Goal: Contribute content: Contribute content

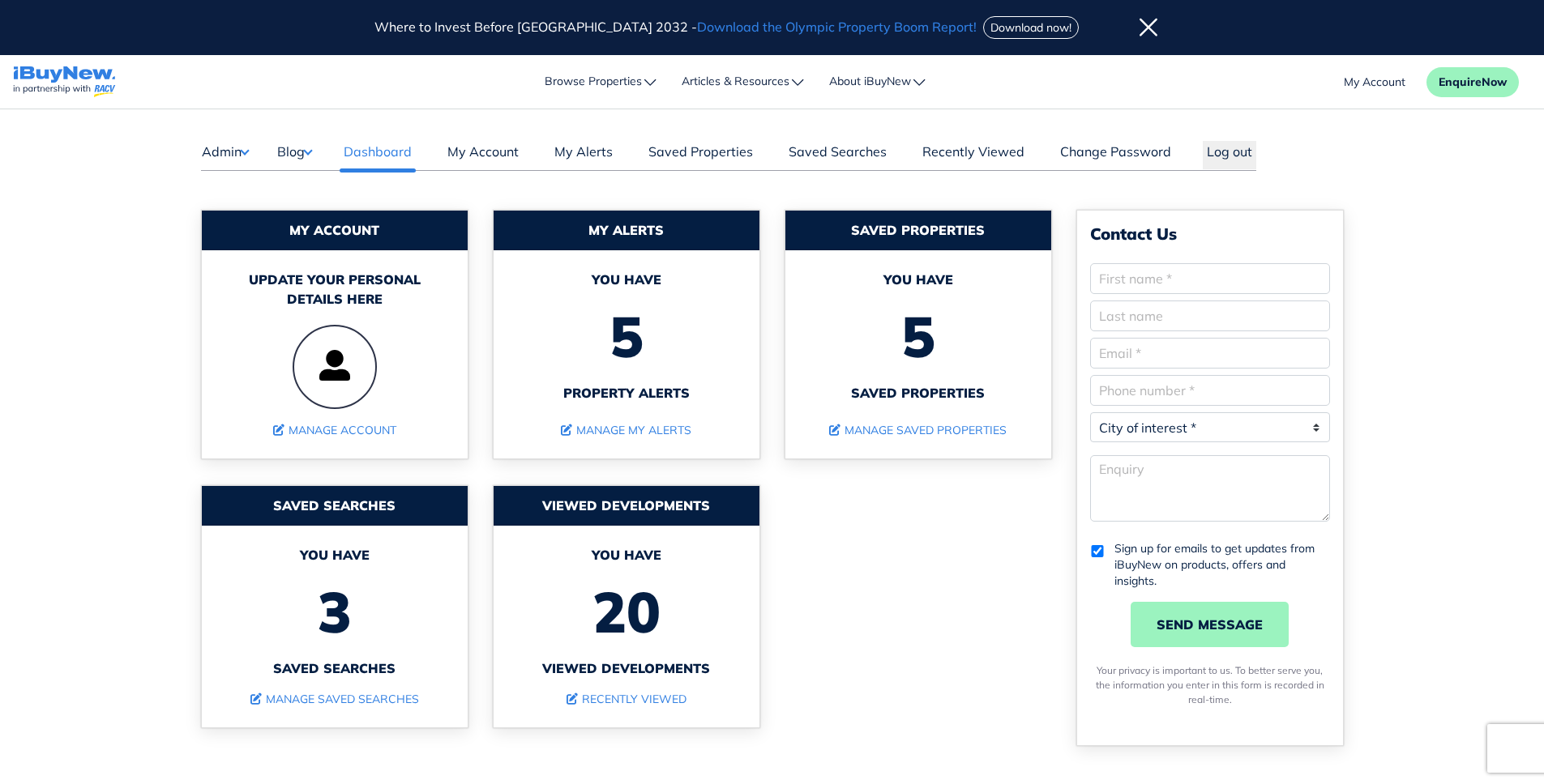
click at [298, 148] on button "Blog" at bounding box center [294, 151] width 36 height 21
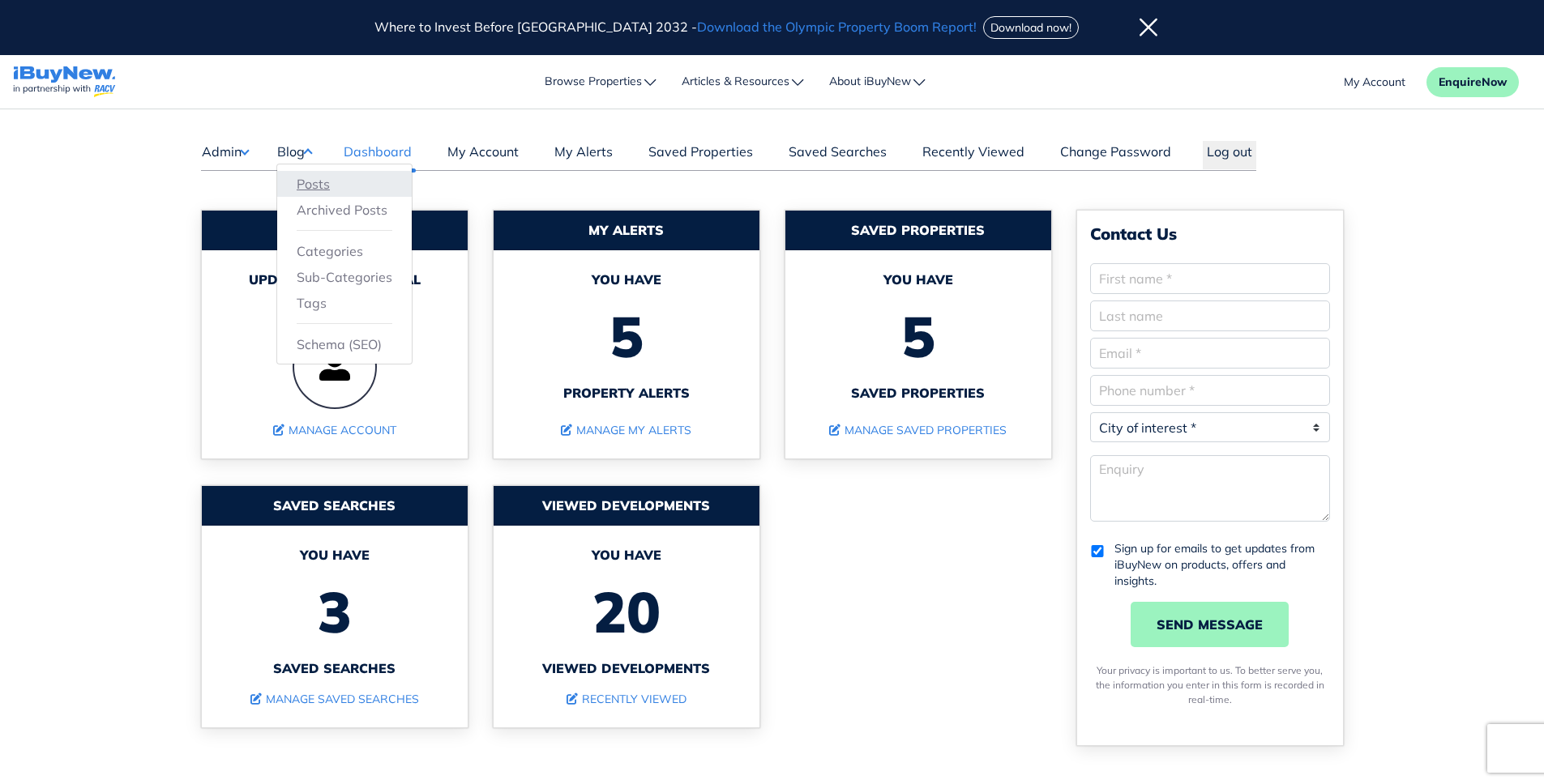
click at [308, 179] on link "Posts" at bounding box center [344, 183] width 95 height 19
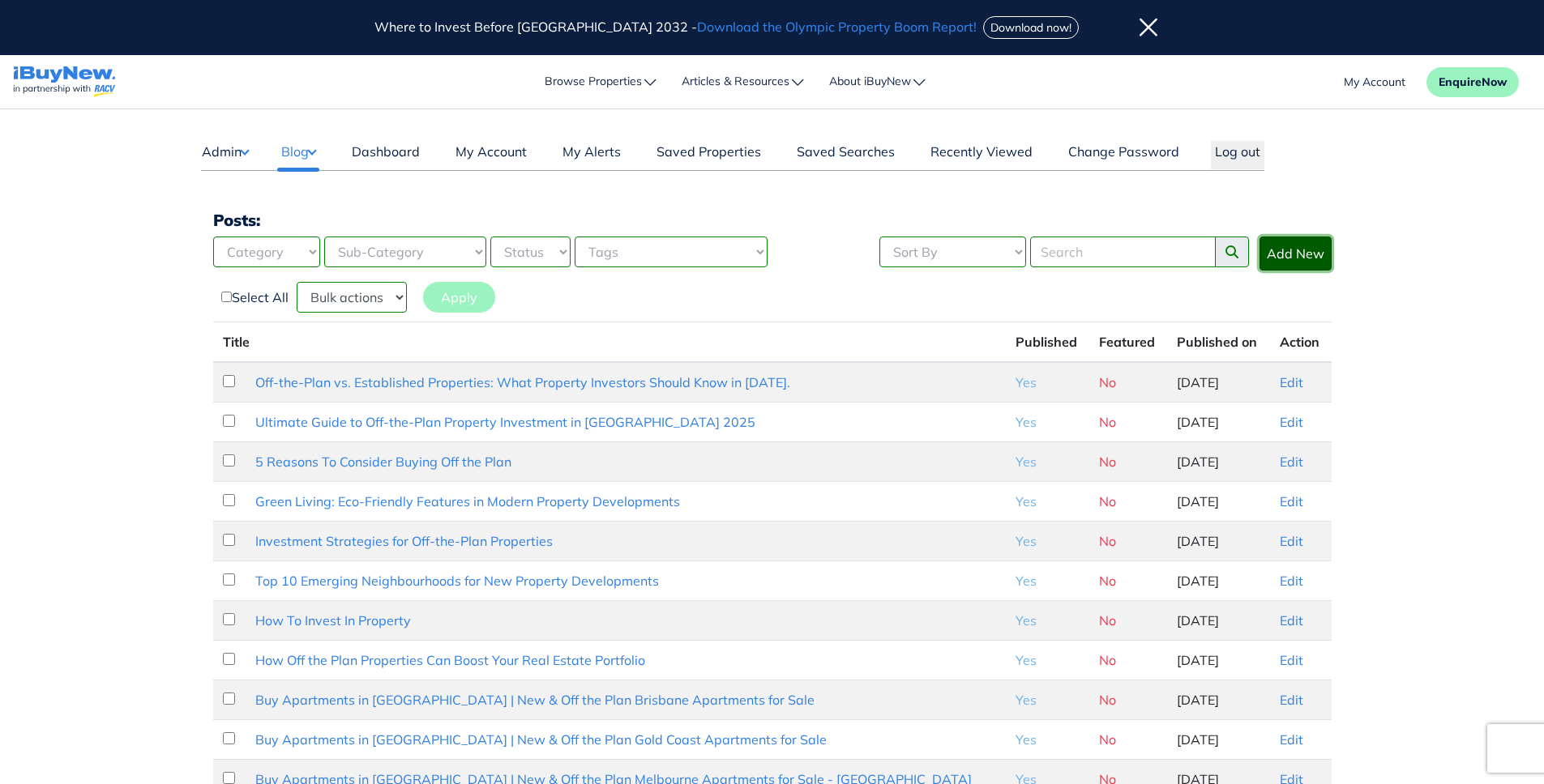
click at [1311, 254] on link "Add New" at bounding box center [1295, 253] width 72 height 34
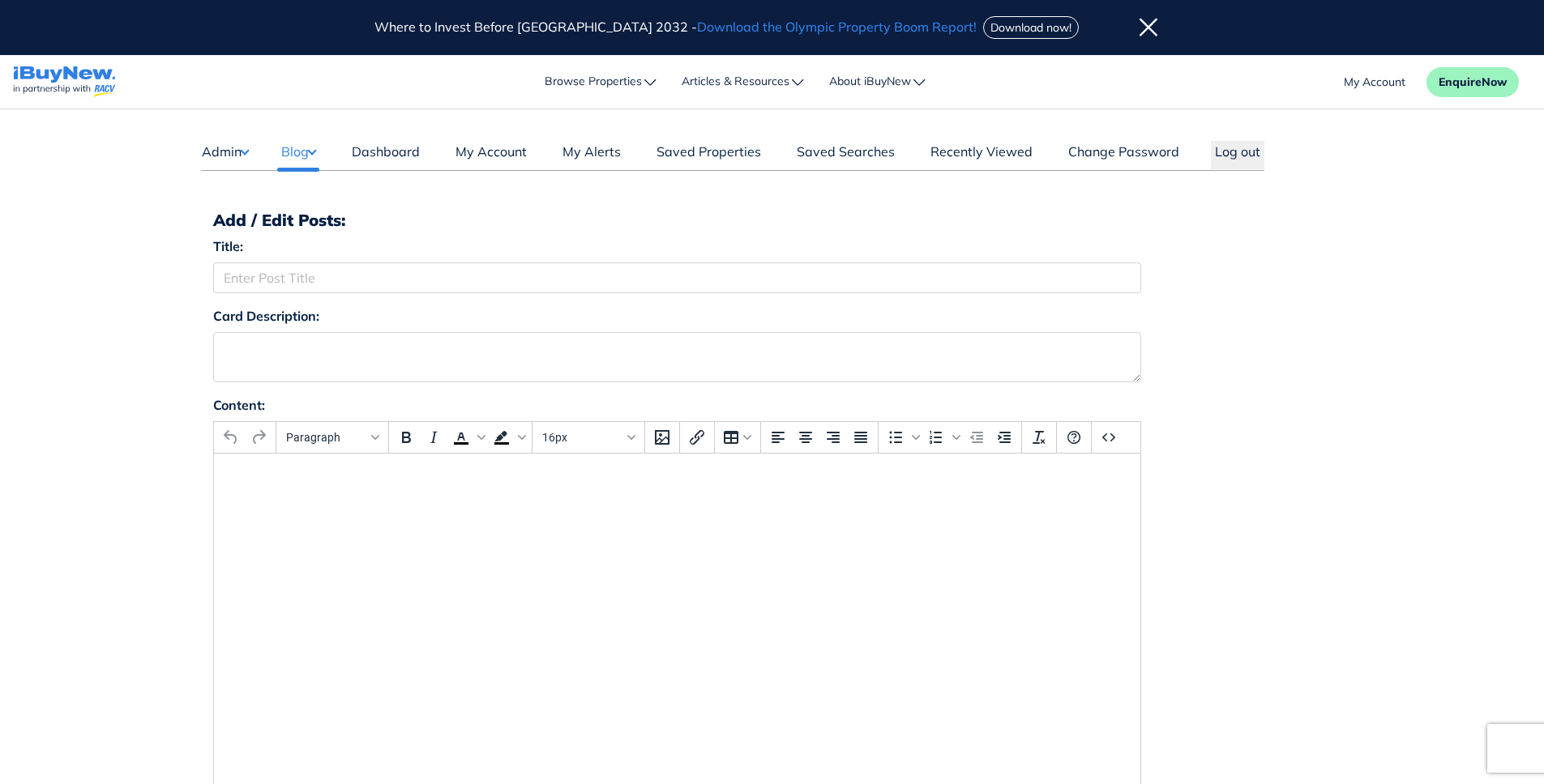
click at [652, 497] on html at bounding box center [676, 476] width 926 height 43
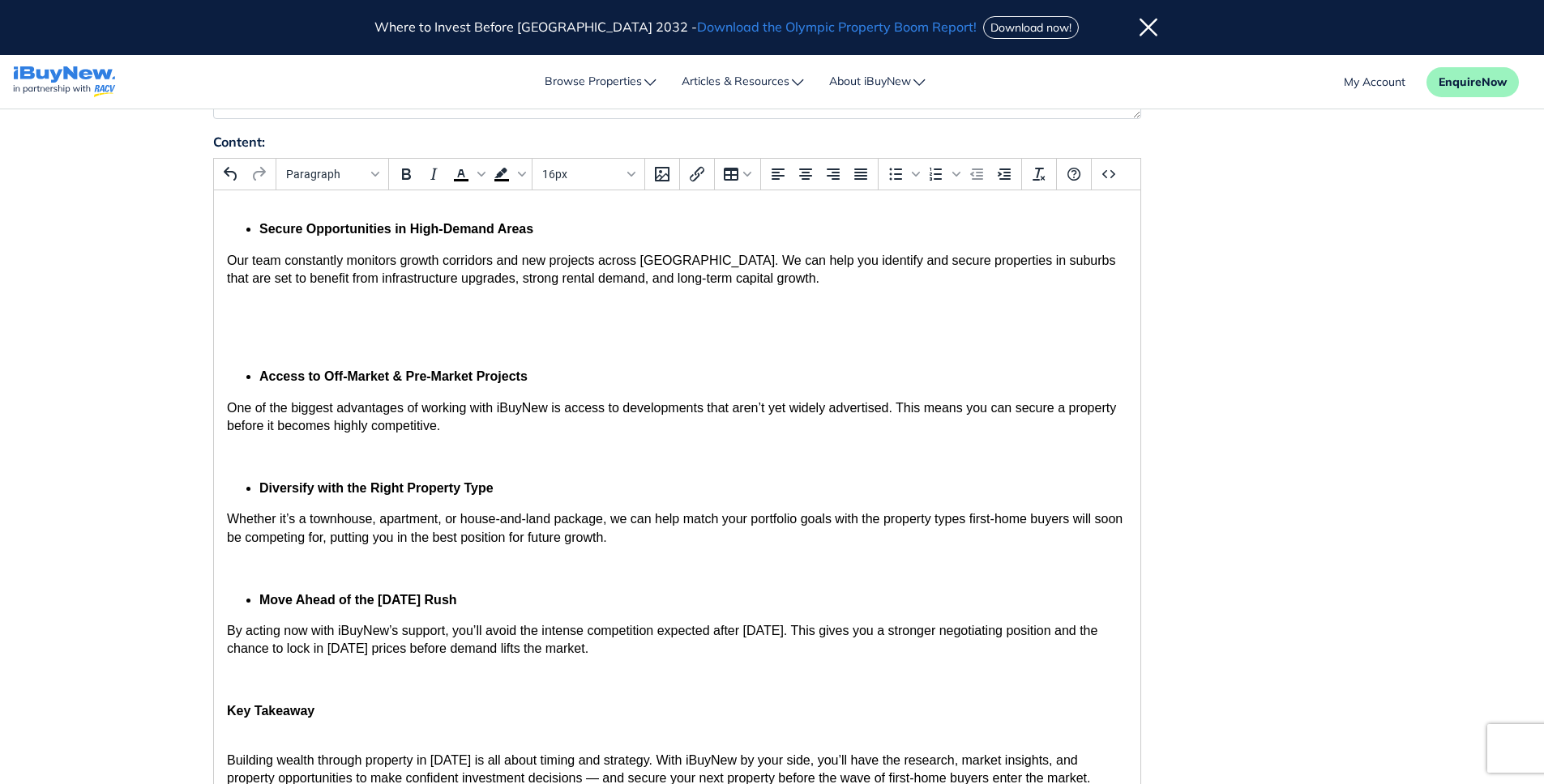
scroll to position [270, 0]
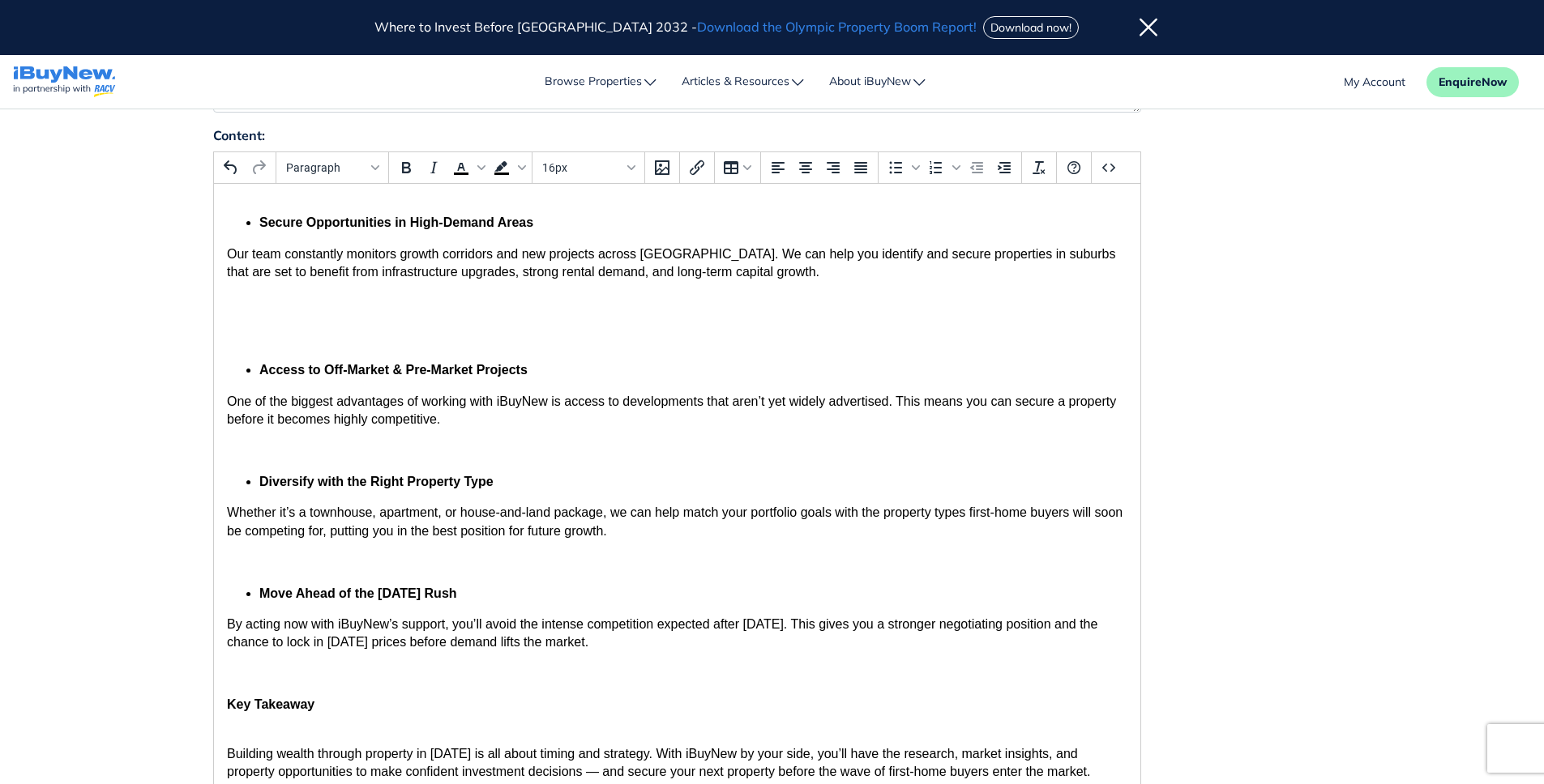
click at [384, 299] on p "Rich Text Area. Press ALT-0 for help." at bounding box center [675, 321] width 900 height 54
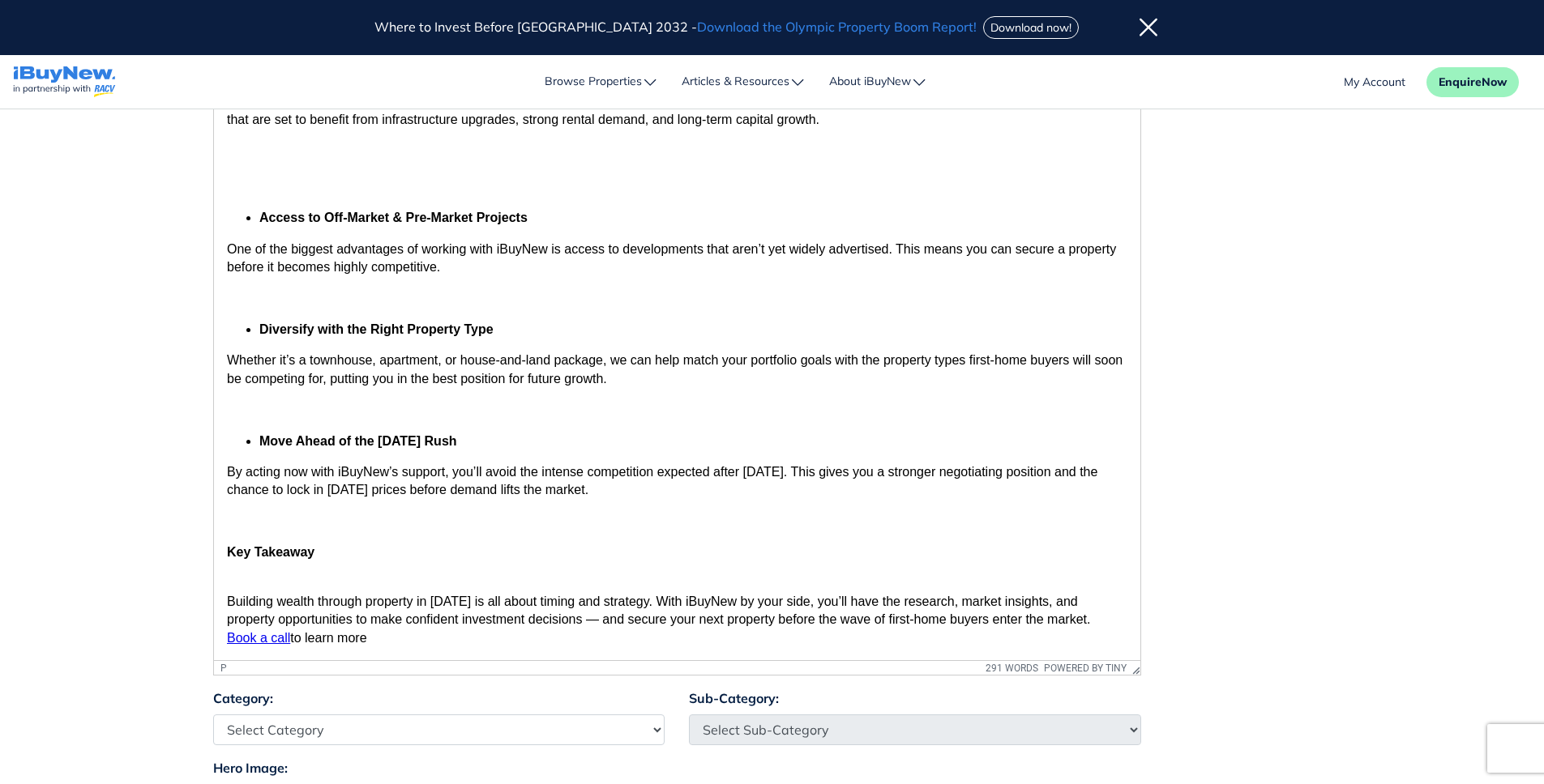
scroll to position [0, 0]
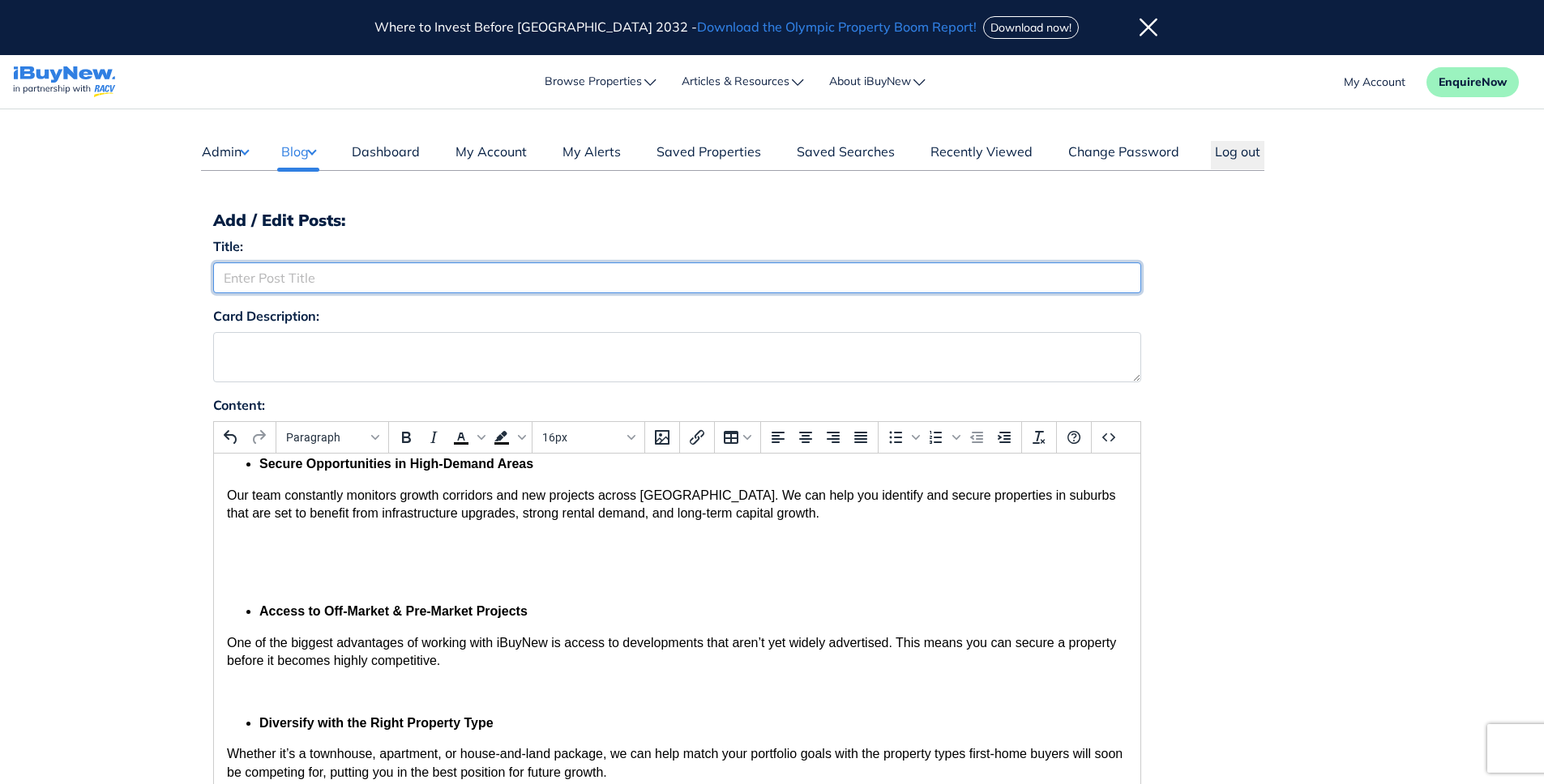
click at [405, 291] on input "Title:" at bounding box center [677, 277] width 928 height 31
type input "Deposit Break for First Home Buyers: Why Investors Should Pay Attention"
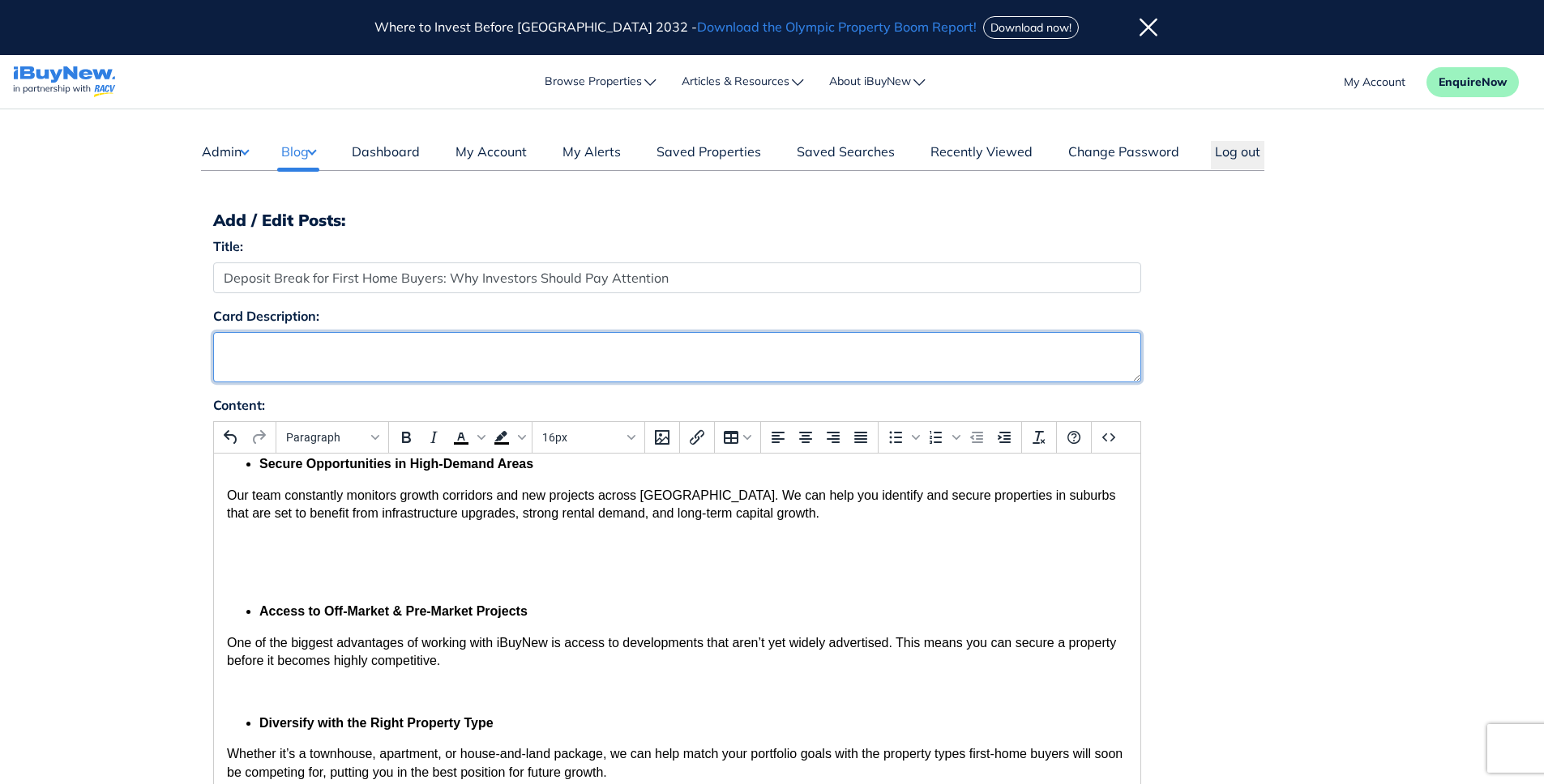
click at [438, 359] on textarea "Card Description:" at bounding box center [677, 357] width 928 height 50
paste textarea "From October 1, government incentives and lending changes will bring a surge of…"
type textarea "From October 1, government incentives and lending changes will bring a surge of…"
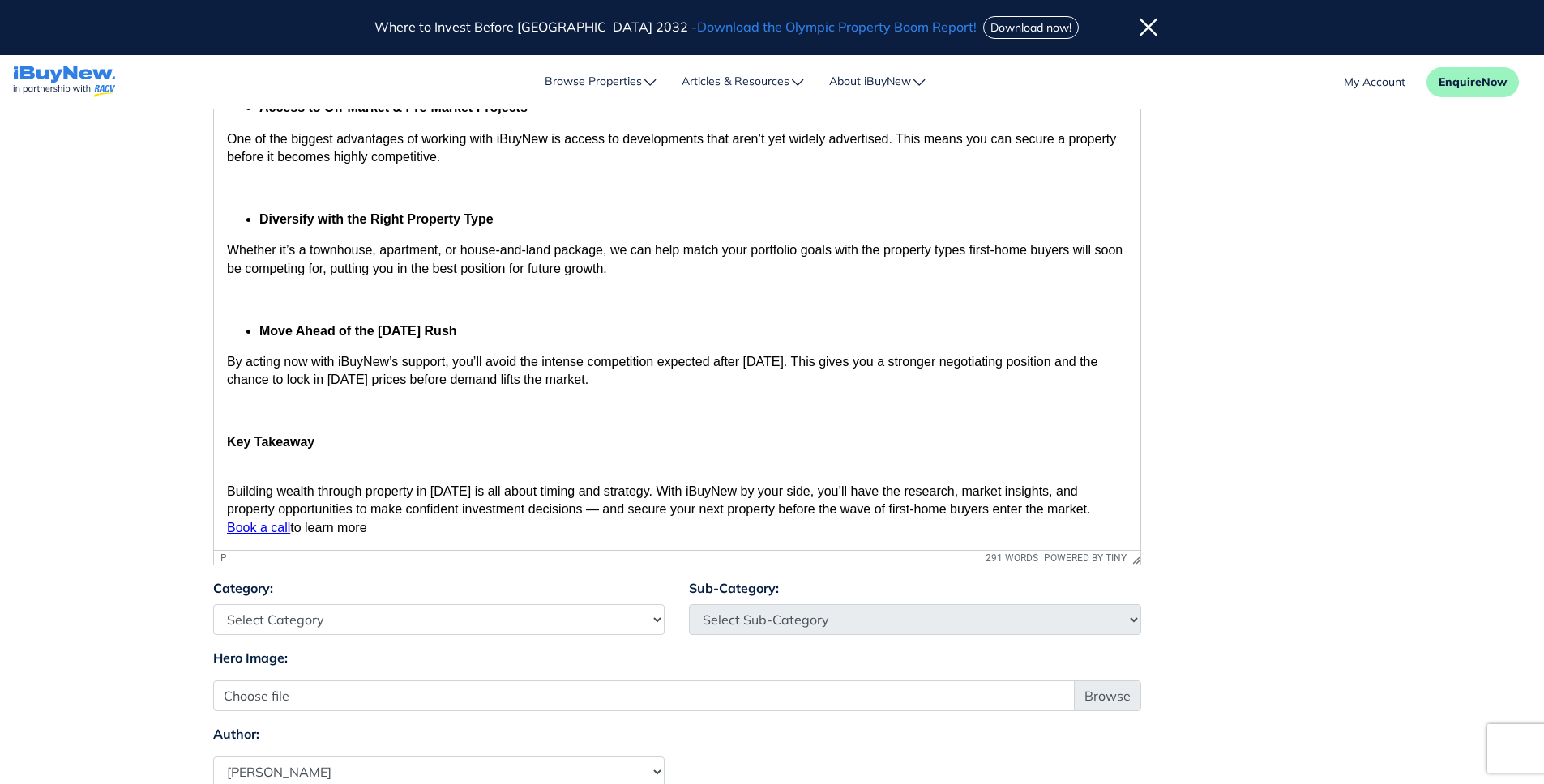
scroll to position [586, 0]
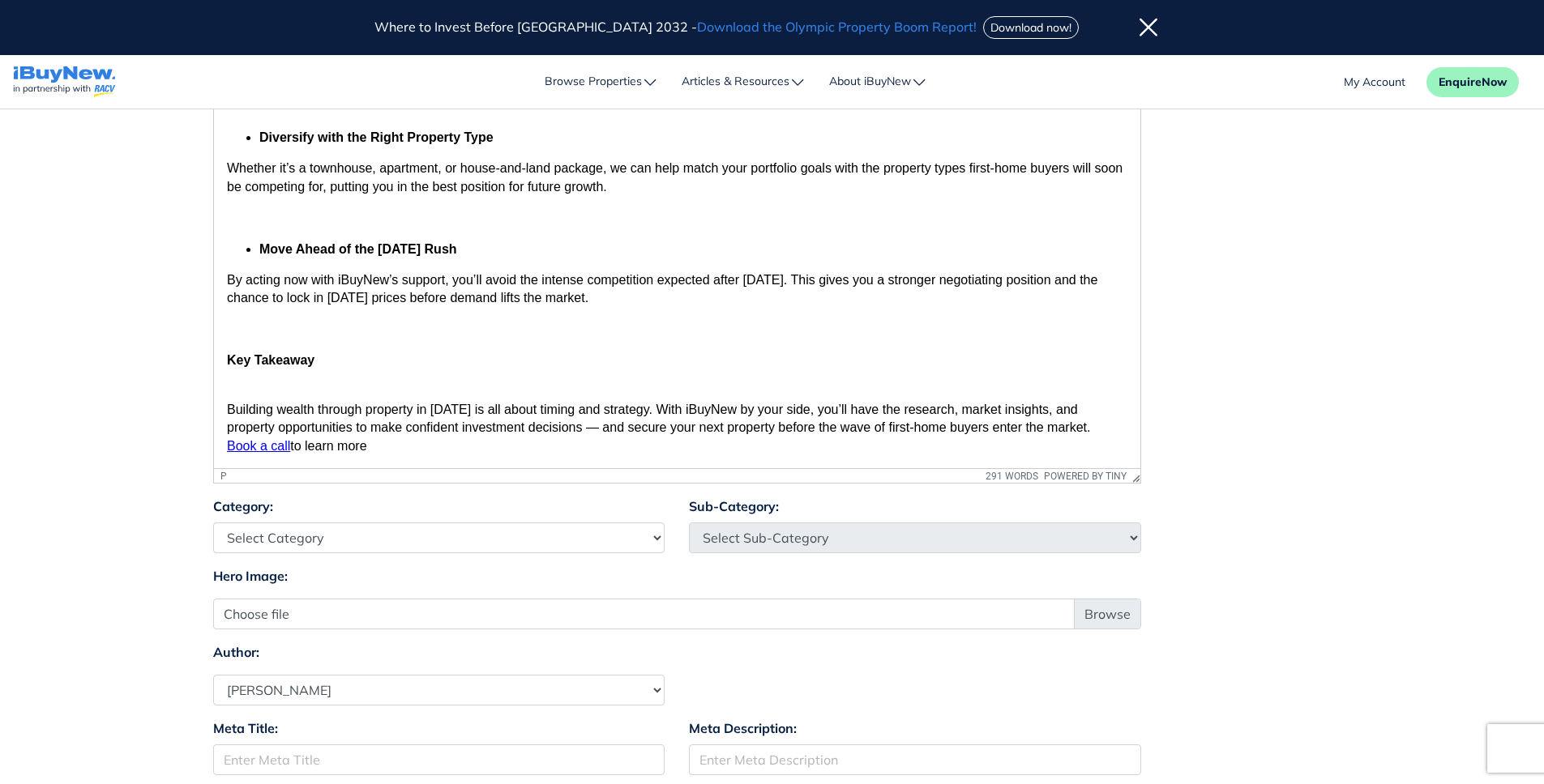
click at [1297, 500] on div "Category: Select Category Industry Outlooks Investing & Buying Tools & Calculat…" at bounding box center [772, 531] width 1143 height 69
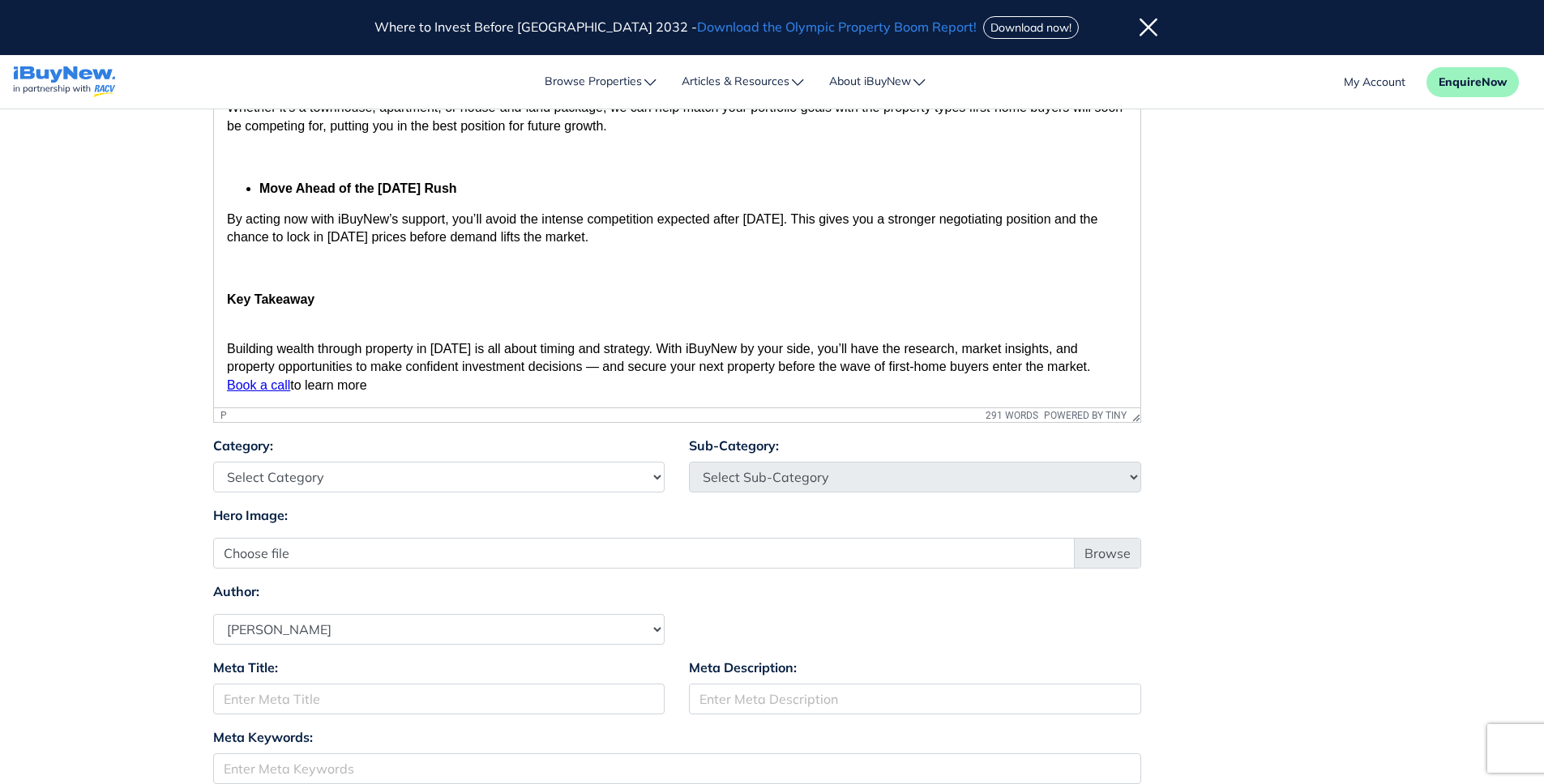
scroll to position [958, 0]
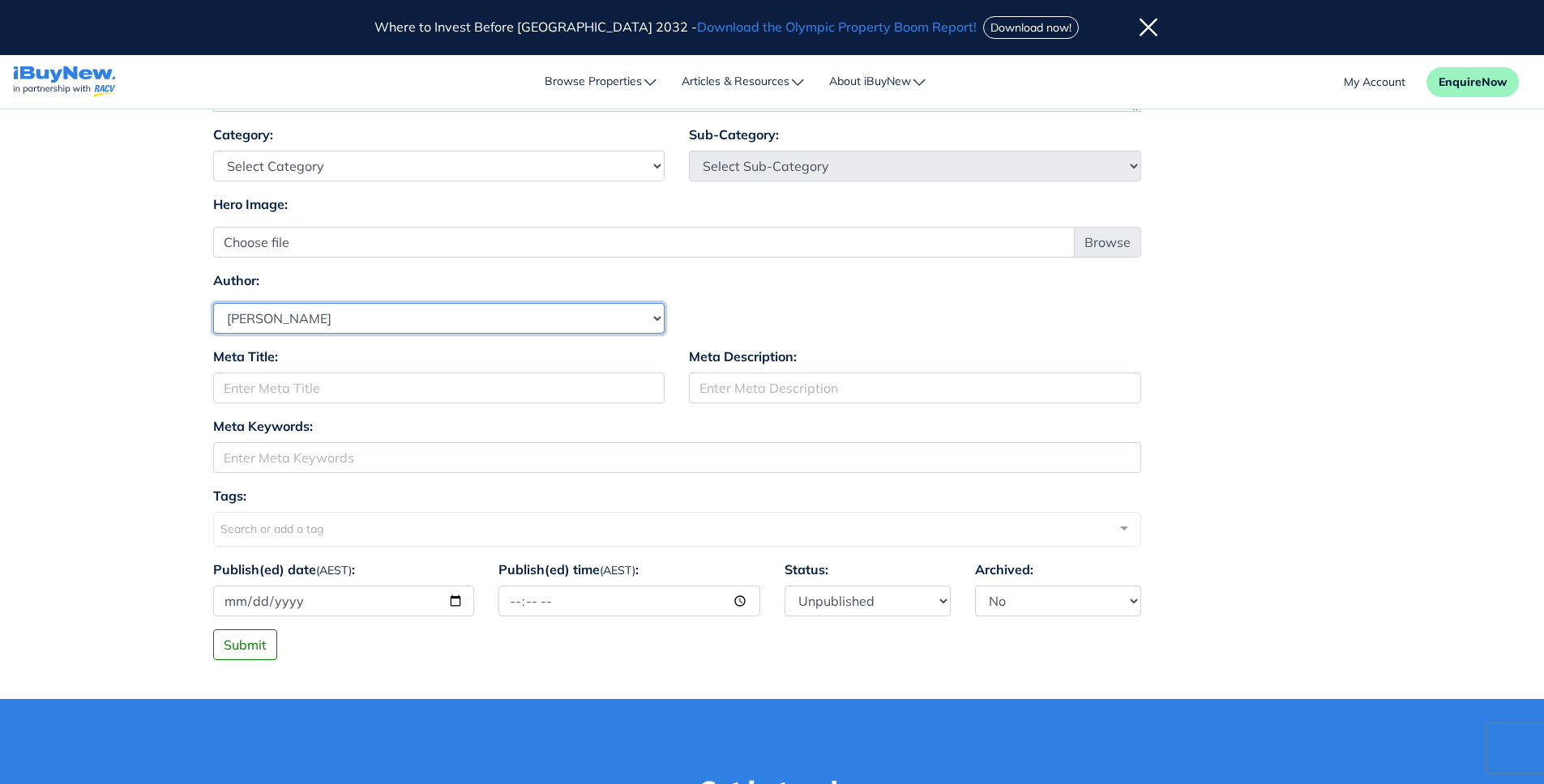
click at [373, 318] on select "Select Author Andrew Ladd Ava Markland Claire Almond Craig Jervis Daniel Peters…" at bounding box center [439, 318] width 452 height 31
select select "1590"
click at [213, 303] on select "Select Author Andrew Ladd Ava Markland Claire Almond Craig Jervis Daniel Peters…" at bounding box center [439, 318] width 452 height 31
click at [1284, 396] on div "Meta Title: Meta Description:" at bounding box center [772, 381] width 1143 height 69
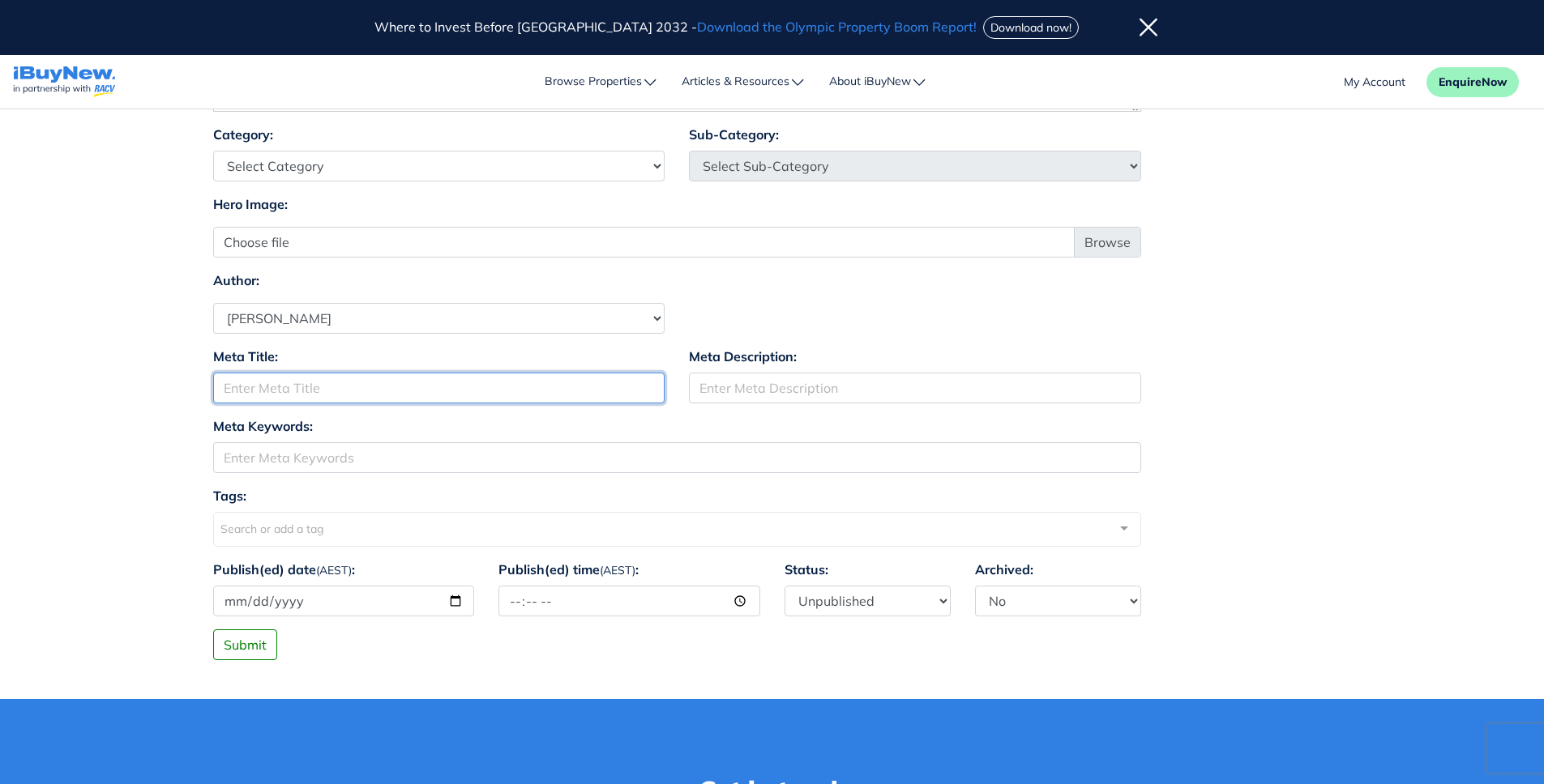
click at [401, 387] on input "Meta Title:" at bounding box center [439, 388] width 452 height 31
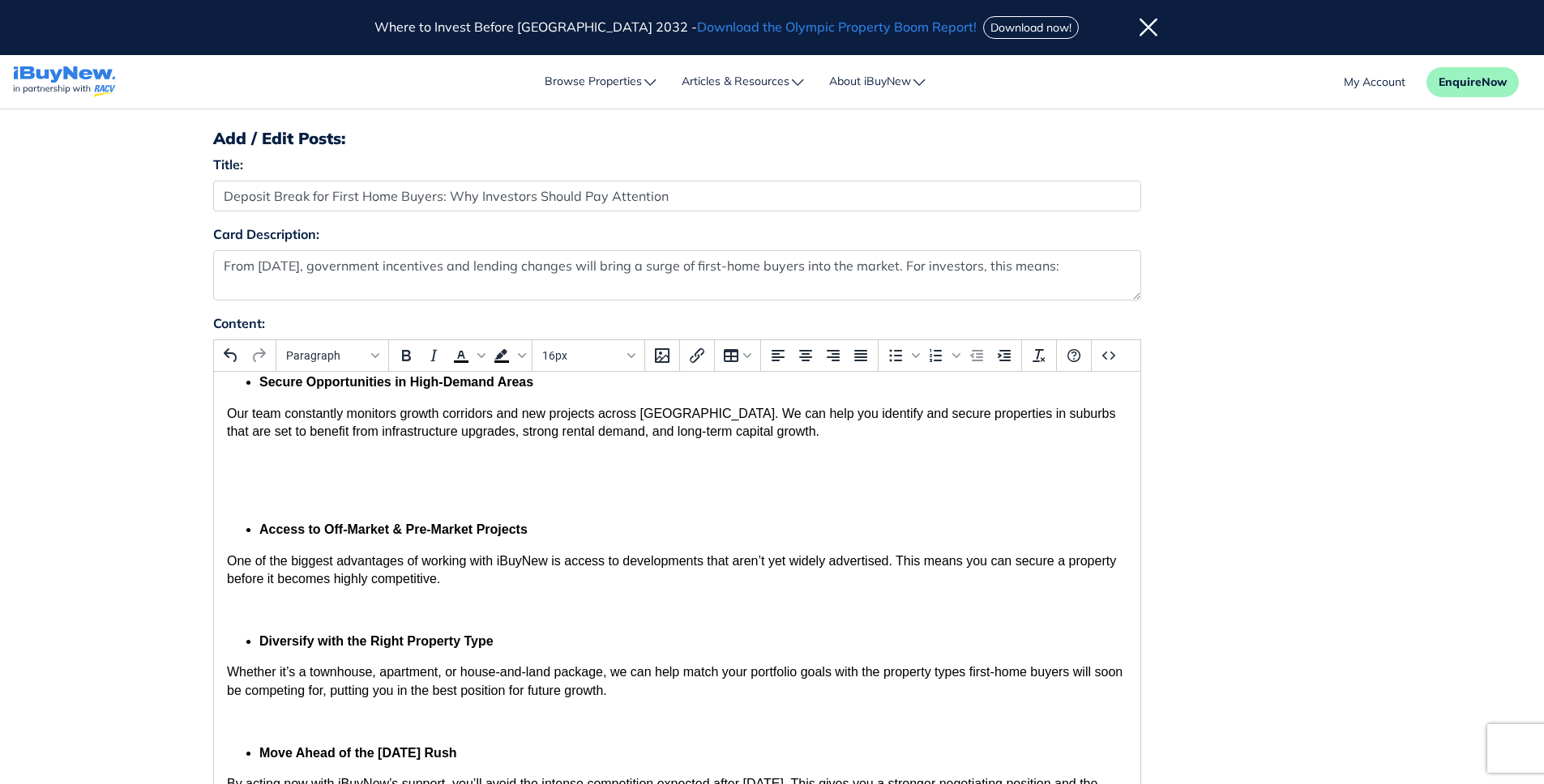
scroll to position [0, 0]
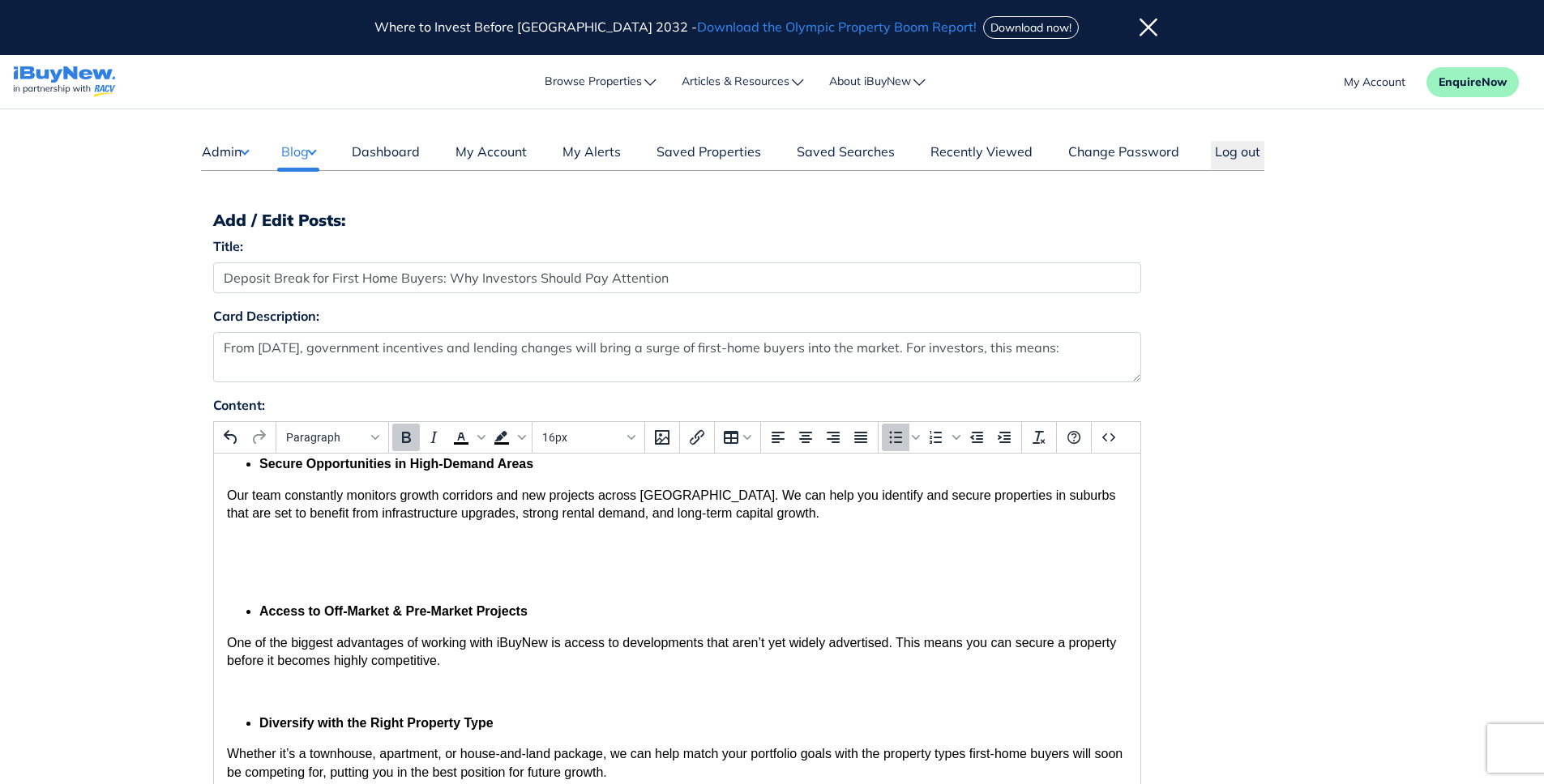
click at [261, 592] on body "Action Steps for savvy Investors If you’re planning to grow your portfolio in […" at bounding box center [675, 630] width 900 height 822
click at [264, 590] on body "Action Steps for savvy Investors If you’re planning to grow your portfolio in 2…" at bounding box center [675, 630] width 900 height 822
click at [324, 534] on body "Action Steps for savvy Investors If you’re planning to grow your portfolio in 2…" at bounding box center [675, 630] width 900 height 822
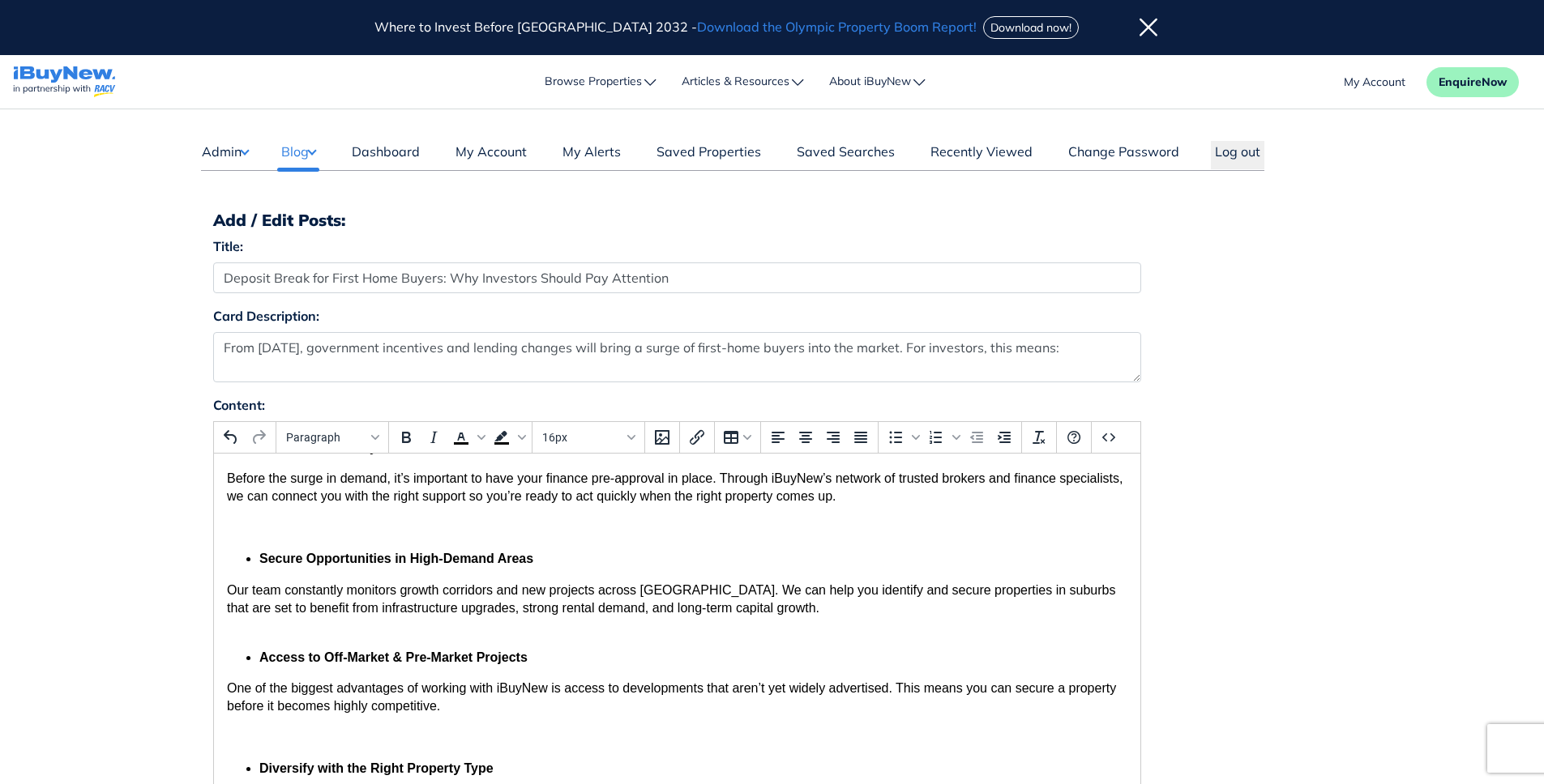
scroll to position [145, 0]
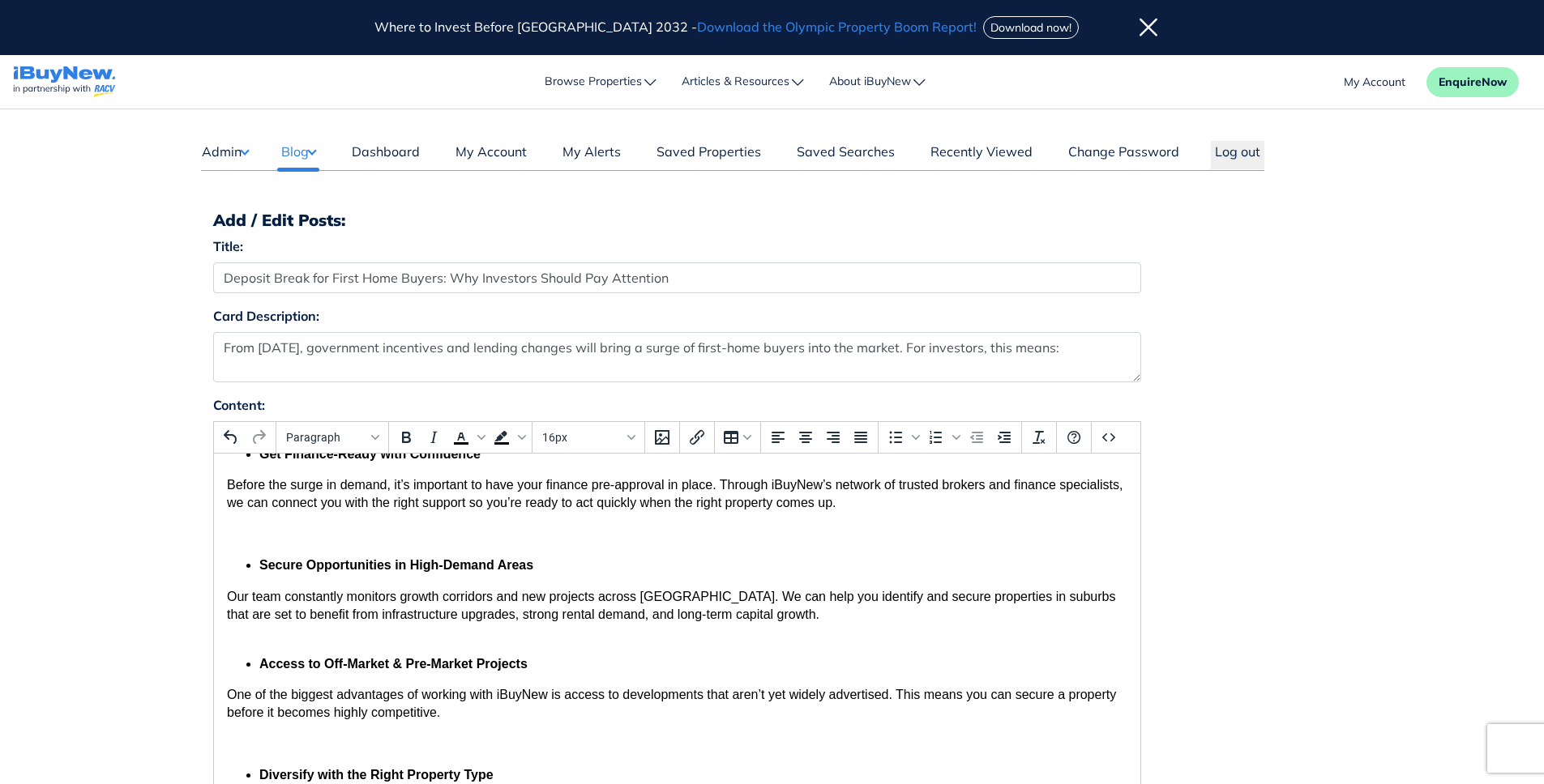
click at [456, 529] on p "Rich Text Area. Press ALT-0 for help." at bounding box center [675, 534] width 900 height 18
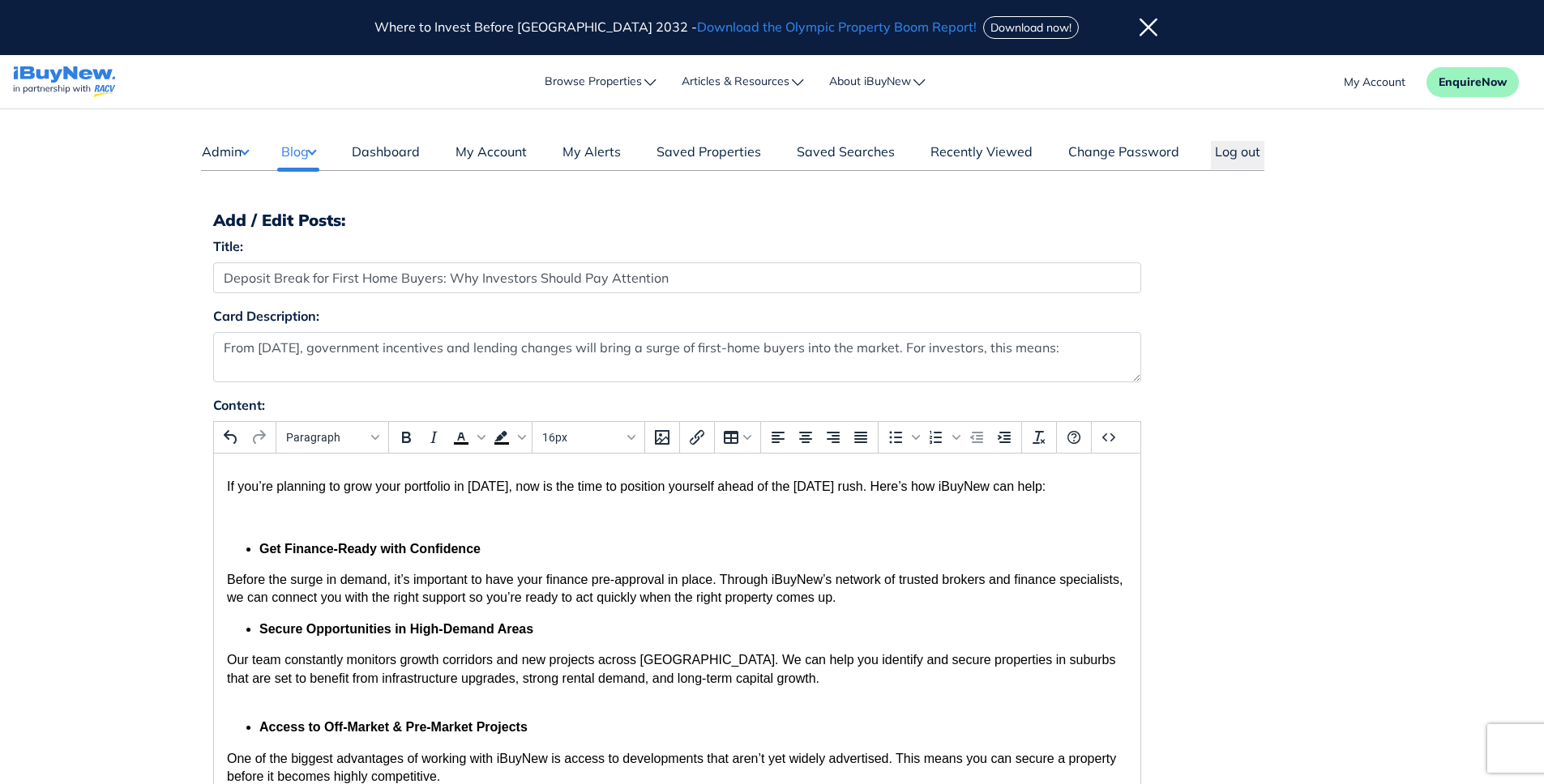
scroll to position [49, 0]
click at [261, 549] on strong "Get Finance-Ready with Confidence" at bounding box center [369, 550] width 222 height 13
click at [259, 632] on strong "Secure Opportunities in High-Demand Areas" at bounding box center [395, 630] width 274 height 13
click at [258, 732] on strong "Access to Off-Market & Pre-Market Projects" at bounding box center [392, 729] width 268 height 13
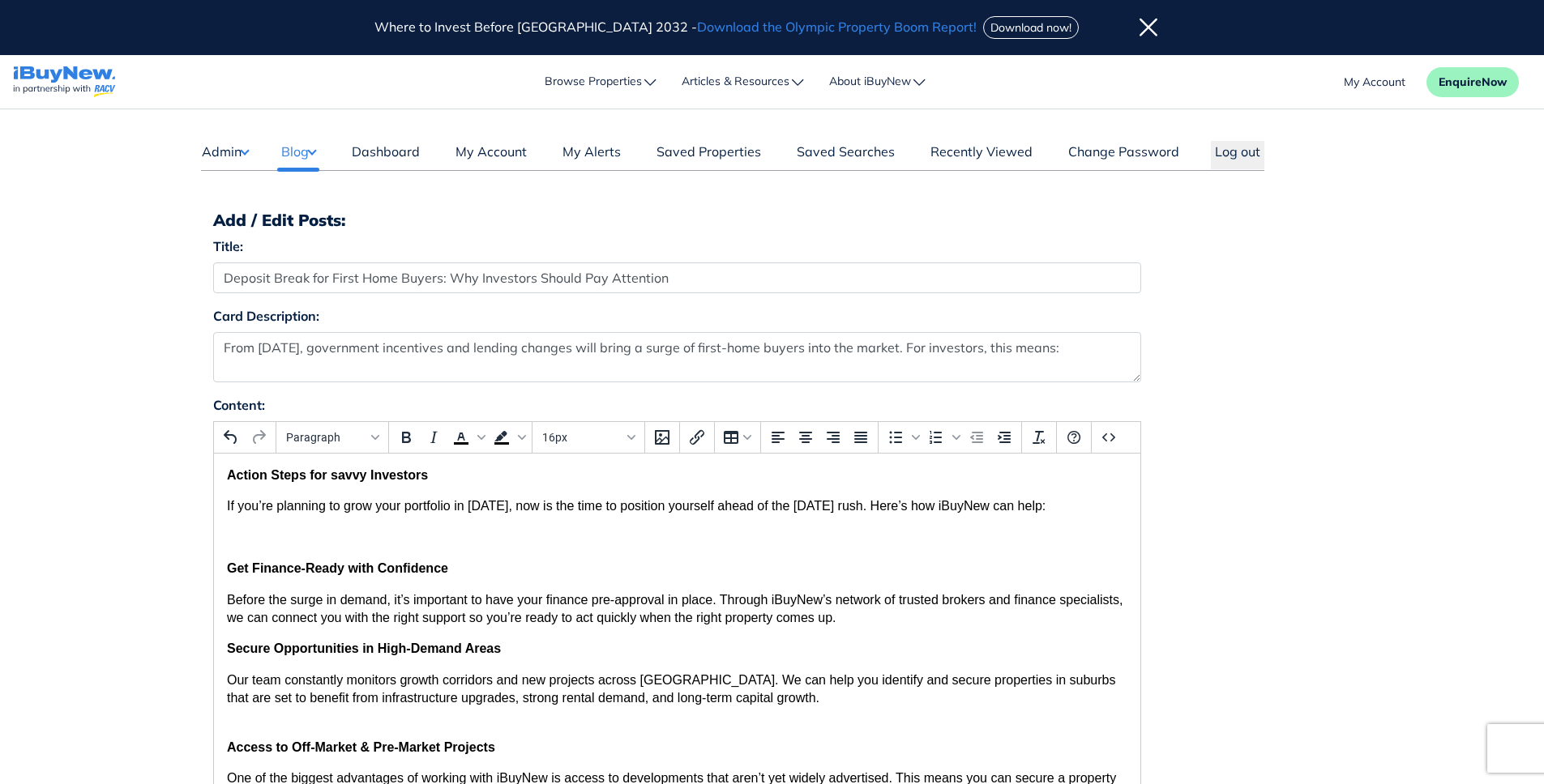
click at [252, 543] on p "Rich Text Area. Press ALT-0 for help." at bounding box center [675, 537] width 900 height 18
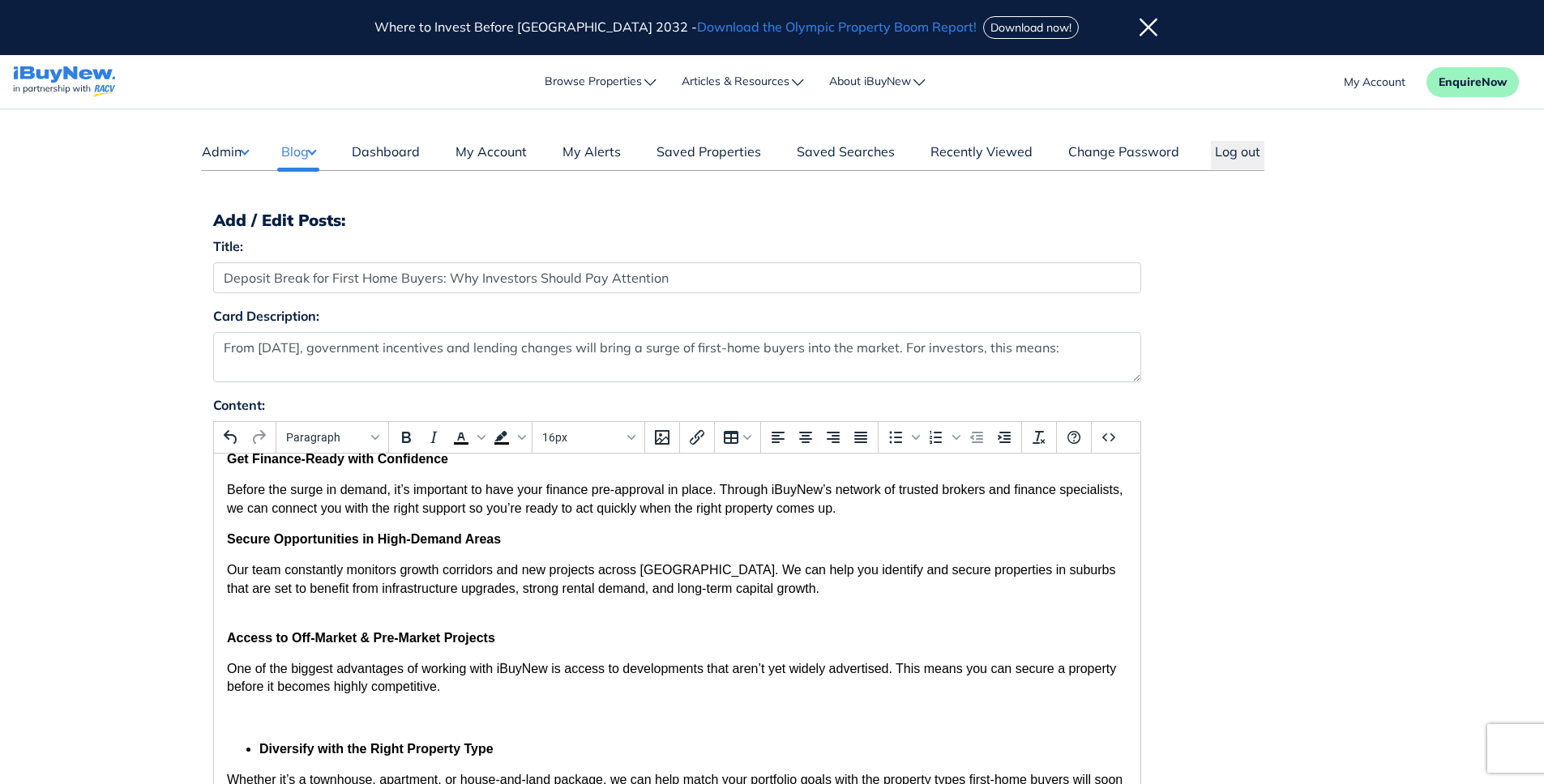
scroll to position [104, 0]
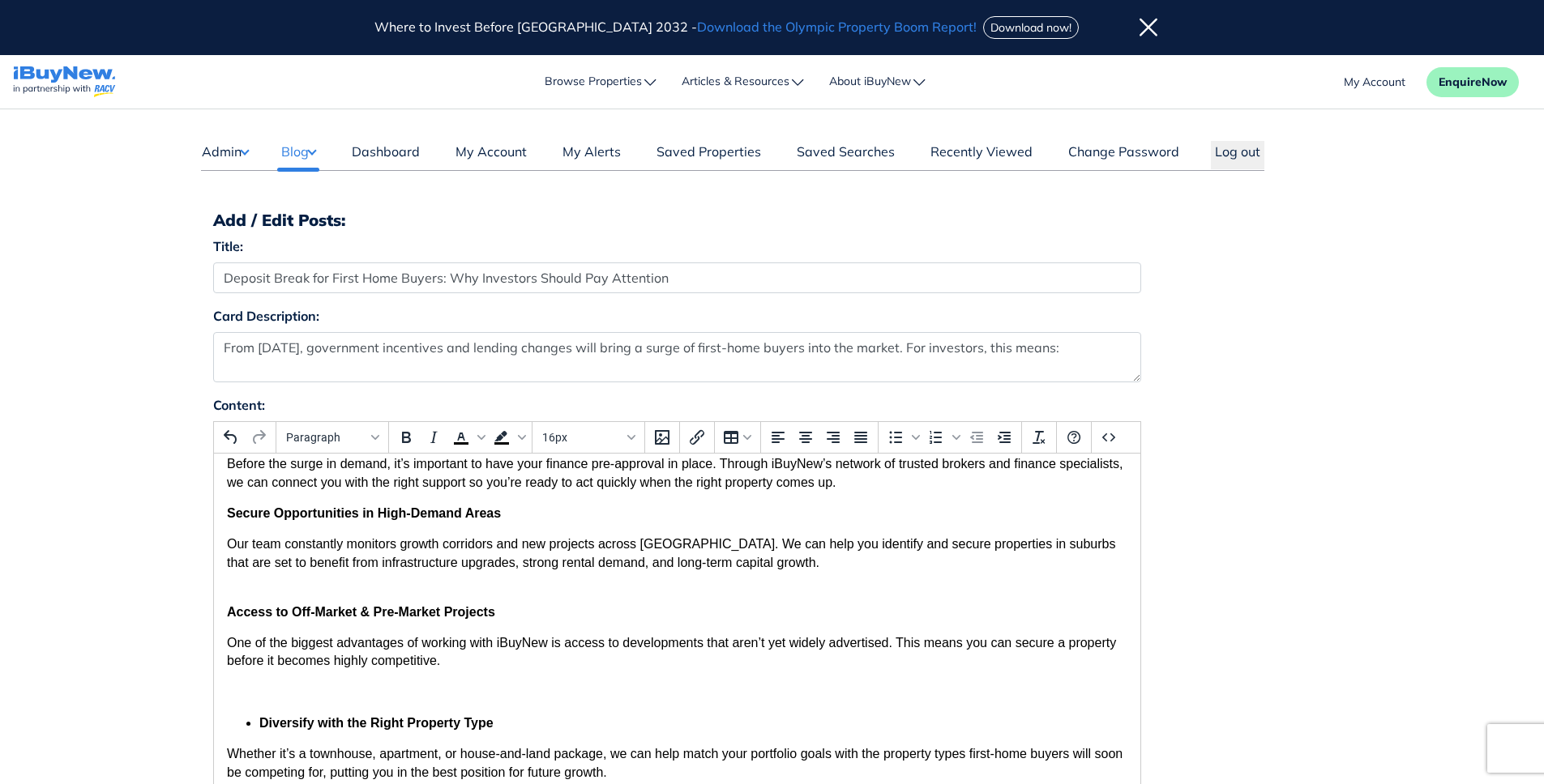
click at [259, 721] on strong "Diversify with the Right Property Type" at bounding box center [375, 723] width 234 height 13
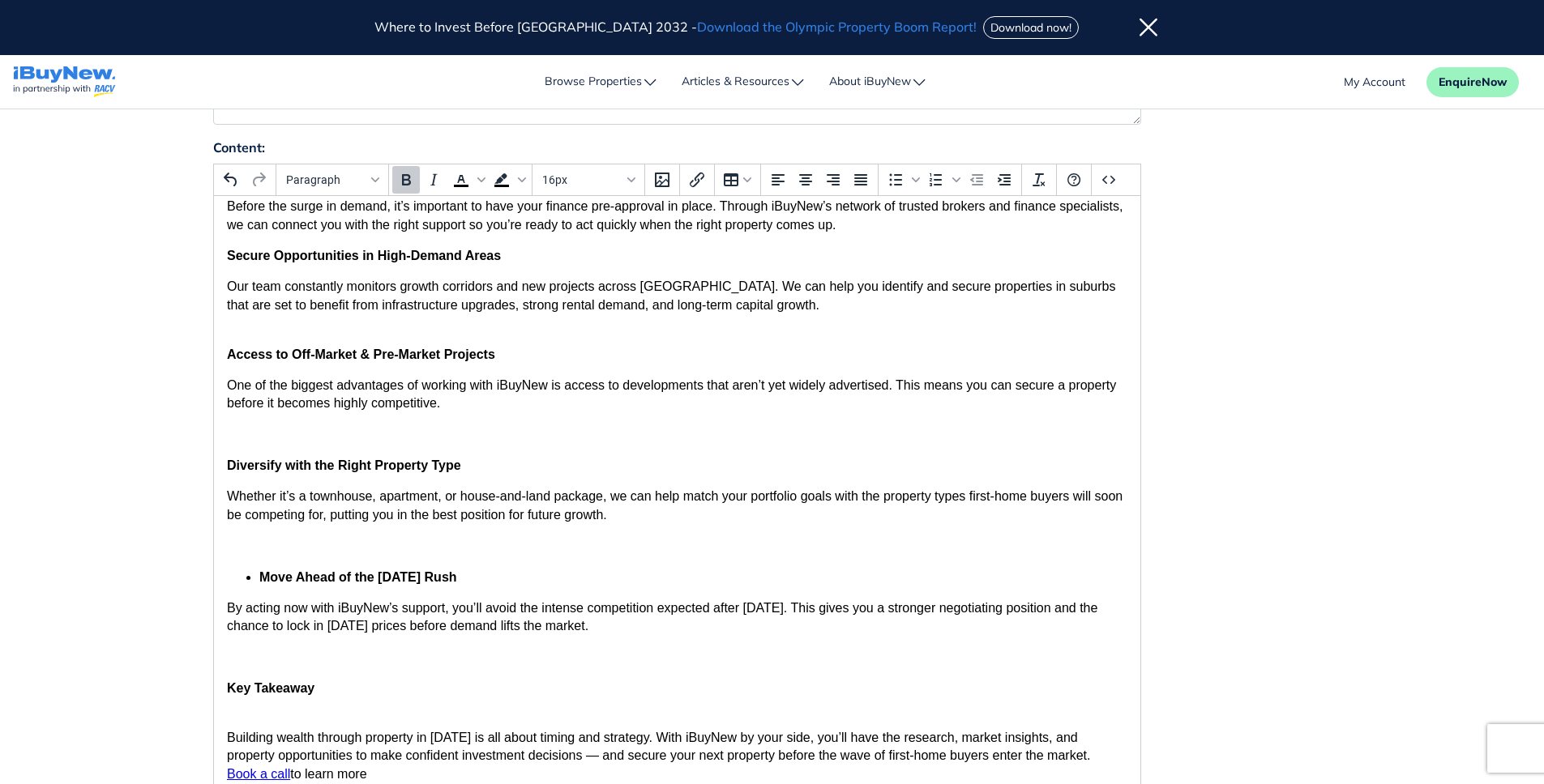
scroll to position [262, 0]
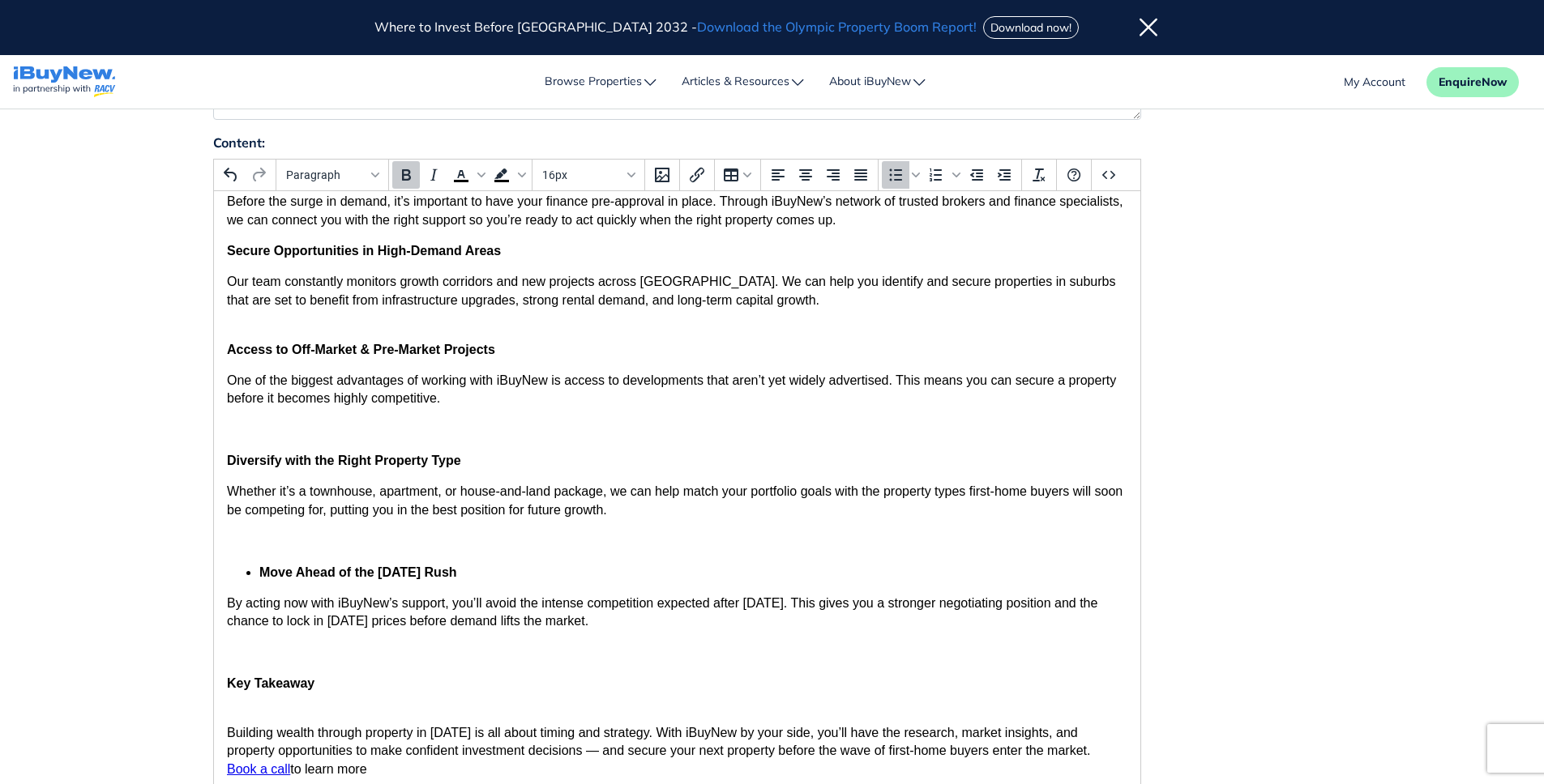
click at [259, 577] on strong "Move Ahead of the October 1 Rush" at bounding box center [357, 573] width 198 height 13
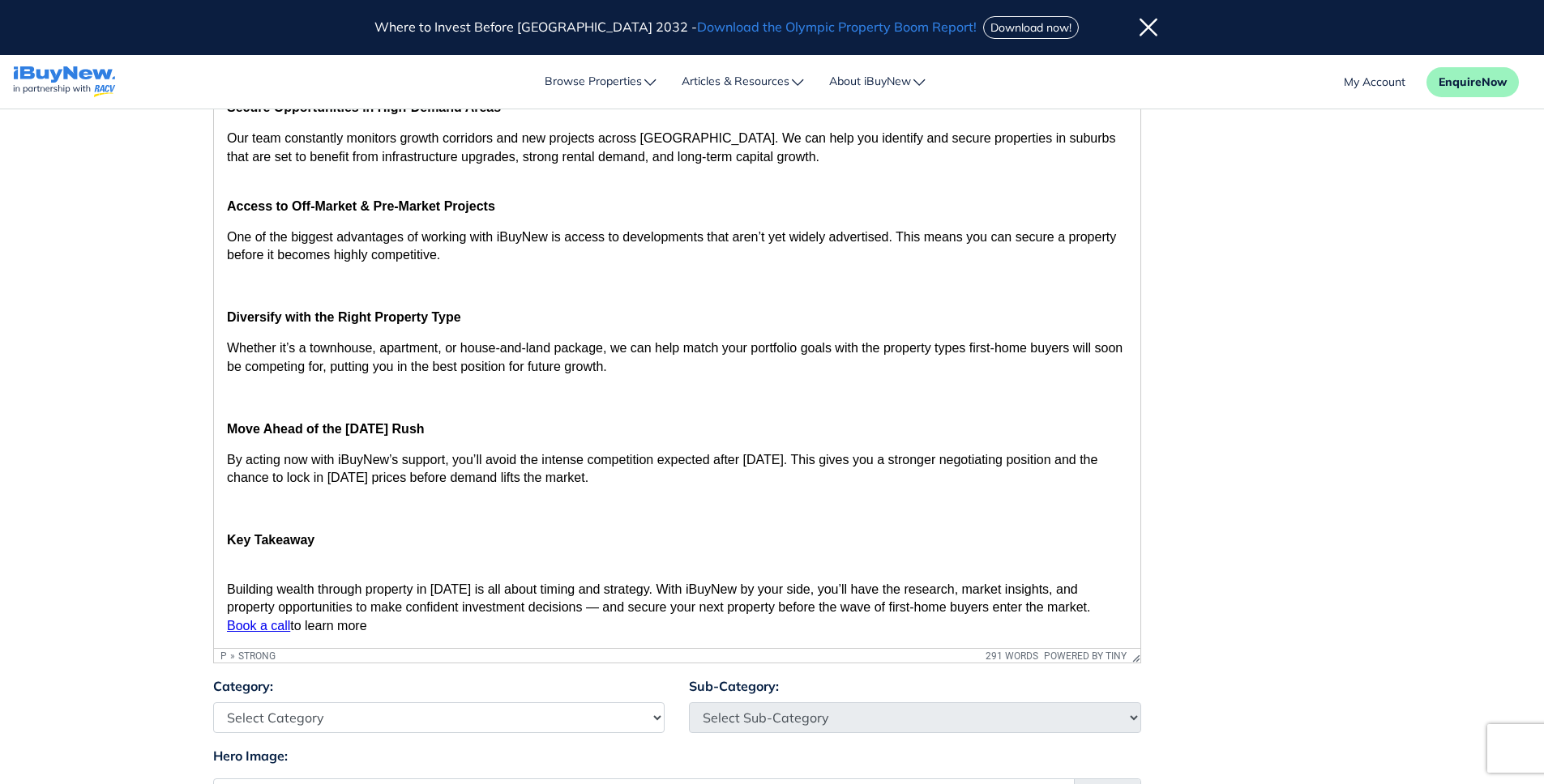
scroll to position [410, 0]
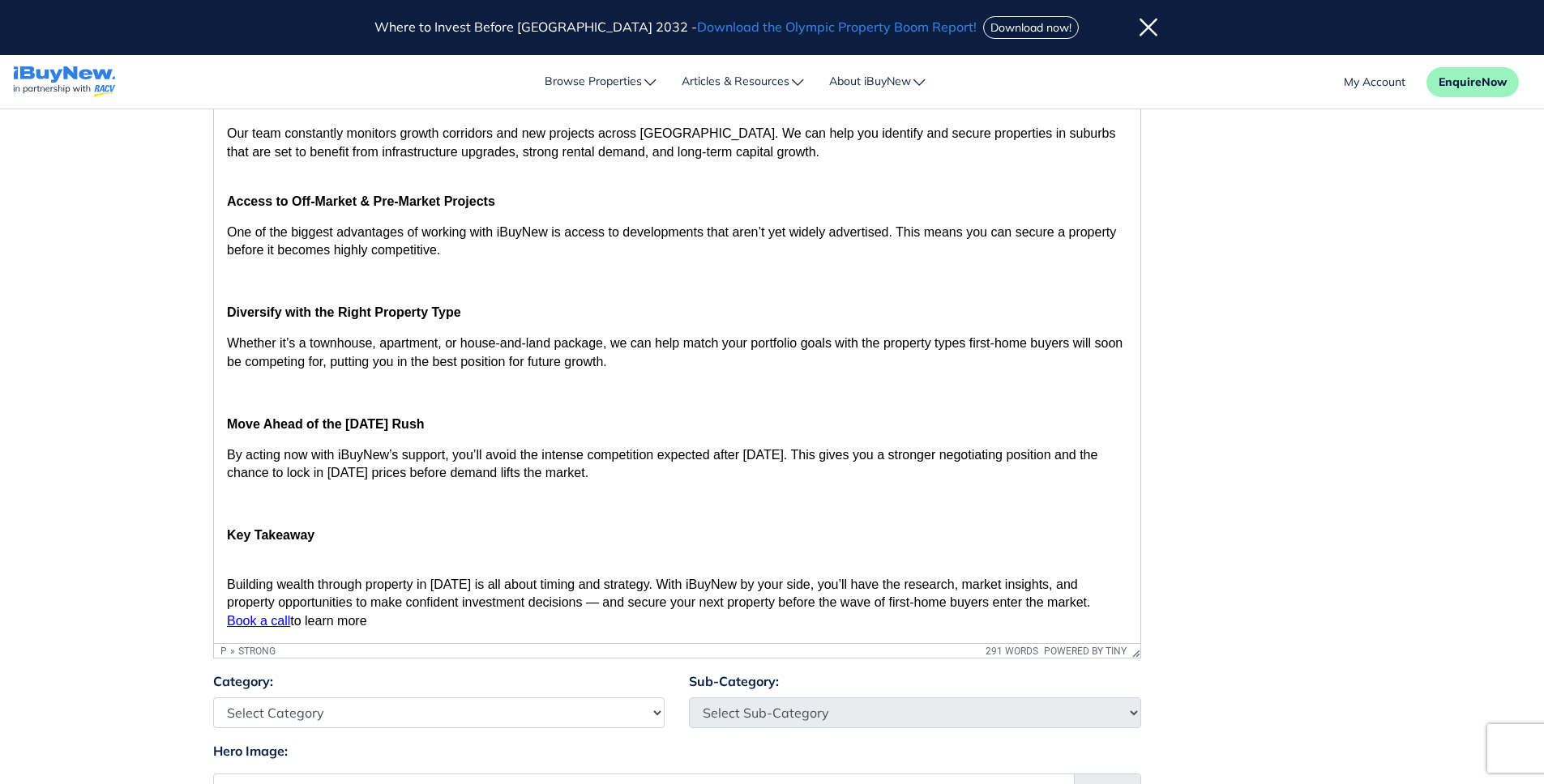
click at [231, 563] on p "Building wealth through property in 2025 is all about timing and strategy. With…" at bounding box center [675, 594] width 900 height 73
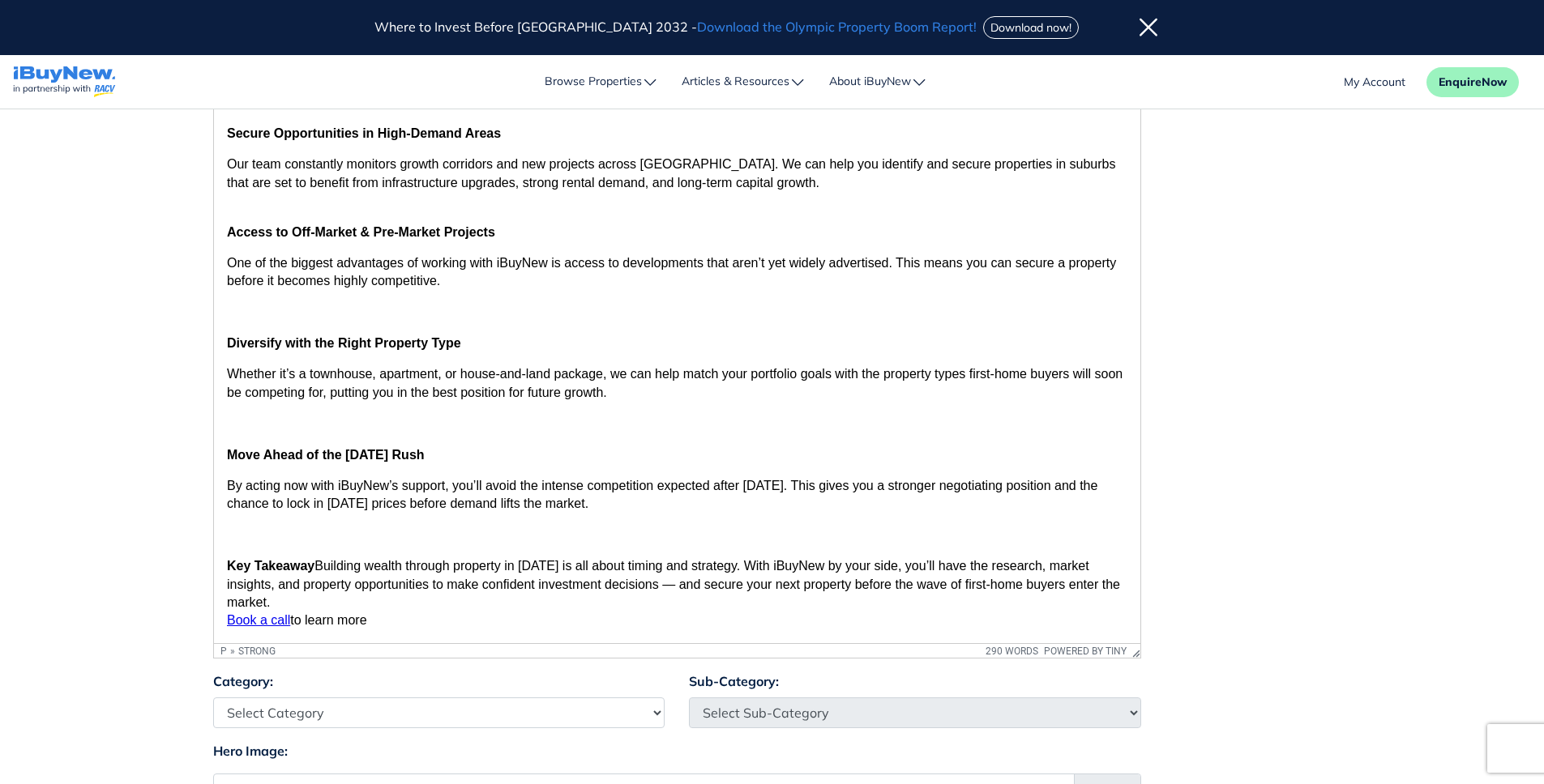
scroll to position [87, 0]
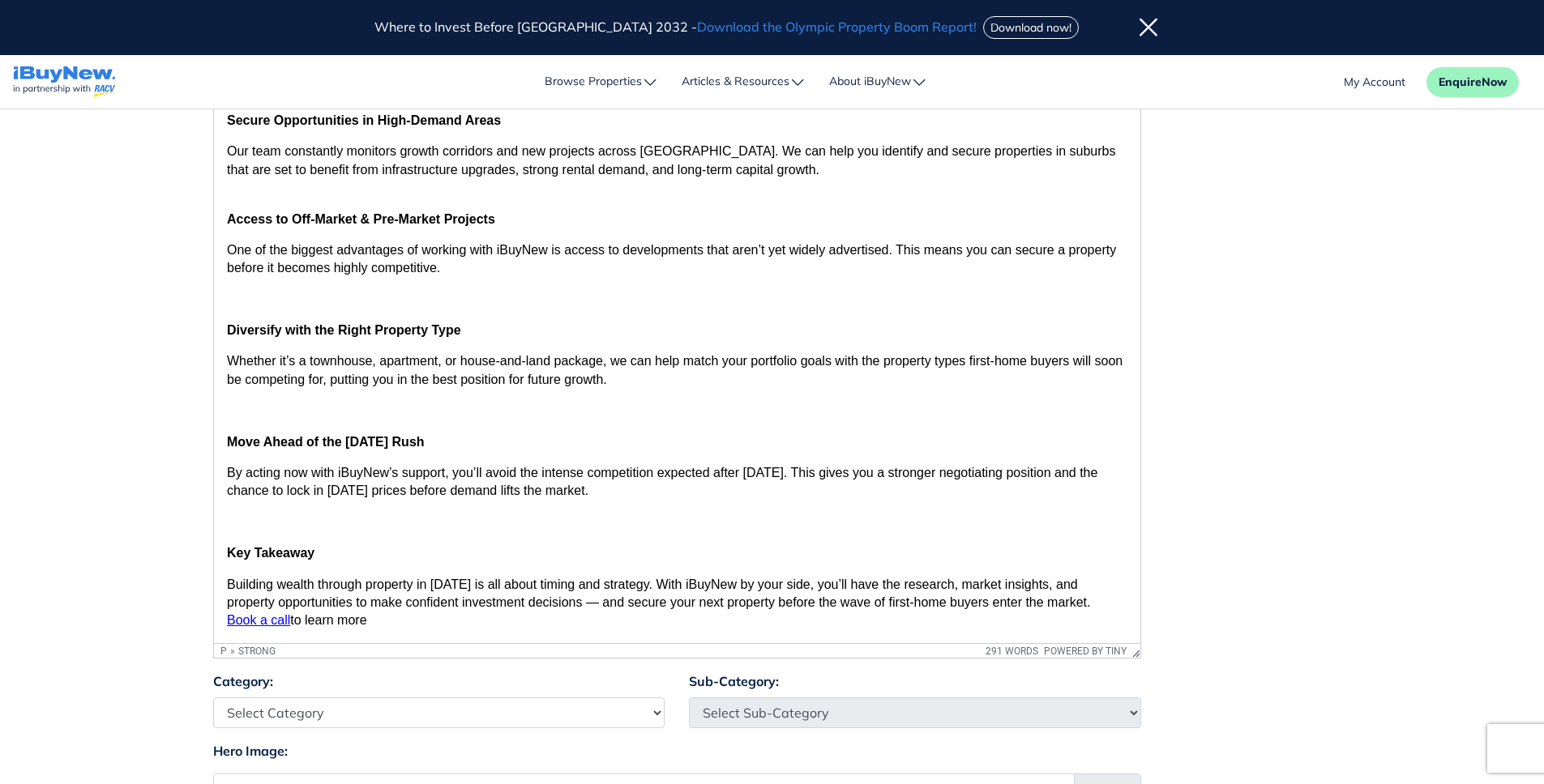
drag, startPoint x: 350, startPoint y: 611, endPoint x: 227, endPoint y: 554, distance: 135.6
click at [227, 554] on body "Action Steps for savvy Investors If you’re planning to grow your portfolio in 2…" at bounding box center [675, 299] width 900 height 661
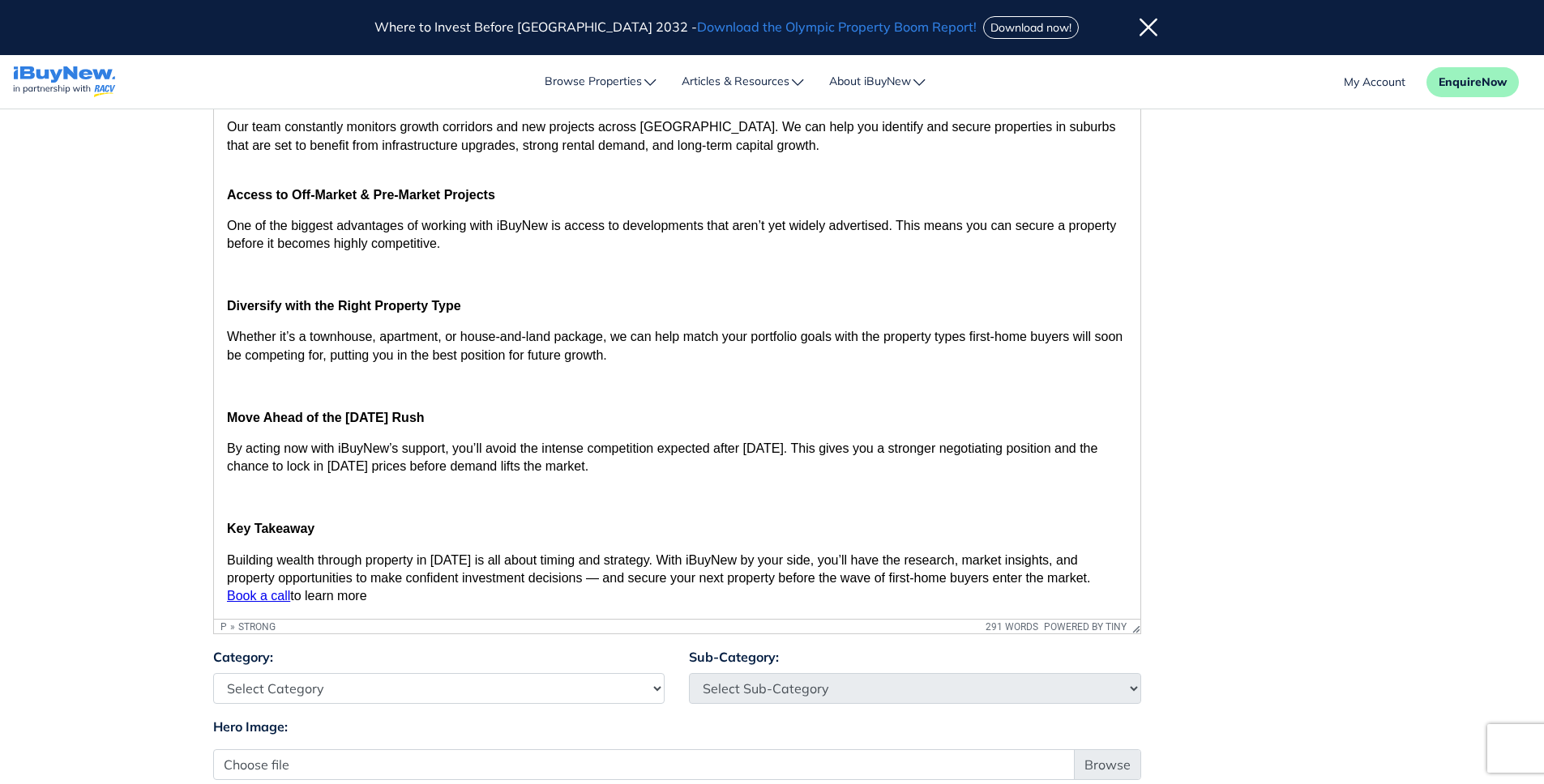
click at [923, 517] on body "Action Steps for savvy Investors If you’re planning to grow your portfolio in 2…" at bounding box center [675, 275] width 900 height 661
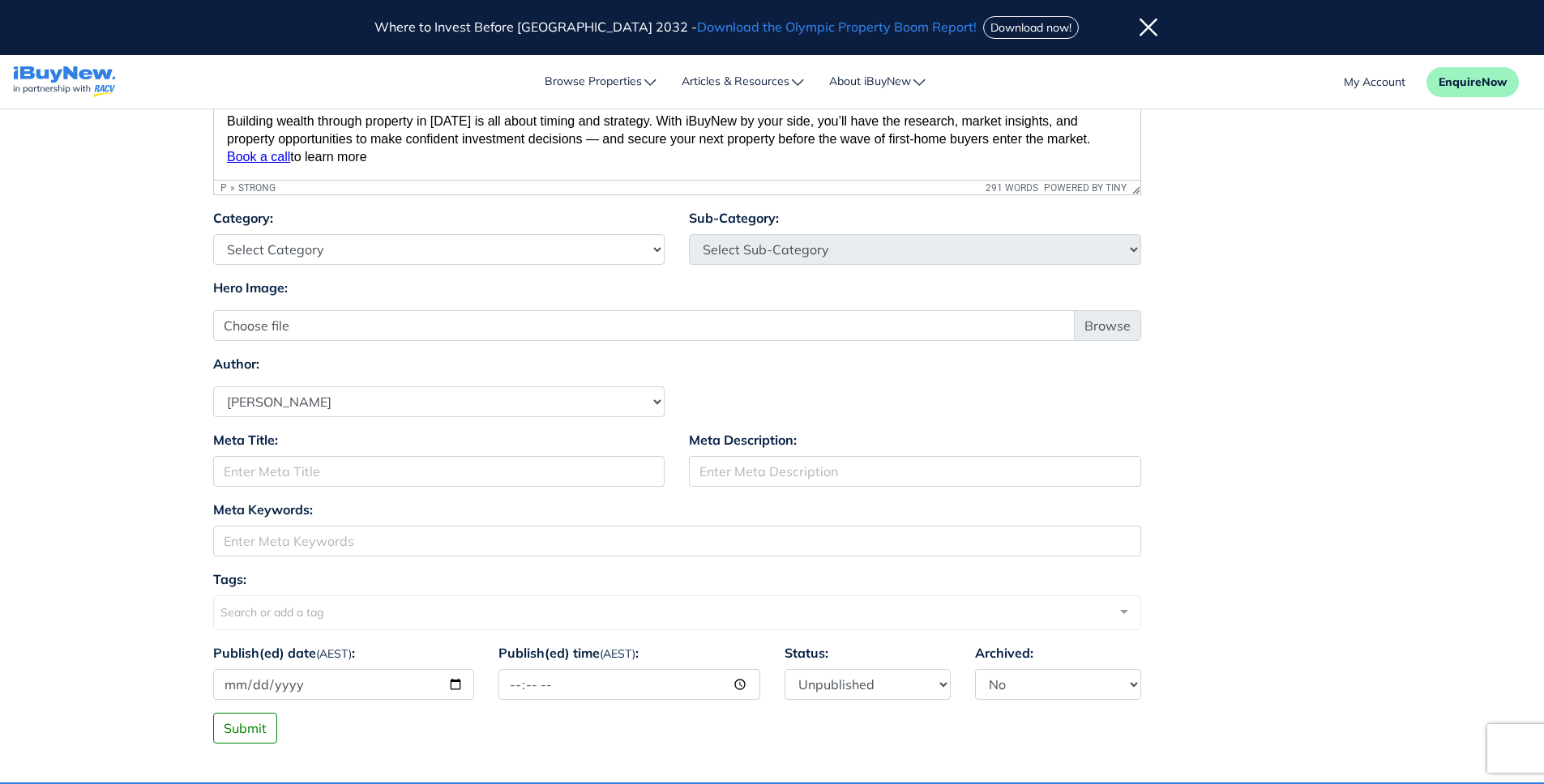
scroll to position [876, 0]
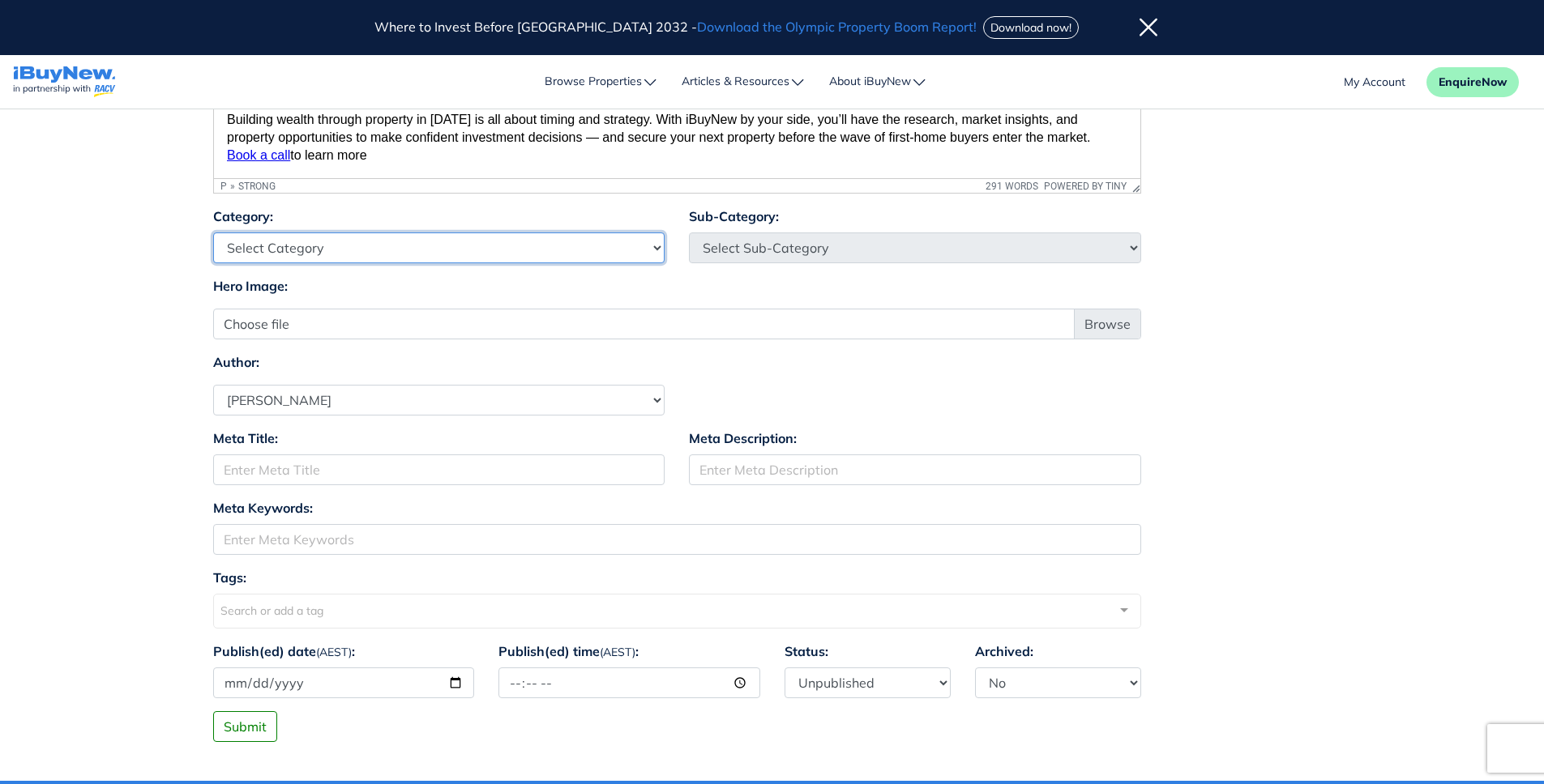
click at [561, 255] on select "Select Category Industry Outlooks Investing & Buying Tools & Calculators" at bounding box center [439, 247] width 452 height 31
select select "4"
click at [213, 232] on select "Select Category Industry Outlooks Investing & Buying Tools & Calculators" at bounding box center [439, 247] width 452 height 31
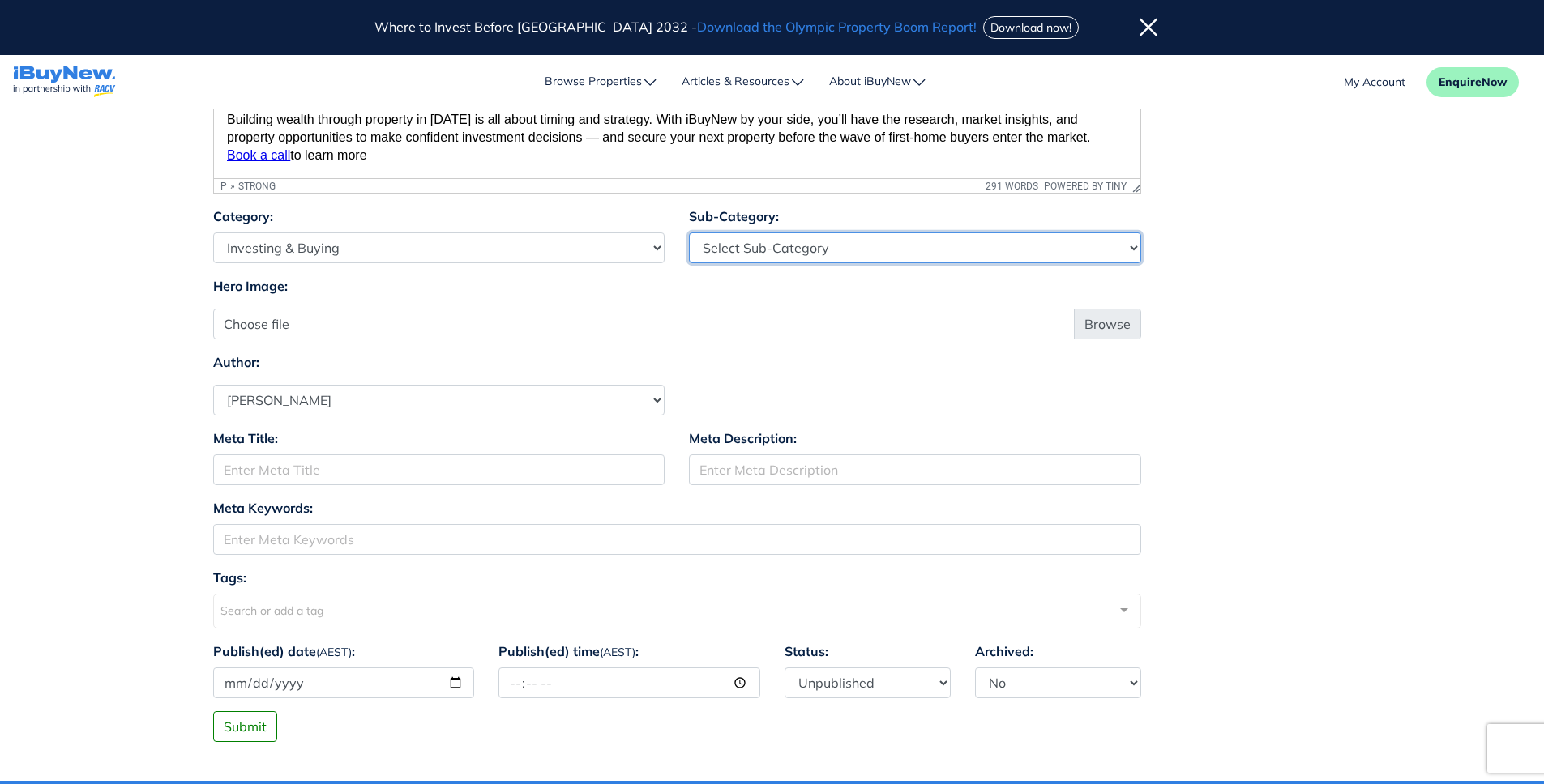
click at [788, 249] on select "Select Sub-Category First Home Buyers Upsizers Downsizers Investors Suburb Prof…" at bounding box center [915, 247] width 452 height 31
click at [967, 250] on select "Select Sub-Category First Home Buyers Upsizers Downsizers Investors Suburb Prof…" at bounding box center [915, 247] width 452 height 31
select select "17"
click at [689, 232] on select "Select Sub-Category First Home Buyers Upsizers Downsizers Investors Suburb Prof…" at bounding box center [915, 247] width 452 height 31
click at [1229, 386] on div "Author: Select Author Andrew Ladd Ava Markland Claire Almond Craig Jervis Danie…" at bounding box center [772, 384] width 1143 height 64
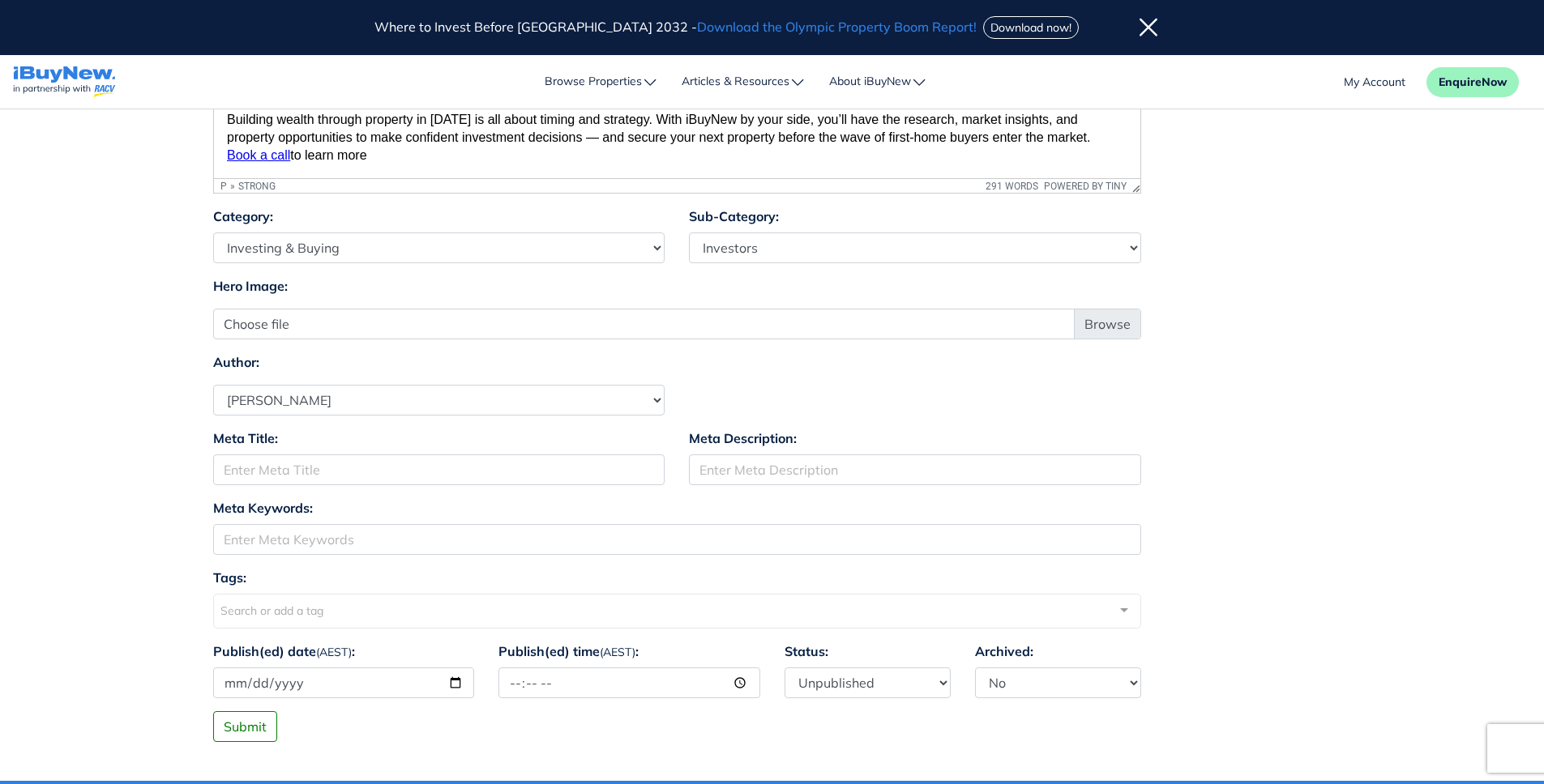
click at [517, 487] on div "Meta Title:" at bounding box center [439, 463] width 476 height 69
click at [514, 472] on input "Meta Title:" at bounding box center [439, 470] width 452 height 31
paste input "Deposit Break for First Home Buyers"
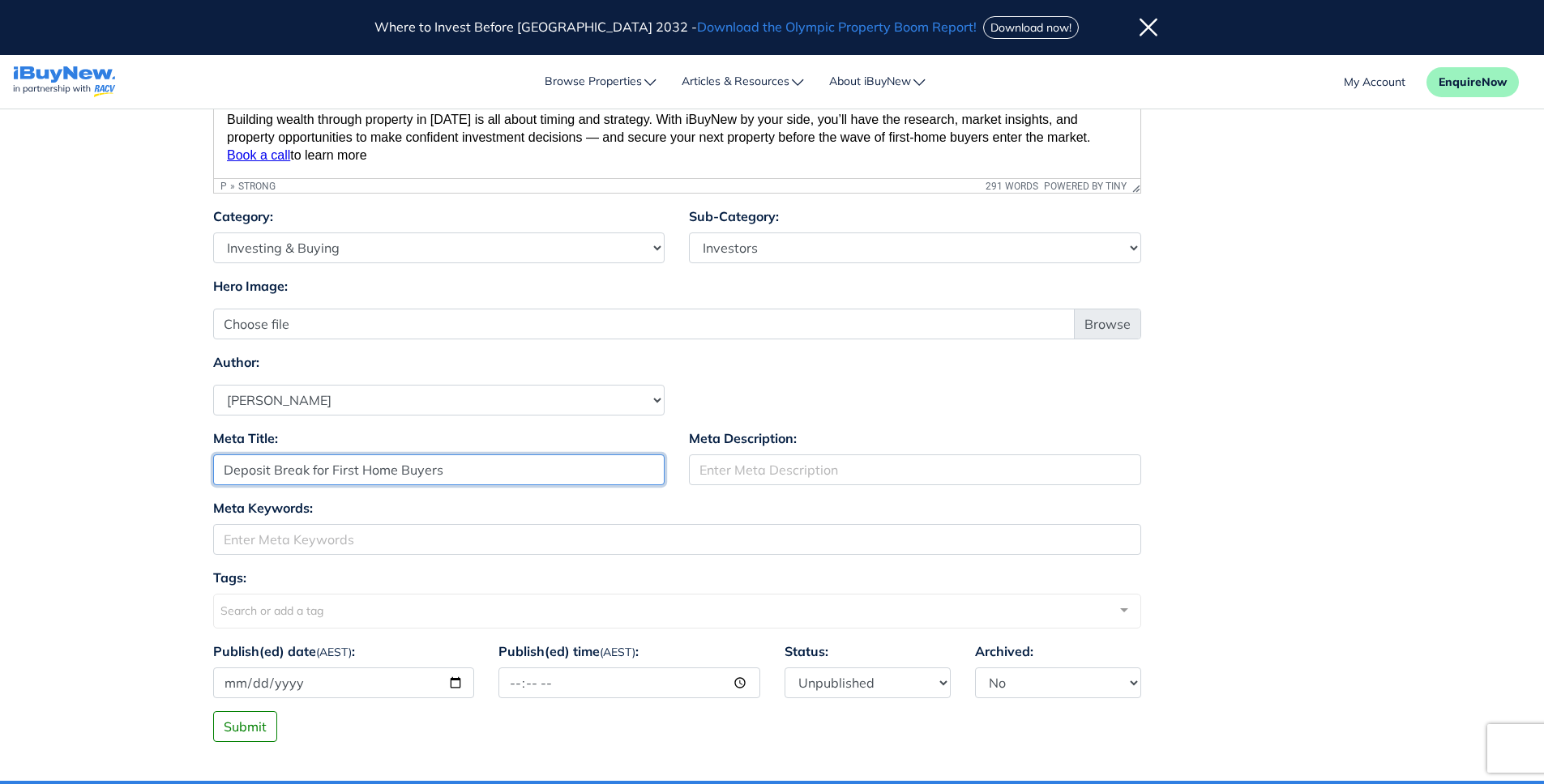
click at [335, 476] on input "Deposit Break for First Home Buyers" at bounding box center [439, 470] width 452 height 31
paste input "-Home Buyers: Why Investors Should Pay Attention"
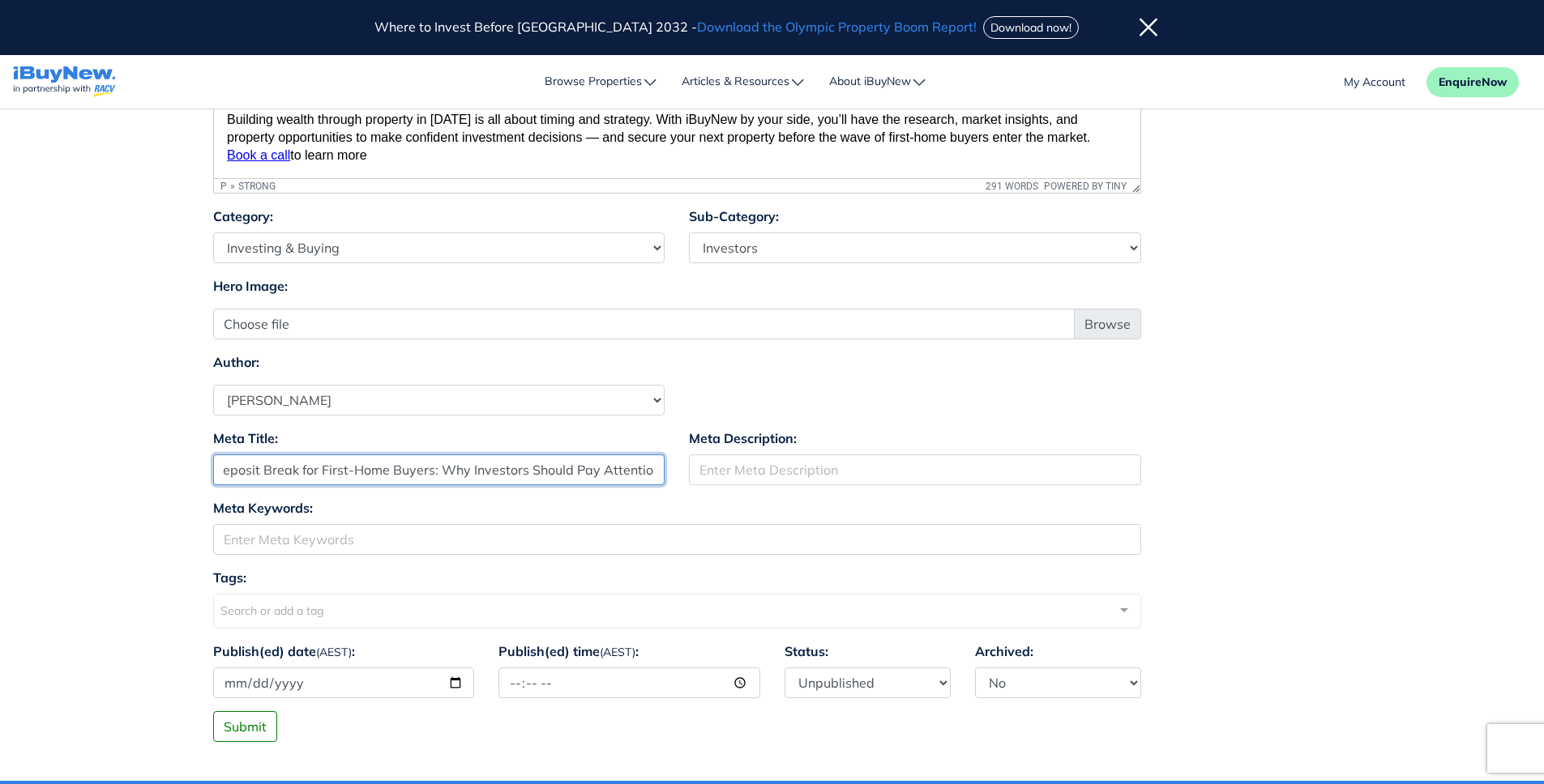
type input "Deposit Break for First-Home Buyers: Why Investors Should Pay Attention"
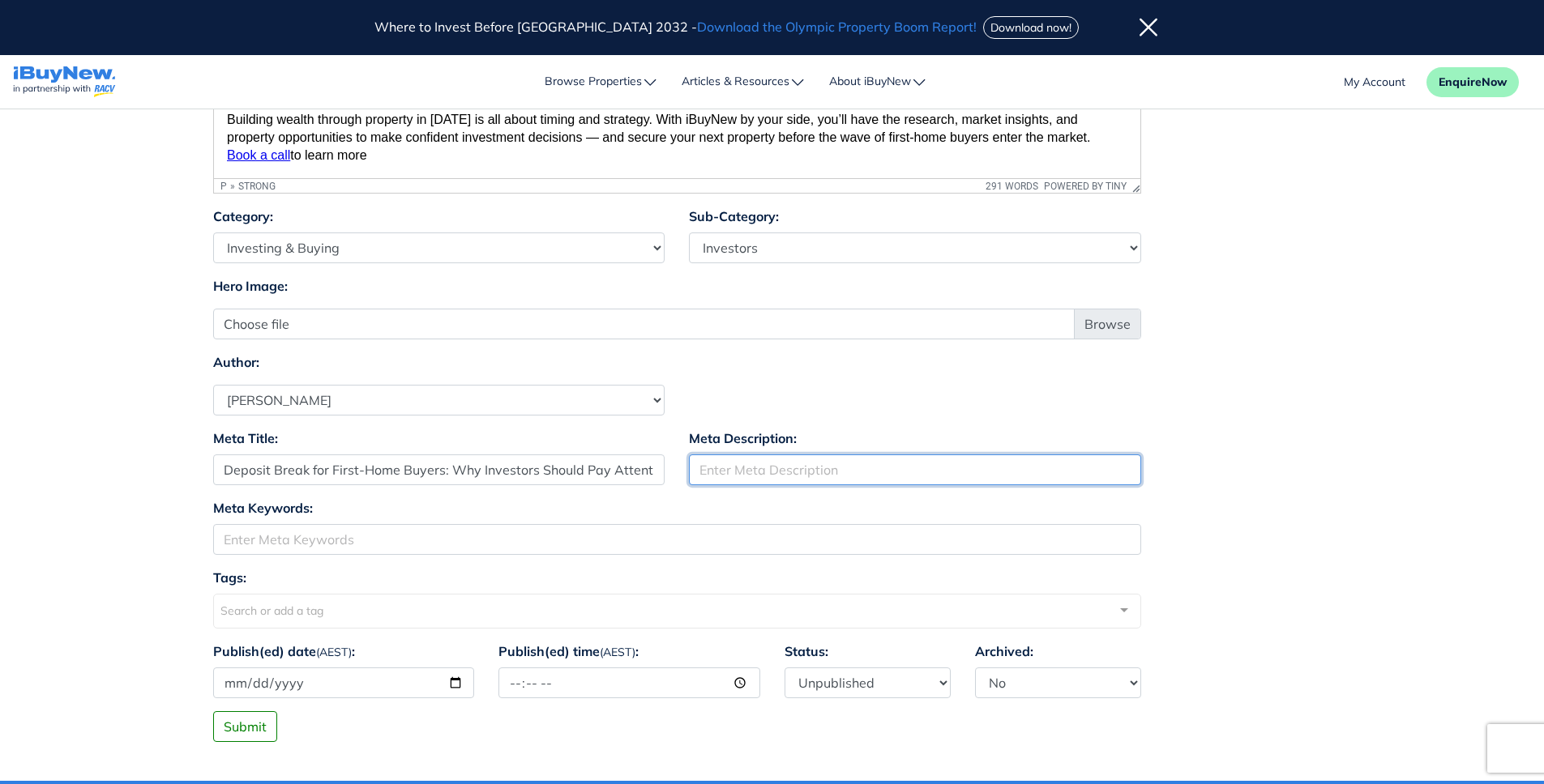
click at [762, 472] on input "Meta Description:" at bounding box center [915, 470] width 452 height 31
paste input "Learn how the deposit break for first-home buyers could spark demand and prices…"
type input "Learn how the deposit break for first-home buyers could spark demand and prices…"
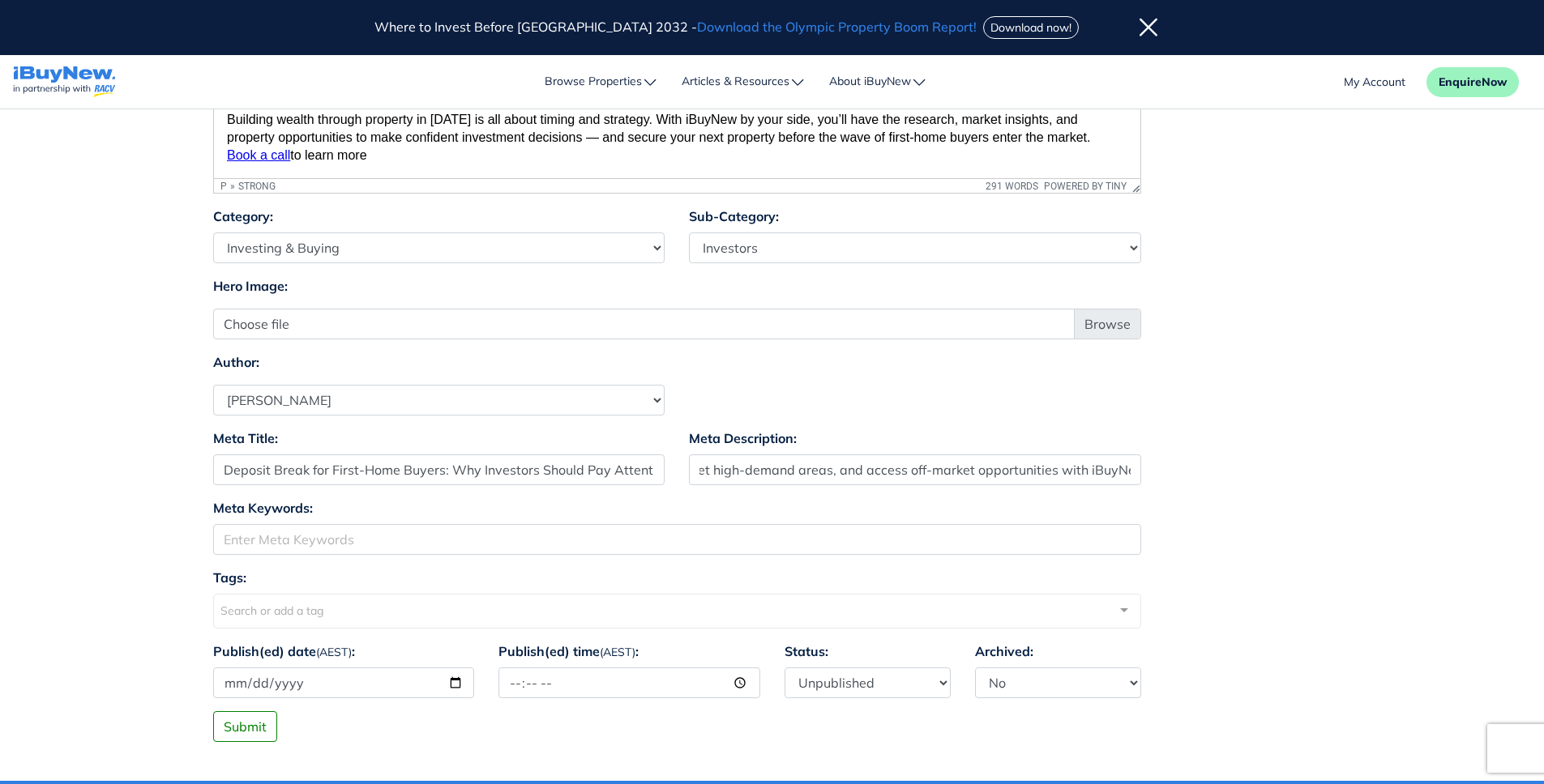
click at [1230, 486] on div "Meta Title: Deposit Break for First-Home Buyers: Why Investors Should Pay Atten…" at bounding box center [772, 463] width 1143 height 69
click at [400, 613] on div "Search or add a tag" at bounding box center [677, 612] width 928 height 35
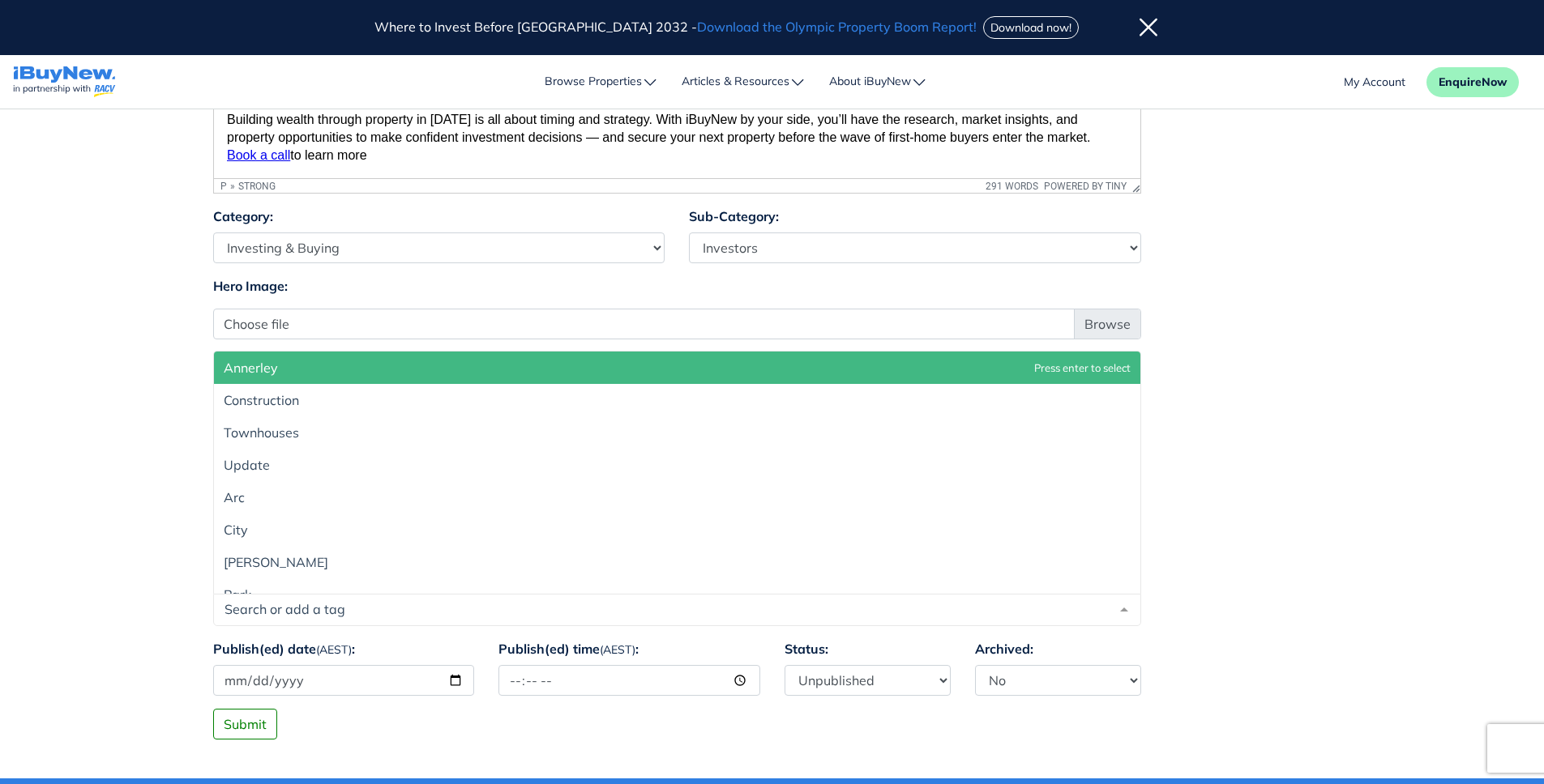
paste input "deposit break, first-home buyers, property investment, investors, off-market pr…"
type input "deposit break, first-home buyers, property investment, investors, off-market pr…"
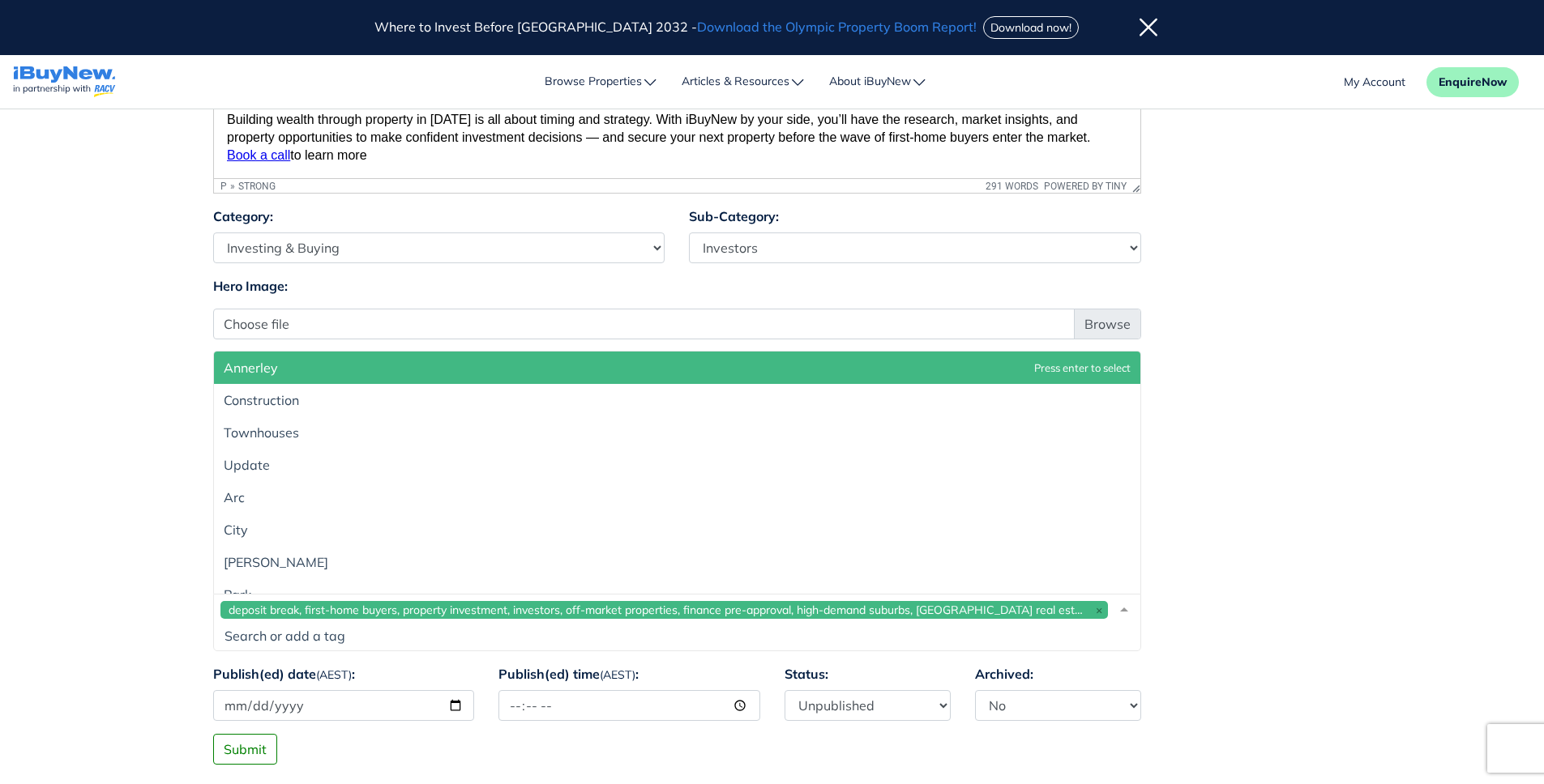
click at [1333, 630] on div "Tags: deposit break, first-home buyers, property investment, investors, off-mar…" at bounding box center [772, 616] width 1143 height 96
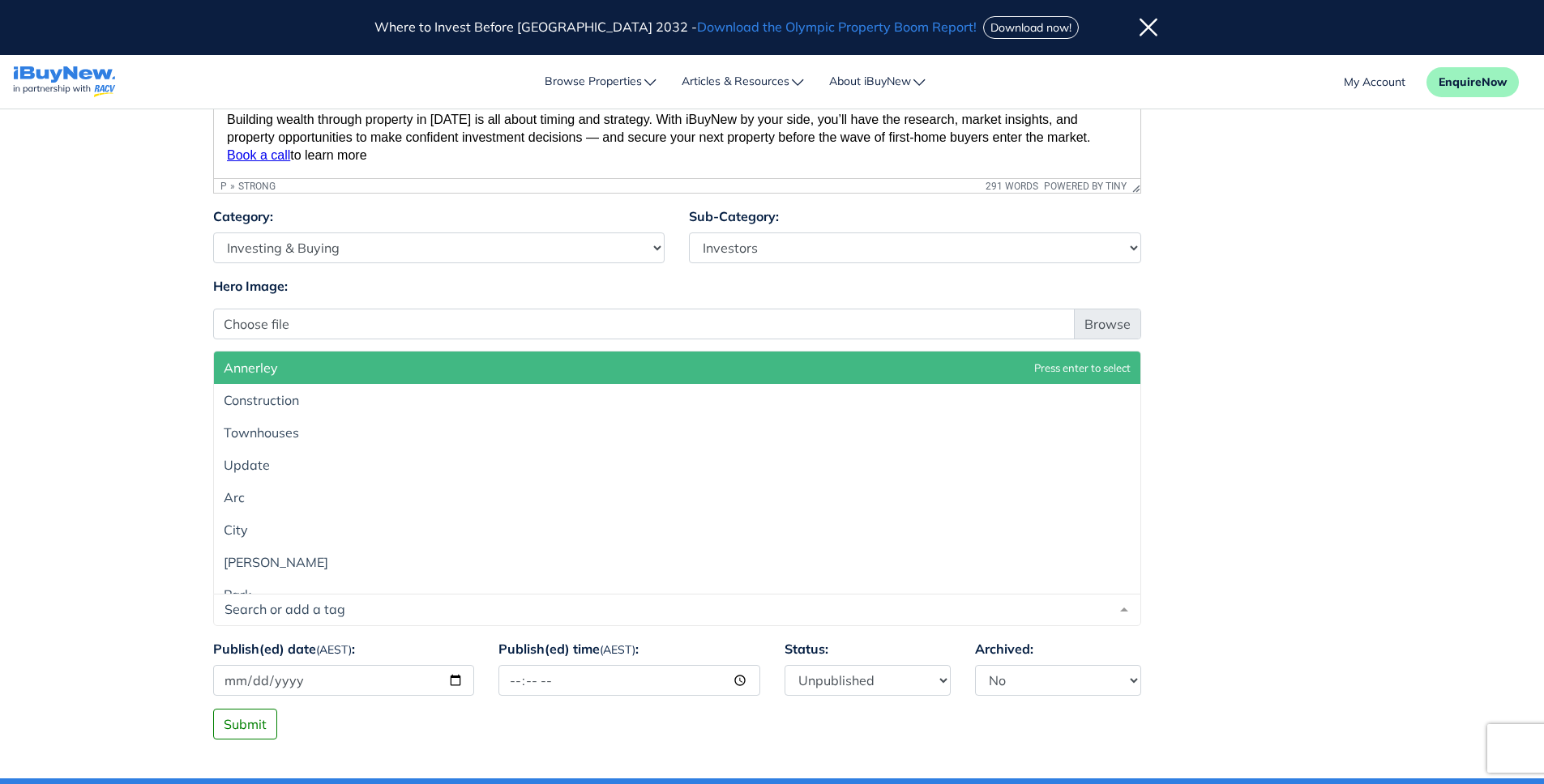
click at [973, 603] on div at bounding box center [677, 610] width 928 height 33
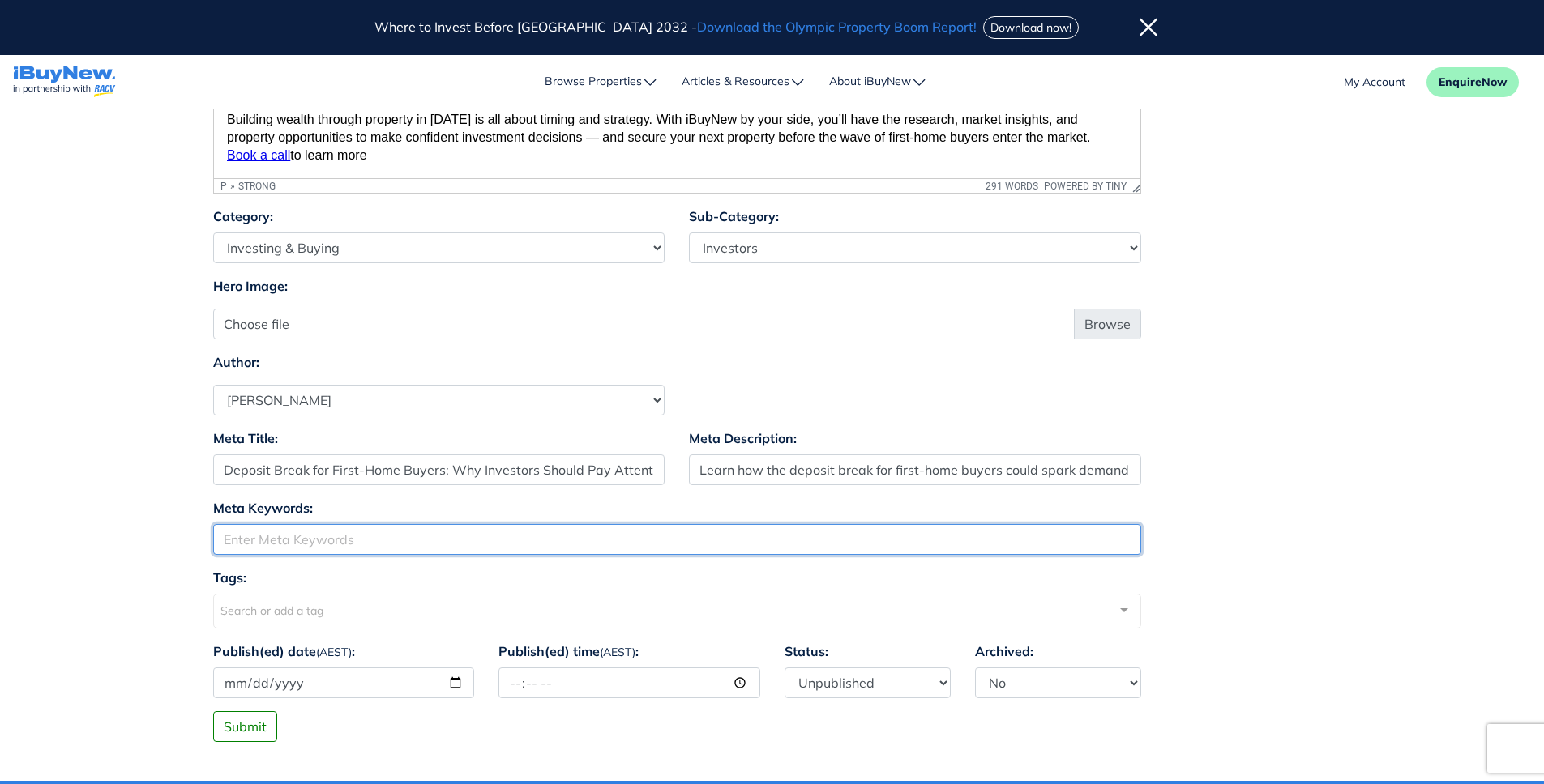
click at [415, 542] on input "Meta Keywords:" at bounding box center [677, 539] width 928 height 31
paste input "deposit break"
type input "deposit break"
click at [213, 711] on button "Submit" at bounding box center [245, 726] width 64 height 31
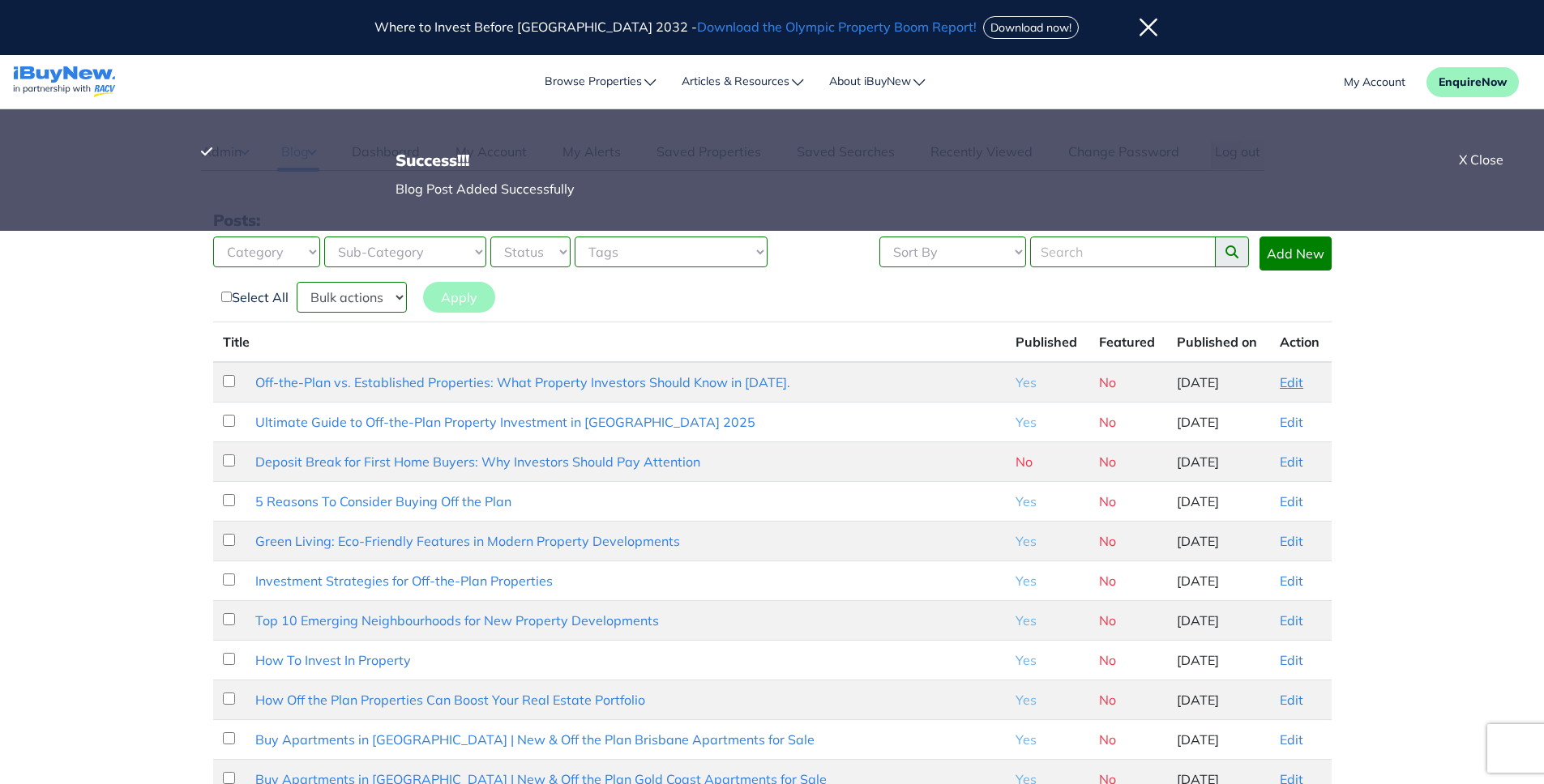
click at [1286, 384] on link "Edit" at bounding box center [1292, 382] width 23 height 16
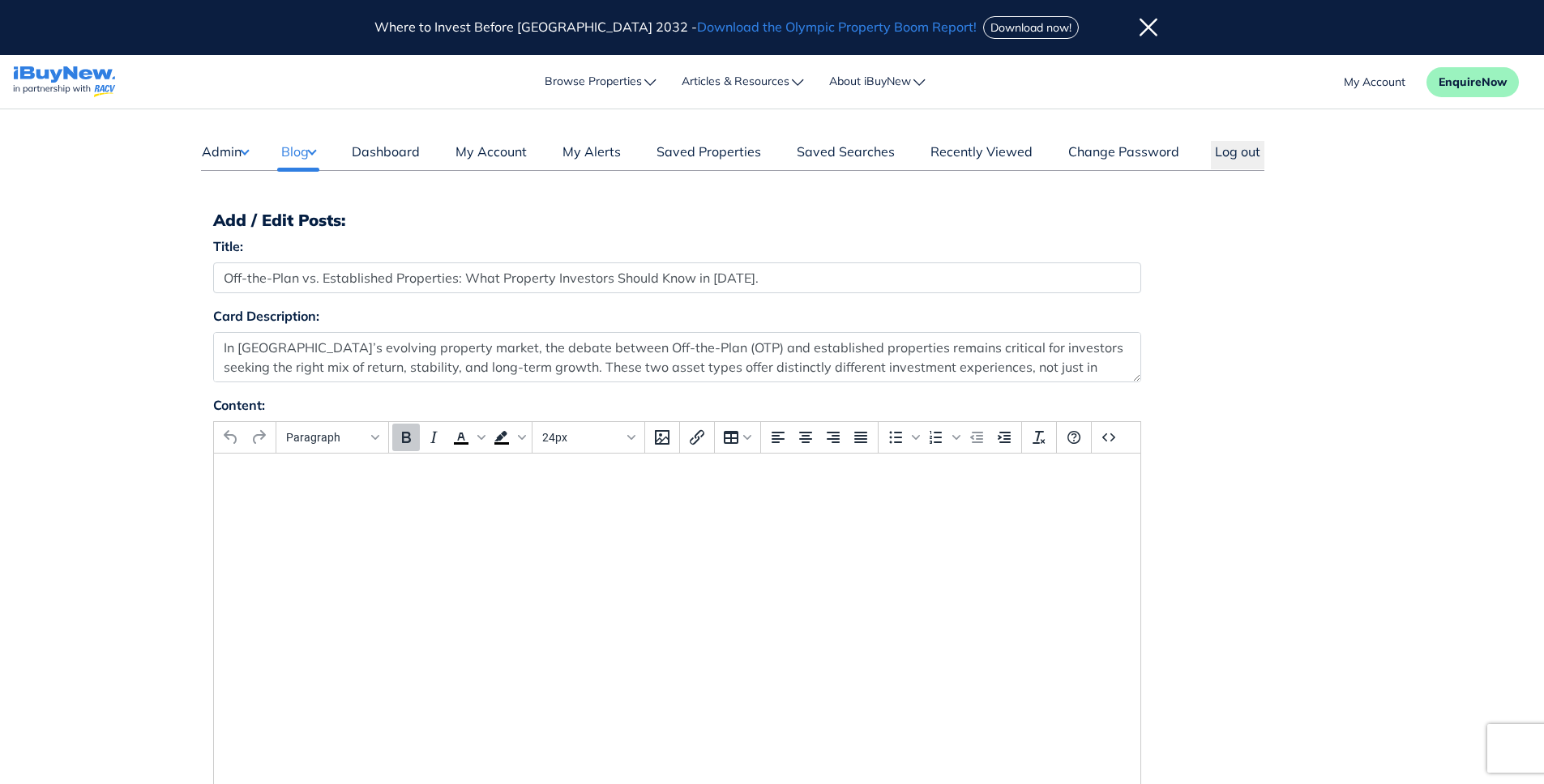
select select "4"
select select "17"
select select "7"
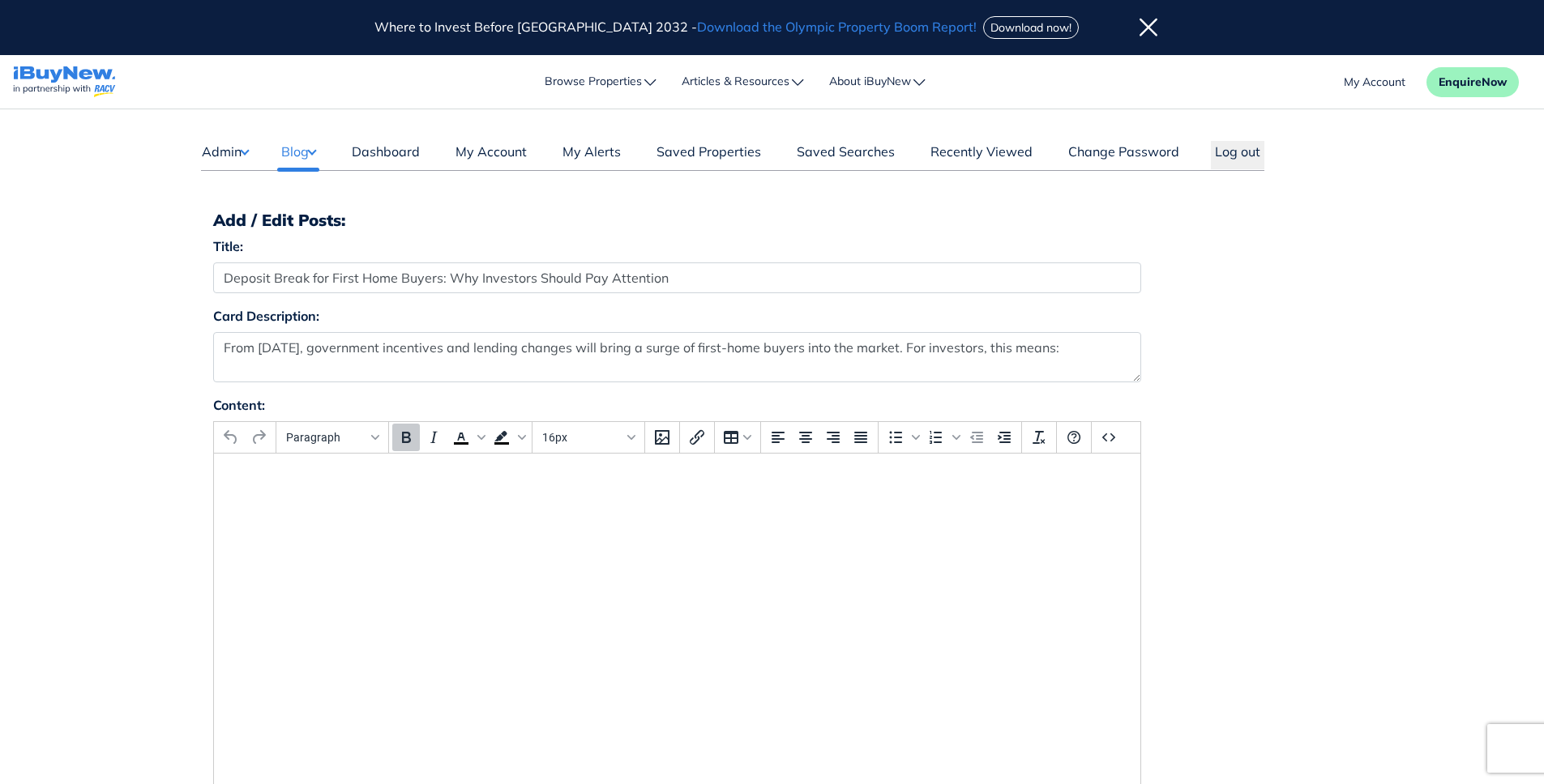
select select "4"
select select "17"
select select "1590"
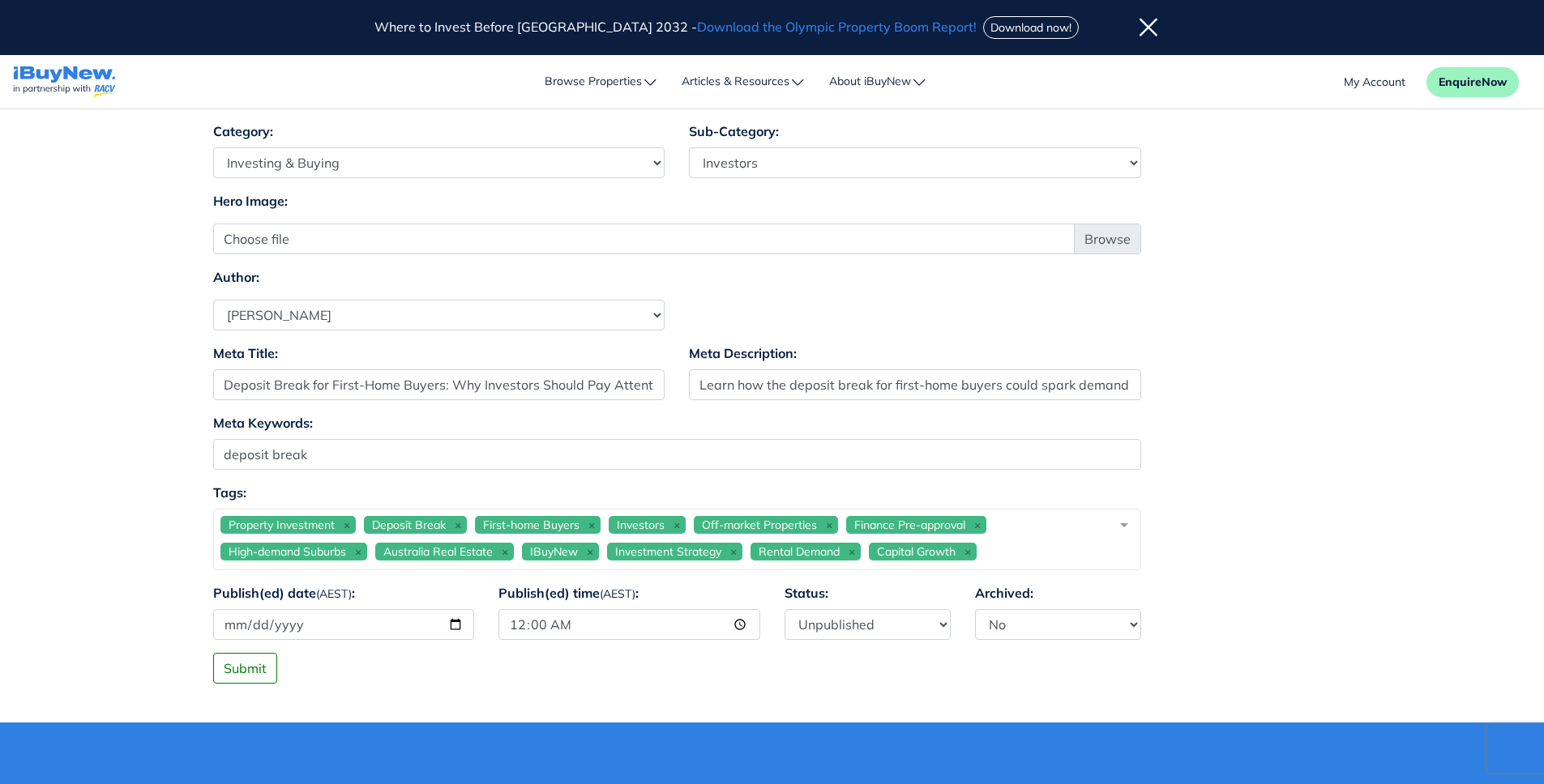
scroll to position [973, 0]
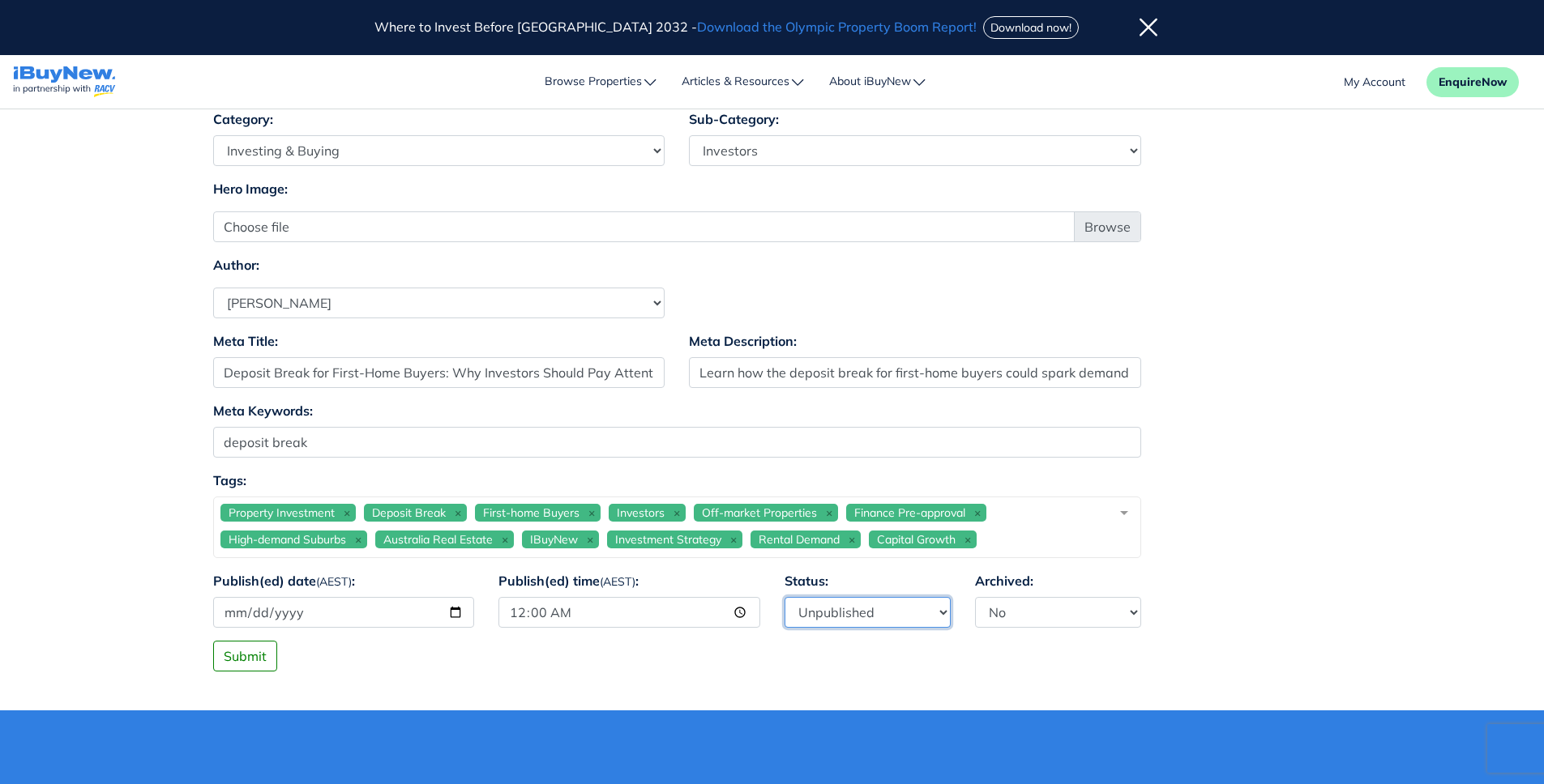
click at [893, 614] on select "Published Unpublished" at bounding box center [867, 612] width 166 height 31
select select "1"
click at [784, 597] on select "Published Unpublished" at bounding box center [867, 612] width 166 height 31
click at [977, 661] on div "Submit" at bounding box center [772, 656] width 1143 height 31
click at [257, 664] on button "Submit" at bounding box center [245, 656] width 64 height 31
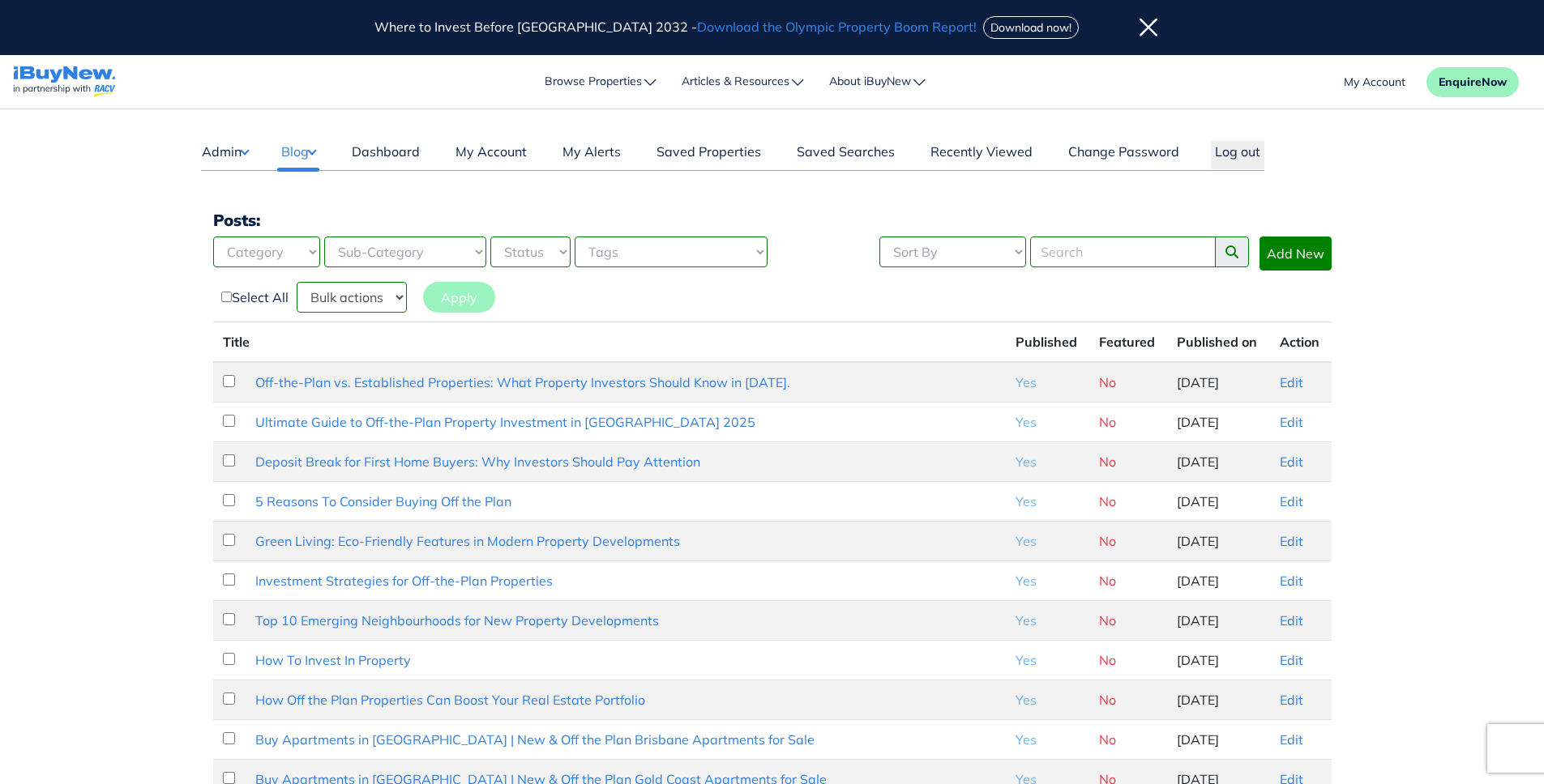
click at [1167, 347] on th "Published on" at bounding box center [1218, 343] width 103 height 40
drag, startPoint x: 1087, startPoint y: 424, endPoint x: 1150, endPoint y: 424, distance: 63.0
click at [1167, 424] on td "16th of May 2025" at bounding box center [1218, 422] width 103 height 39
click at [1071, 256] on input "Search" at bounding box center [1123, 252] width 186 height 31
paste input "Deposit Break f"
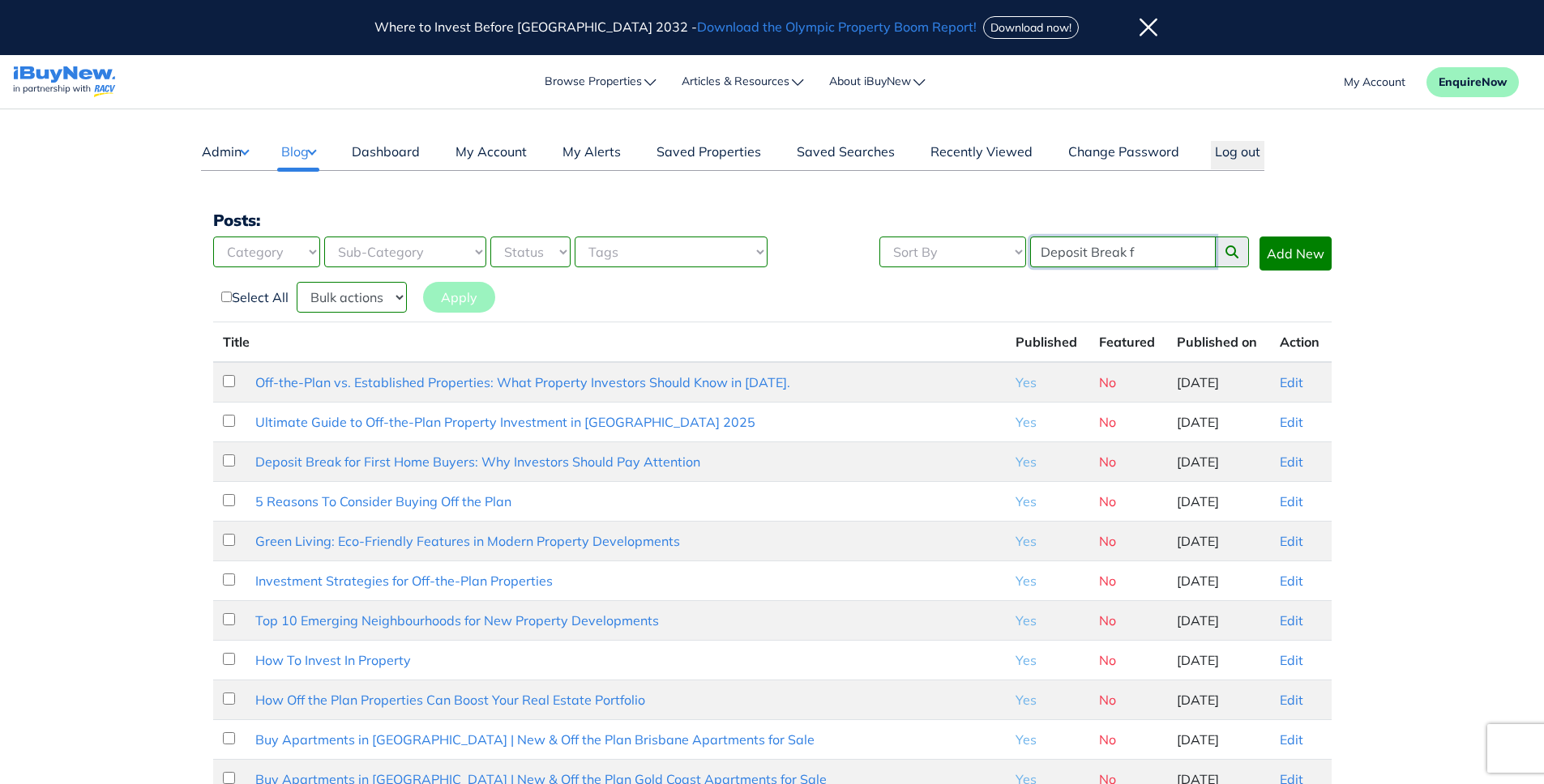
type input "Deposit Break f"
click at [1215, 237] on button "search posts" at bounding box center [1231, 252] width 34 height 31
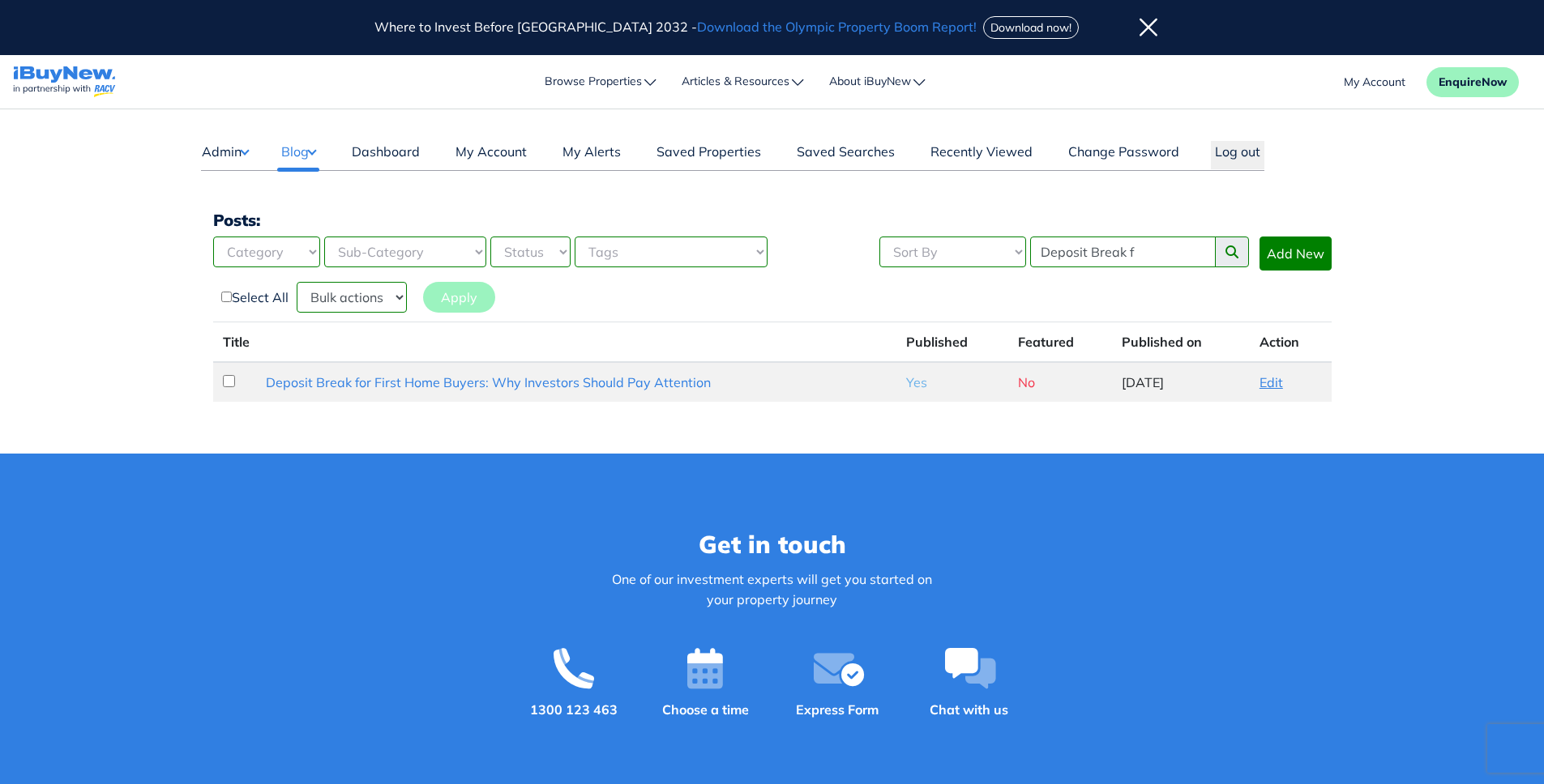
click at [1277, 384] on link "Edit" at bounding box center [1271, 382] width 23 height 16
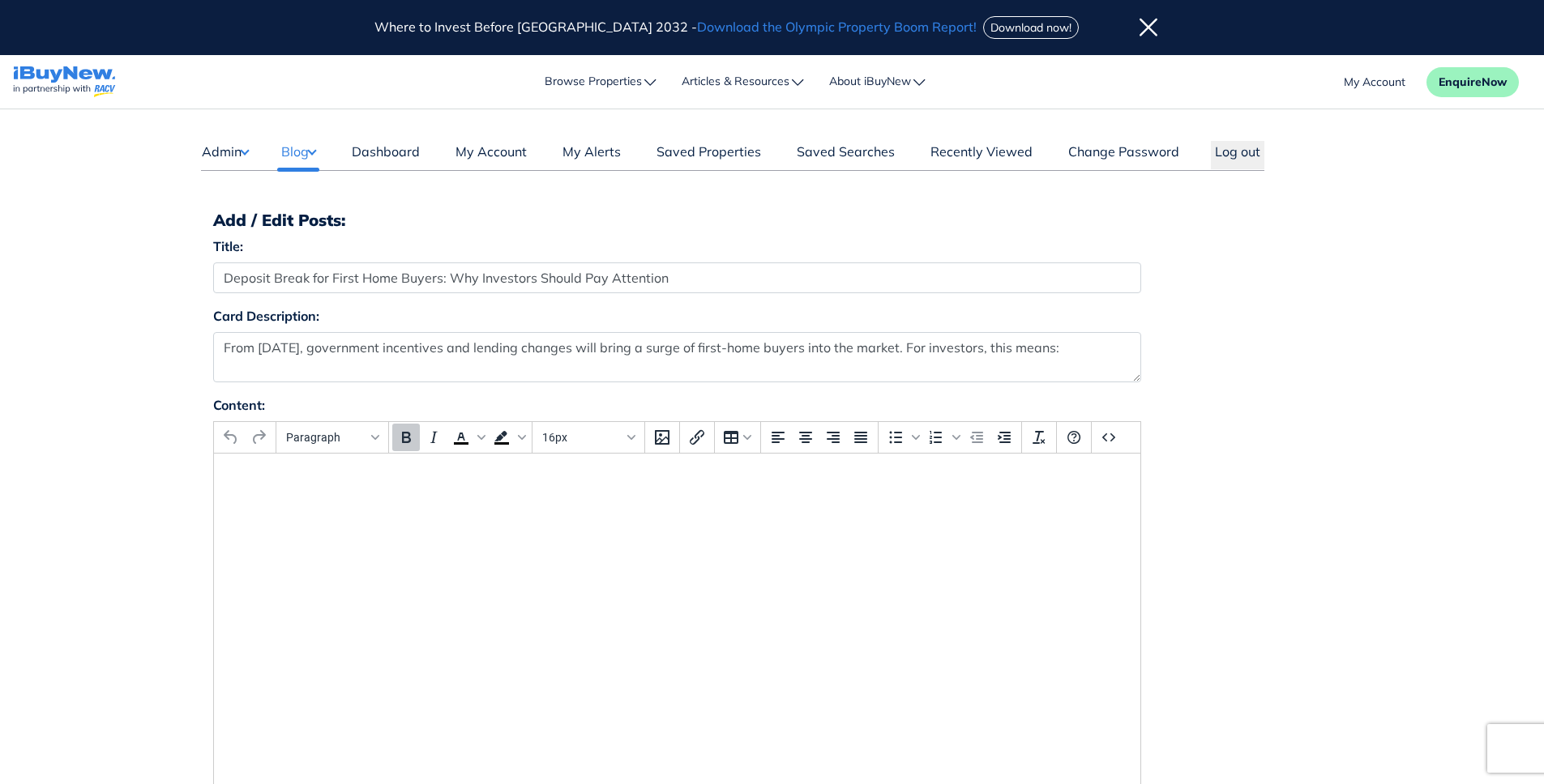
select select "4"
select select "17"
select select "1590"
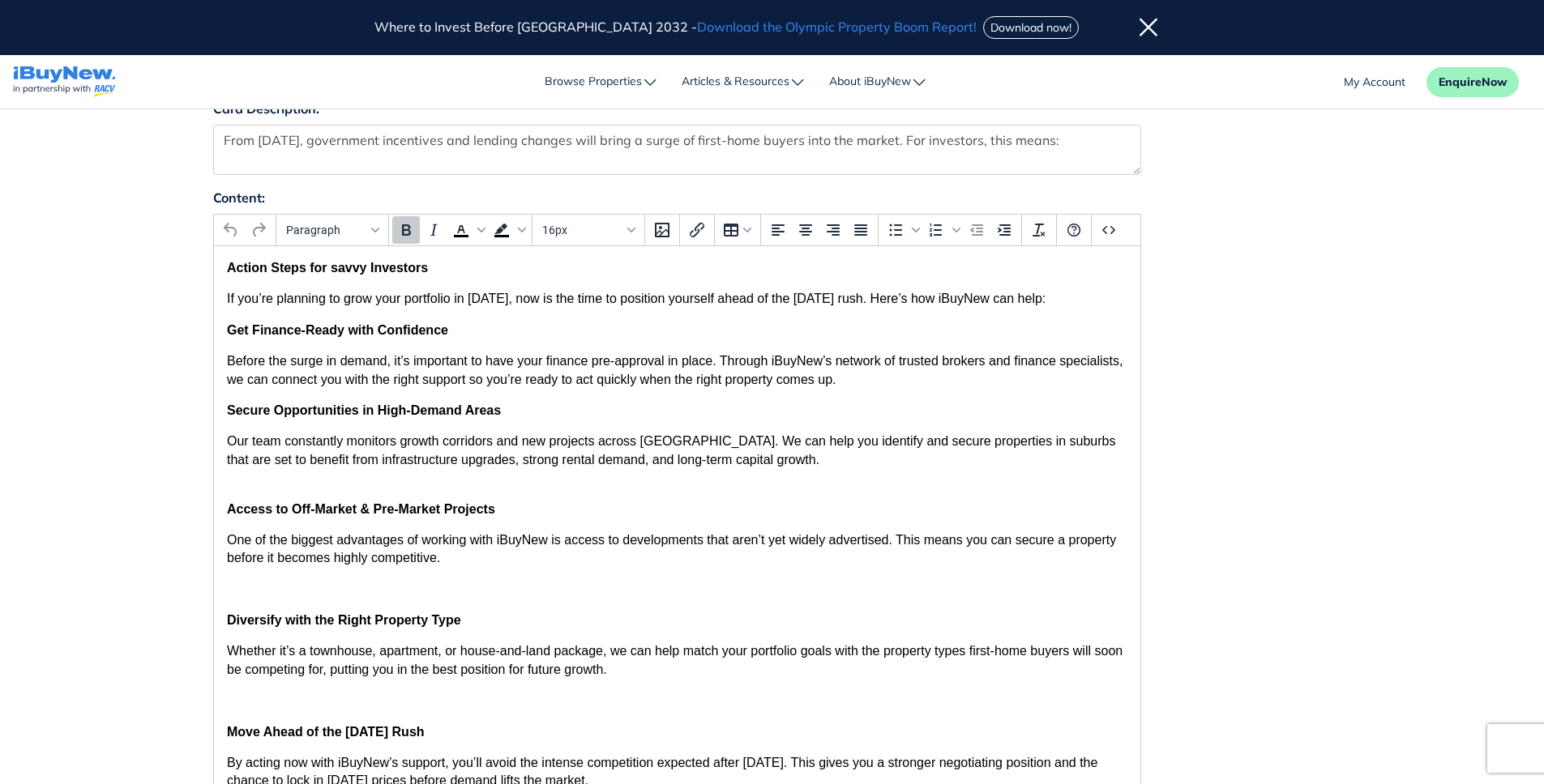
scroll to position [205, 0]
click at [227, 410] on strong "Secure Opportunities in High-Demand Areas" at bounding box center [363, 413] width 274 height 13
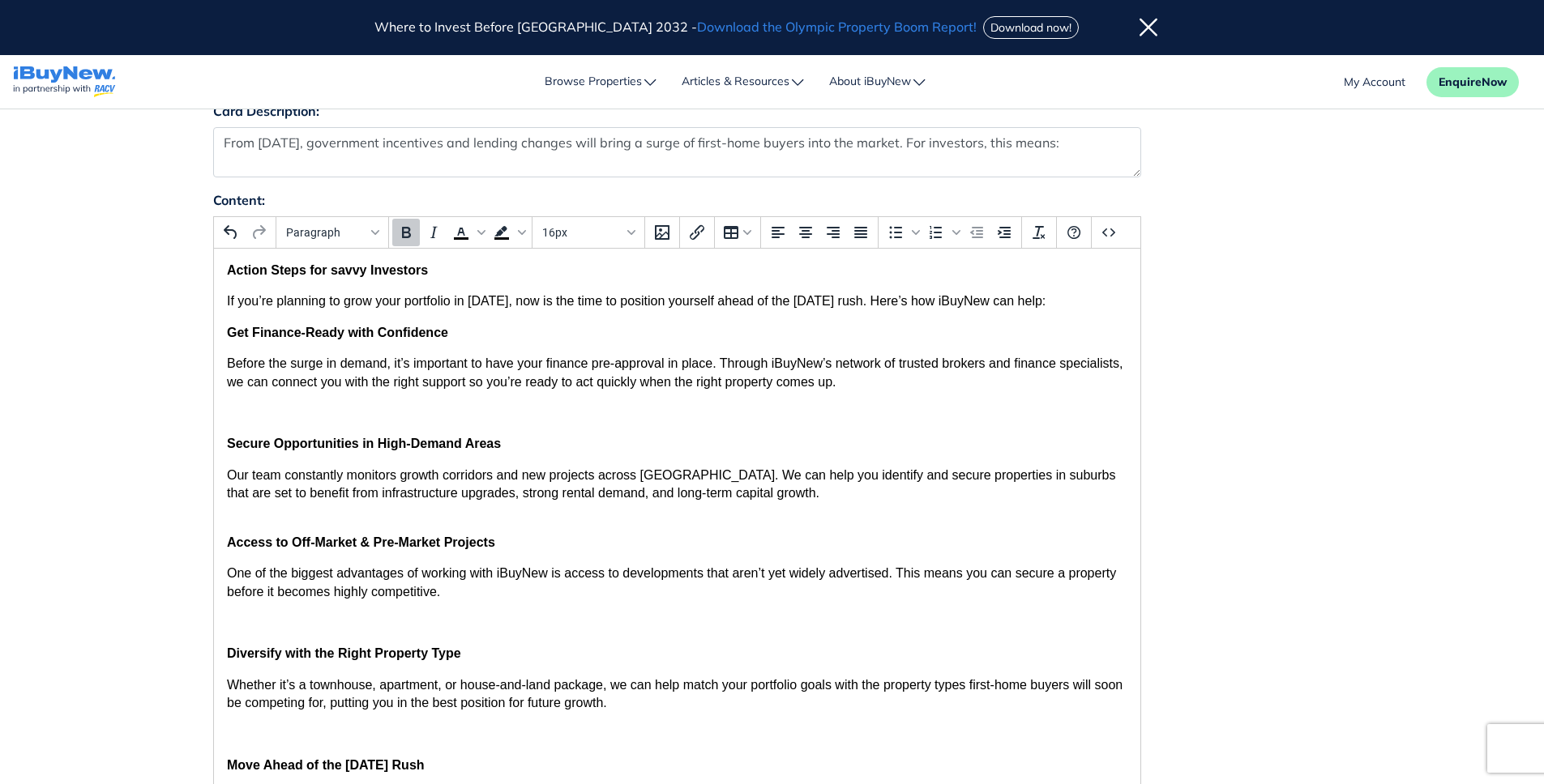
click at [226, 335] on strong "Get Finance-Ready with Confidence" at bounding box center [336, 333] width 222 height 13
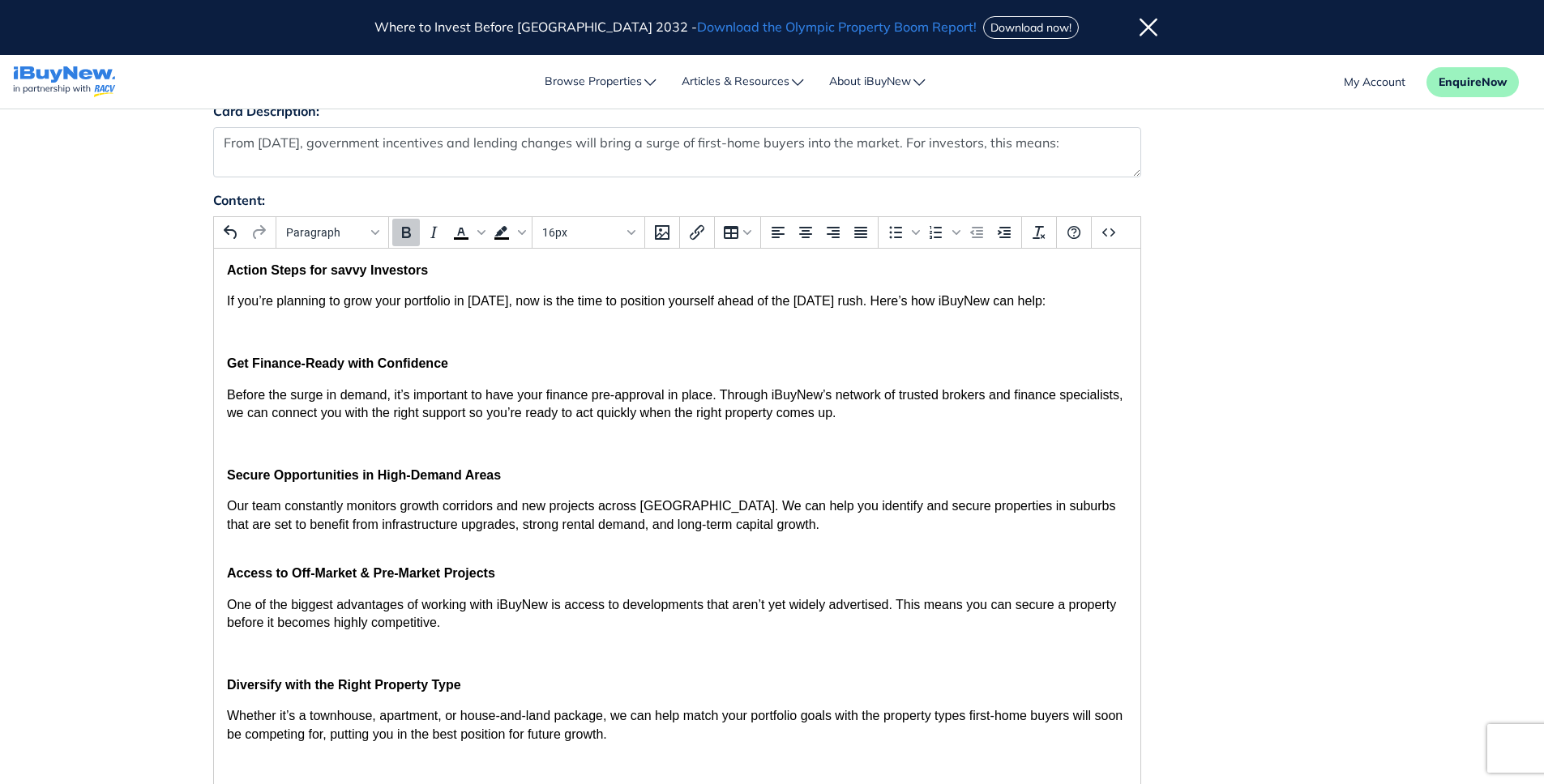
click at [267, 355] on p "Get Finance-Ready with Confidence" at bounding box center [675, 364] width 900 height 18
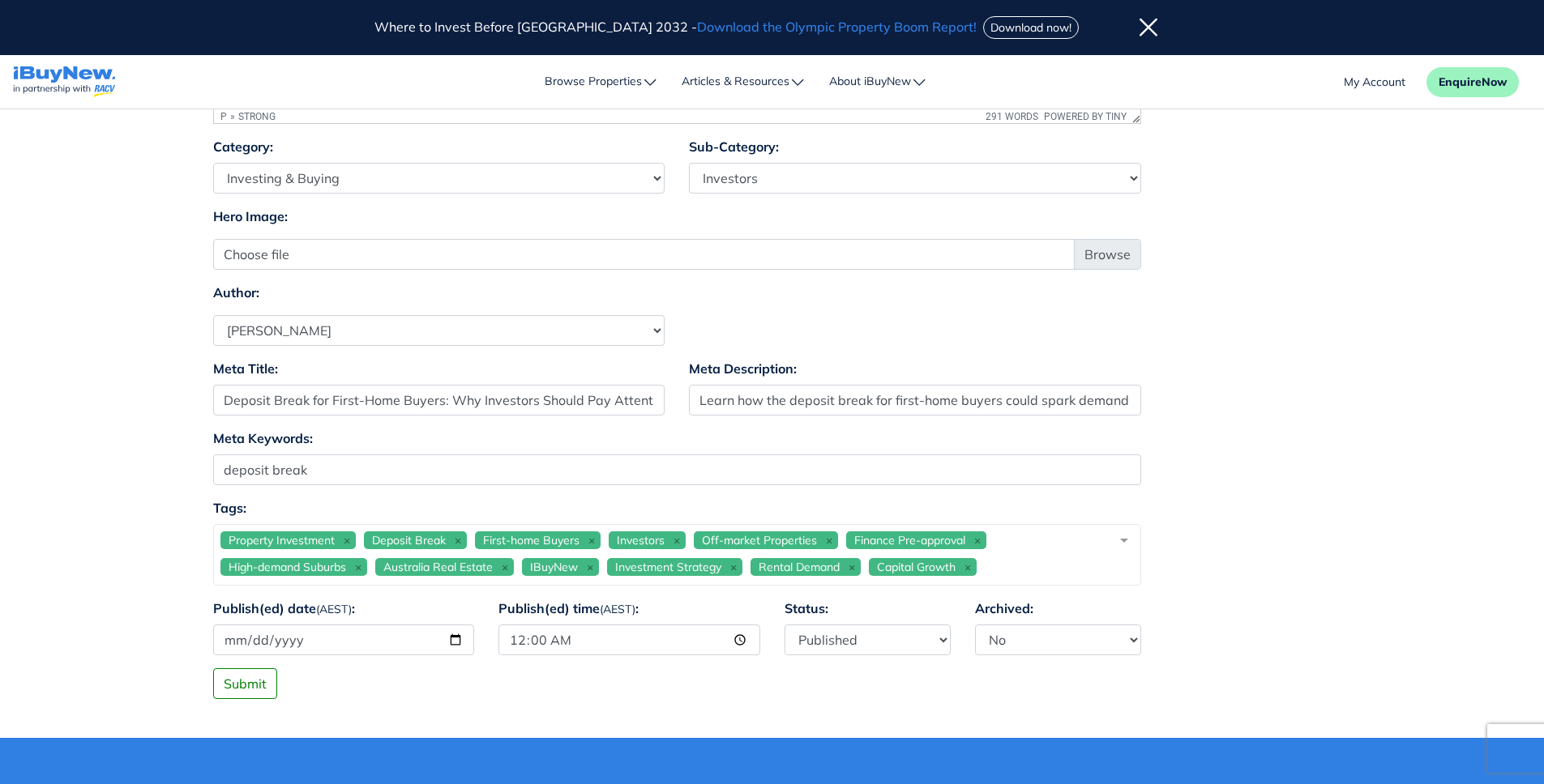
scroll to position [993, 0]
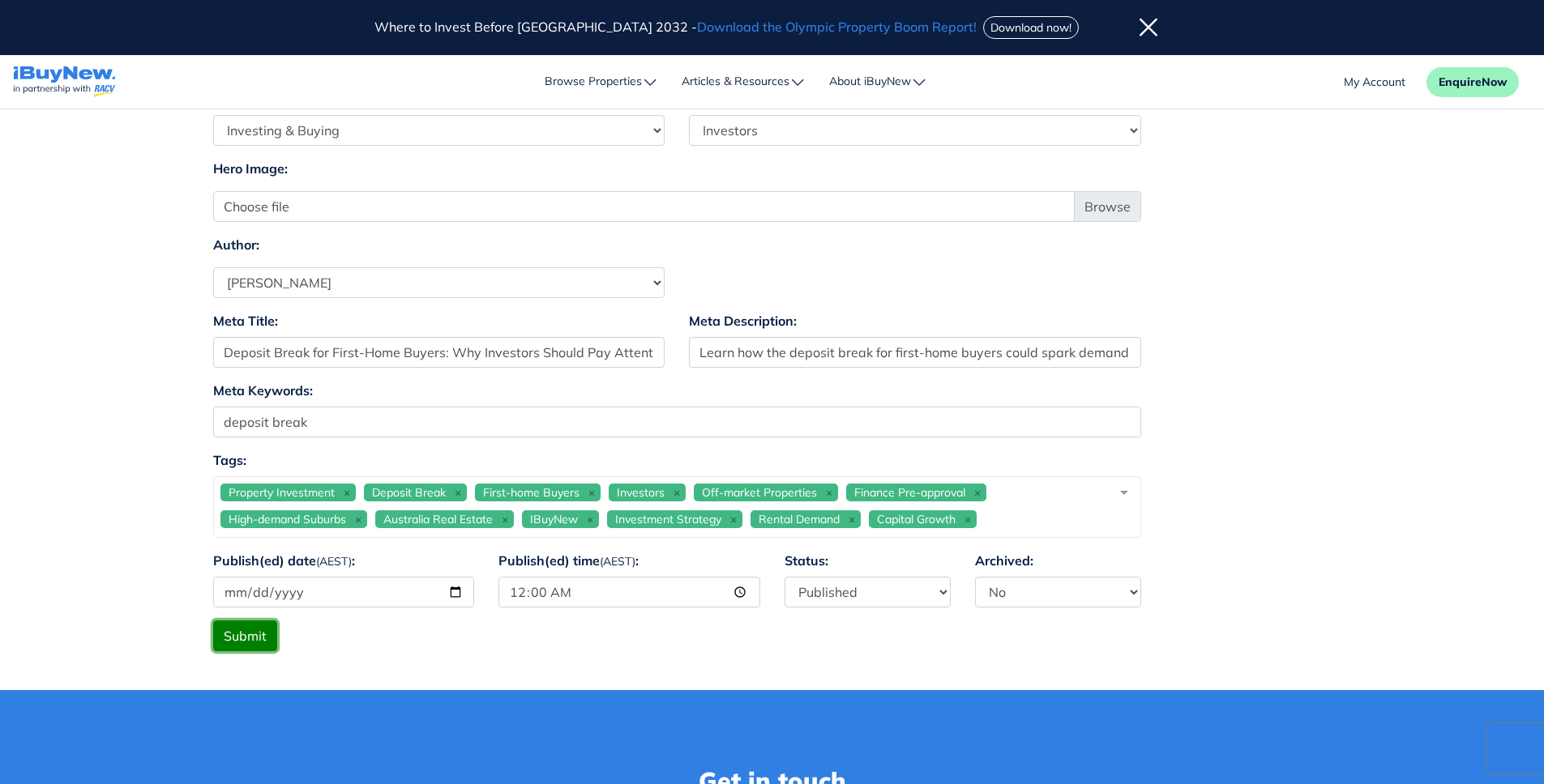
click at [246, 636] on button "Submit" at bounding box center [245, 636] width 64 height 31
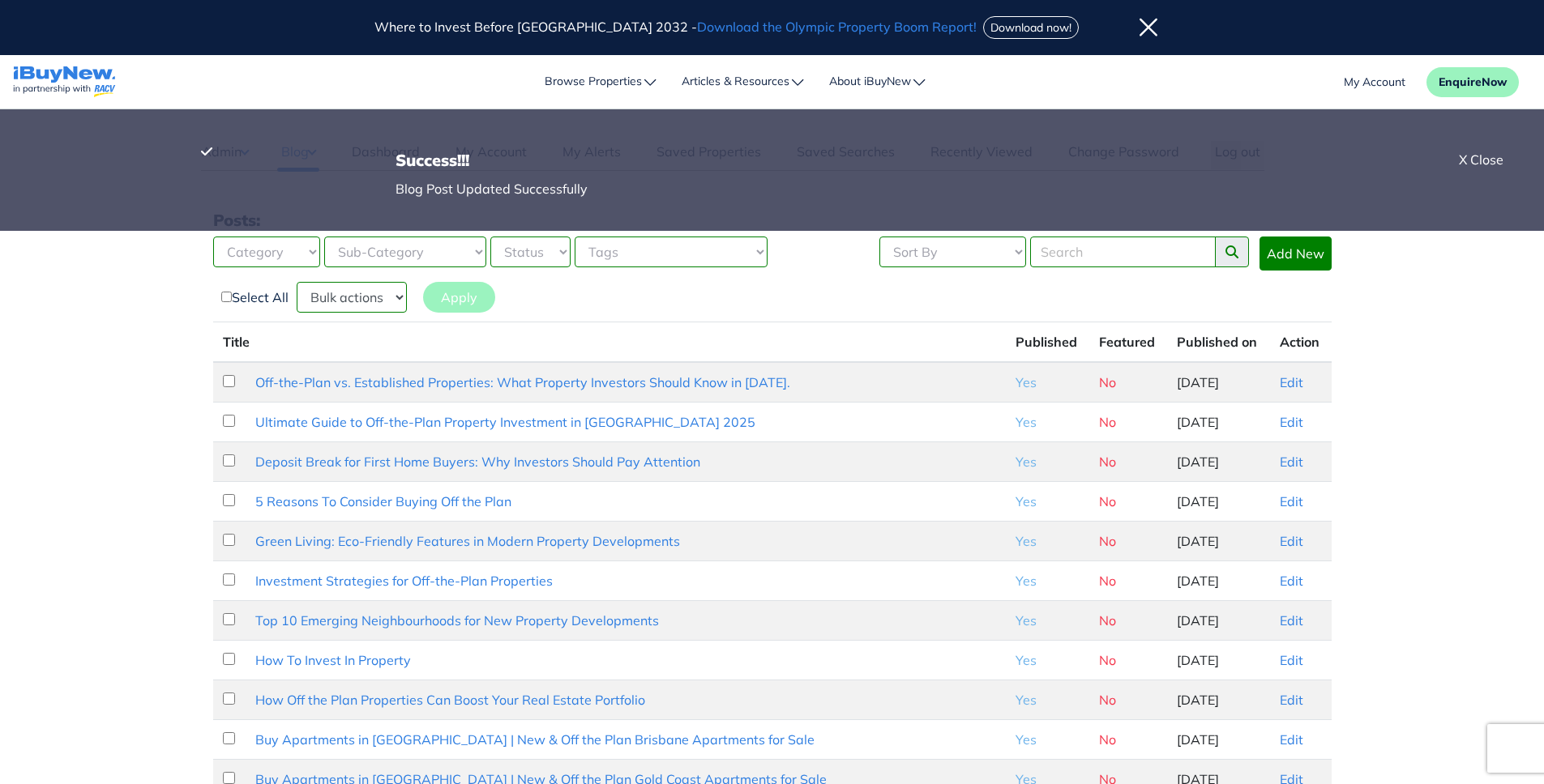
click at [1475, 159] on div "X Close" at bounding box center [1480, 159] width 44 height 19
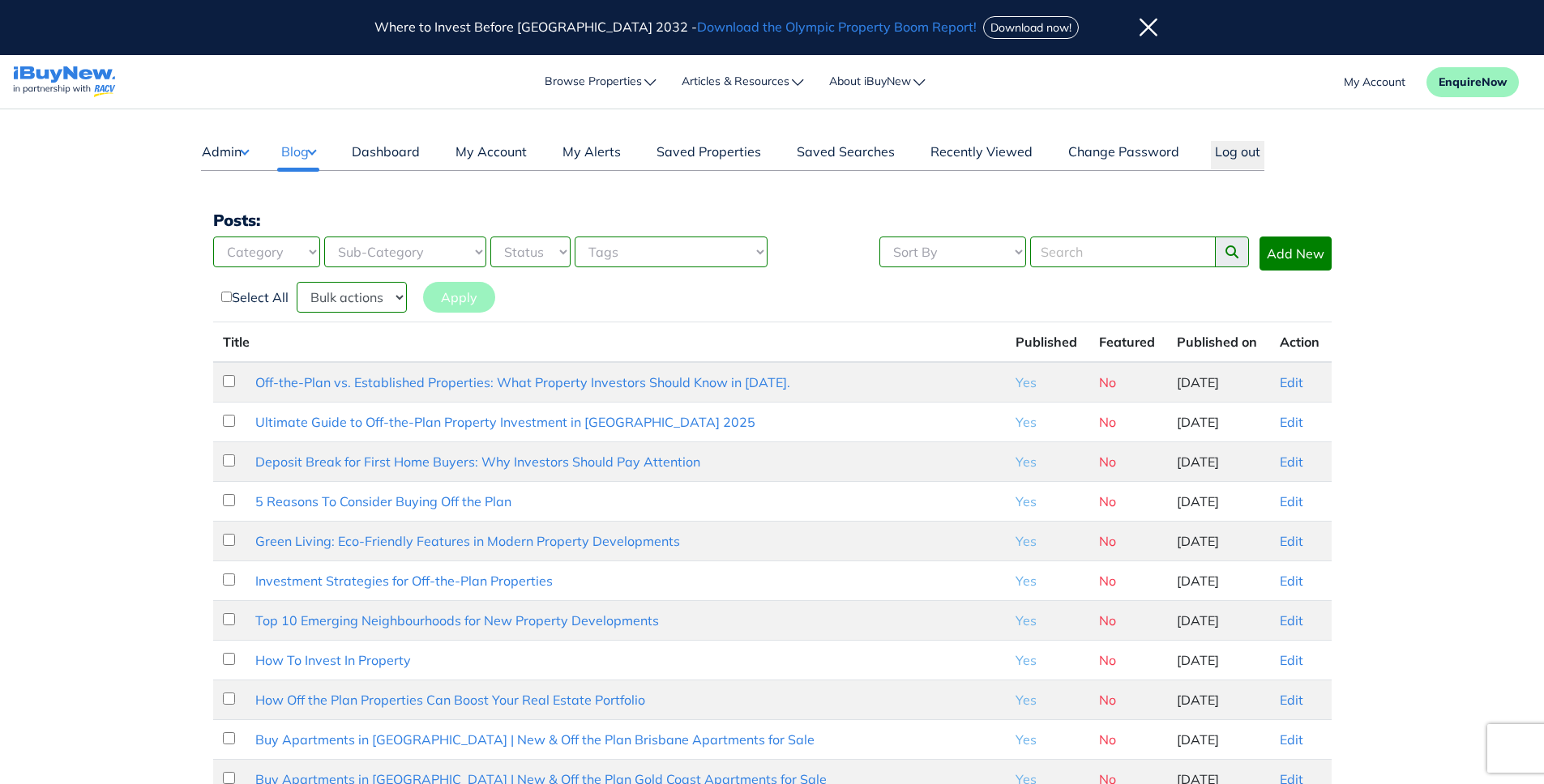
click at [1475, 334] on main "Dashboard Admin Failed Jobs Force PropertyBase Update Manage Content Meet The T…" at bounding box center [772, 681] width 1544 height 1144
click at [1282, 462] on link "Edit" at bounding box center [1292, 461] width 23 height 16
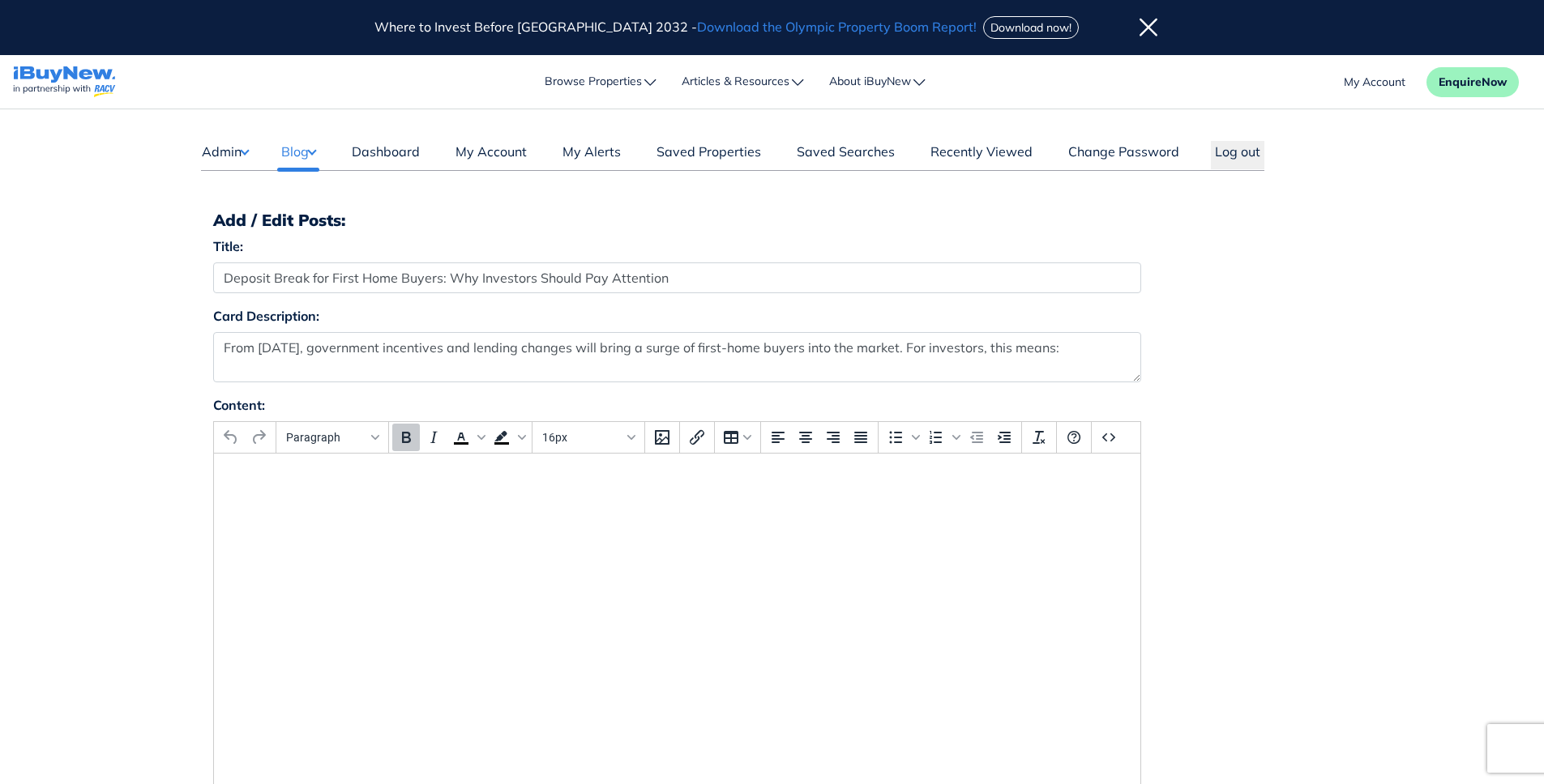
select select "4"
select select "17"
select select "1590"
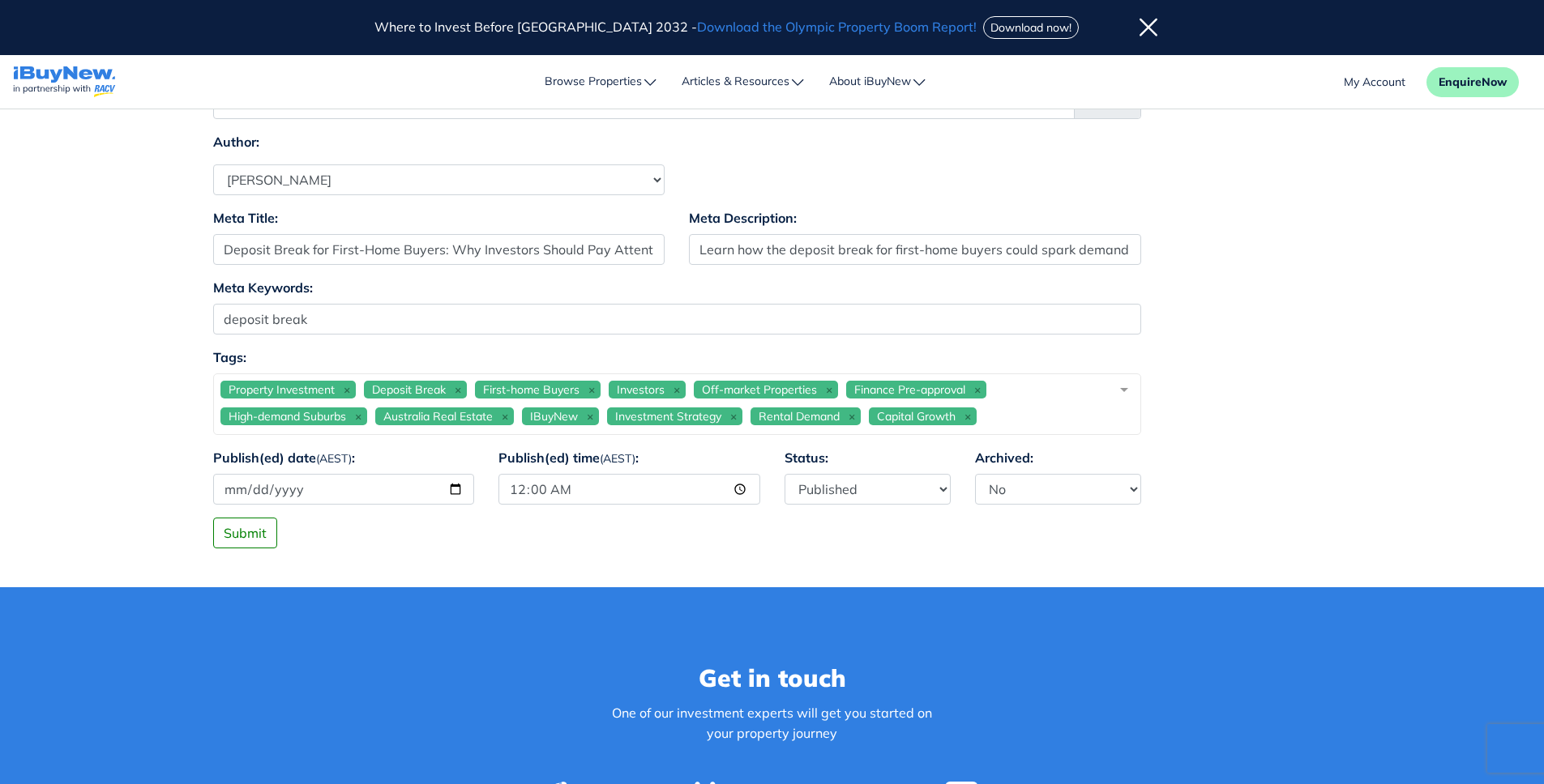
scroll to position [1148, 0]
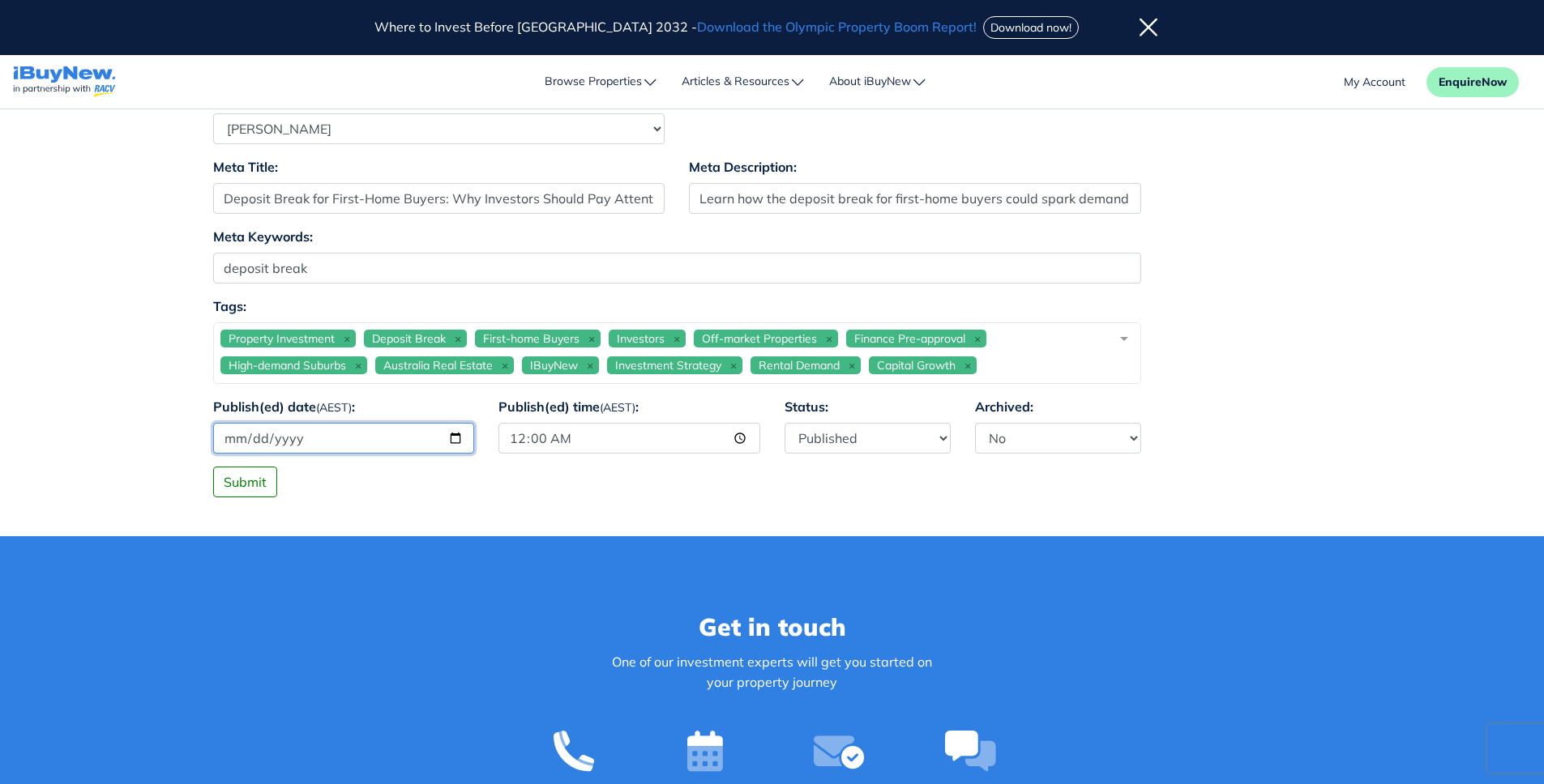
click at [446, 440] on input "[DATE]" at bounding box center [344, 438] width 262 height 31
type input "[DATE]"
click at [253, 490] on button "Submit" at bounding box center [245, 481] width 64 height 31
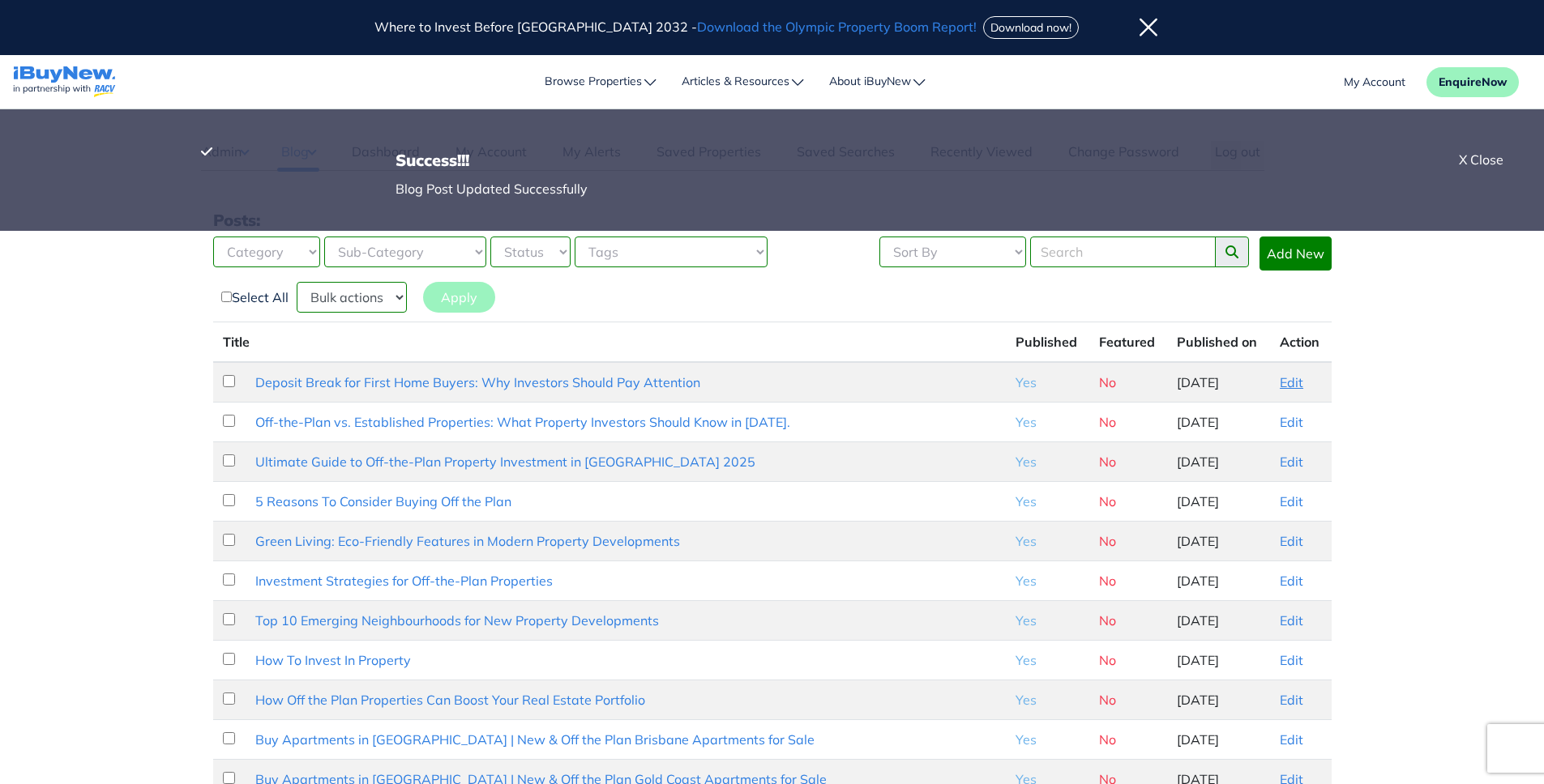
click at [1283, 382] on link "Edit" at bounding box center [1292, 382] width 23 height 16
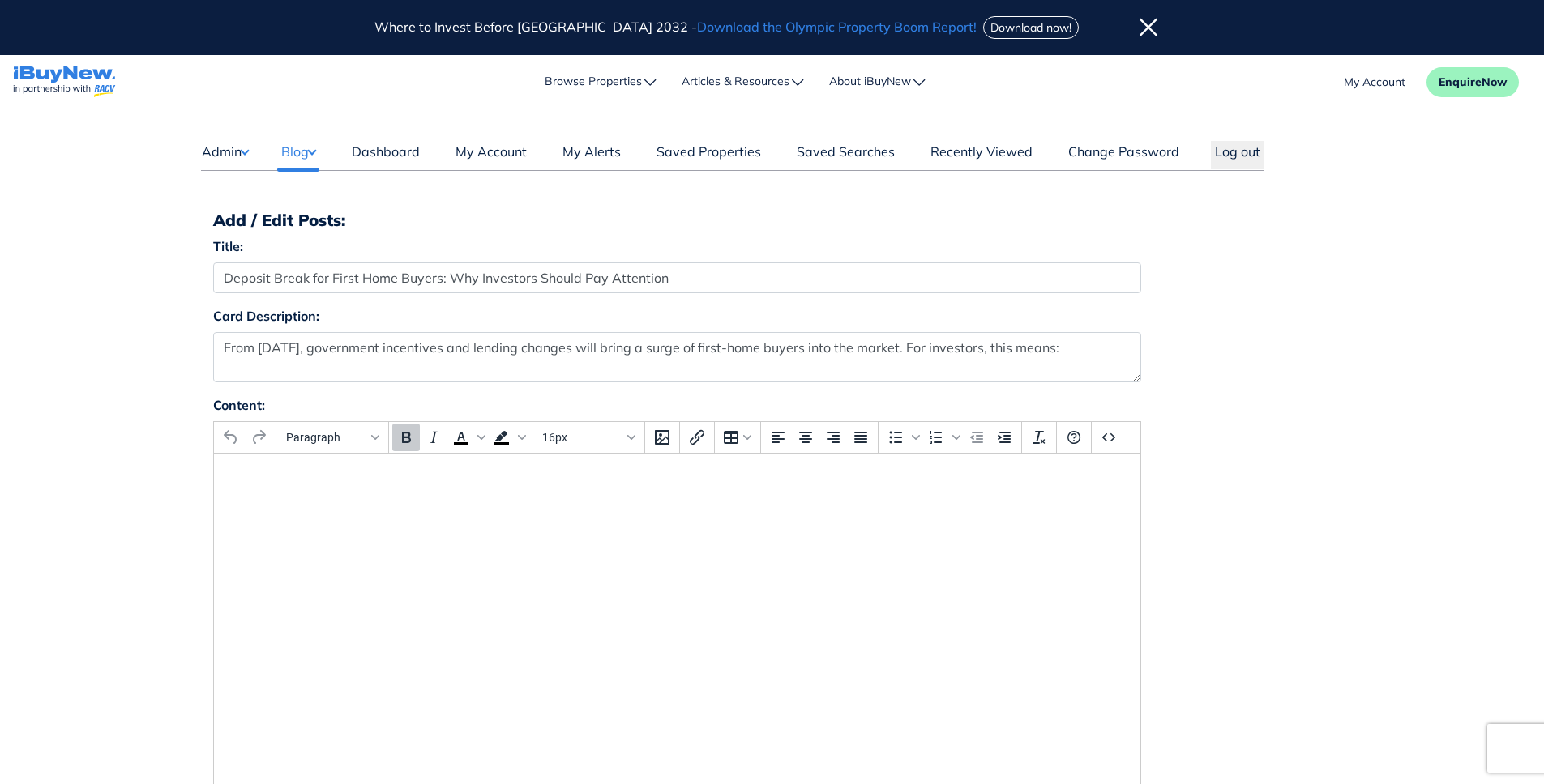
select select "4"
select select "17"
select select "1590"
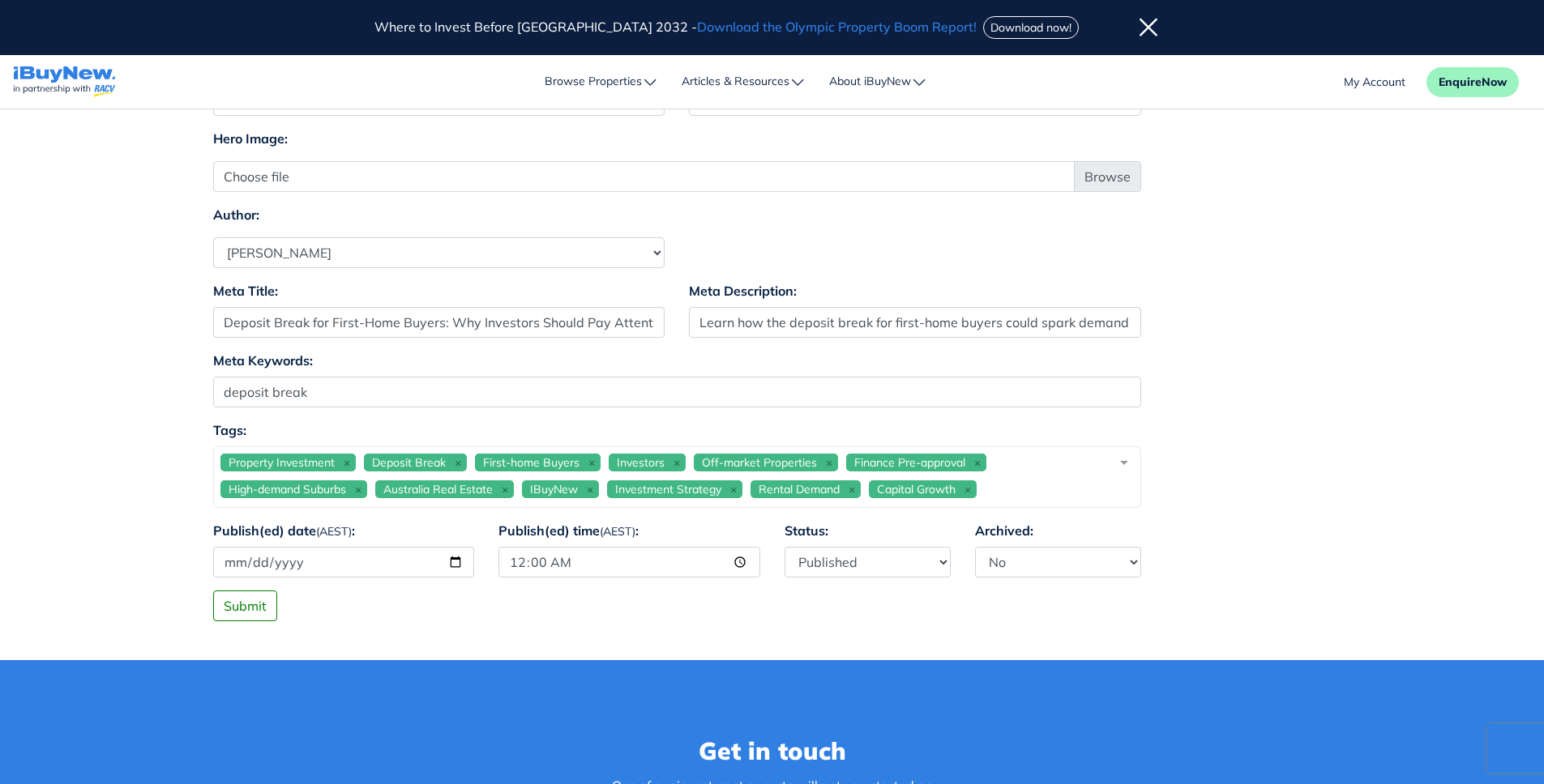
scroll to position [1030, 0]
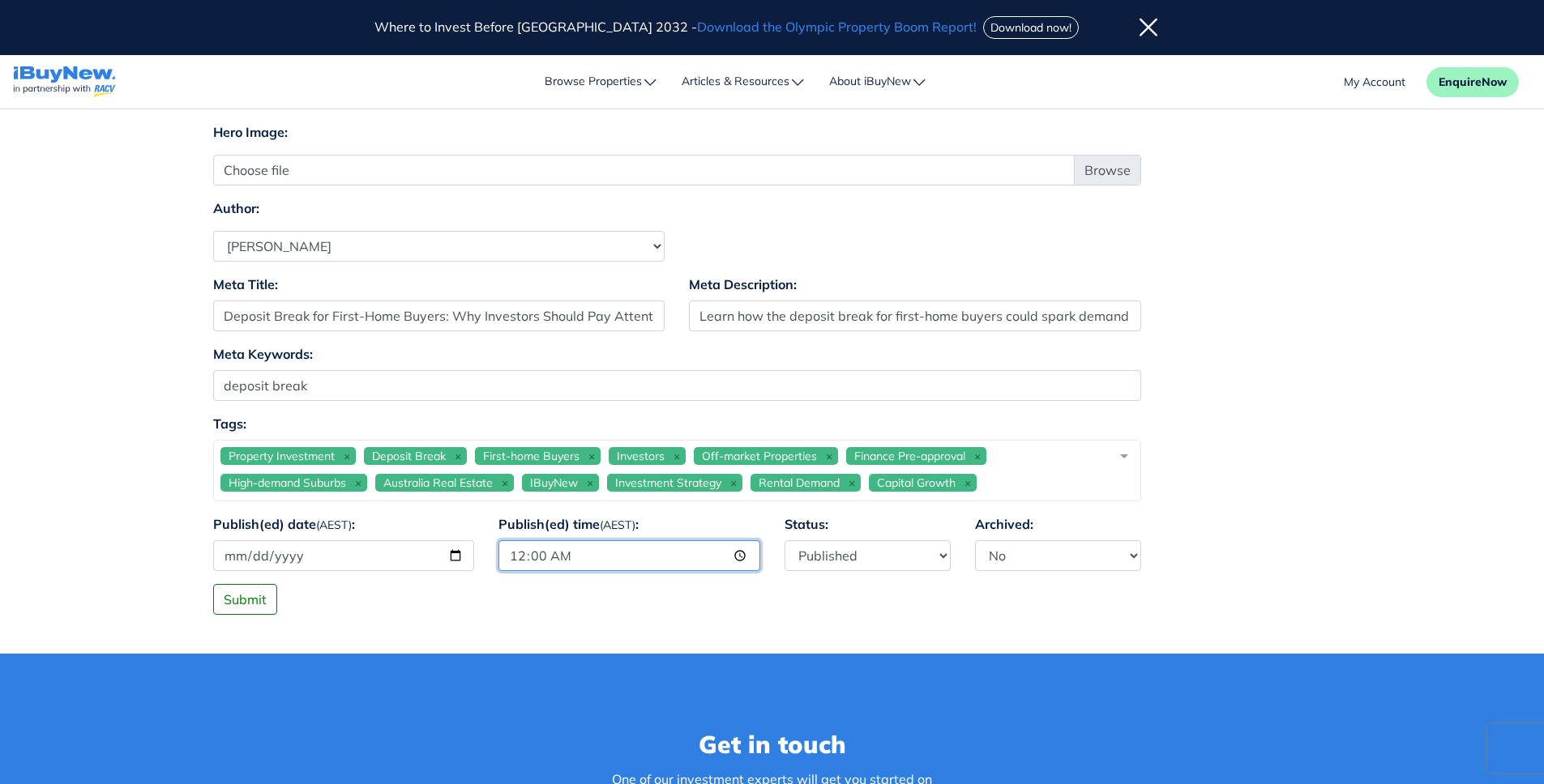
click at [741, 563] on input "00:00" at bounding box center [629, 556] width 262 height 31
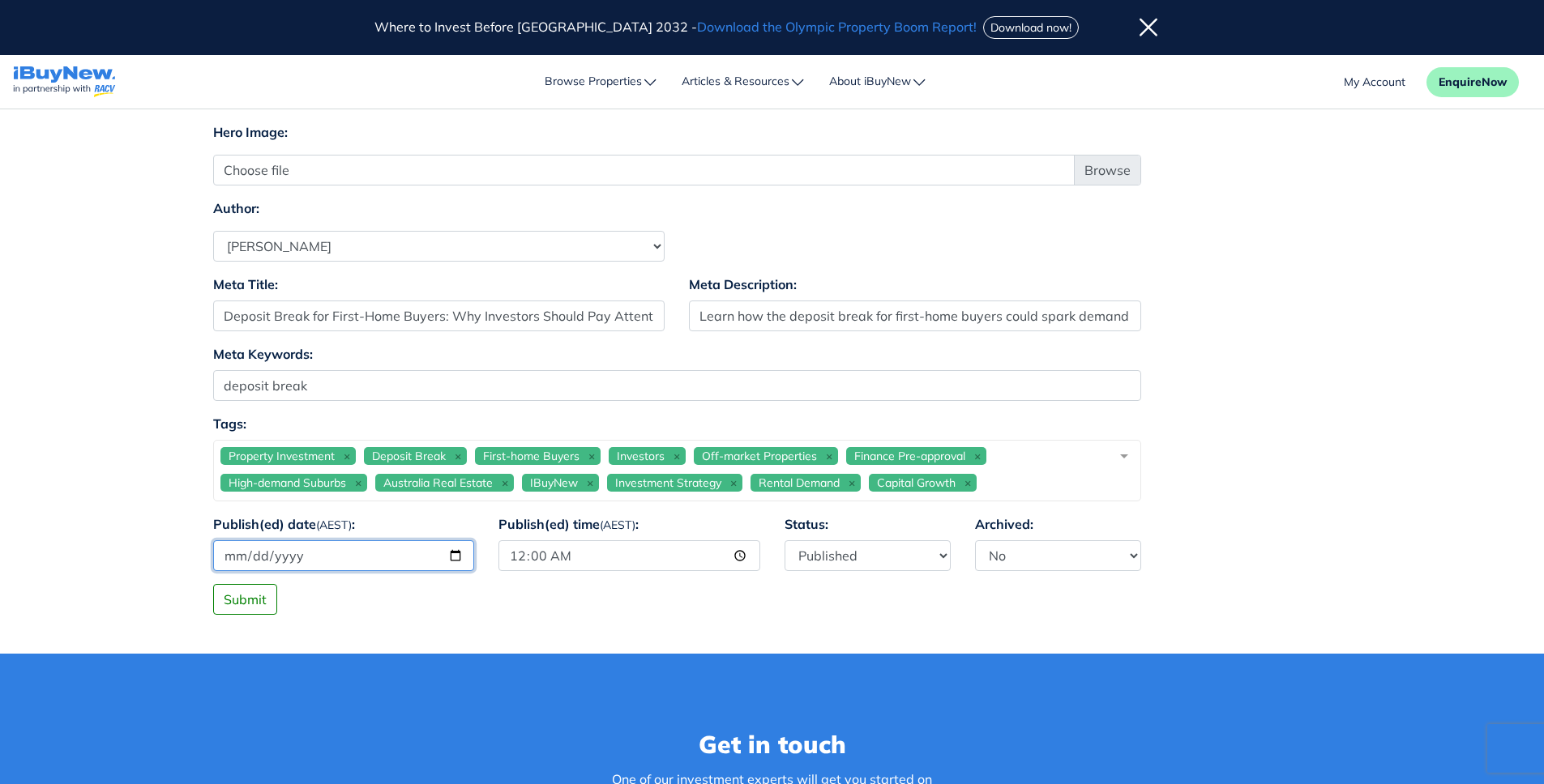
click at [450, 553] on input "2025-08-29" at bounding box center [344, 556] width 262 height 31
type input "2025-08-28"
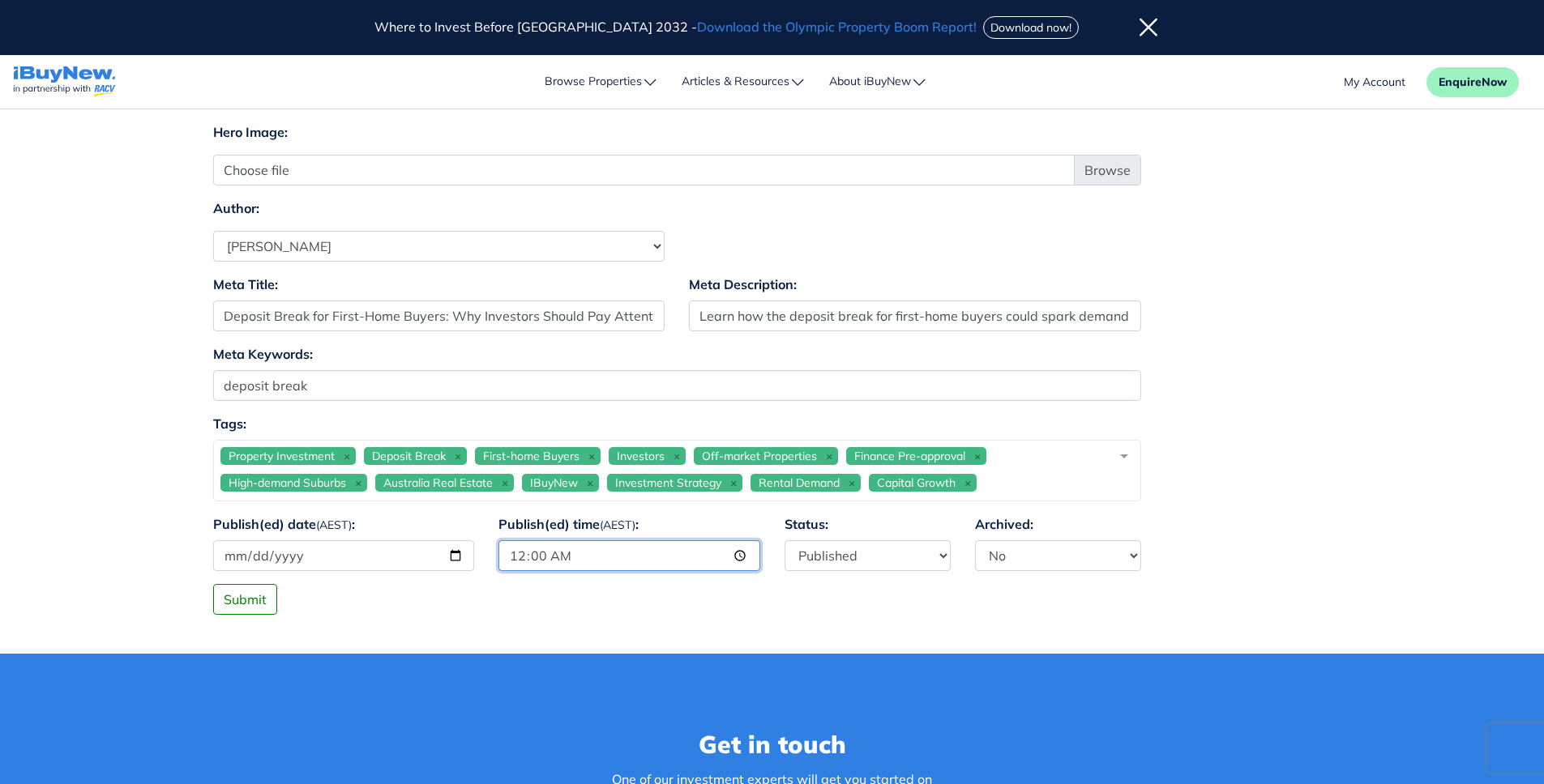
click at [690, 558] on input "00:00" at bounding box center [629, 556] width 262 height 31
click at [728, 554] on input "00:00" at bounding box center [629, 556] width 262 height 31
click at [741, 557] on input "00:00" at bounding box center [629, 556] width 262 height 31
type input "12:00"
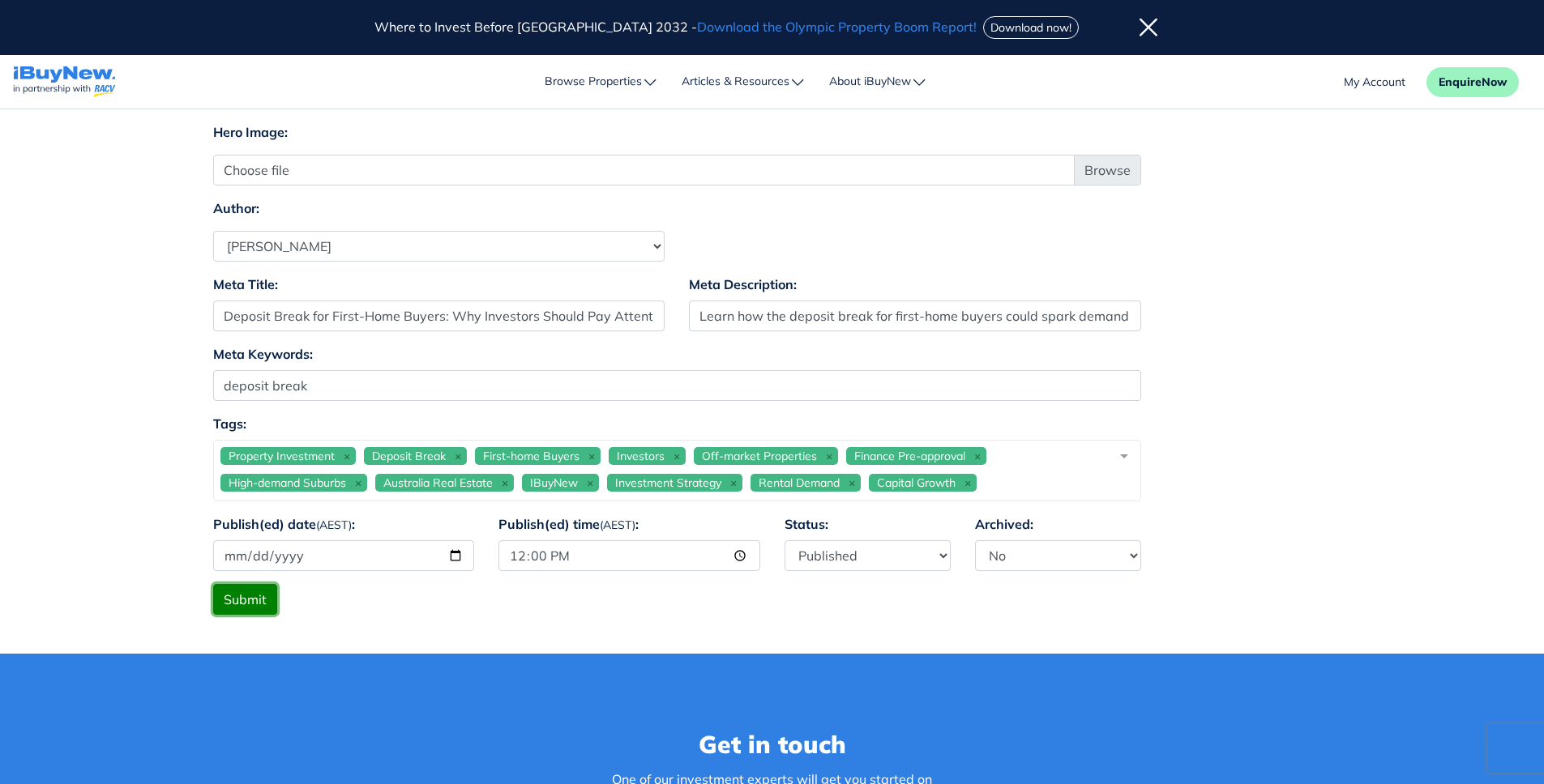
click at [217, 593] on button "Submit" at bounding box center [245, 599] width 64 height 31
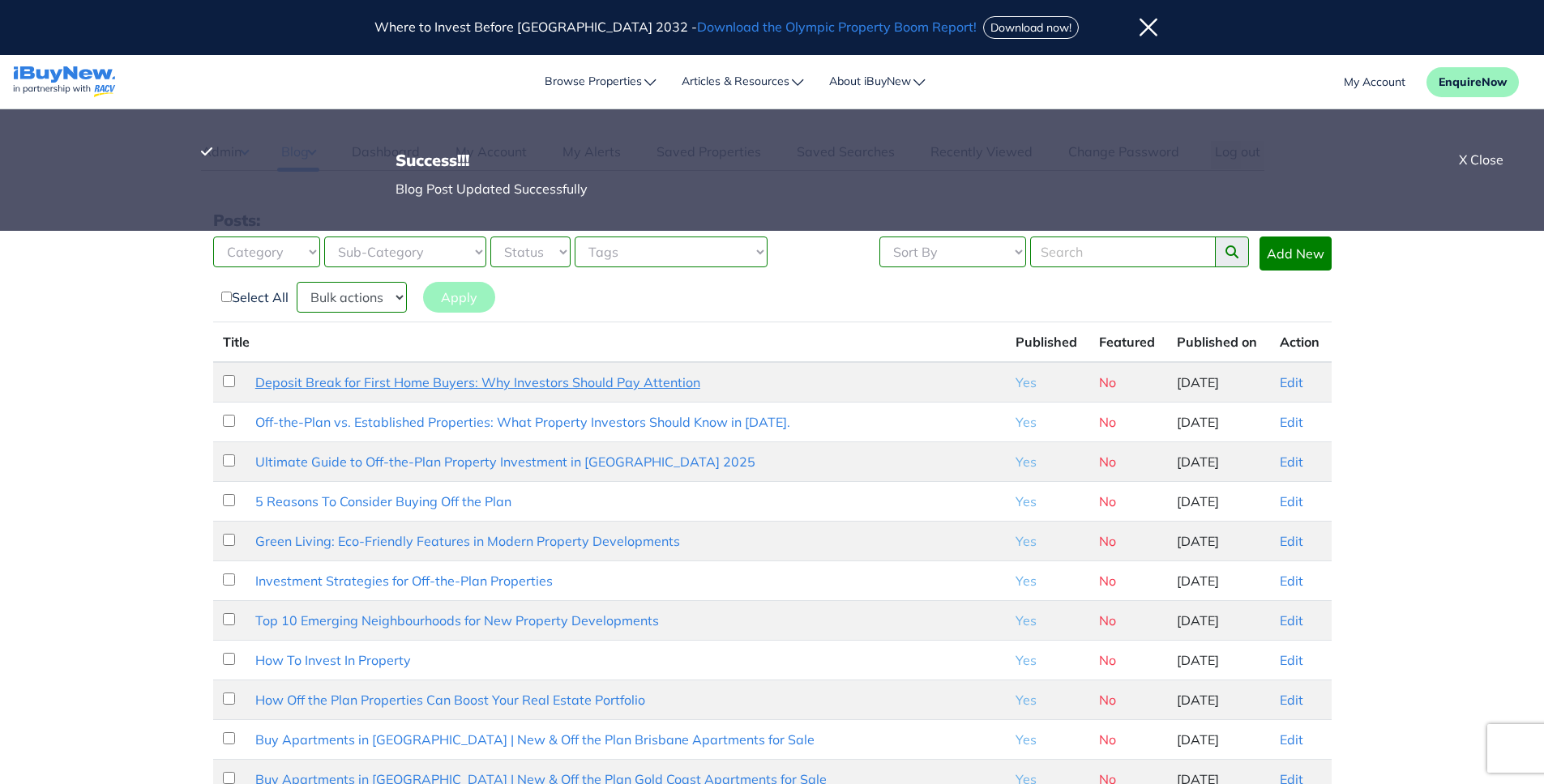
click at [660, 379] on link "Deposit Break for First Home Buyers: Why Investors Should Pay Attention" at bounding box center [477, 382] width 445 height 16
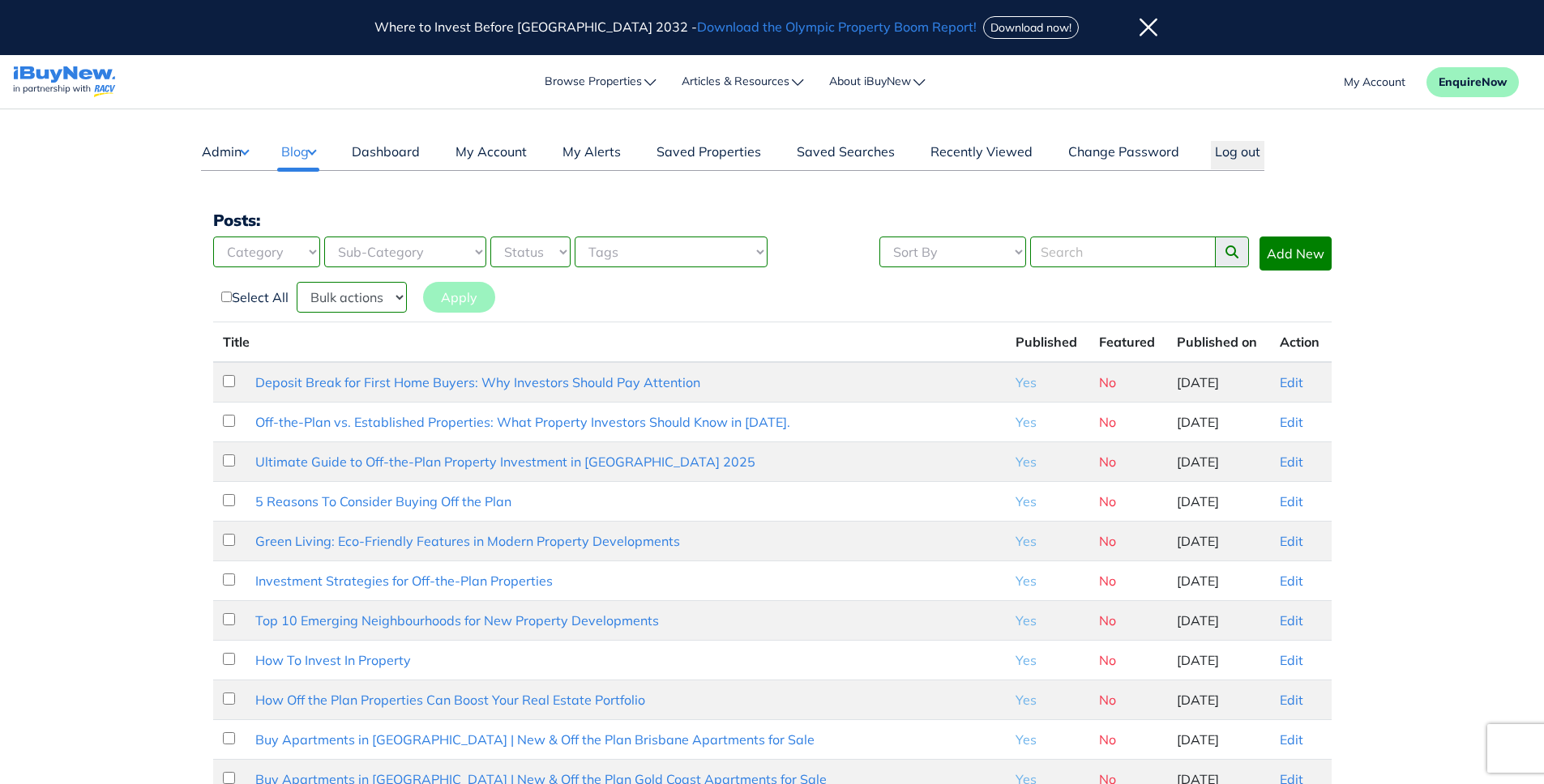
click at [1167, 400] on td "28th of August 2025" at bounding box center [1218, 382] width 103 height 40
click at [1280, 384] on link "Edit" at bounding box center [1292, 382] width 23 height 16
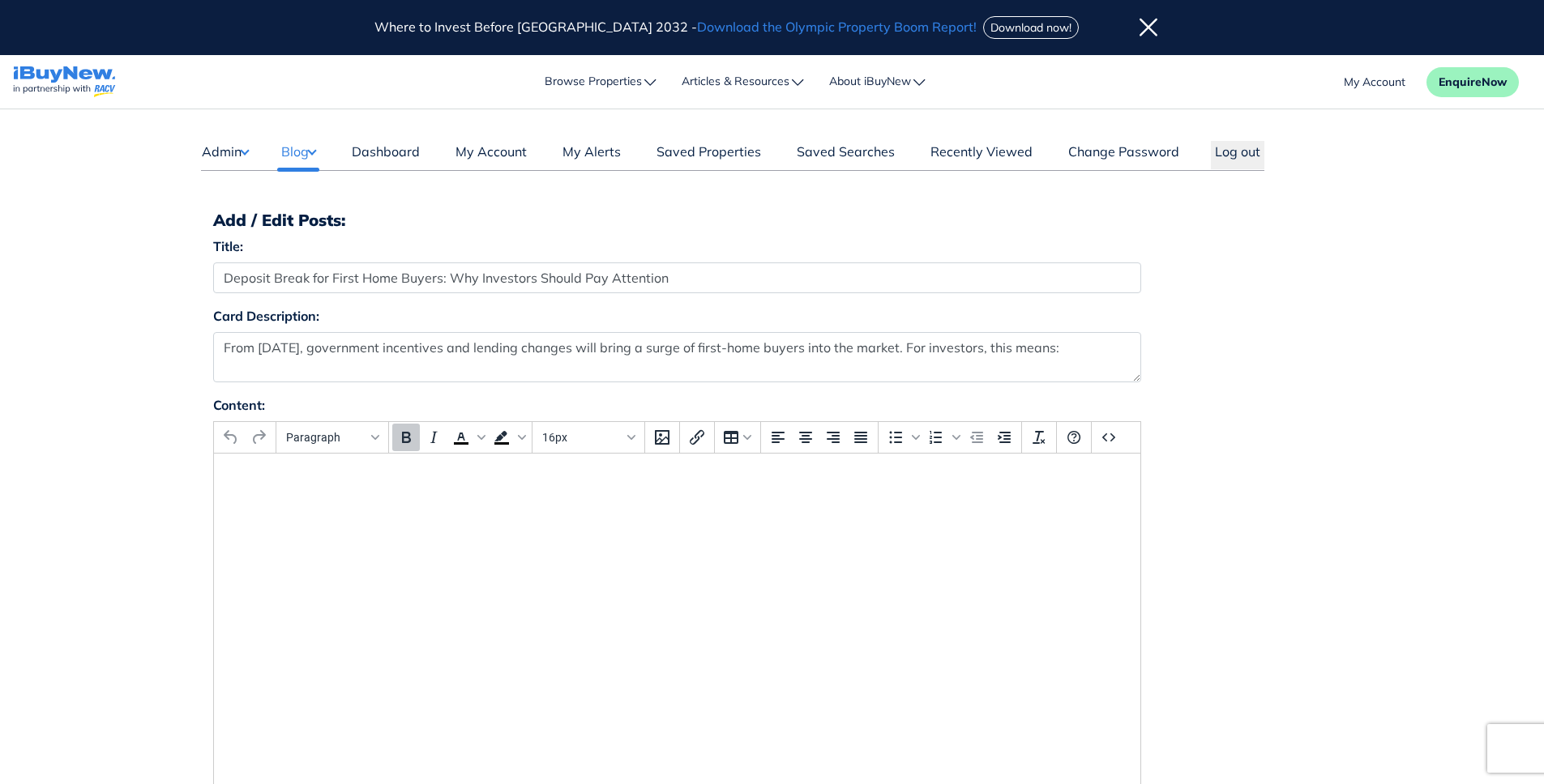
select select "4"
select select "17"
select select "1590"
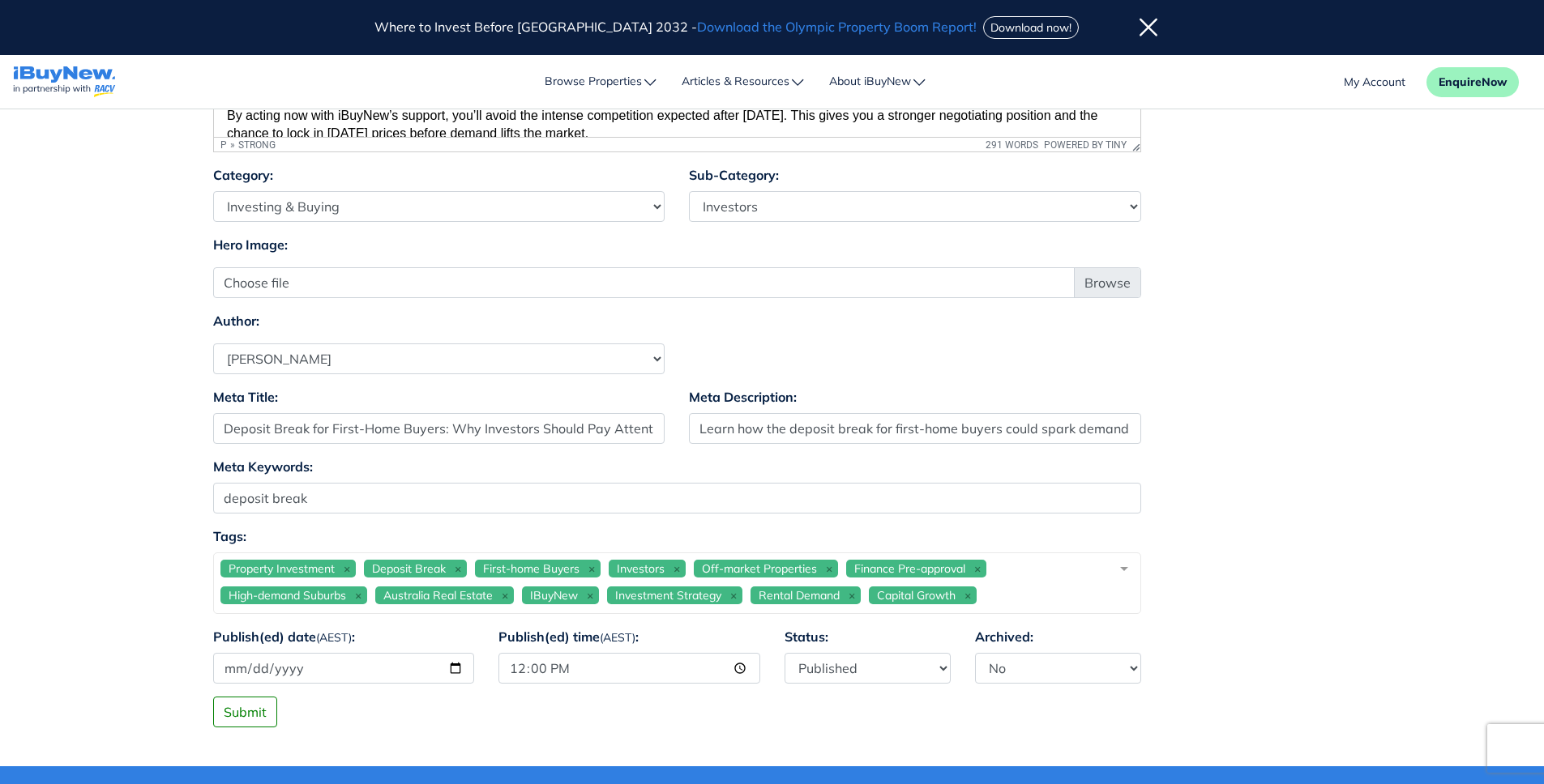
scroll to position [914, 0]
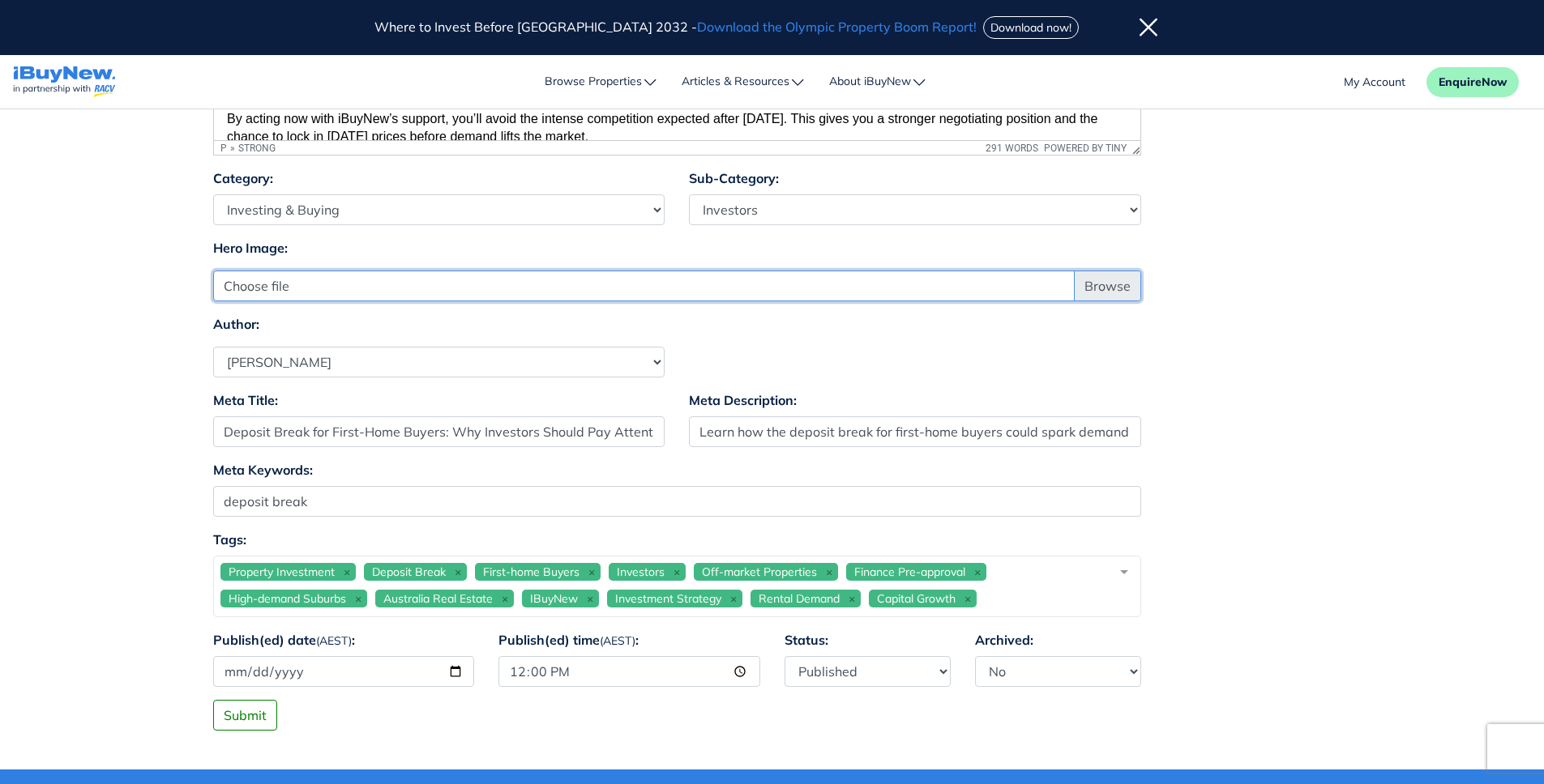
click at [1087, 284] on input "Choose file" at bounding box center [677, 286] width 928 height 31
type input "C:\fakepath\Please provide a hero image for the following___Deposit Break for F…"
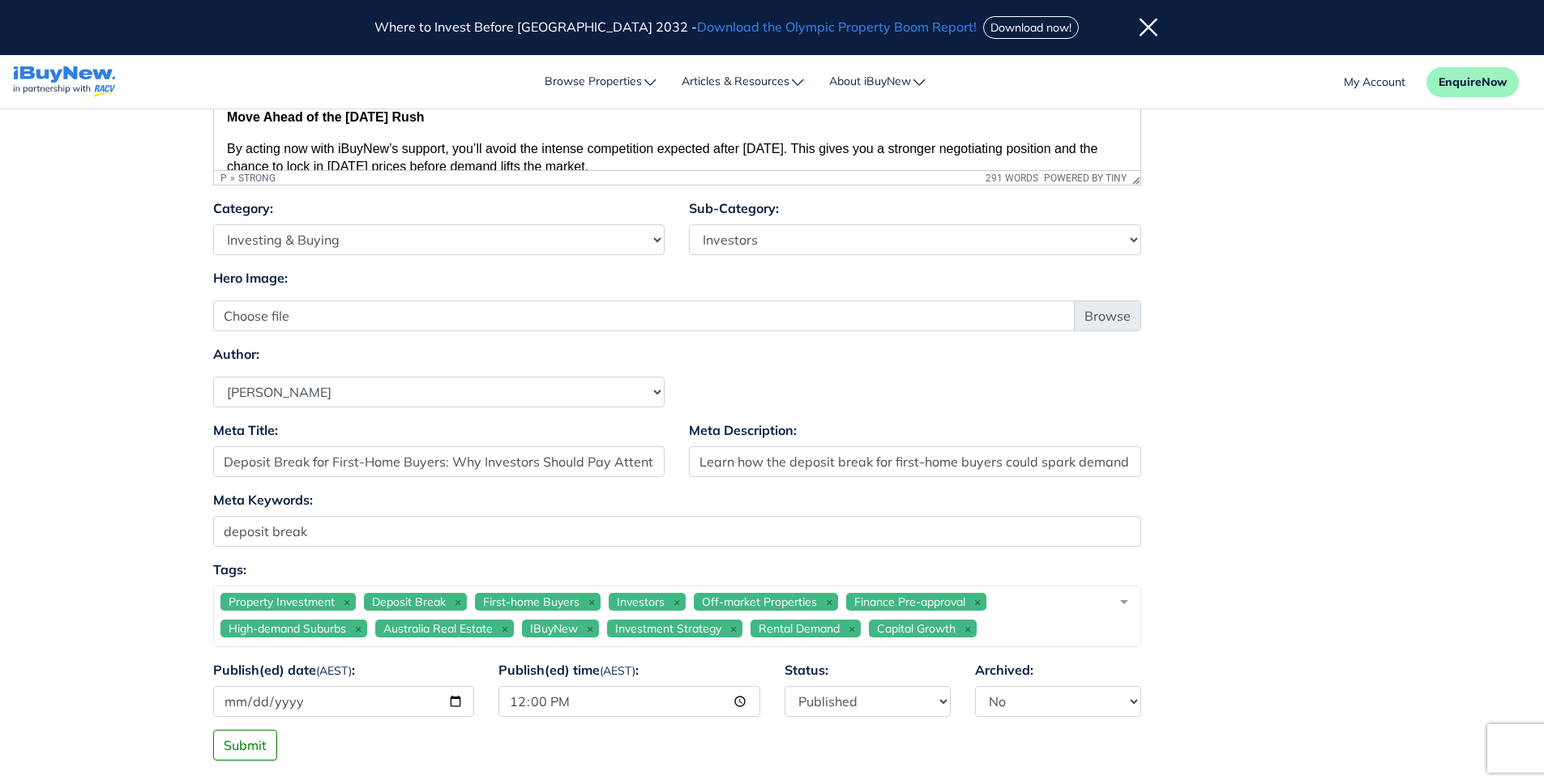
scroll to position [621, 0]
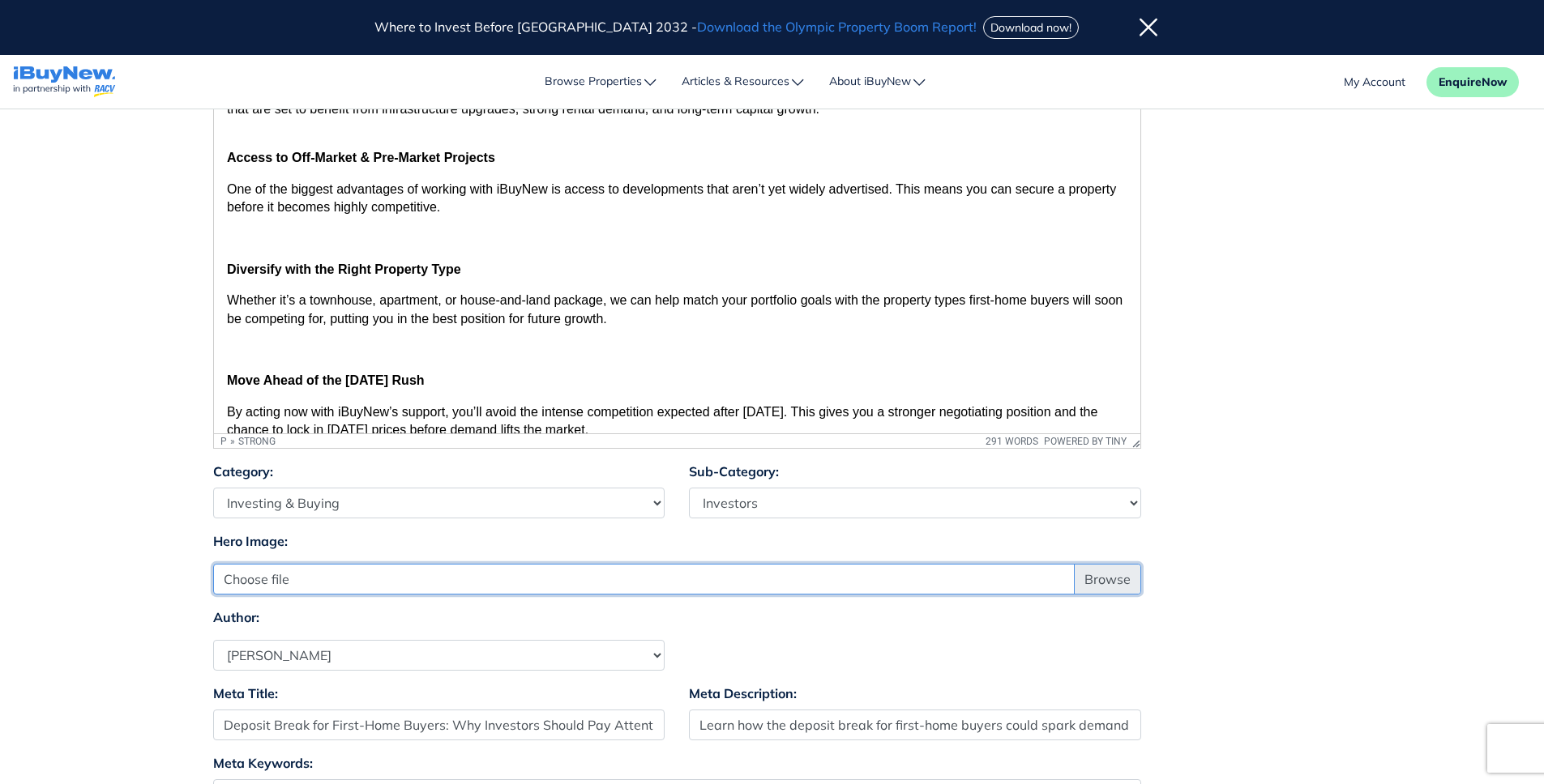
click at [410, 584] on input "Choose file" at bounding box center [677, 579] width 928 height 31
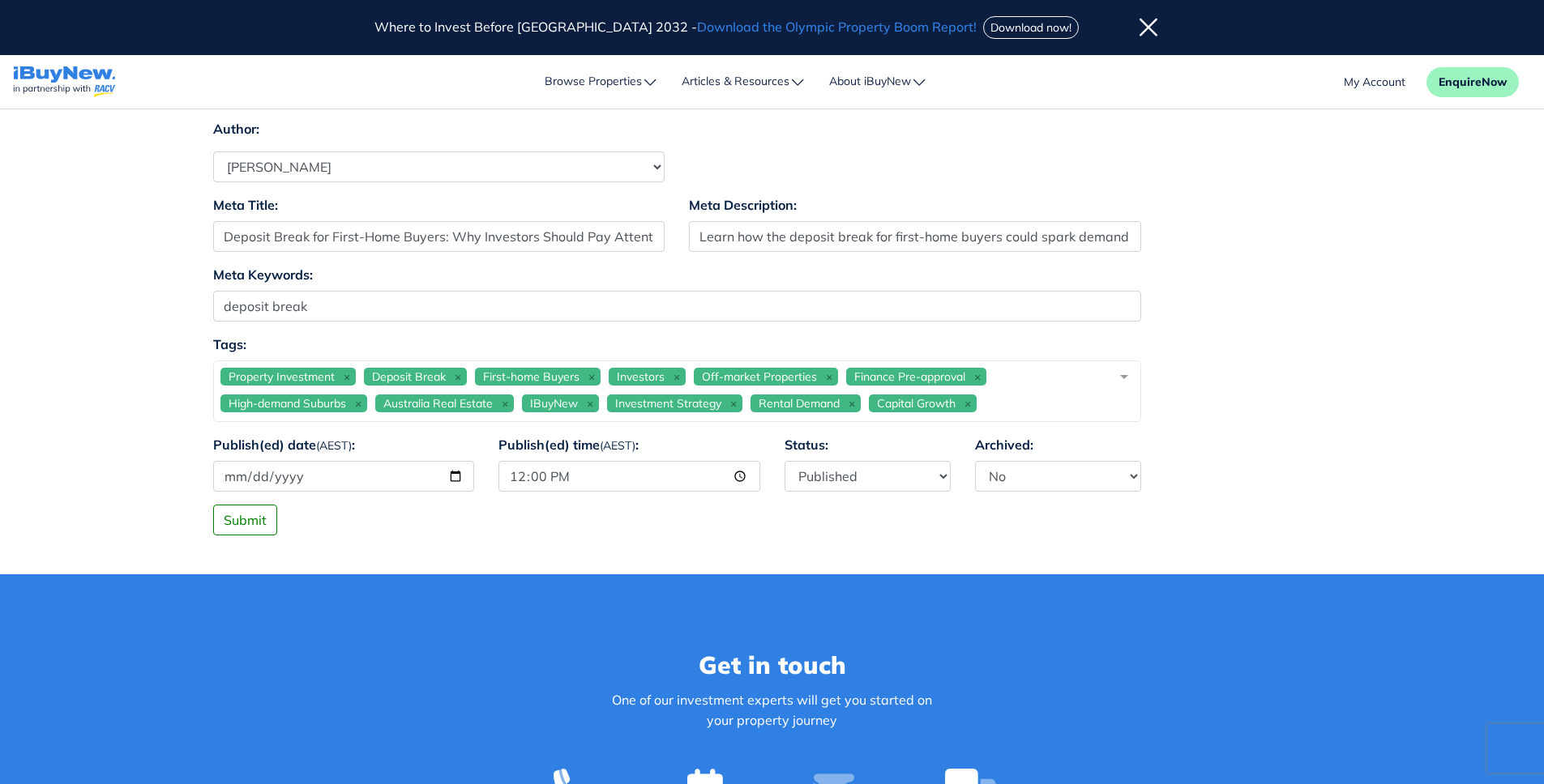
scroll to position [1116, 0]
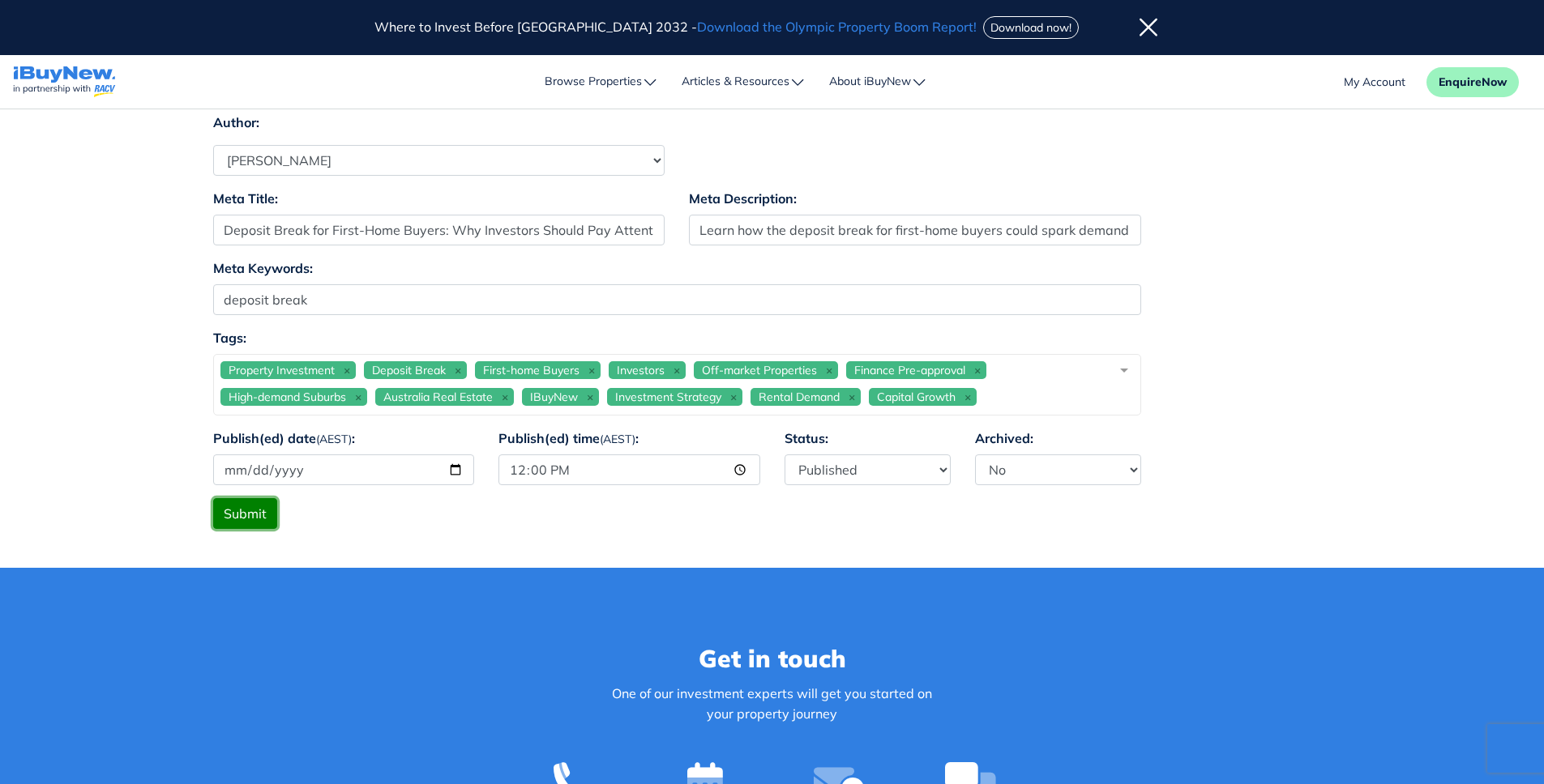
click at [219, 522] on button "Submit" at bounding box center [245, 513] width 64 height 31
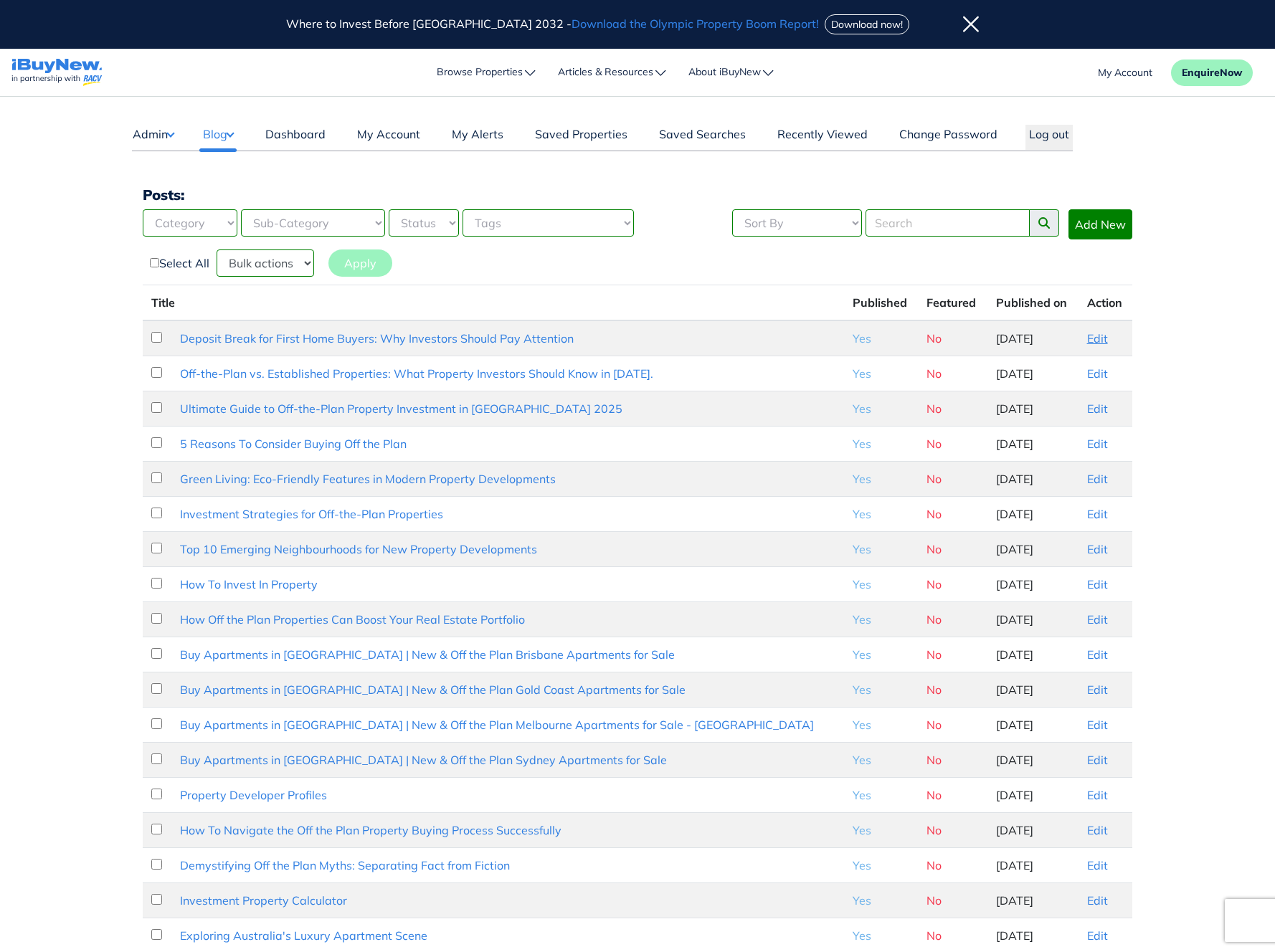
click at [1088, 337] on link "Edit" at bounding box center [1098, 338] width 21 height 14
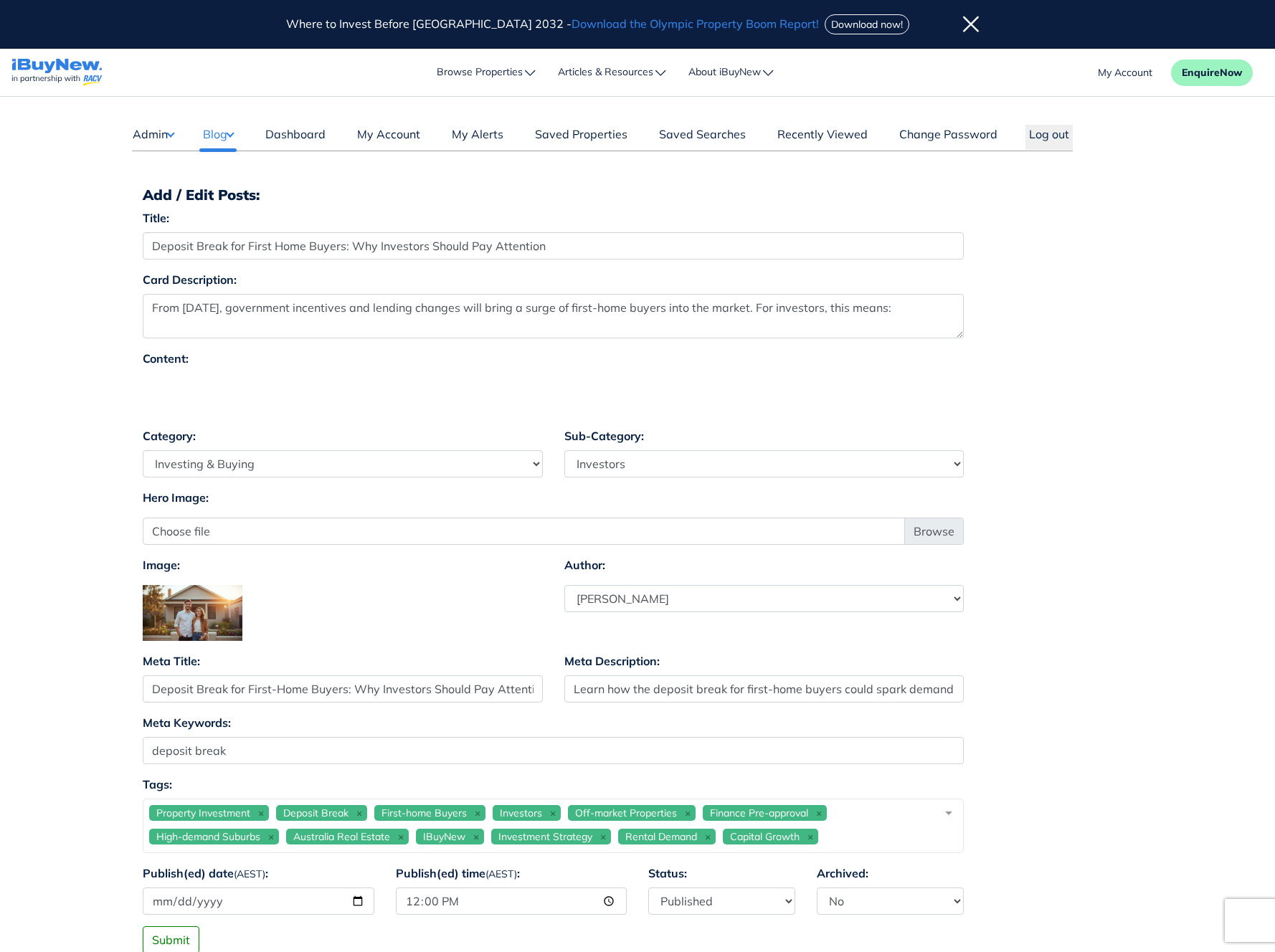
select select "4"
select select "17"
select select "1590"
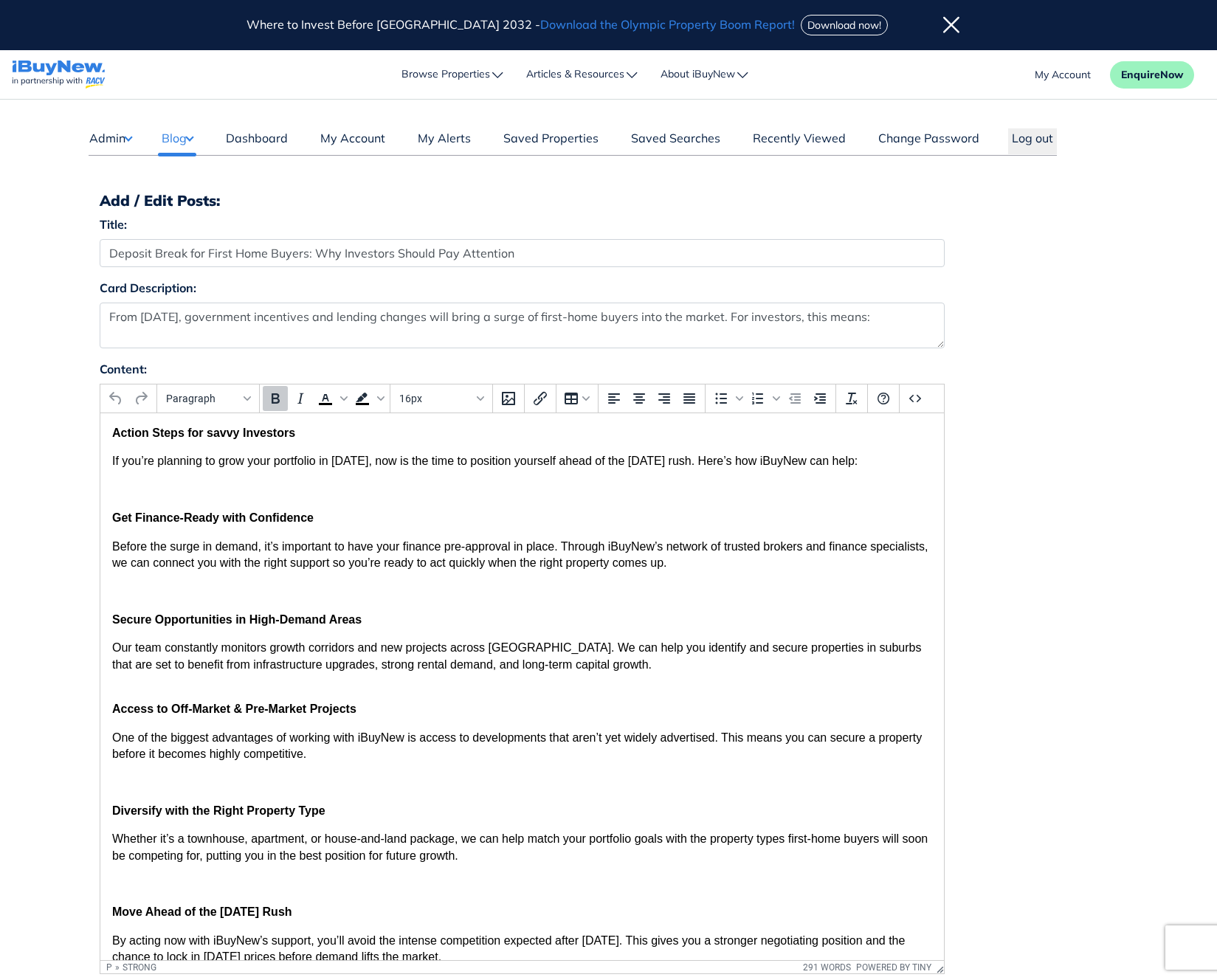
click at [1104, 620] on div "Content: Paragraph To open the popup, press Shift+Enter To open the popup, pres…" at bounding box center [608, 673] width 1041 height 626
click at [384, 431] on p "Action Steps for savvy Investors" at bounding box center [521, 433] width 820 height 16
click at [103, 435] on html "Action Steps for savvy Investors If you’re planning to grow your portfolio in […" at bounding box center [522, 755] width 844 height 683
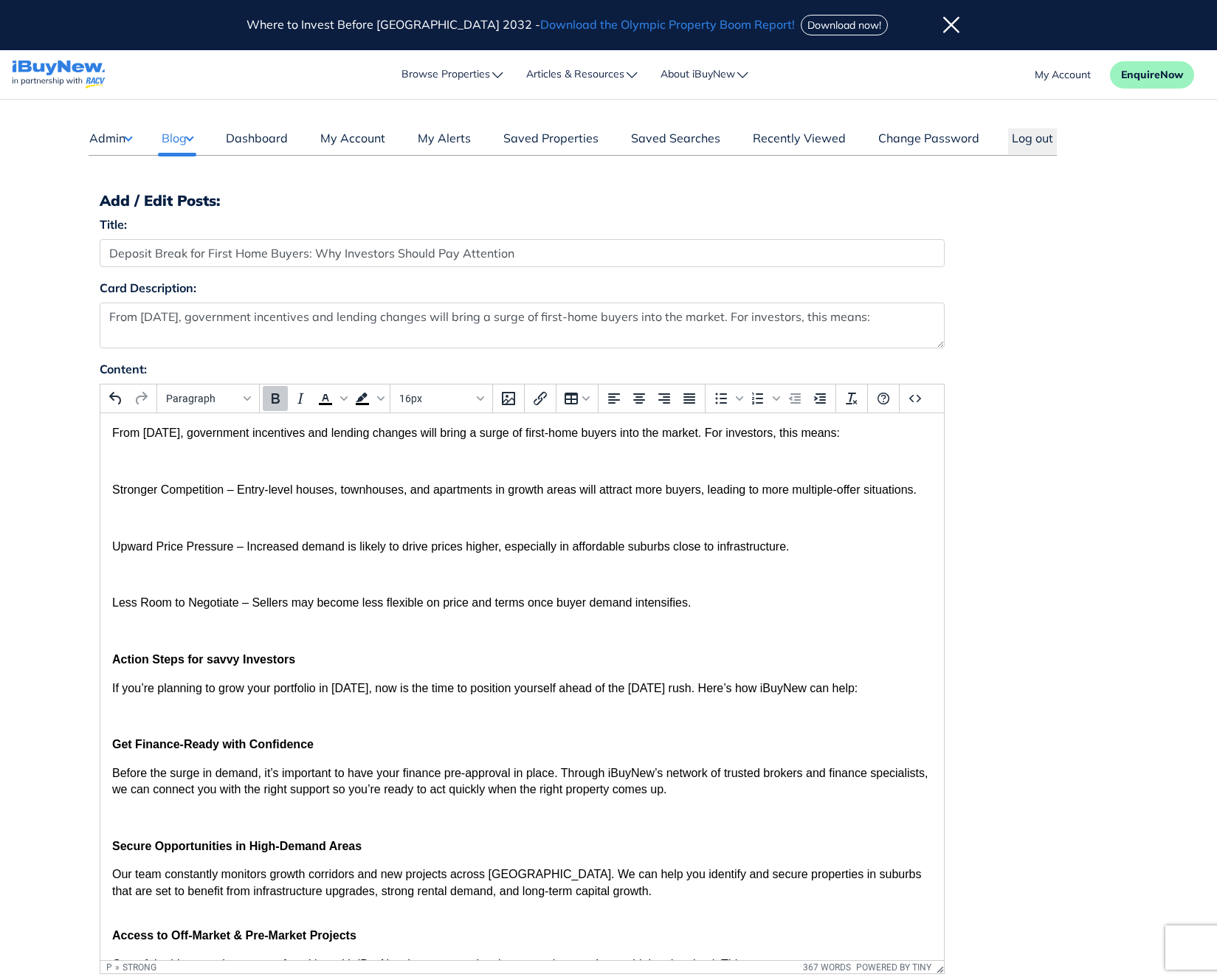
click at [398, 563] on body "From [DATE], government incentives and lending changes will bring a surge of fi…" at bounding box center [521, 867] width 820 height 886
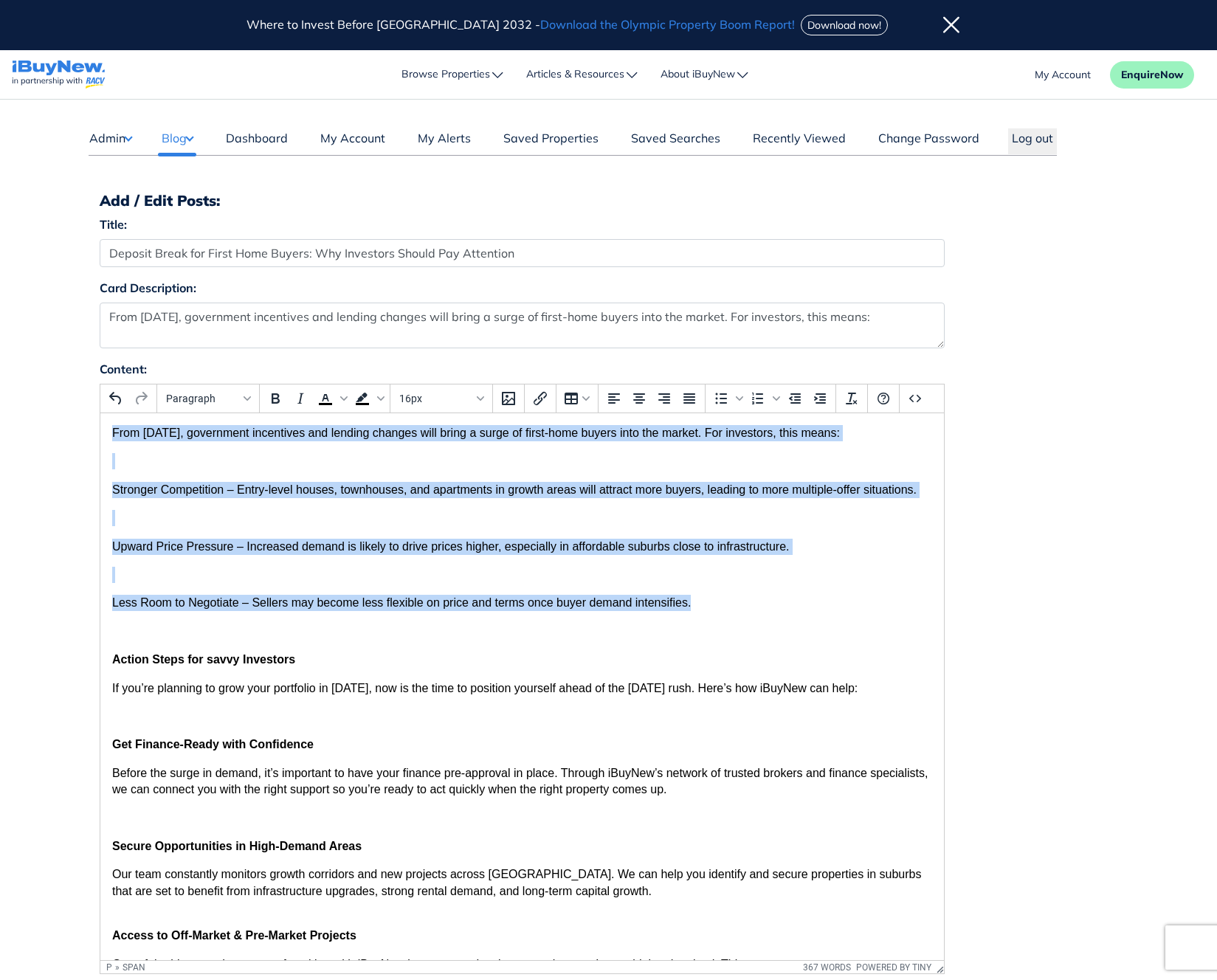
drag, startPoint x: 691, startPoint y: 605, endPoint x: 92, endPoint y: 436, distance: 622.4
click at [100, 436] on html "From [DATE], government incentives and lending changes will bring a surge of fi…" at bounding box center [522, 868] width 844 height 909
click at [140, 460] on p "Rich Text Area. Press ALT-0 for help." at bounding box center [521, 461] width 820 height 16
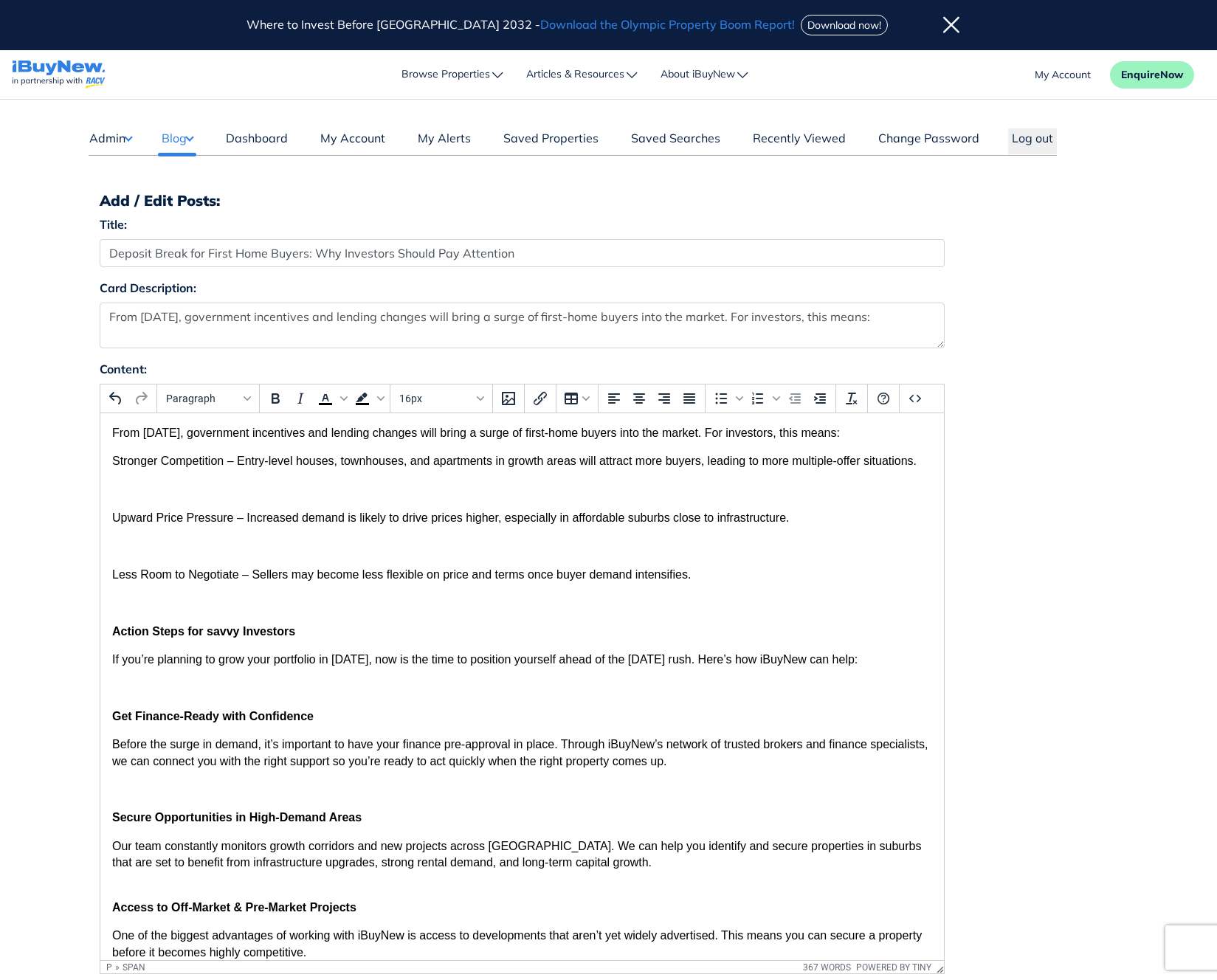
click at [117, 489] on p "Rich Text Area. Press ALT-0 for help." at bounding box center [521, 490] width 820 height 16
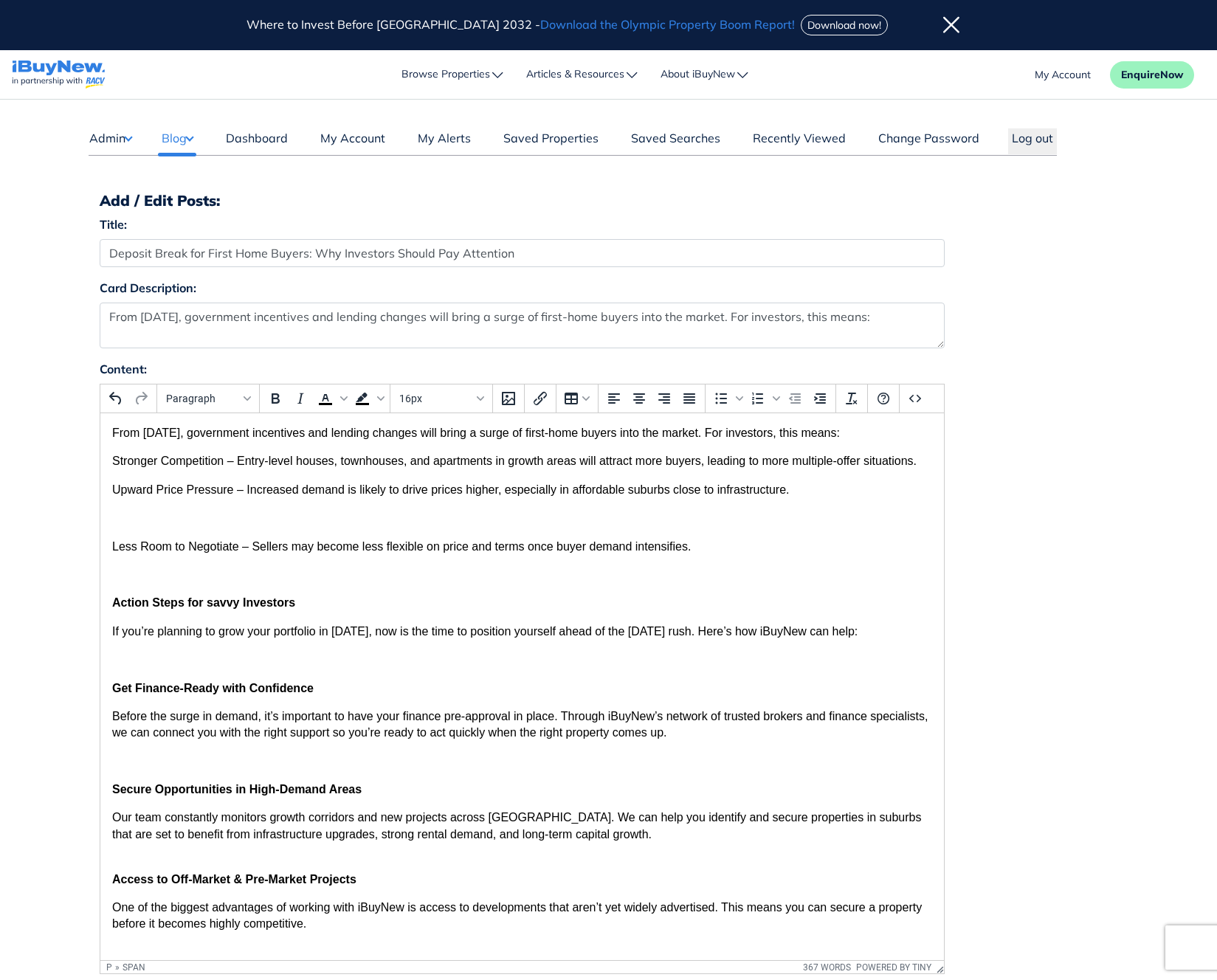
click at [139, 523] on p "Rich Text Area. Press ALT-0 for help." at bounding box center [521, 518] width 820 height 16
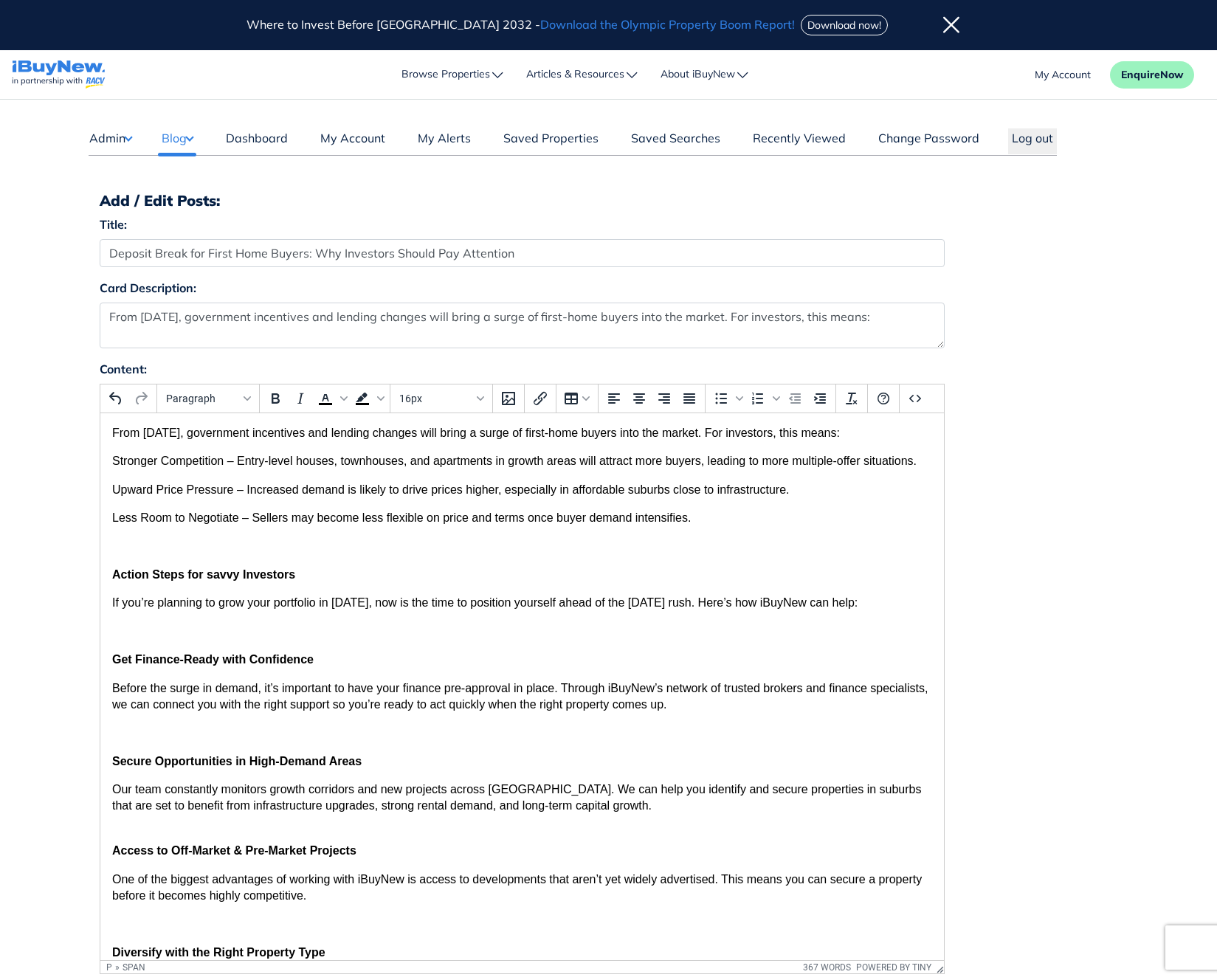
click at [152, 547] on p "Rich Text Area. Press ALT-0 for help." at bounding box center [521, 547] width 820 height 16
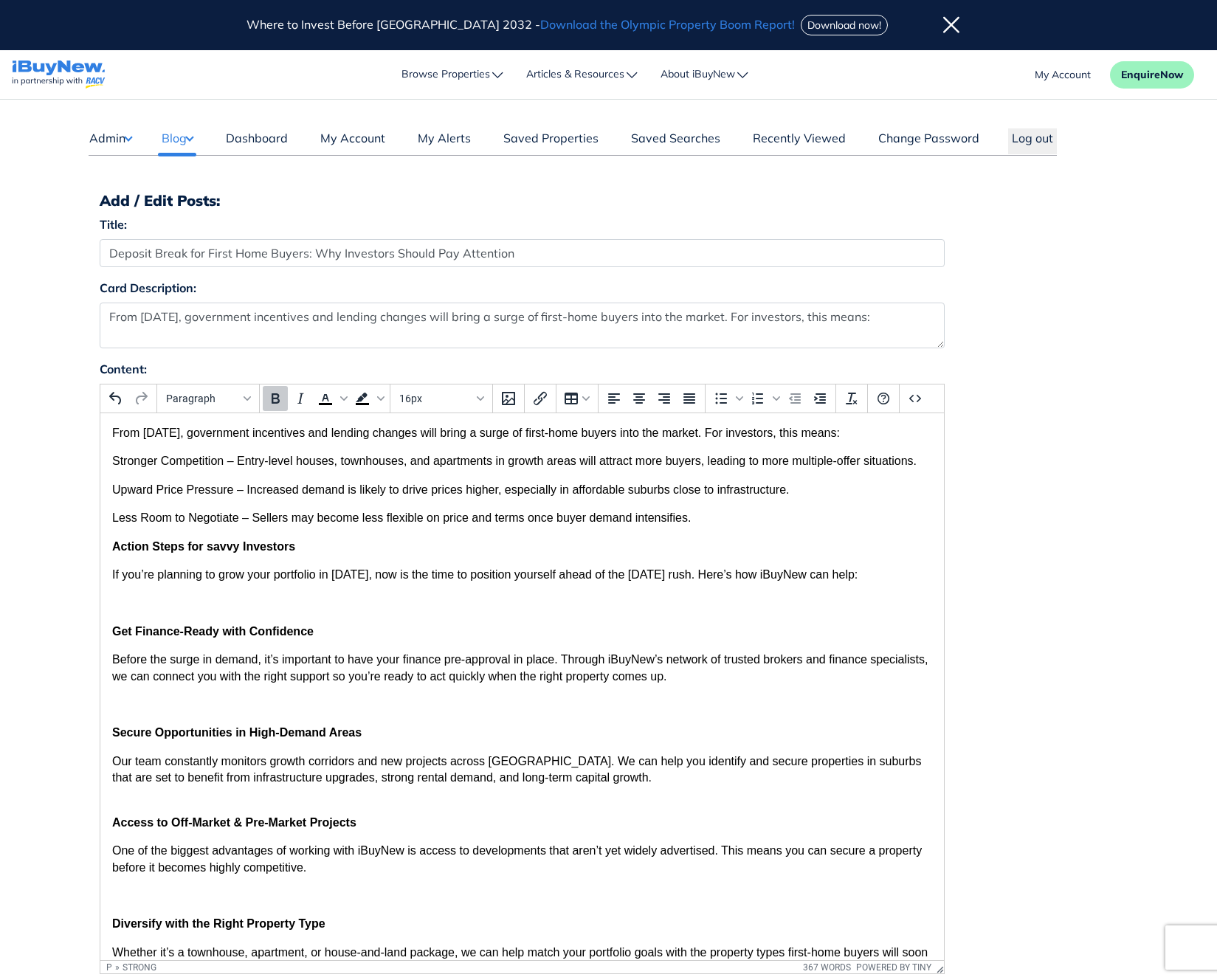
click at [210, 546] on strong "Action Steps for savvy Investors" at bounding box center [203, 547] width 183 height 12
click at [253, 400] on div "Blocks" at bounding box center [248, 399] width 12 height 8
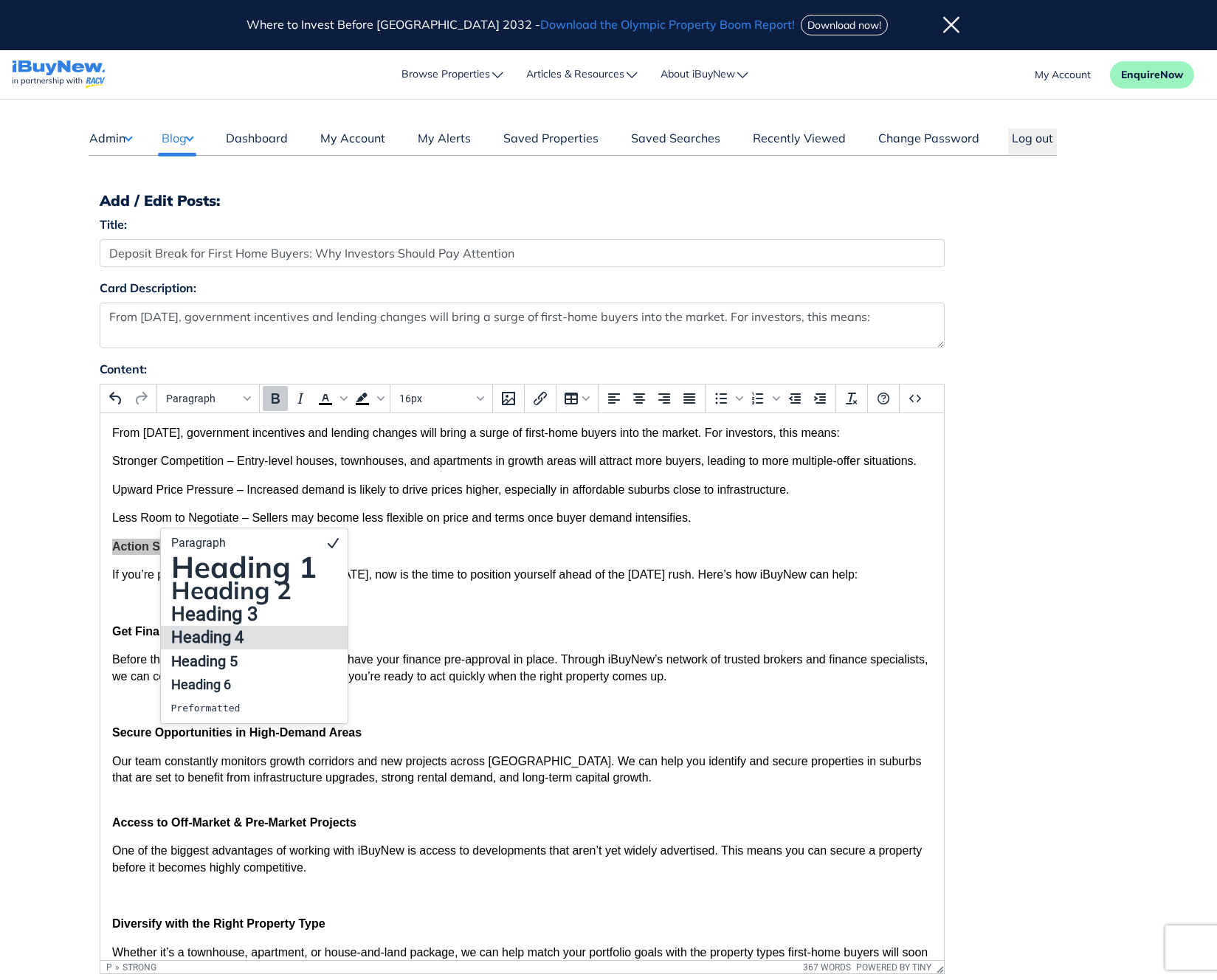
click at [228, 629] on h4 "Heading 4" at bounding box center [244, 637] width 149 height 18
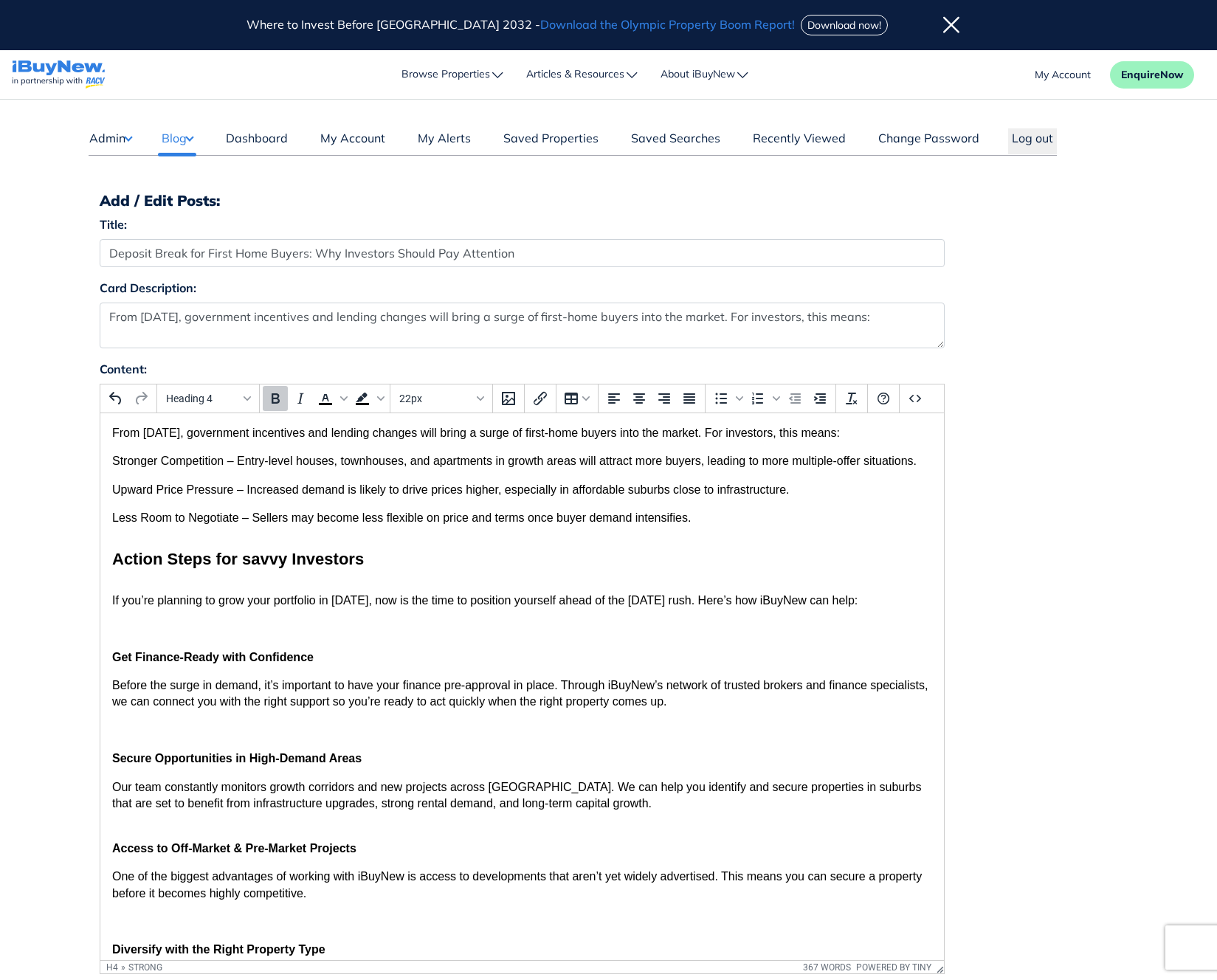
click at [334, 592] on p "If you’re planning to grow your portfolio in 2025, now is the time to position …" at bounding box center [521, 600] width 820 height 16
click at [207, 591] on body "From October 1, government incentives and lending changes will bring a surge of…" at bounding box center [521, 824] width 820 height 798
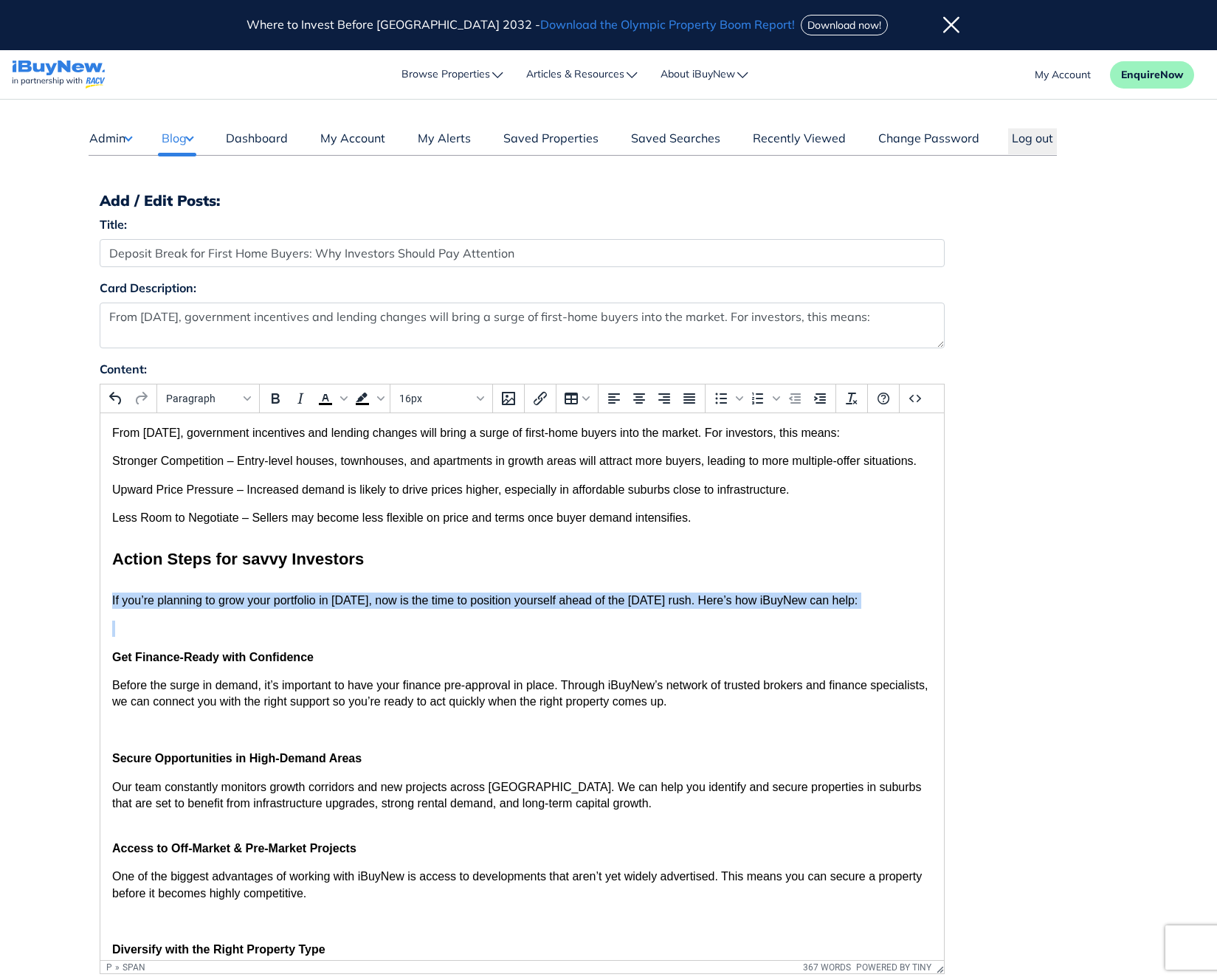
click at [207, 591] on body "From October 1, government incentives and lending changes will bring a surge of…" at bounding box center [521, 824] width 820 height 798
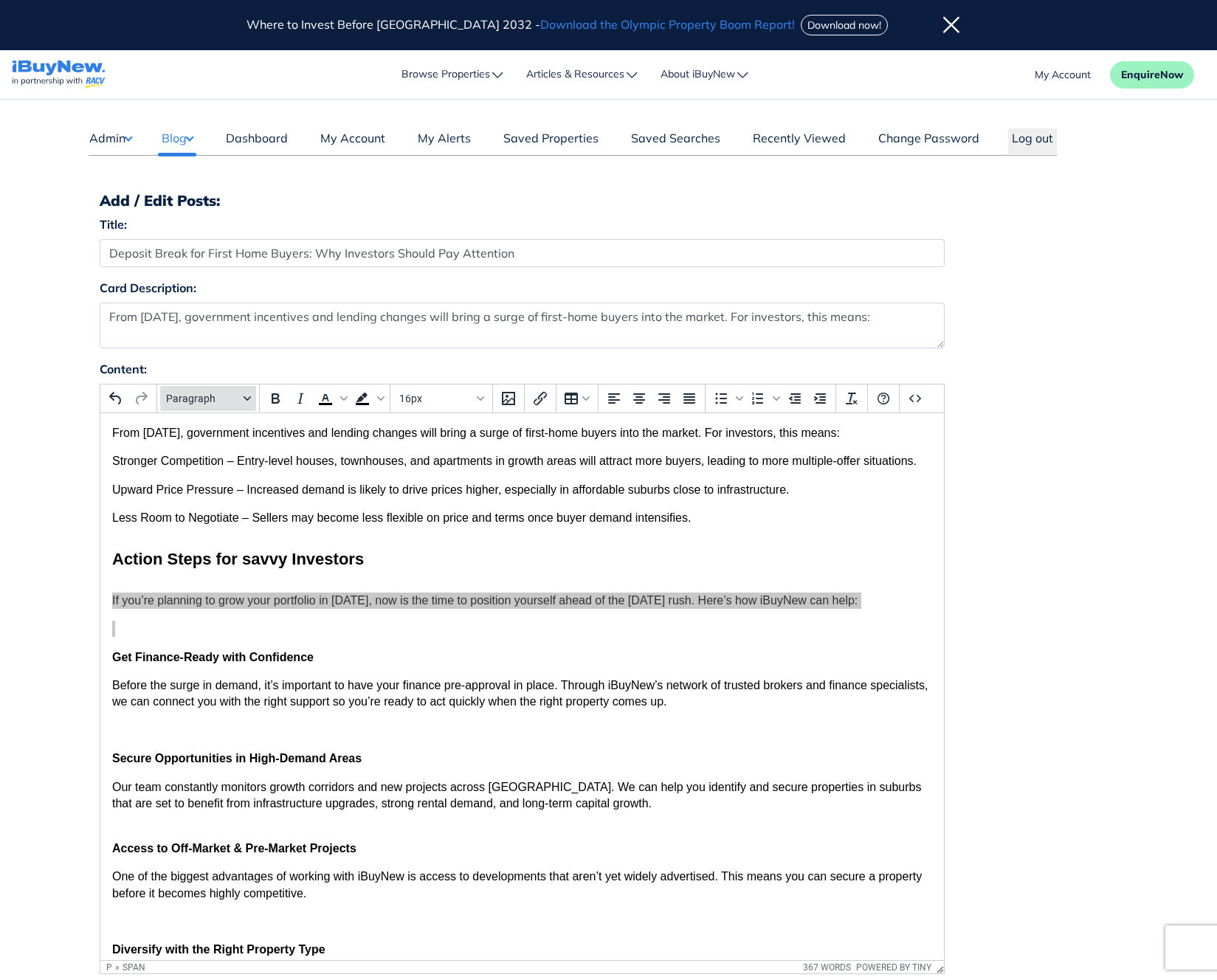
click at [241, 405] on button "Paragraph" at bounding box center [208, 398] width 96 height 25
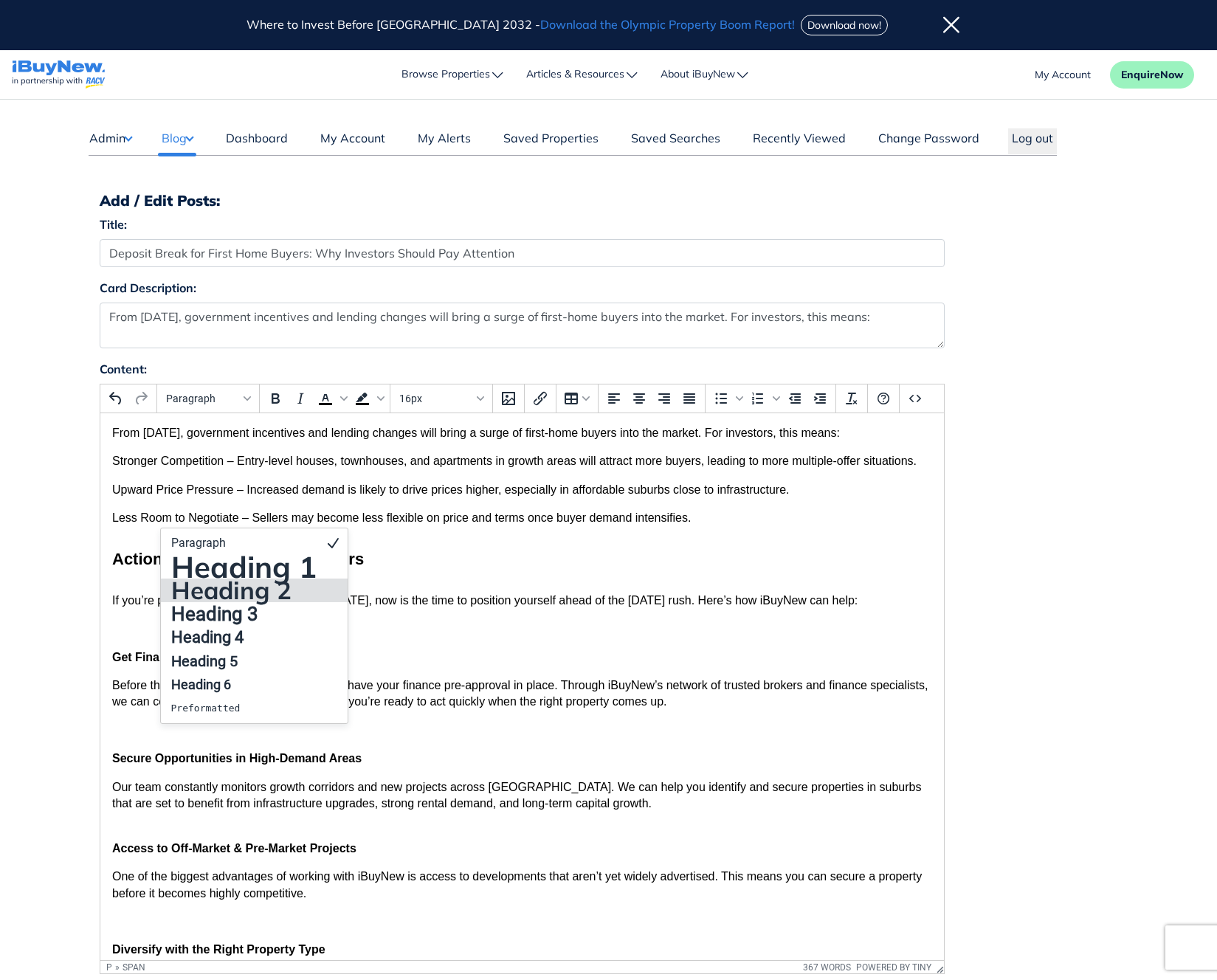
click at [500, 570] on h4 "Action Steps for savvy Investors" at bounding box center [521, 560] width 820 height 23
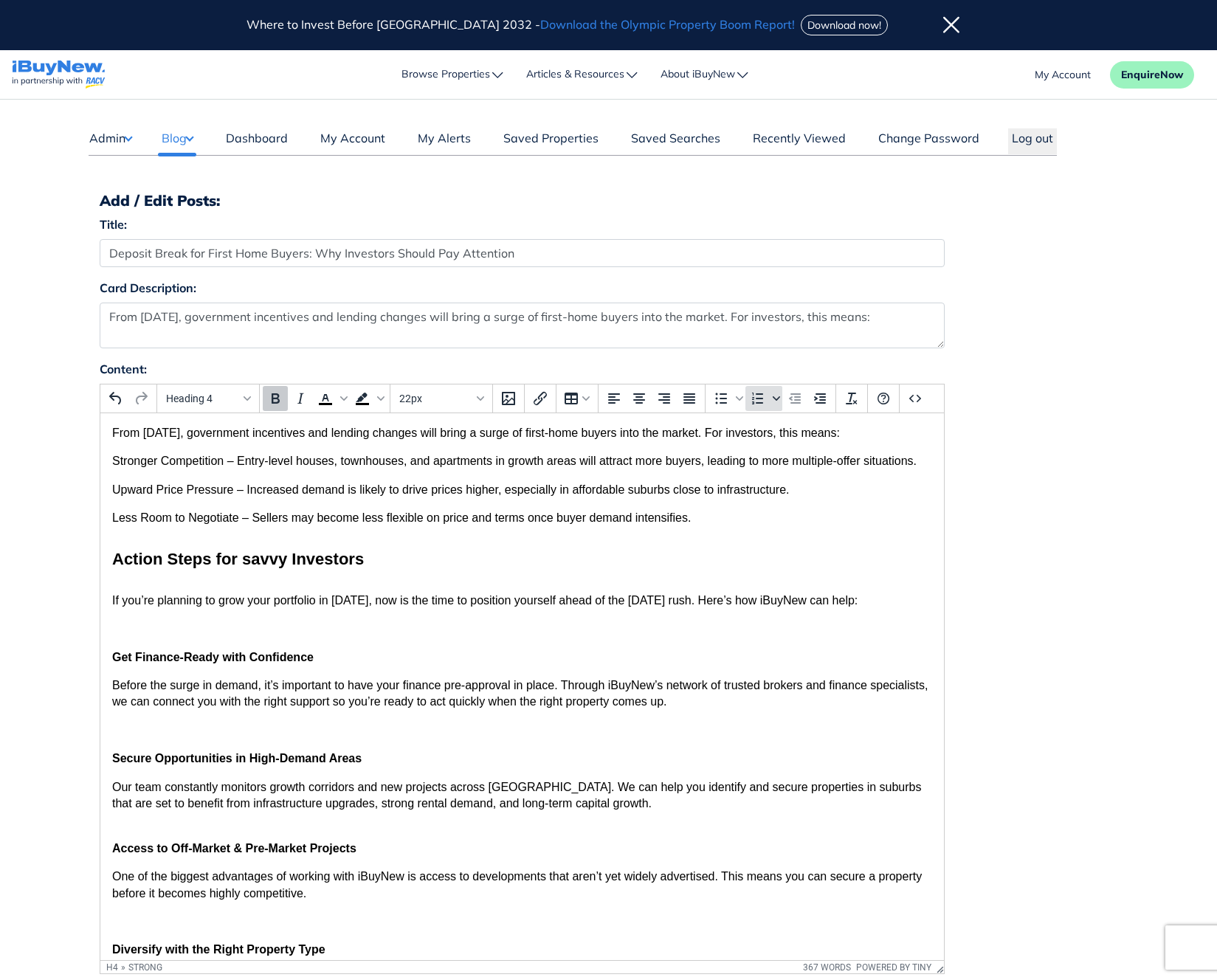
click at [776, 398] on icon "Numbered list" at bounding box center [777, 399] width 8 height 8
click at [738, 398] on icon "Bullet list" at bounding box center [739, 399] width 8 height 5
click at [695, 485] on span "Upward Price Pressure – Increased demand is likely to drive prices higher, espe…" at bounding box center [449, 490] width 677 height 12
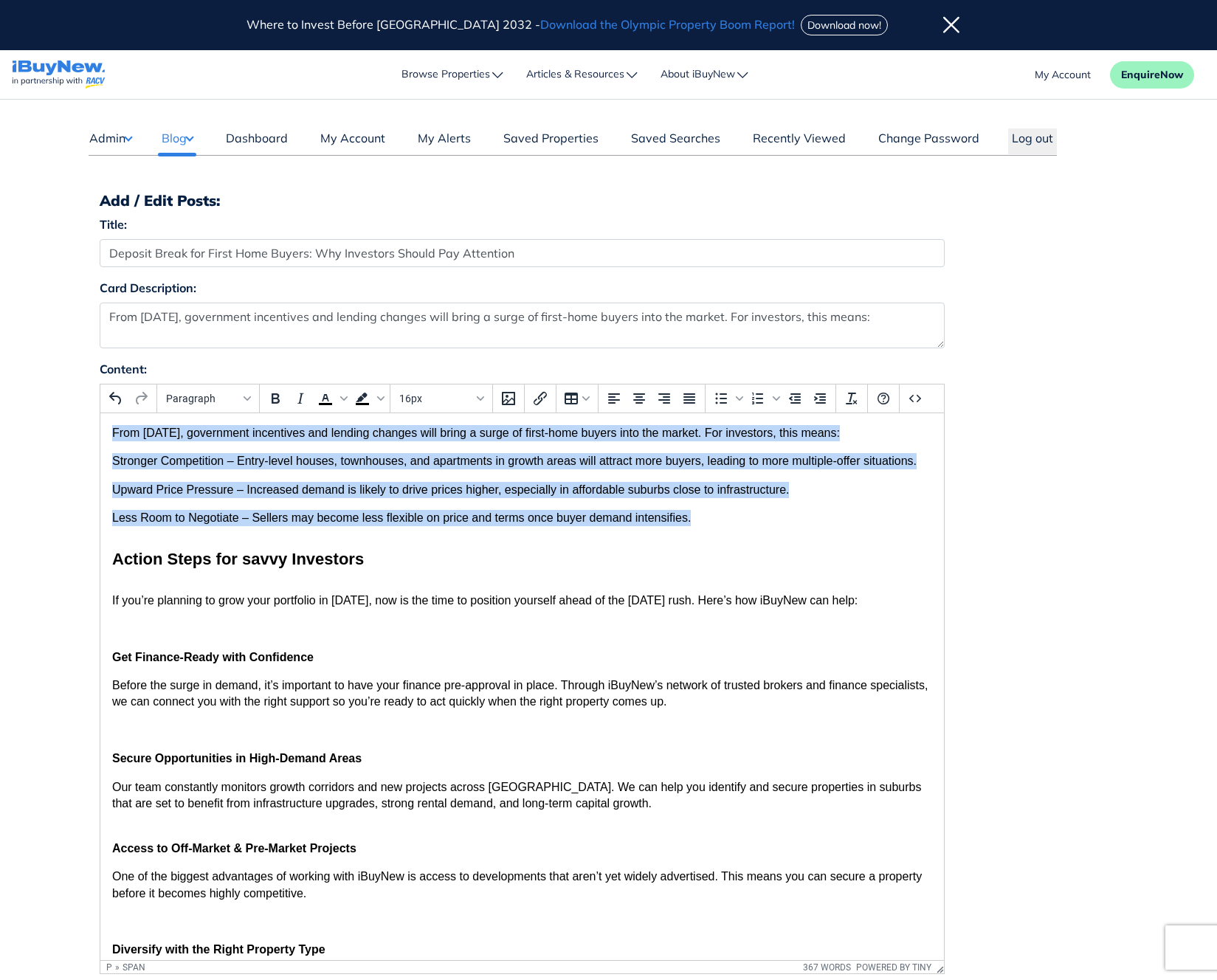
drag, startPoint x: 556, startPoint y: 505, endPoint x: 109, endPoint y: 430, distance: 453.2
click at [109, 430] on html "From October 1, government incentives and lending changes will bring a surge of…" at bounding box center [522, 824] width 844 height 822
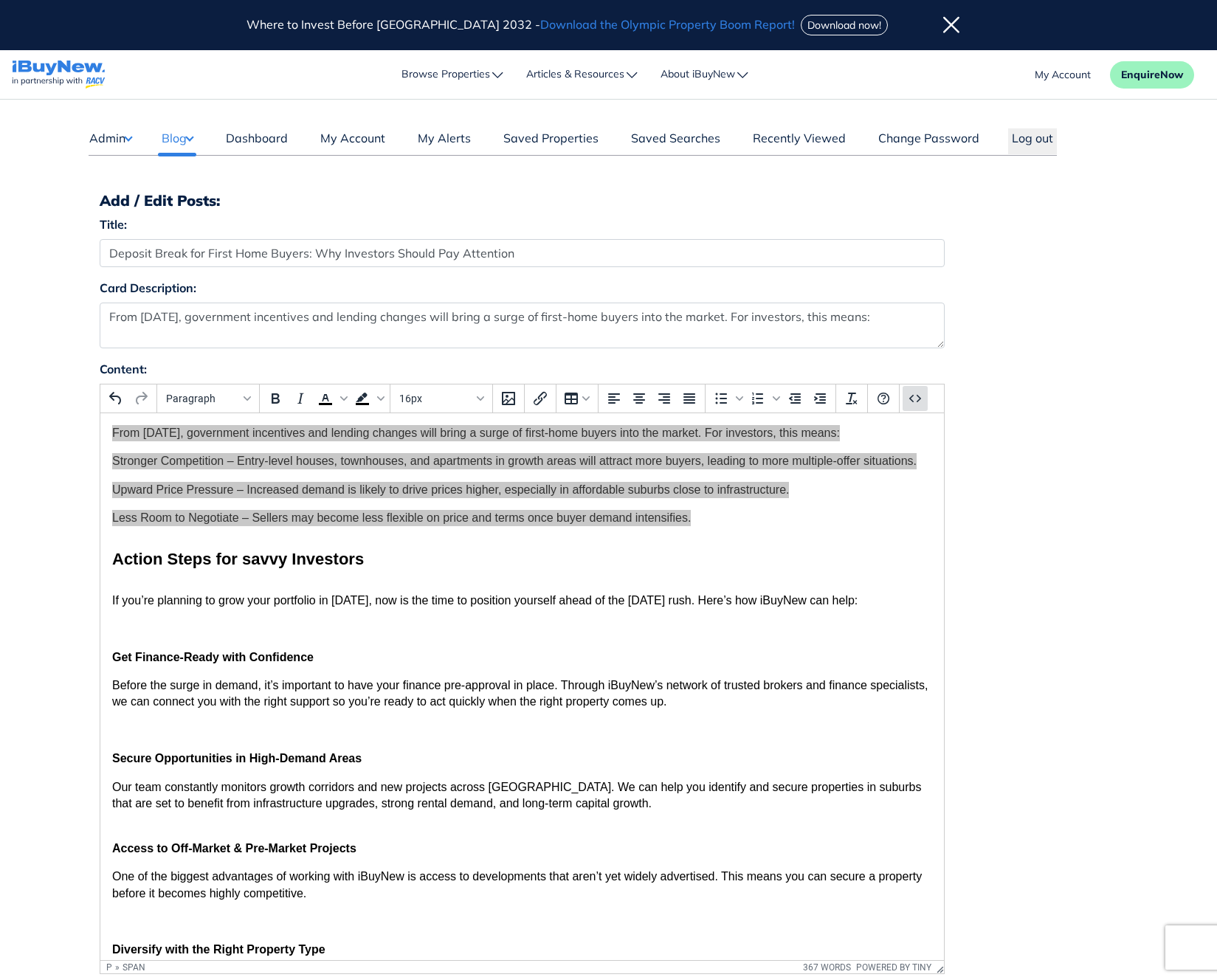
click at [918, 403] on icon "Source code" at bounding box center [915, 398] width 18 height 18
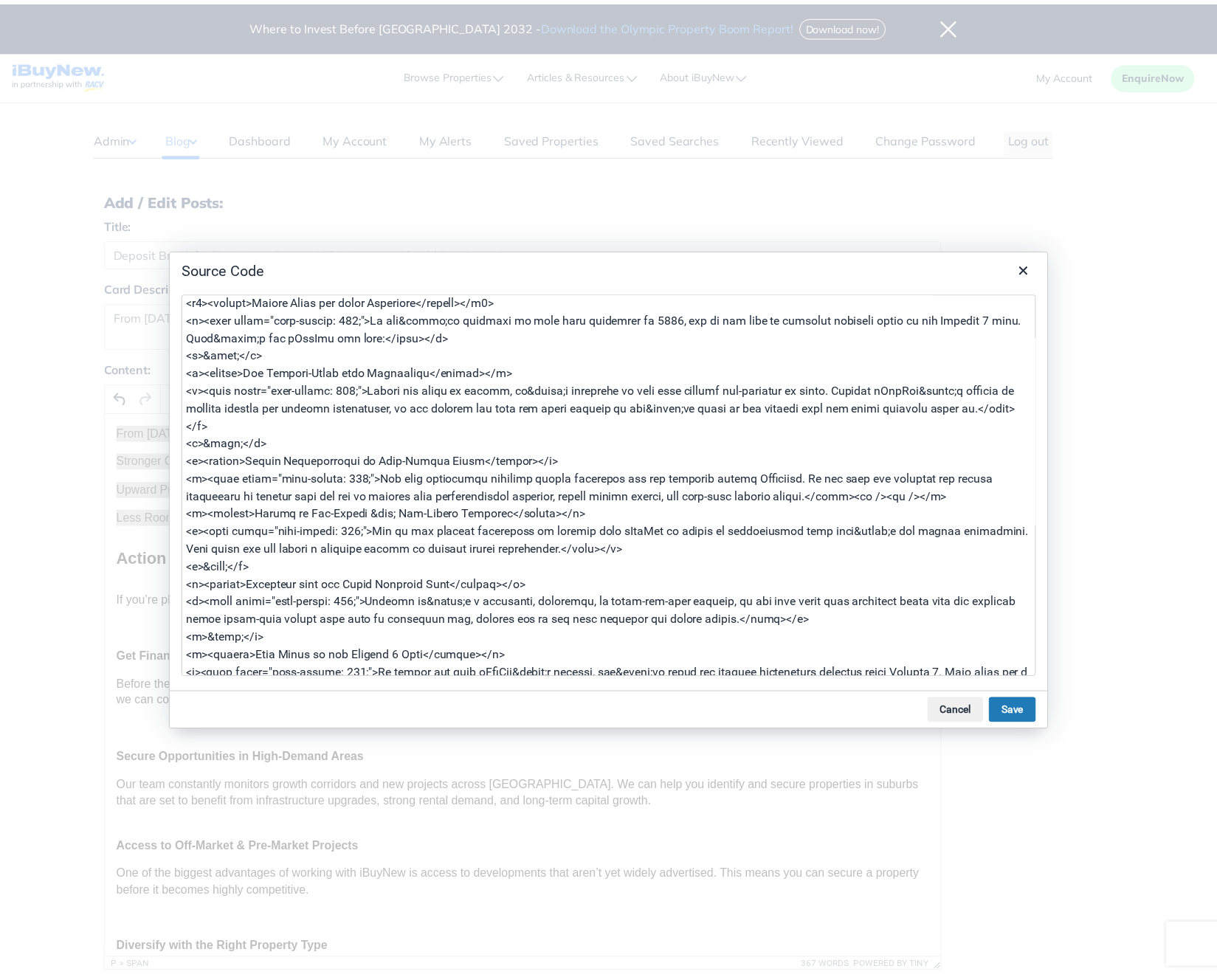
scroll to position [279, 0]
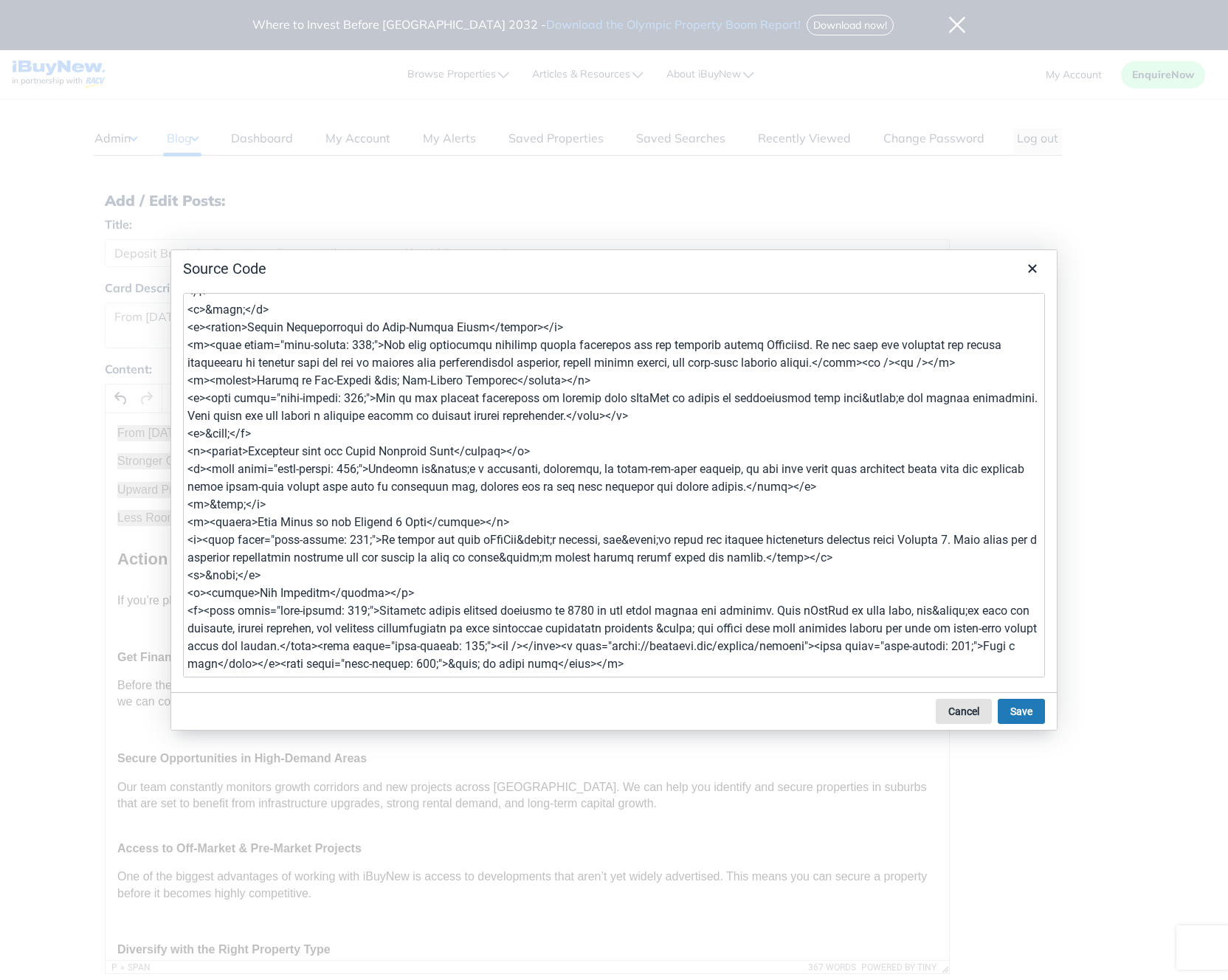
click at [963, 709] on button "Cancel" at bounding box center [964, 711] width 56 height 25
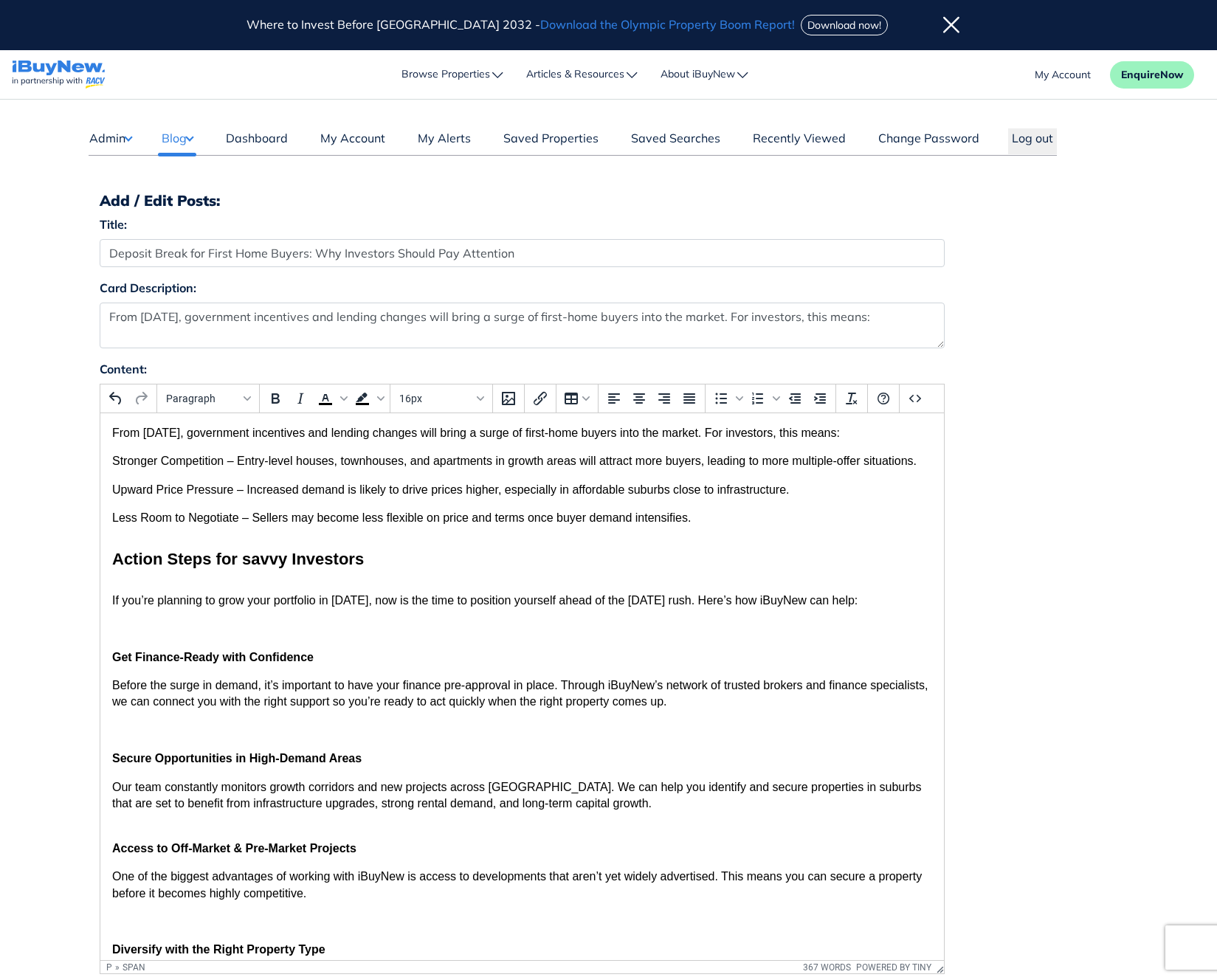
click at [763, 611] on body "From October 1, government incentives and lending changes will bring a surge of…" at bounding box center [521, 824] width 820 height 798
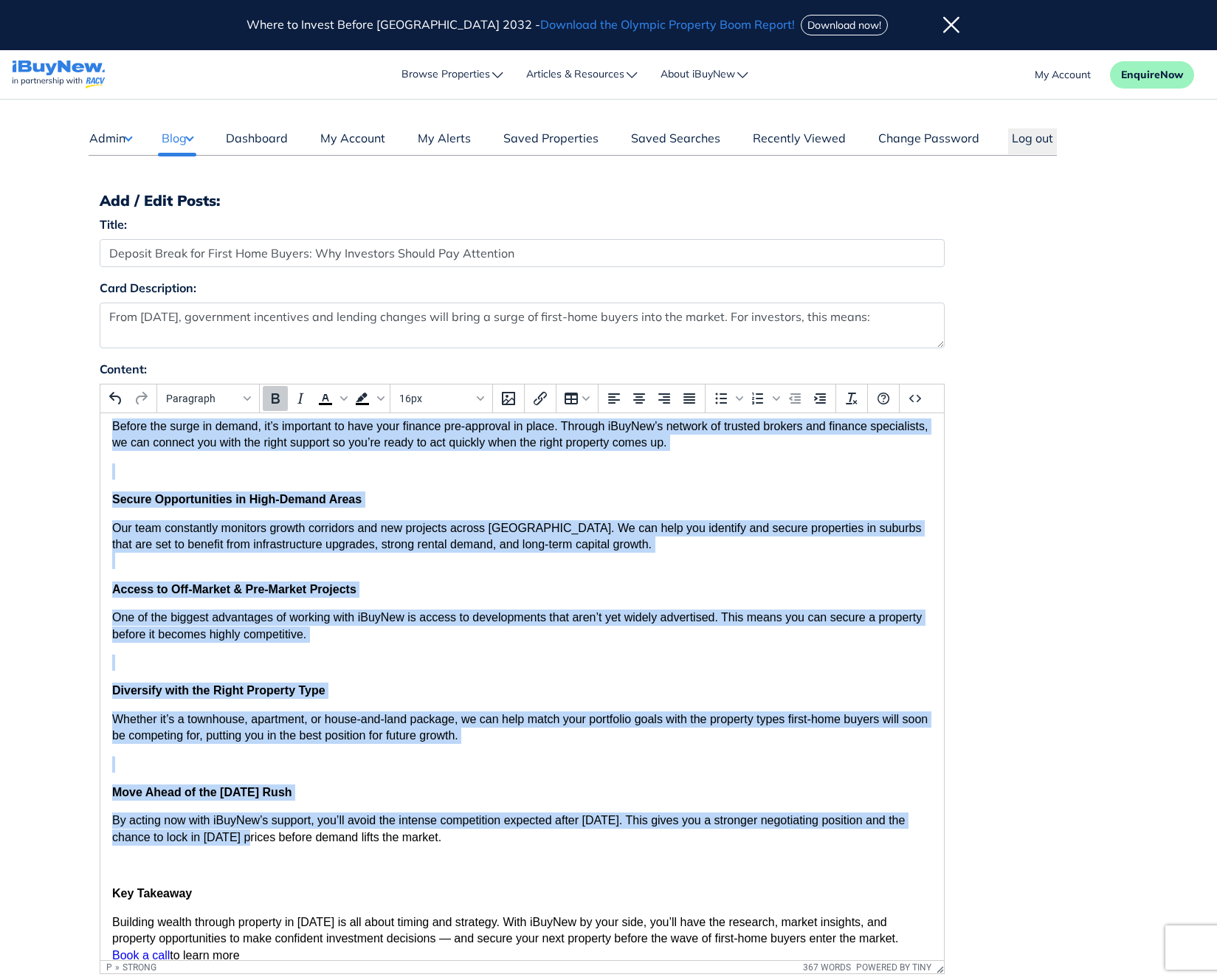
scroll to position [275, 0]
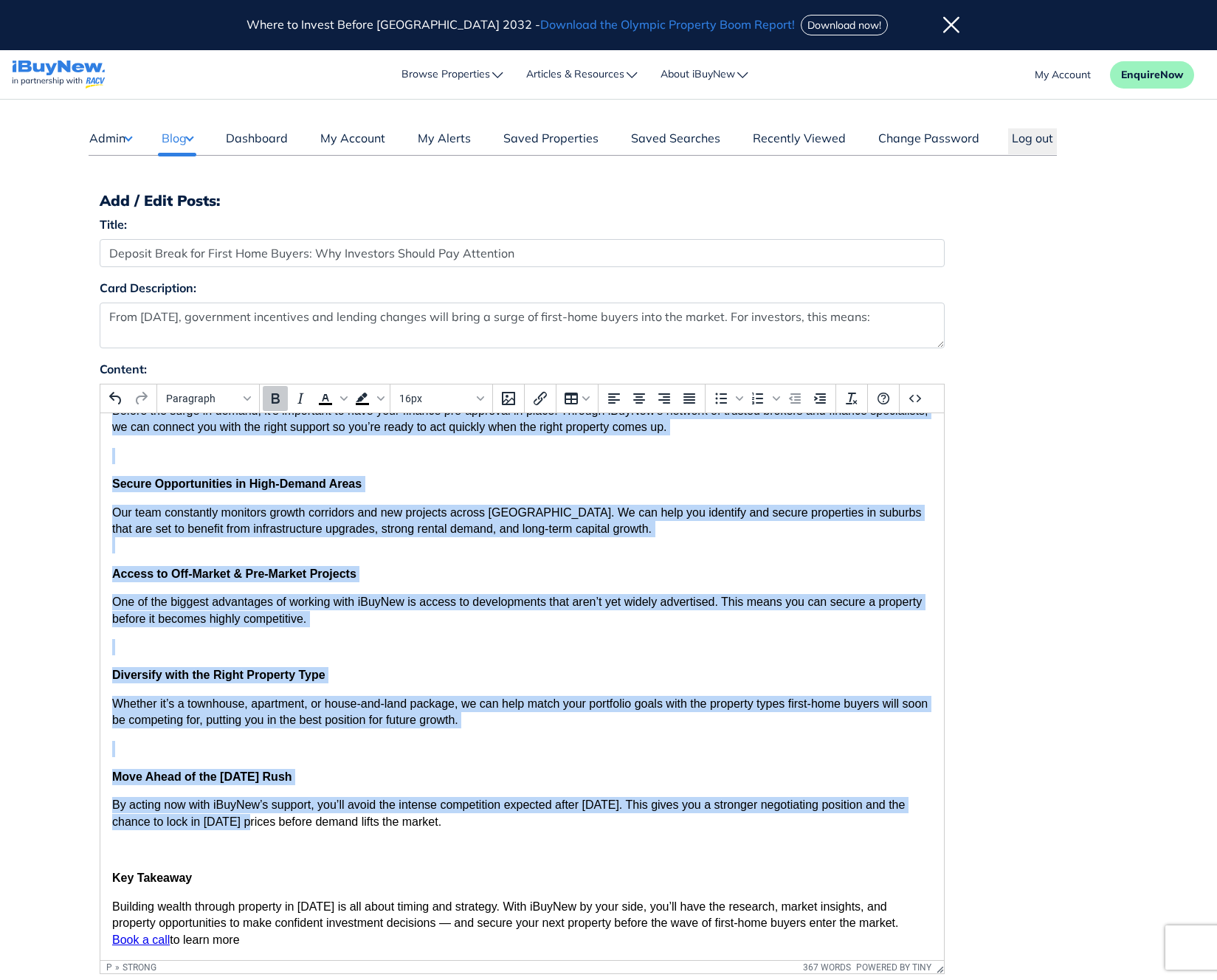
drag, startPoint x: 113, startPoint y: 579, endPoint x: 456, endPoint y: 828, distance: 423.9
click at [456, 828] on body "From October 1, government incentives and lending changes will bring a surge of…" at bounding box center [521, 550] width 820 height 798
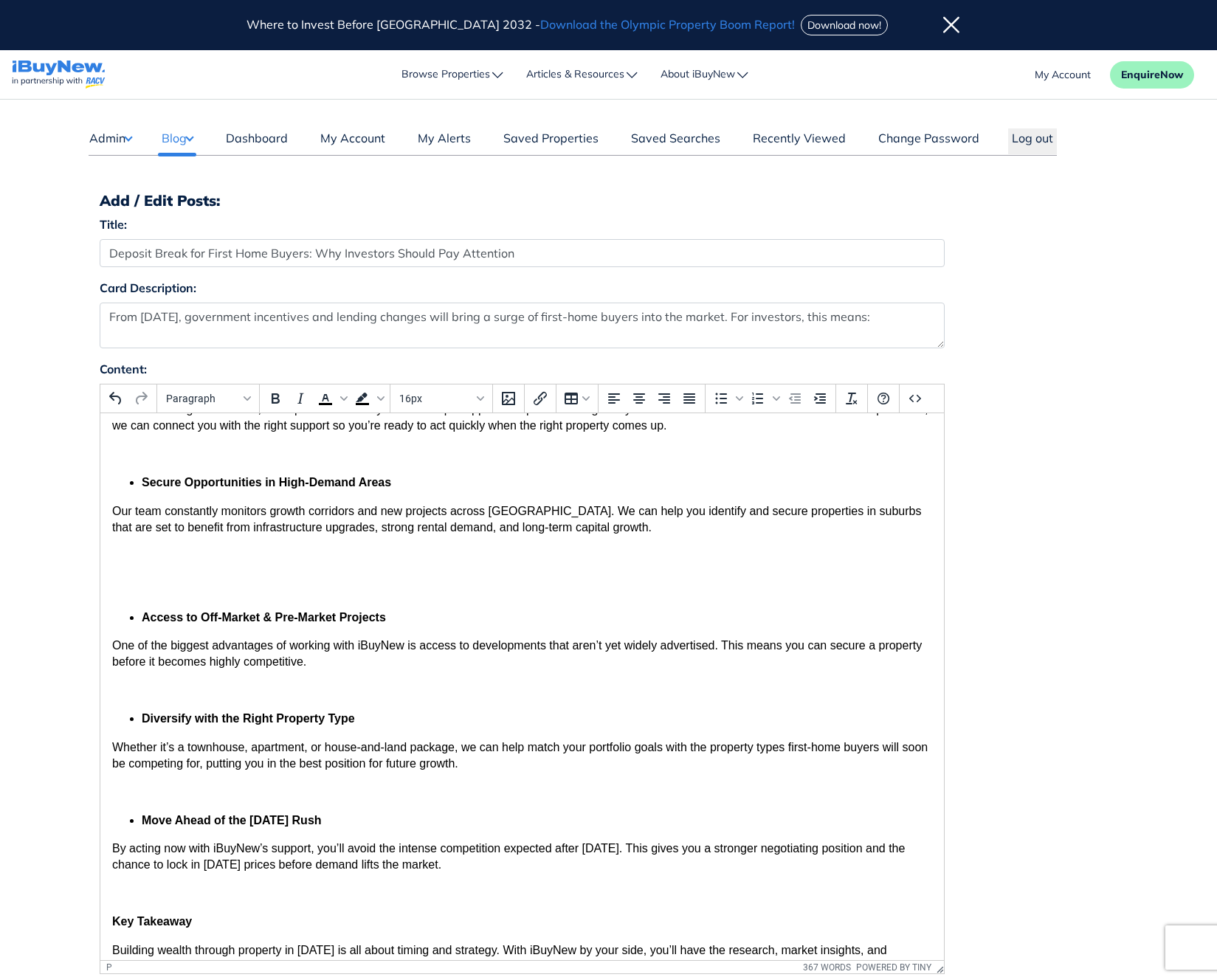
scroll to position [320, 0]
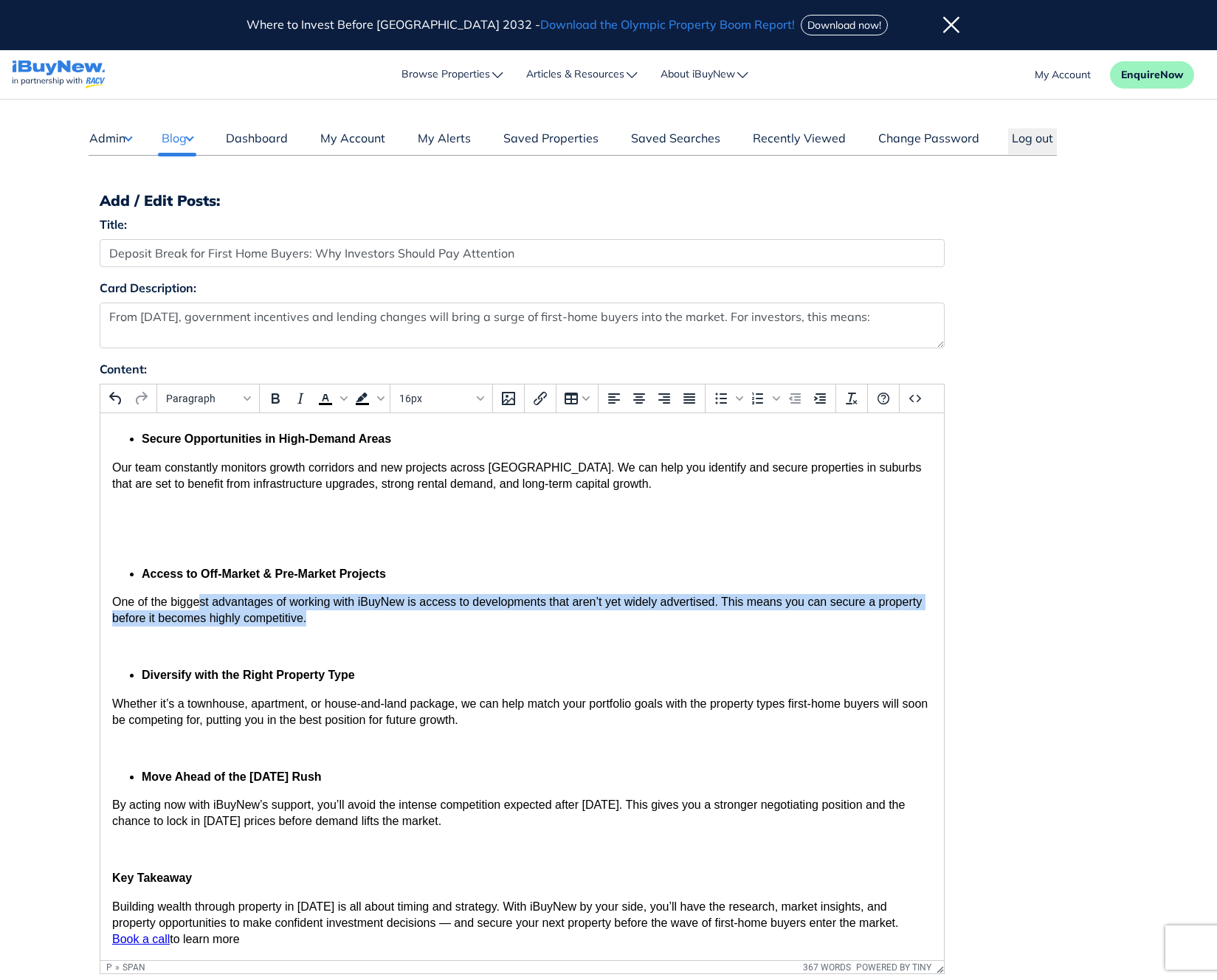
drag, startPoint x: 375, startPoint y: 622, endPoint x: 196, endPoint y: 594, distance: 181.2
click at [196, 594] on p "One of the biggest advantages of working with iBuyNew is access to developments…" at bounding box center [521, 611] width 820 height 34
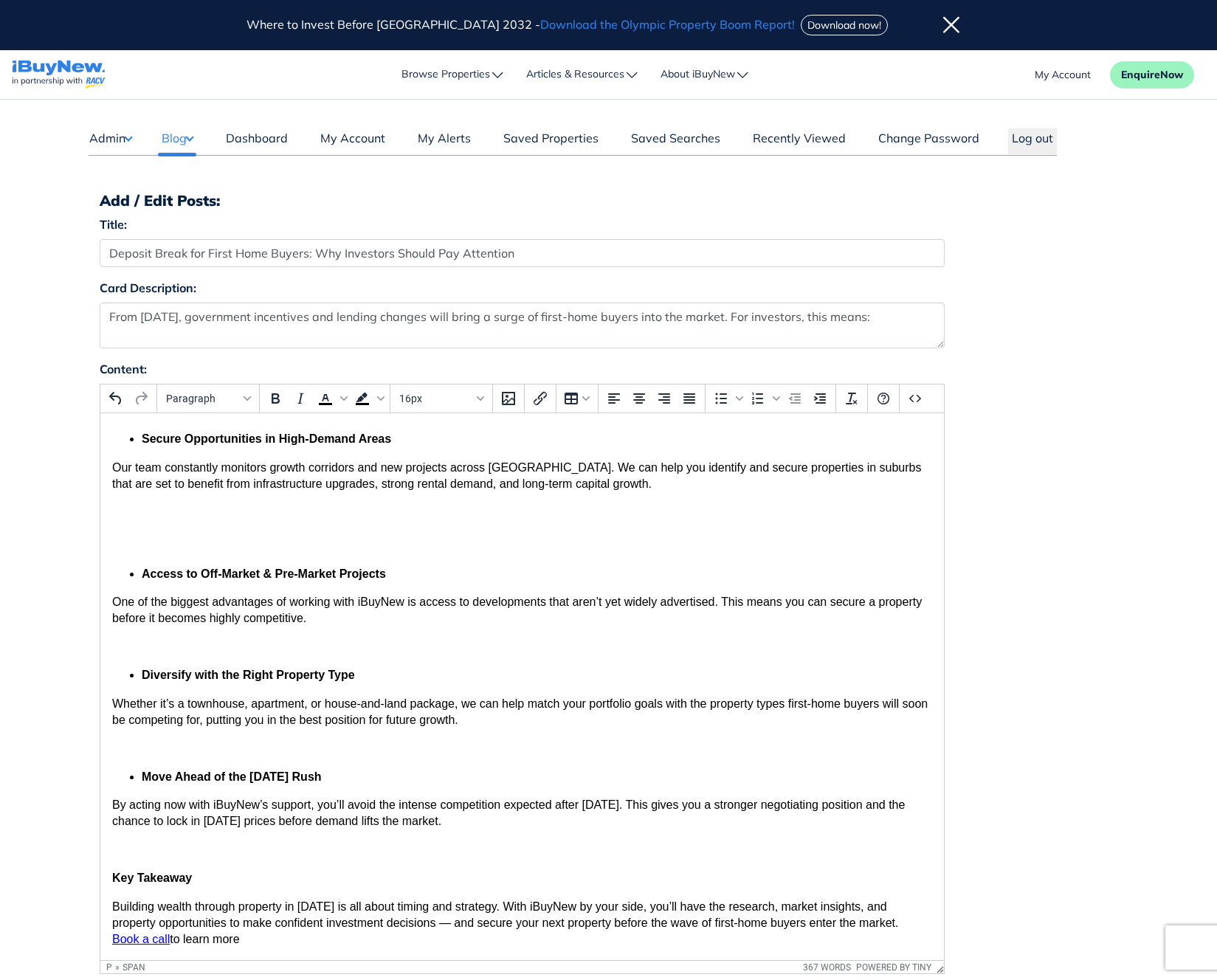
click at [157, 581] on li "Access to Off-Market & Pre-Market Projects" at bounding box center [536, 574] width 791 height 16
click at [410, 576] on li "Access to Off-Market & Pre-Market Projects" at bounding box center [536, 574] width 791 height 16
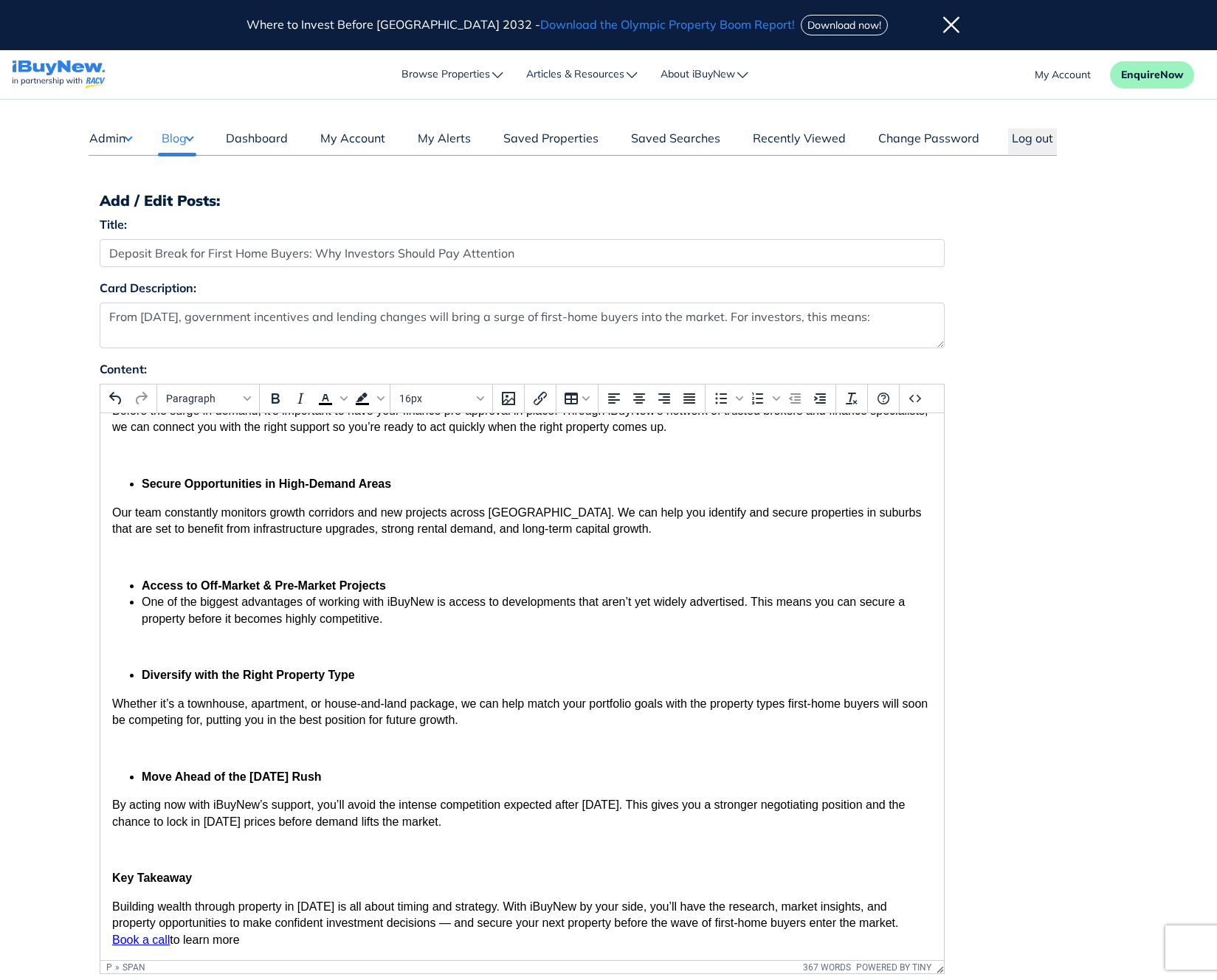
scroll to position [247, 0]
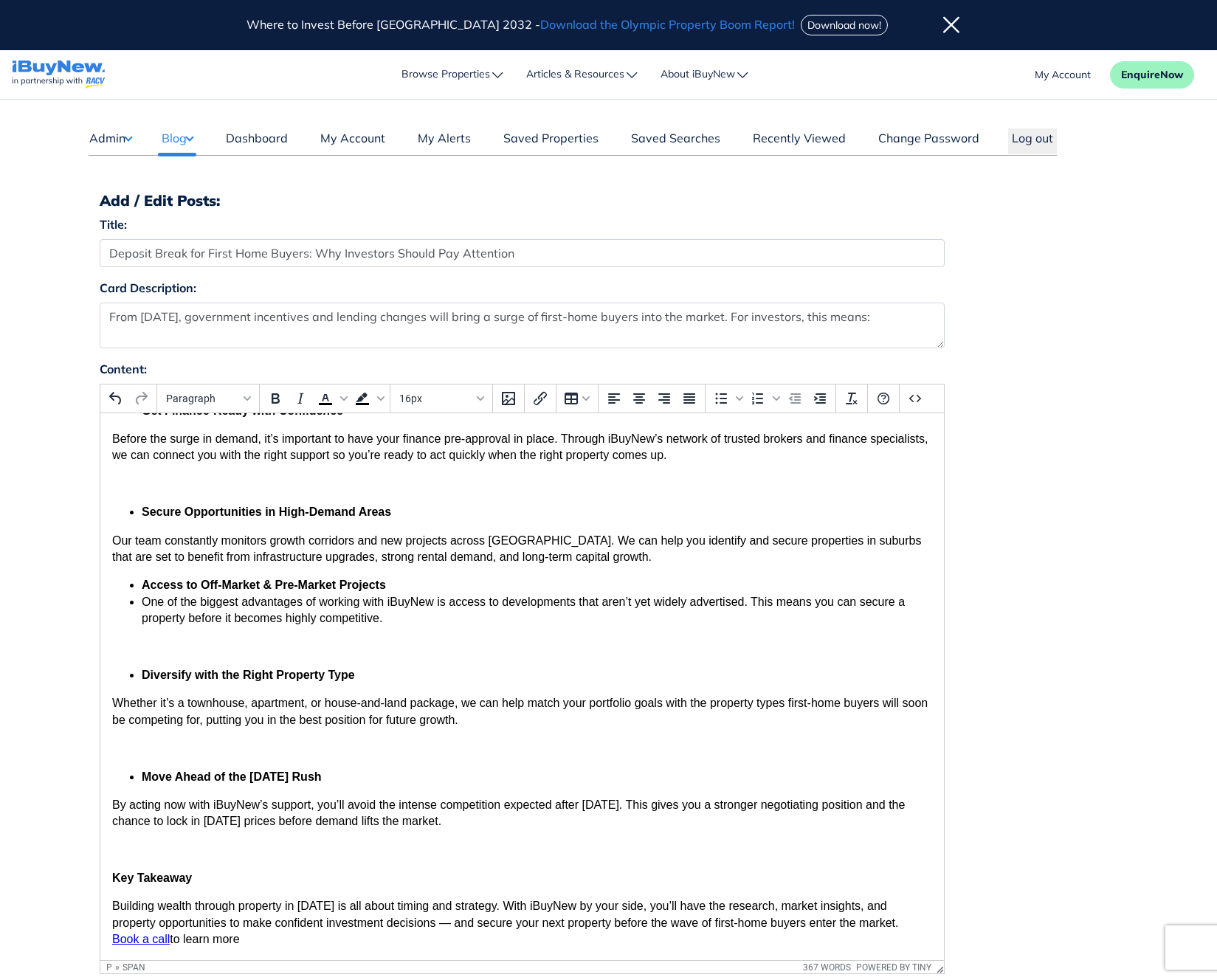
click at [143, 602] on li "One of the biggest advantages of working with iBuyNew is access to developments…" at bounding box center [536, 611] width 791 height 34
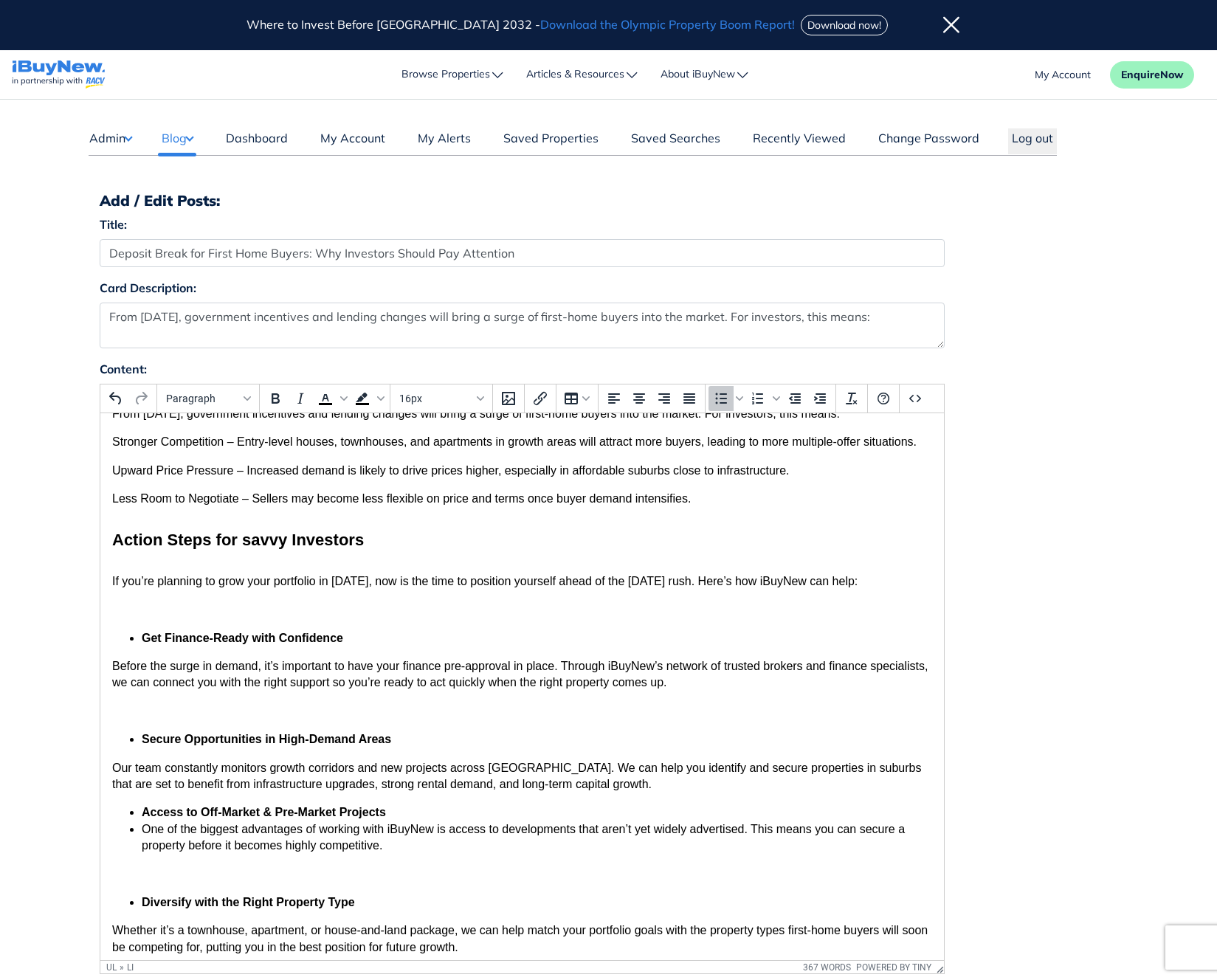
scroll to position [20, 0]
click at [111, 666] on span "Before the surge in demand, it’s important to have your finance pre-approval in…" at bounding box center [519, 674] width 816 height 29
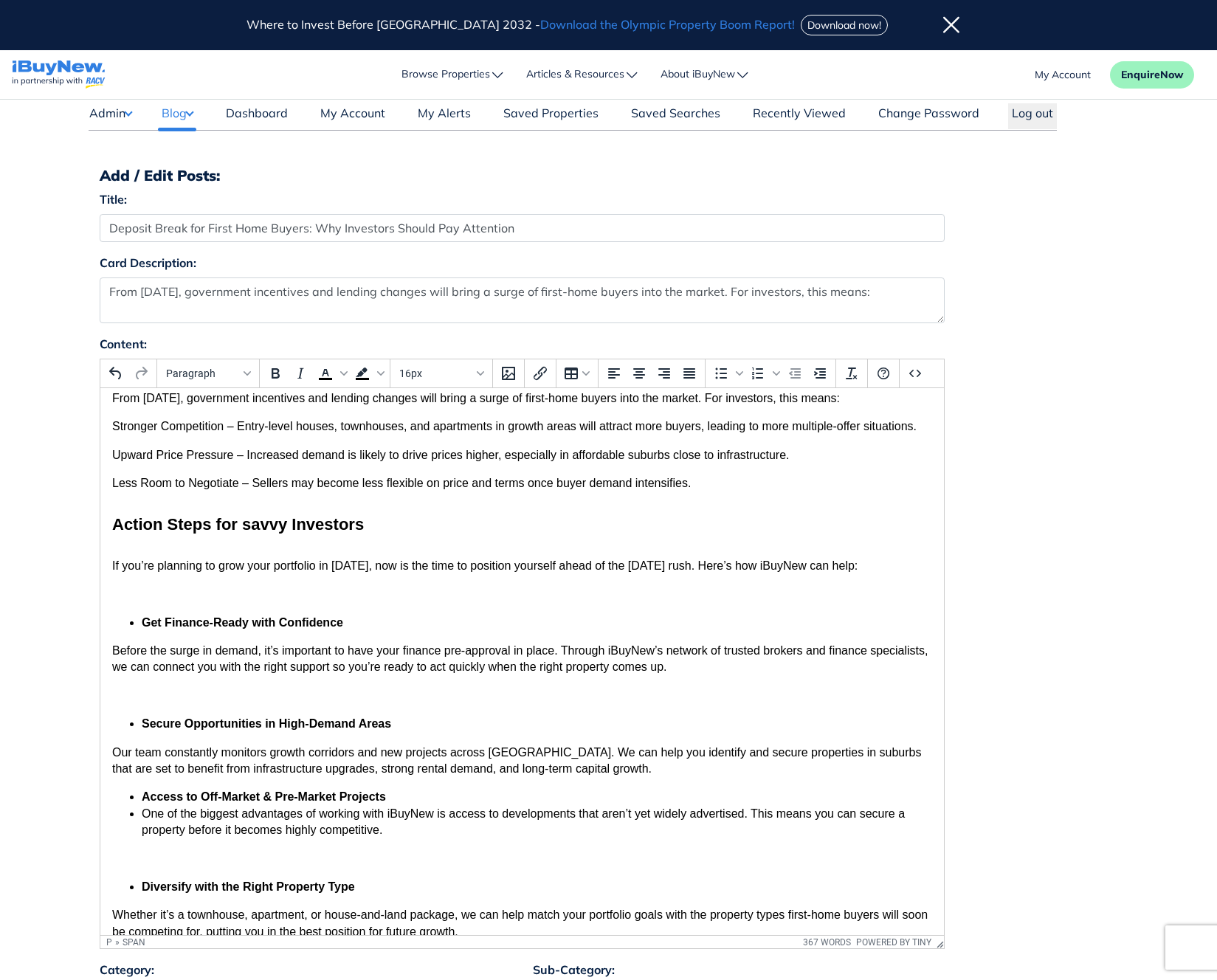
scroll to position [9, 0]
click at [113, 651] on span "Before the surge in demand, it’s important to have your finance pre-approval in…" at bounding box center [519, 659] width 816 height 29
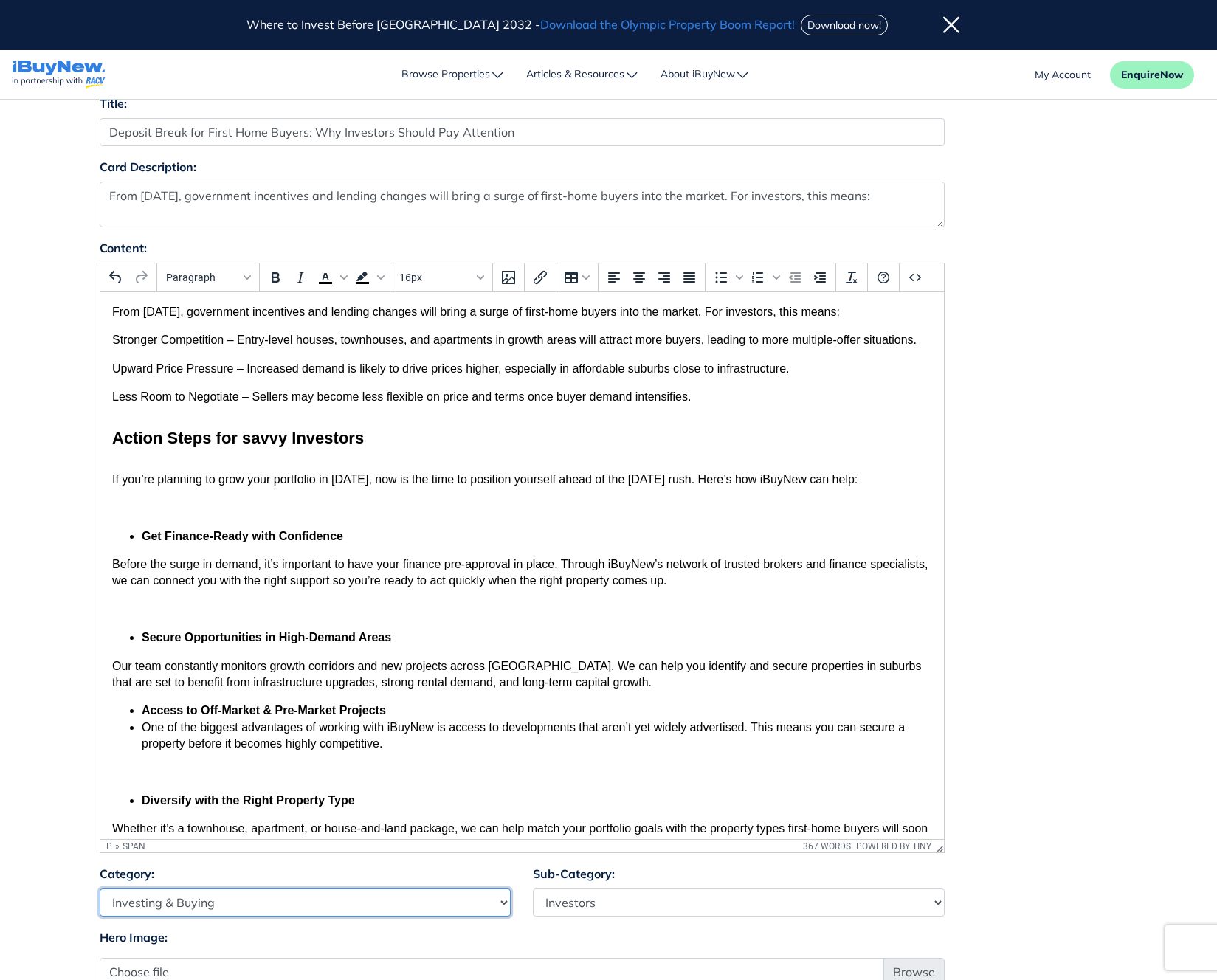
scroll to position [5, 0]
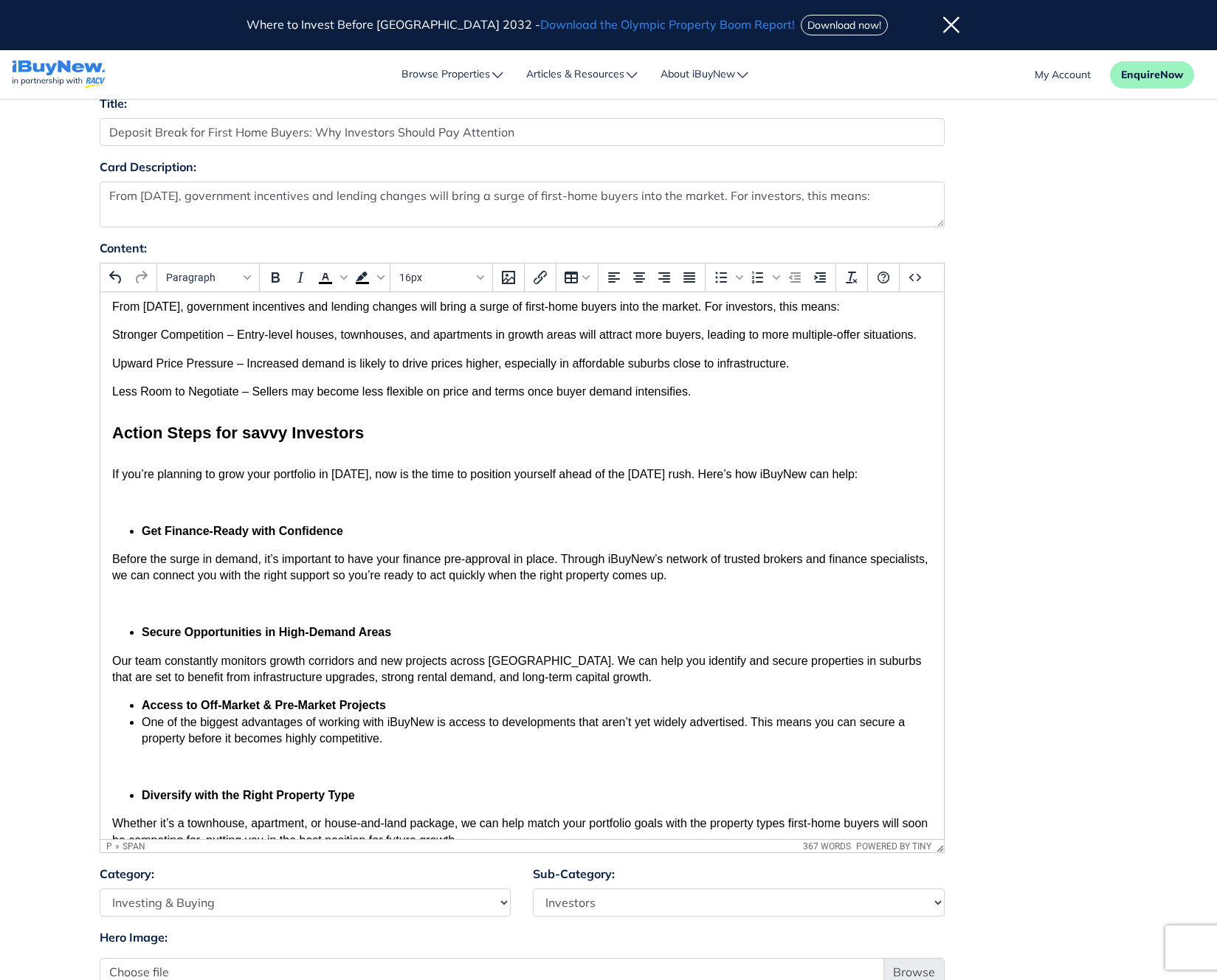
click at [112, 480] on p "If you’re planning to grow your portfolio in [DATE], now is the time to positio…" at bounding box center [521, 474] width 820 height 16
click at [113, 559] on span "Before the surge in demand, it’s important to have your finance pre-approval in…" at bounding box center [519, 567] width 816 height 29
click at [110, 576] on html "From [DATE], government incentives and lending changes will bring a surge of fi…" at bounding box center [522, 684] width 844 height 793
click at [136, 560] on span "Before the surge in demand, it’s important to have your finance pre-approval in…" at bounding box center [519, 567] width 816 height 29
click at [811, 278] on icon "Increase indent" at bounding box center [819, 277] width 18 height 18
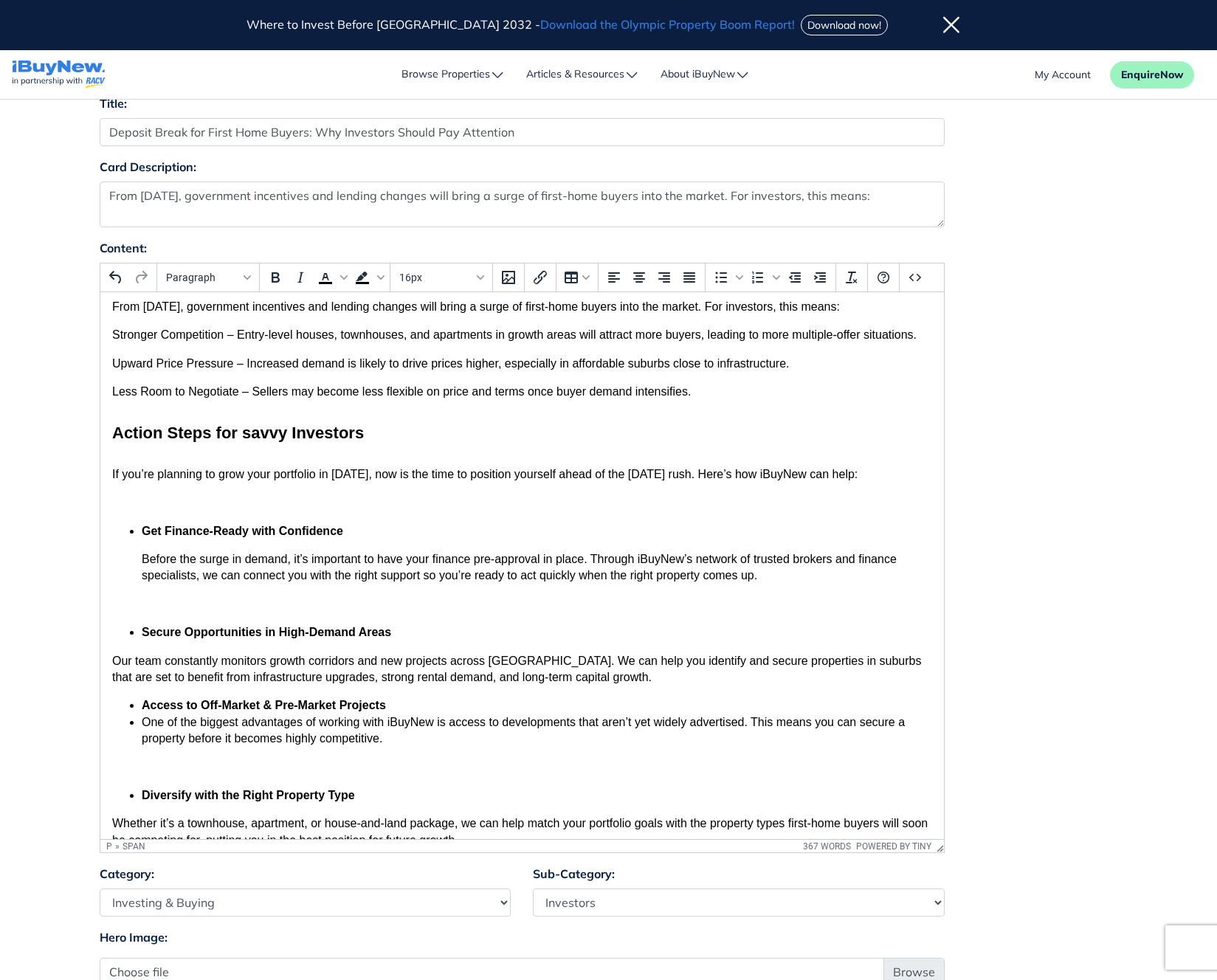
click at [112, 662] on span "Our team constantly monitors growth corridors and new projects across [GEOGRAPH…" at bounding box center [516, 669] width 809 height 29
click at [817, 273] on icon "Increase indent" at bounding box center [820, 278] width 12 height 11
click at [139, 722] on ul "Access to Off-Market & Pre-Market Projects One of the biggest advantages of wor…" at bounding box center [521, 722] width 820 height 49
click at [798, 283] on icon "Decrease indent" at bounding box center [794, 277] width 18 height 18
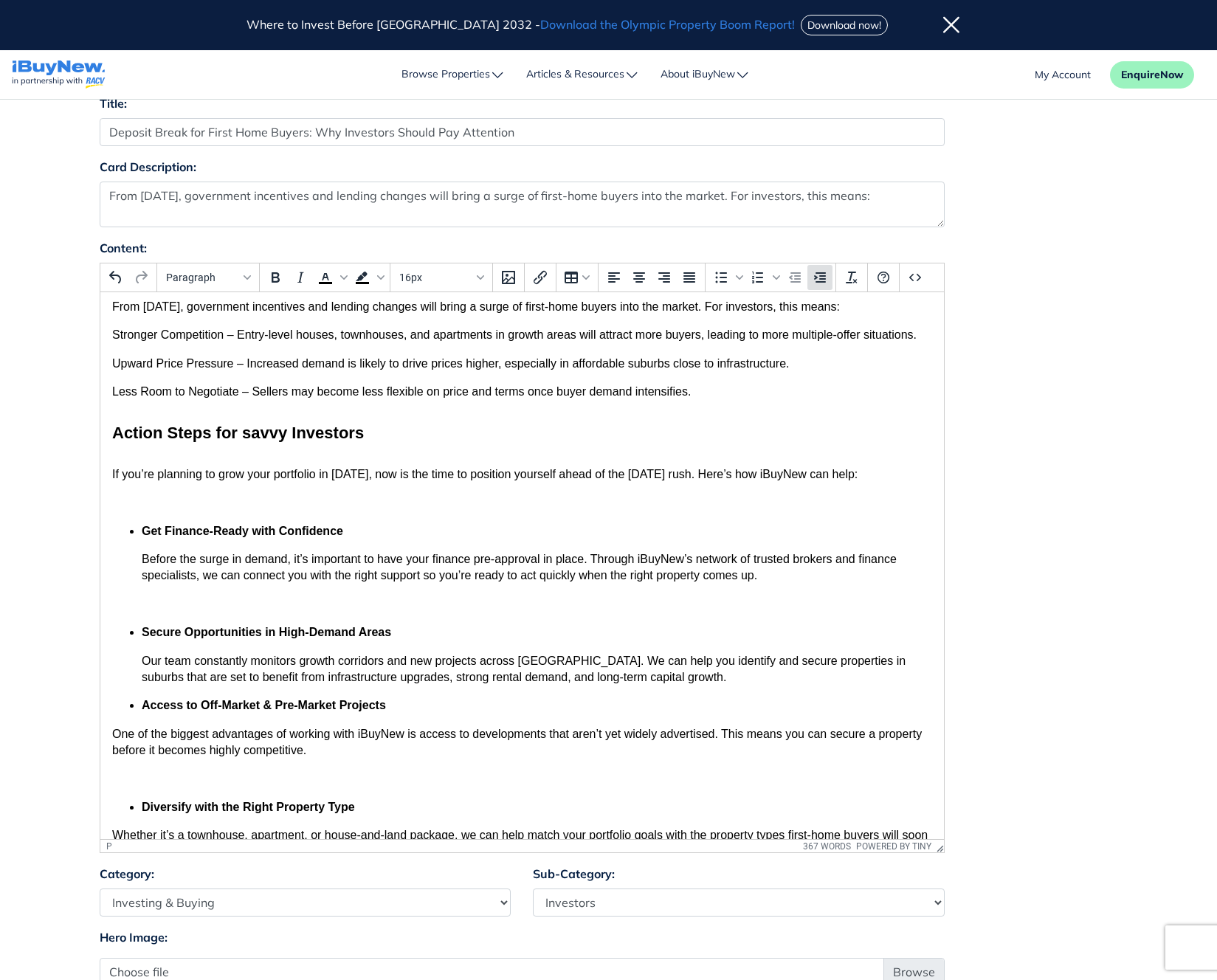
click at [819, 284] on icon "Increase indent" at bounding box center [819, 277] width 18 height 18
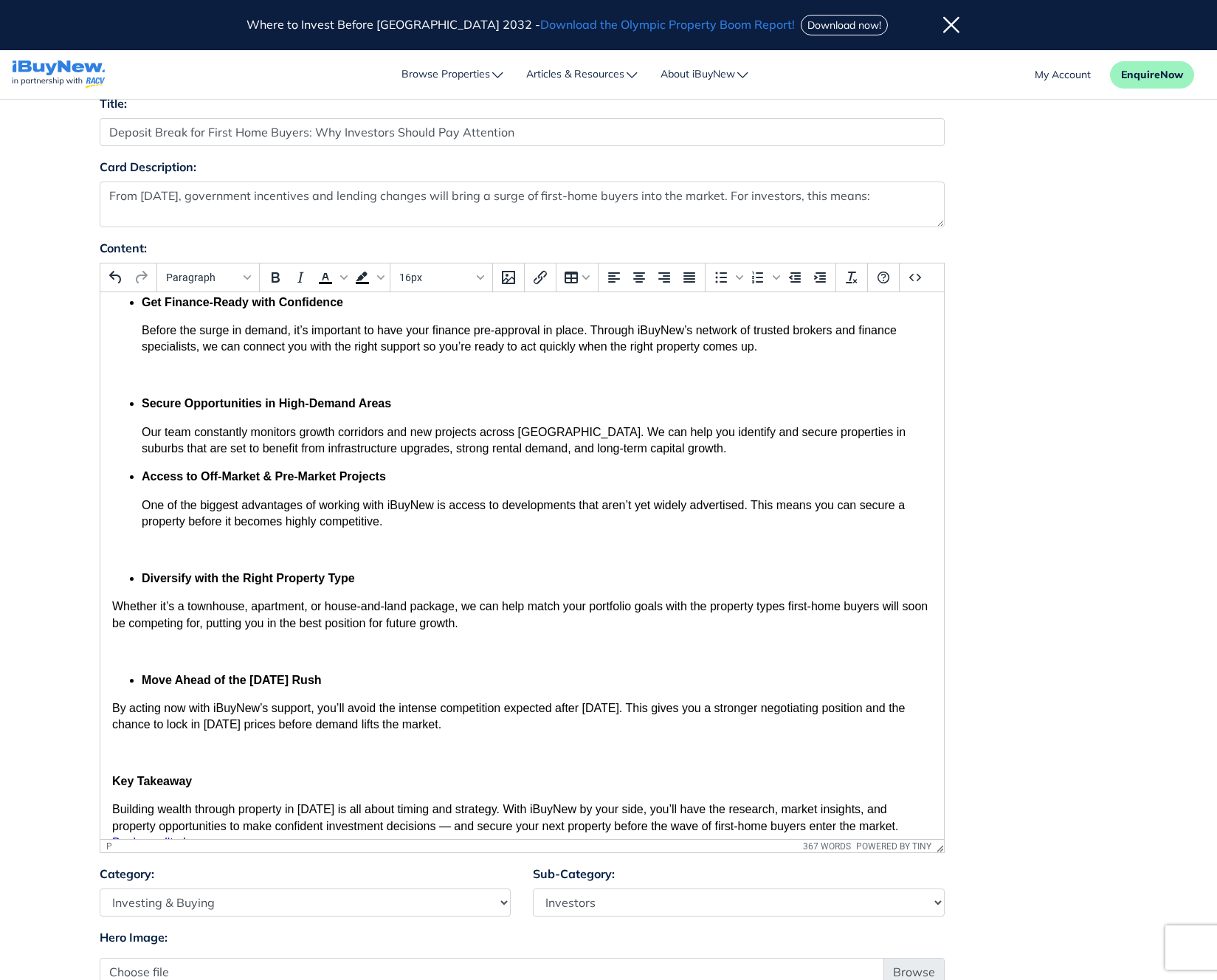
scroll to position [258, 0]
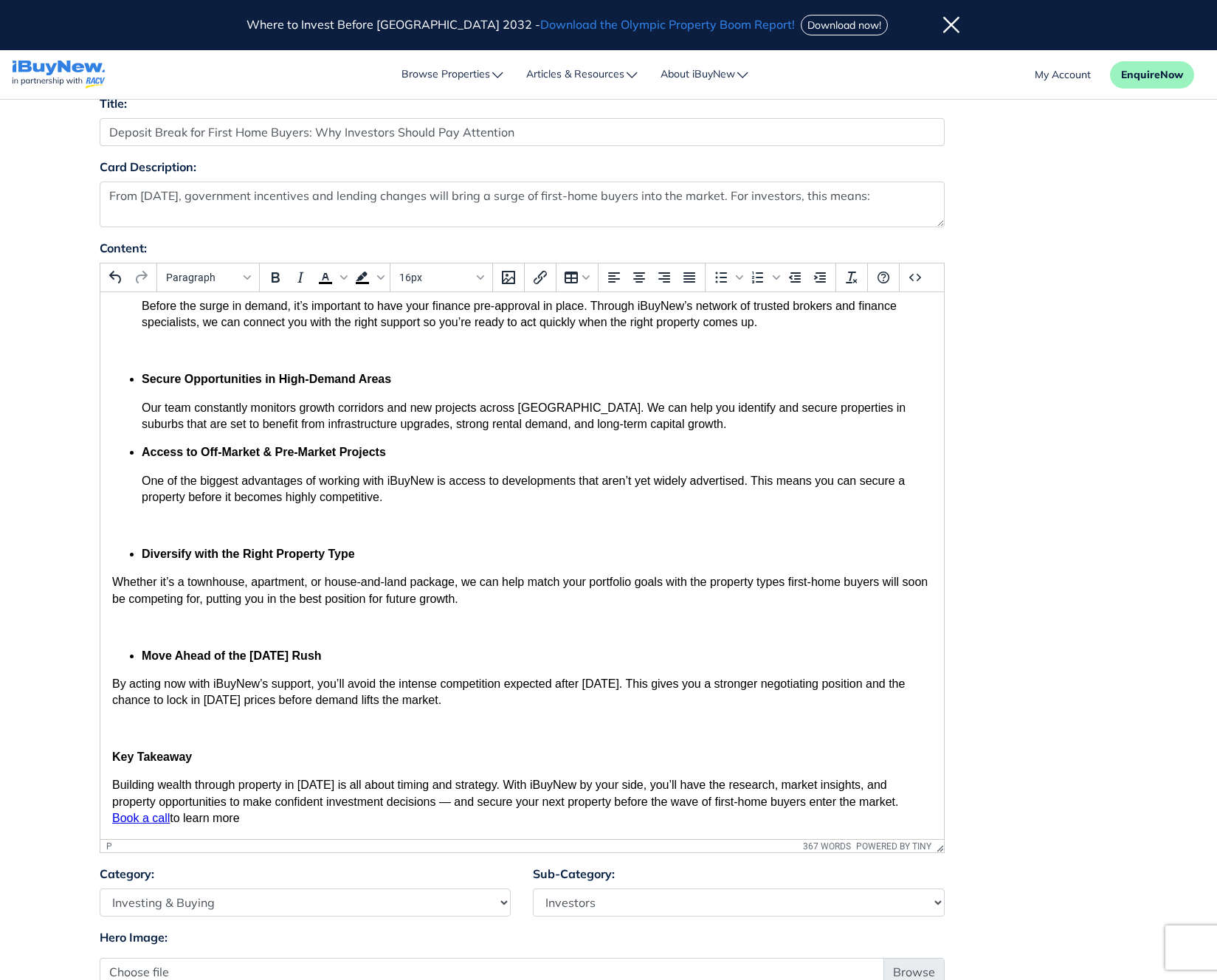
click at [112, 583] on span "Whether it’s a townhouse, apartment, or house-and-land package, we can help mat…" at bounding box center [519, 590] width 816 height 29
click at [819, 279] on icon "Increase indent" at bounding box center [819, 277] width 18 height 18
click at [113, 687] on span "By acting now with iBuyNew’s support, you’ll avoid the intense competition expe…" at bounding box center [507, 692] width 793 height 29
click at [826, 281] on icon "Increase indent" at bounding box center [819, 277] width 18 height 18
click at [527, 681] on span "By acting now with iBuyNew’s support, you’ll avoid the intense competition expe…" at bounding box center [528, 692] width 774 height 29
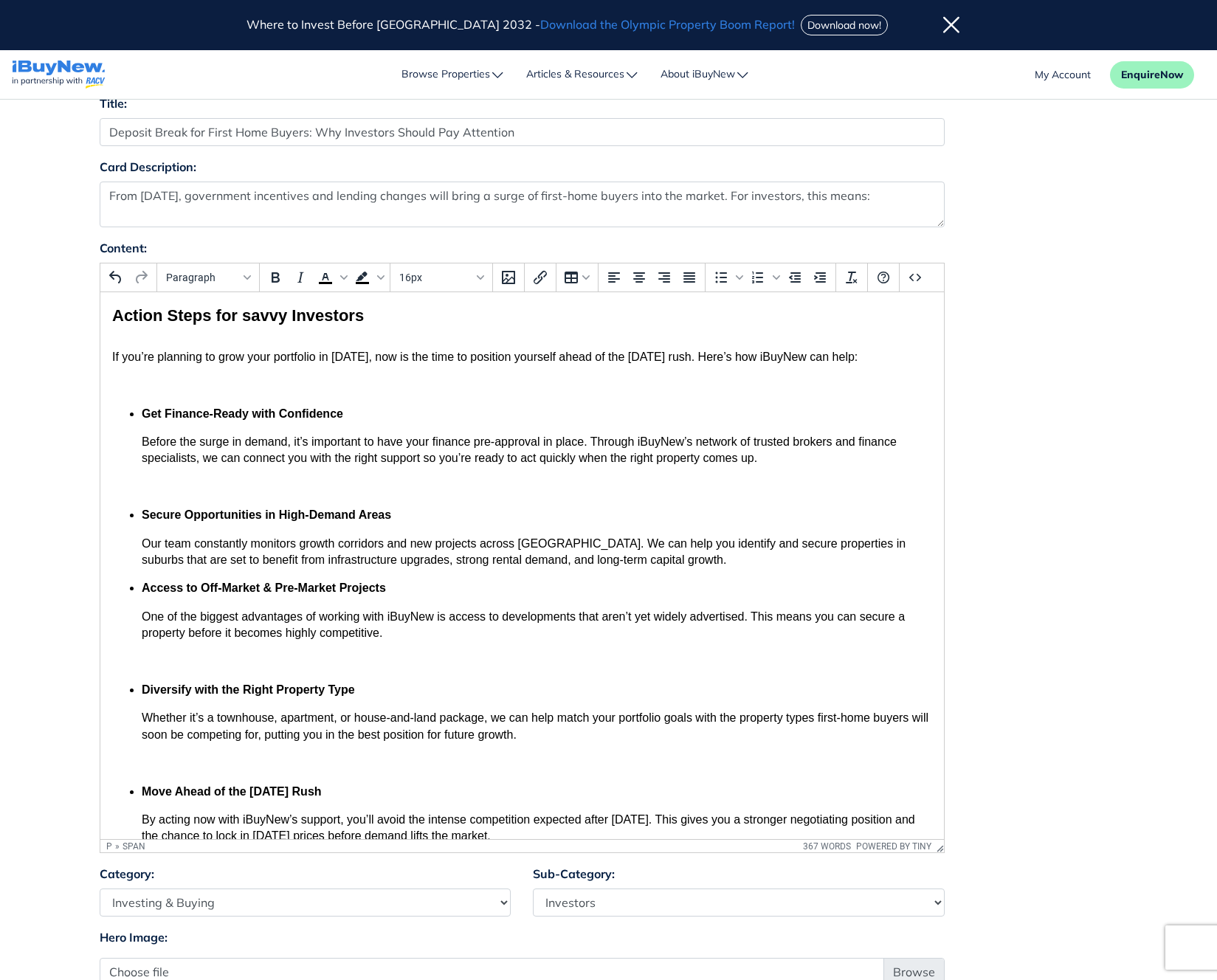
scroll to position [70, 0]
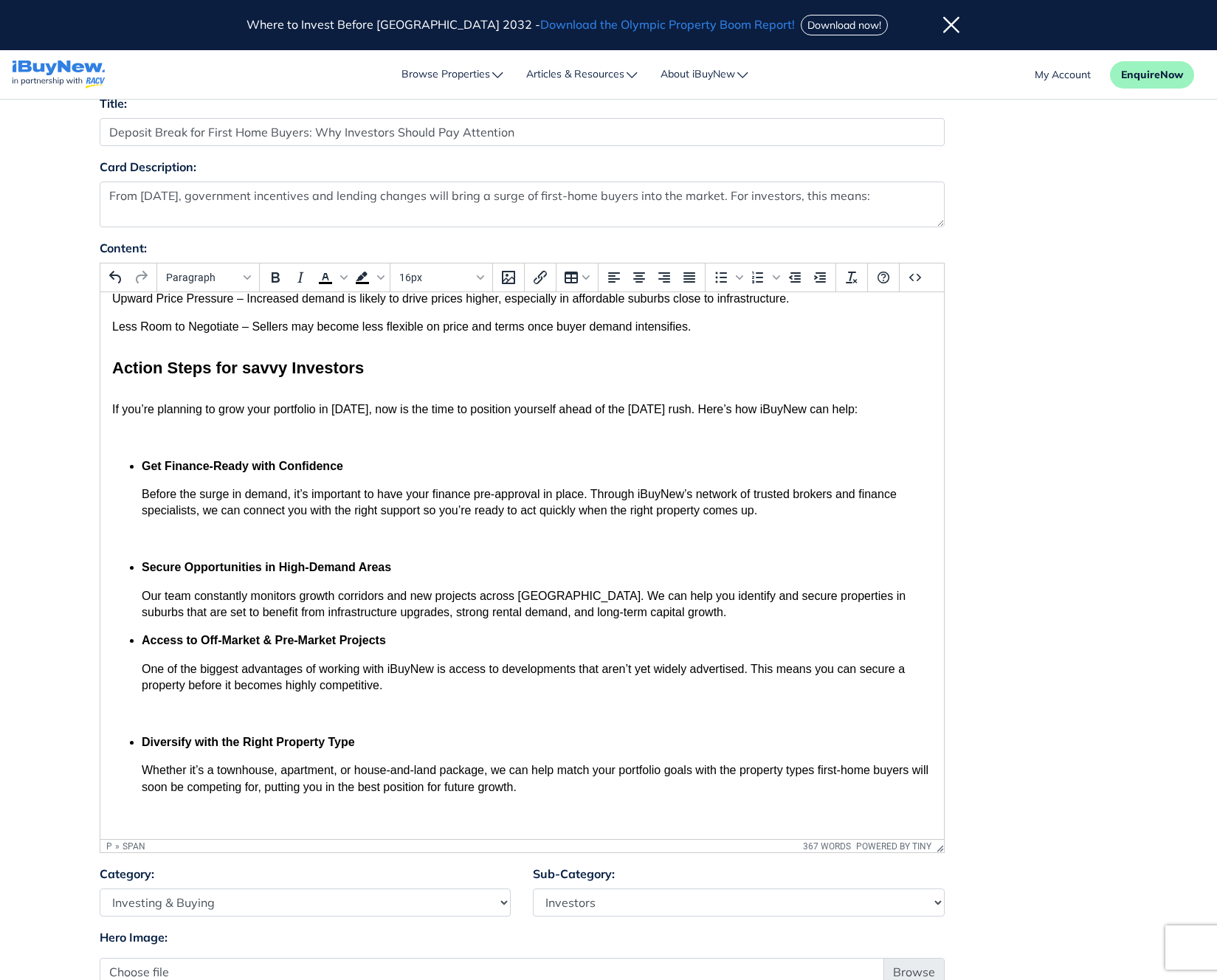
click at [663, 615] on p "Our team constantly monitors growth corridors and new projects across [GEOGRAPH…" at bounding box center [521, 605] width 820 height 34
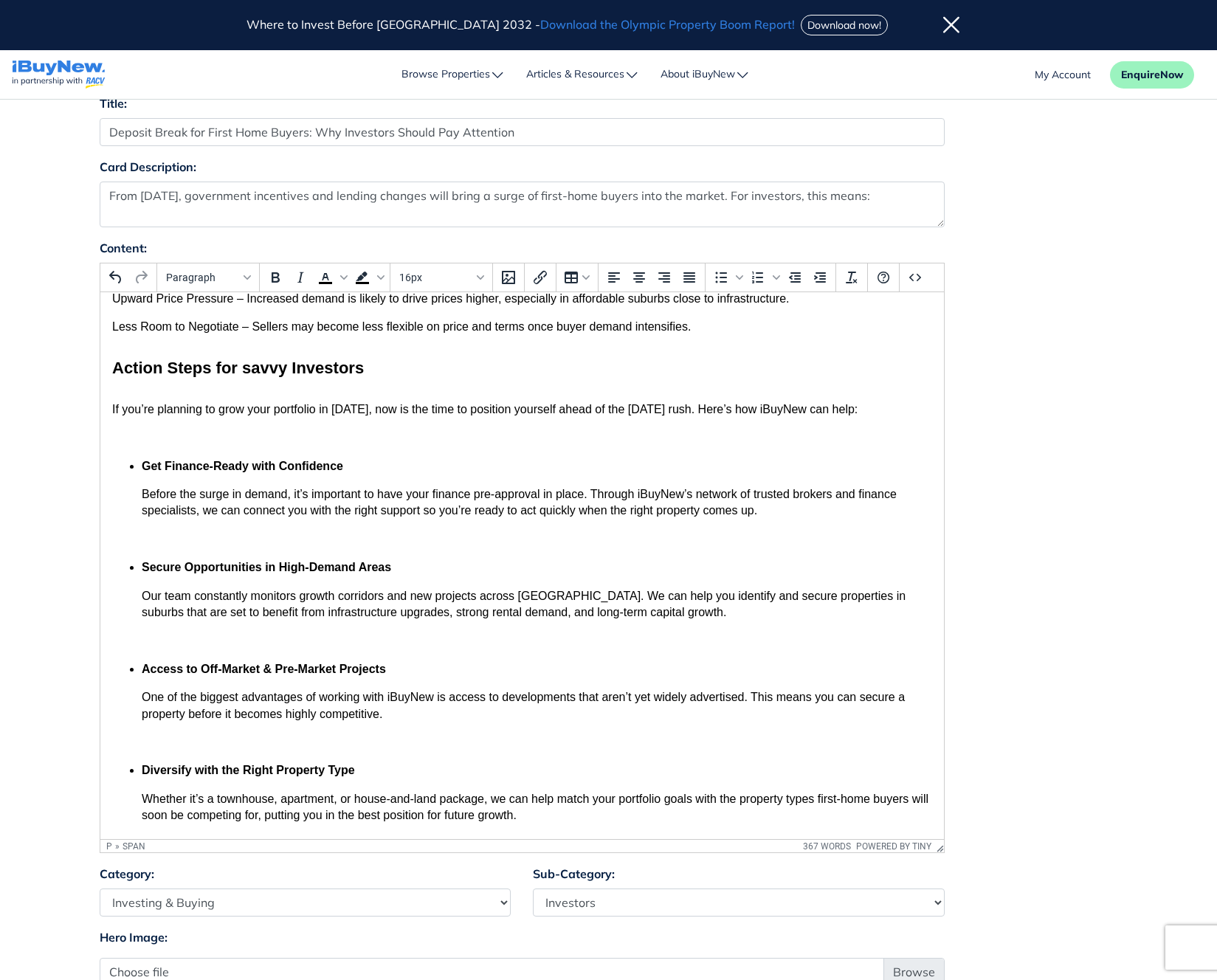
click at [784, 515] on p "Before the surge in demand, it’s important to have your finance pre-approval in…" at bounding box center [521, 503] width 820 height 34
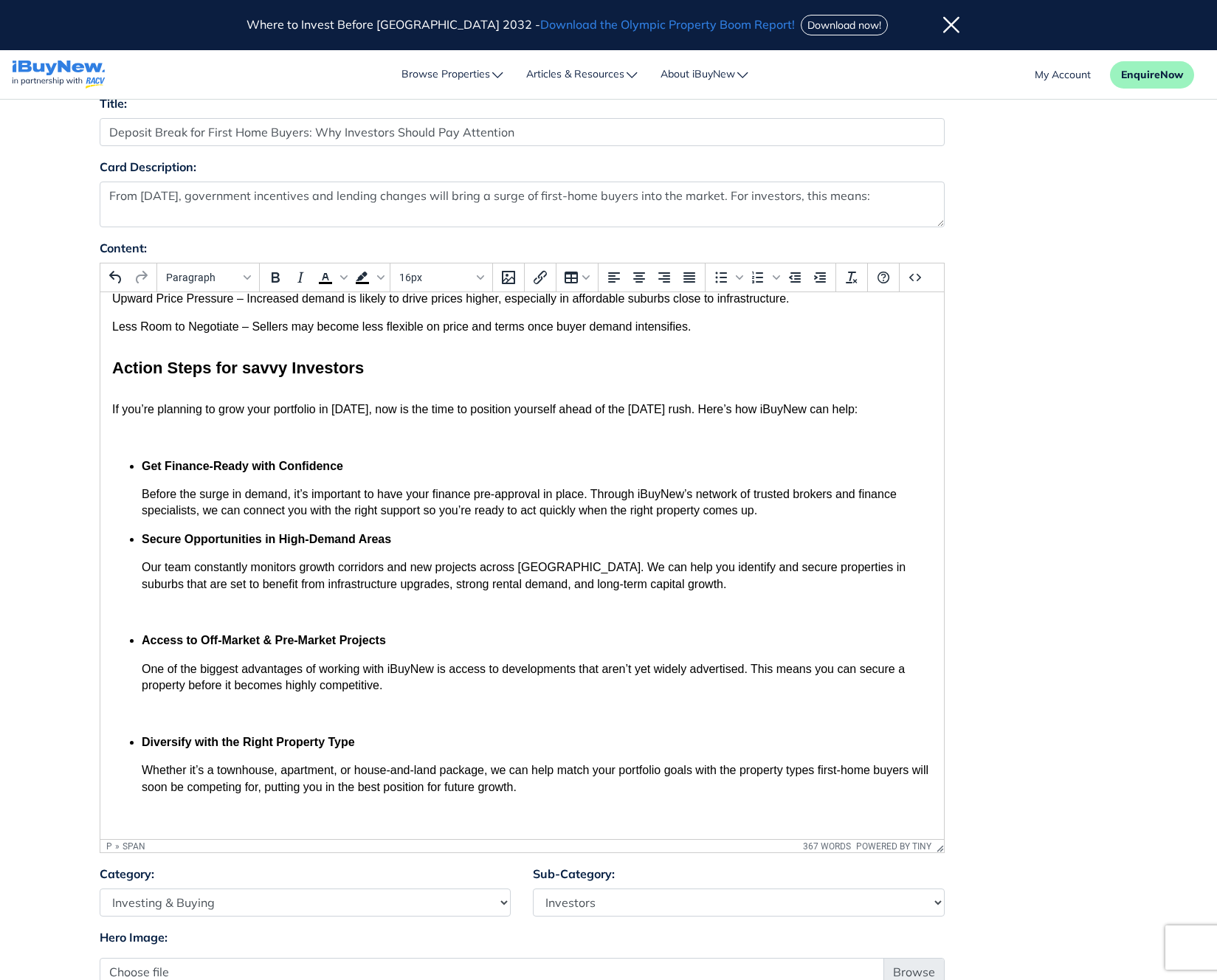
click at [746, 589] on p "Our team constantly monitors growth corridors and new projects across [GEOGRAPH…" at bounding box center [521, 576] width 820 height 34
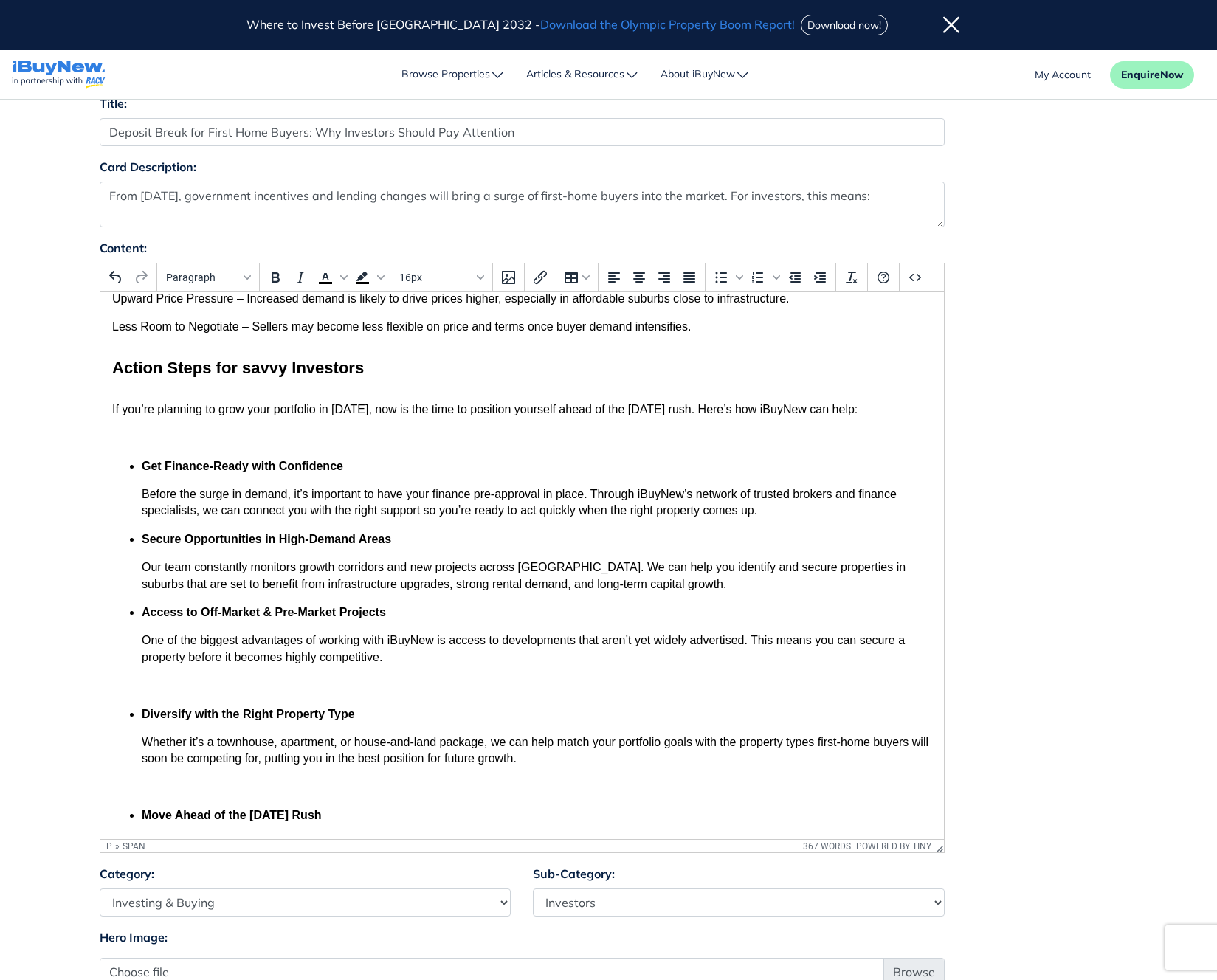
click at [532, 658] on p "One of the biggest advantages of working with iBuyNew is access to developments…" at bounding box center [521, 650] width 820 height 34
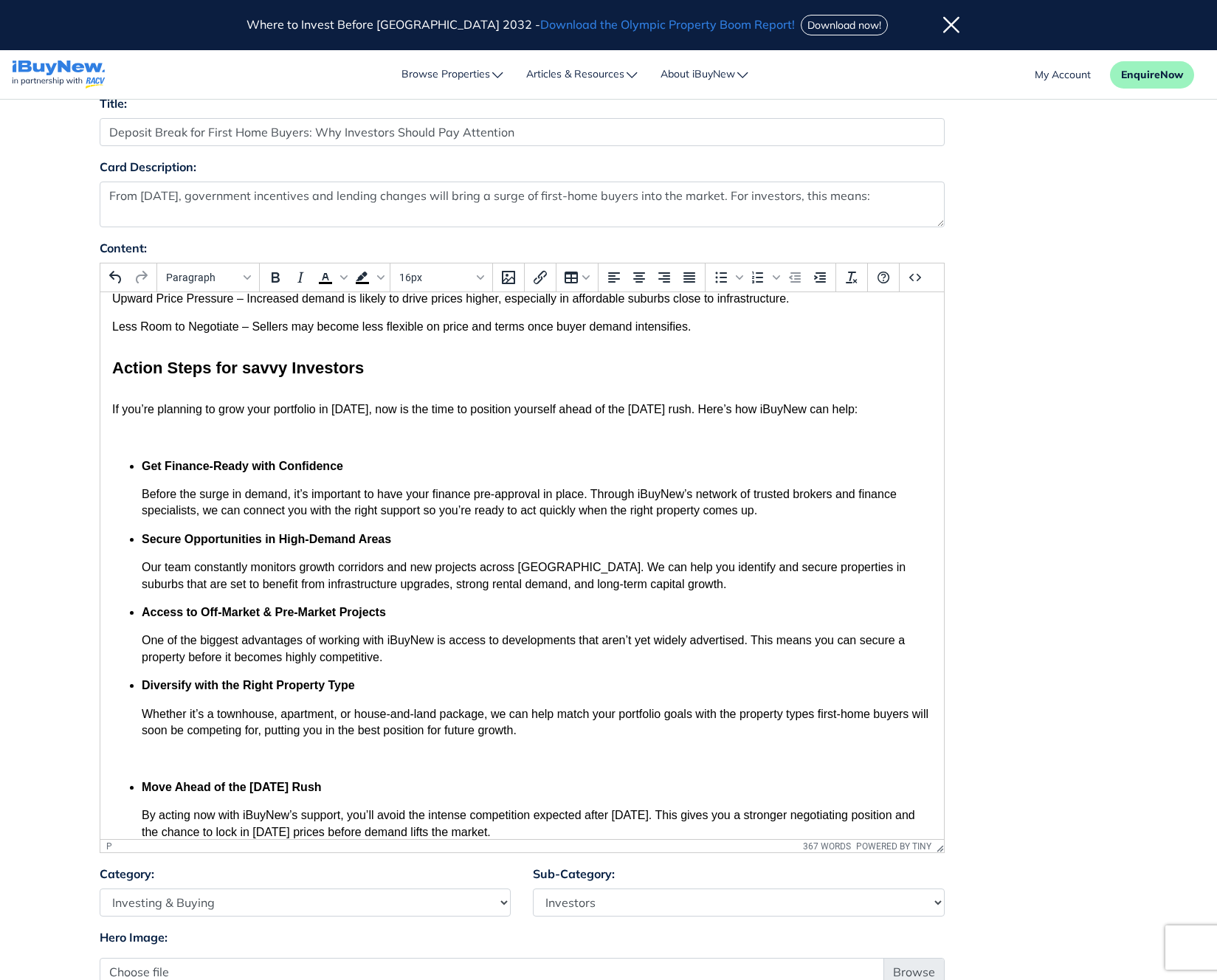
click at [554, 740] on body "From [DATE], government incentives and lending changes will bring a surge of fi…" at bounding box center [521, 596] width 820 height 725
click at [543, 735] on p "Whether it’s a townhouse, apartment, or house-and-land package, we can help mat…" at bounding box center [521, 723] width 820 height 34
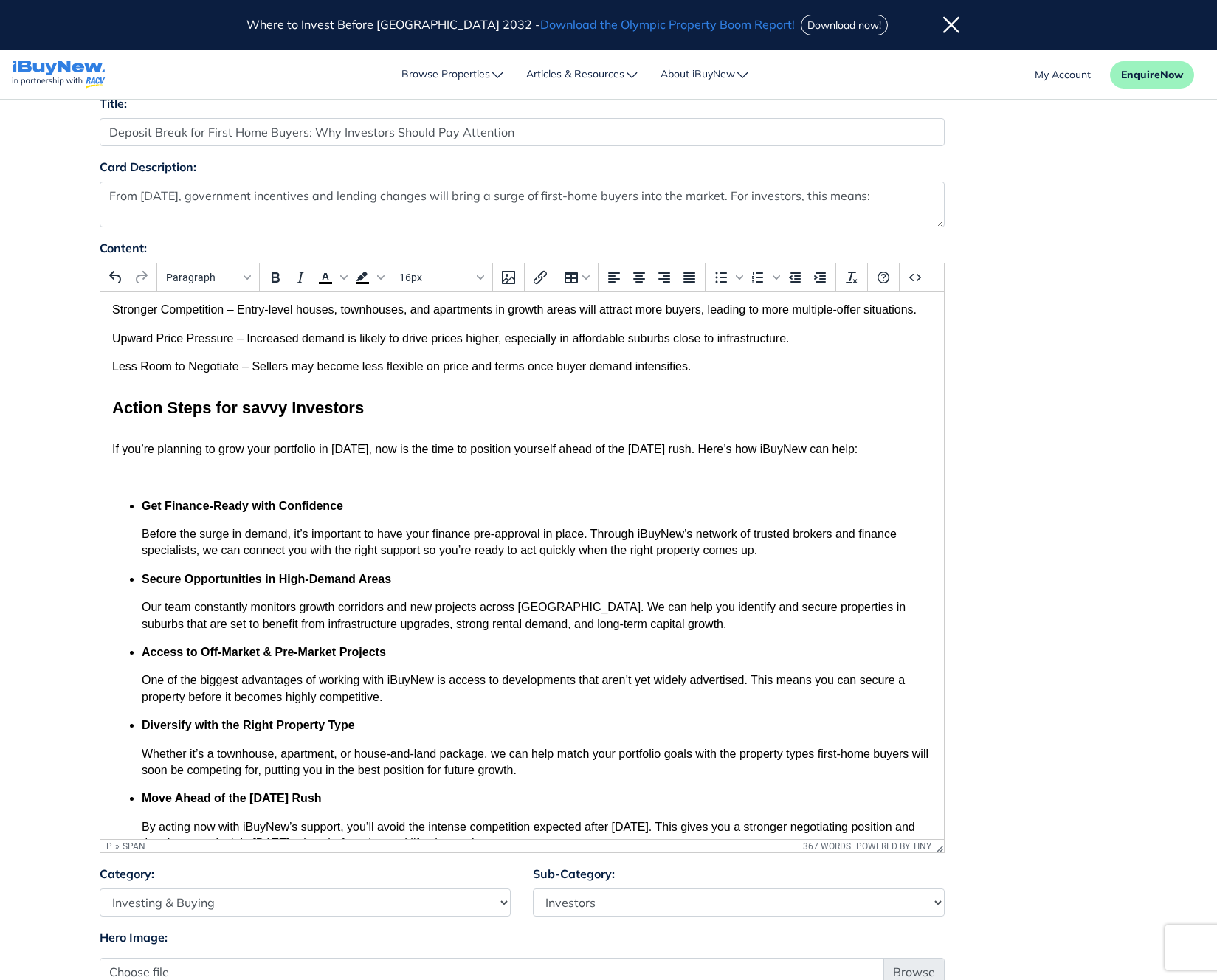
scroll to position [14, 0]
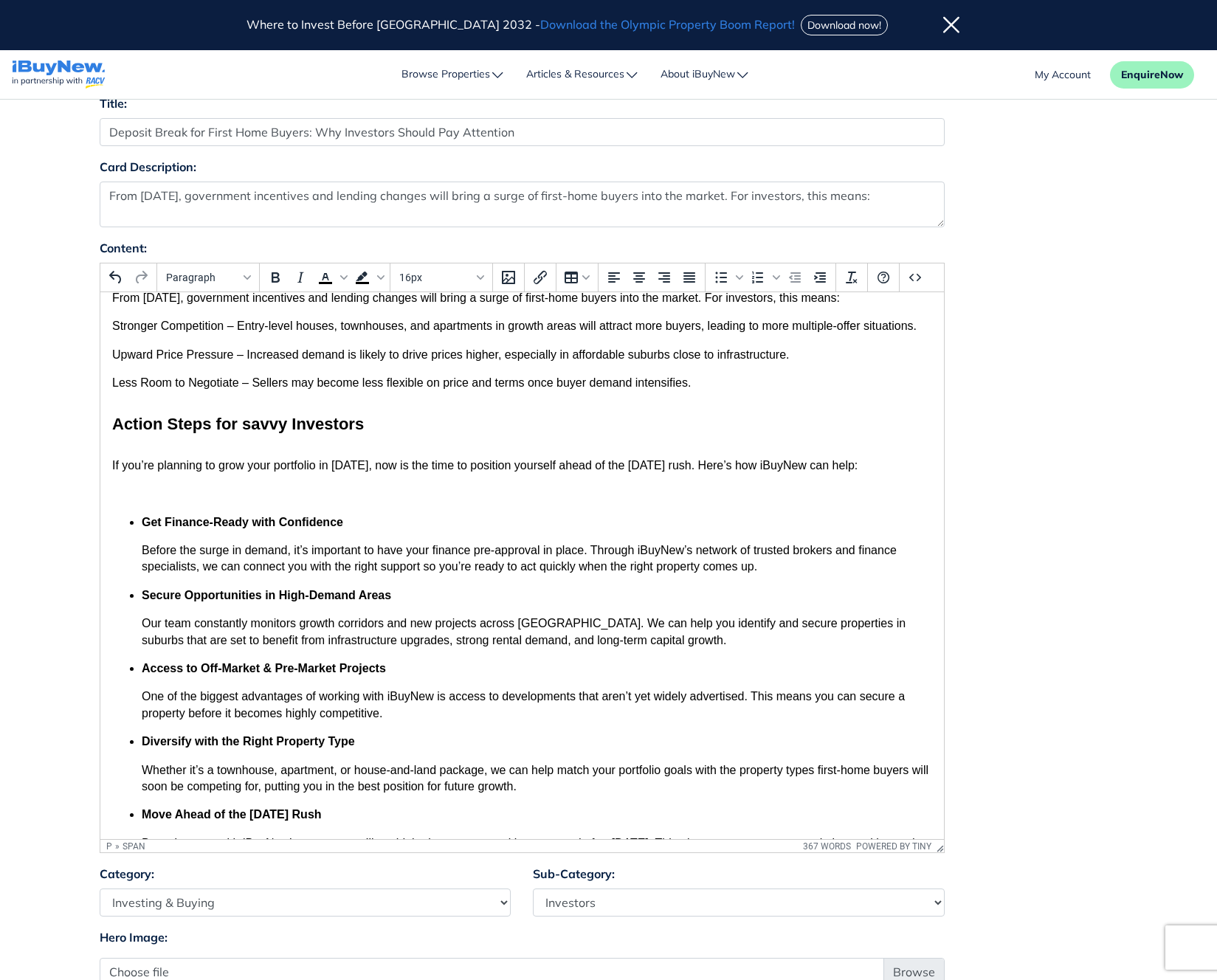
click at [880, 465] on p "If you’re planning to grow your portfolio in [DATE], now is the time to positio…" at bounding box center [521, 465] width 820 height 16
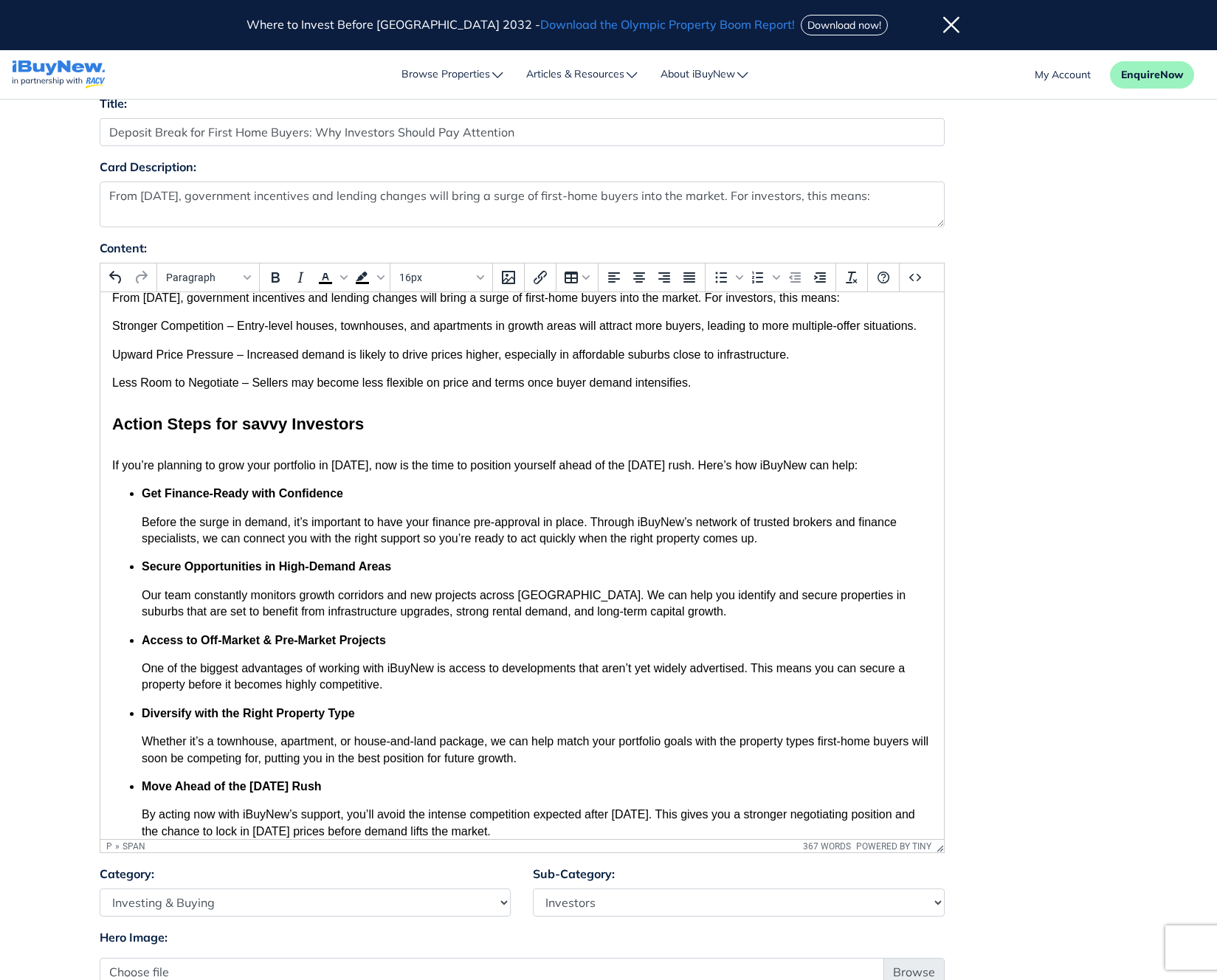
click at [449, 435] on h4 "Action Steps for savvy Investors" at bounding box center [521, 425] width 820 height 23
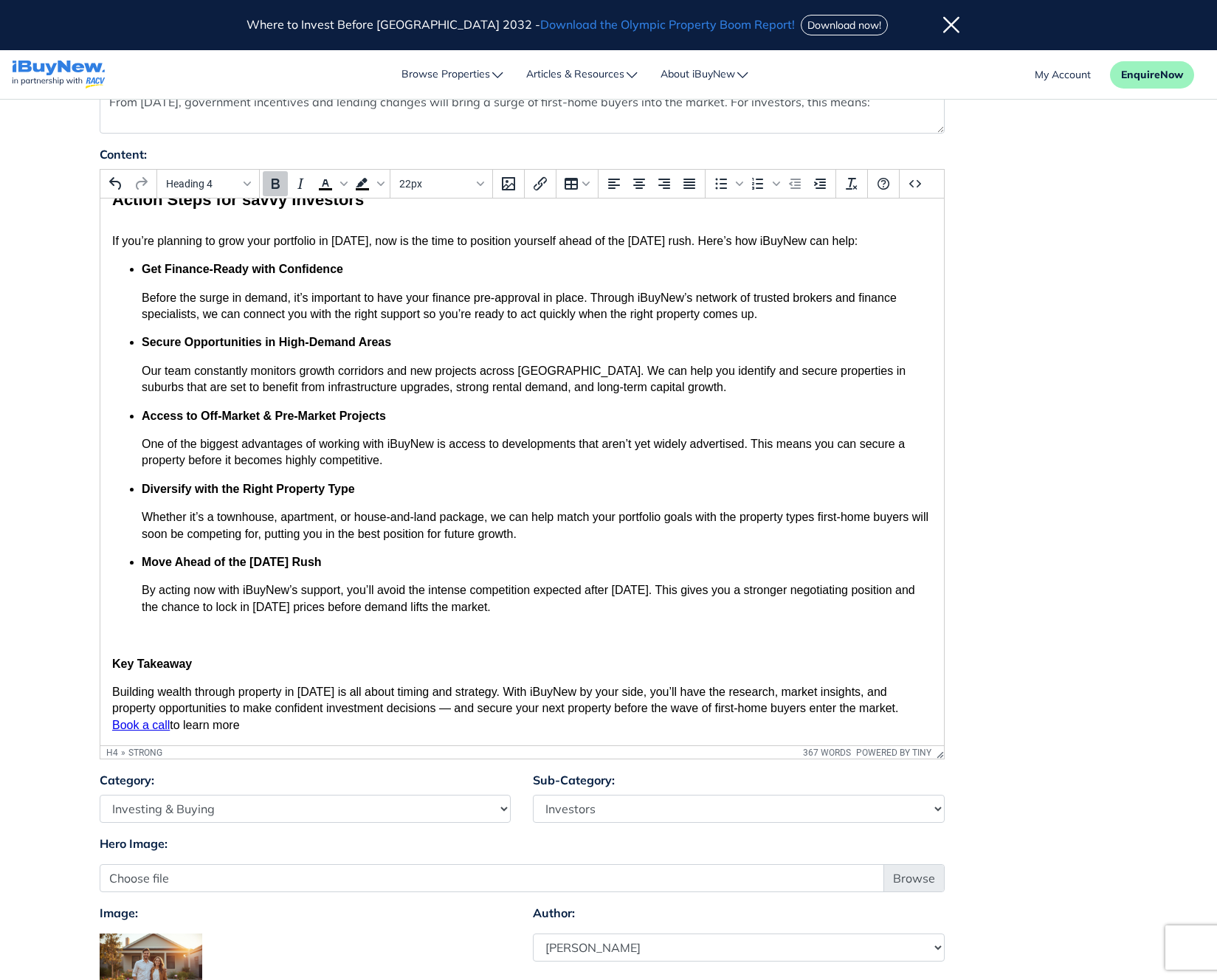
scroll to position [215, 0]
click at [164, 661] on strong "Key Takeaway" at bounding box center [151, 663] width 80 height 12
click at [243, 190] on button "Paragraph" at bounding box center [208, 183] width 96 height 25
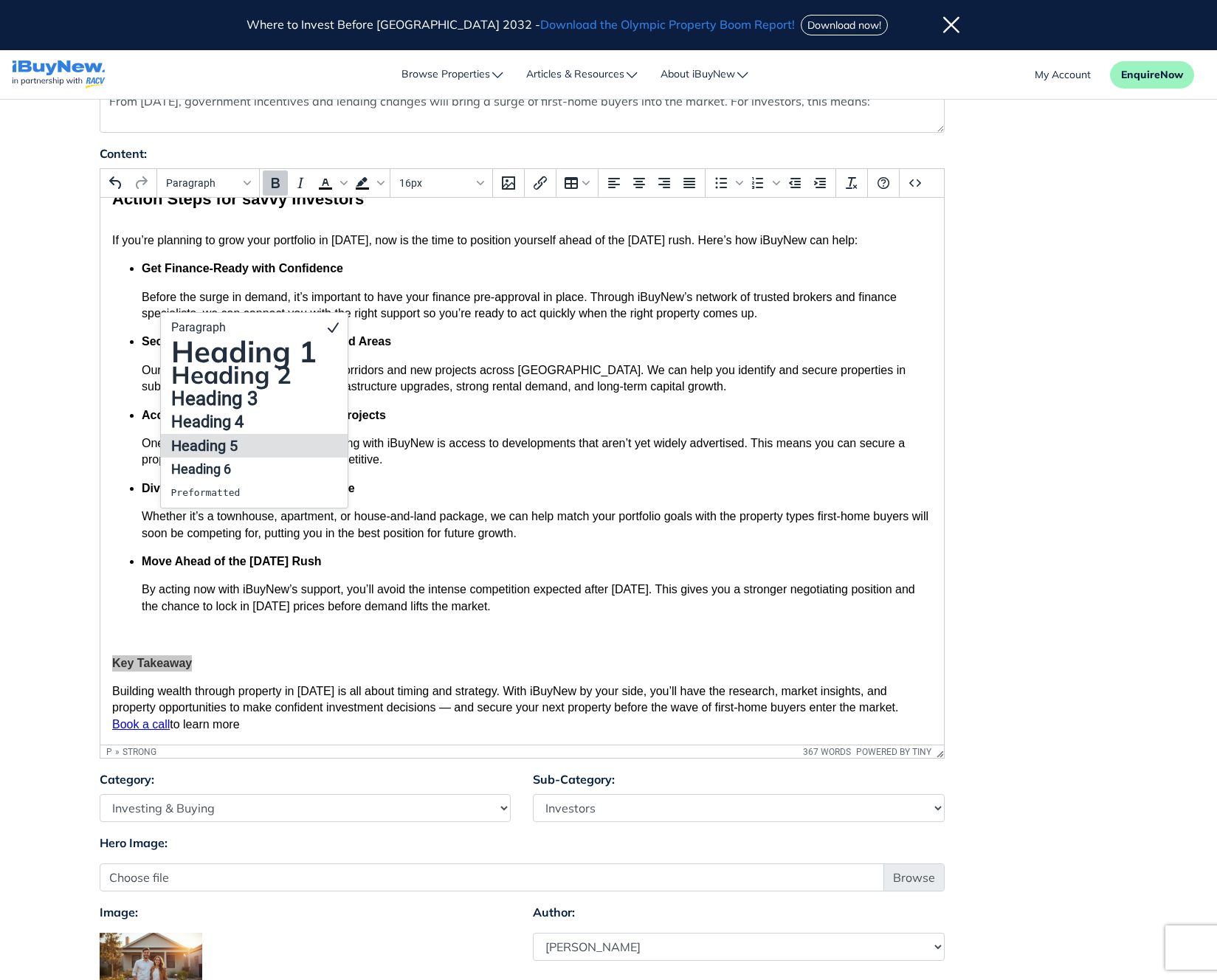
click at [223, 437] on h5 "Heading 5" at bounding box center [244, 445] width 149 height 18
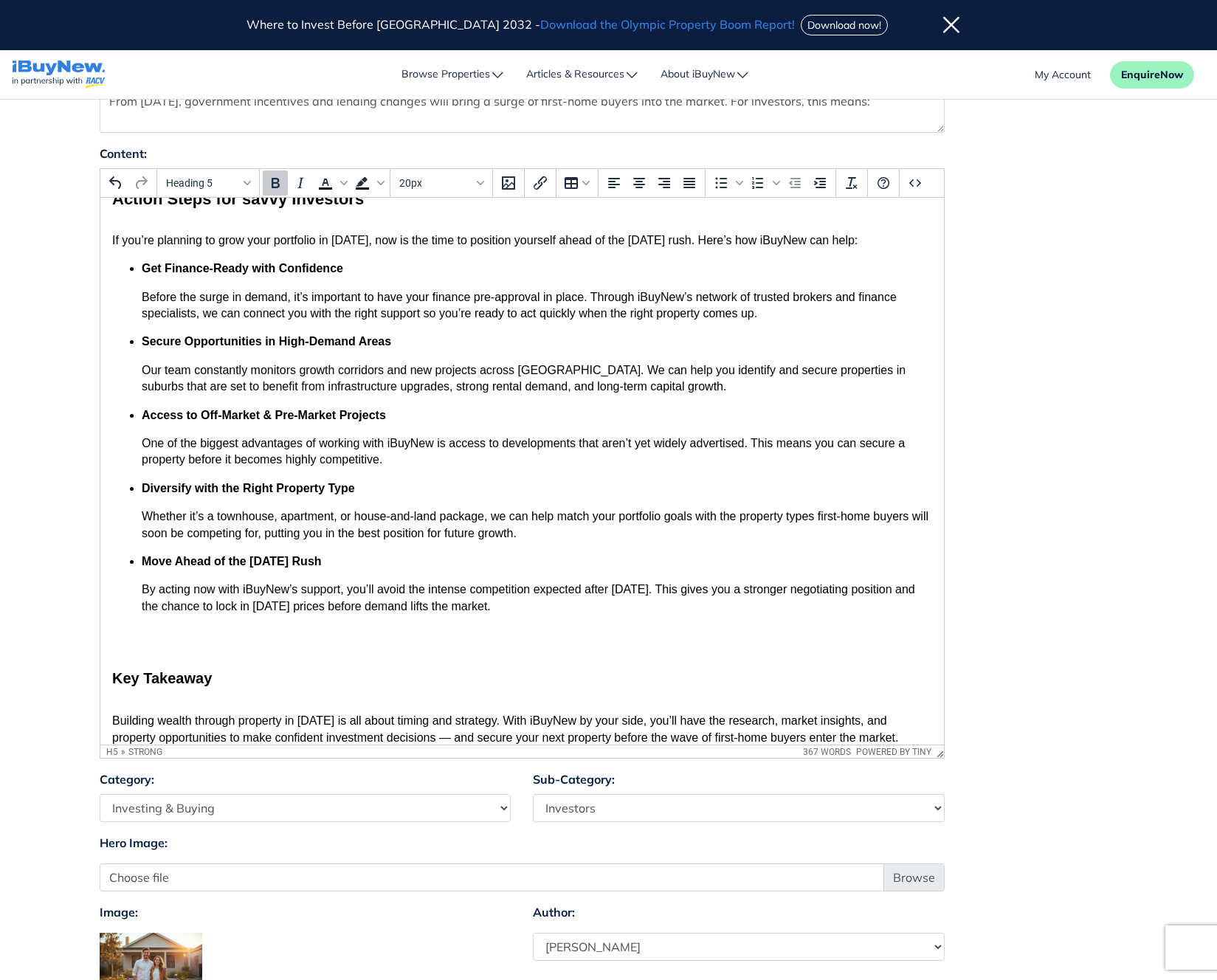
click at [403, 659] on body "From [DATE], government incentives and lending changes will bring a surge of fi…" at bounding box center [521, 413] width 820 height 697
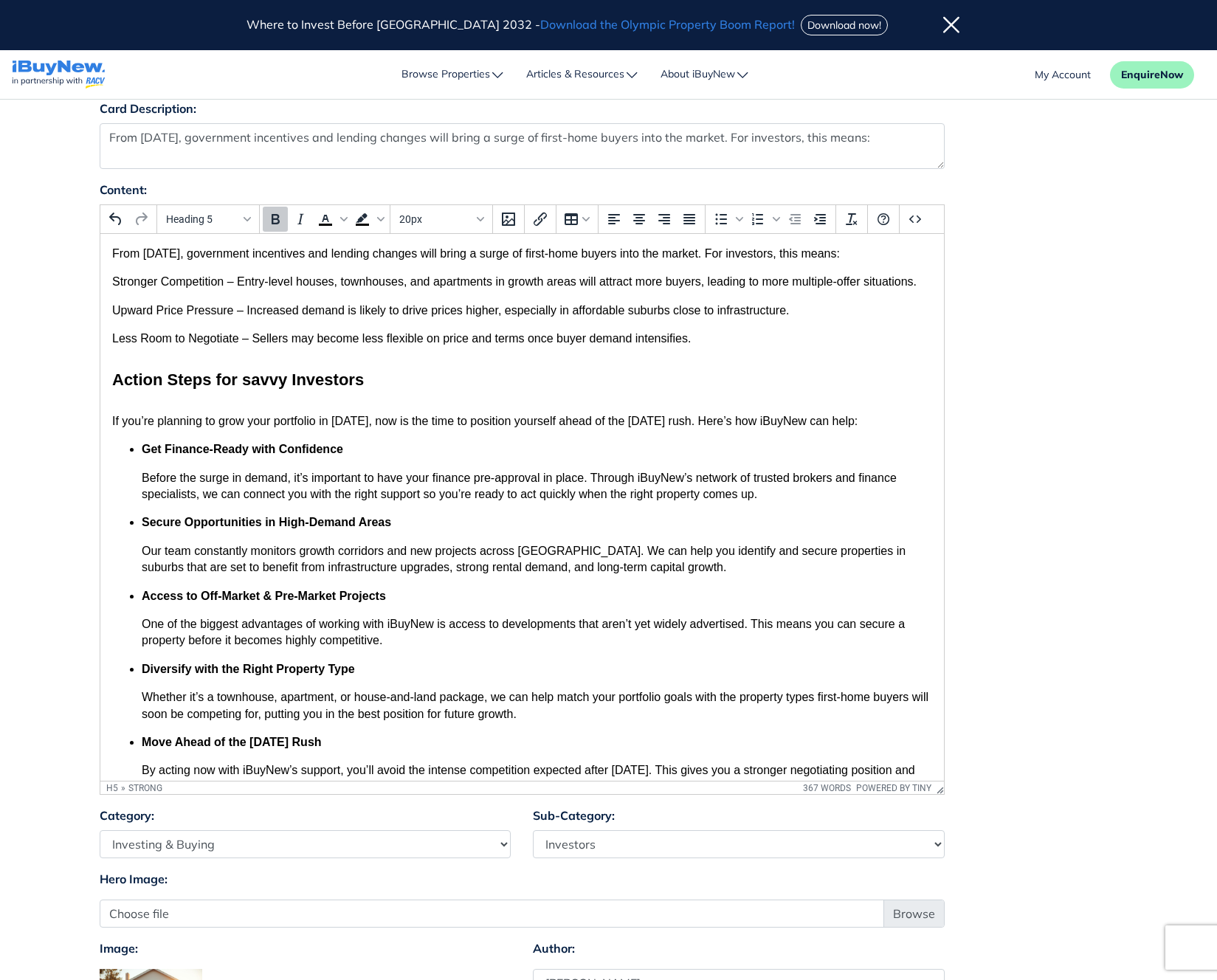
scroll to position [168, 0]
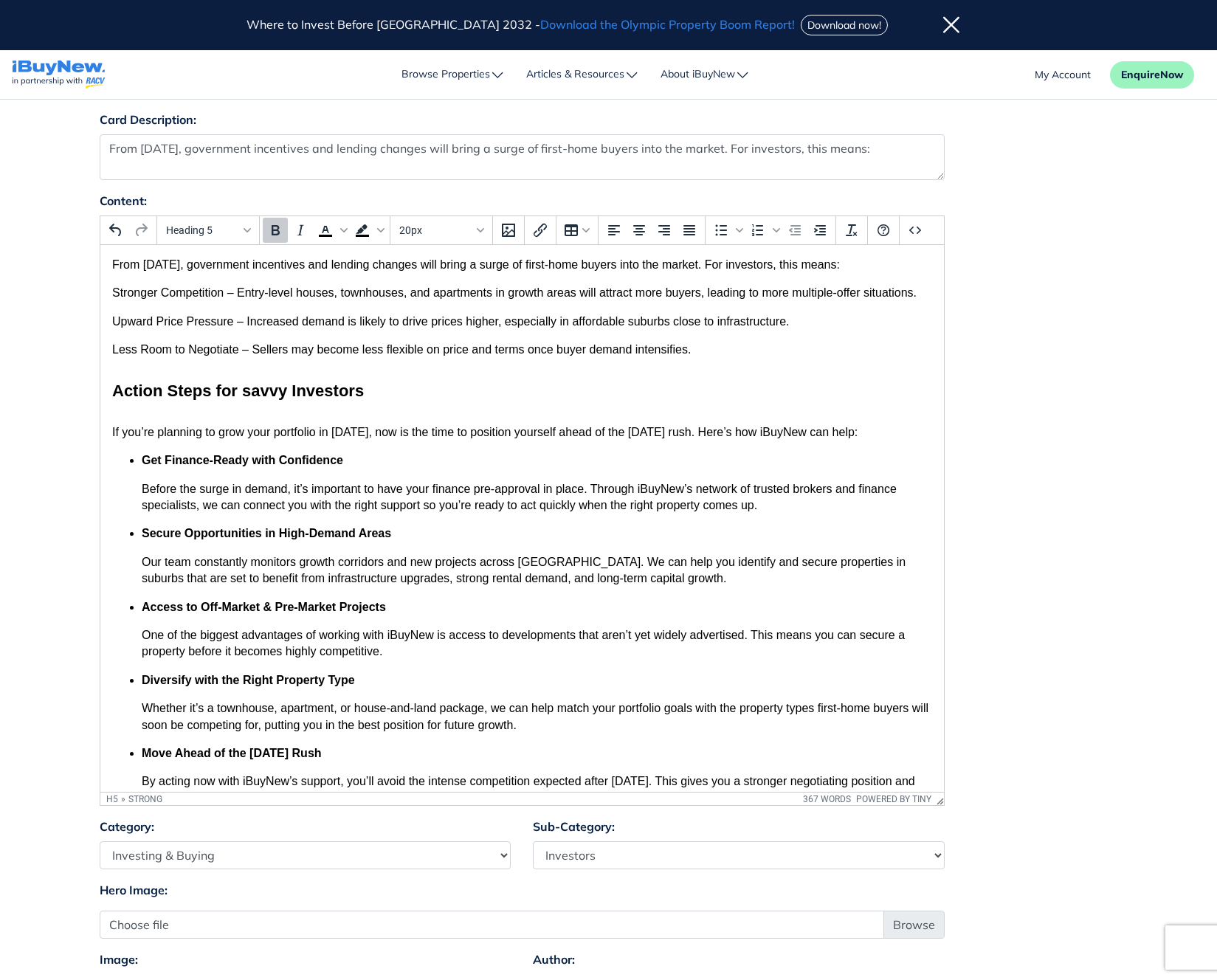
click at [113, 262] on span "From [DATE], government incentives and lending changes will bring a surge of fi…" at bounding box center [475, 264] width 728 height 12
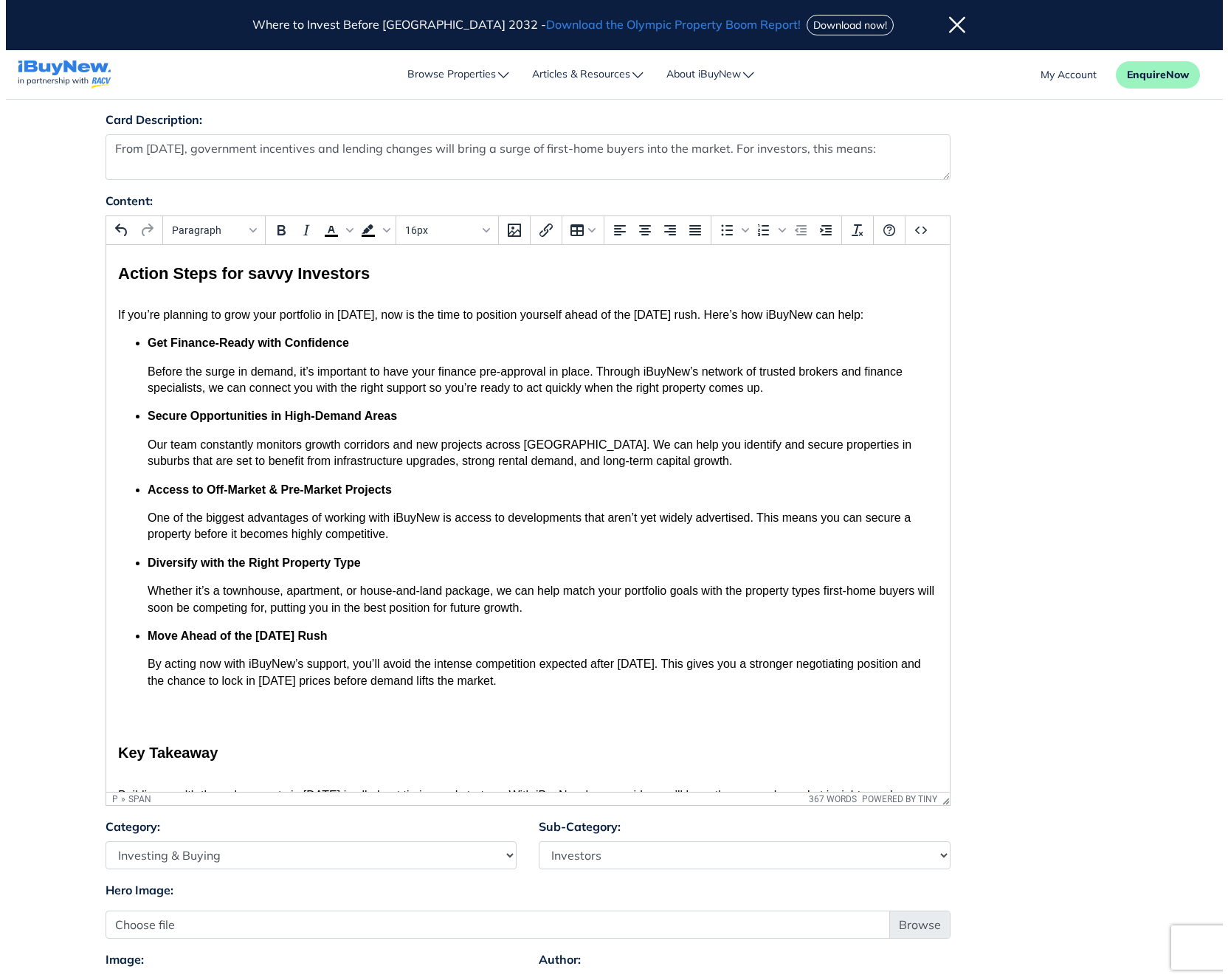
scroll to position [0, 0]
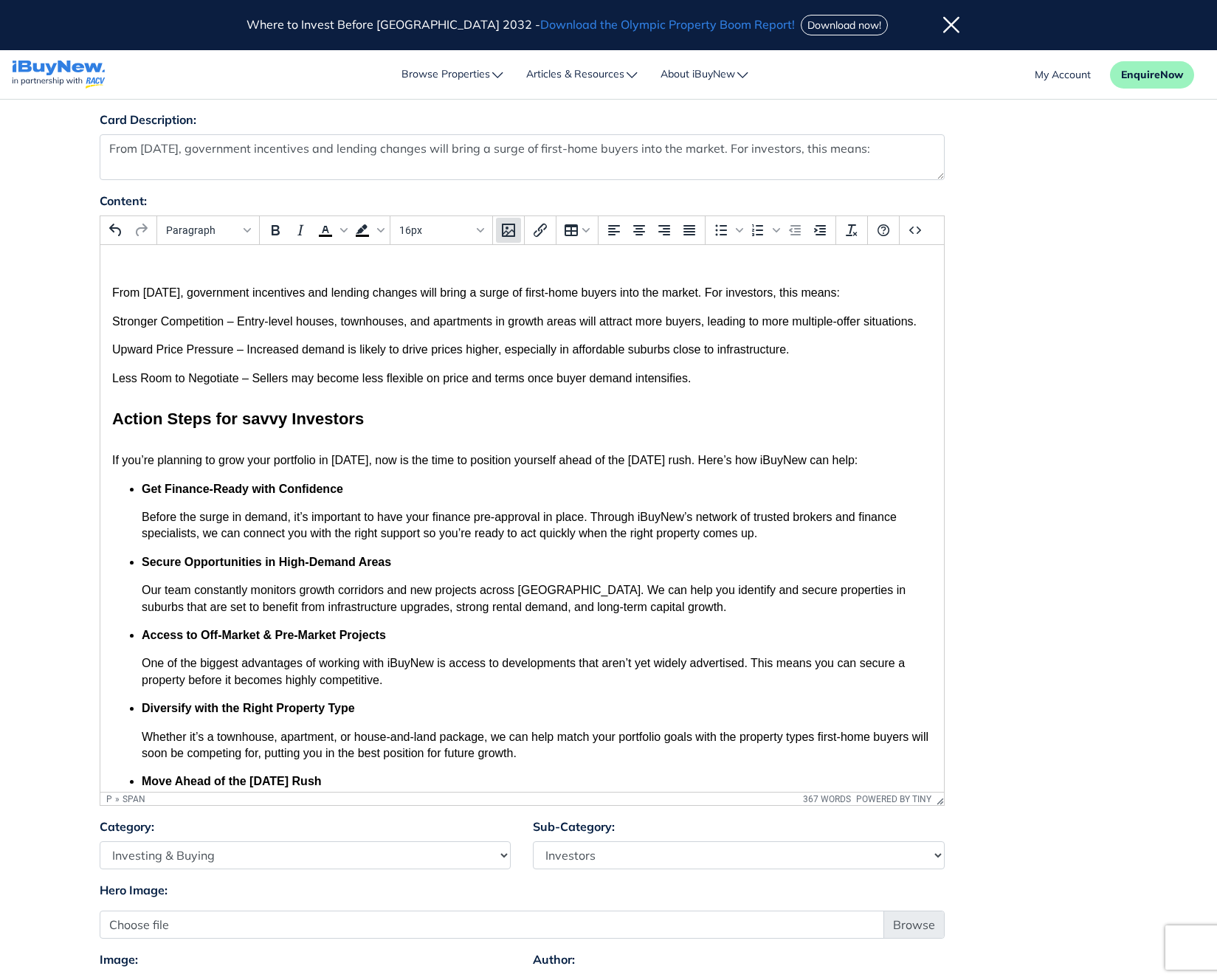
click at [500, 227] on icon "Insert/edit image" at bounding box center [508, 230] width 18 height 18
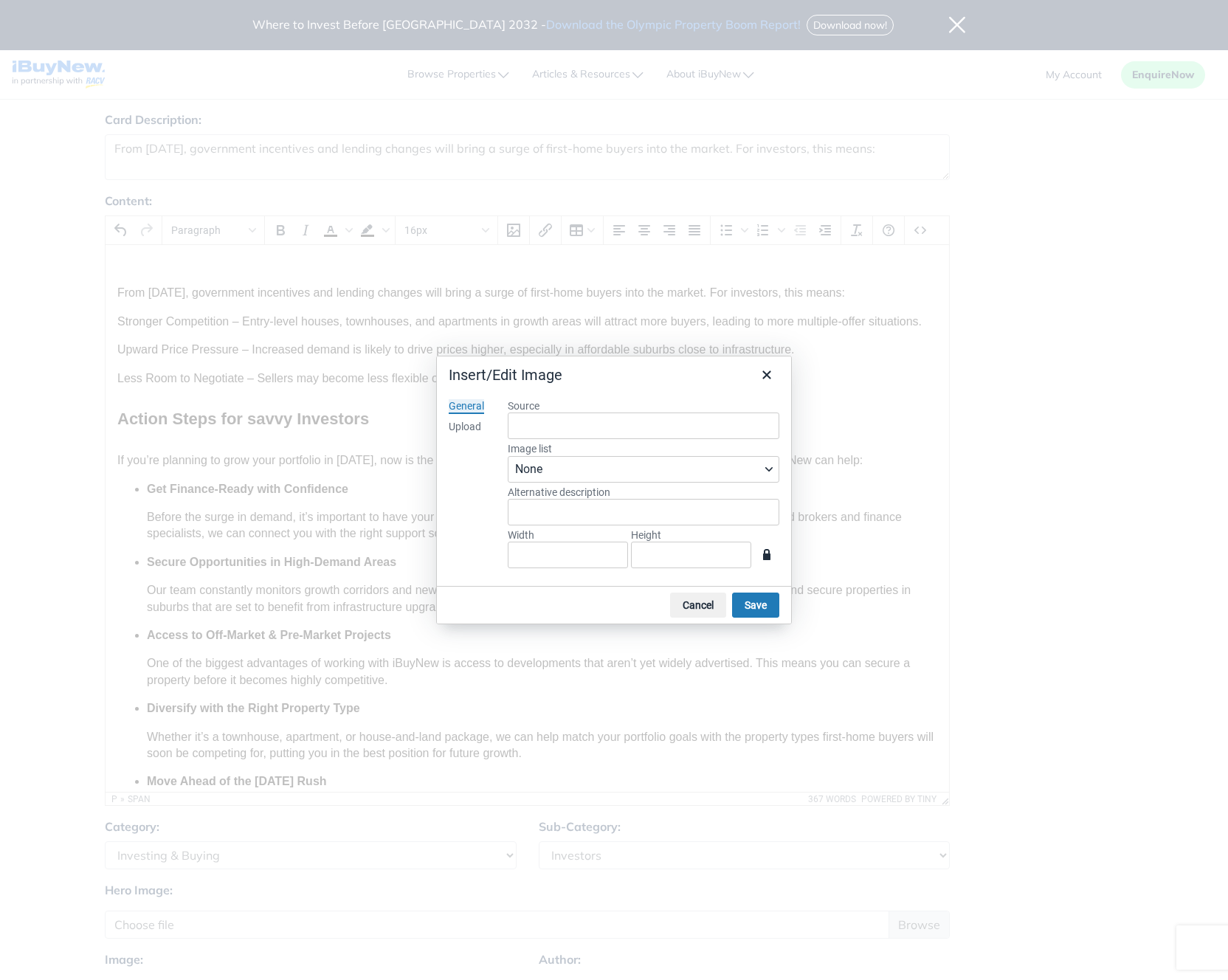
click at [477, 435] on div "General Upload" at bounding box center [467, 487] width 59 height 199
click at [474, 429] on div "Upload" at bounding box center [464, 427] width 33 height 14
click at [662, 496] on button "Browse for an image" at bounding box center [643, 499] width 120 height 25
type input "747"
type input "492"
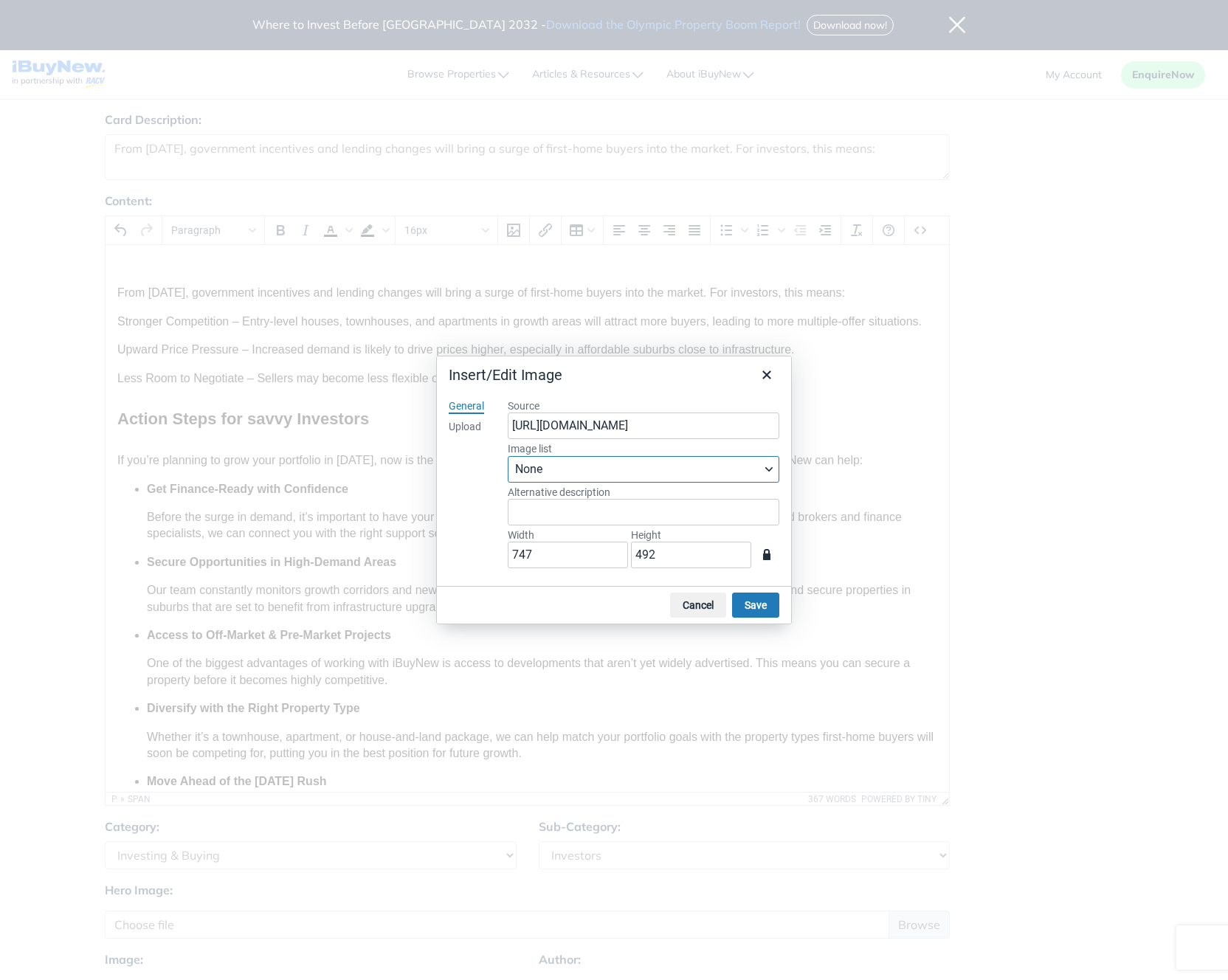
click at [581, 471] on span "None" at bounding box center [638, 469] width 246 height 18
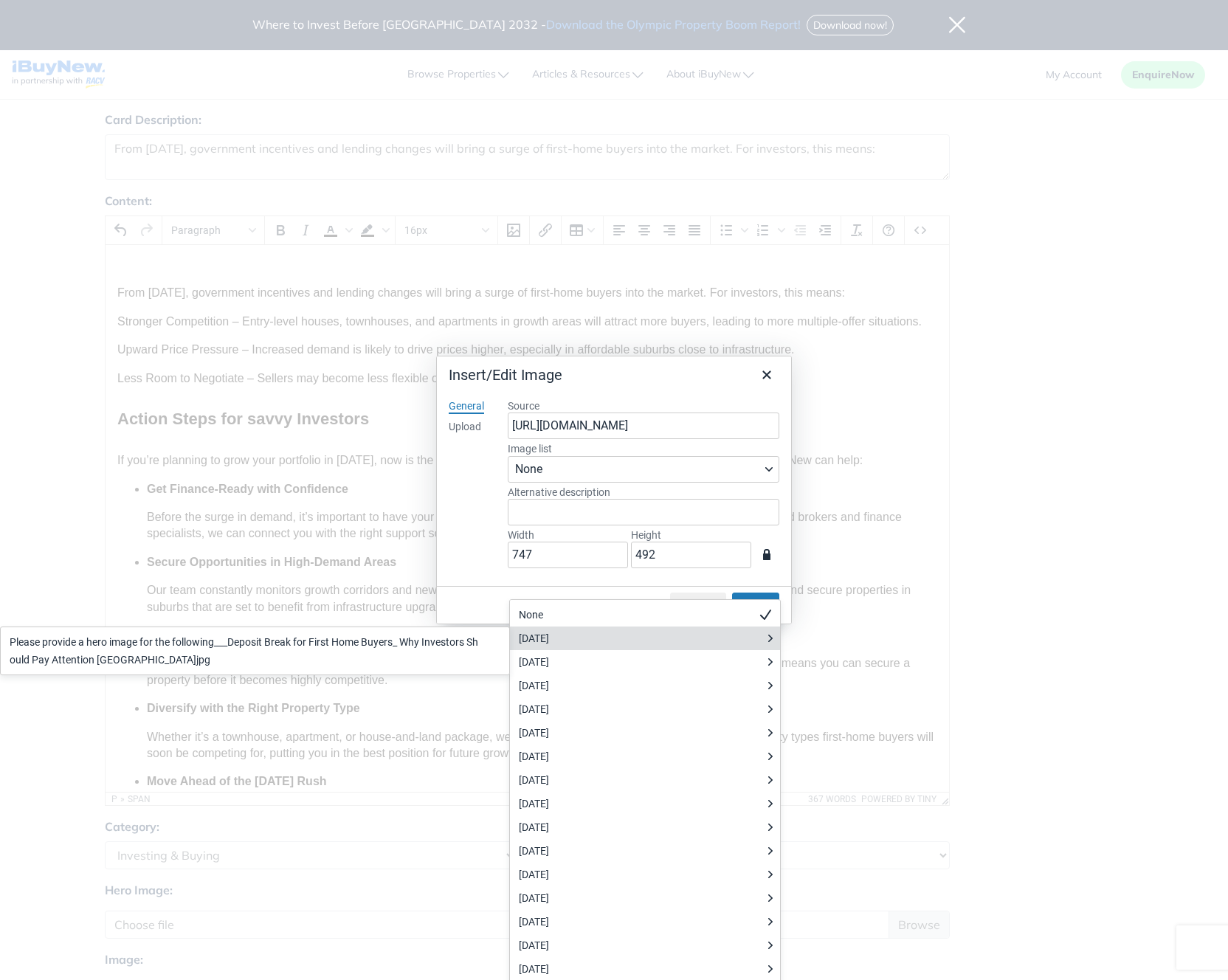
click at [593, 630] on div "August 2025" at bounding box center [640, 638] width 242 height 18
click at [581, 630] on div "August 2025" at bounding box center [640, 638] width 242 height 18
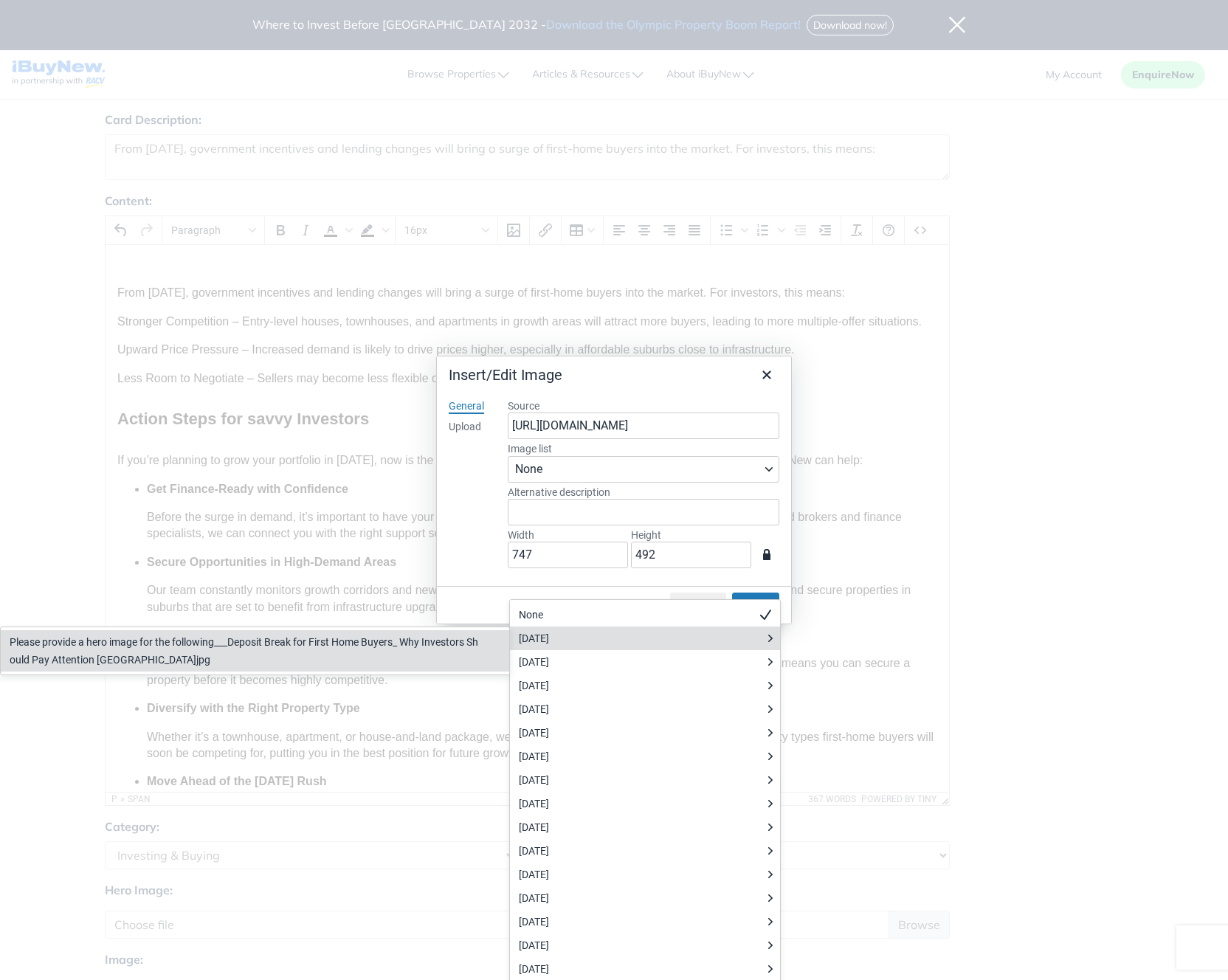
click at [415, 634] on div "Please provide a hero image for the following___Deposit Break for First Home Bu…" at bounding box center [244, 651] width 470 height 36
type input "https://prod-new.cdn.ibuynew.com.au/images/blog/06754e140d46fc694bc89698b0a7c6b…"
type input "Please provide a hero image for the following___Deposit Break for First Home Bu…"
type input "1600"
type input "896"
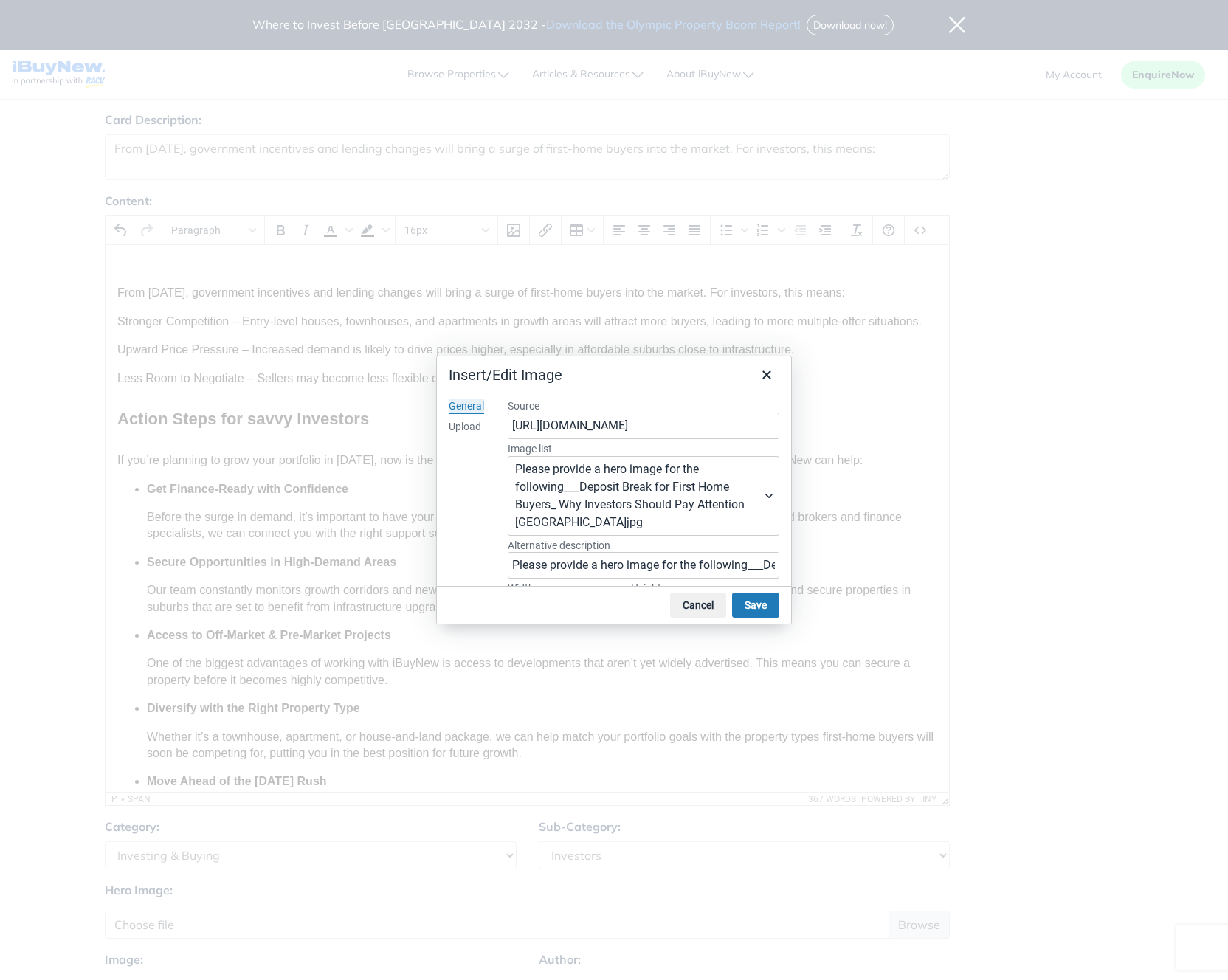
click at [480, 496] on div "General Upload" at bounding box center [467, 487] width 59 height 199
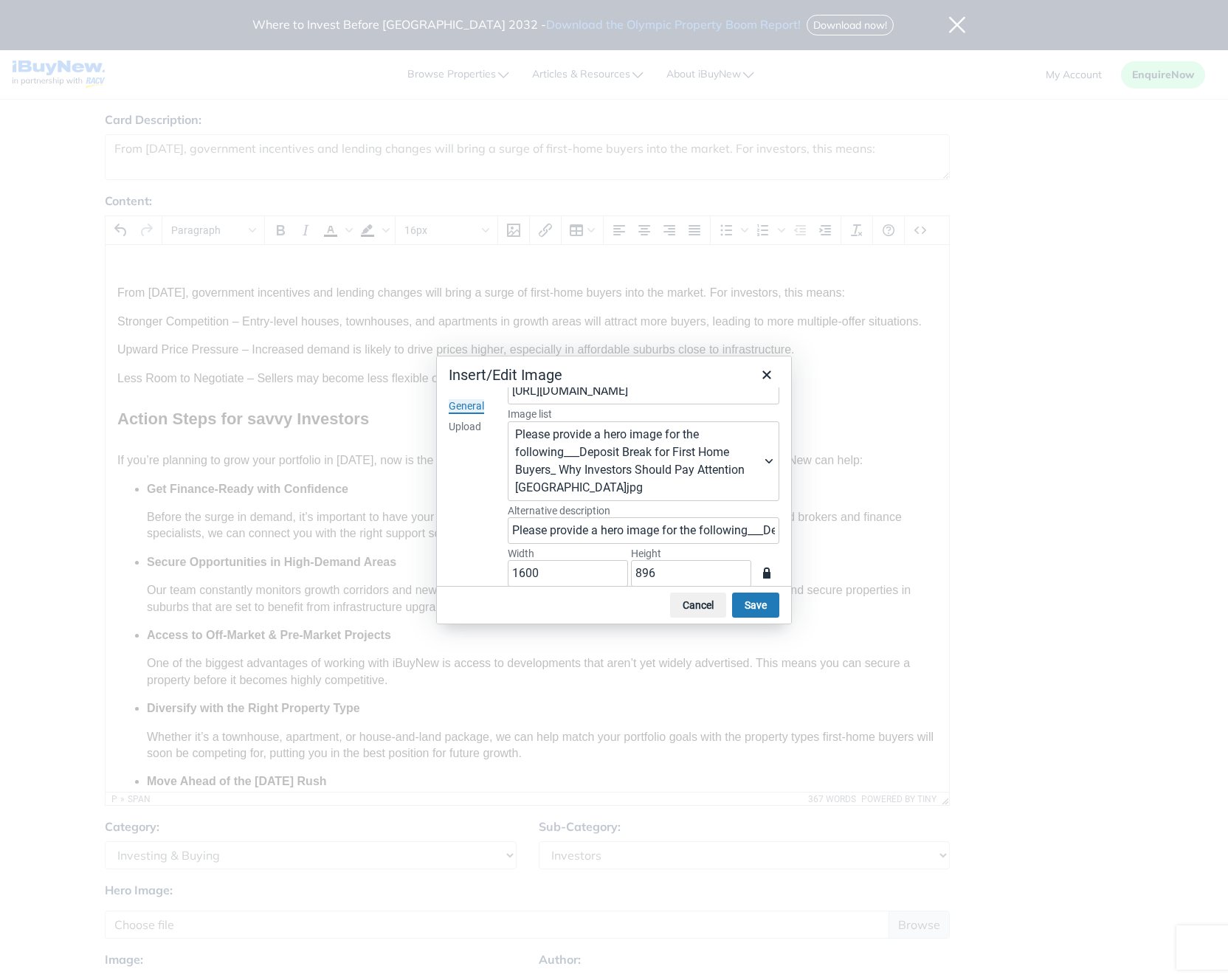
scroll to position [40, 0]
click at [752, 603] on button "Save" at bounding box center [756, 605] width 47 height 25
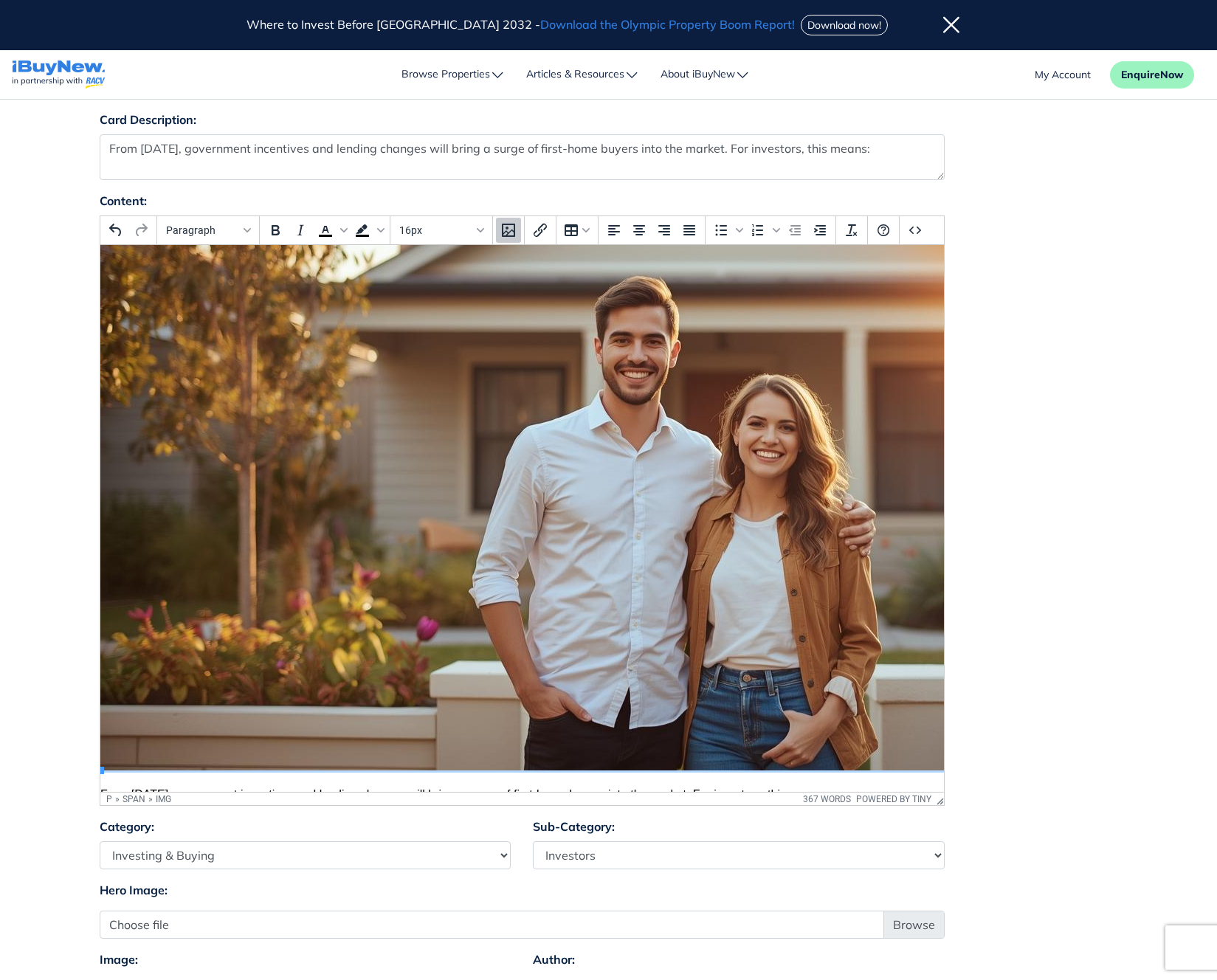
click at [784, 507] on img "Rich Text Area. Press ALT-0 for help." at bounding box center [690, 439] width 1181 height 662
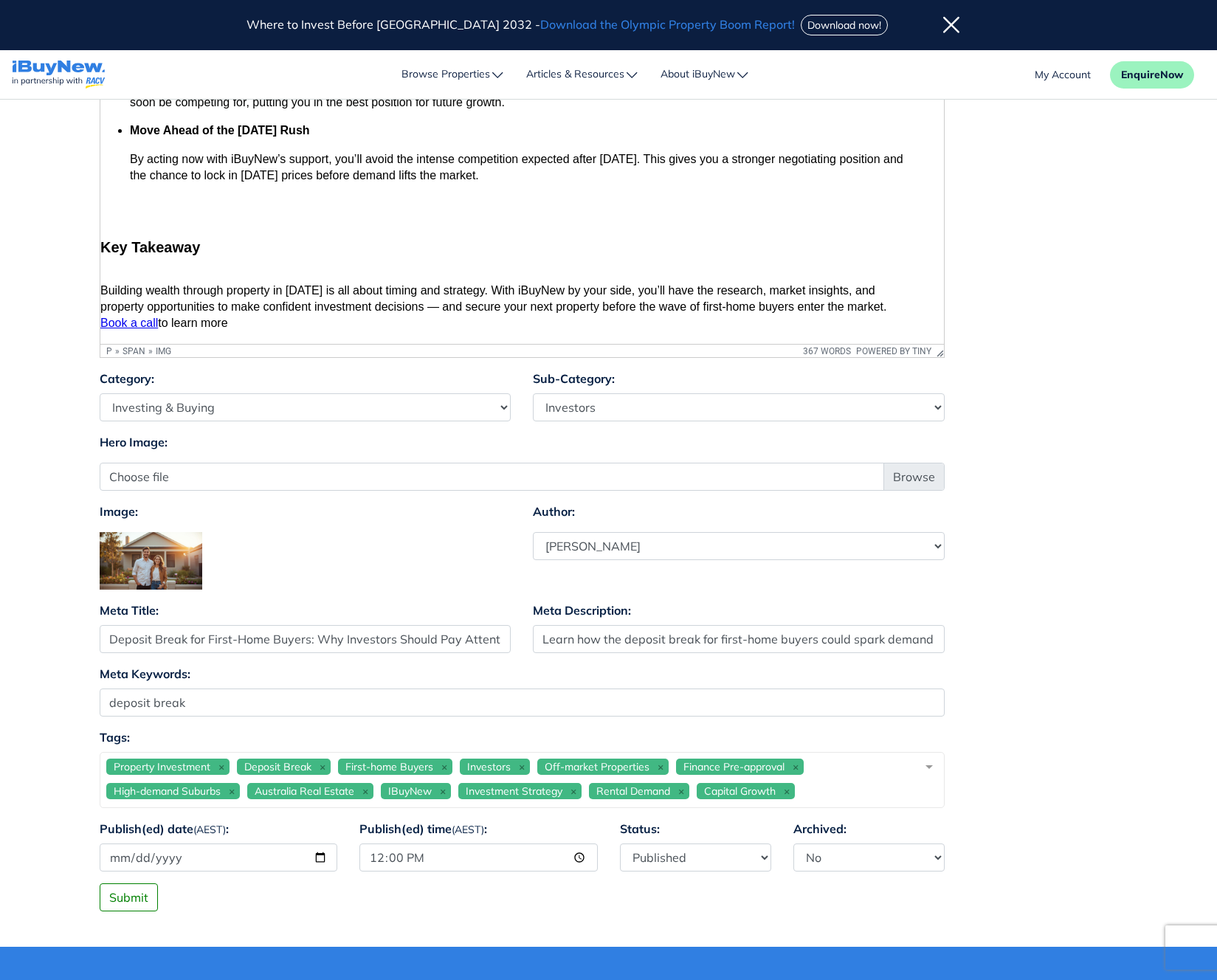
scroll to position [848, 0]
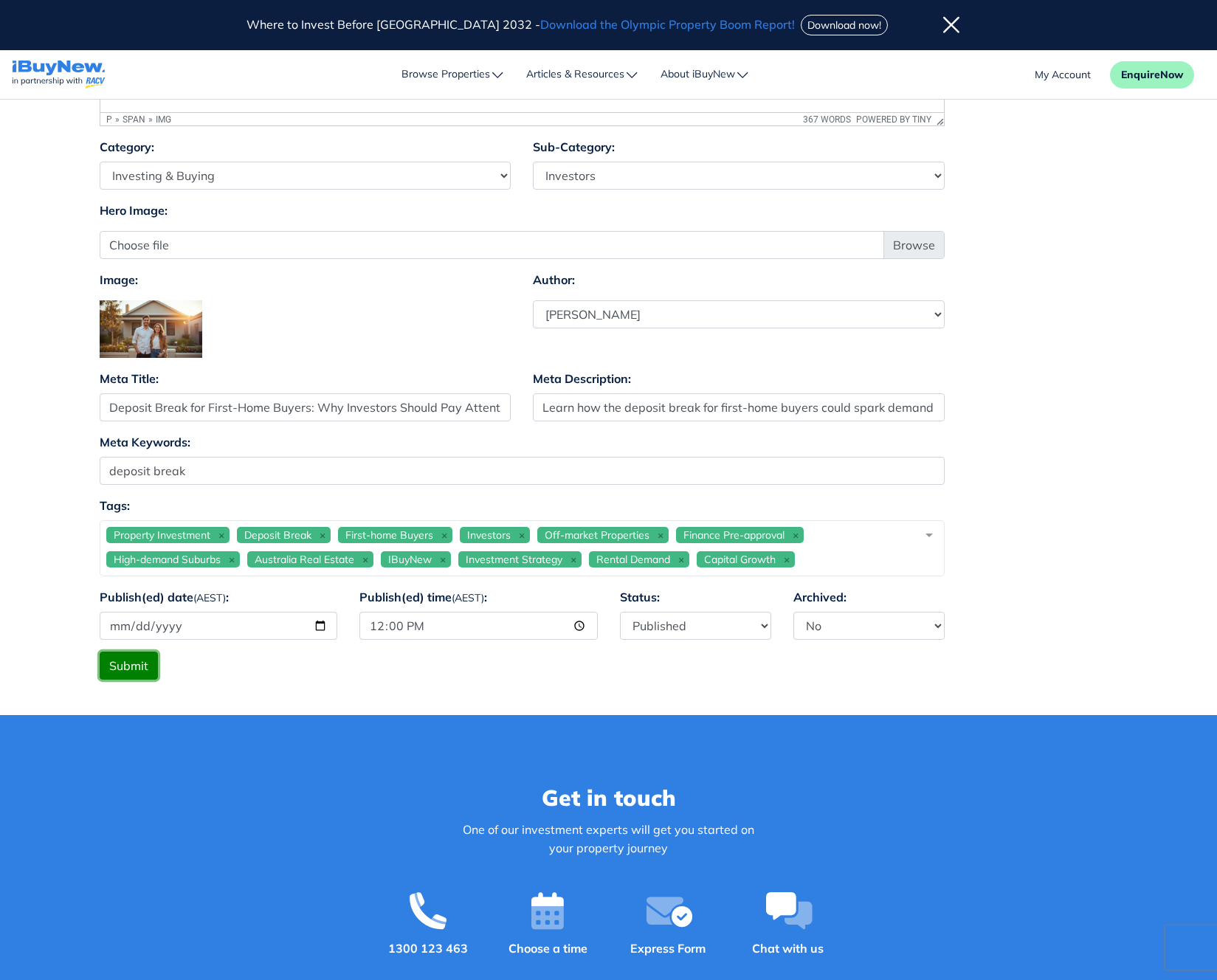
click at [135, 666] on button "Submit" at bounding box center [129, 666] width 59 height 28
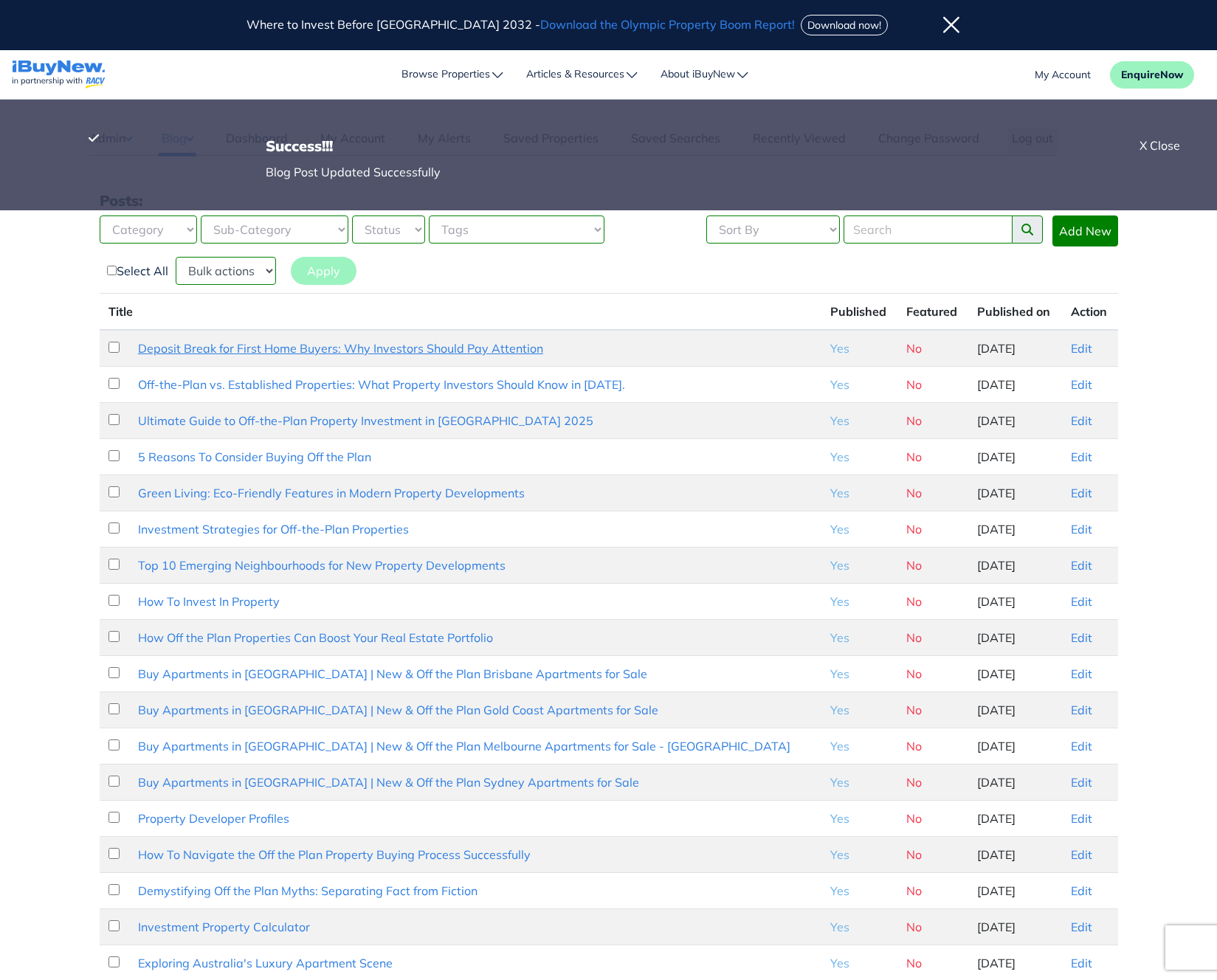
click at [431, 344] on link "Deposit Break for First Home Buyers: Why Investors Should Pay Attention" at bounding box center [340, 348] width 405 height 14
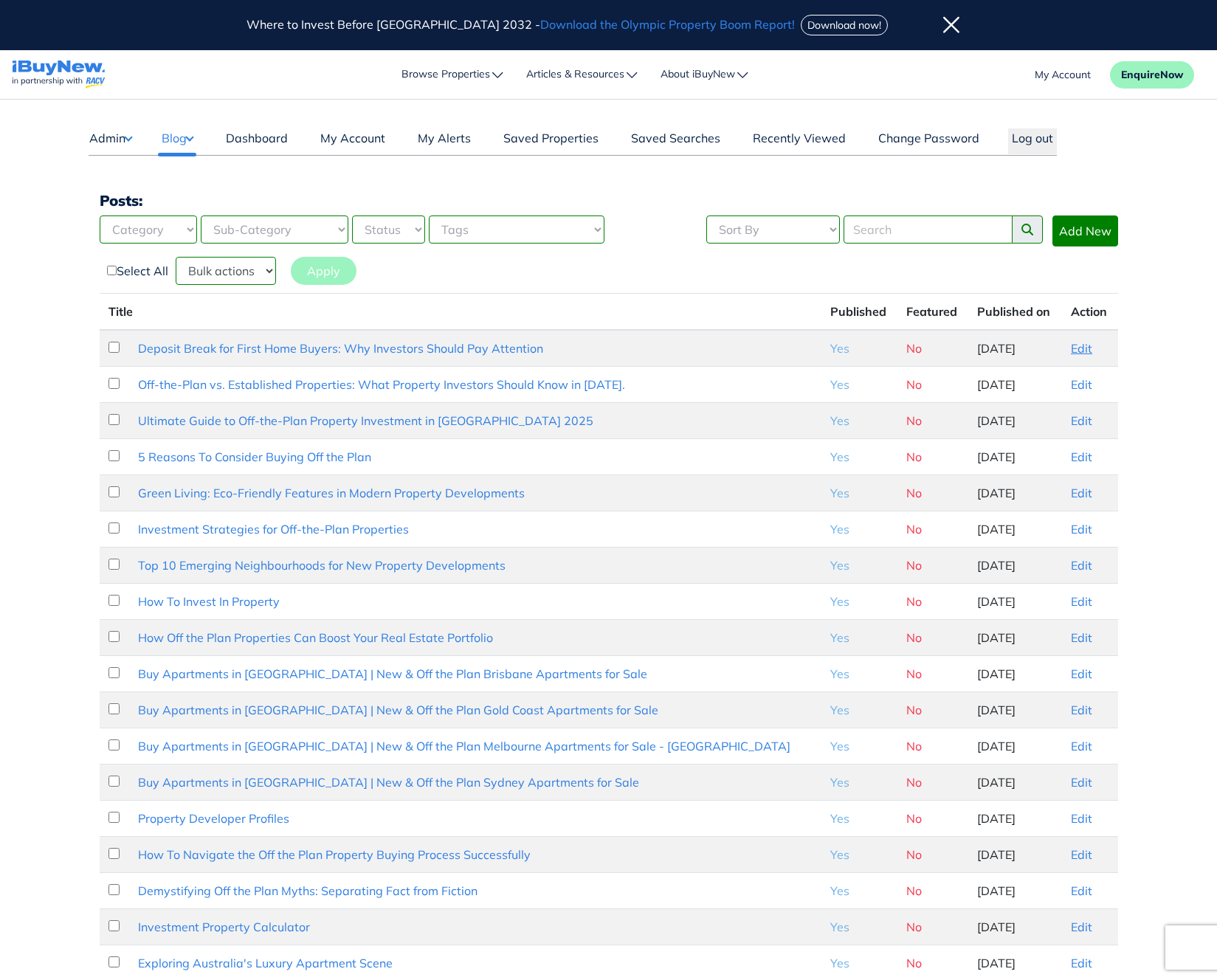
click at [1073, 350] on link "Edit" at bounding box center [1082, 348] width 21 height 14
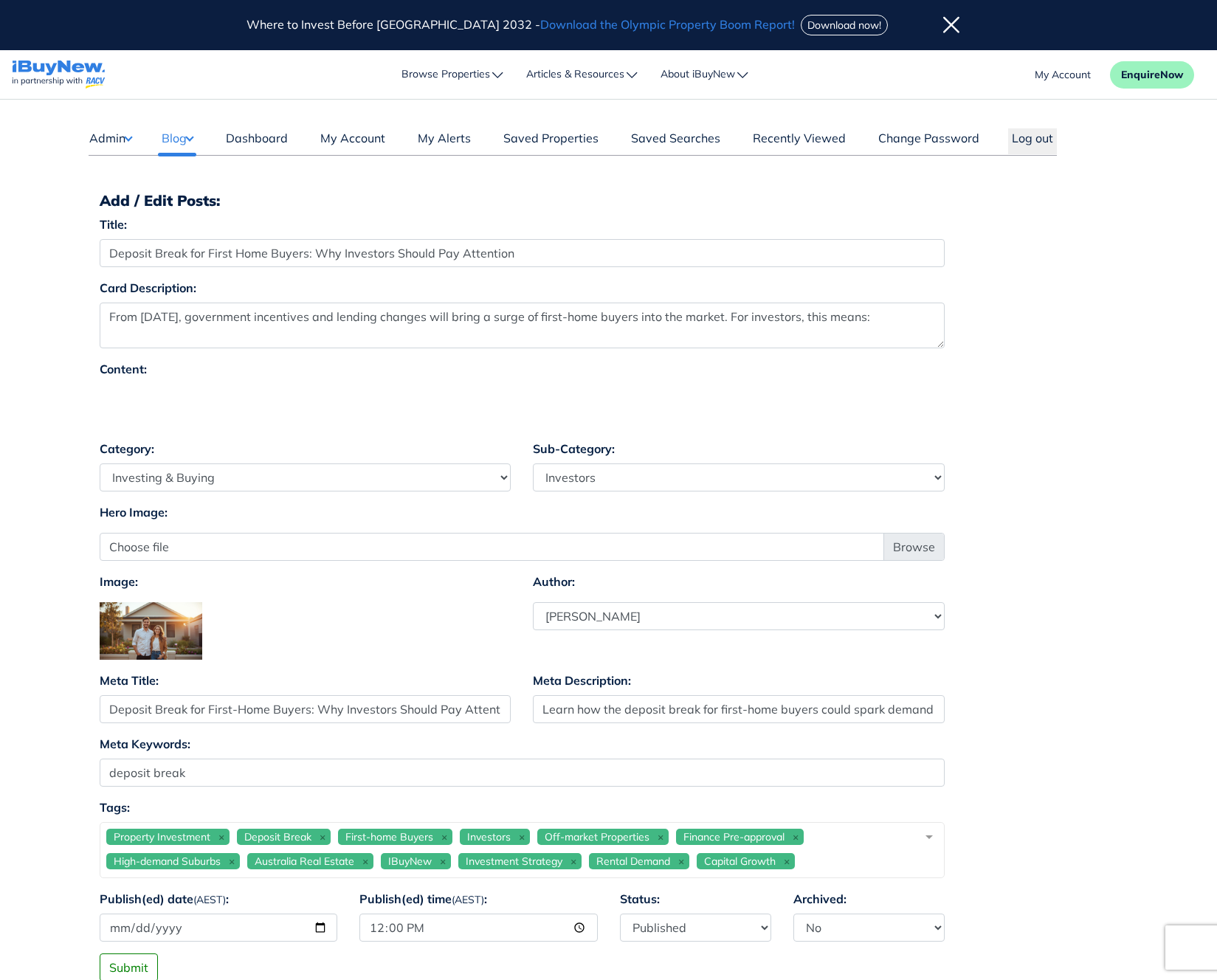
select select "4"
select select "17"
select select "1590"
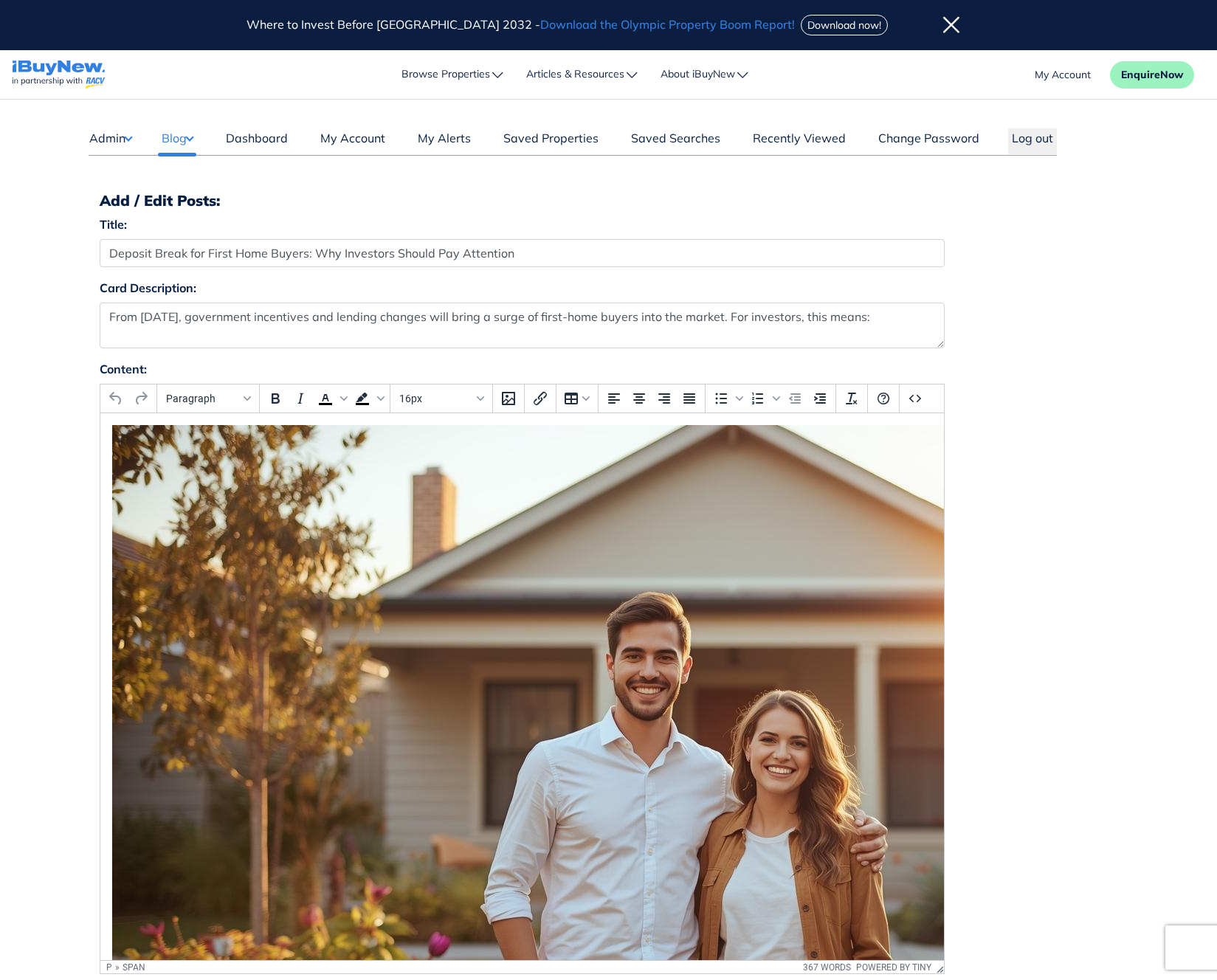
click at [637, 572] on img "Rich Text Area. Press ALT-0 for help." at bounding box center [701, 755] width 1181 height 662
click at [737, 558] on img "Rich Text Area. Press ALT-0 for help." at bounding box center [701, 755] width 1181 height 662
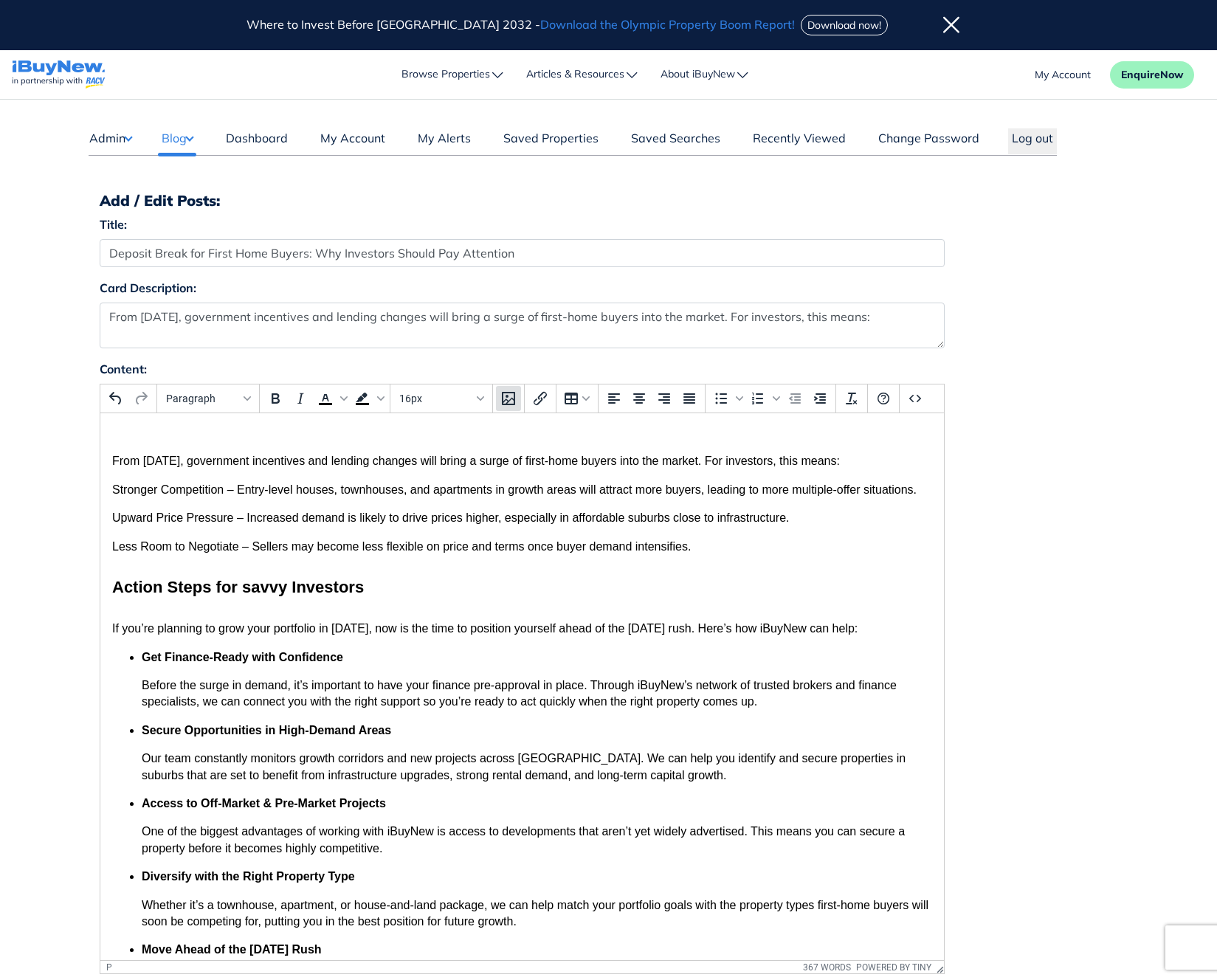
click at [508, 397] on icon "Insert/edit image" at bounding box center [508, 398] width 18 height 18
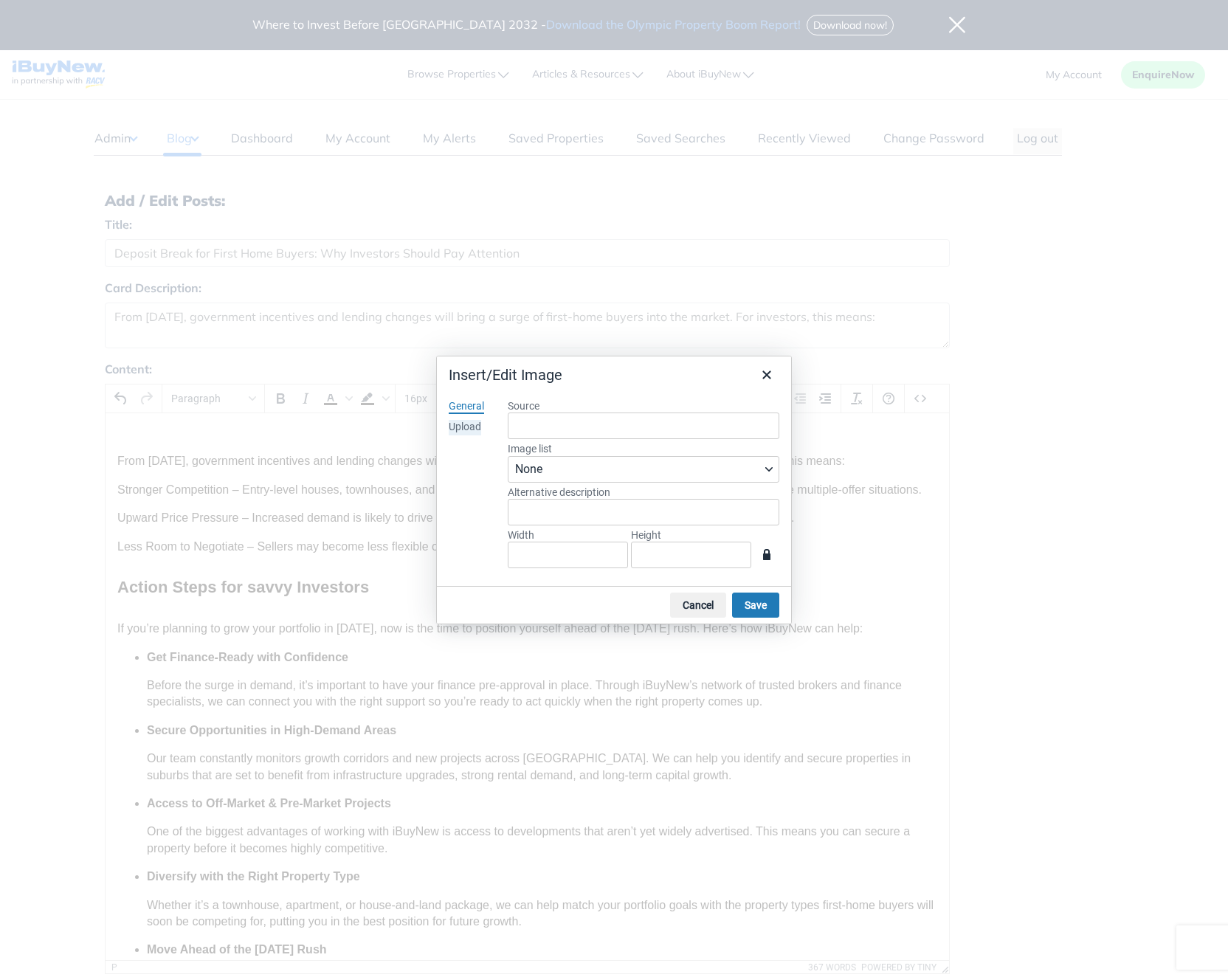
click at [469, 433] on div "Upload" at bounding box center [464, 427] width 33 height 14
click at [661, 496] on button "Browse for an image" at bounding box center [643, 499] width 120 height 25
click at [767, 470] on icon "Image list" at bounding box center [769, 469] width 8 height 5
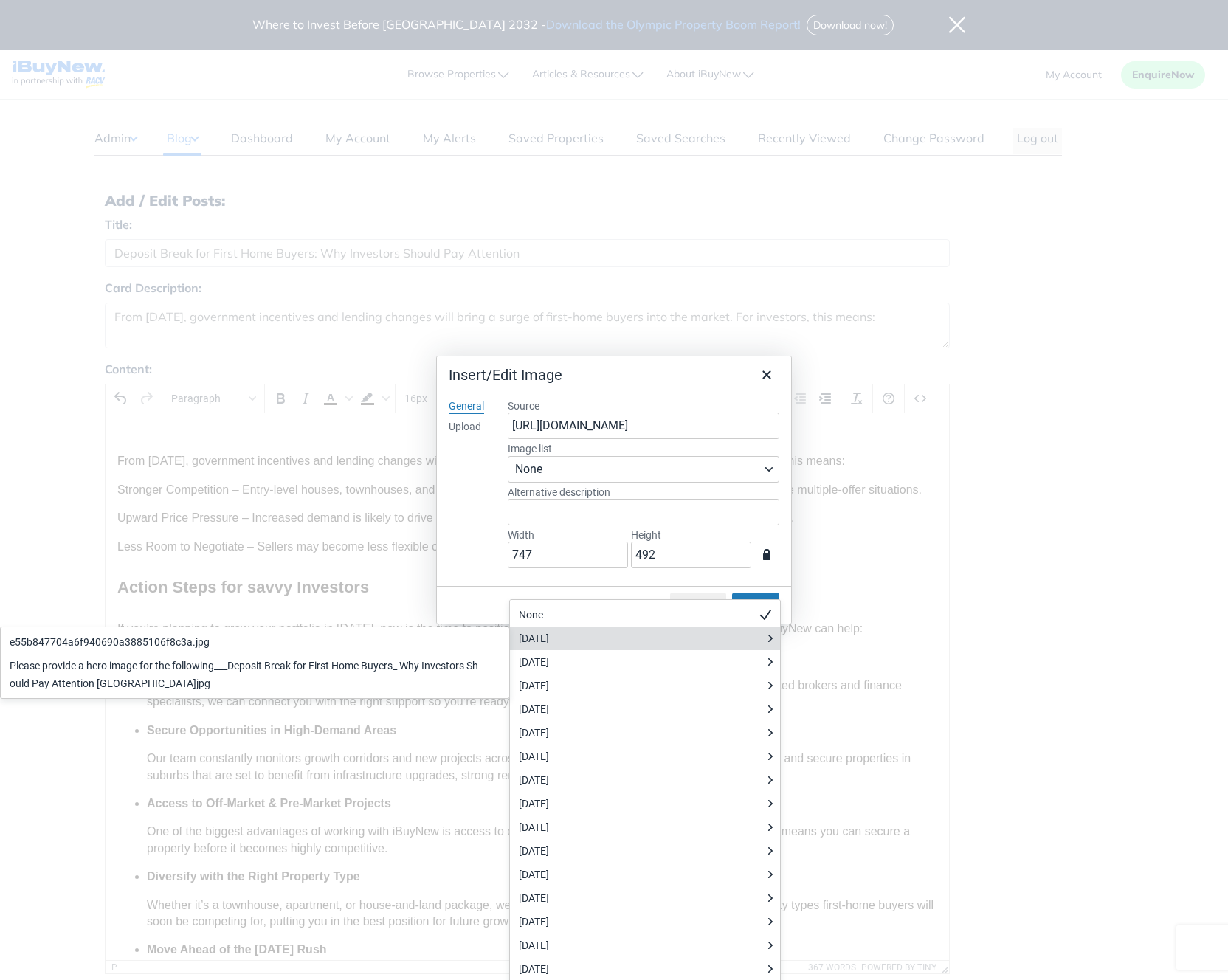
click at [718, 630] on div "[DATE]" at bounding box center [640, 638] width 242 height 18
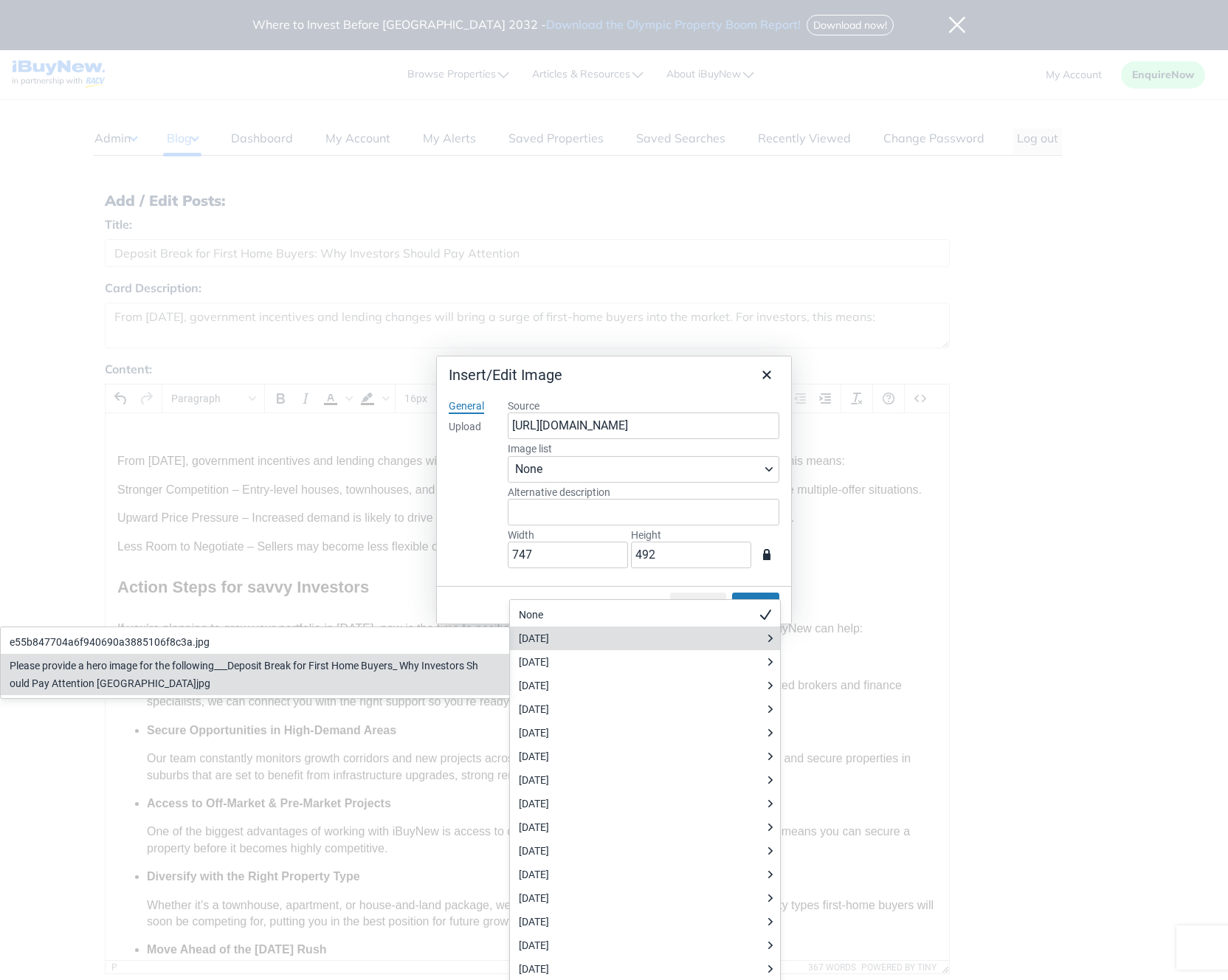
click at [376, 657] on div "Please provide a hero image for the following___Deposit Break for First Home Bu…" at bounding box center [244, 675] width 470 height 36
type input "[URL][DOMAIN_NAME]"
type input "Please provide a hero image for the following___Deposit Break for First Home Bu…"
type input "1600"
type input "896"
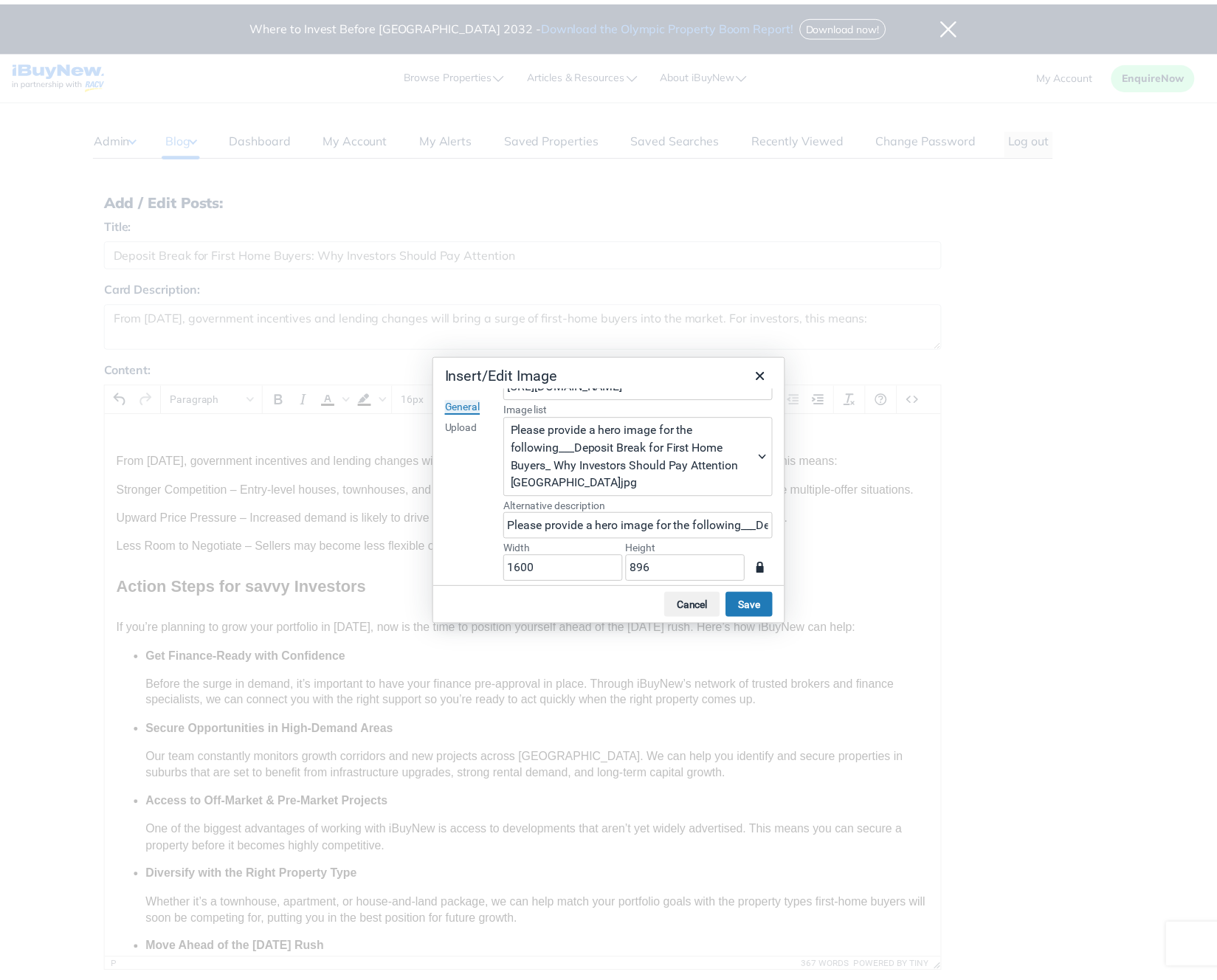
scroll to position [53, 0]
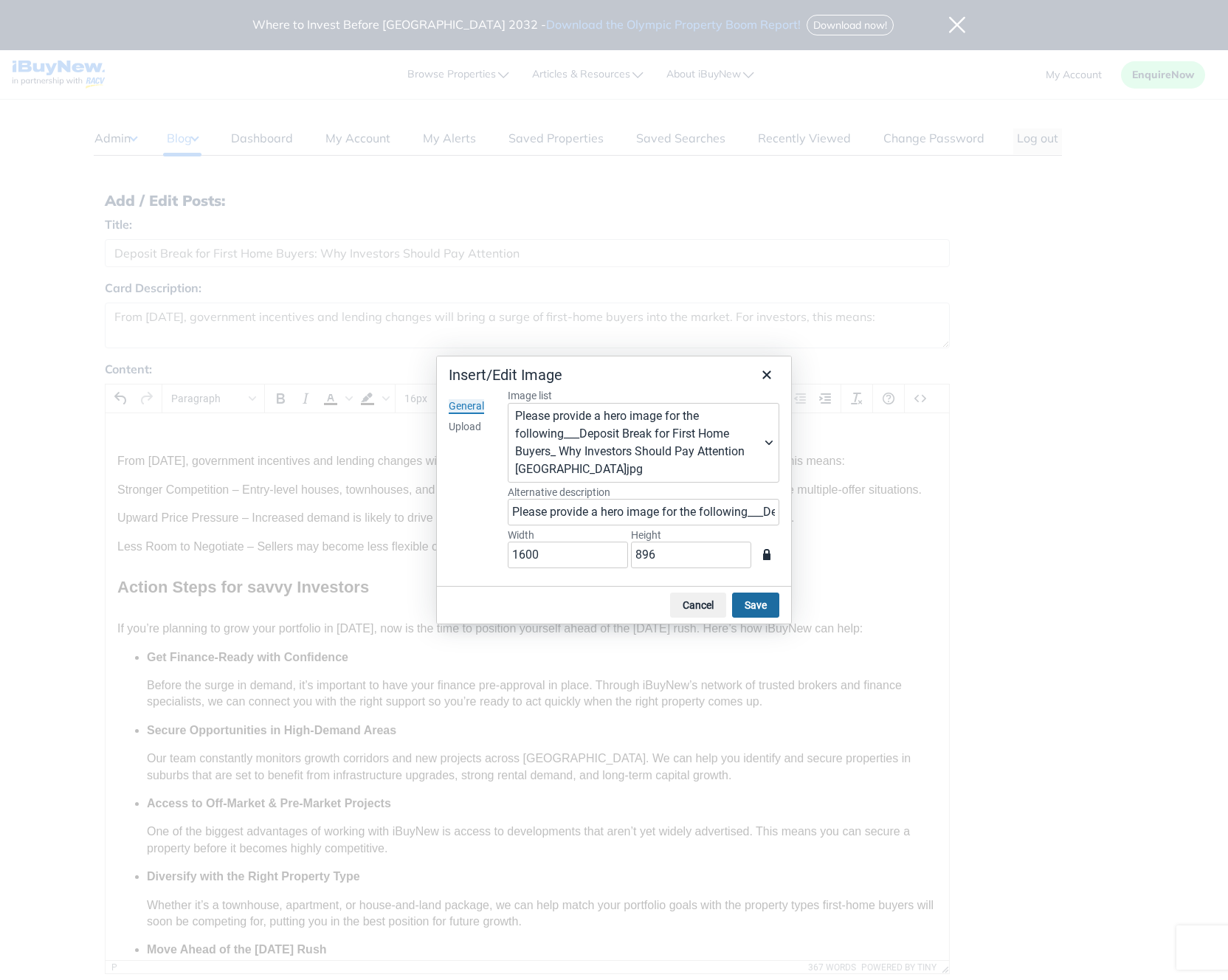
click at [741, 613] on button "Save" at bounding box center [756, 605] width 47 height 25
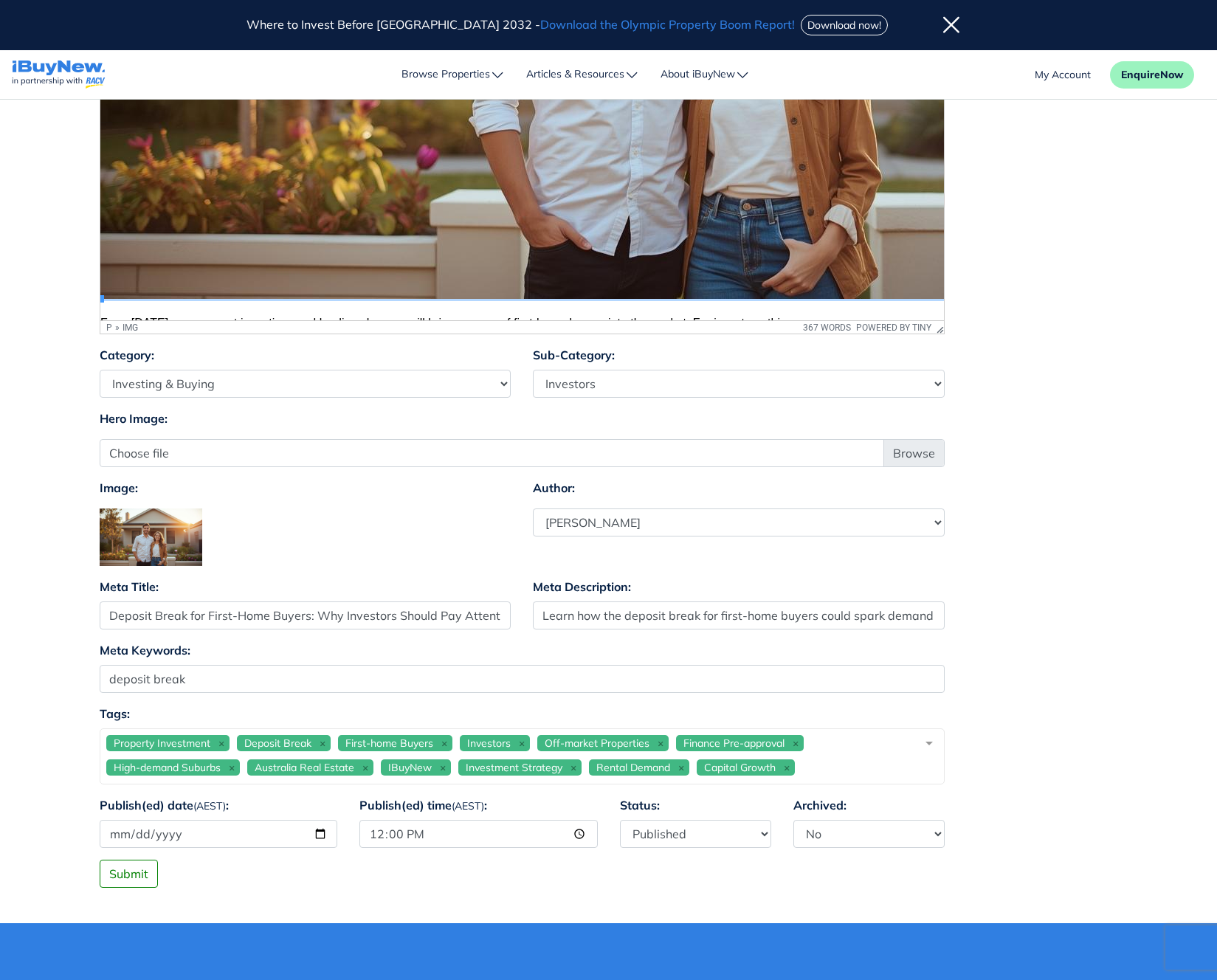
scroll to position [654, 0]
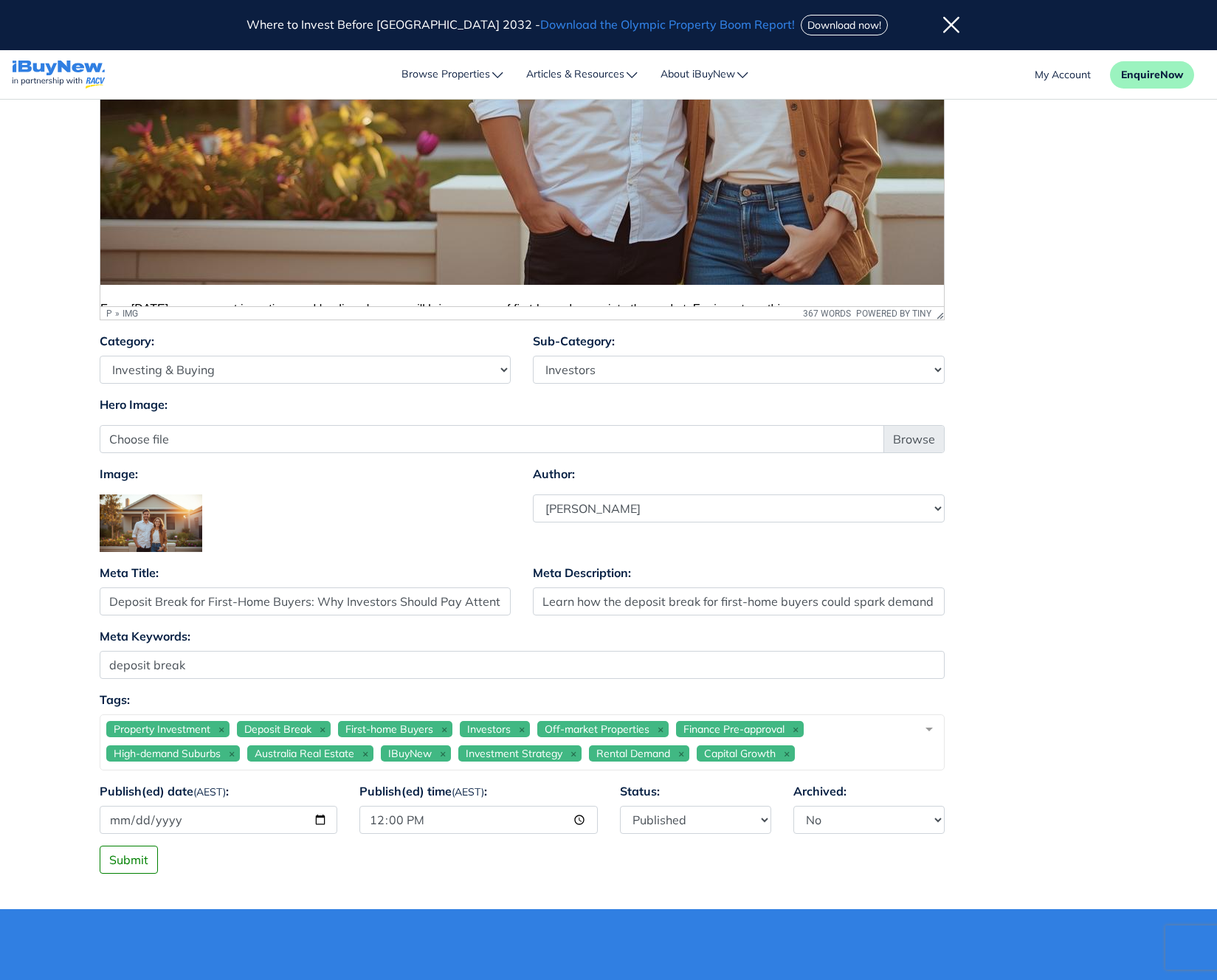
click at [482, 521] on div at bounding box center [305, 523] width 412 height 58
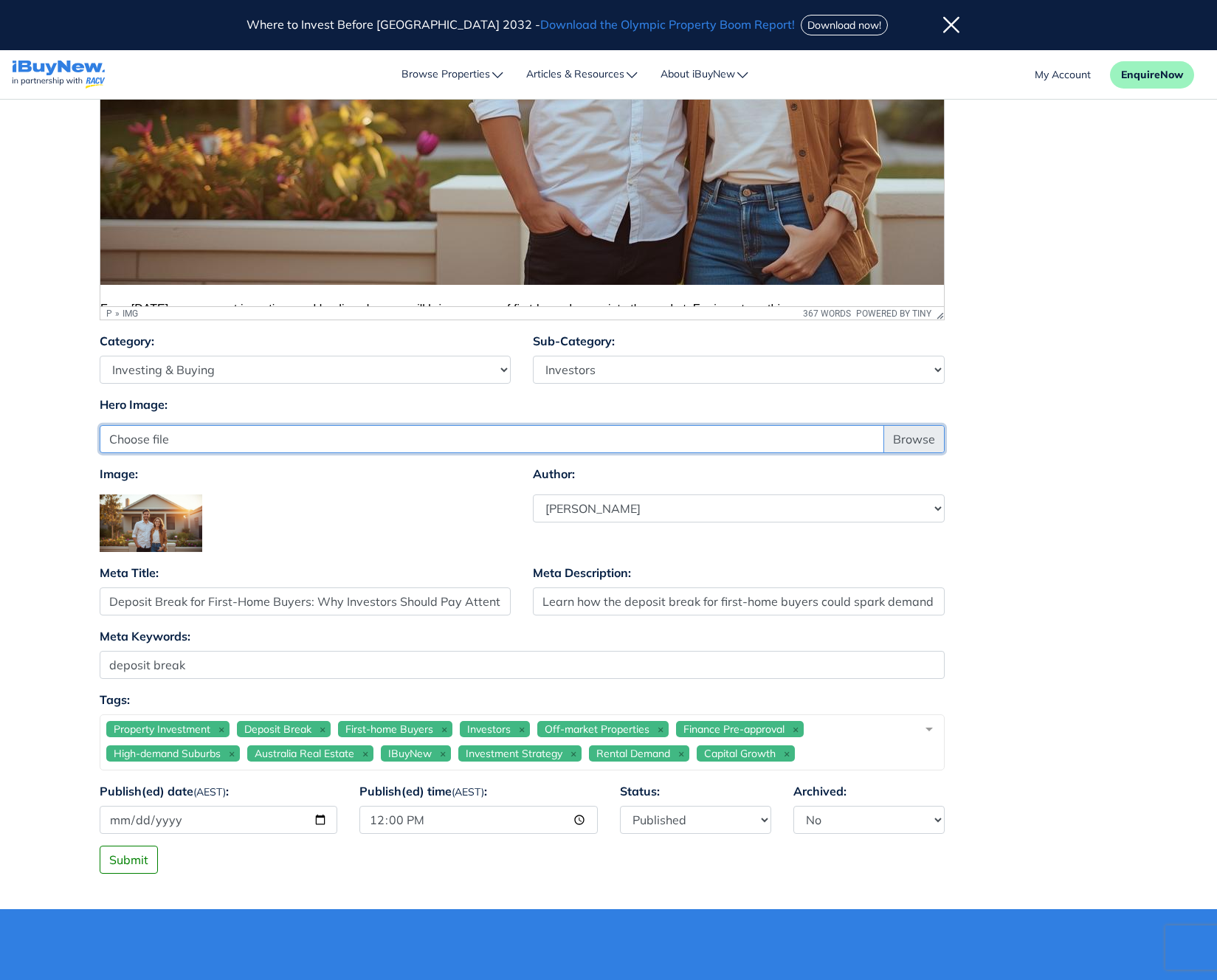
click at [888, 443] on input "Choose file" at bounding box center [522, 439] width 845 height 28
type input "C:\fakepath\e55b847704a6f940690a3885106f8c3a.jpg"
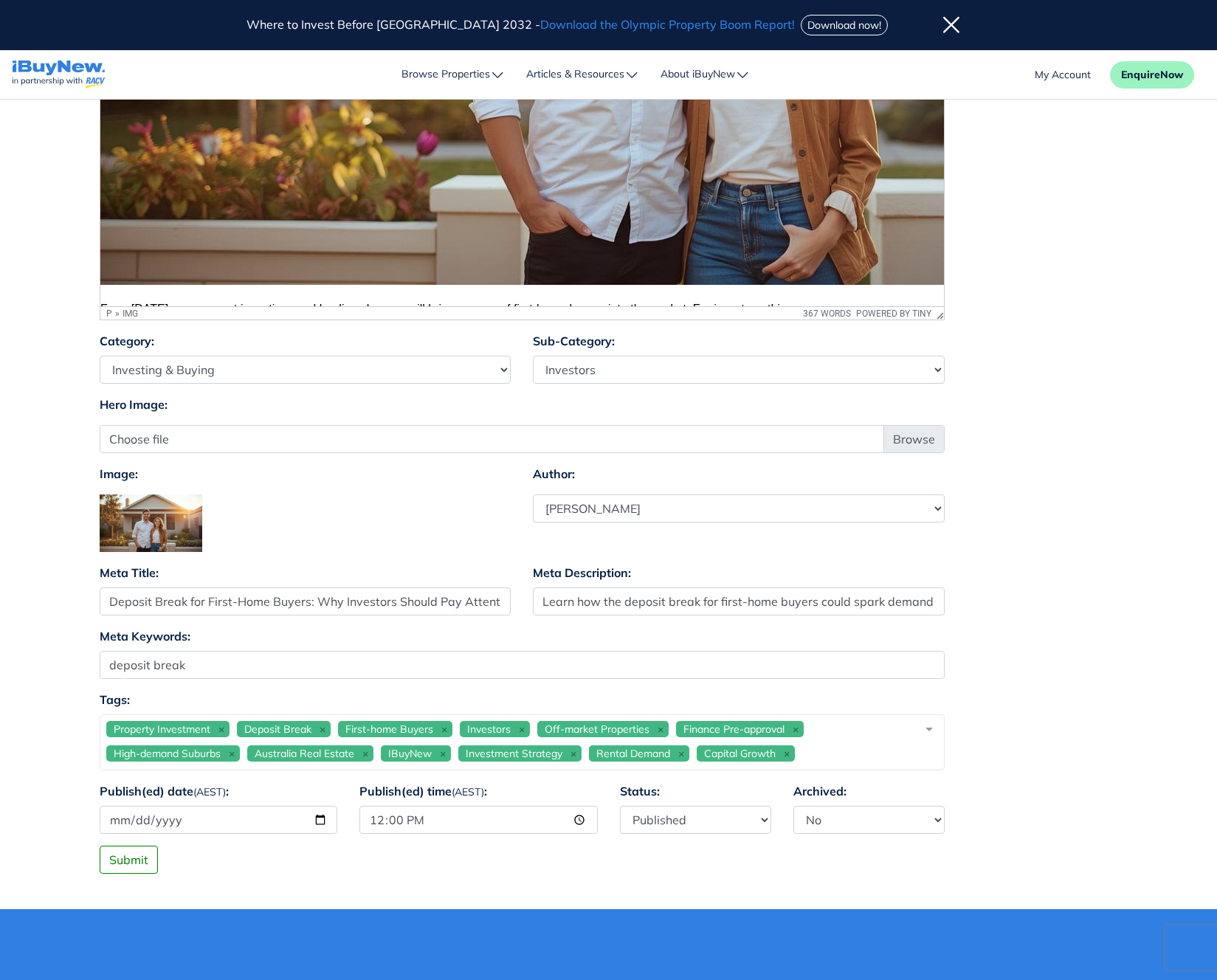
click at [1066, 579] on div "Meta Title: Deposit Break for First-Home Buyers: Why Investors Should Pay Atten…" at bounding box center [608, 595] width 1041 height 63
click at [139, 860] on button "Submit" at bounding box center [129, 860] width 59 height 28
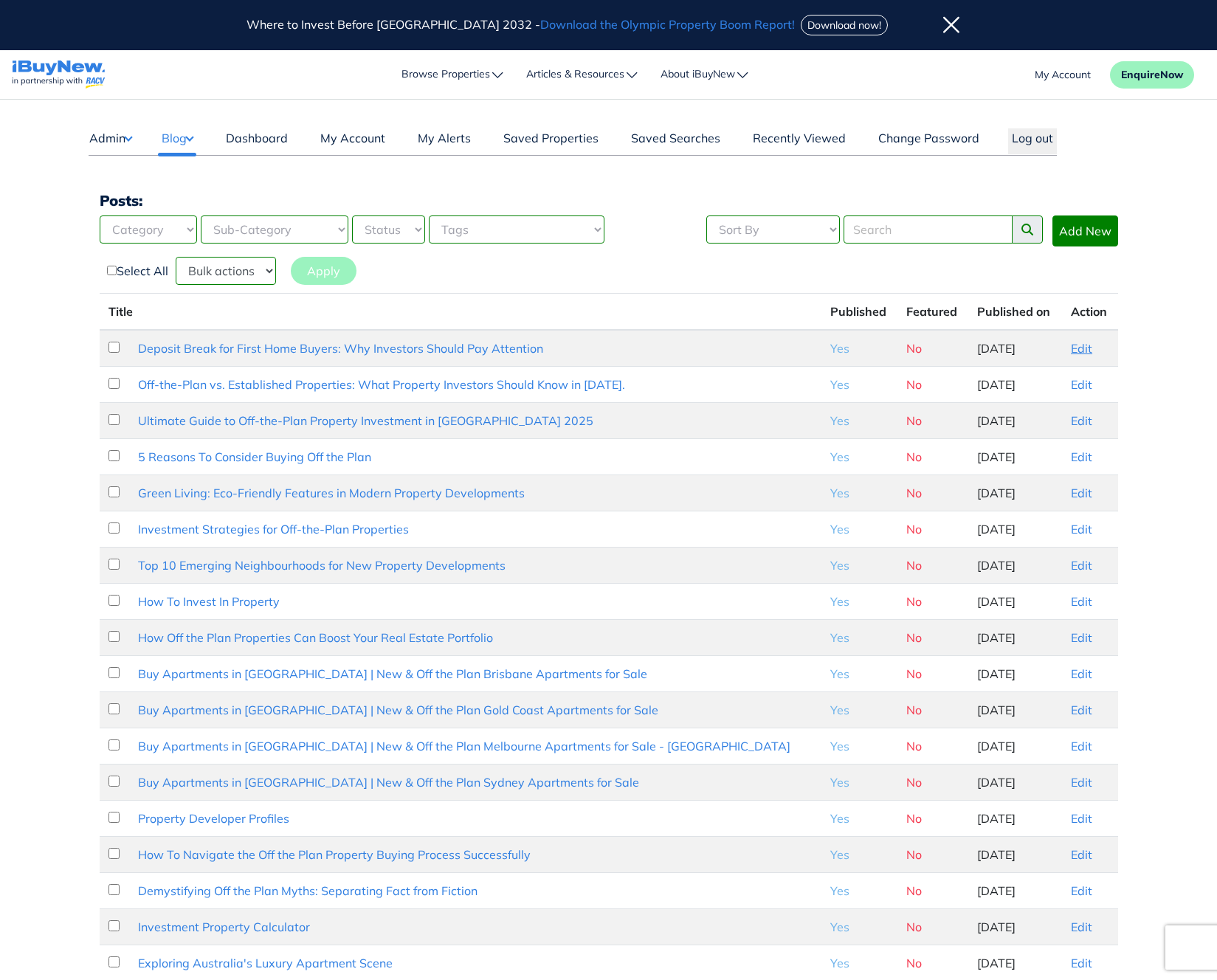
click at [1079, 350] on link "Edit" at bounding box center [1082, 348] width 21 height 14
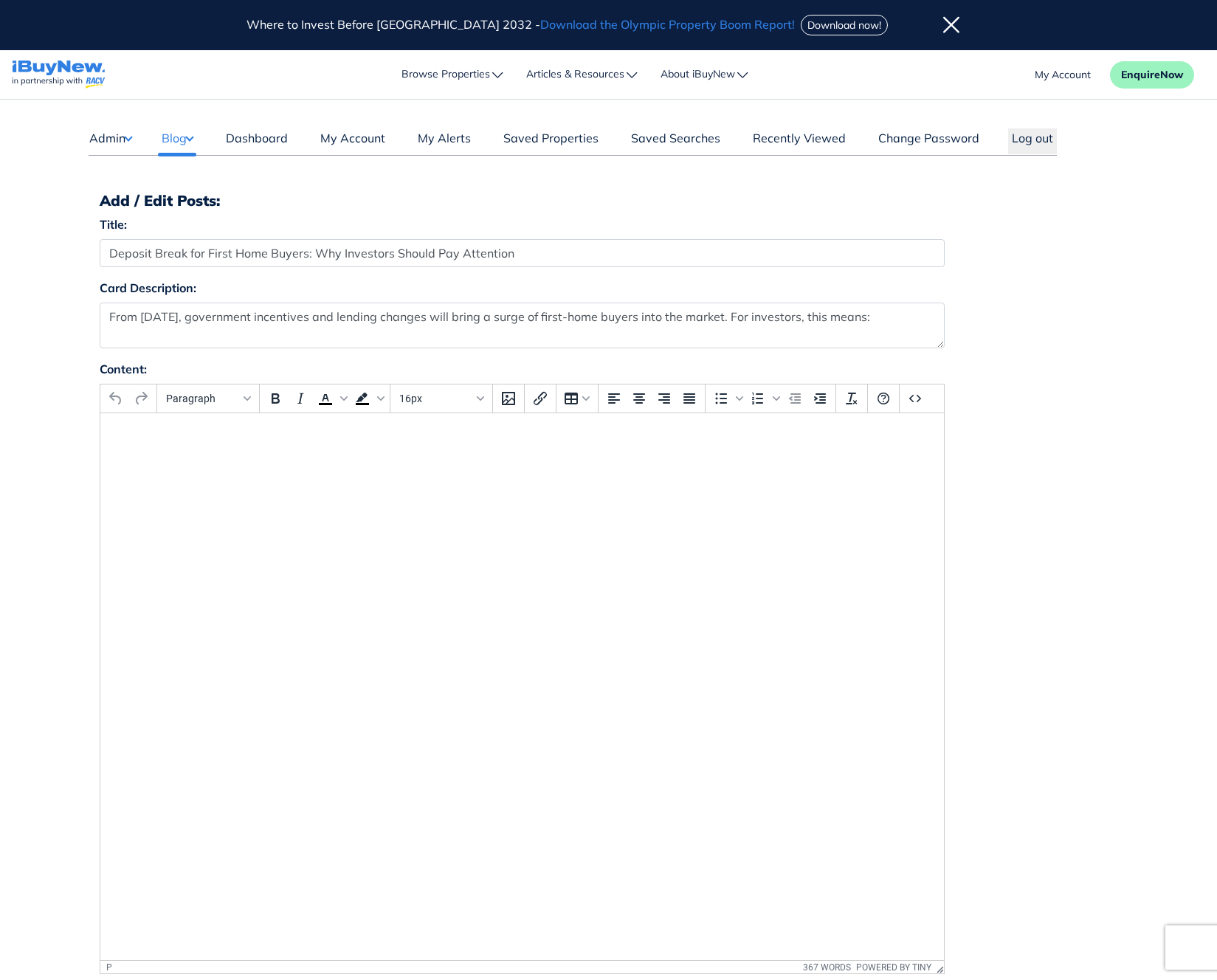
select select "4"
select select "17"
select select "1590"
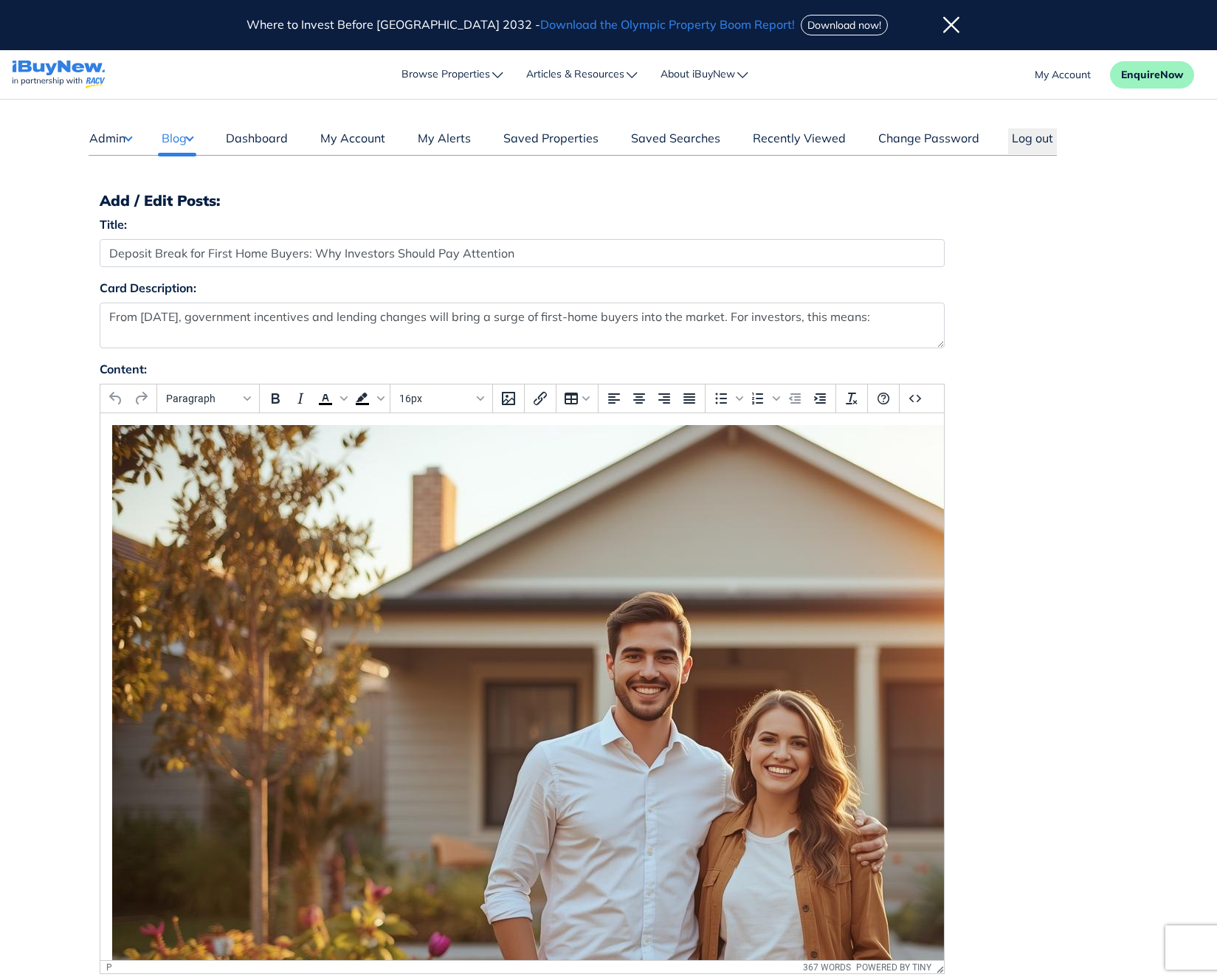
click at [809, 545] on img "Rich Text Area. Press ALT-0 for help." at bounding box center [701, 755] width 1181 height 662
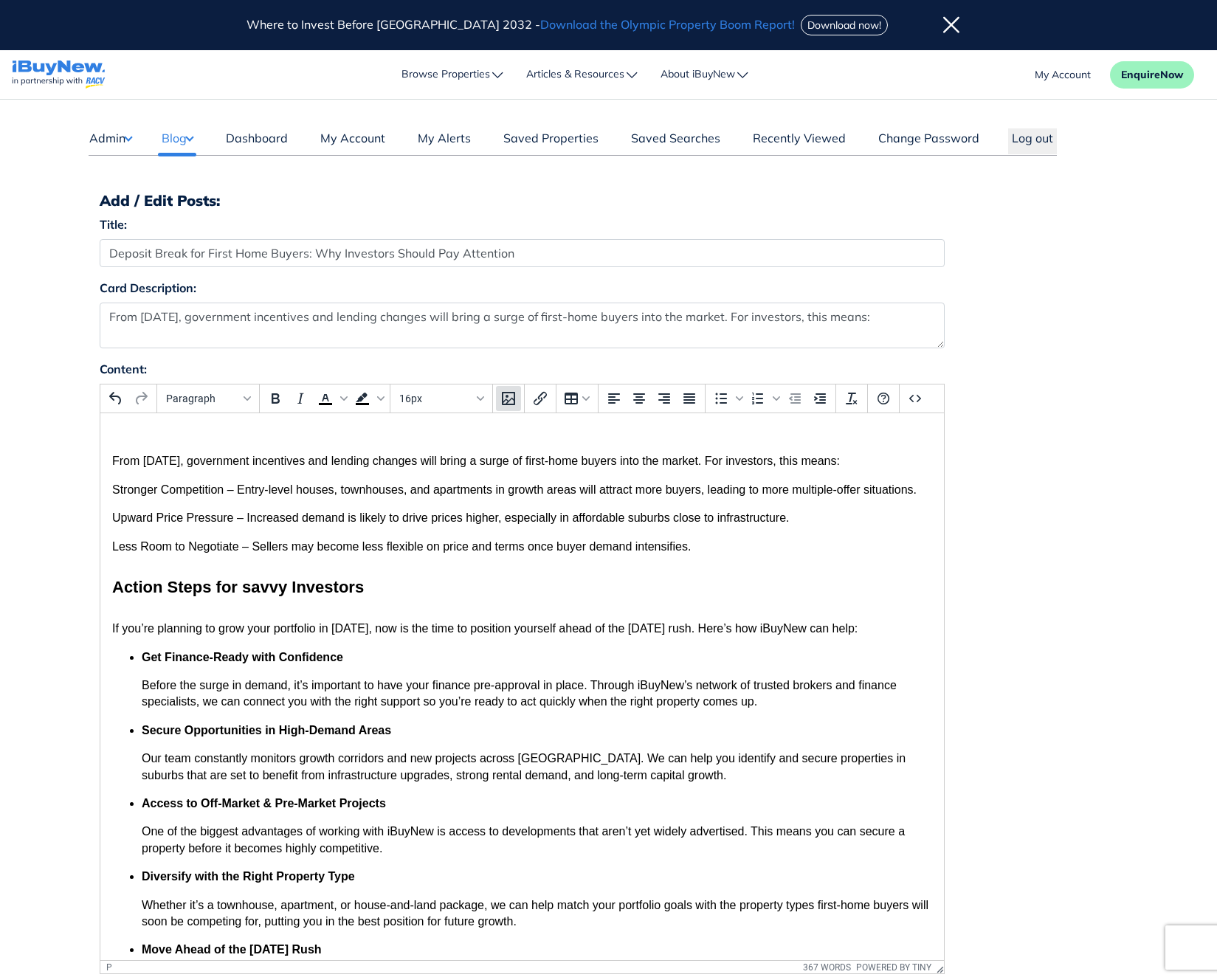
click at [518, 397] on button "Insert/edit image" at bounding box center [508, 398] width 25 height 25
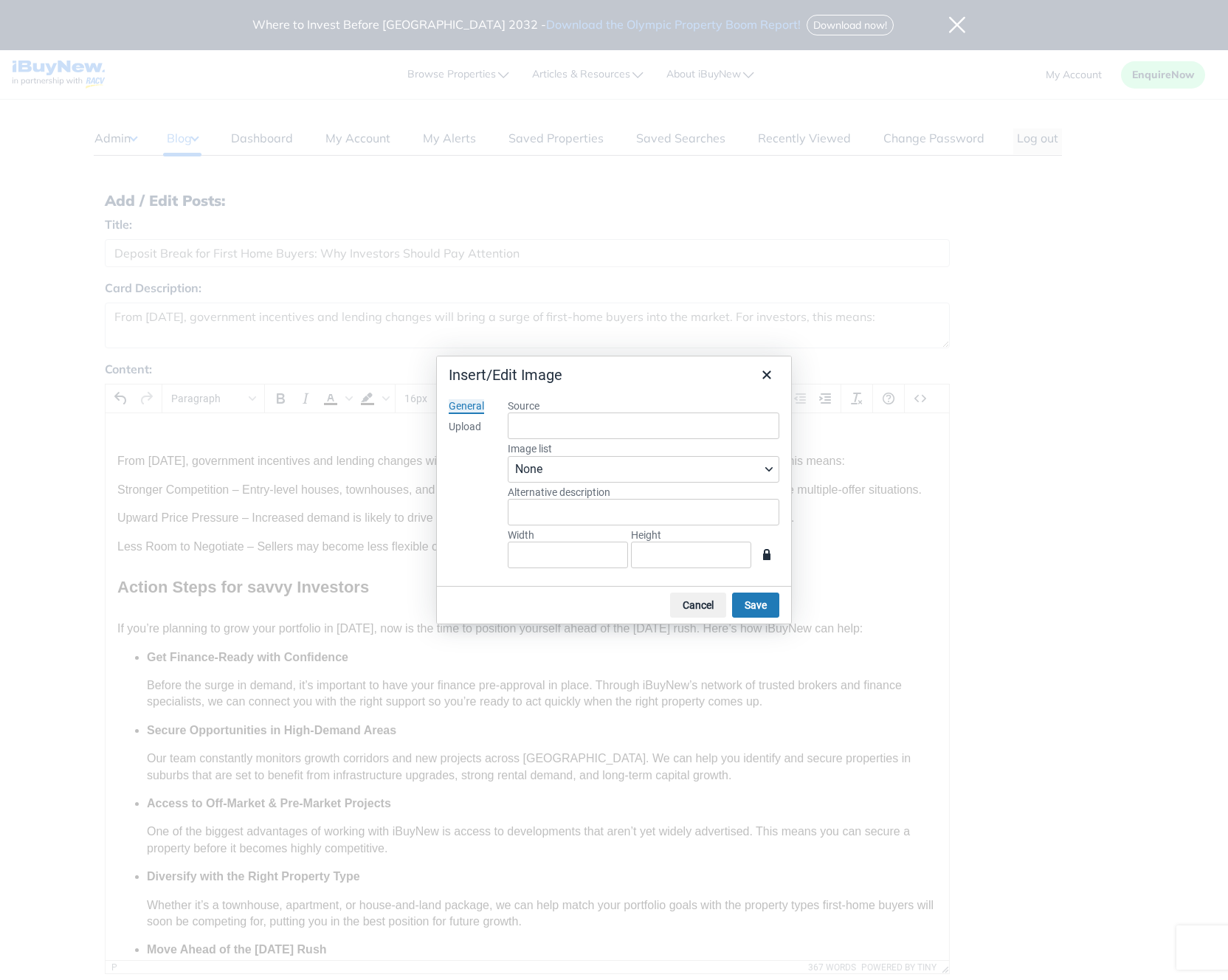
click at [470, 435] on div "General Upload" at bounding box center [467, 487] width 59 height 199
click at [470, 431] on div "Upload" at bounding box center [464, 427] width 33 height 14
click at [611, 497] on button "Browse for an image" at bounding box center [643, 499] width 120 height 25
click at [690, 602] on button "Cancel" at bounding box center [698, 605] width 56 height 25
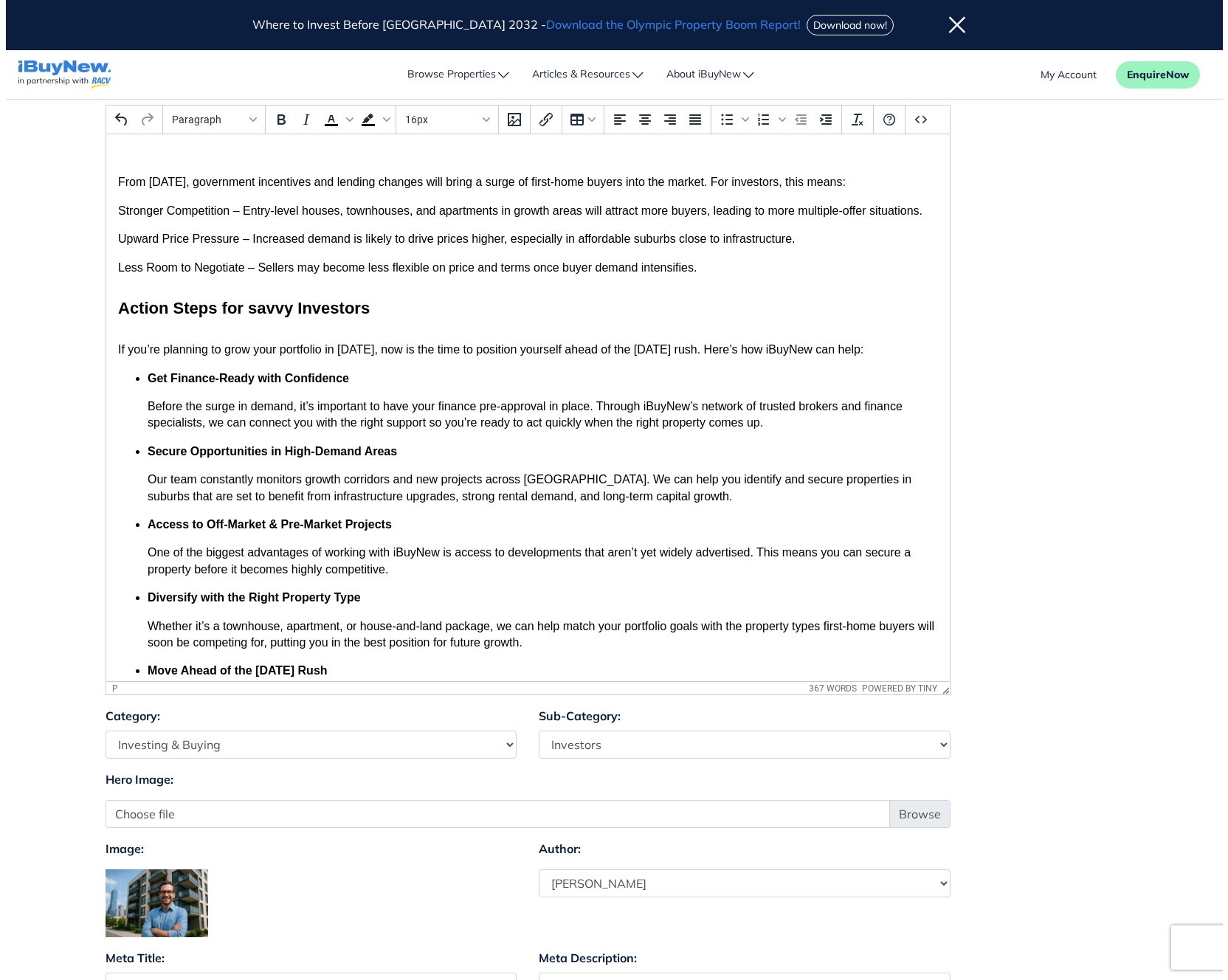
scroll to position [124, 0]
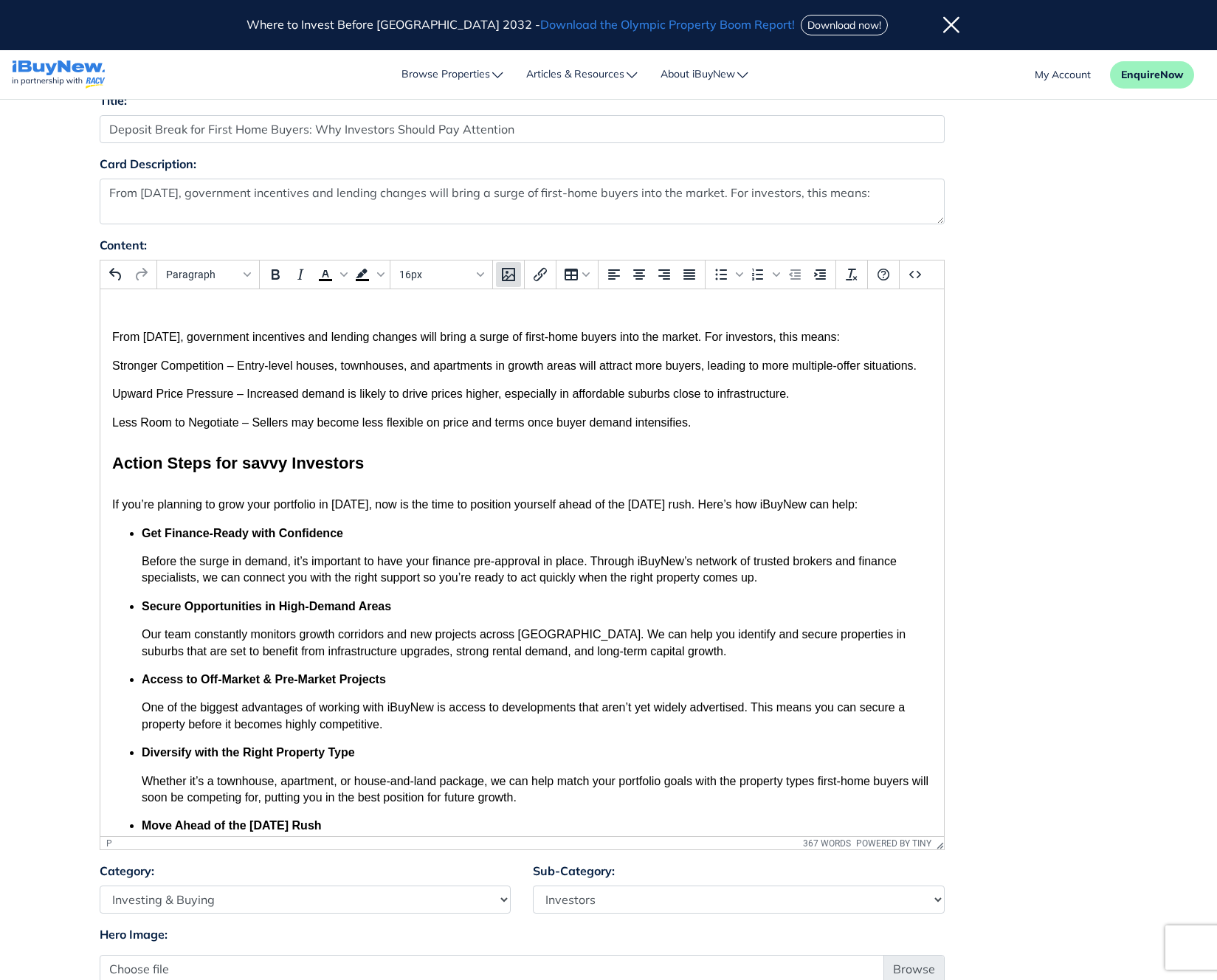
click at [509, 279] on icon "Insert/edit image" at bounding box center [508, 274] width 18 height 18
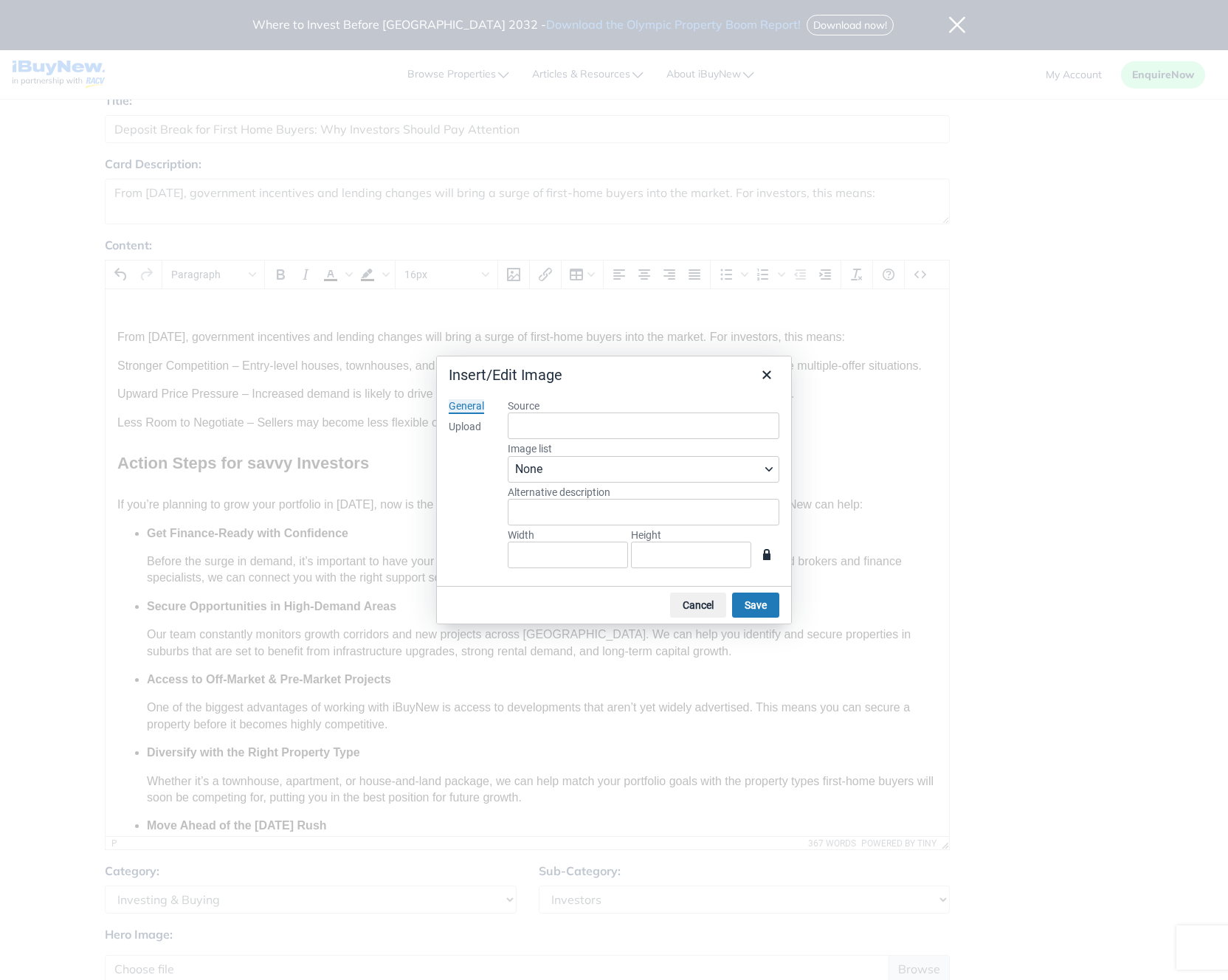
click at [465, 419] on div "General Upload" at bounding box center [467, 487] width 59 height 199
click at [471, 426] on div "Upload" at bounding box center [464, 427] width 33 height 14
click at [638, 494] on button "Browse for an image" at bounding box center [643, 499] width 120 height 25
type input "747"
type input "492"
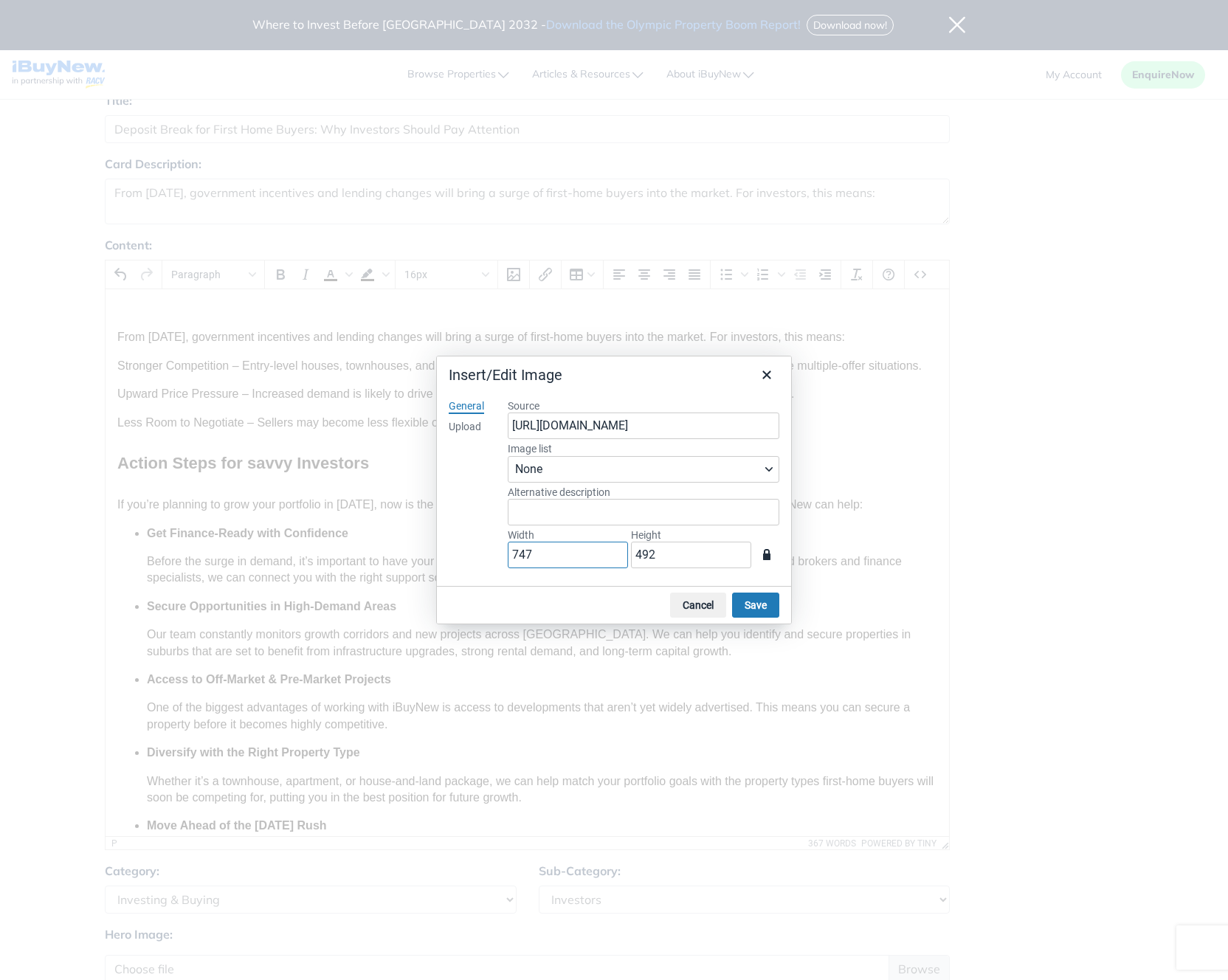
drag, startPoint x: 567, startPoint y: 554, endPoint x: 493, endPoint y: 552, distance: 74.0
click at [493, 552] on div "General Upload Source https://prod-new.cdn.ibuynew.com.au/images/blog/05e618a49…" at bounding box center [614, 487] width 354 height 199
type input "1"
type input "12"
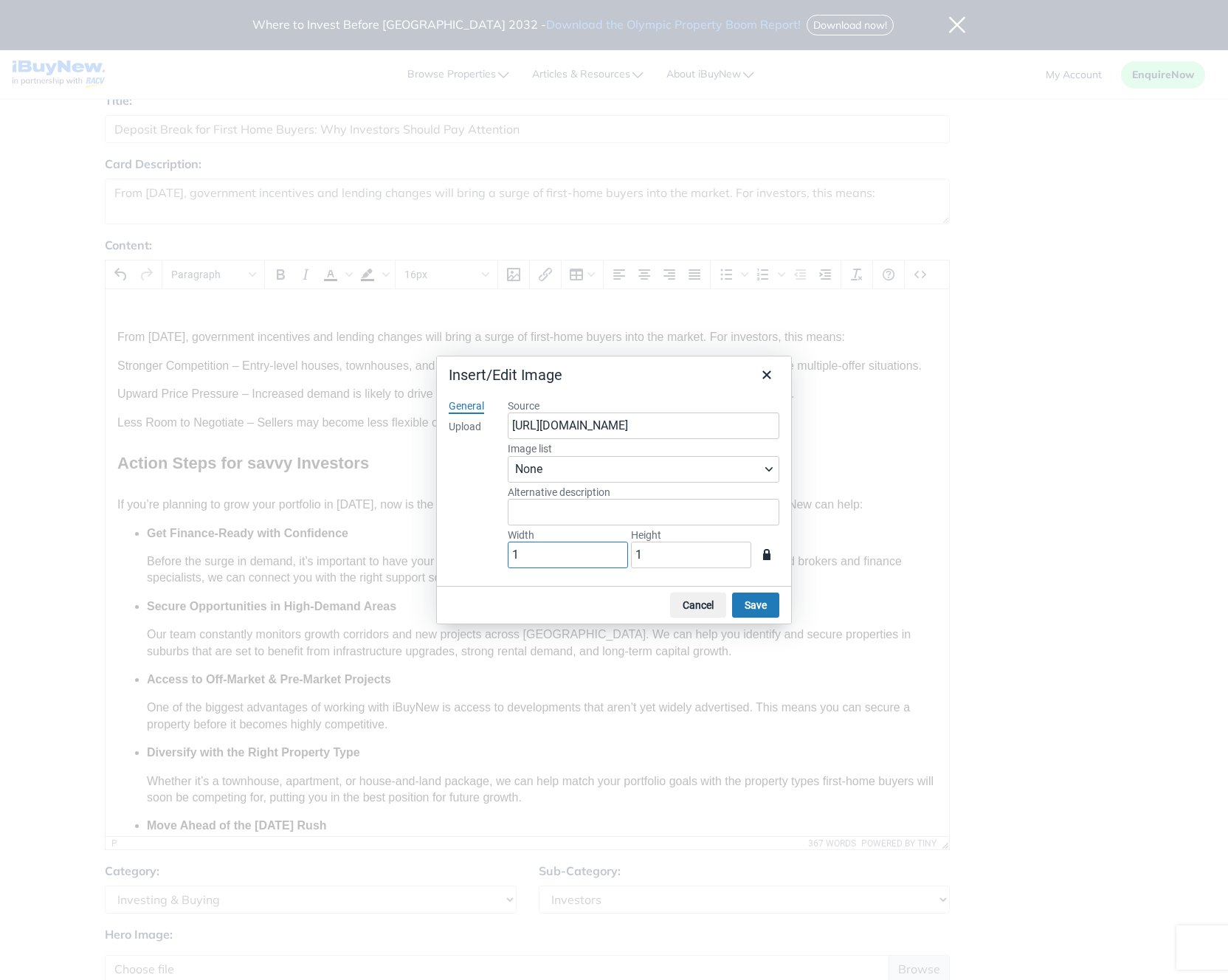
type input "8"
type input "120"
type input "79"
type input "1200"
type input "790"
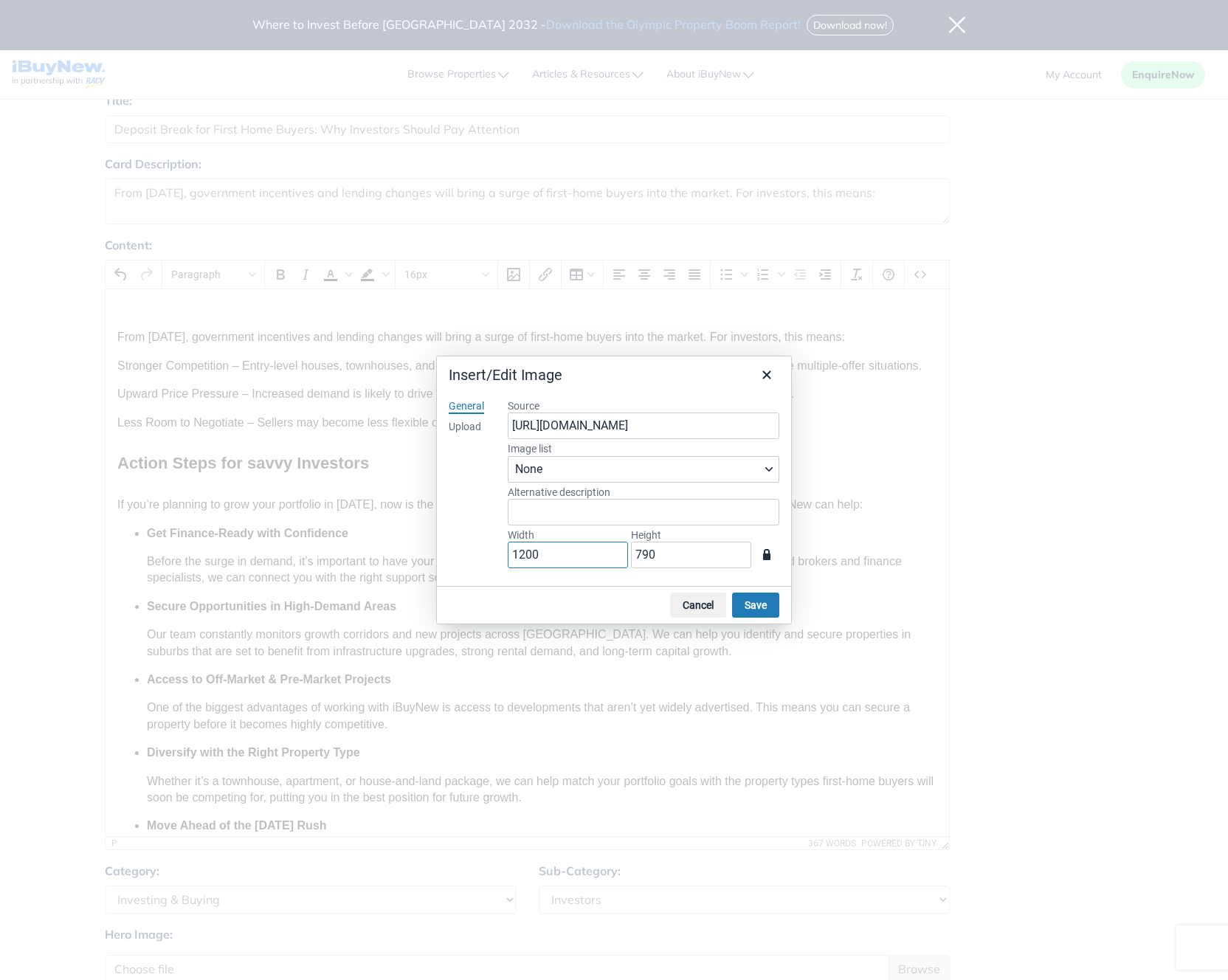
type input "1200"
click at [448, 534] on div "General Upload" at bounding box center [467, 487] width 59 height 199
click at [597, 518] on input "Alternative description" at bounding box center [643, 512] width 272 height 27
type input "Why investors should pay attention"
click at [747, 602] on button "Save" at bounding box center [756, 605] width 47 height 25
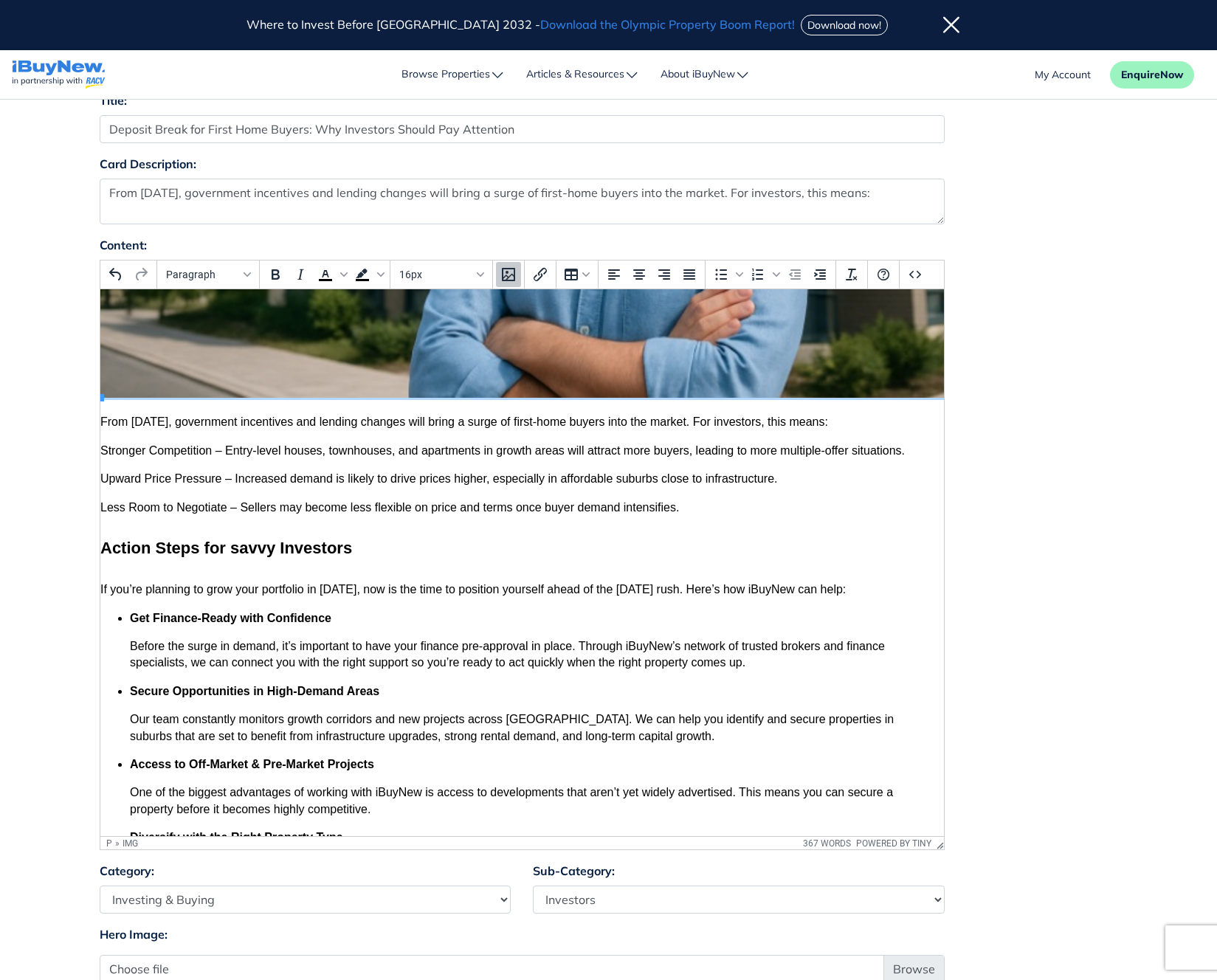
scroll to position [785, 12]
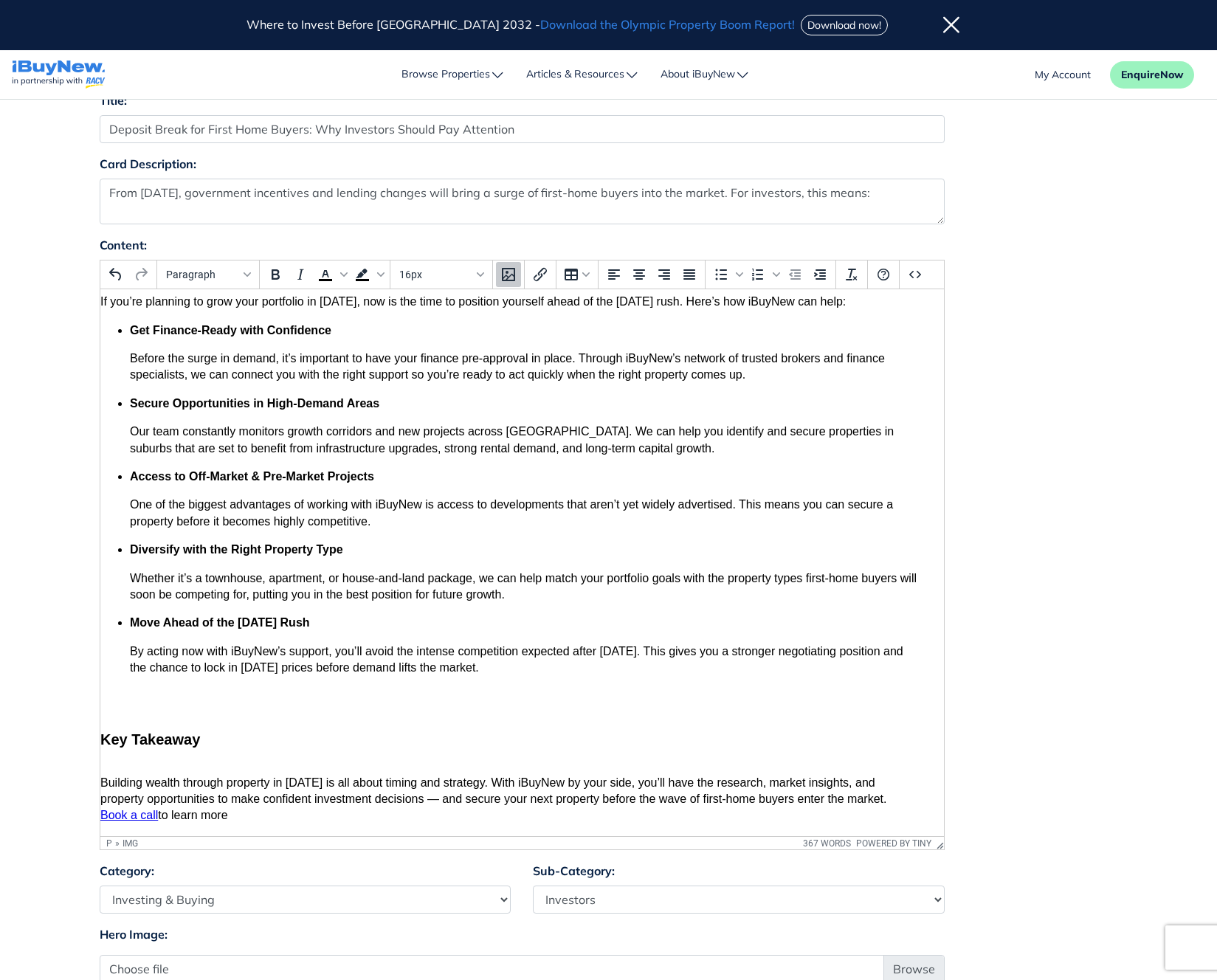
drag, startPoint x: 939, startPoint y: 434, endPoint x: 1114, endPoint y: 1012, distance: 603.9
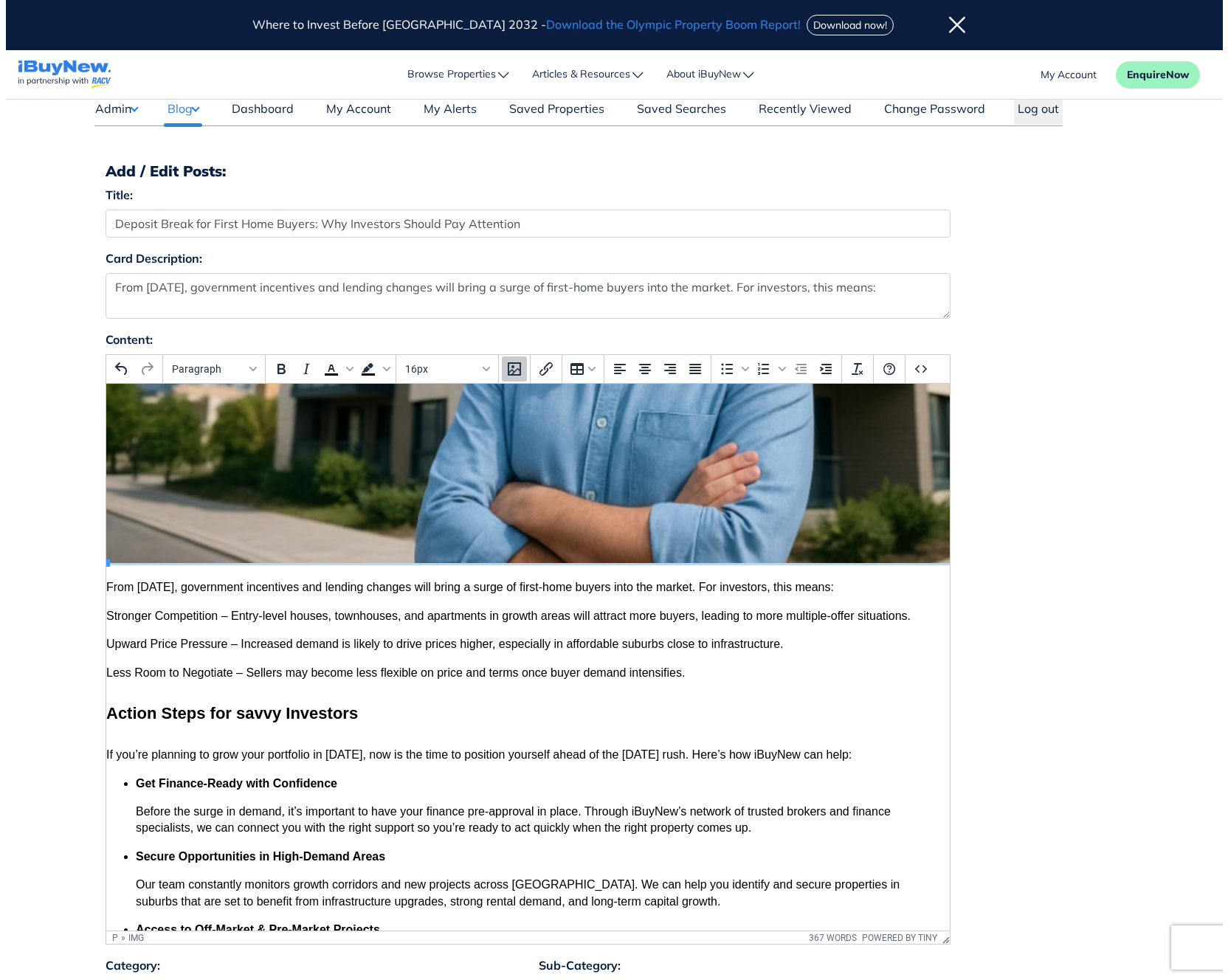
scroll to position [417, 12]
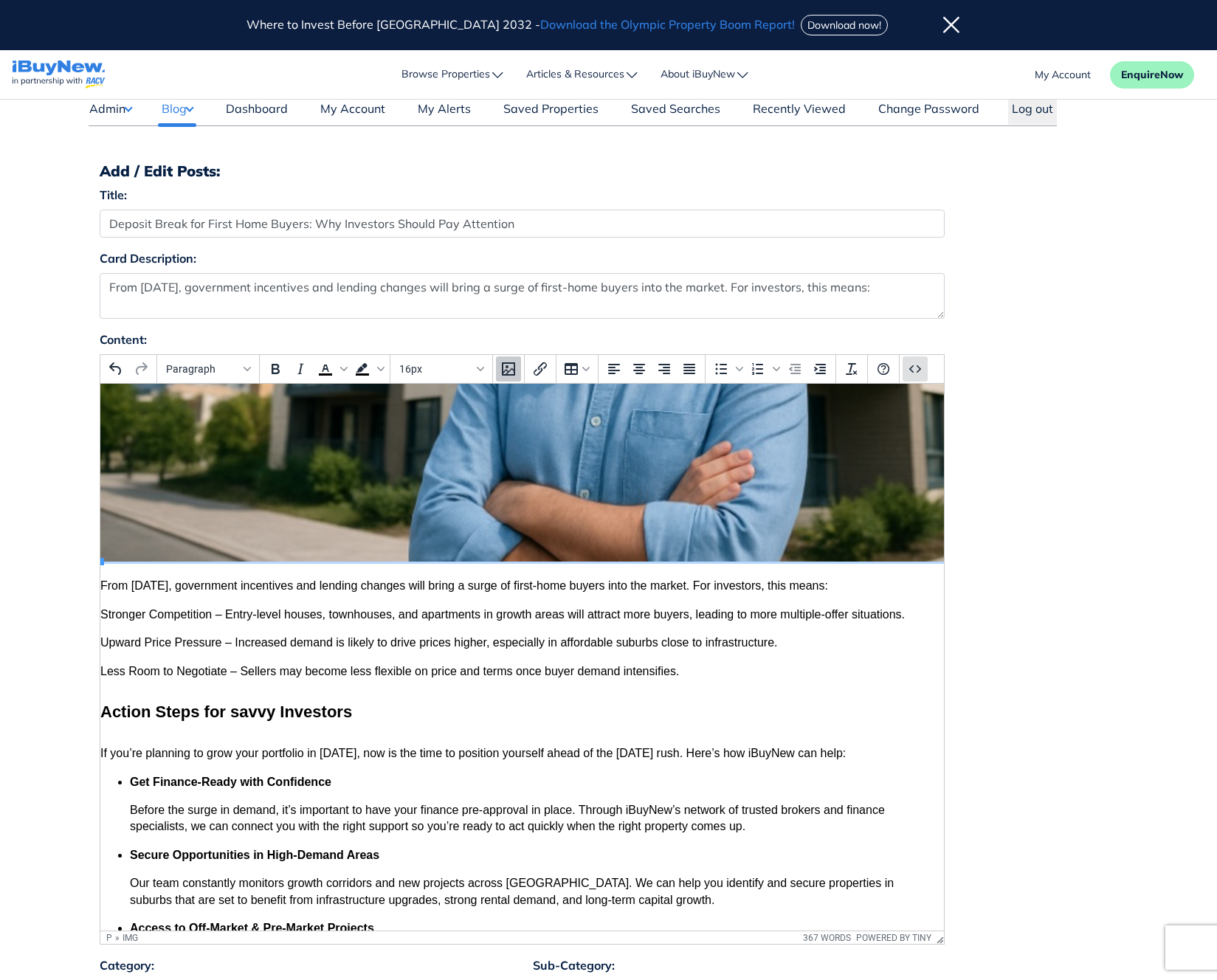
click at [915, 373] on icon "Source code" at bounding box center [915, 369] width 18 height 18
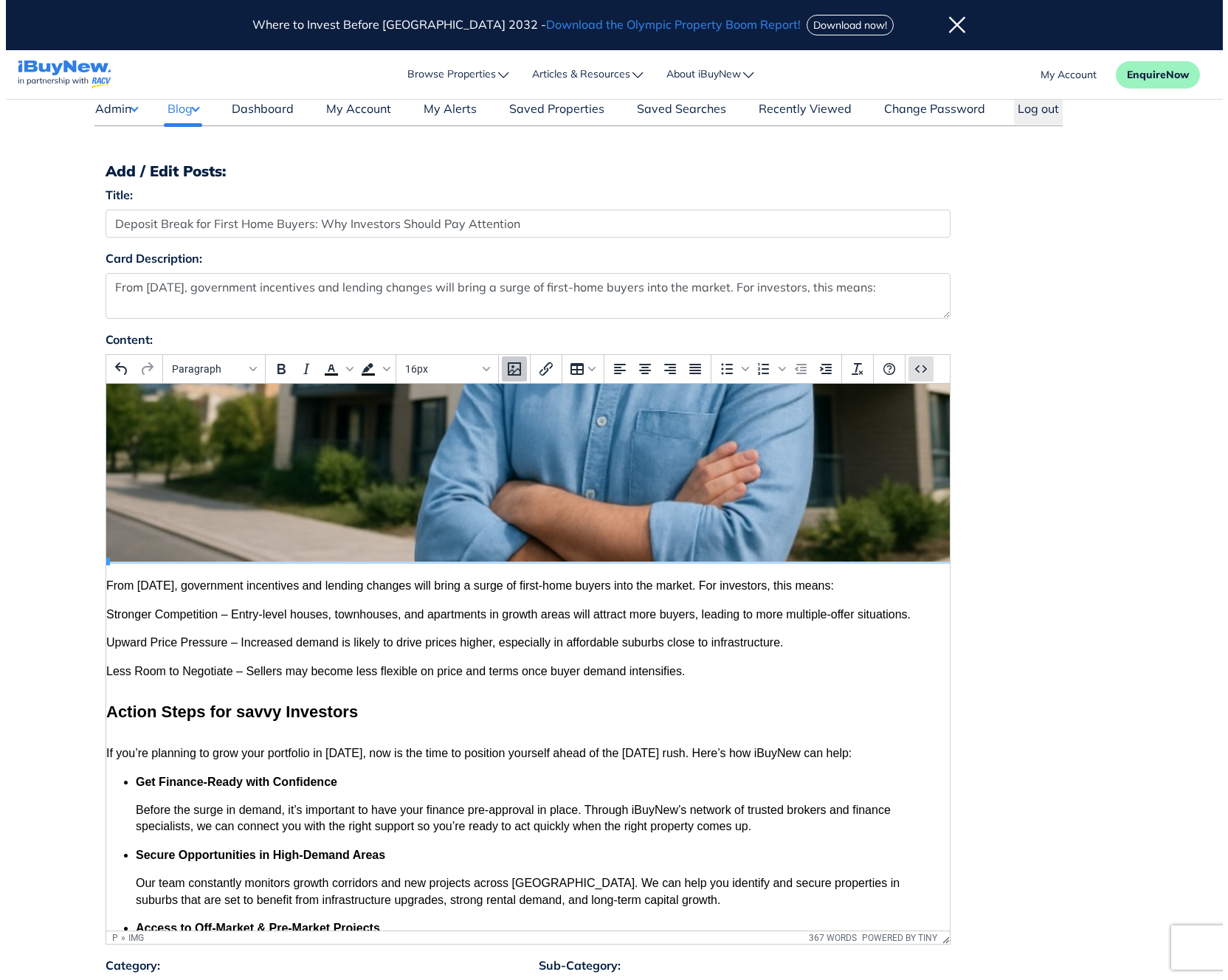
scroll to position [63, 12]
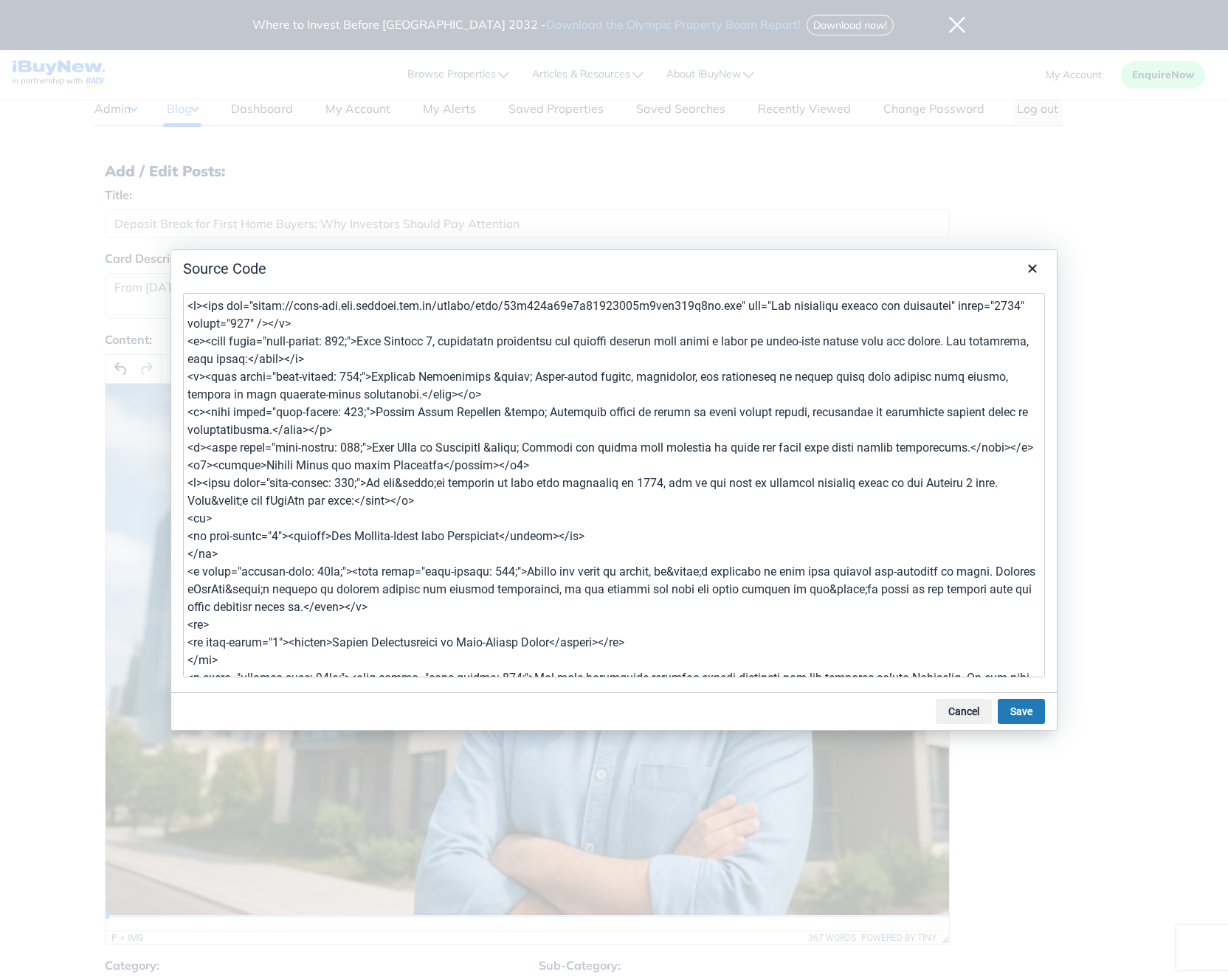
click at [777, 463] on textarea at bounding box center [614, 485] width 862 height 385
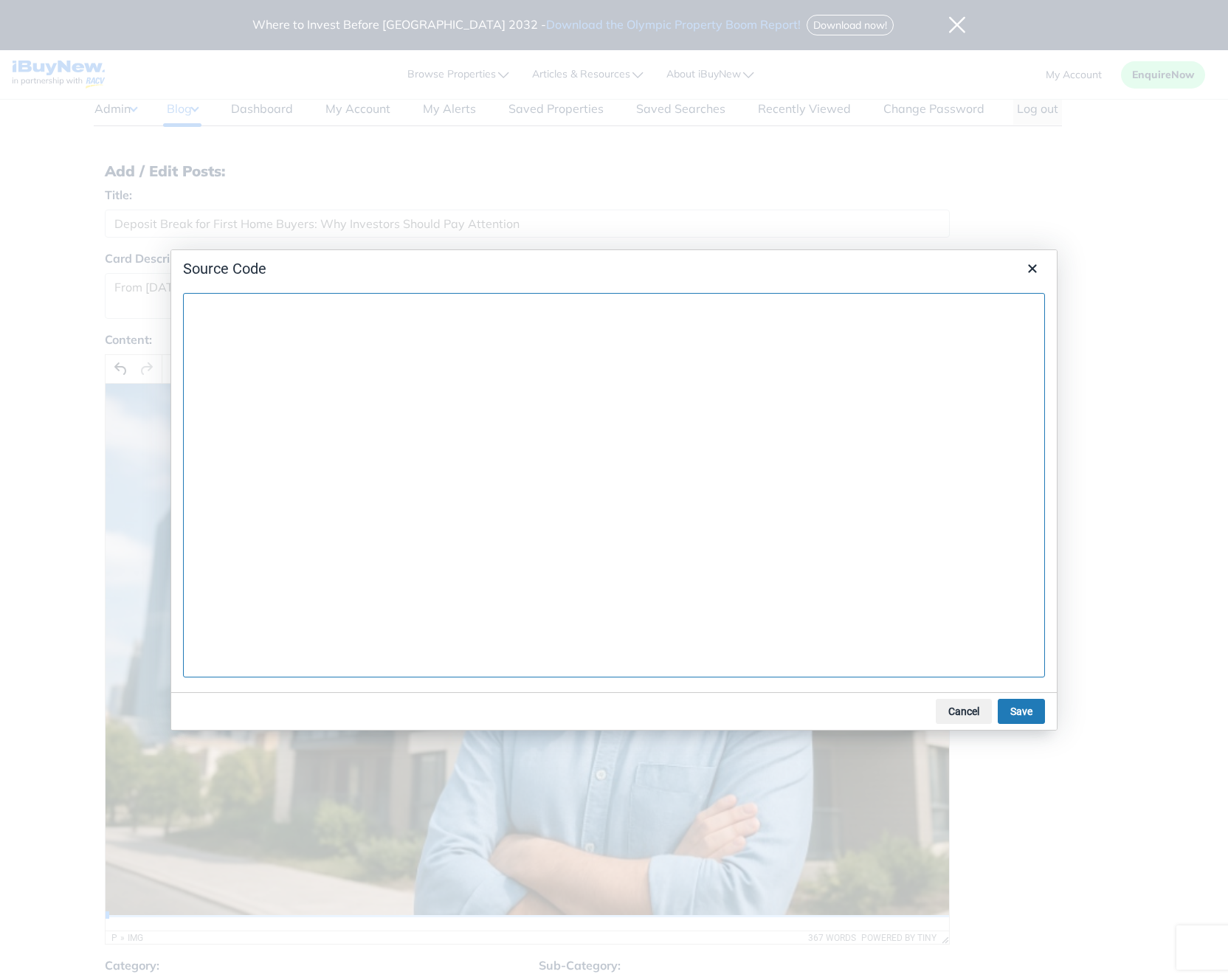
paste textarea "<article itemscope itemtype="https://schema.org/Article" class="ibn-article"> <…"
type textarea "<article itemscope itemtype="https://schema.org/Article" class="ibn-article"> <…"
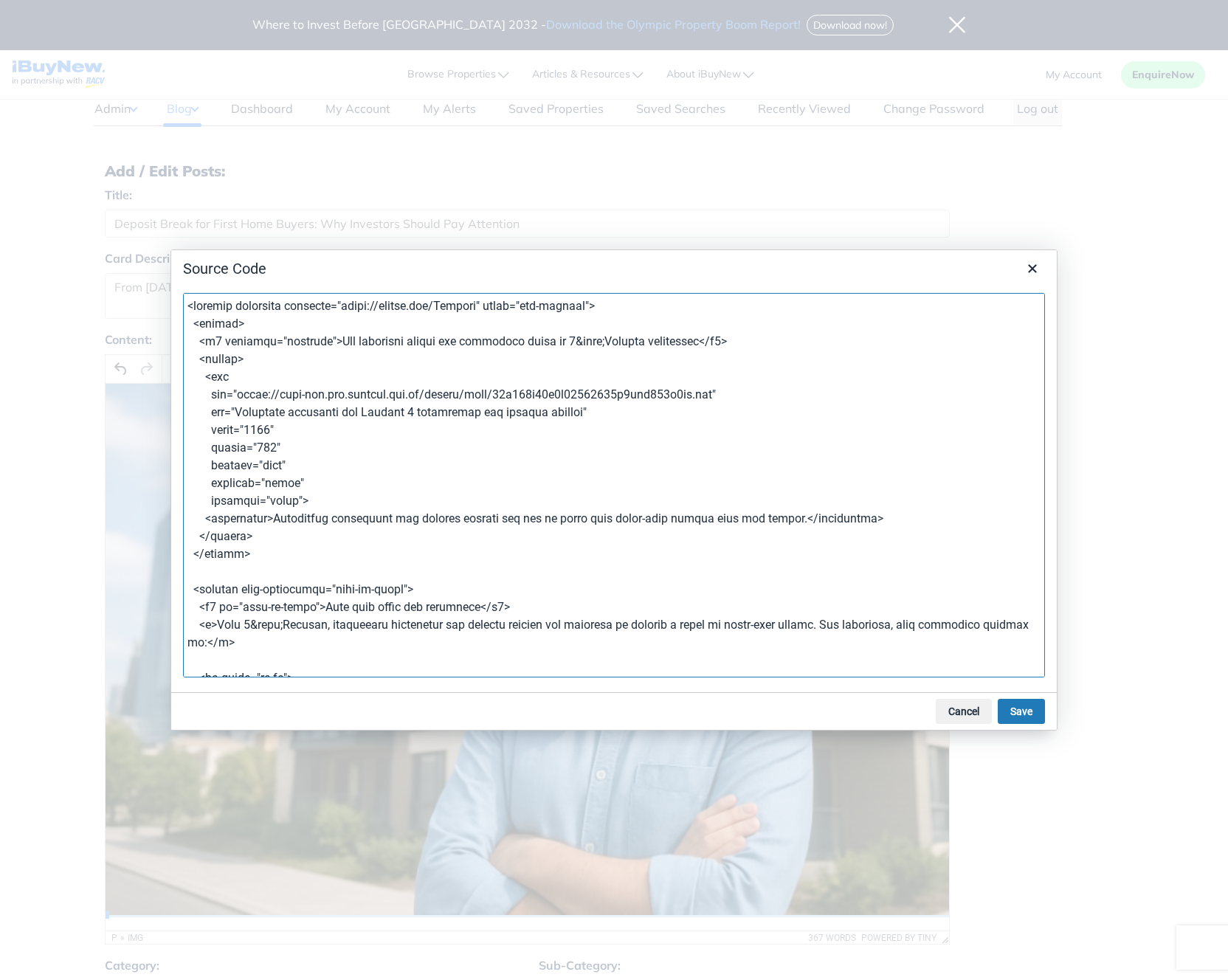
scroll to position [1284, 0]
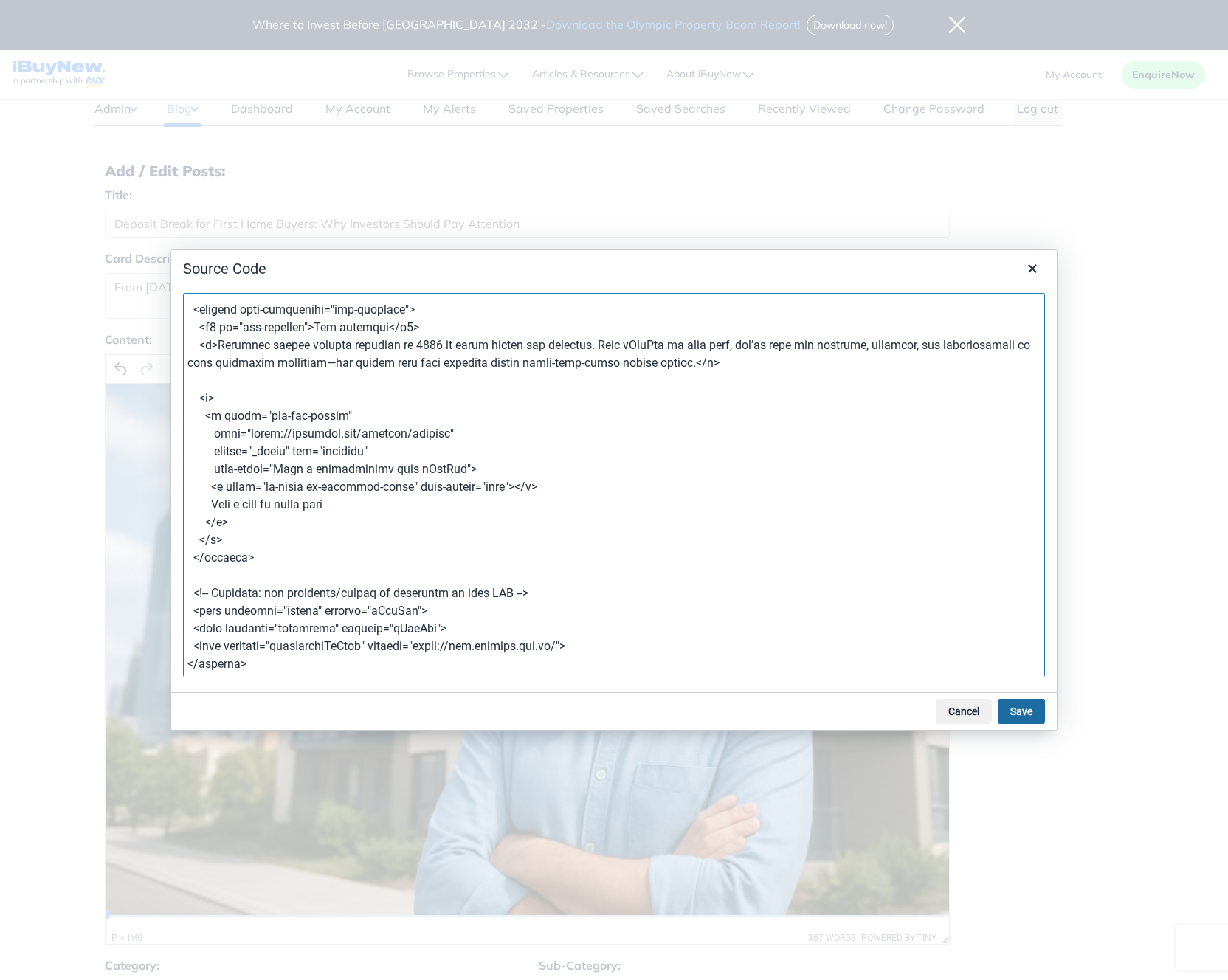
click at [1022, 718] on button "Save" at bounding box center [1022, 711] width 47 height 25
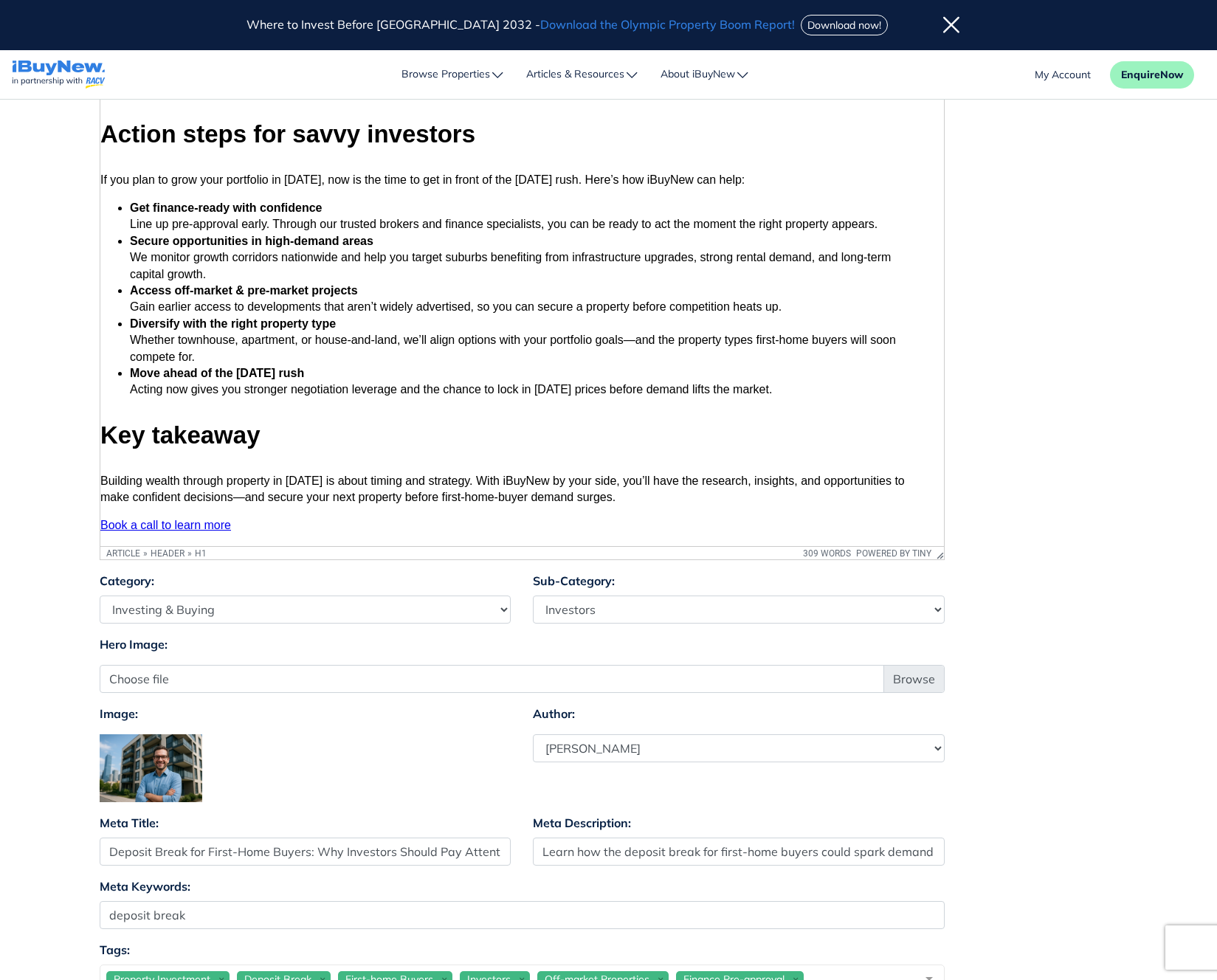
scroll to position [820, 12]
drag, startPoint x: 941, startPoint y: 231, endPoint x: 1027, endPoint y: 566, distance: 345.9
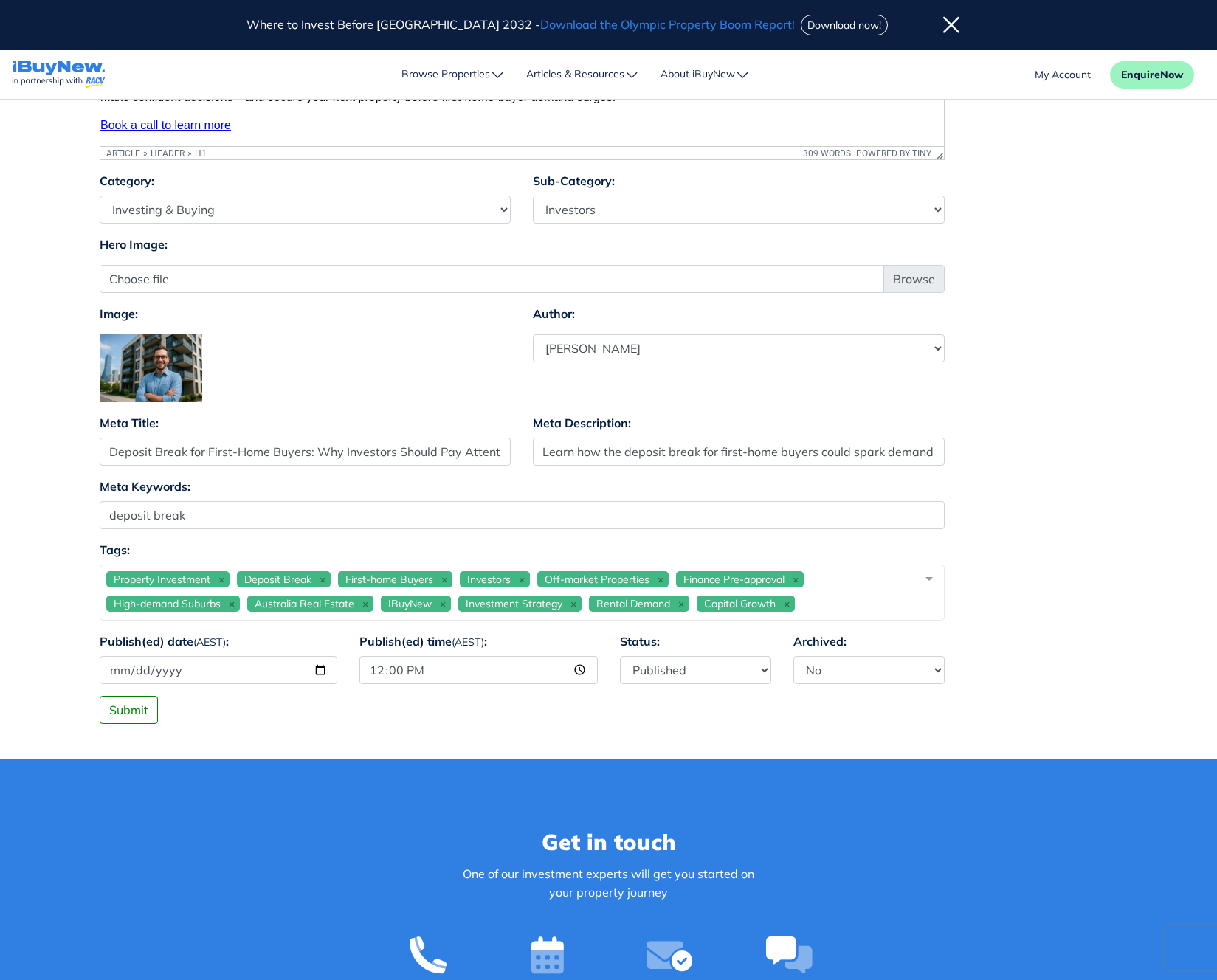
scroll to position [933, 0]
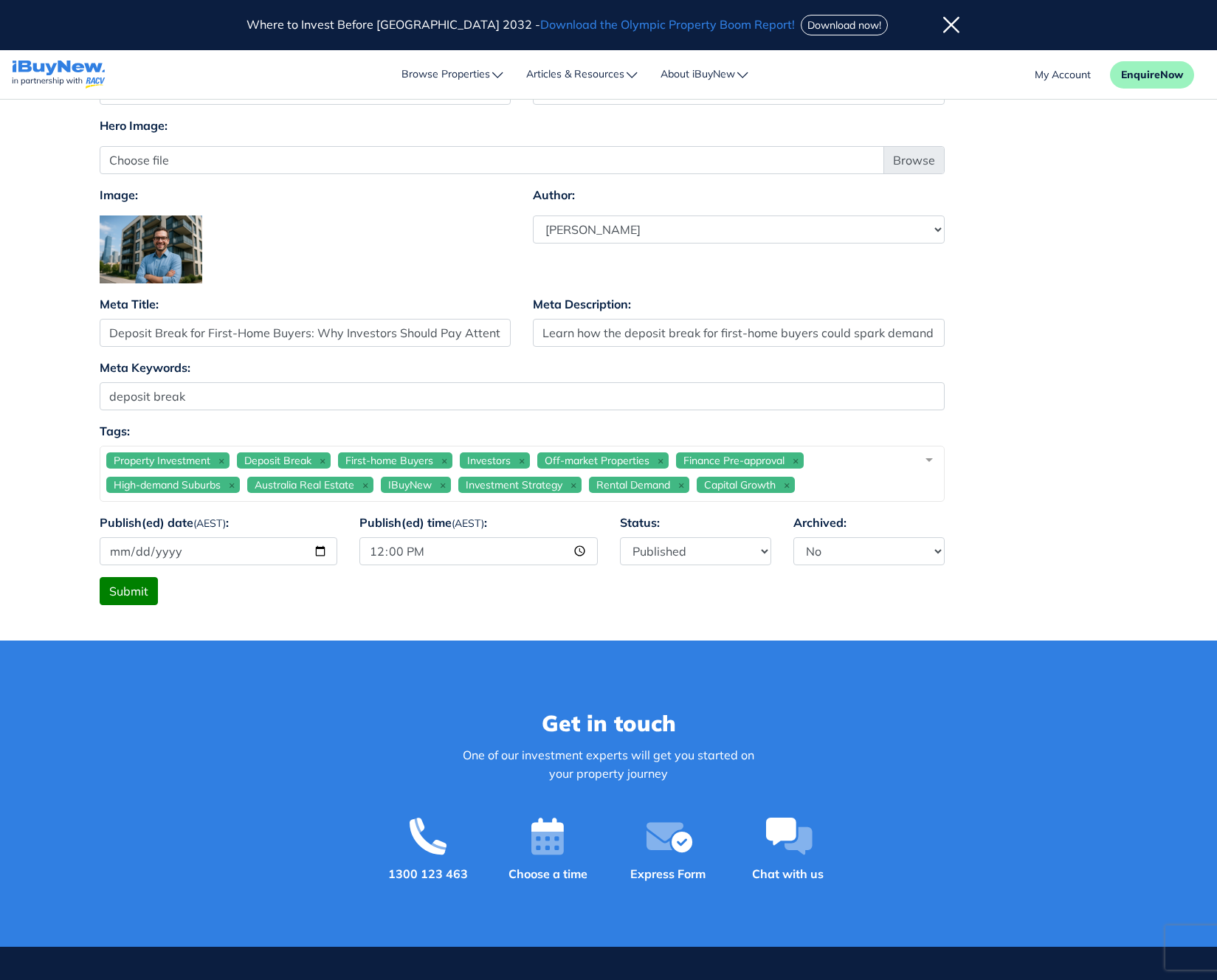
click at [128, 592] on button "Submit" at bounding box center [129, 591] width 59 height 28
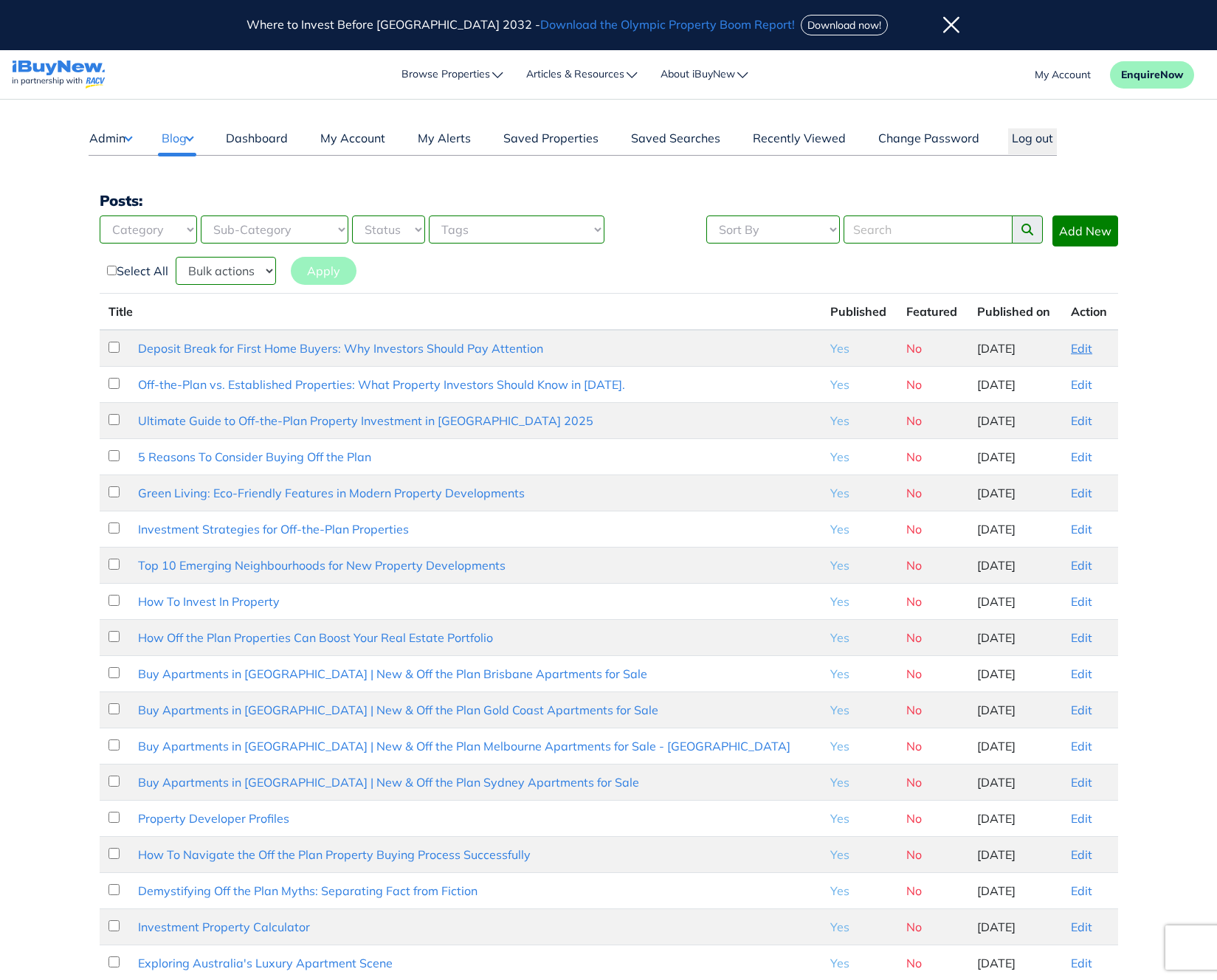
click at [1075, 350] on link "Edit" at bounding box center [1082, 348] width 21 height 14
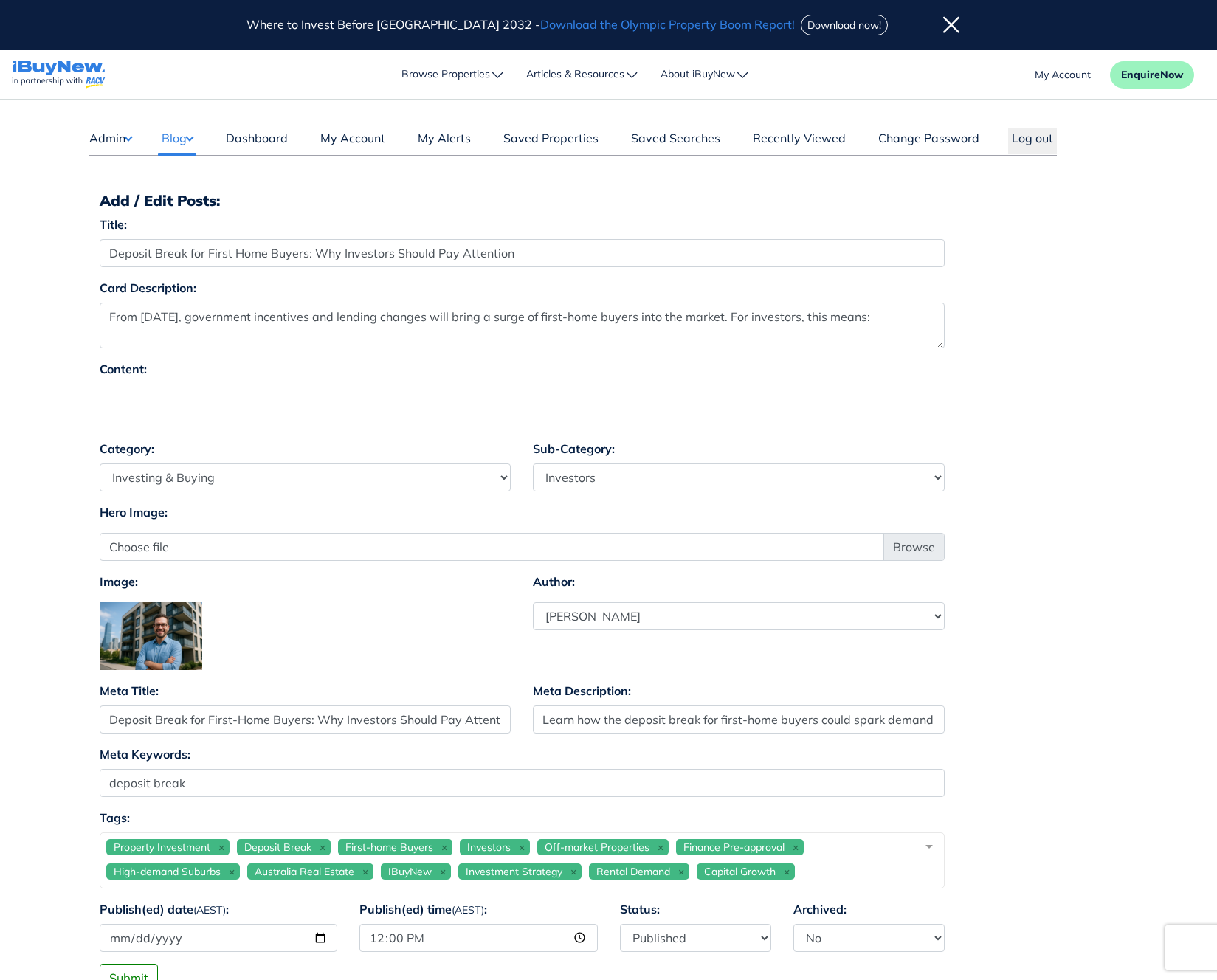
select select "4"
select select "17"
select select "1590"
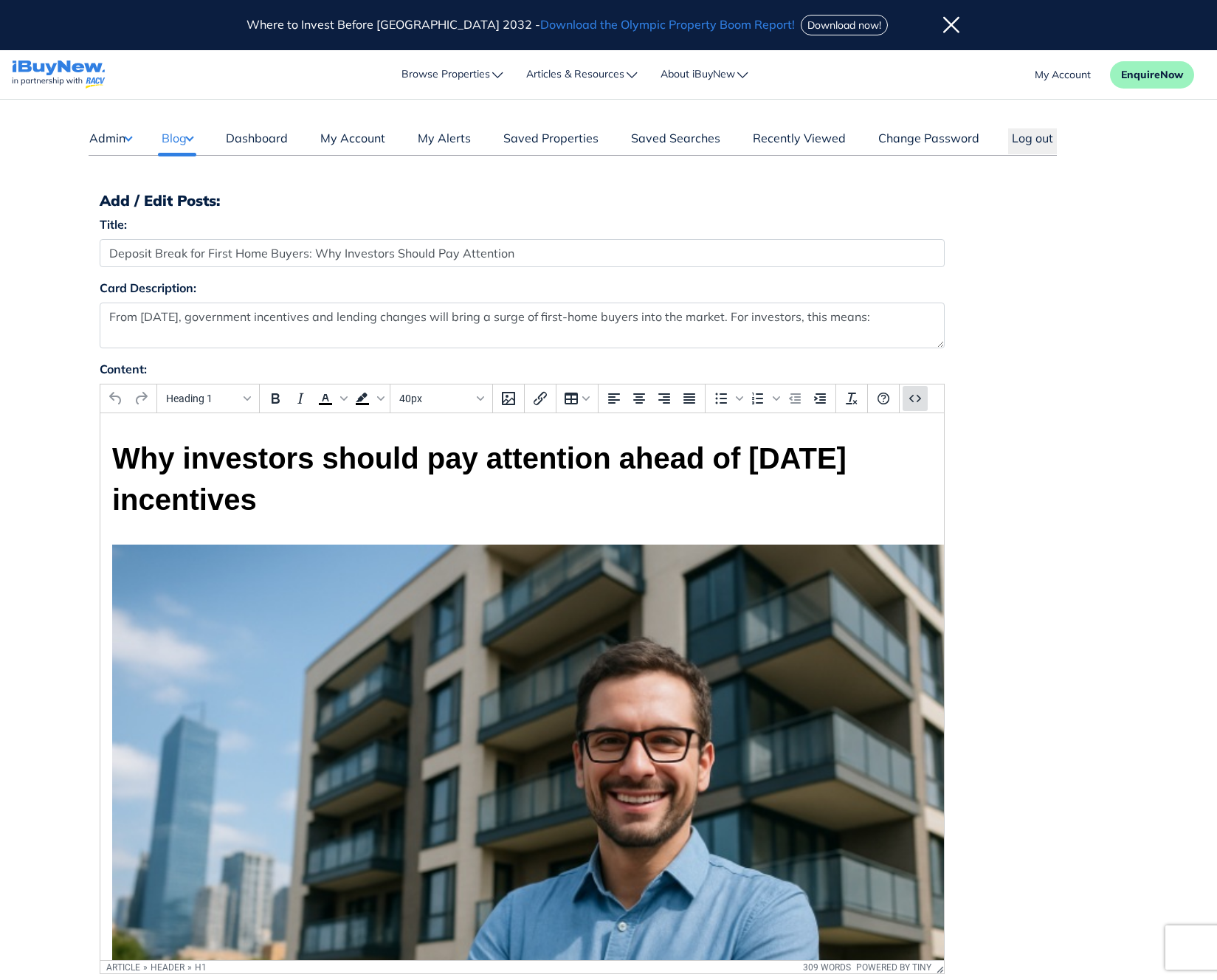
click at [918, 406] on icon "Source code" at bounding box center [915, 398] width 18 height 18
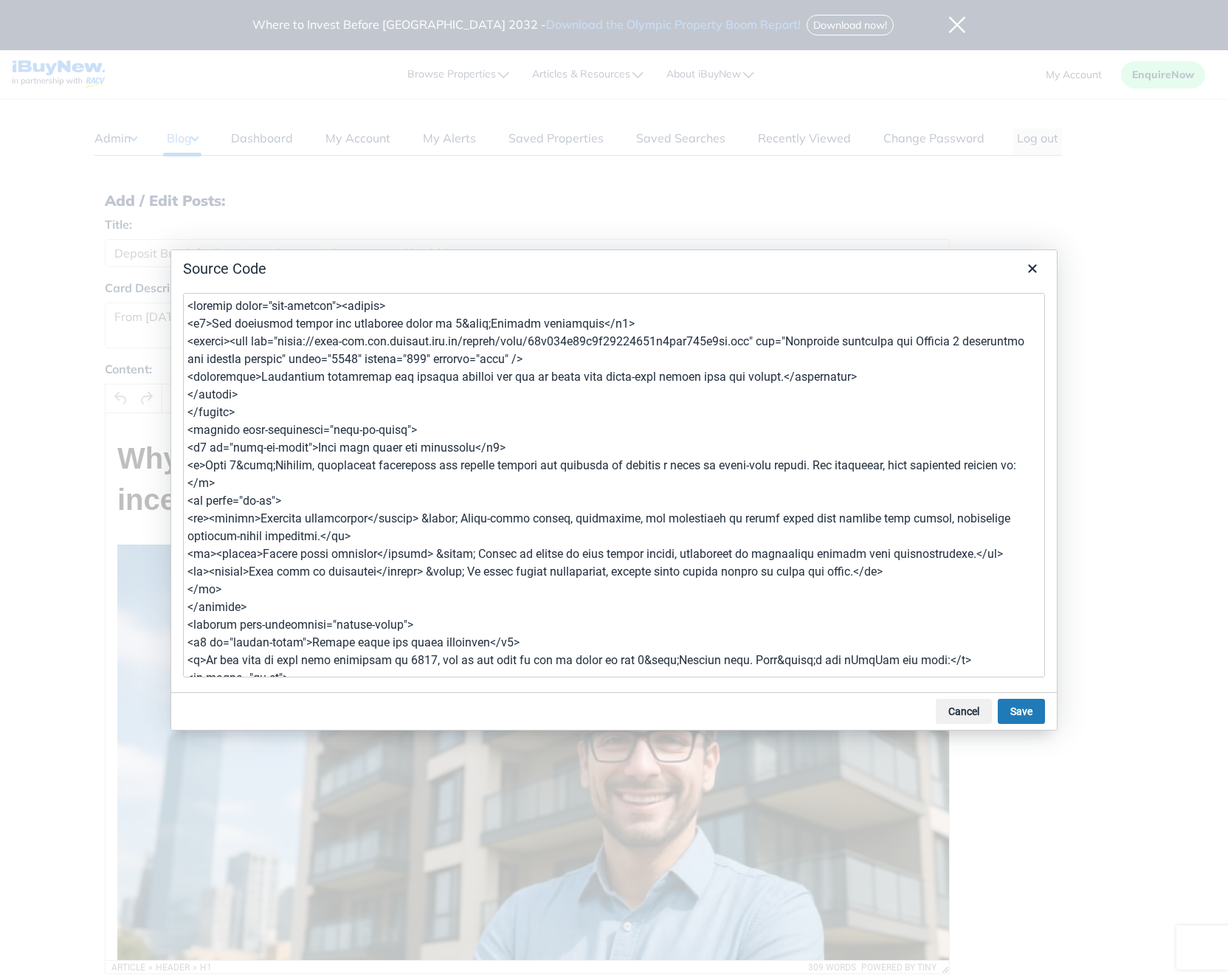
click at [613, 500] on textarea at bounding box center [614, 485] width 862 height 385
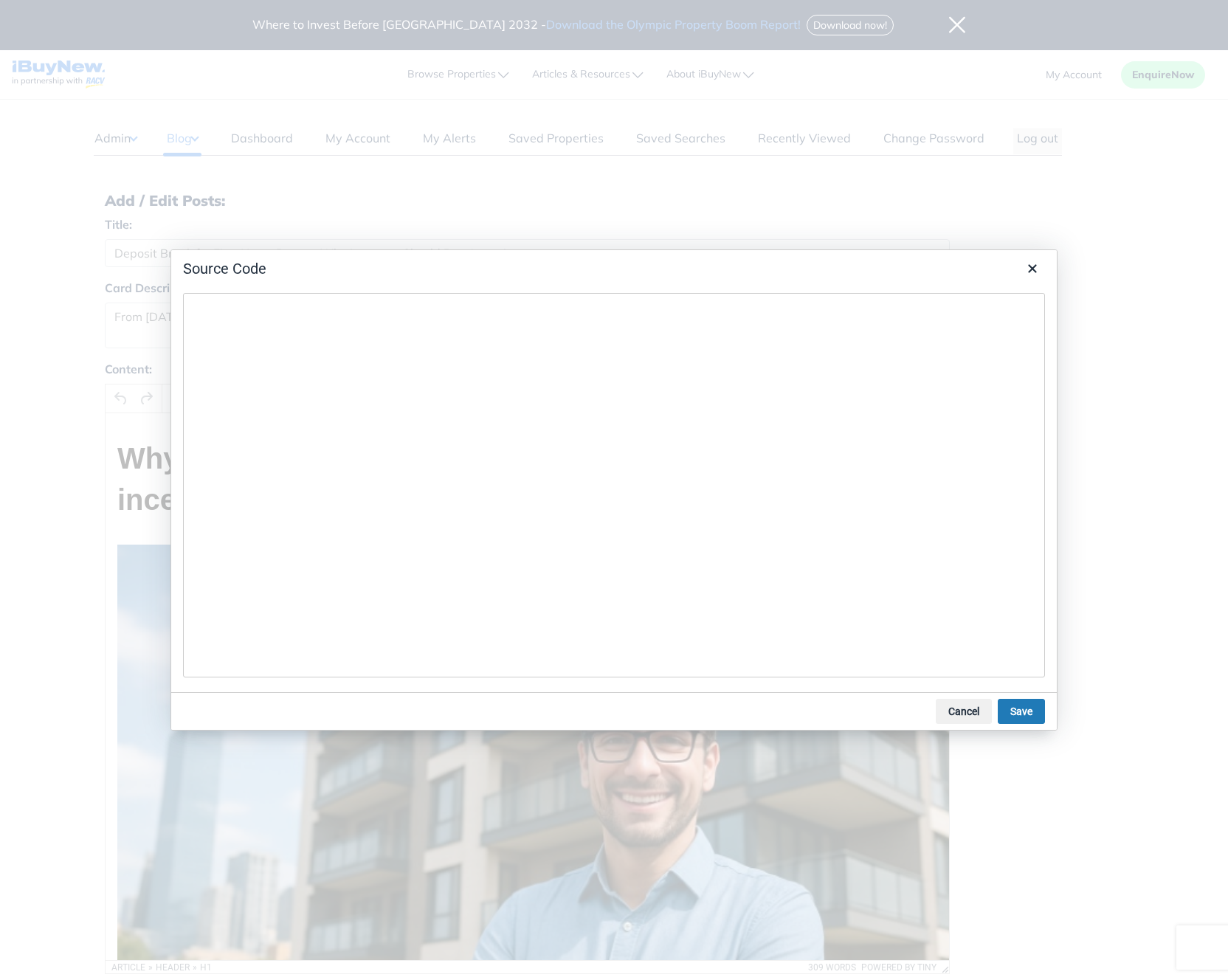
type textarea "<article itemscope itemtype="https://schema.org/Article"> <header> <figure> <im…"
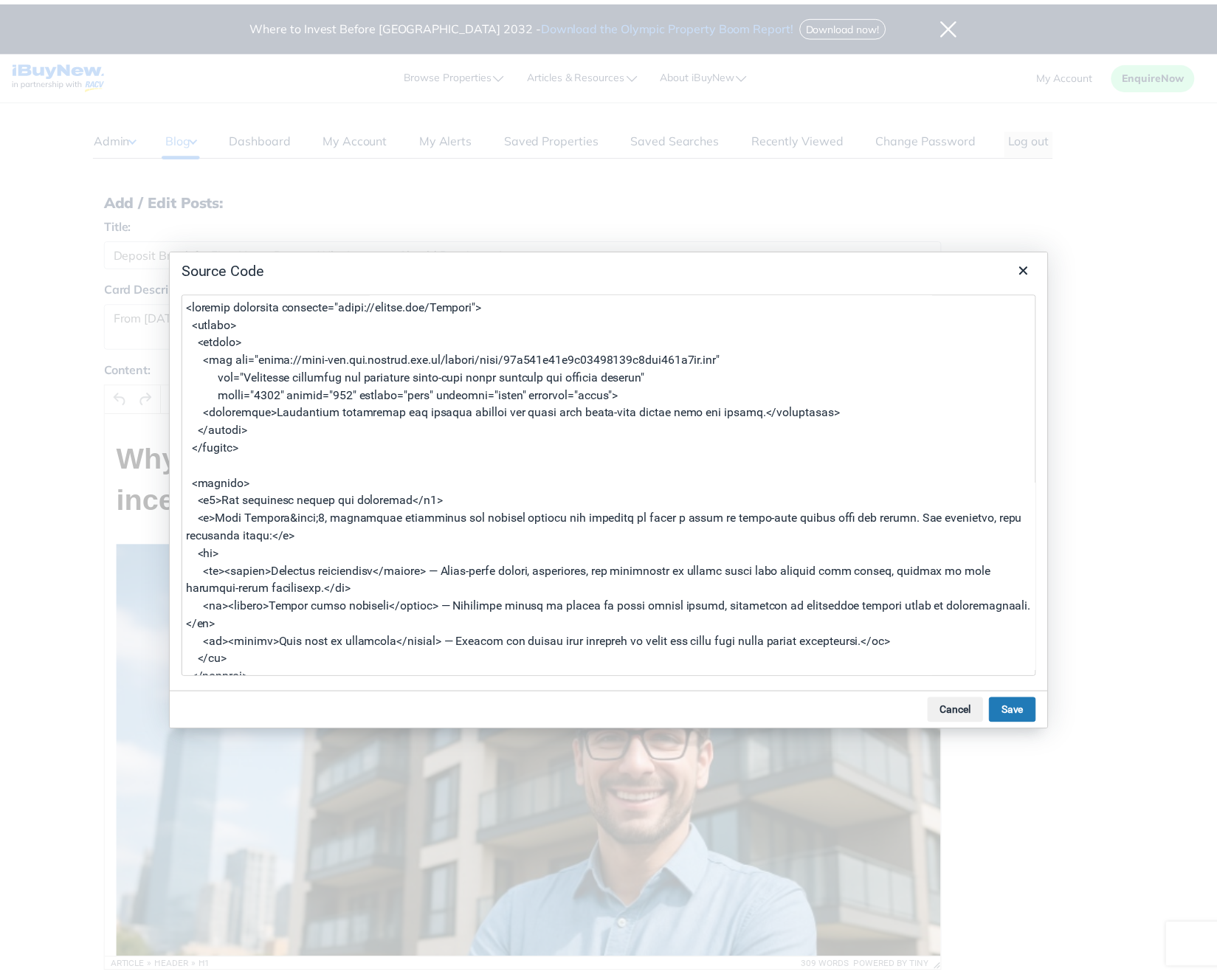
scroll to position [770, 0]
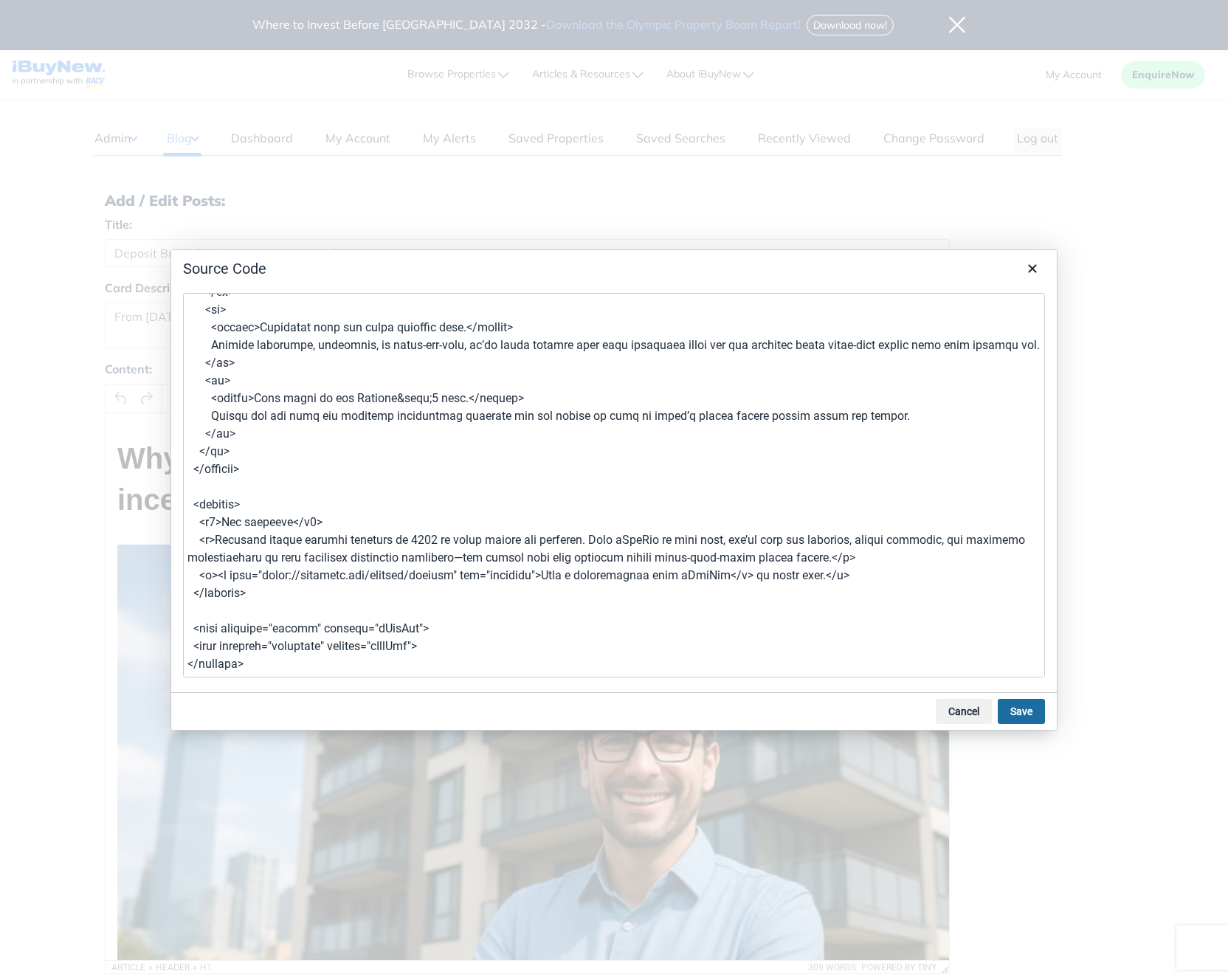
click at [1021, 710] on button "Save" at bounding box center [1022, 711] width 47 height 25
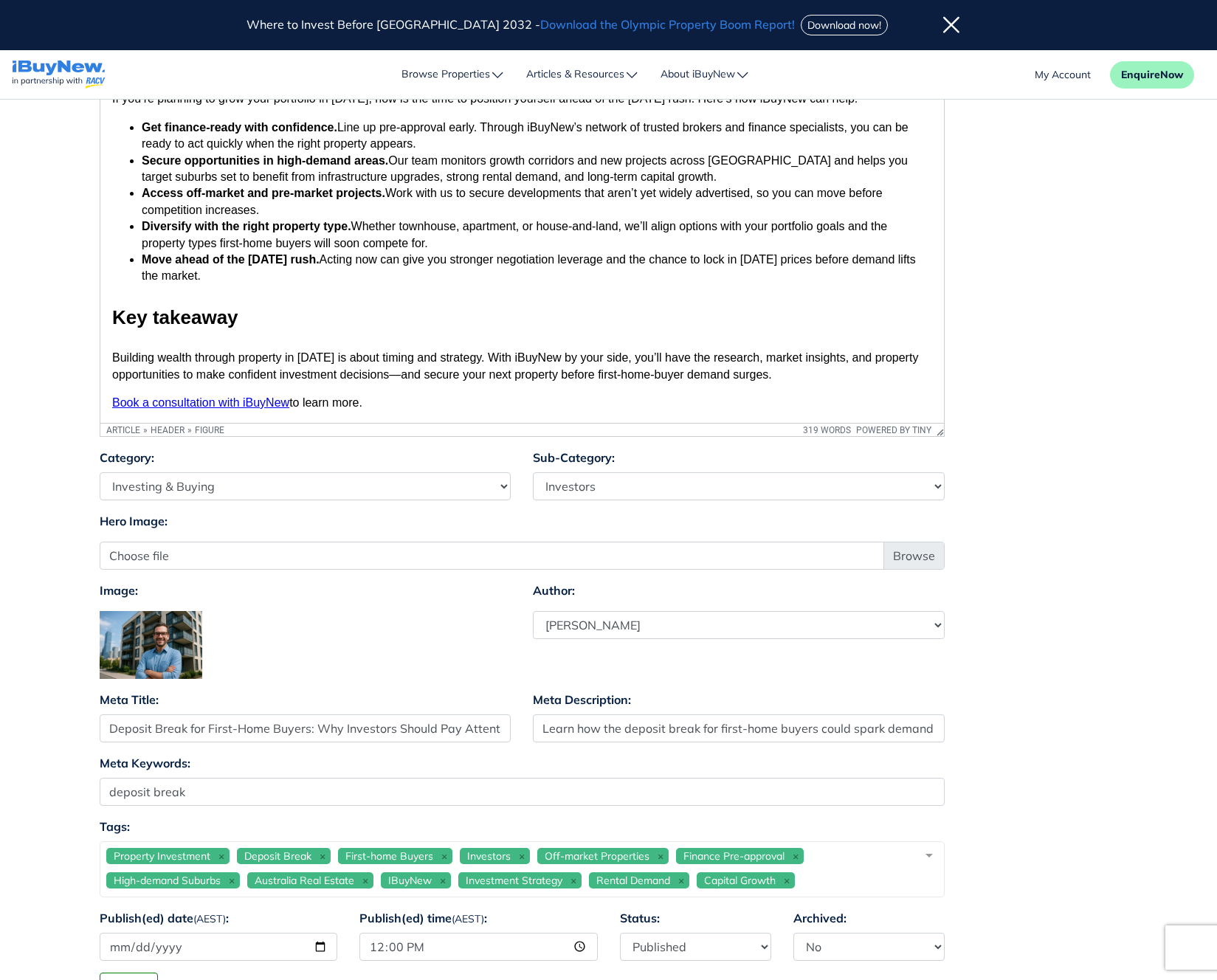
scroll to position [526, 0]
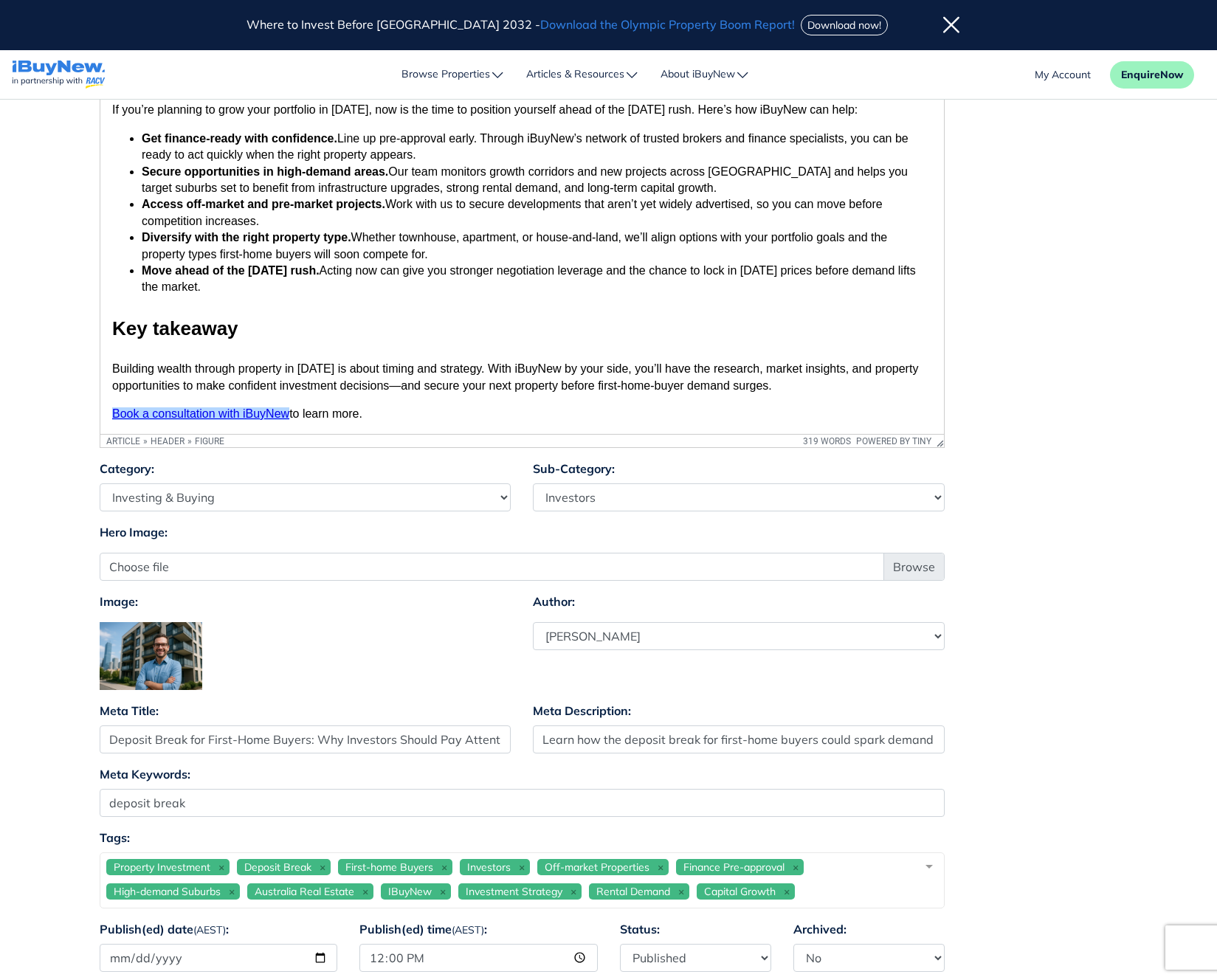
click at [229, 407] on link "Book a consultation with iBuyNew" at bounding box center [200, 413] width 177 height 12
click at [209, 407] on link "Book a consultation with iBuyNew" at bounding box center [200, 413] width 177 height 12
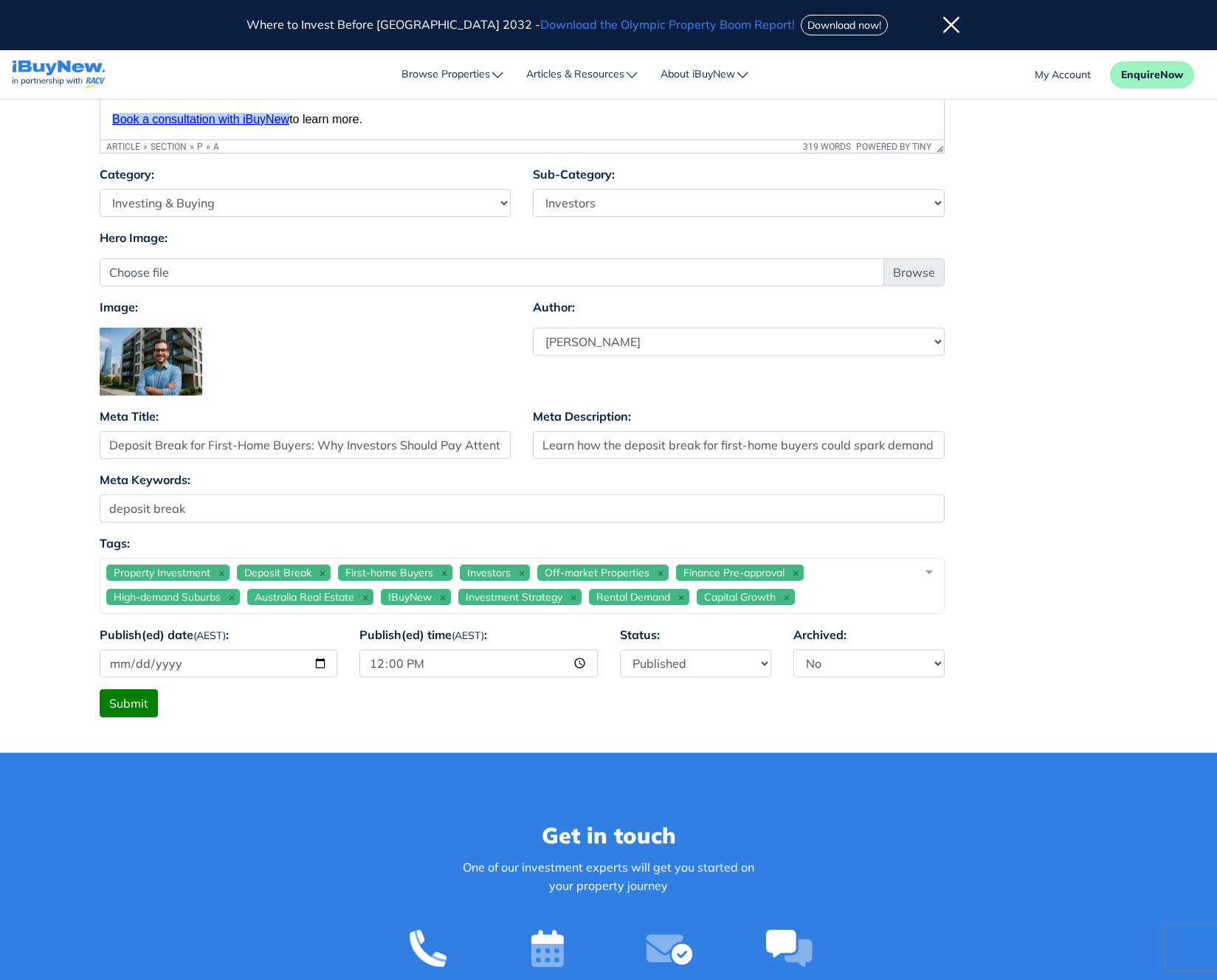
scroll to position [824, 0]
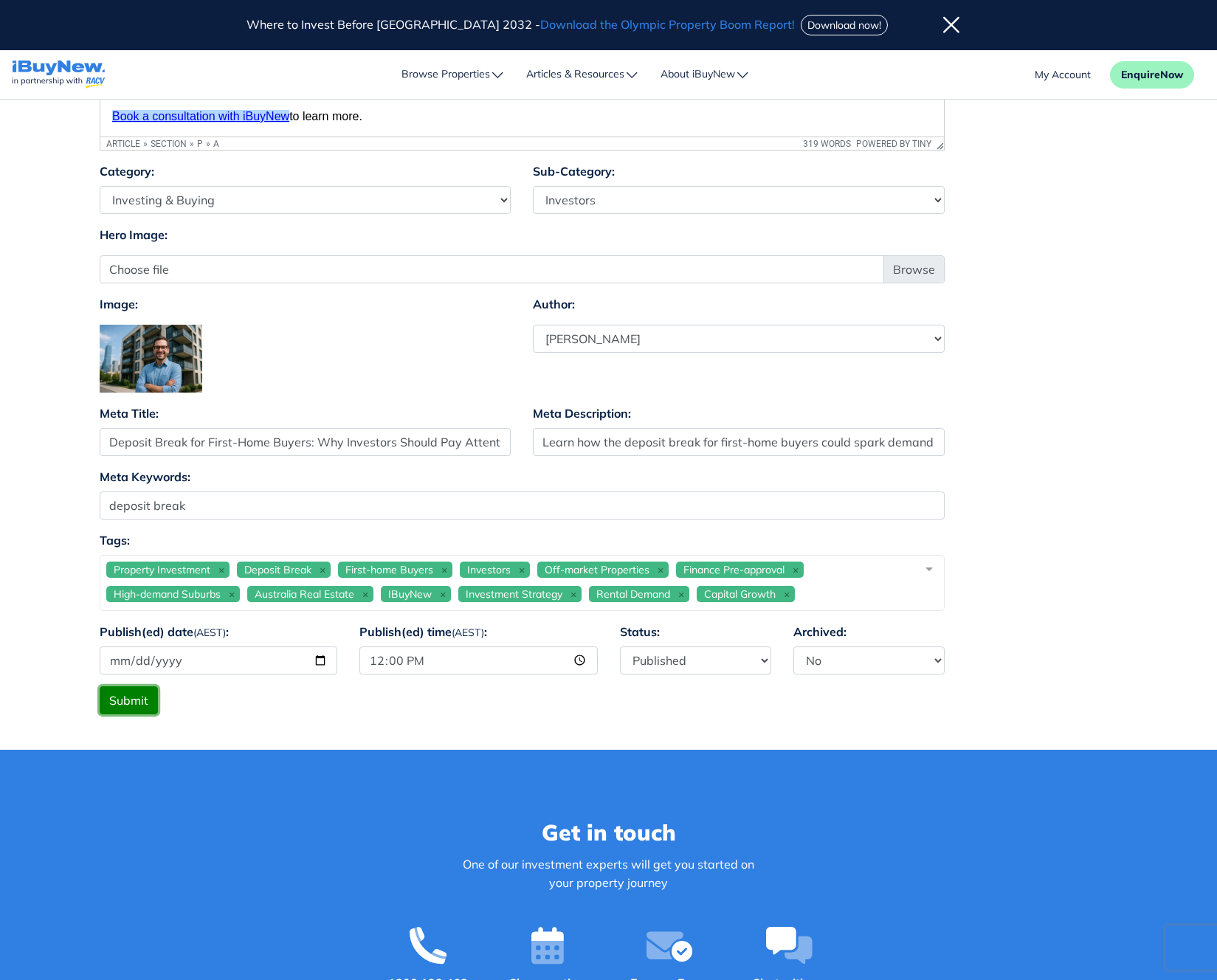
click at [136, 707] on button "Submit" at bounding box center [129, 701] width 59 height 28
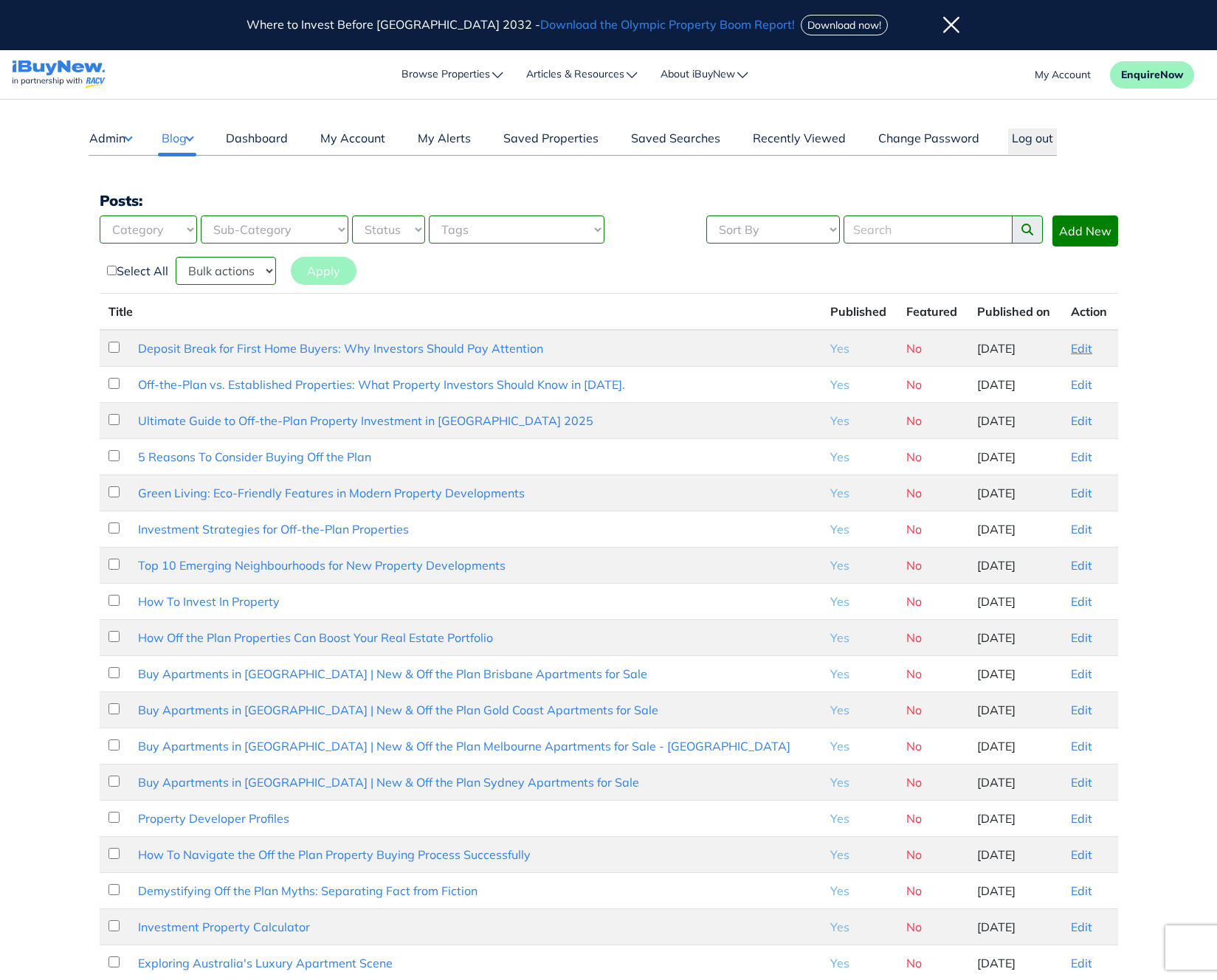
click at [1075, 349] on link "Edit" at bounding box center [1082, 348] width 21 height 14
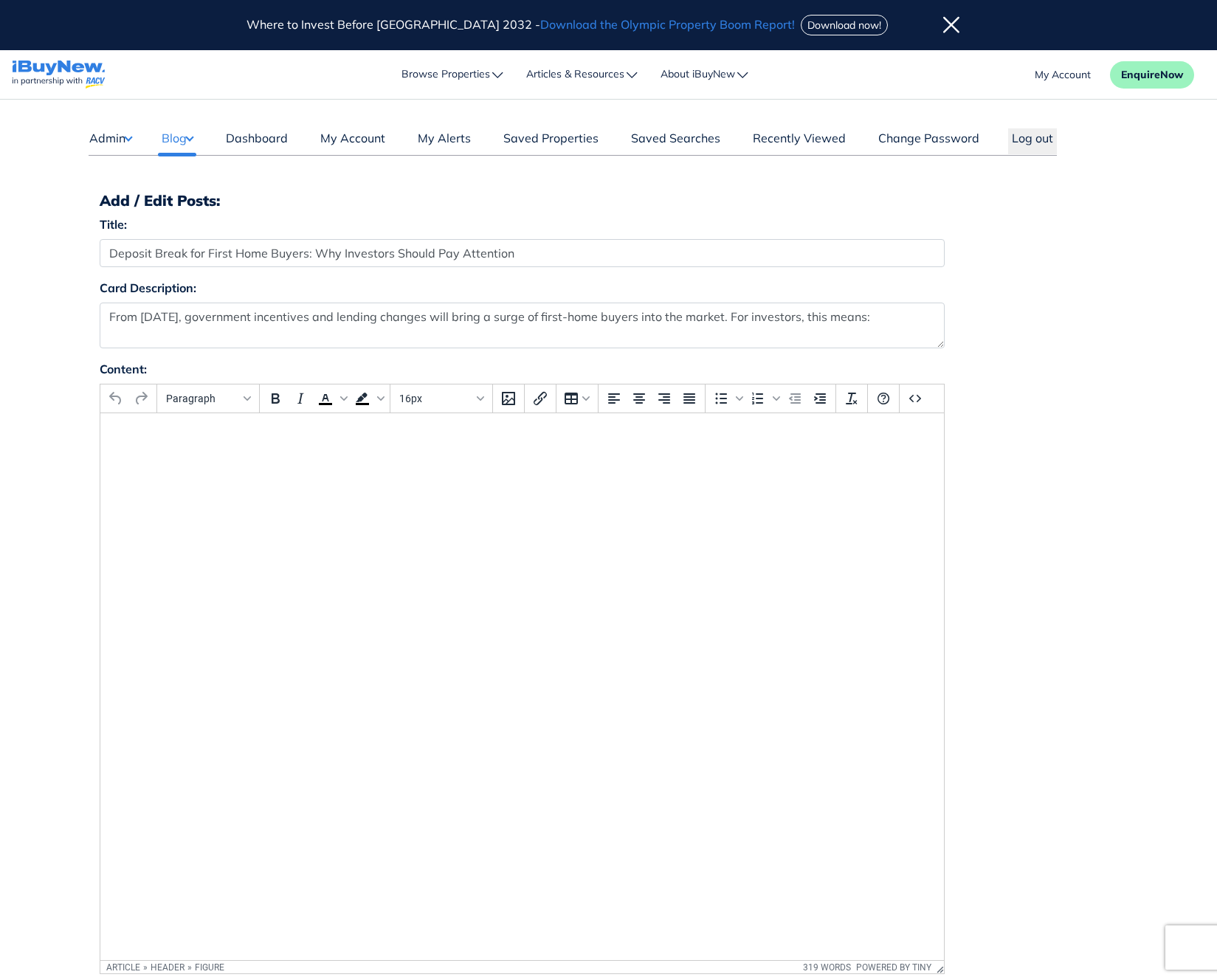
select select "4"
select select "17"
select select "1590"
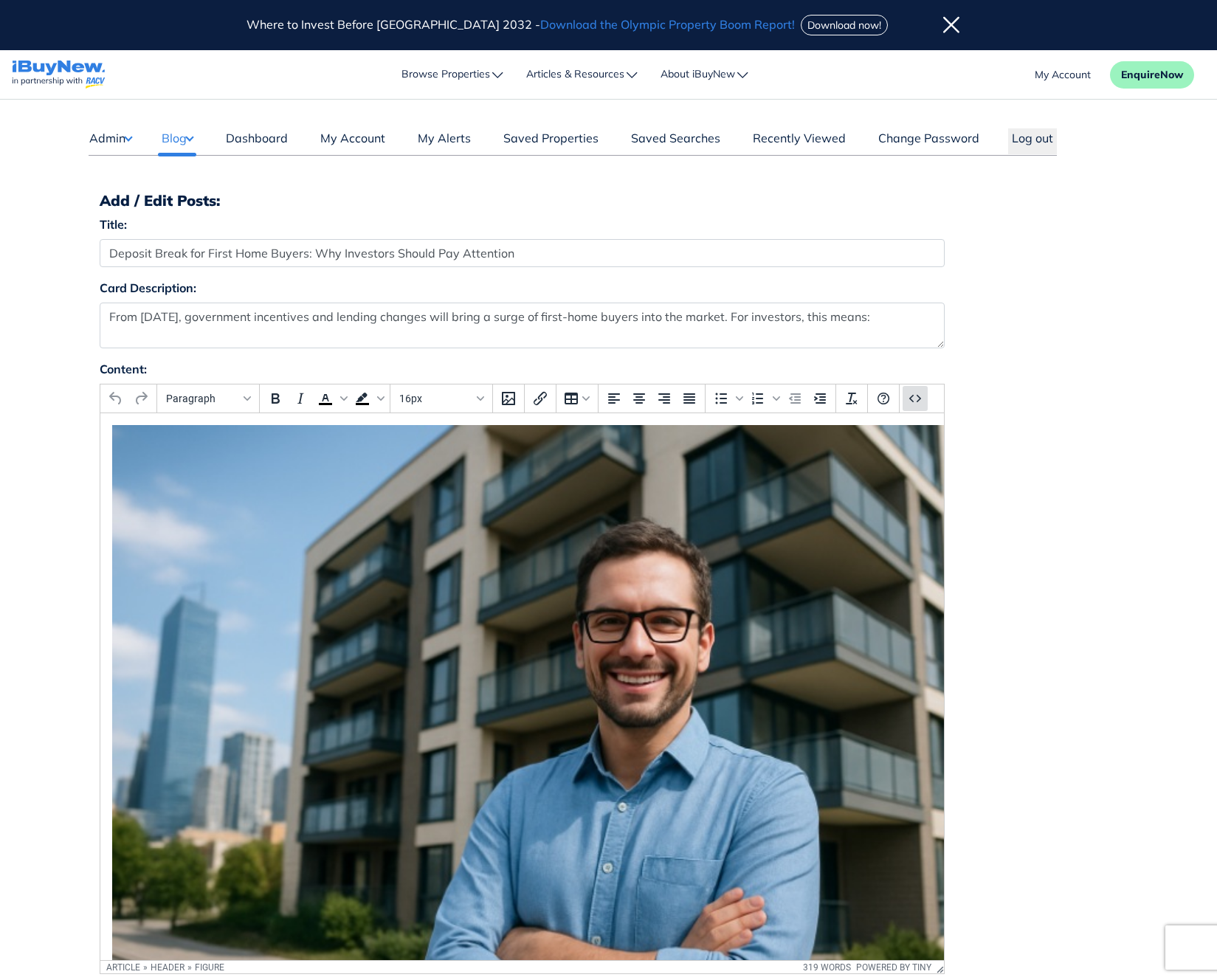
click at [913, 397] on icon "Source code" at bounding box center [915, 398] width 18 height 18
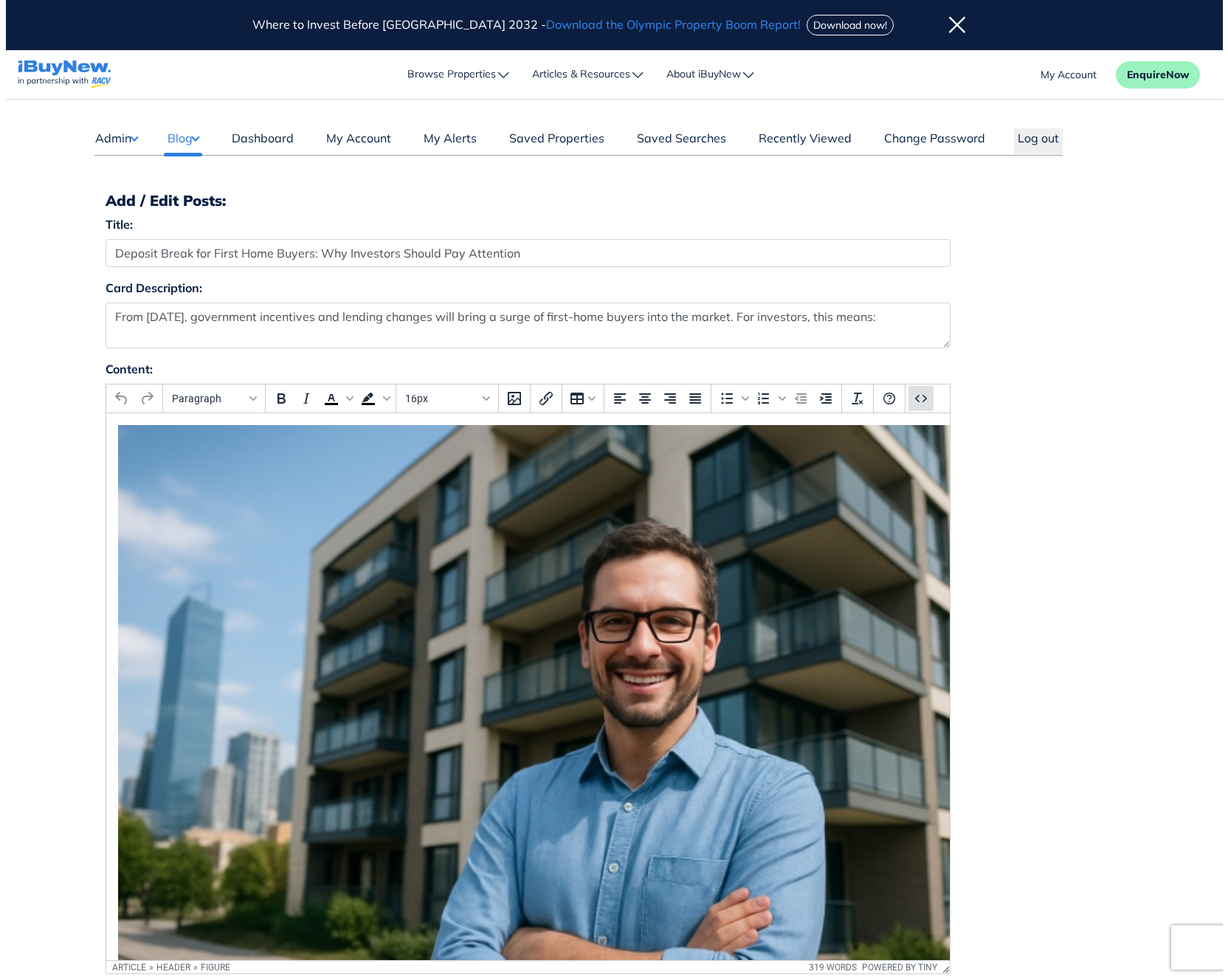
scroll to position [12, 0]
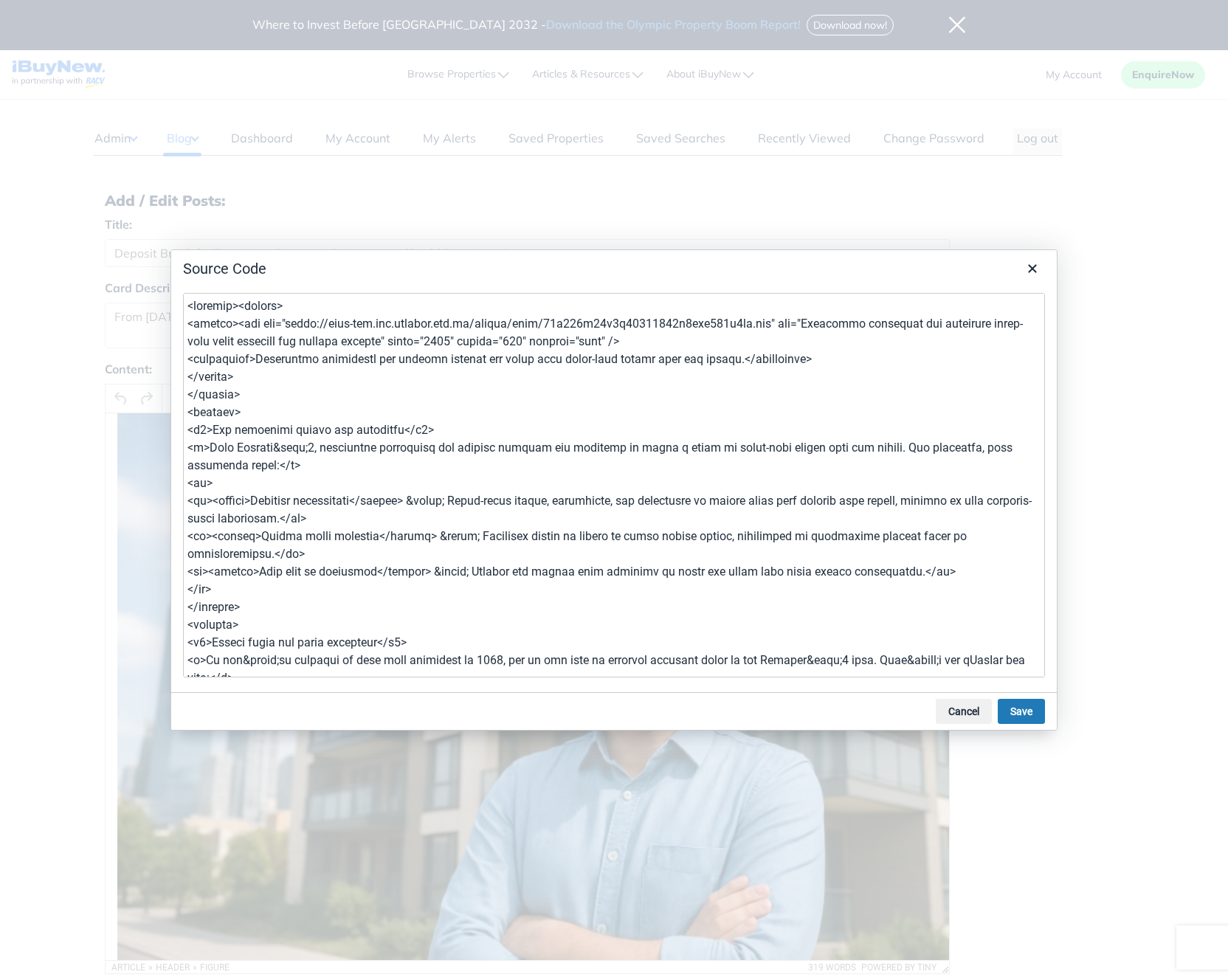
click at [630, 518] on textarea at bounding box center [614, 485] width 862 height 385
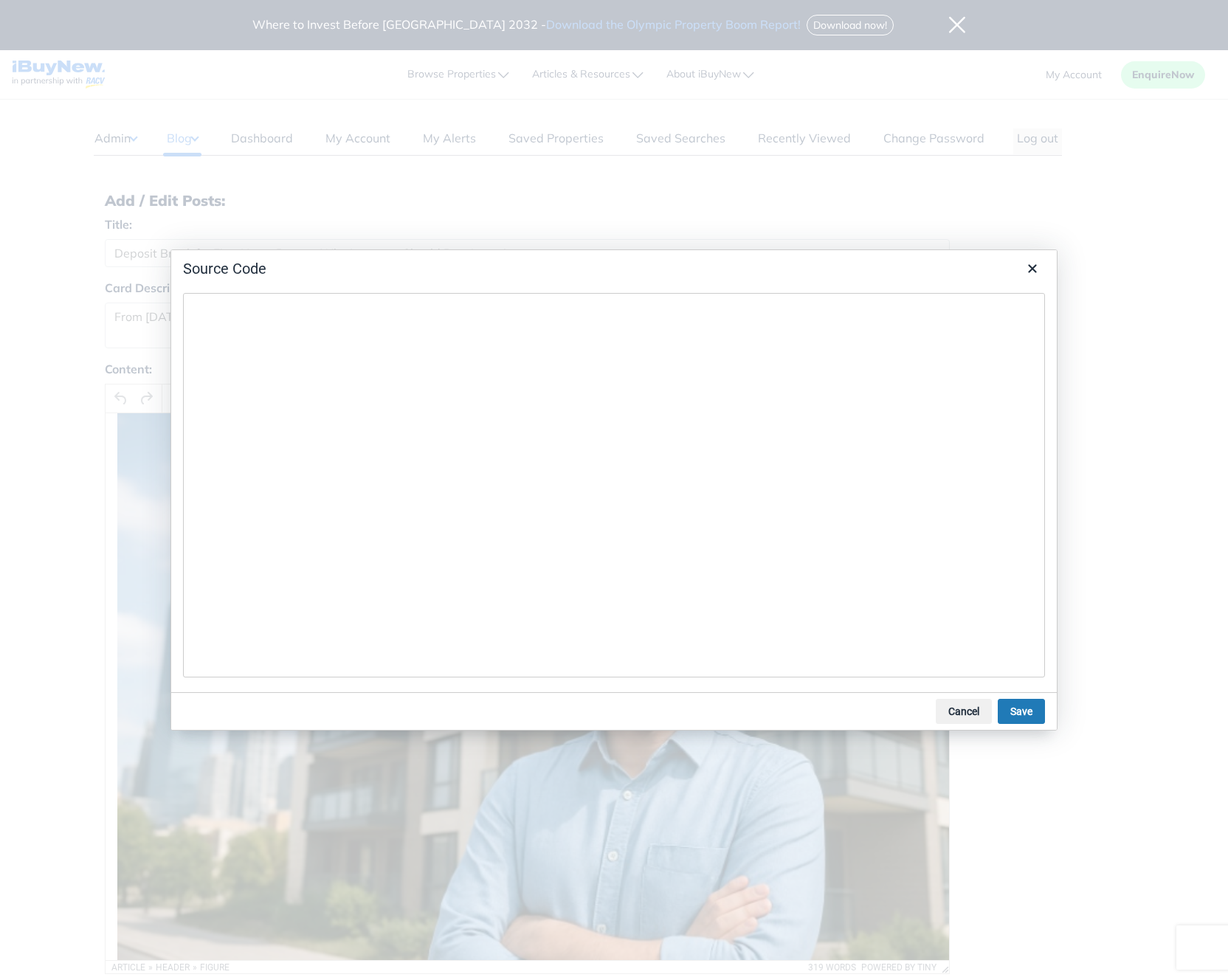
type textarea "<p><img src="[URL][DOMAIN_NAME]" alt="Why investors should pay attention" width…"
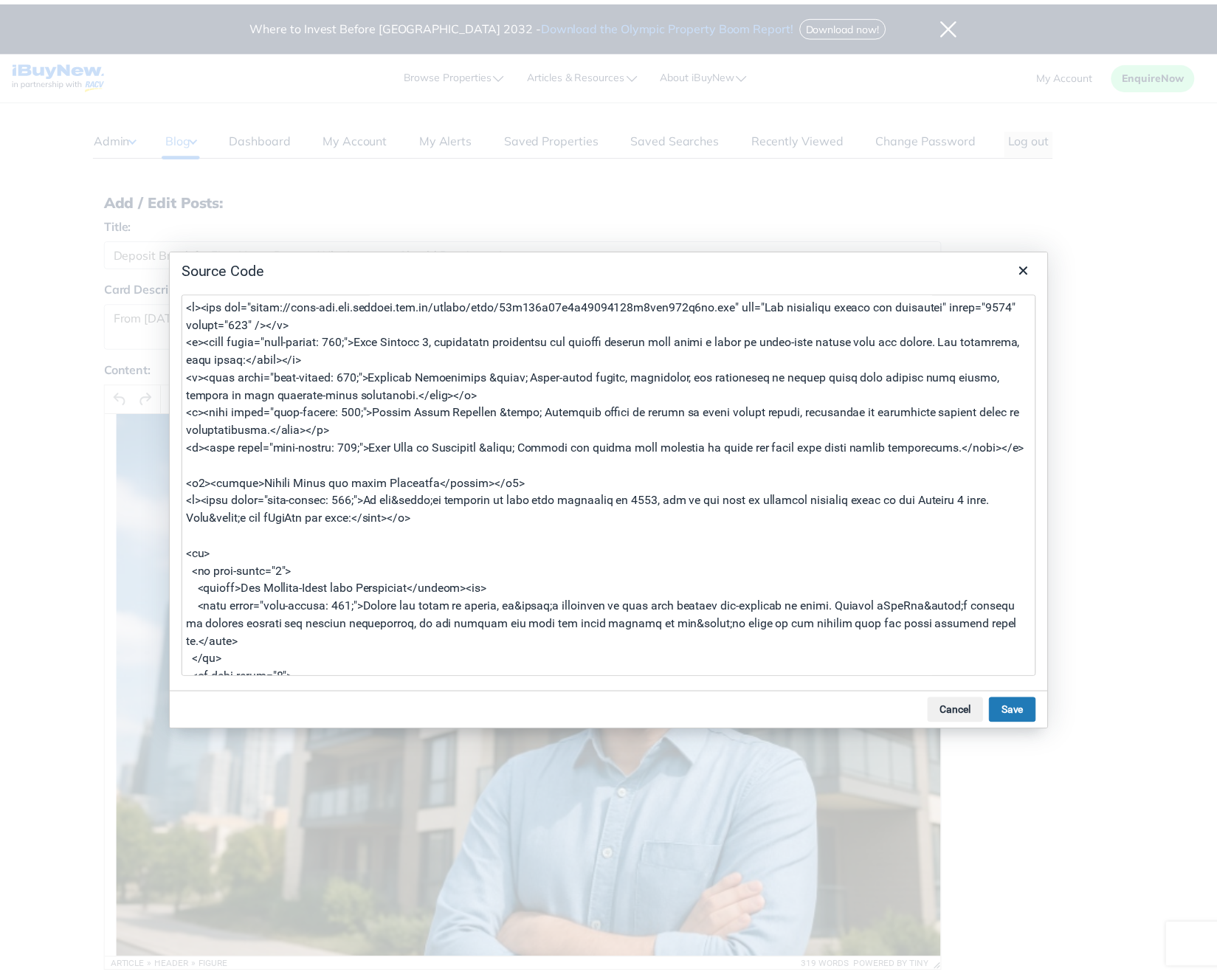
scroll to position [522, 0]
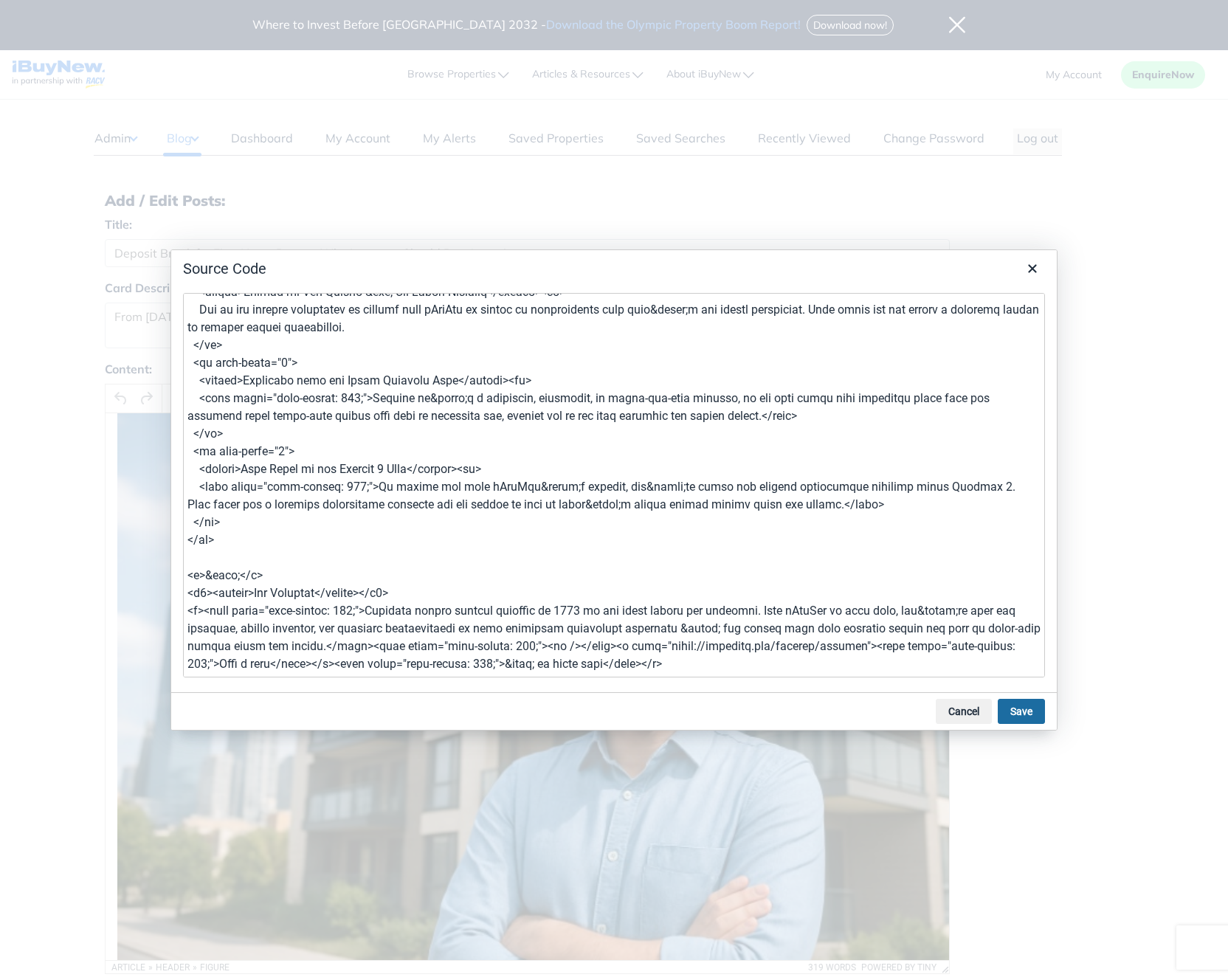
click at [1028, 710] on button "Save" at bounding box center [1022, 711] width 47 height 25
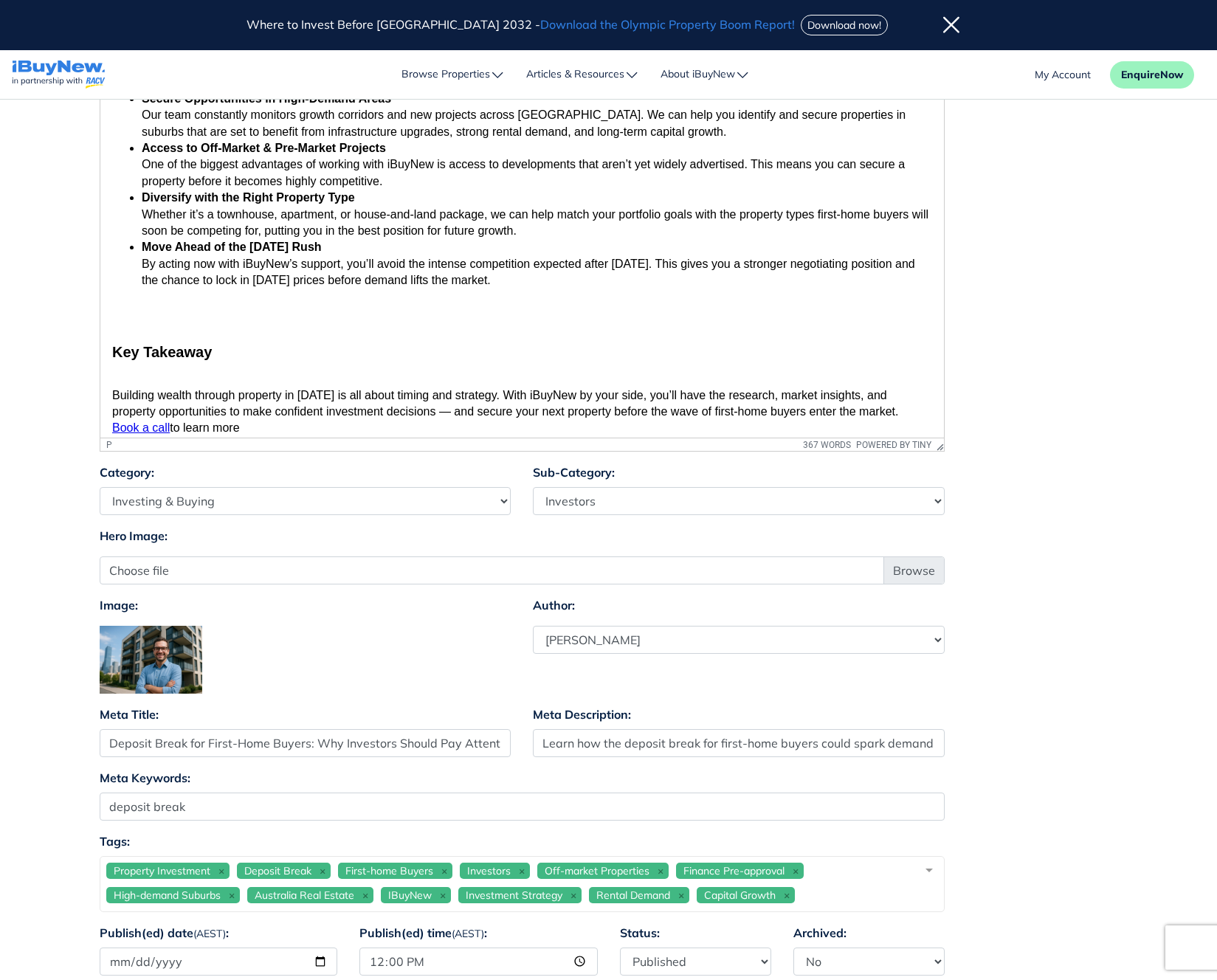
scroll to position [679, 0]
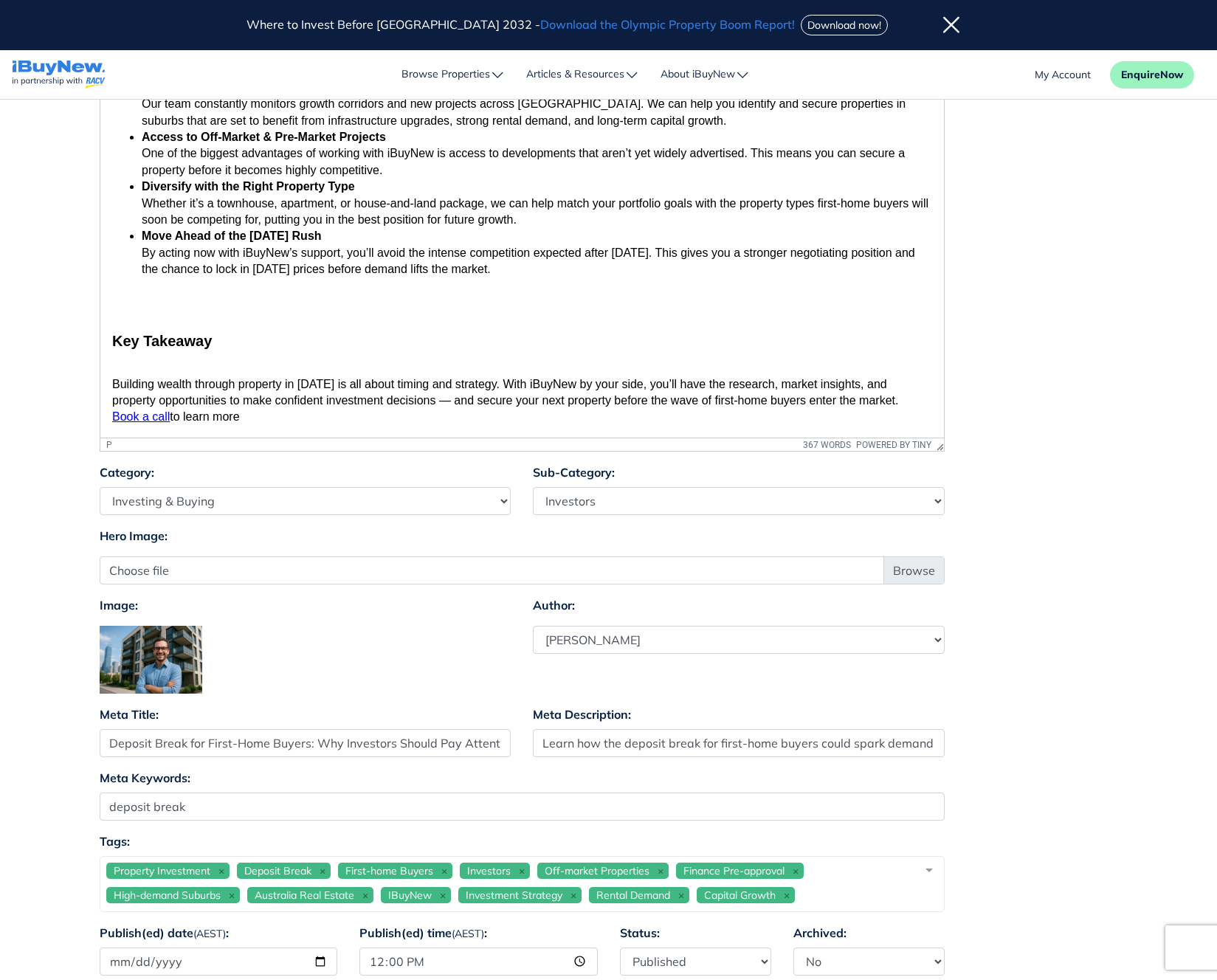
drag, startPoint x: 938, startPoint y: 127, endPoint x: 1203, endPoint y: 467, distance: 431.1
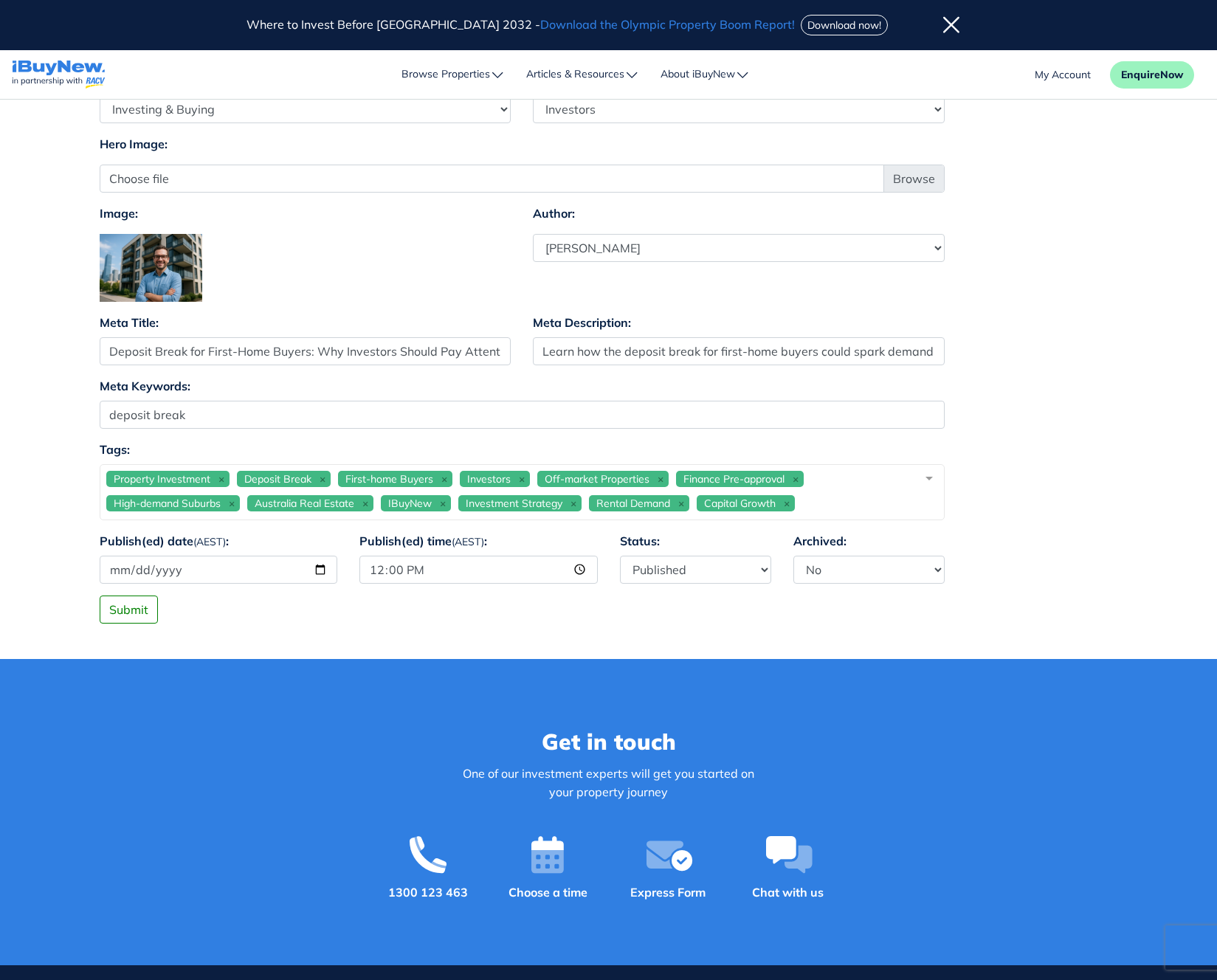
scroll to position [917, 0]
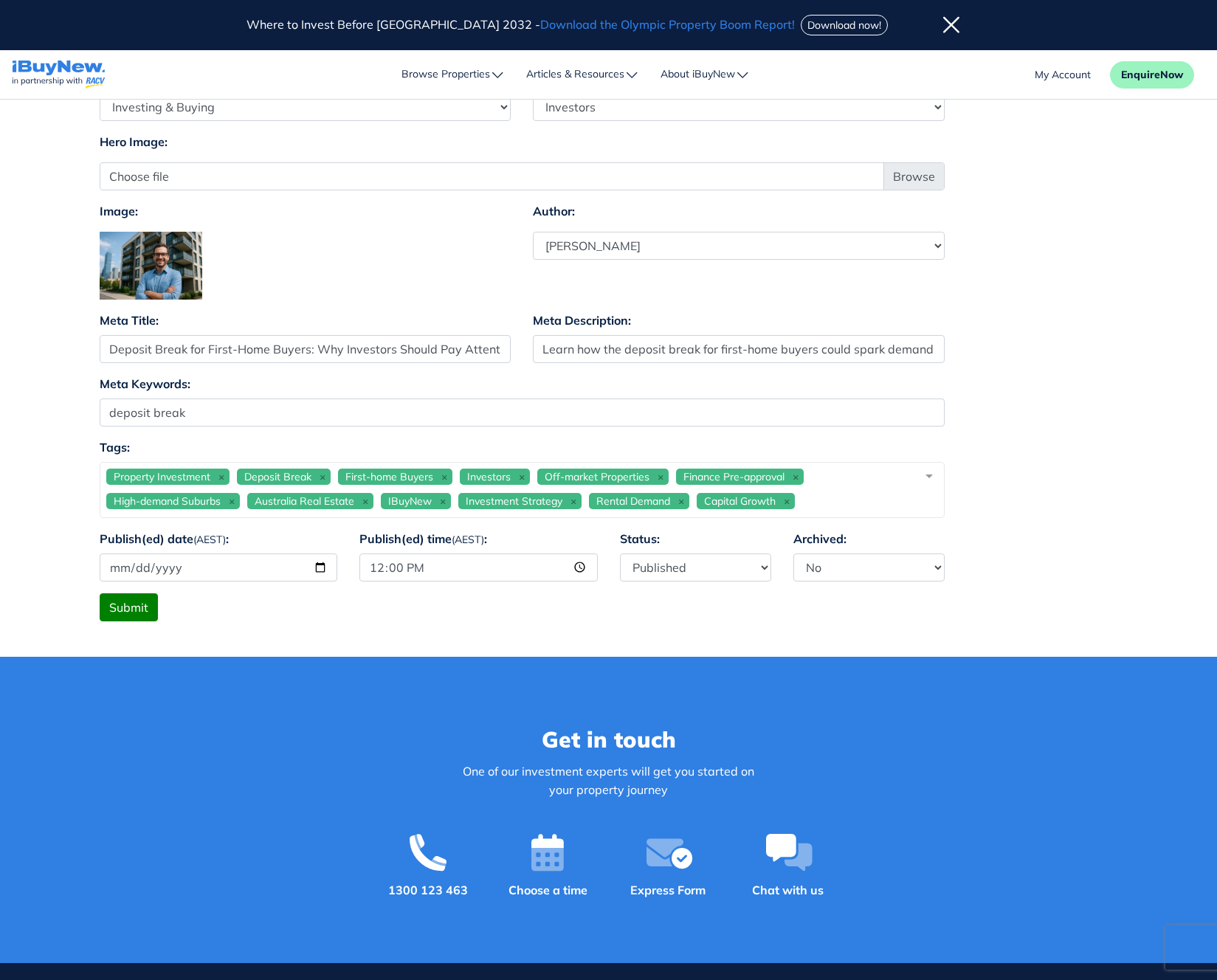
click at [123, 613] on button "Submit" at bounding box center [129, 607] width 59 height 28
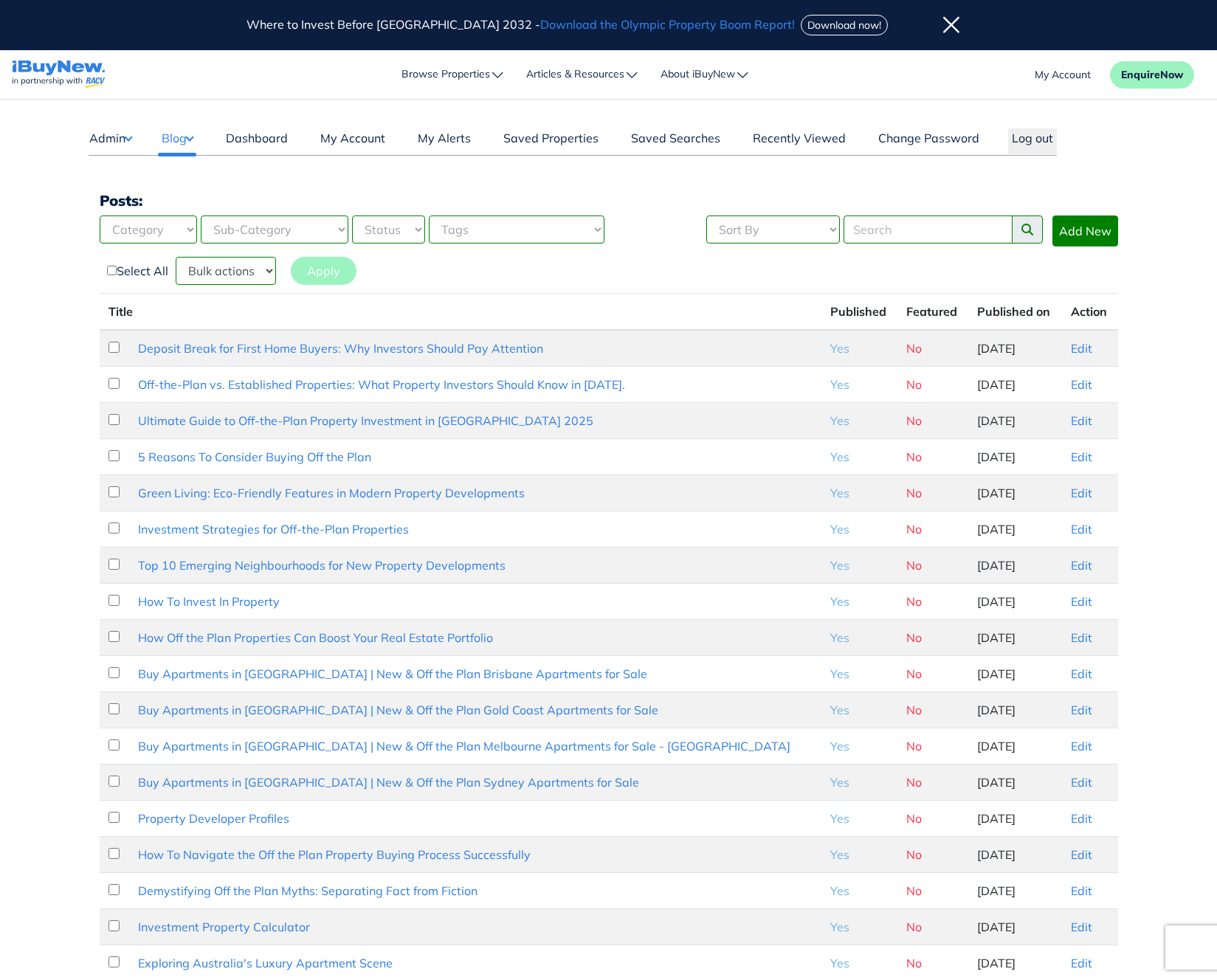
click at [1066, 362] on td "Edit" at bounding box center [1090, 348] width 56 height 37
click at [1072, 354] on link "Edit" at bounding box center [1082, 348] width 21 height 14
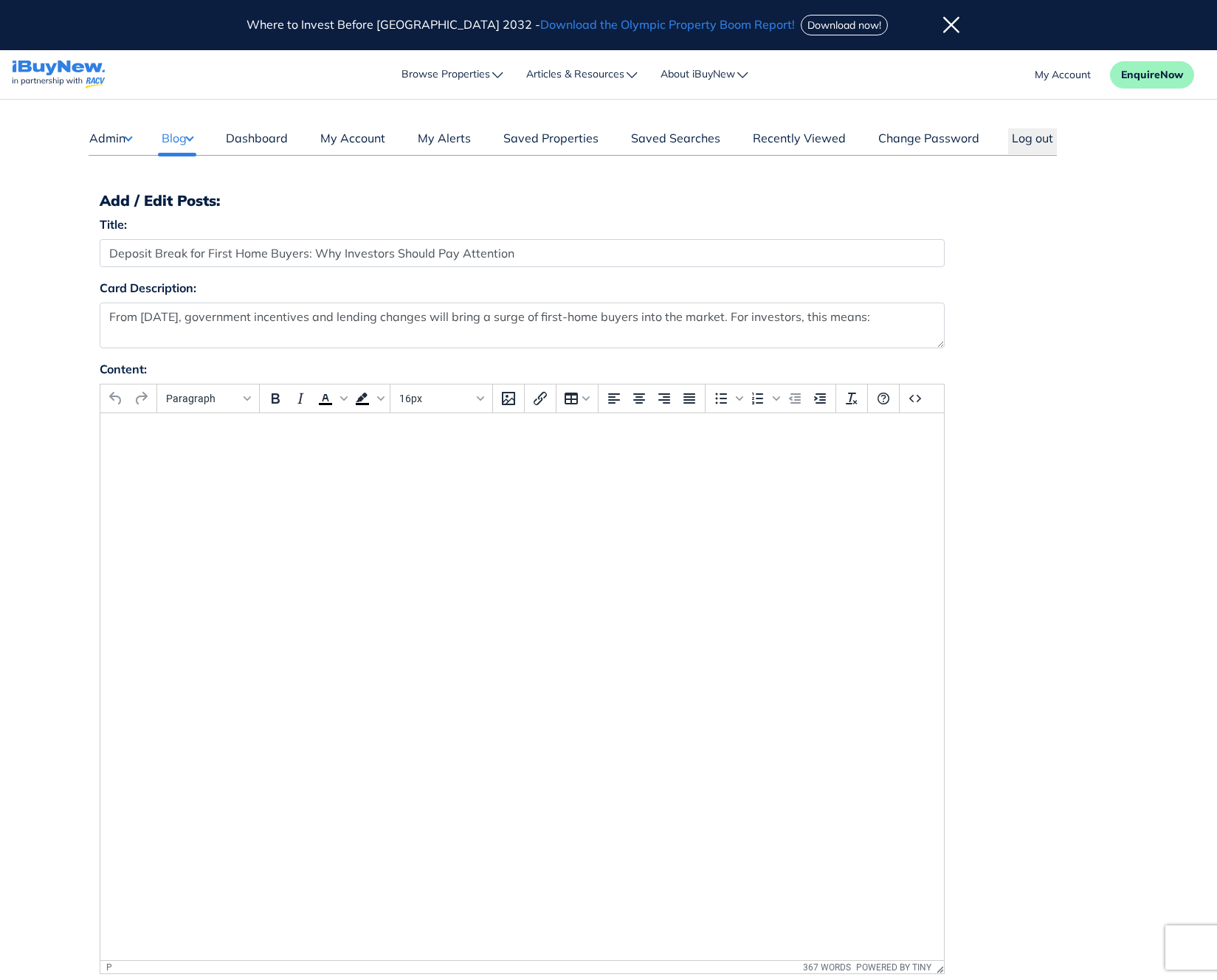
select select "4"
select select "17"
select select "1590"
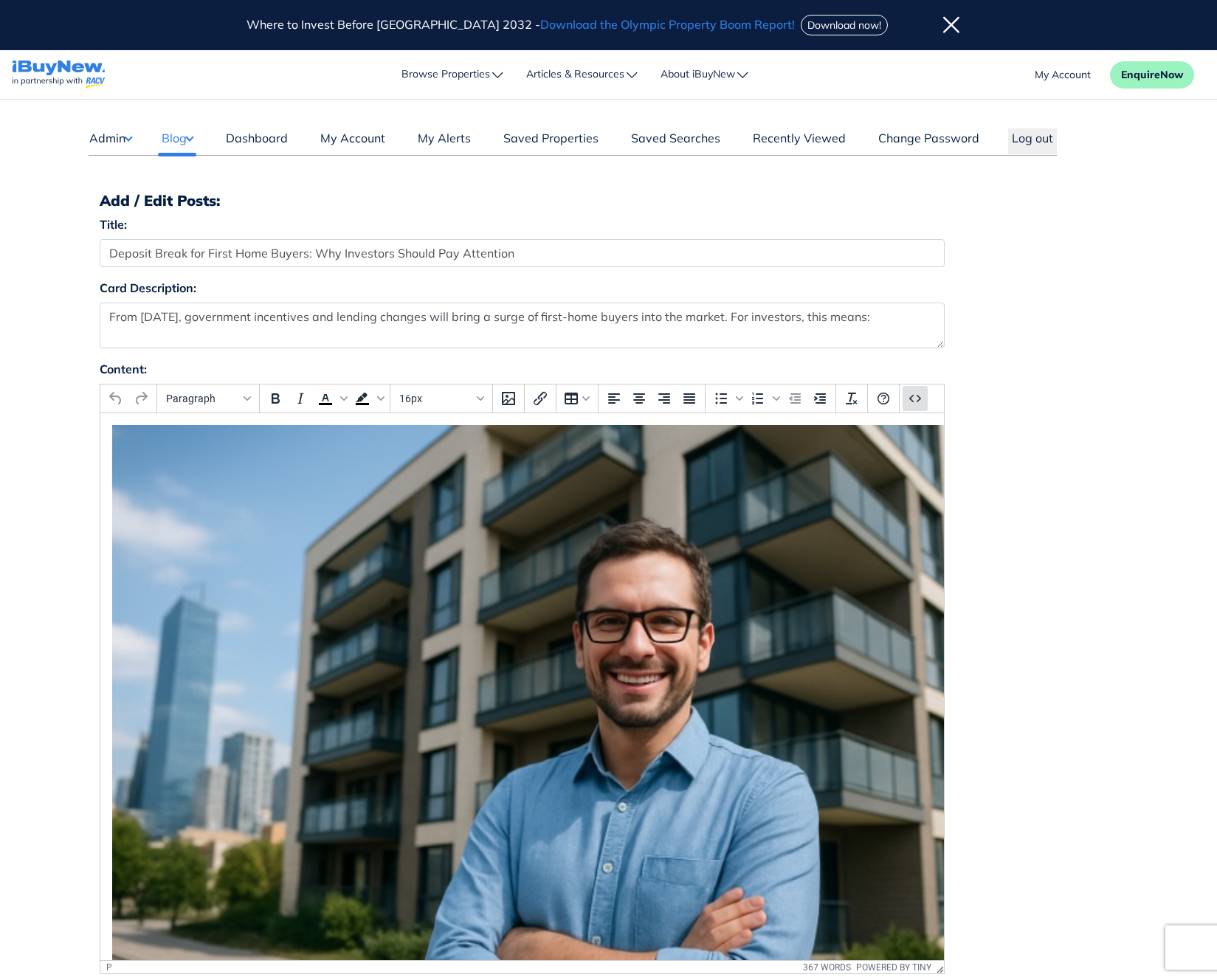
click at [911, 394] on icon "Source code" at bounding box center [915, 398] width 18 height 18
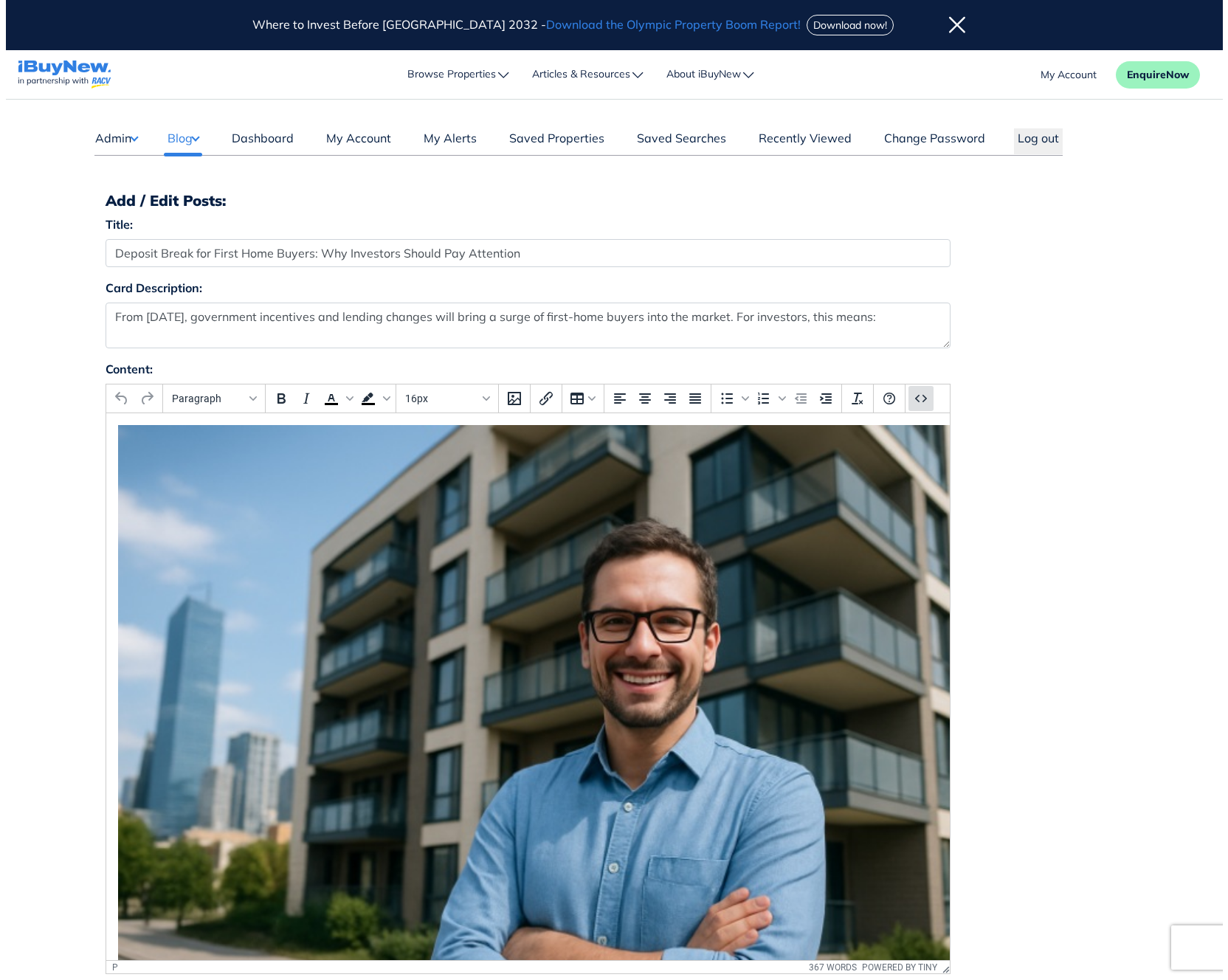
scroll to position [12, 0]
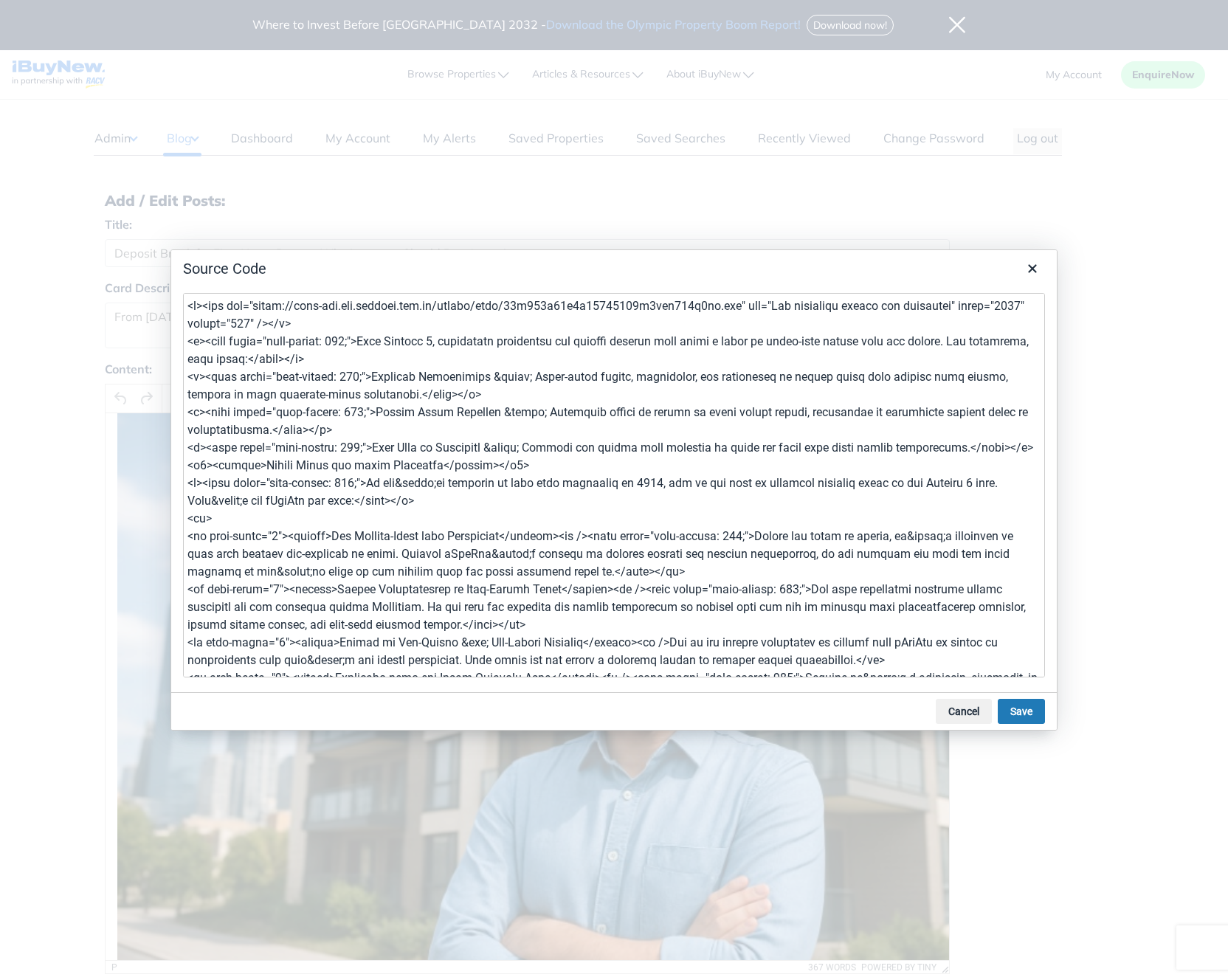
click at [616, 522] on textarea at bounding box center [614, 485] width 862 height 385
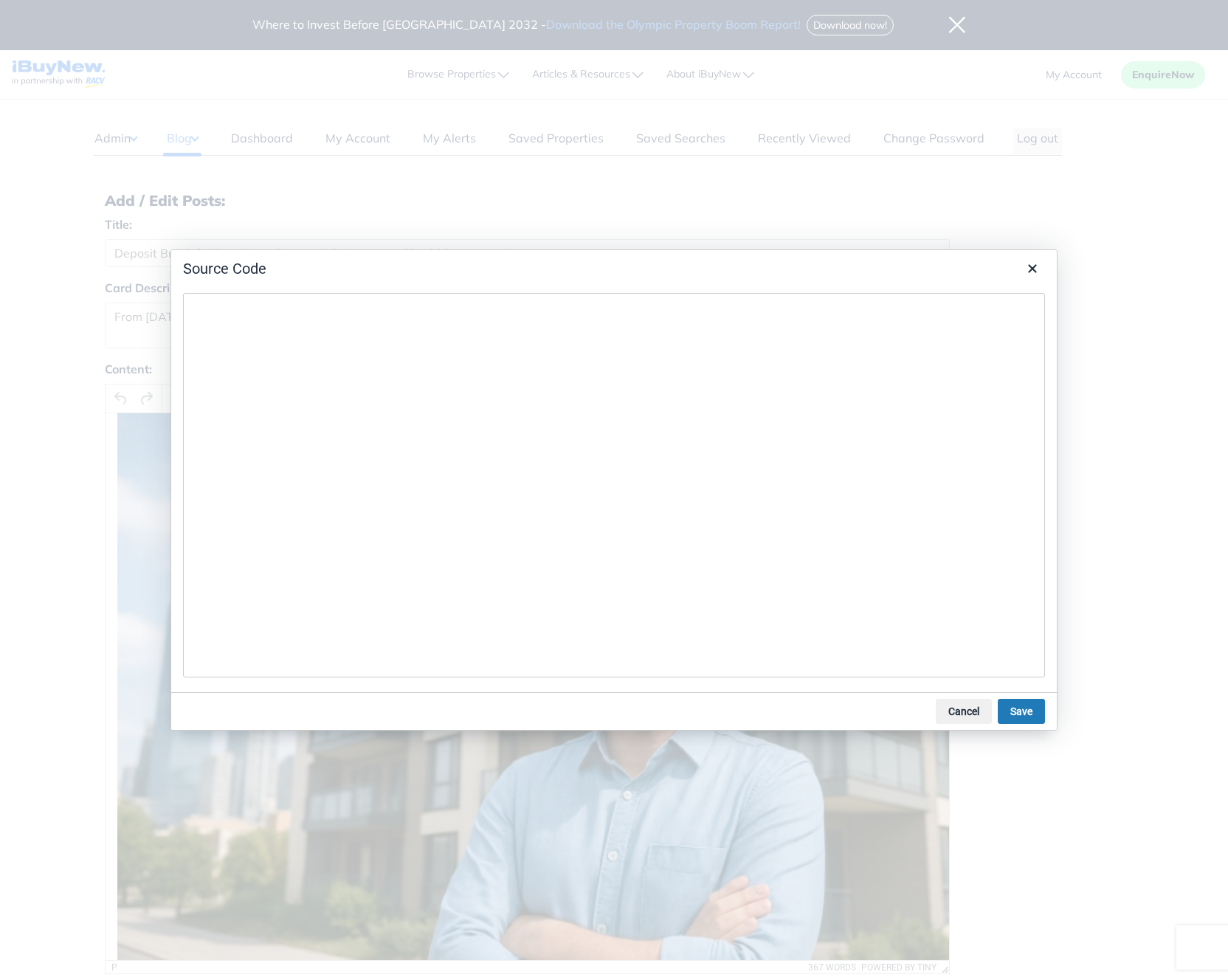
type textarea "<loremip dolorsita consecte="adipi://elitse.doe/Tempori"> <utlabo> <etdolo> <ma…"
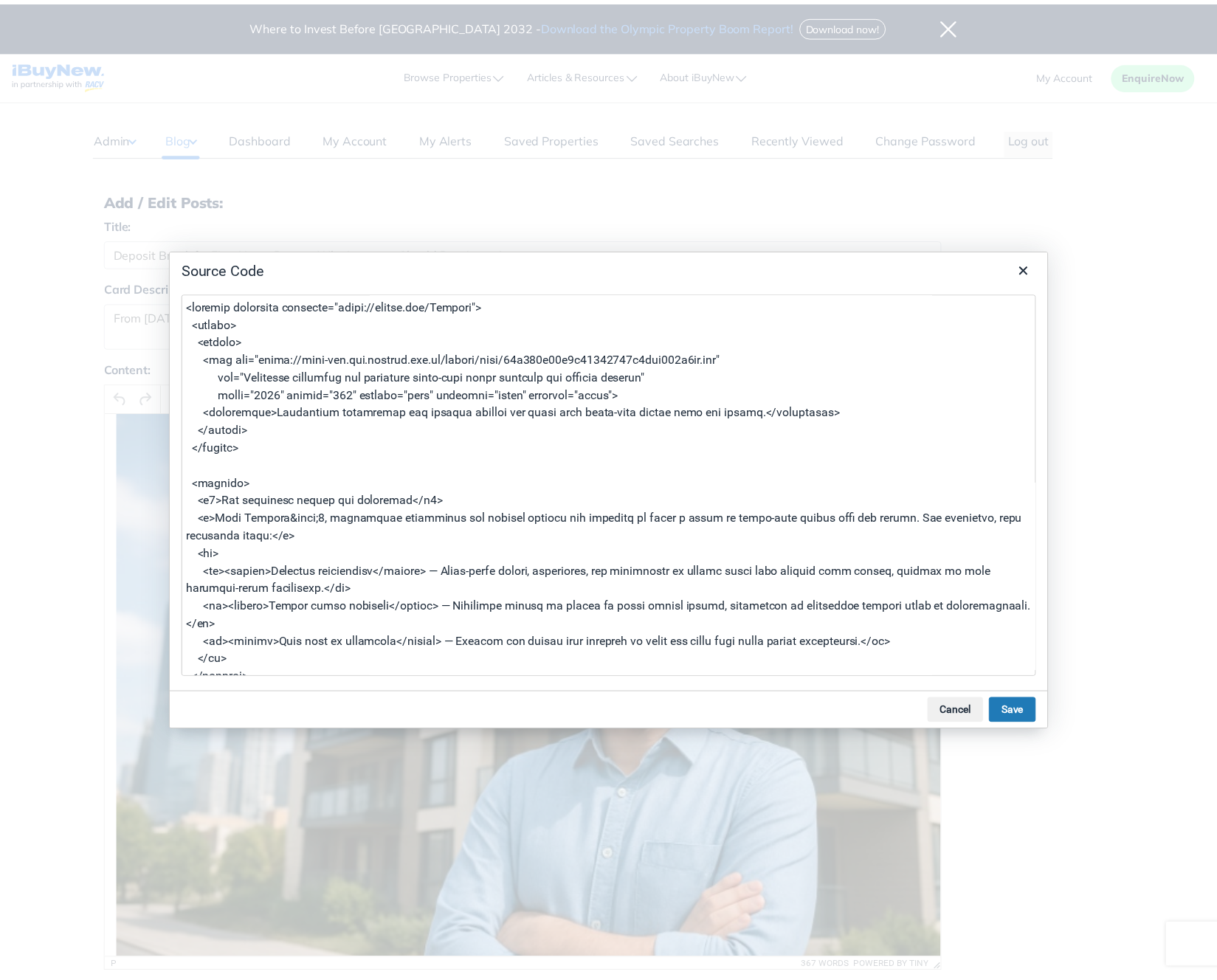
scroll to position [770, 0]
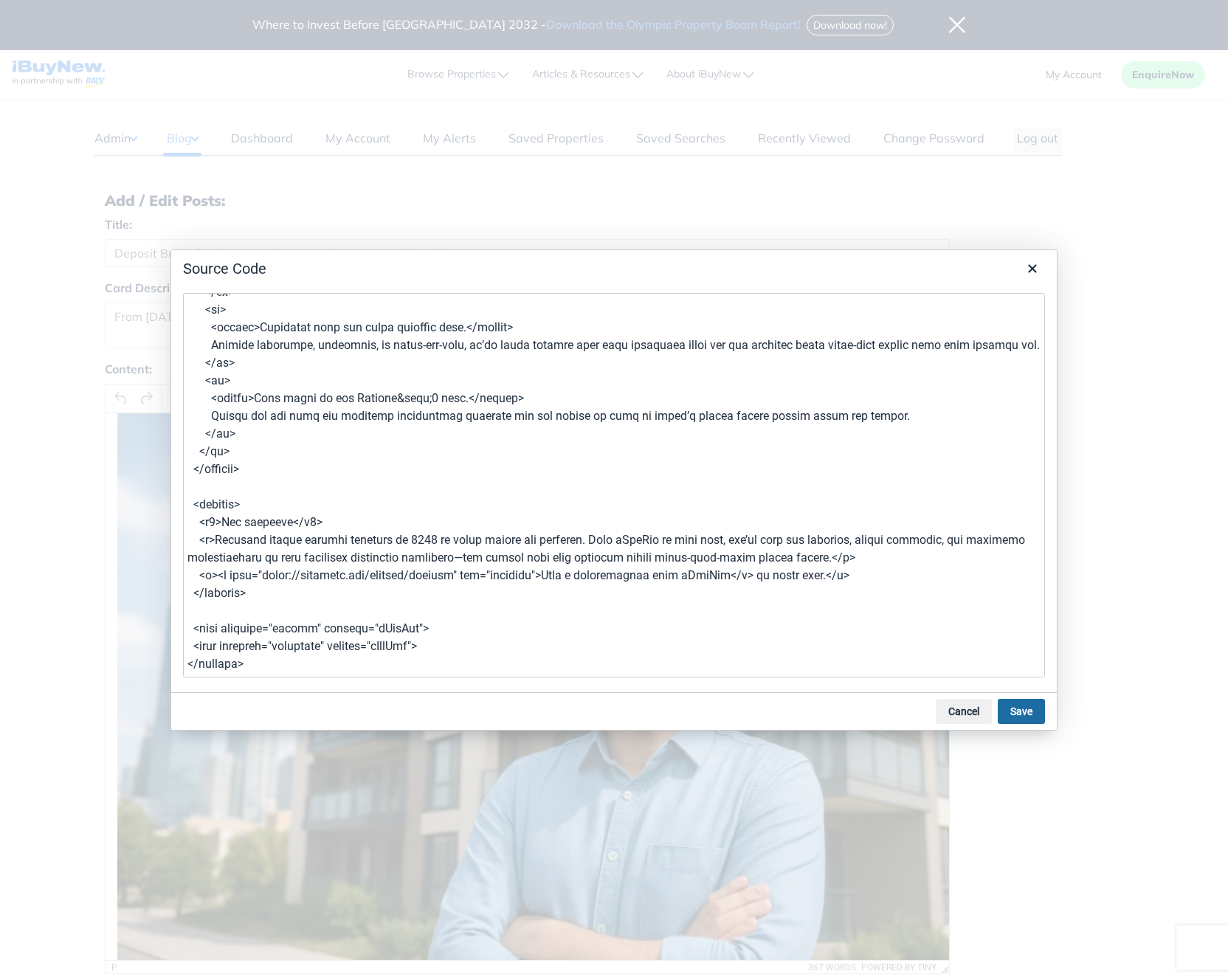
click at [1006, 712] on button "Save" at bounding box center [1022, 711] width 47 height 25
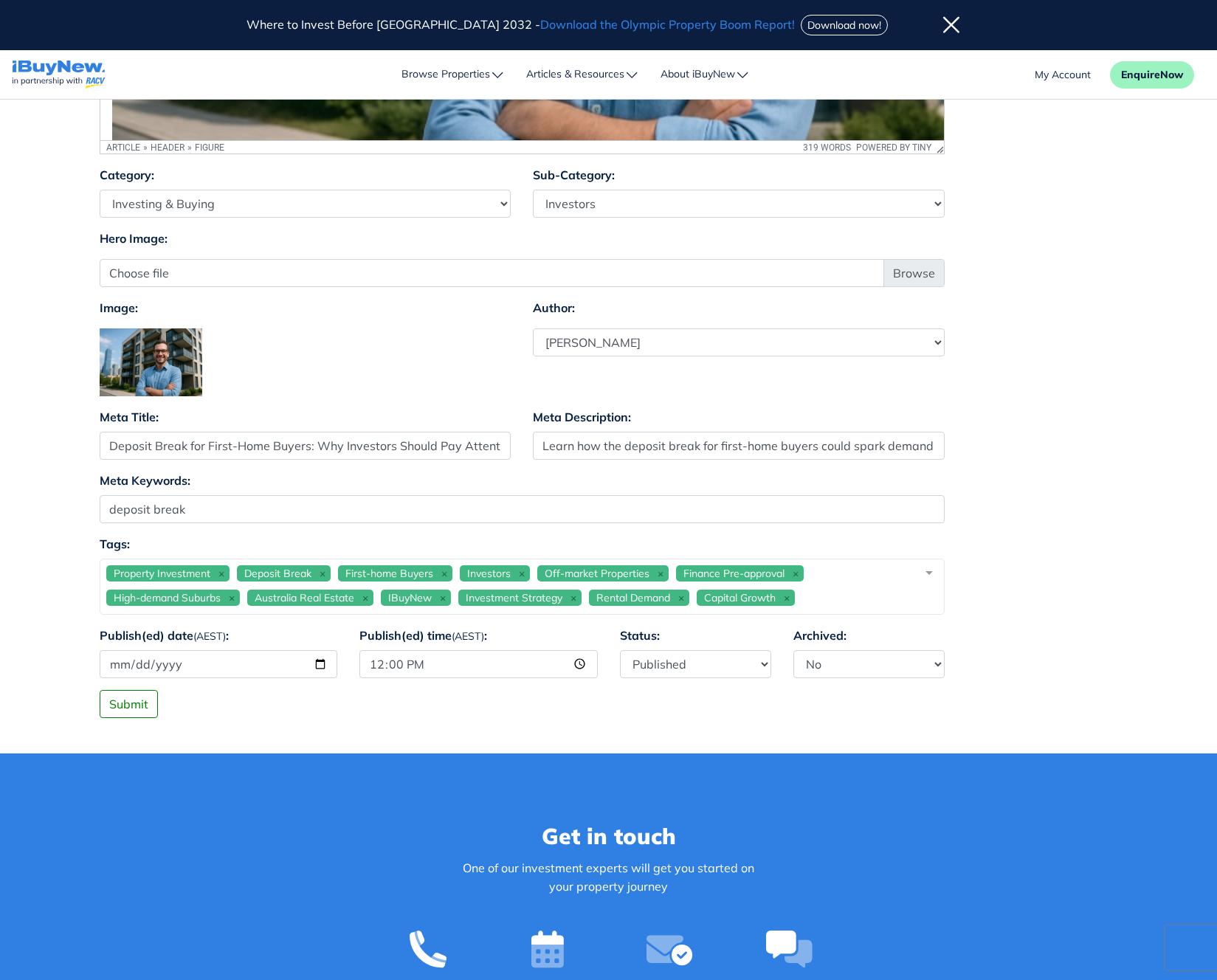
scroll to position [884, 0]
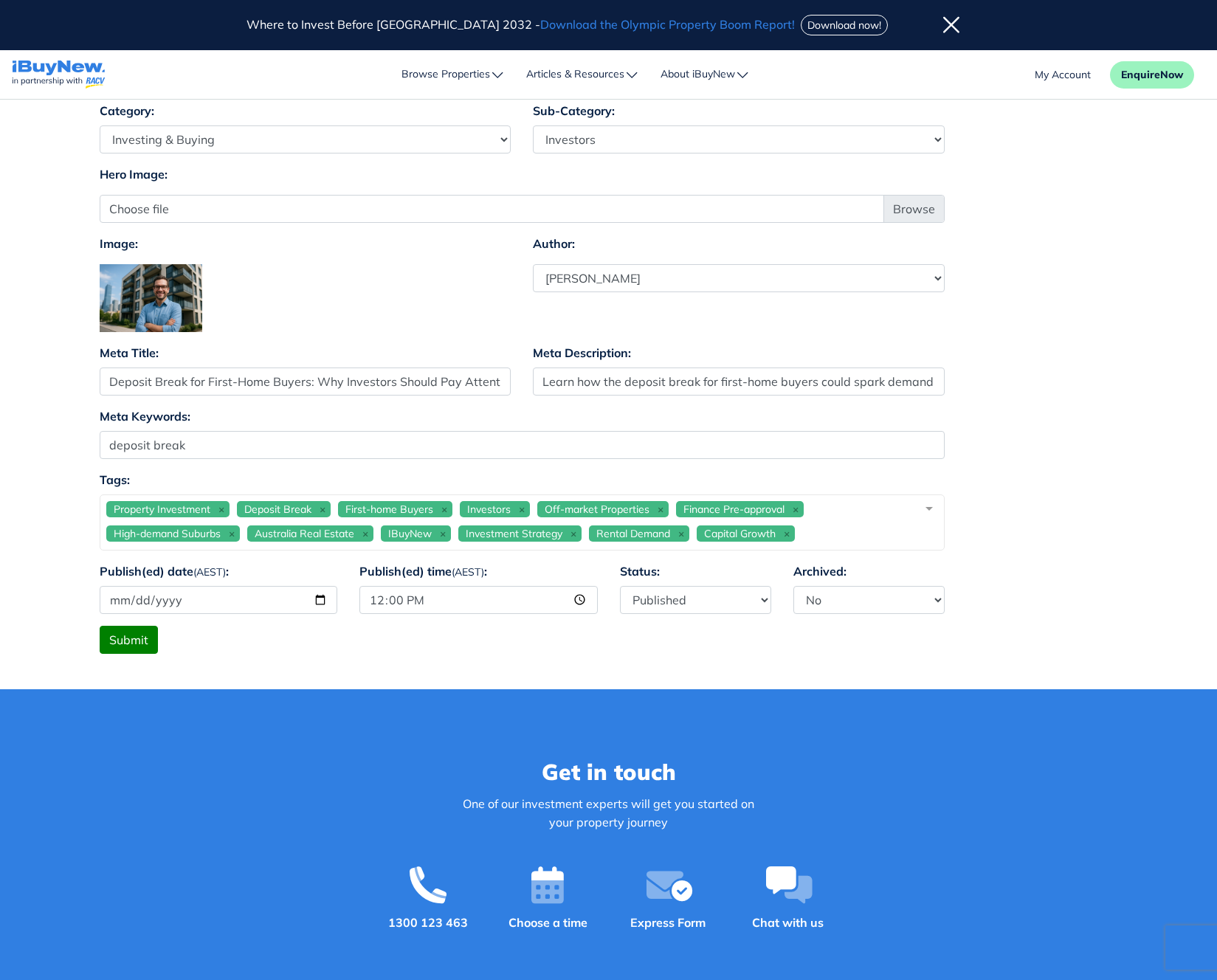
click at [123, 652] on button "Submit" at bounding box center [129, 640] width 59 height 28
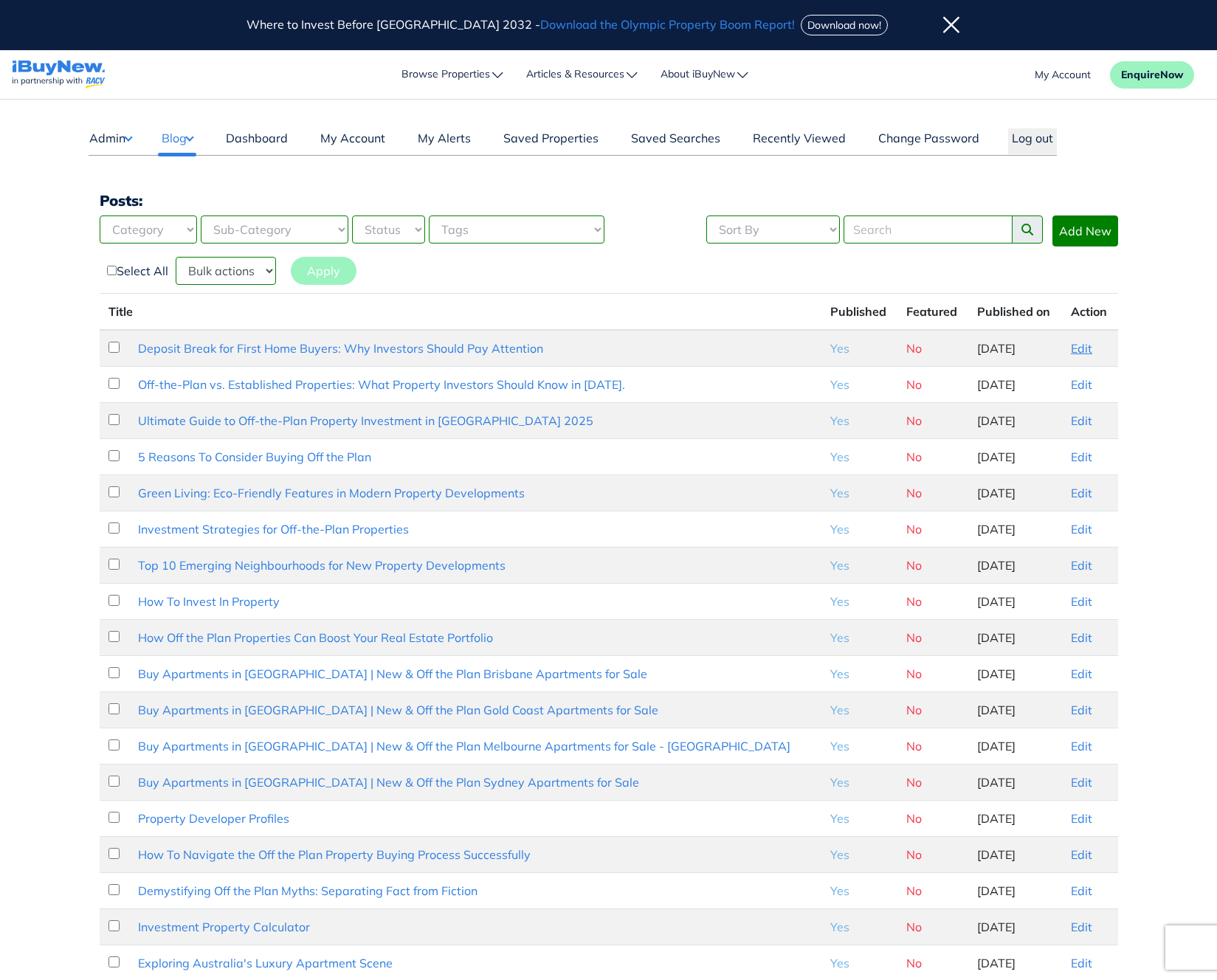
click at [1084, 344] on link "Edit" at bounding box center [1082, 348] width 21 height 14
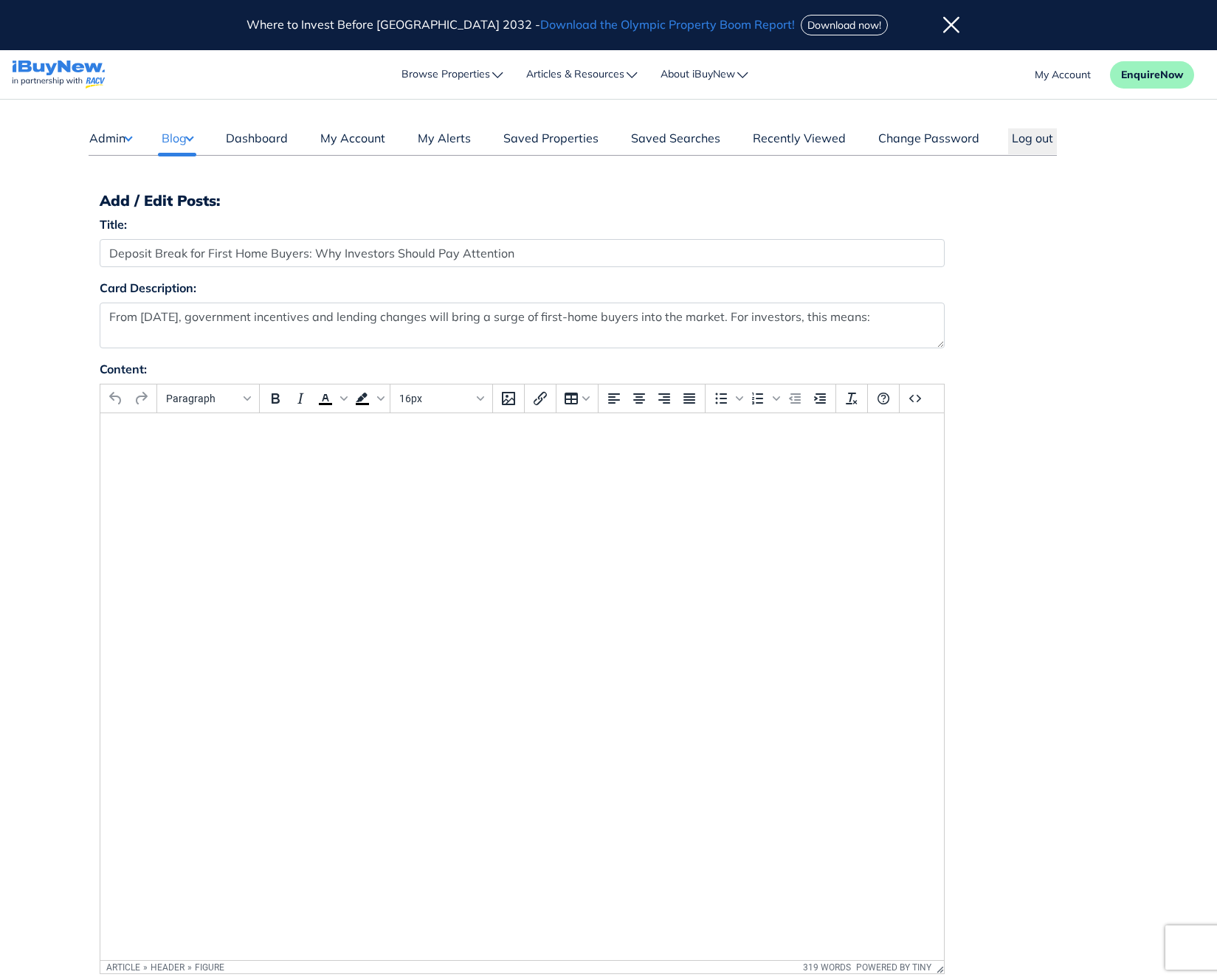
select select "4"
select select "17"
select select "1590"
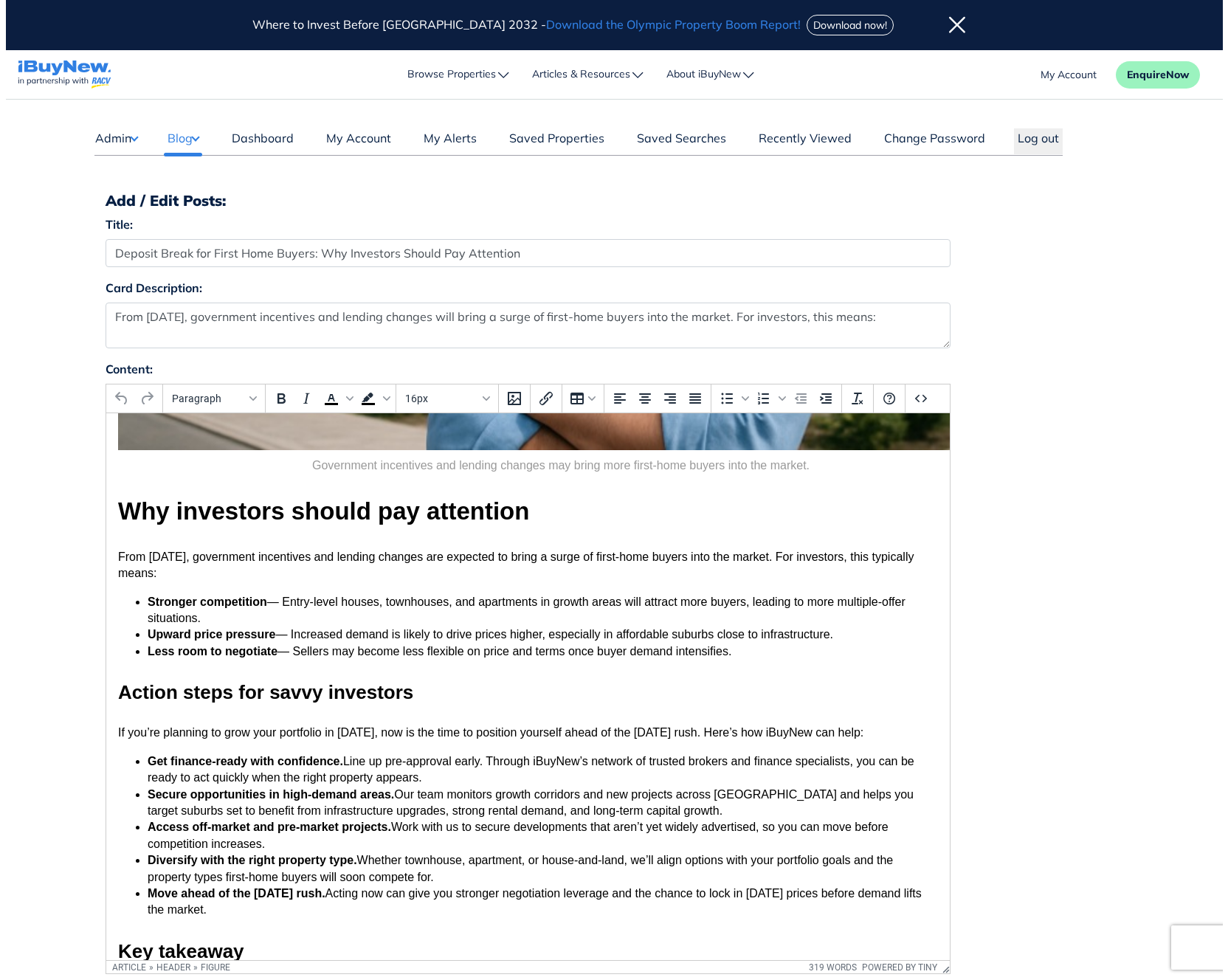
scroll to position [588, 0]
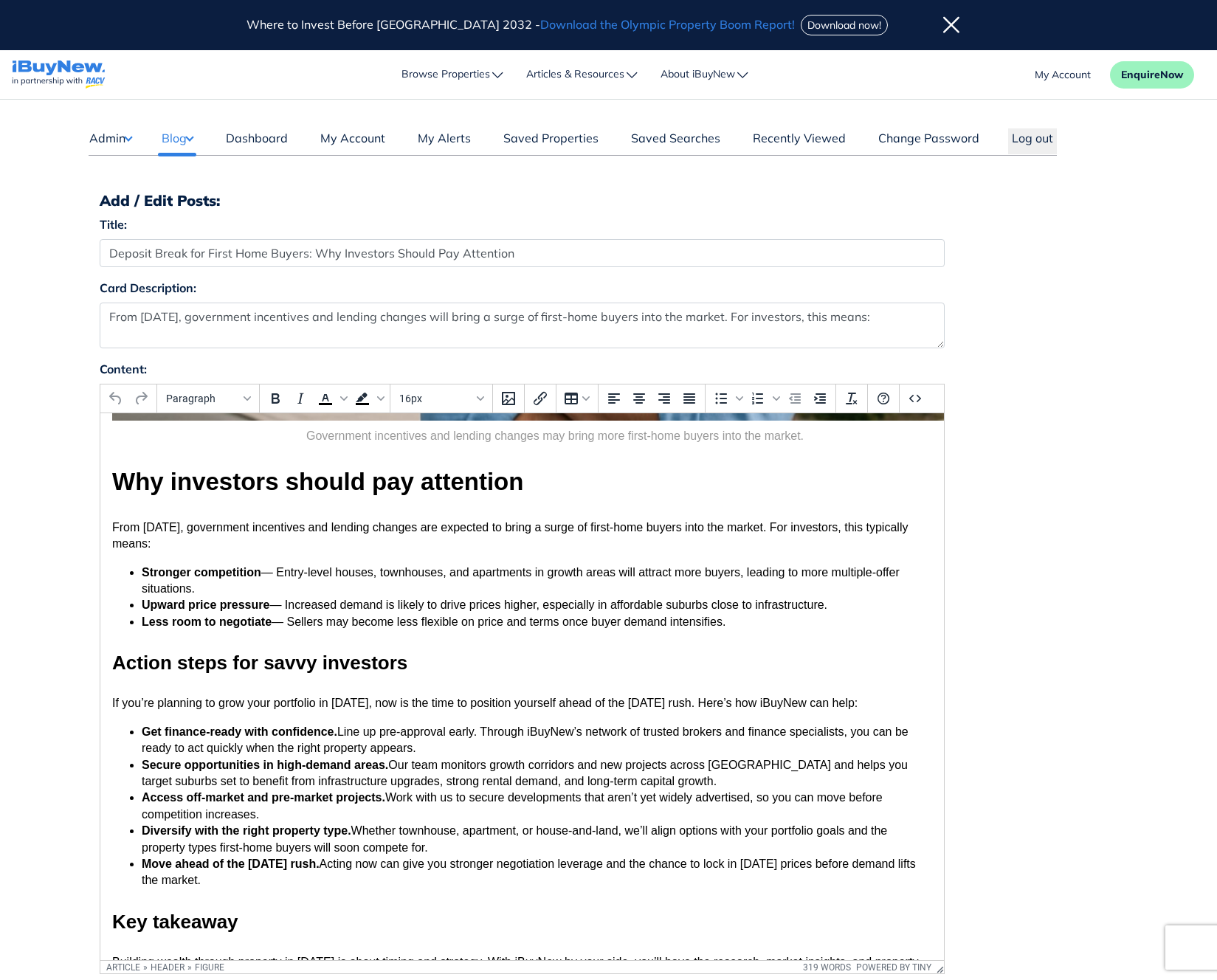
drag, startPoint x: 941, startPoint y: 483, endPoint x: 1046, endPoint y: 1159, distance: 684.1
click at [348, 732] on li "Get finance-ready with confidence. Line up pre-approval early. Through iBuyNew’…" at bounding box center [536, 741] width 791 height 34
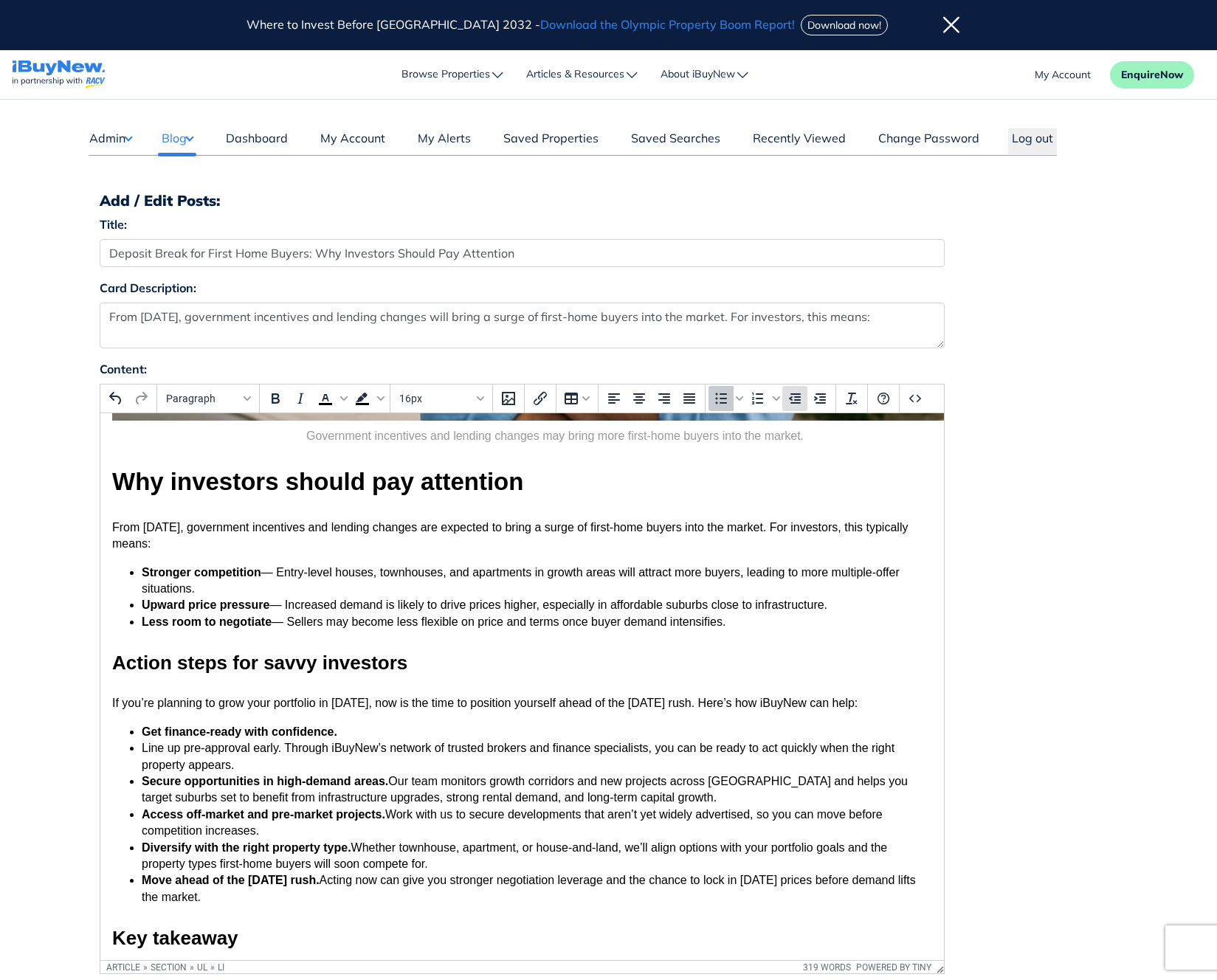
click at [796, 404] on icon "Decrease indent" at bounding box center [794, 398] width 18 height 18
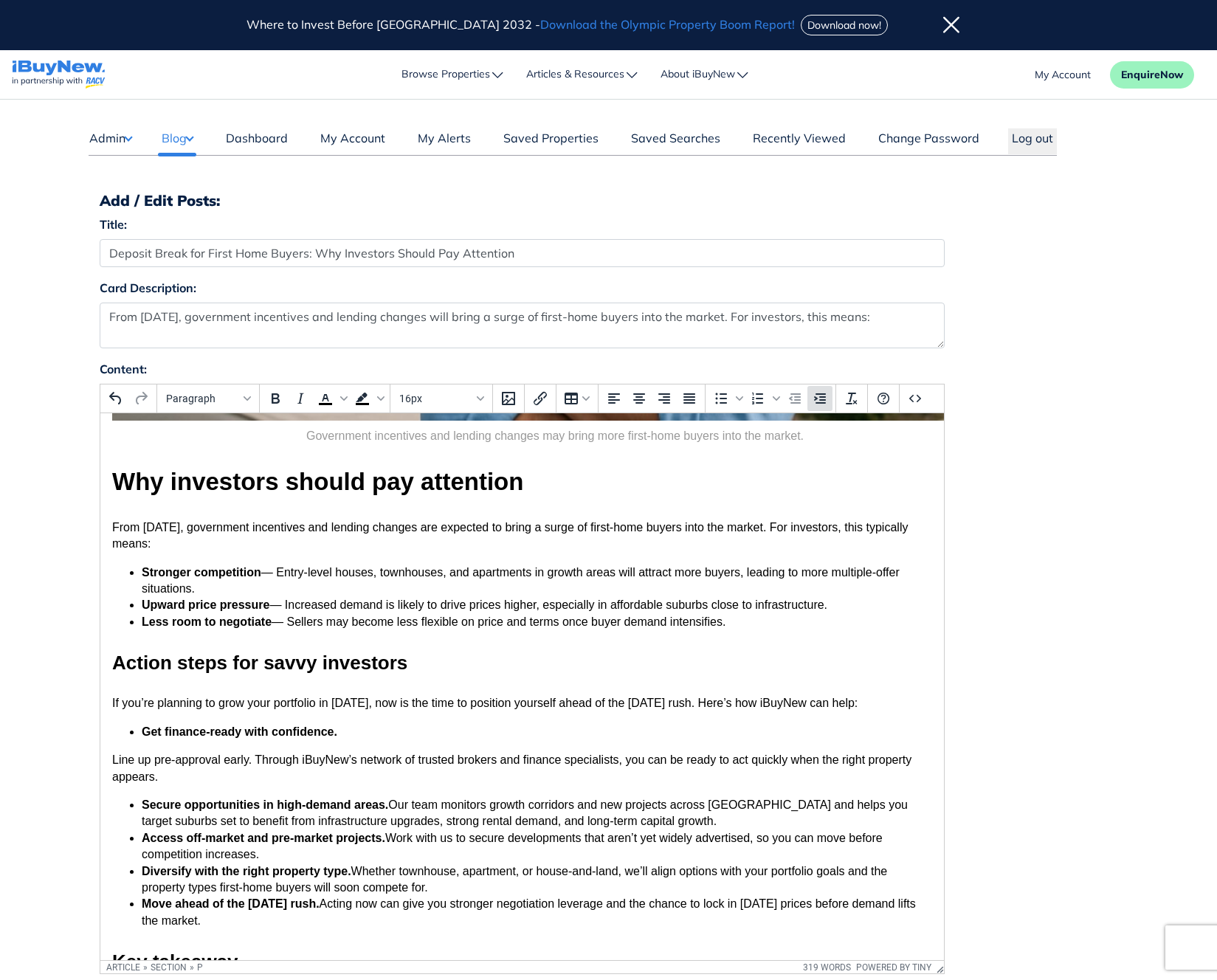
click at [816, 404] on icon "Increase indent" at bounding box center [819, 398] width 18 height 18
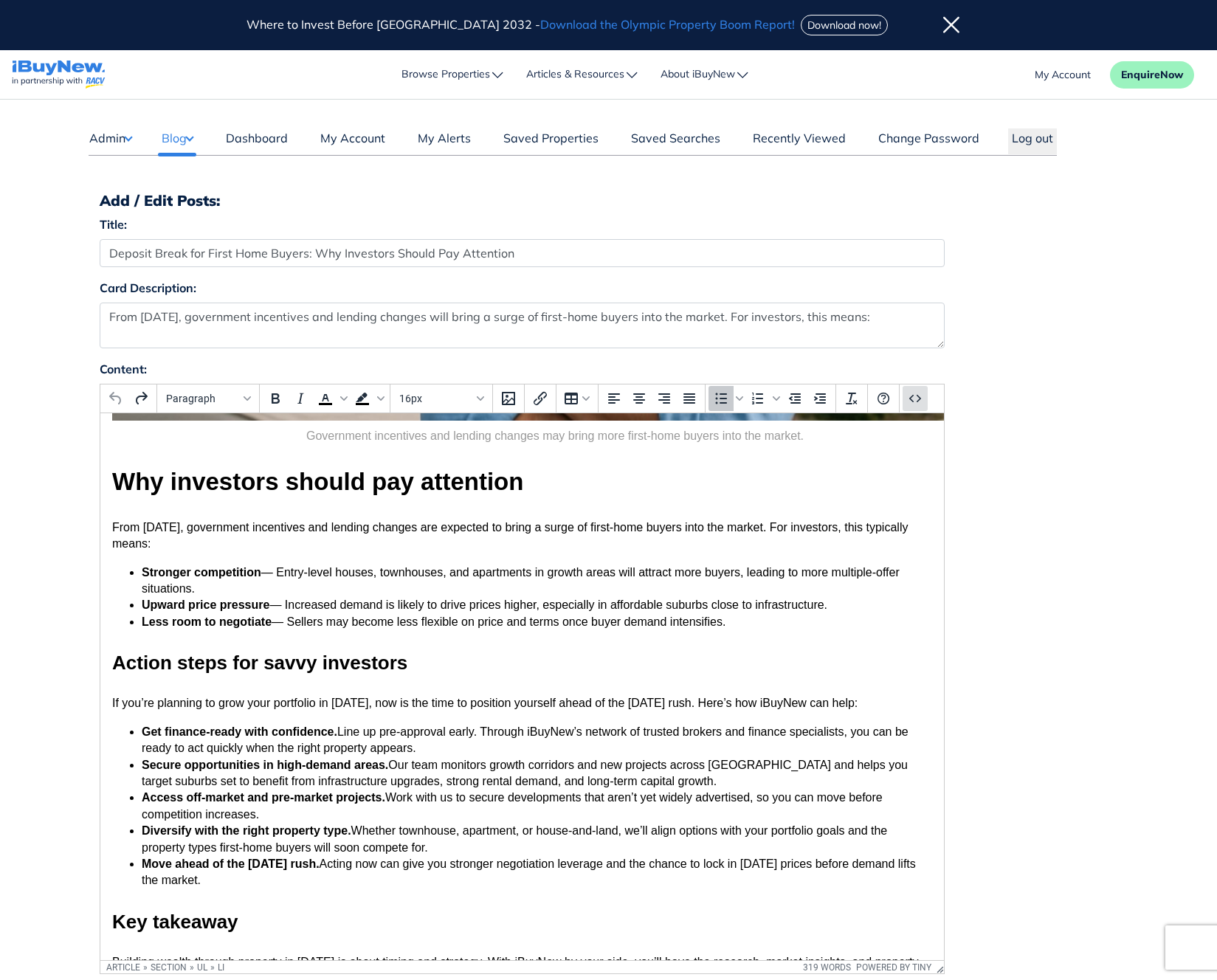
click at [923, 395] on icon "Source code" at bounding box center [915, 398] width 18 height 18
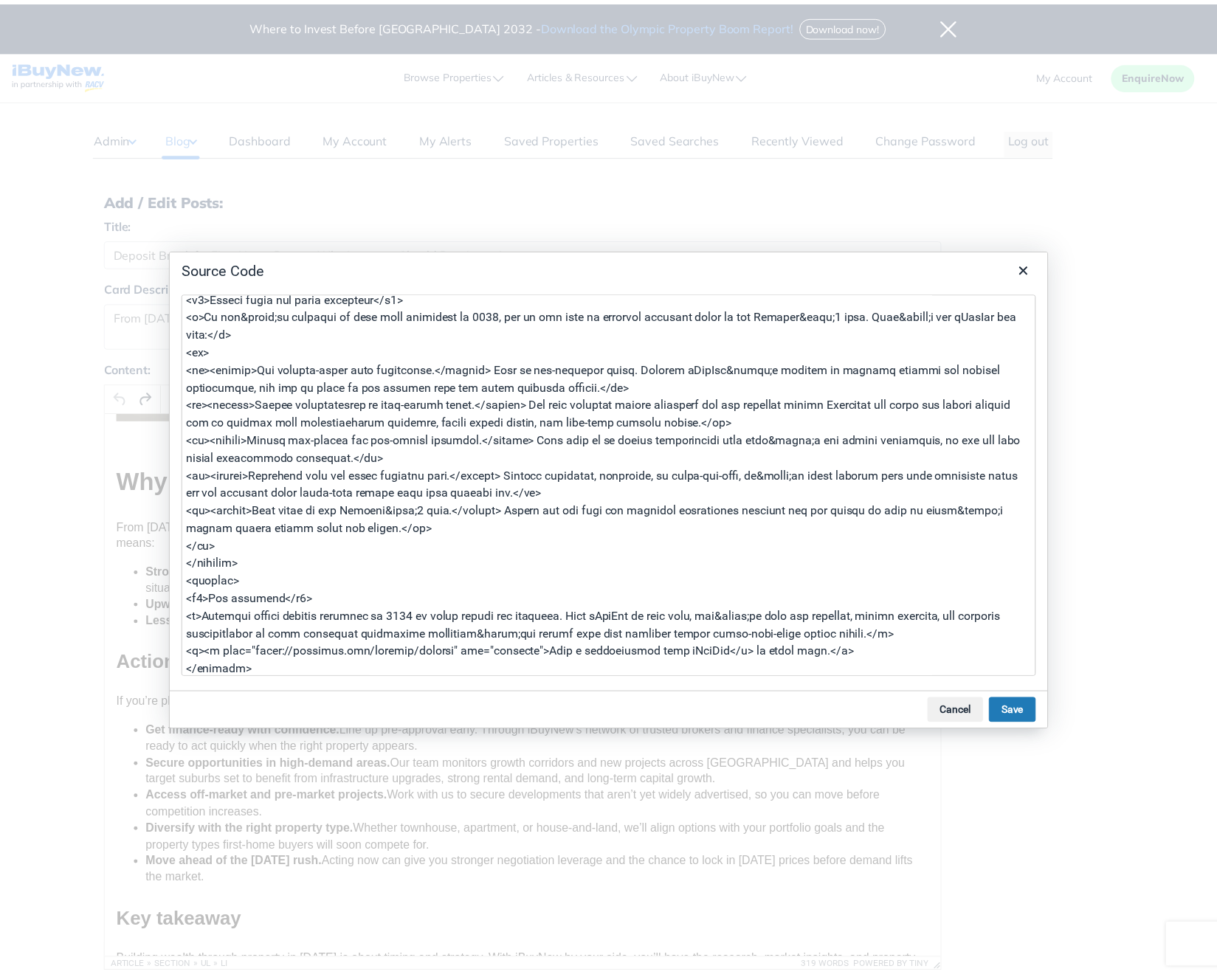
scroll to position [344, 0]
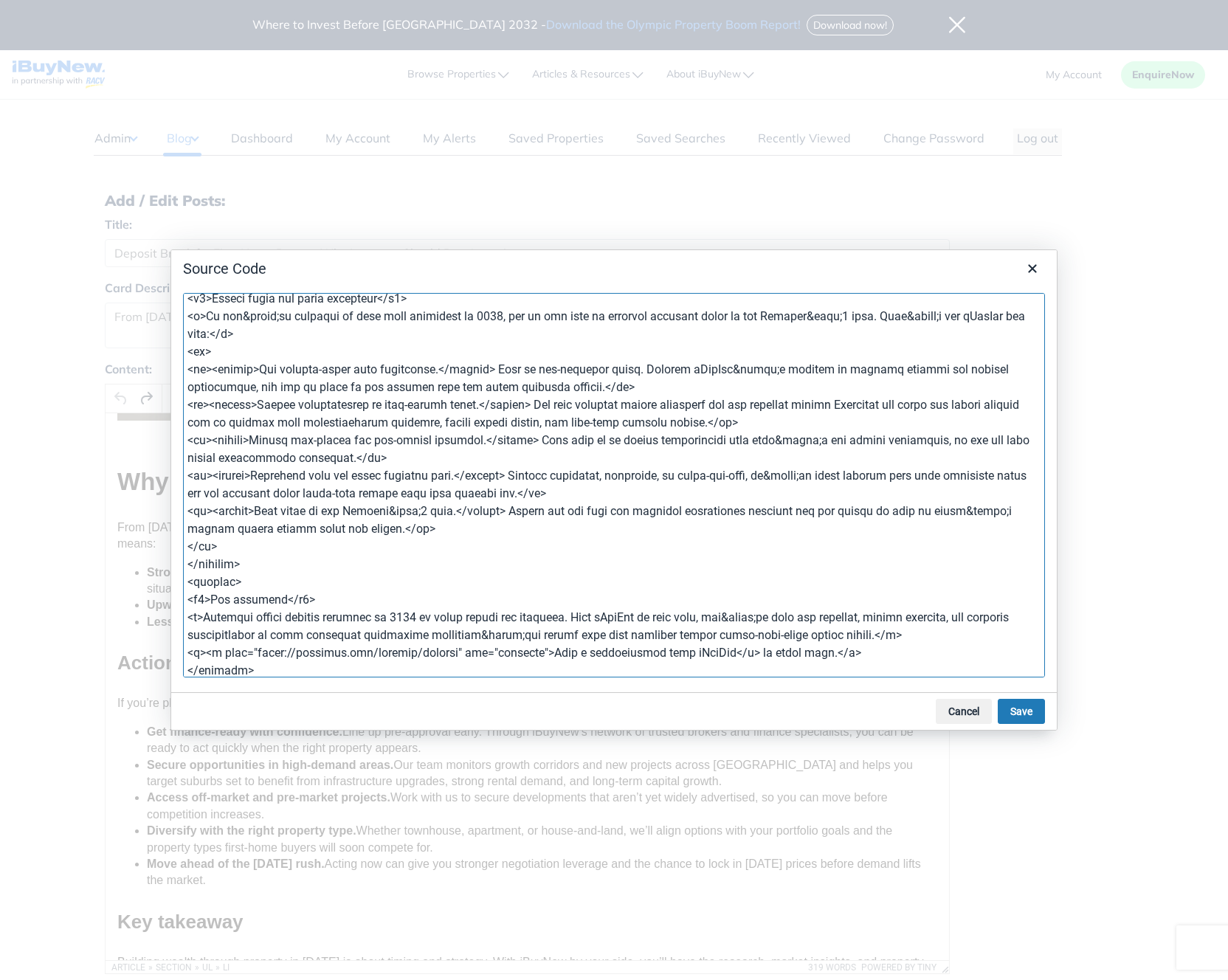
click at [498, 374] on textarea at bounding box center [614, 485] width 862 height 385
paste textarea "<br>"
click at [544, 406] on textarea at bounding box center [614, 485] width 862 height 385
paste textarea "<br>"
click at [544, 442] on textarea at bounding box center [614, 485] width 862 height 385
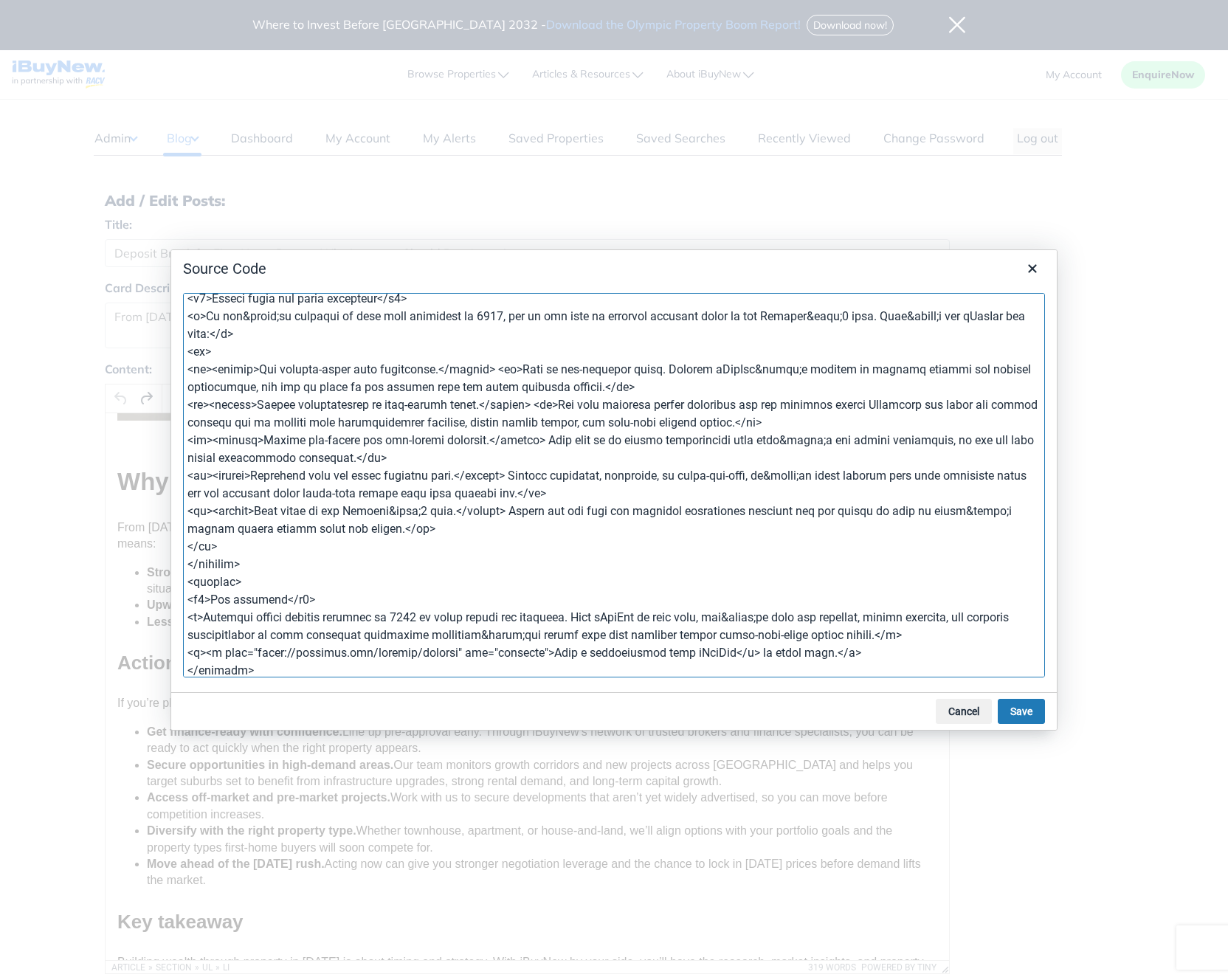
paste textarea "<br>"
click at [509, 477] on textarea at bounding box center [614, 485] width 862 height 385
paste textarea "<br>"
click at [530, 515] on textarea at bounding box center [614, 485] width 862 height 385
paste textarea "<br>"
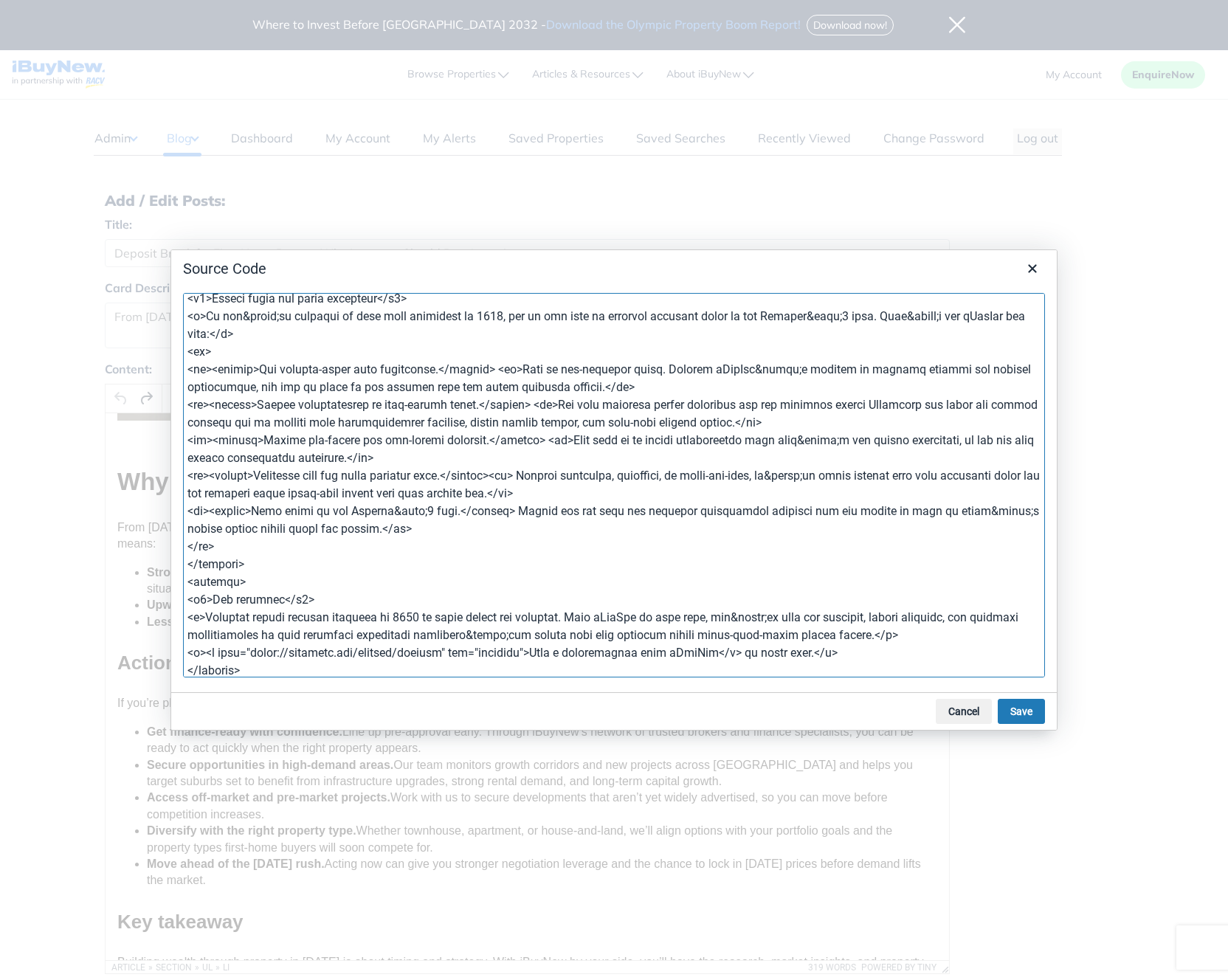
type textarea "<article><header> <figure><img src="https://prod-new.cdn.ibuynew.com.au/images/…"
click at [1024, 711] on button "Save" at bounding box center [1022, 711] width 47 height 25
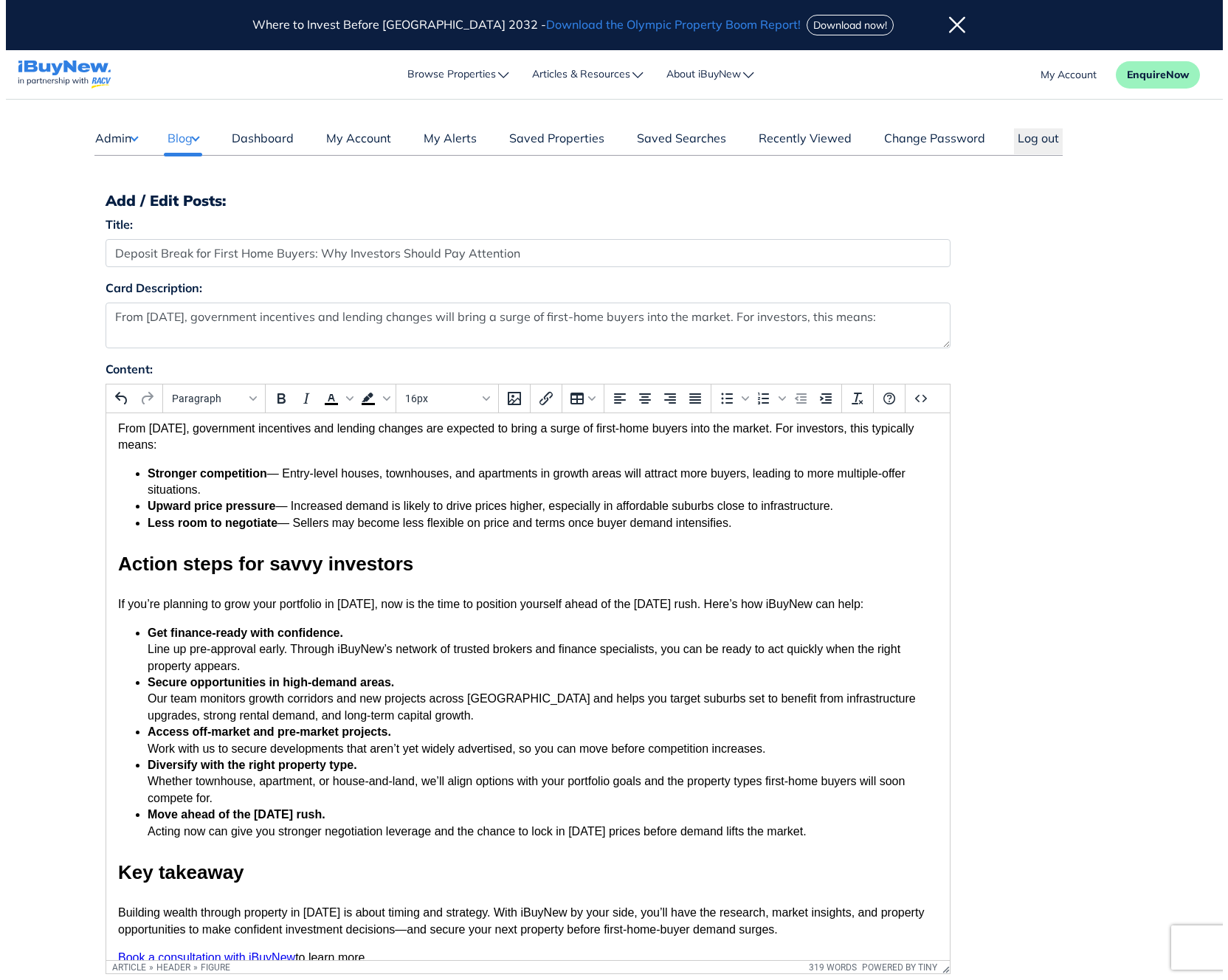
scroll to position [688, 0]
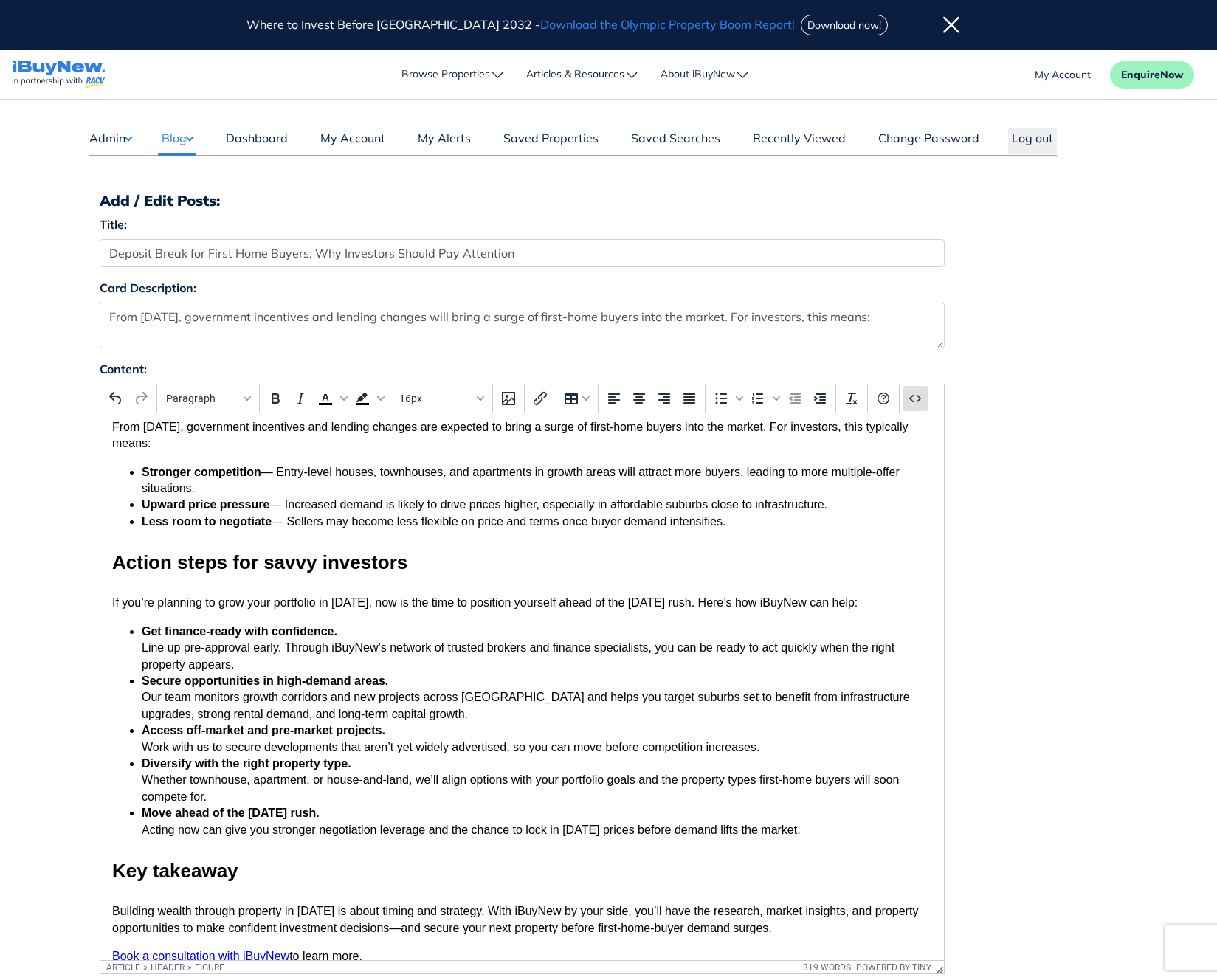
click at [909, 403] on icon "Source code" at bounding box center [915, 398] width 18 height 18
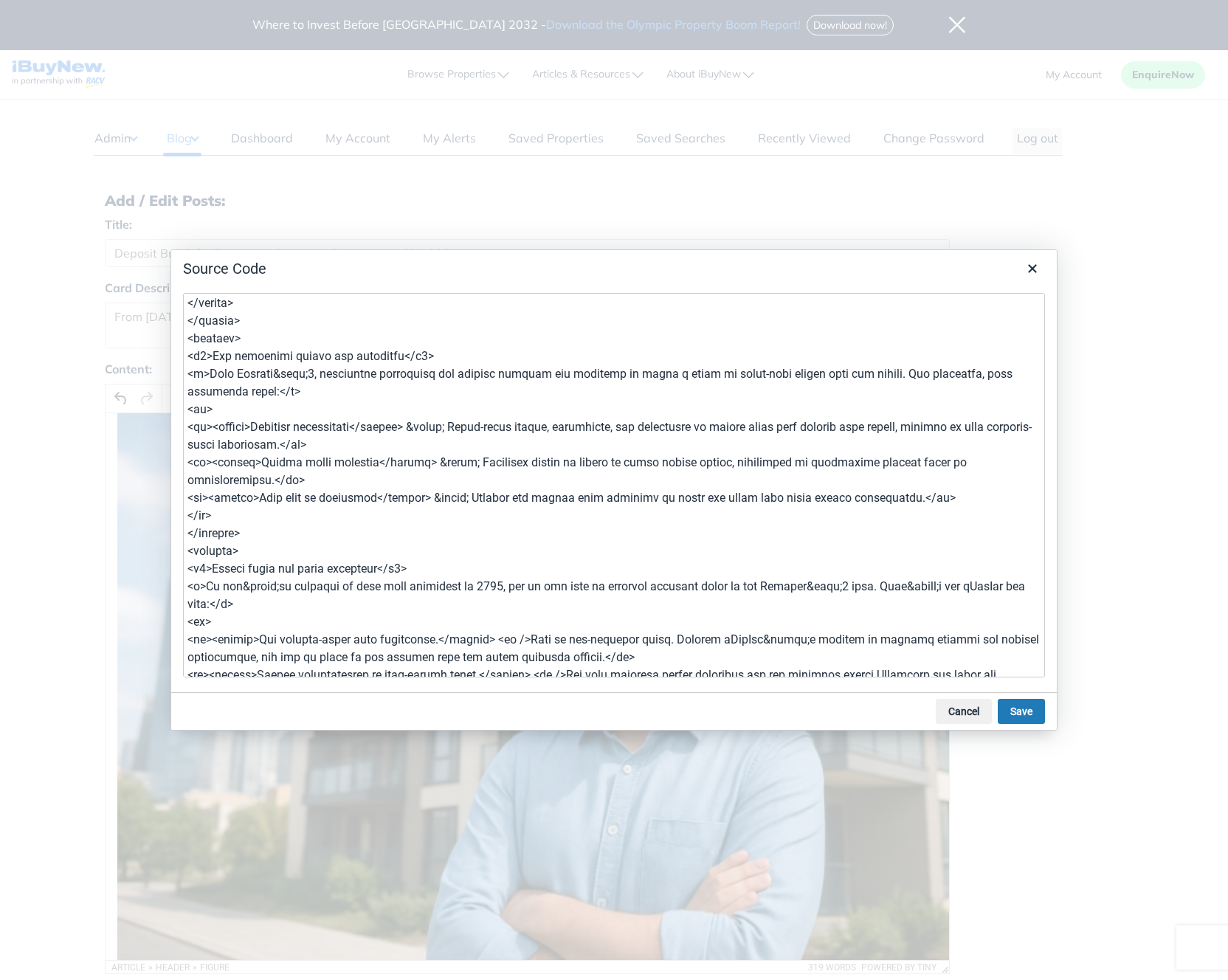
scroll to position [91, 0]
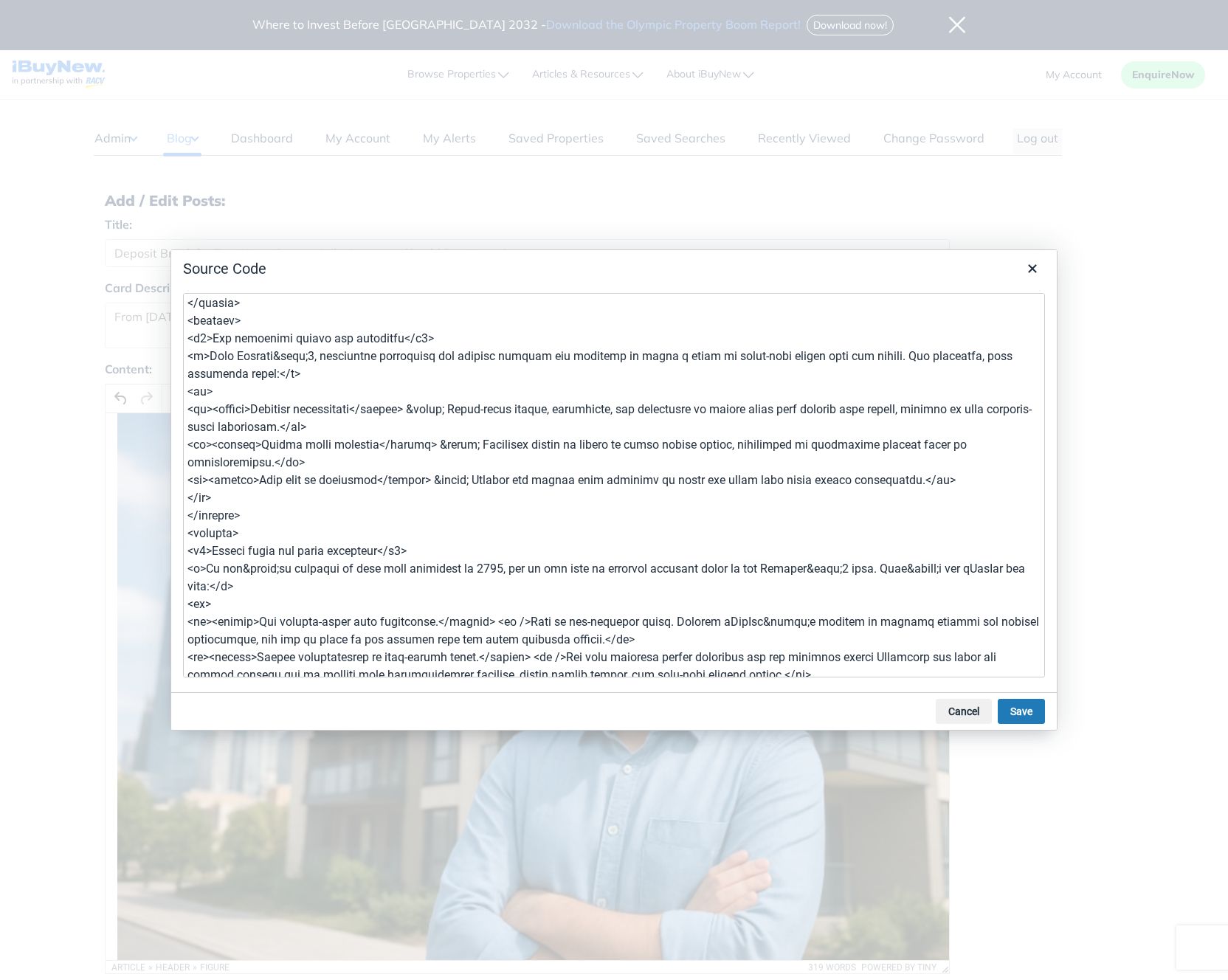
click at [981, 484] on textarea at bounding box center [614, 485] width 862 height 385
click at [349, 470] on textarea at bounding box center [614, 485] width 862 height 385
click at [403, 433] on textarea at bounding box center [614, 485] width 862 height 385
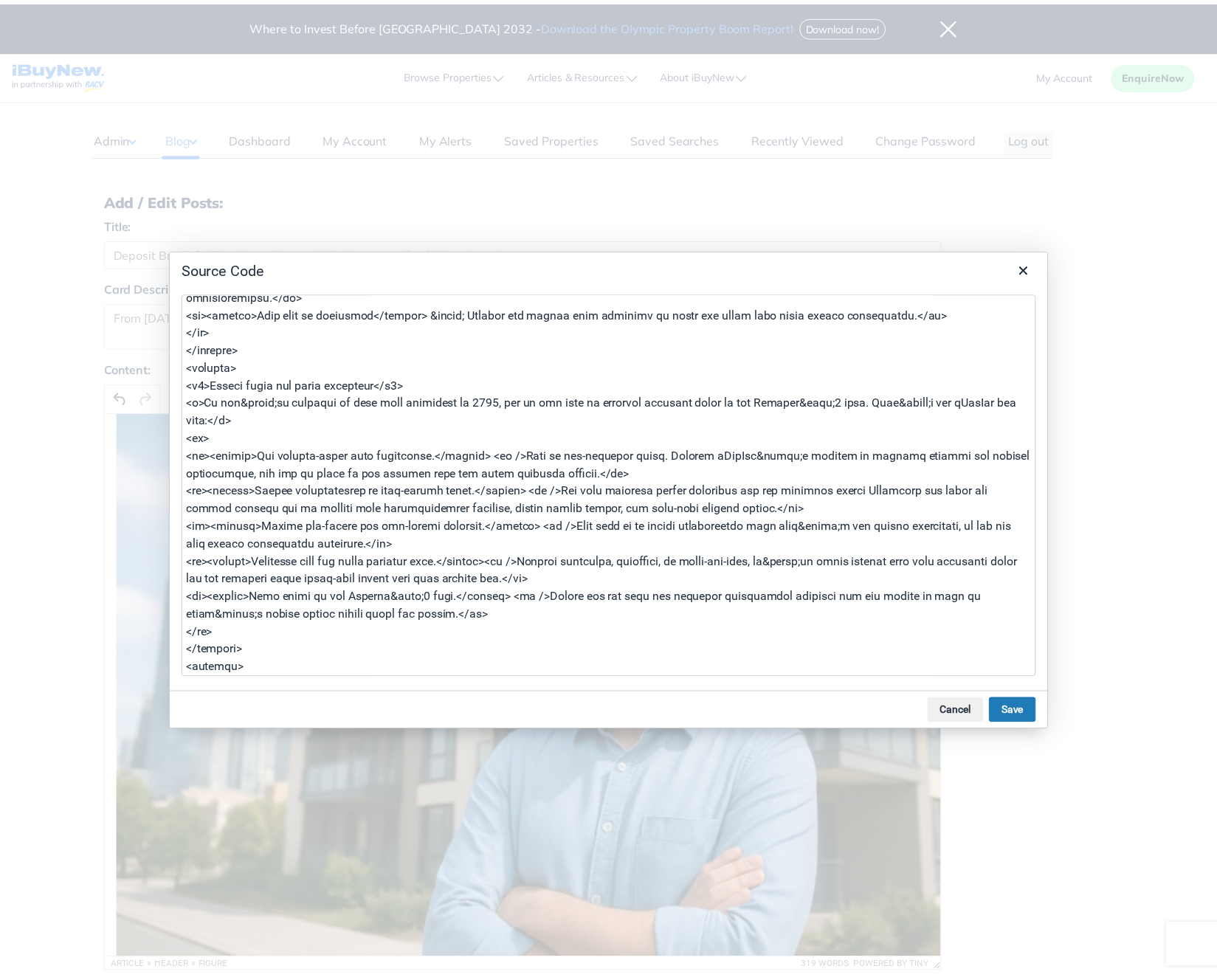
scroll to position [261, 0]
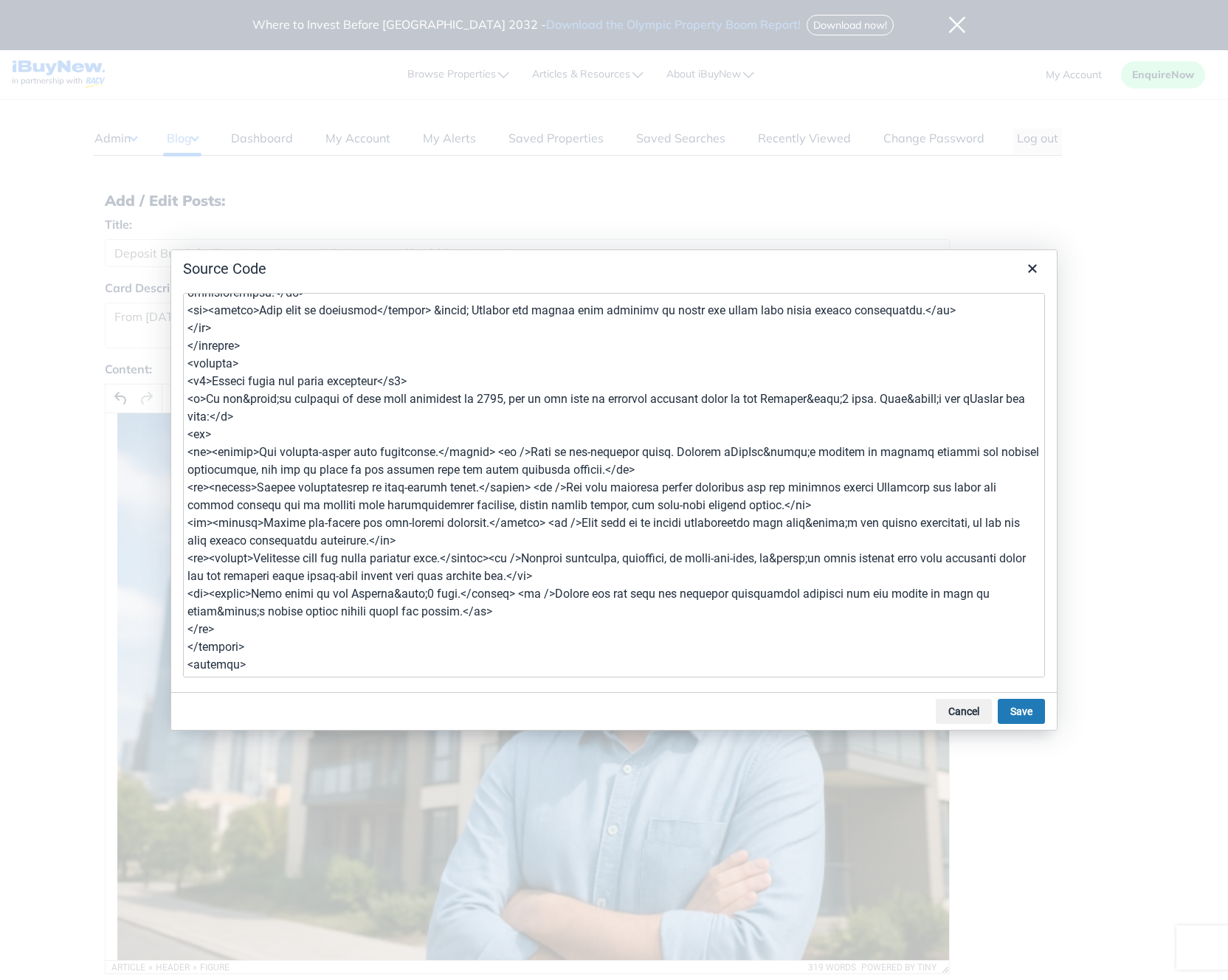
click at [731, 467] on textarea at bounding box center [614, 485] width 862 height 385
click at [824, 510] on textarea at bounding box center [614, 485] width 862 height 385
click at [502, 544] on textarea at bounding box center [614, 485] width 862 height 385
click at [662, 582] on textarea at bounding box center [614, 485] width 862 height 385
click at [542, 613] on textarea at bounding box center [614, 485] width 862 height 385
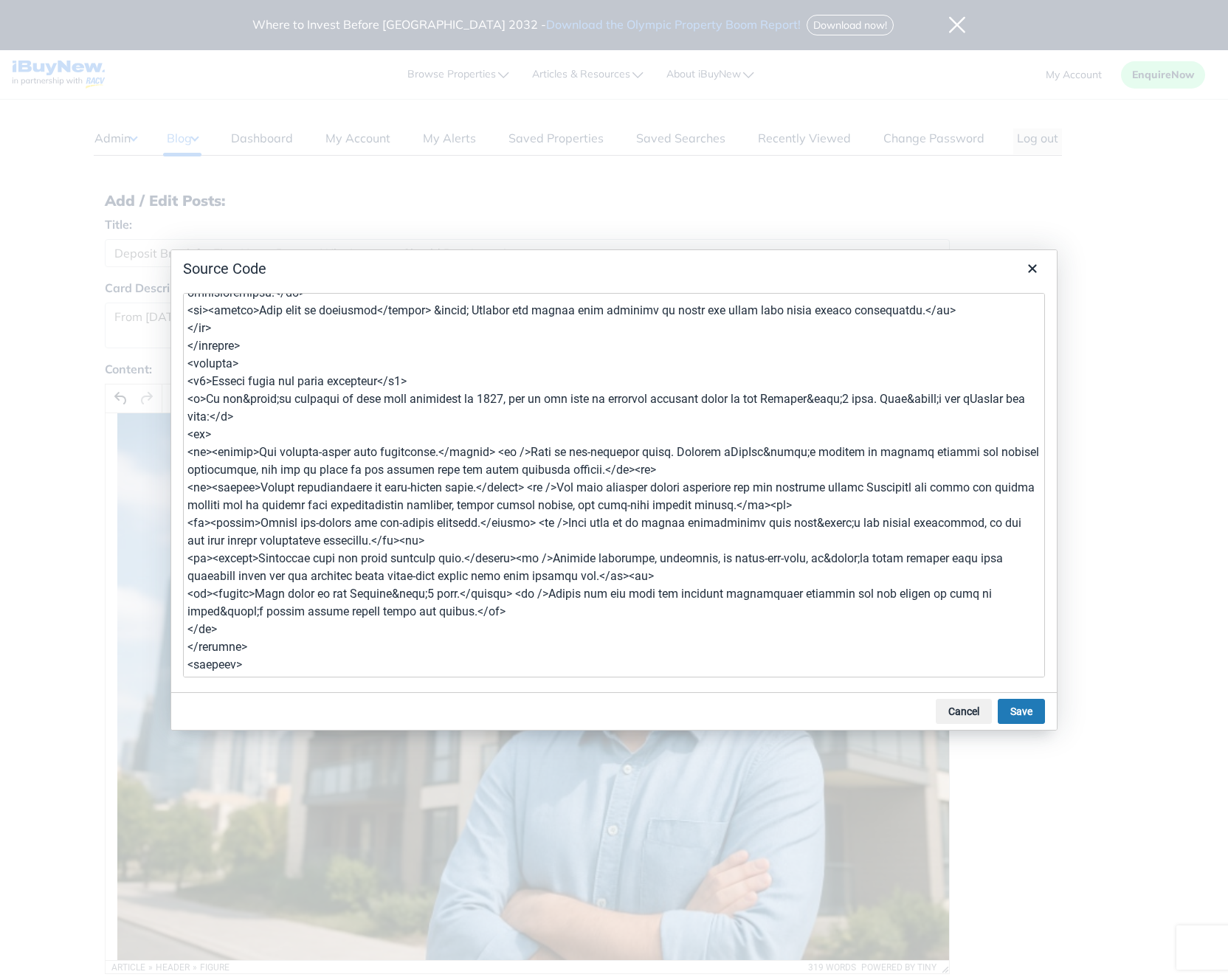
type textarea "<article><header> <figure><img src="[URL][DOMAIN_NAME]" alt="Investors preparin…"
click at [1016, 711] on button "Save" at bounding box center [1022, 711] width 47 height 25
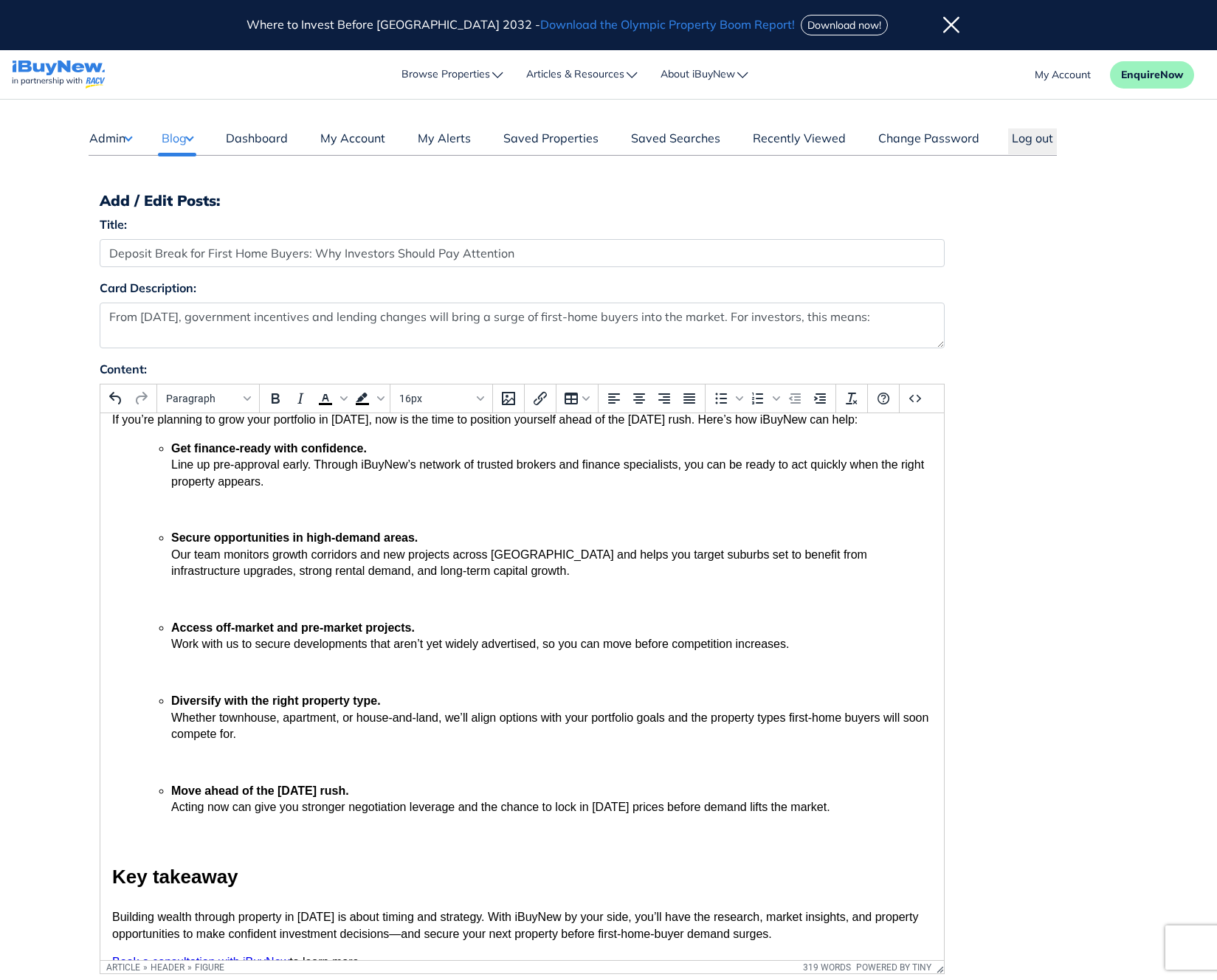
scroll to position [903, 0]
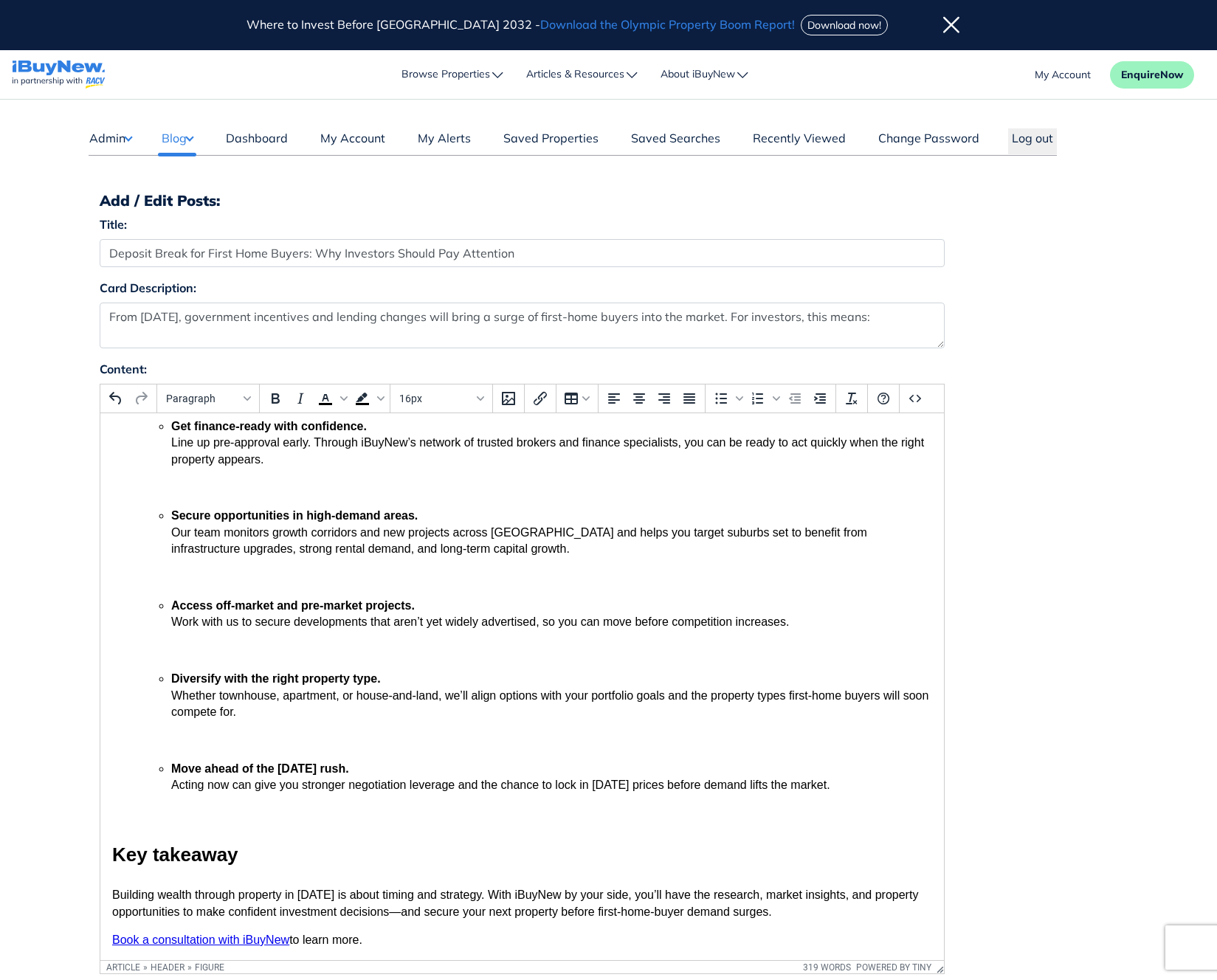
drag, startPoint x: 940, startPoint y: 603, endPoint x: 1324, endPoint y: 1017, distance: 564.7
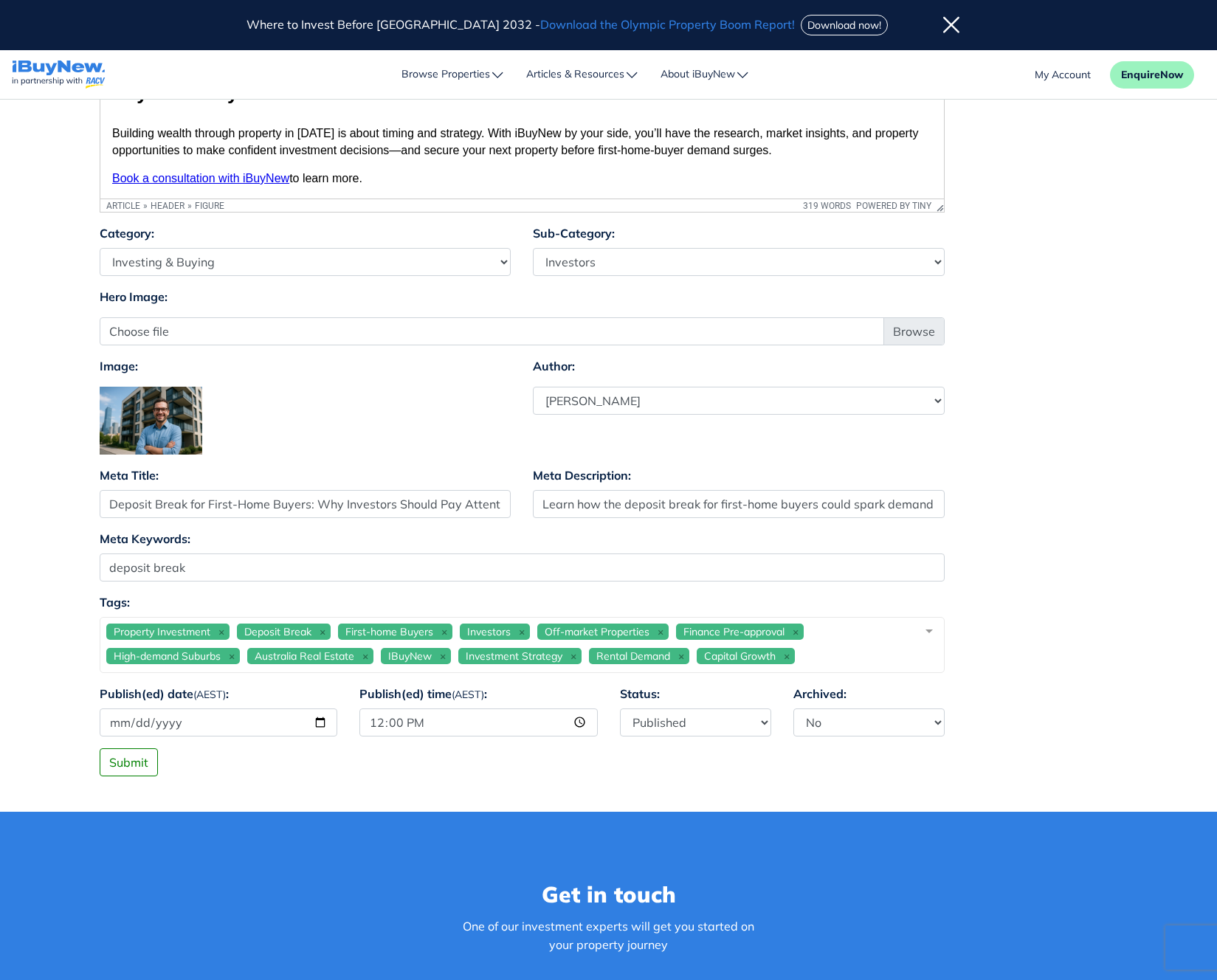
scroll to position [787, 0]
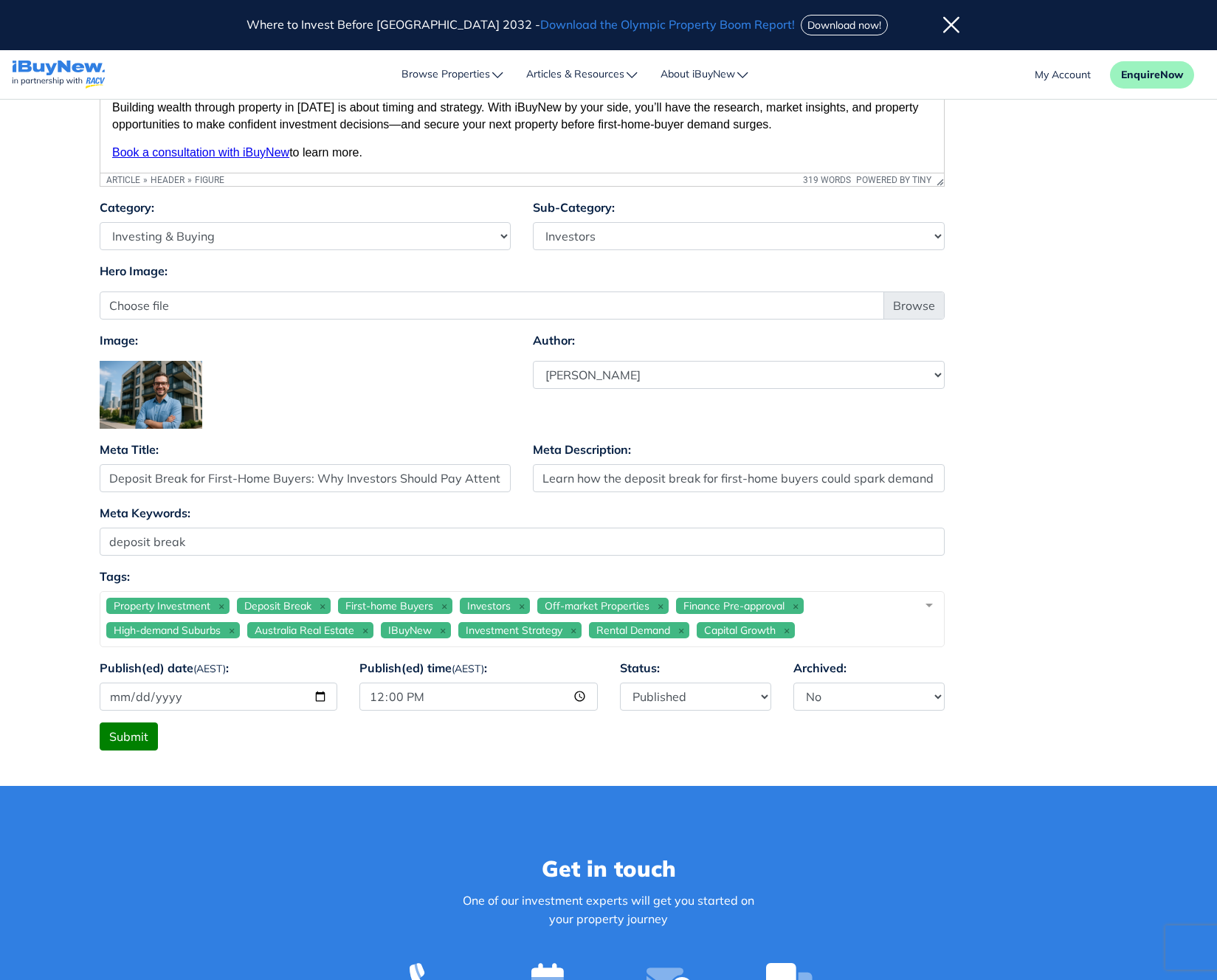
click at [135, 728] on button "Submit" at bounding box center [129, 736] width 59 height 28
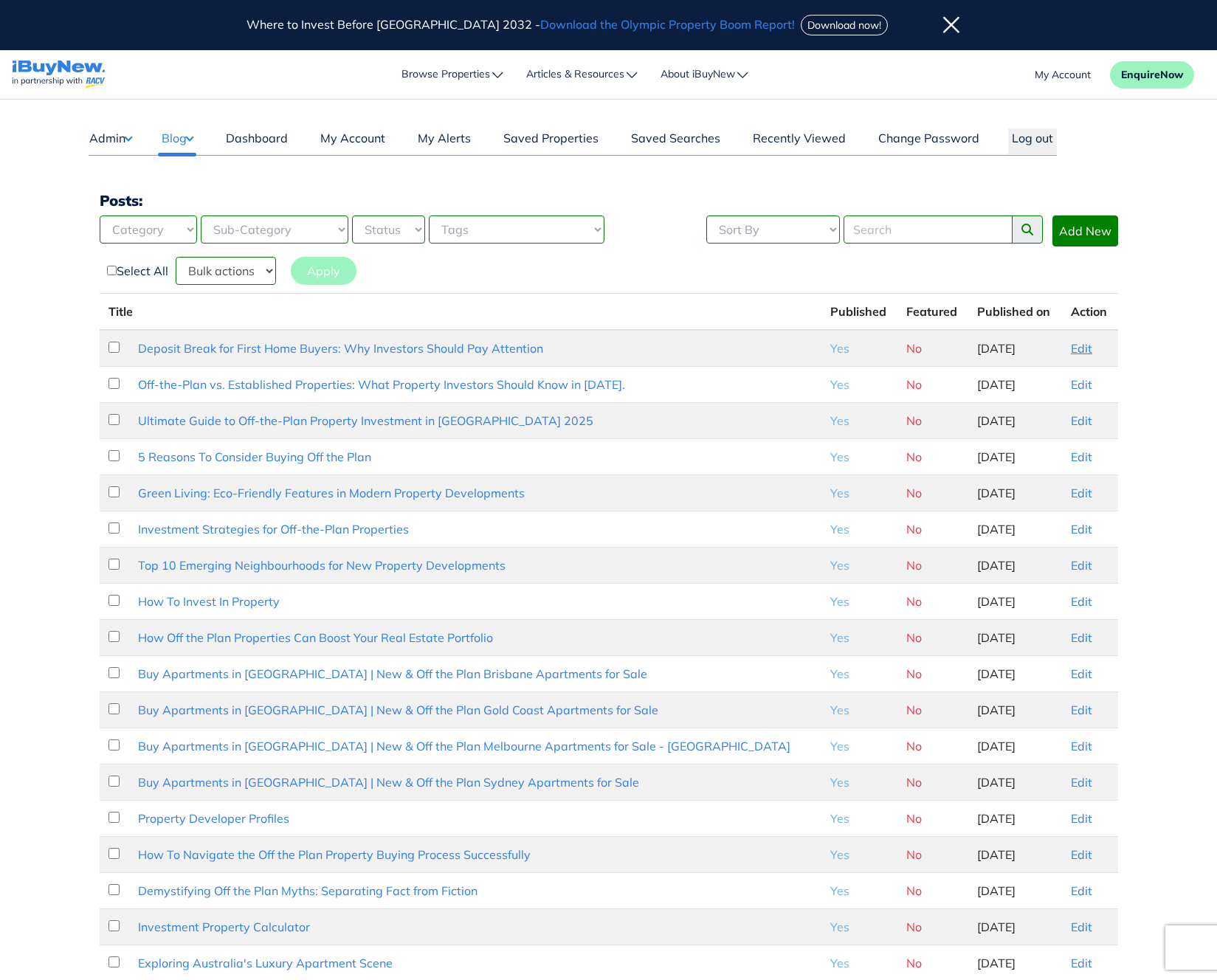
click at [1072, 347] on link "Edit" at bounding box center [1082, 348] width 21 height 14
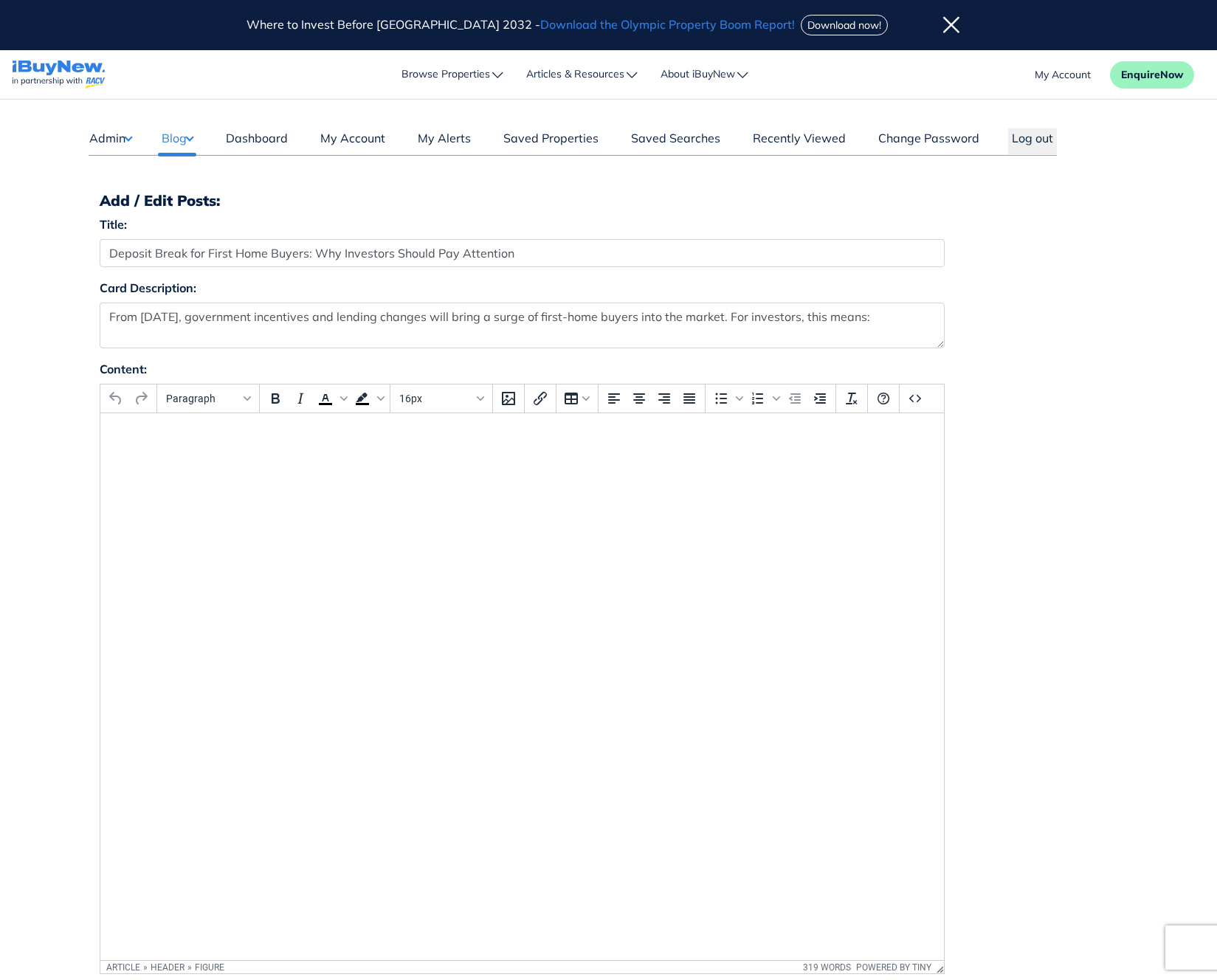
select select "4"
select select "17"
select select "1590"
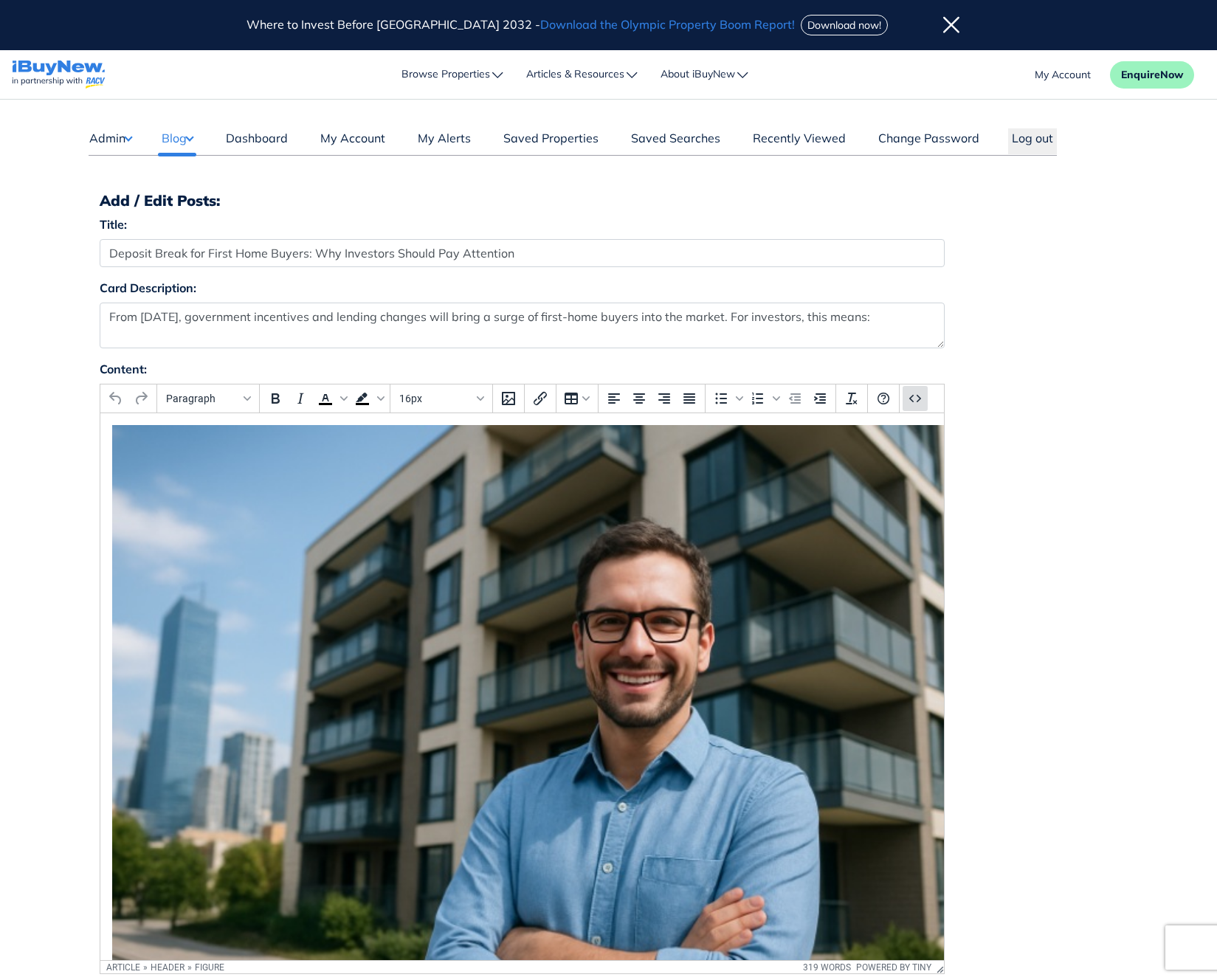
click at [917, 399] on icon "Source code" at bounding box center [915, 398] width 18 height 18
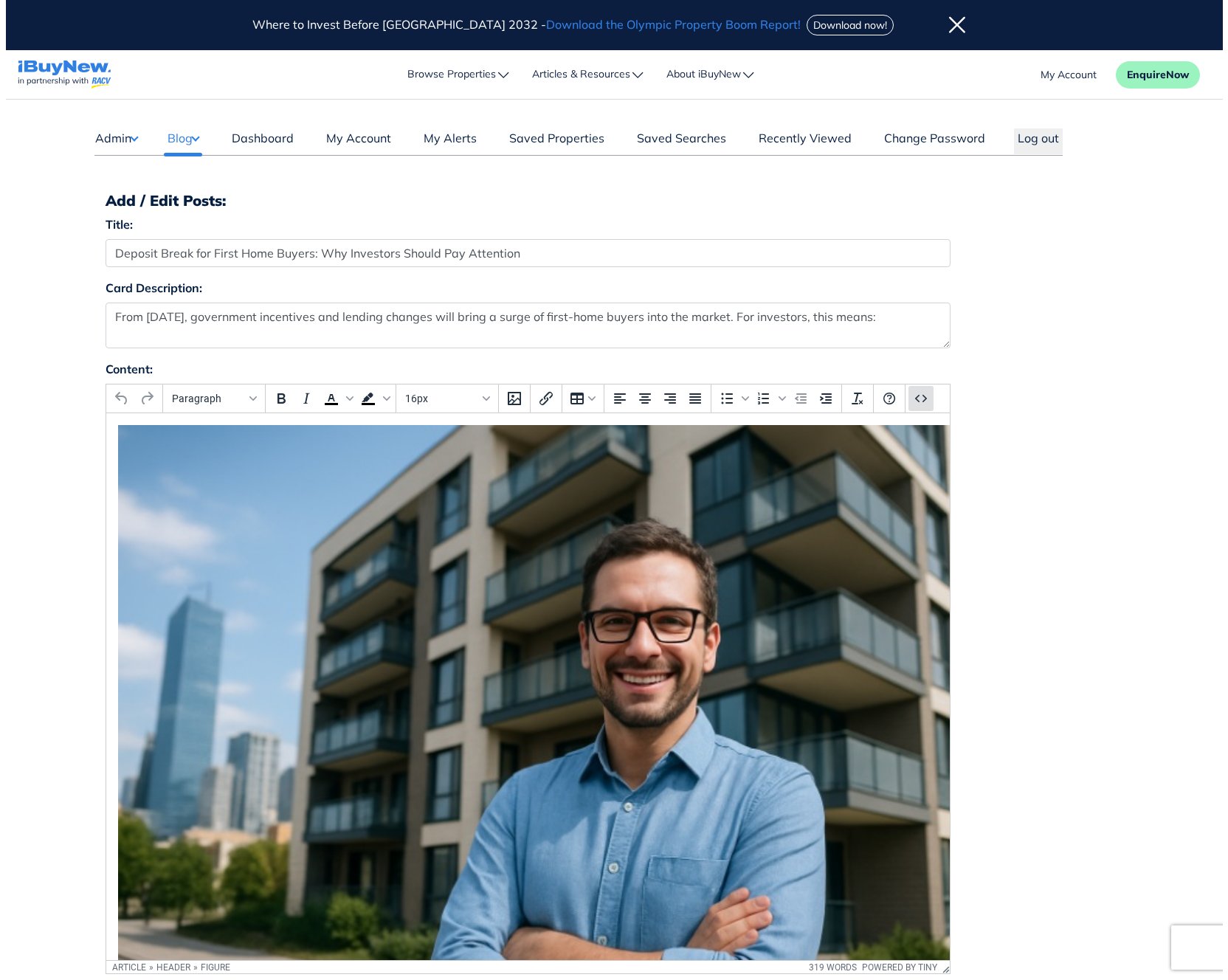
scroll to position [12, 0]
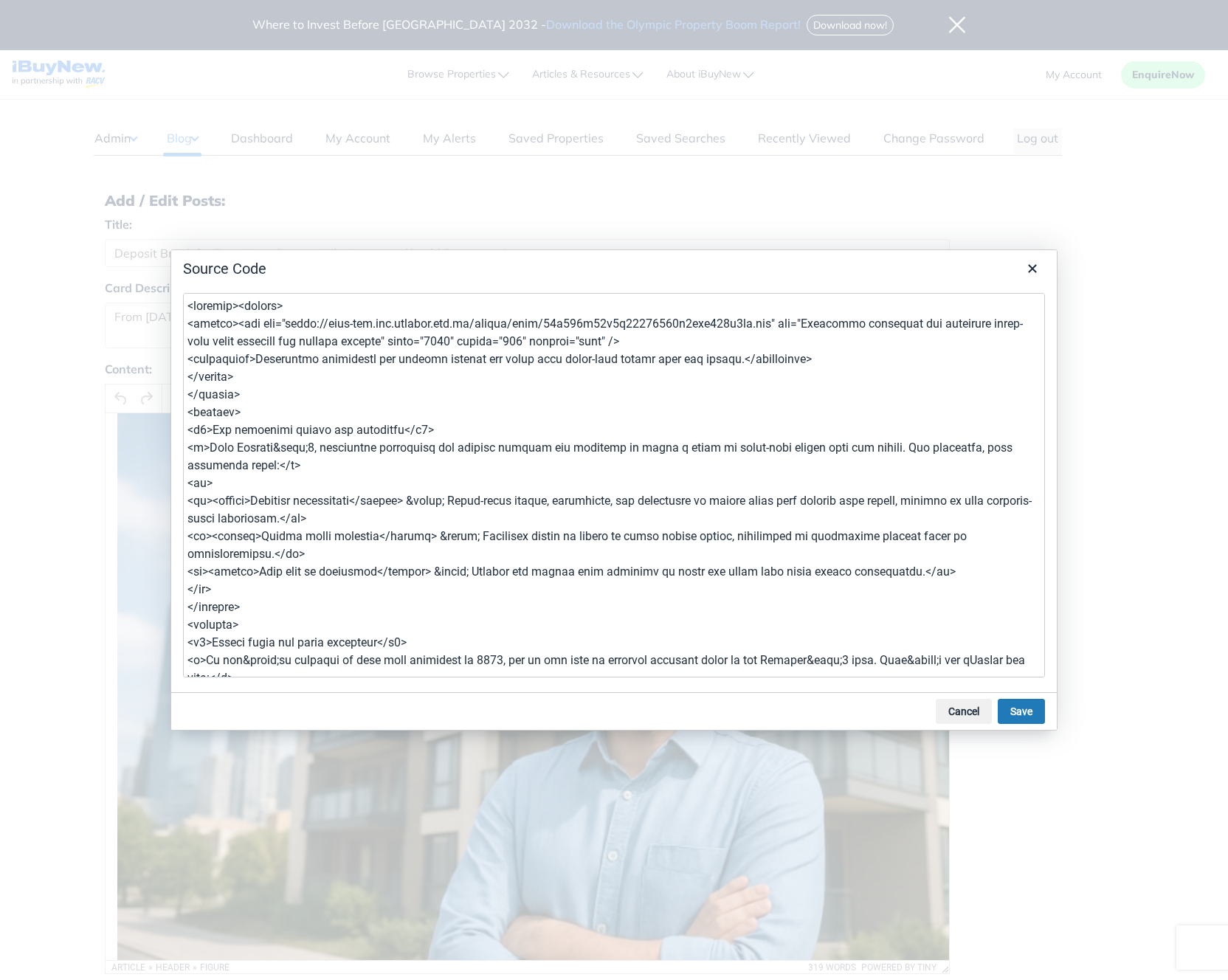
click at [608, 511] on textarea at bounding box center [614, 485] width 862 height 385
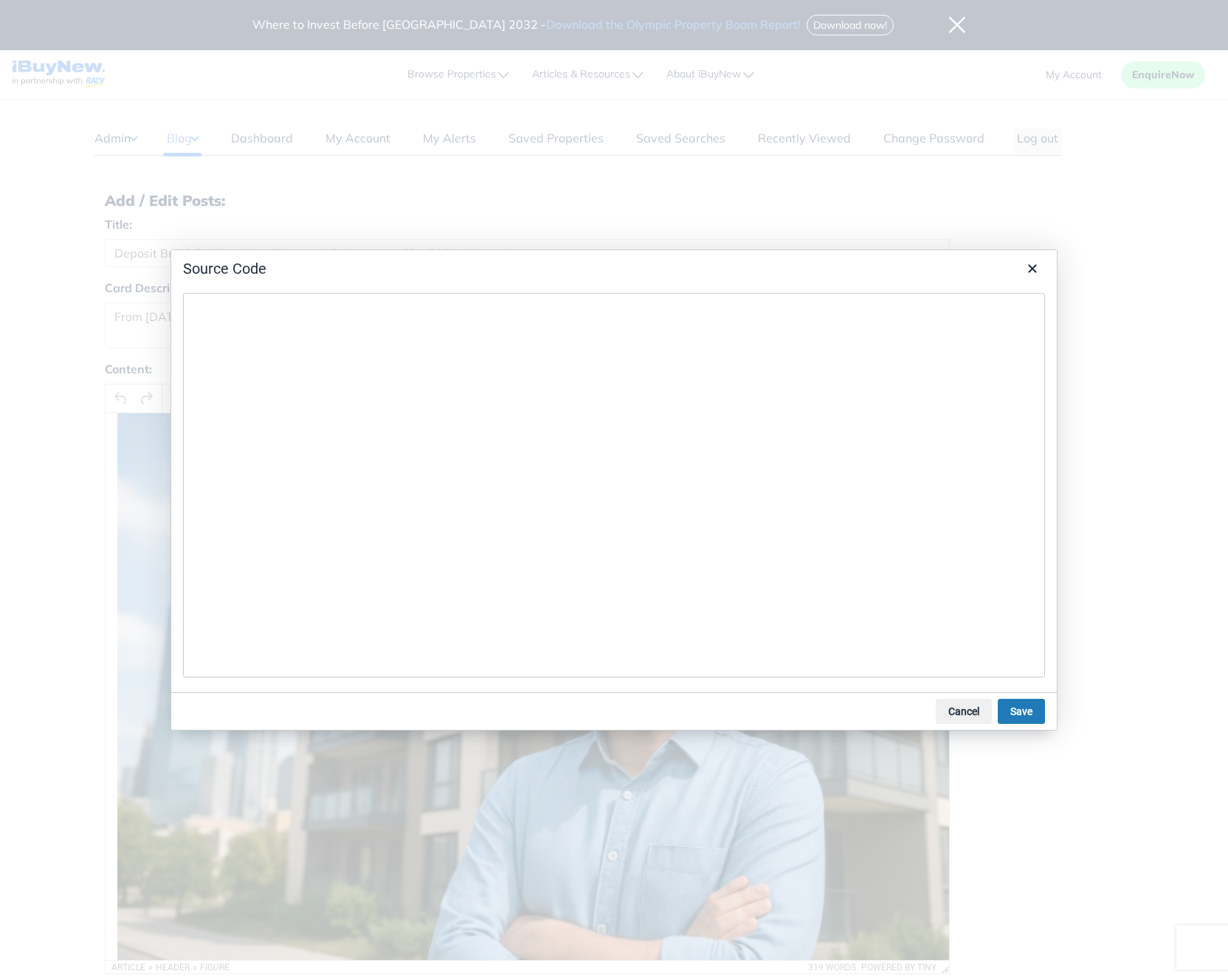
type textarea "<div style="line-height: 1.5;"> <p><img src="[URL][DOMAIN_NAME]" alt="Why inves…"
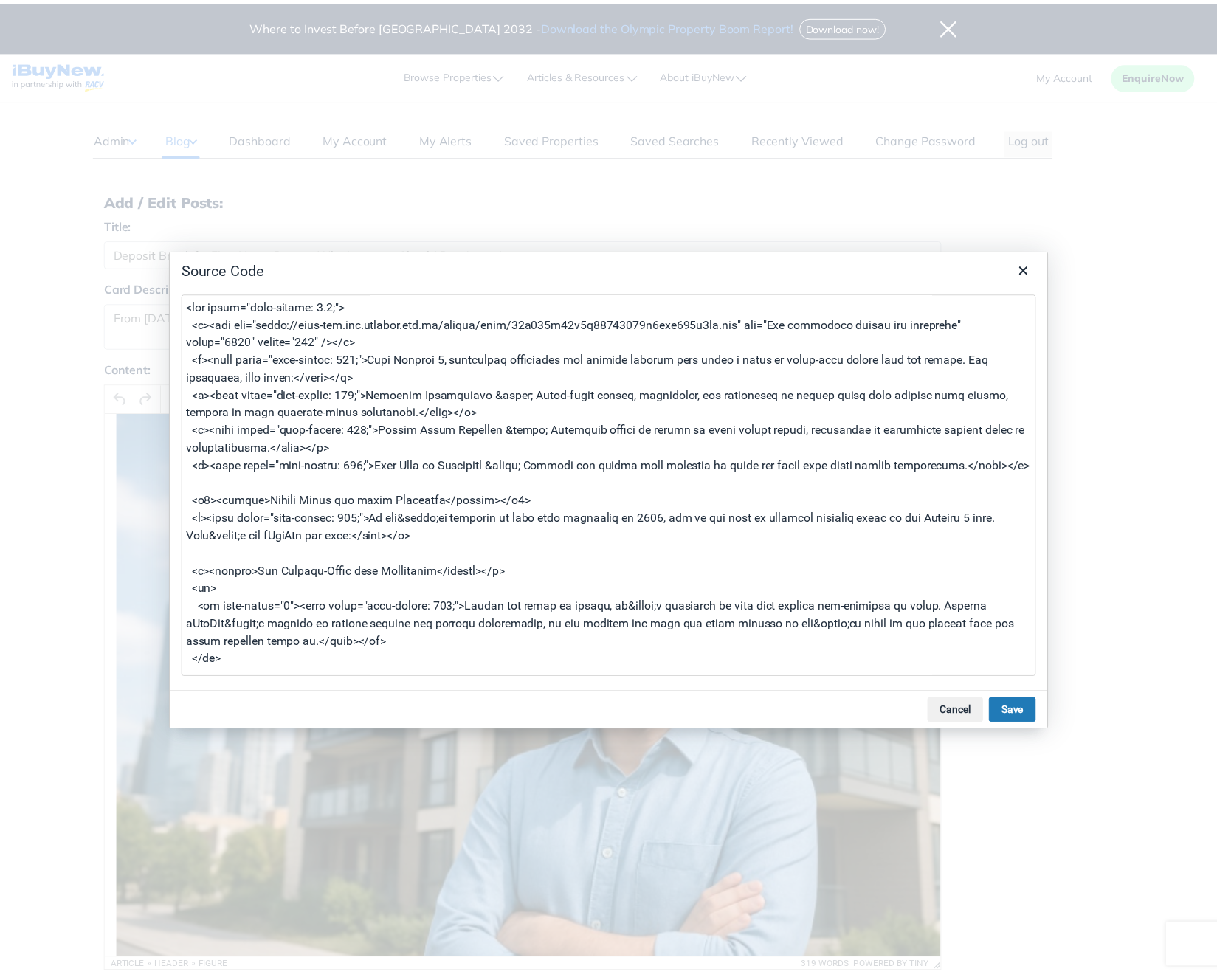
scroll to position [611, 0]
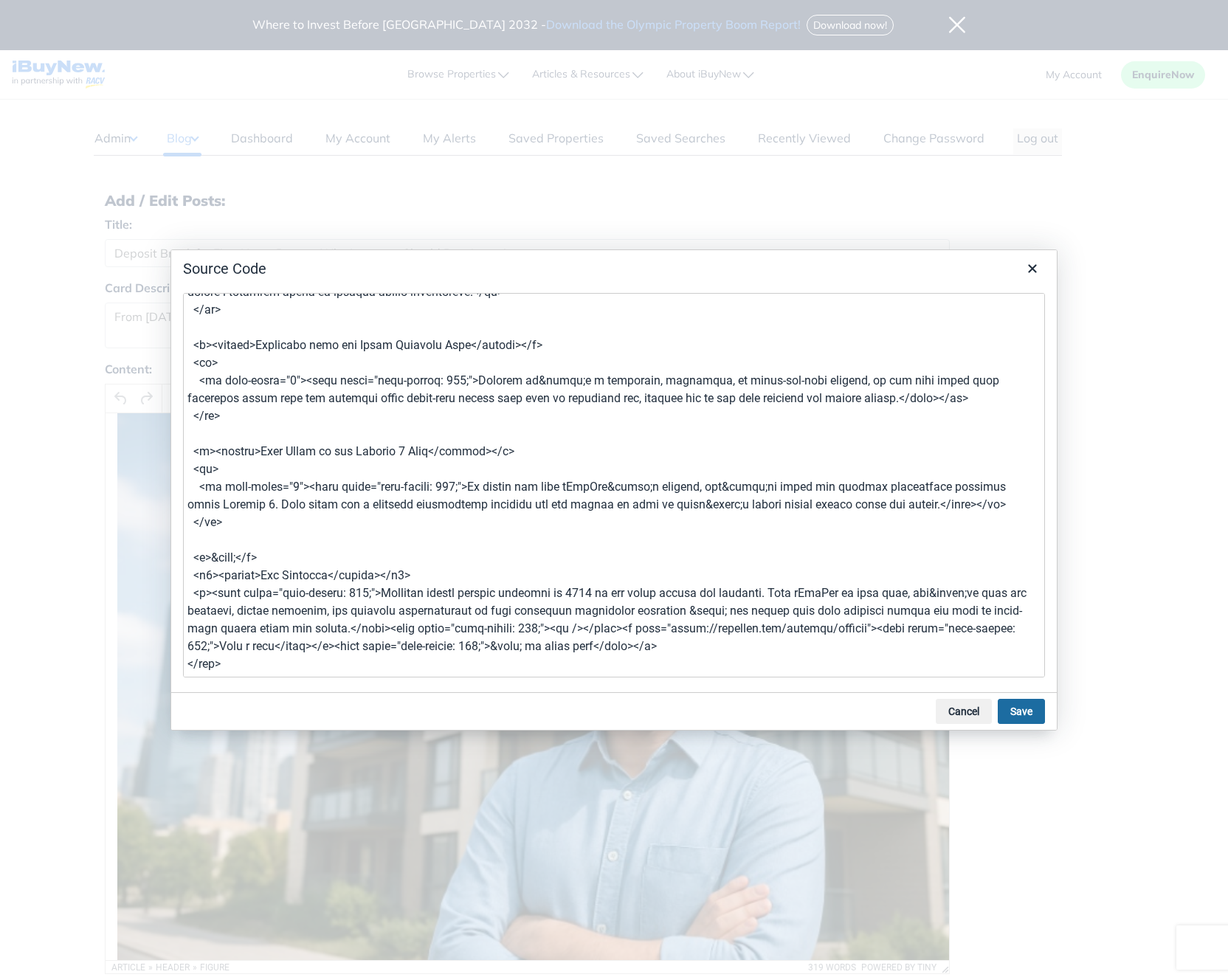
click at [1022, 715] on button "Save" at bounding box center [1022, 711] width 47 height 25
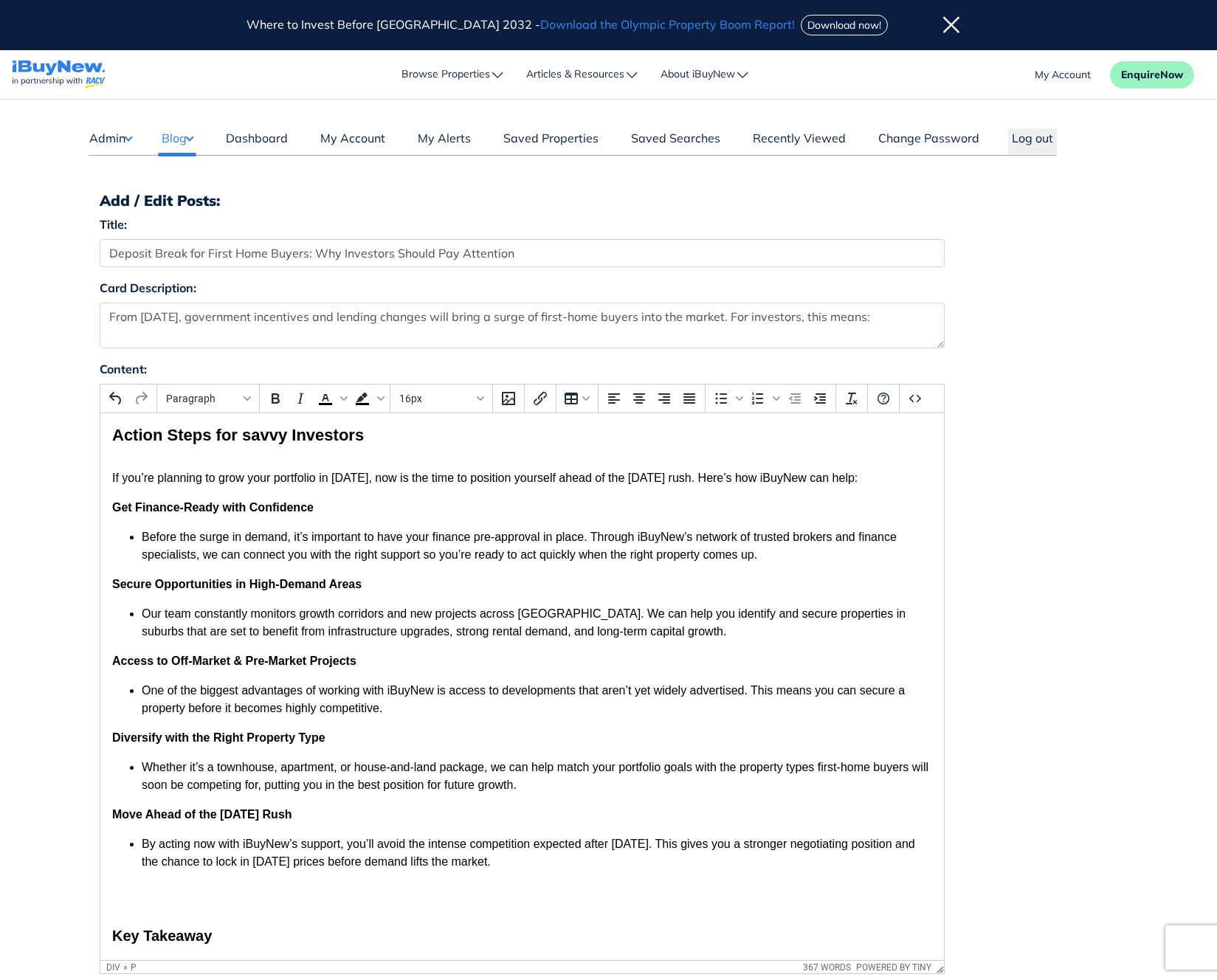
scroll to position [733, 0]
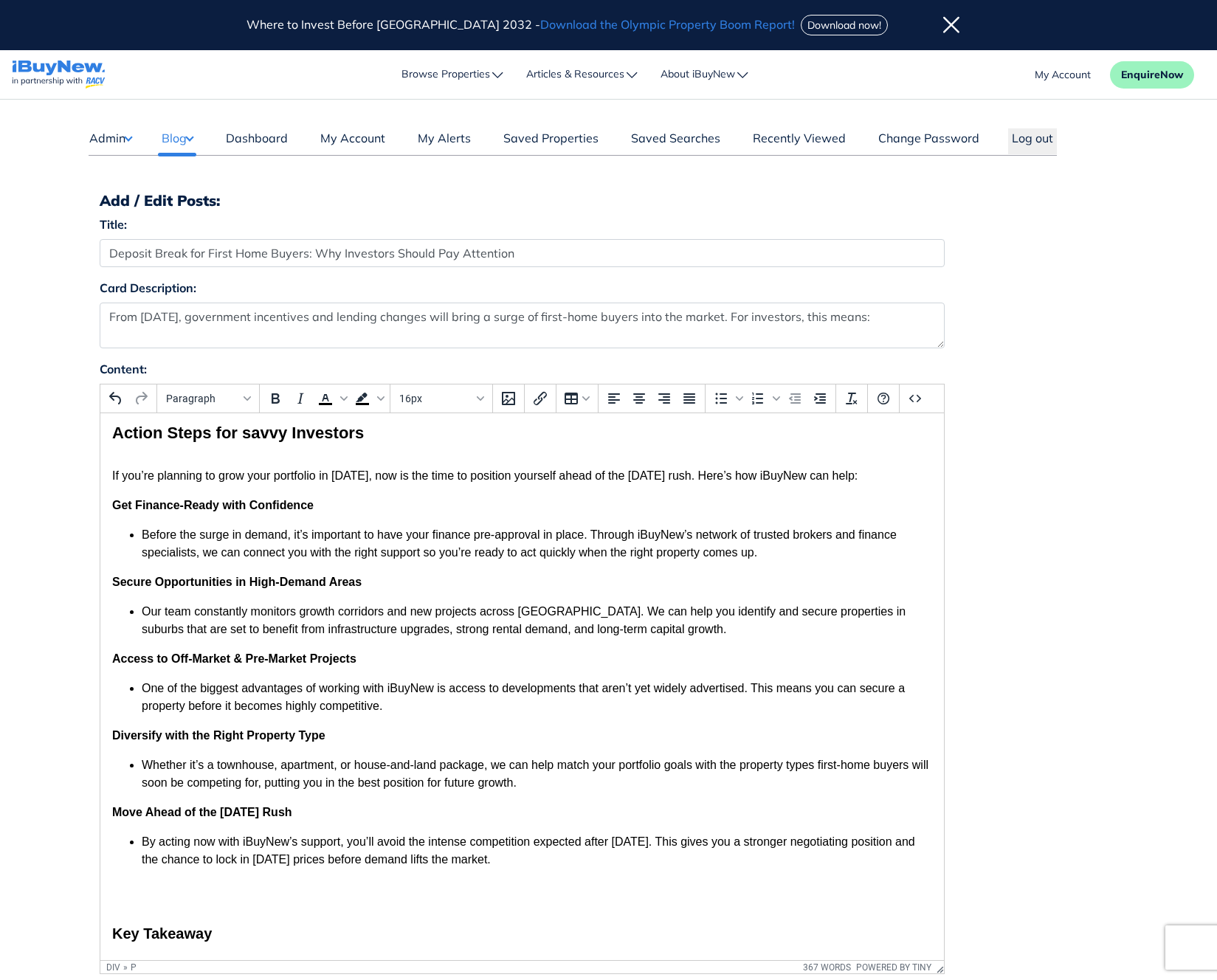
click at [823, 643] on div "From [DATE], government incentives and lending changes will bring a surge of fi…" at bounding box center [521, 358] width 820 height 1330
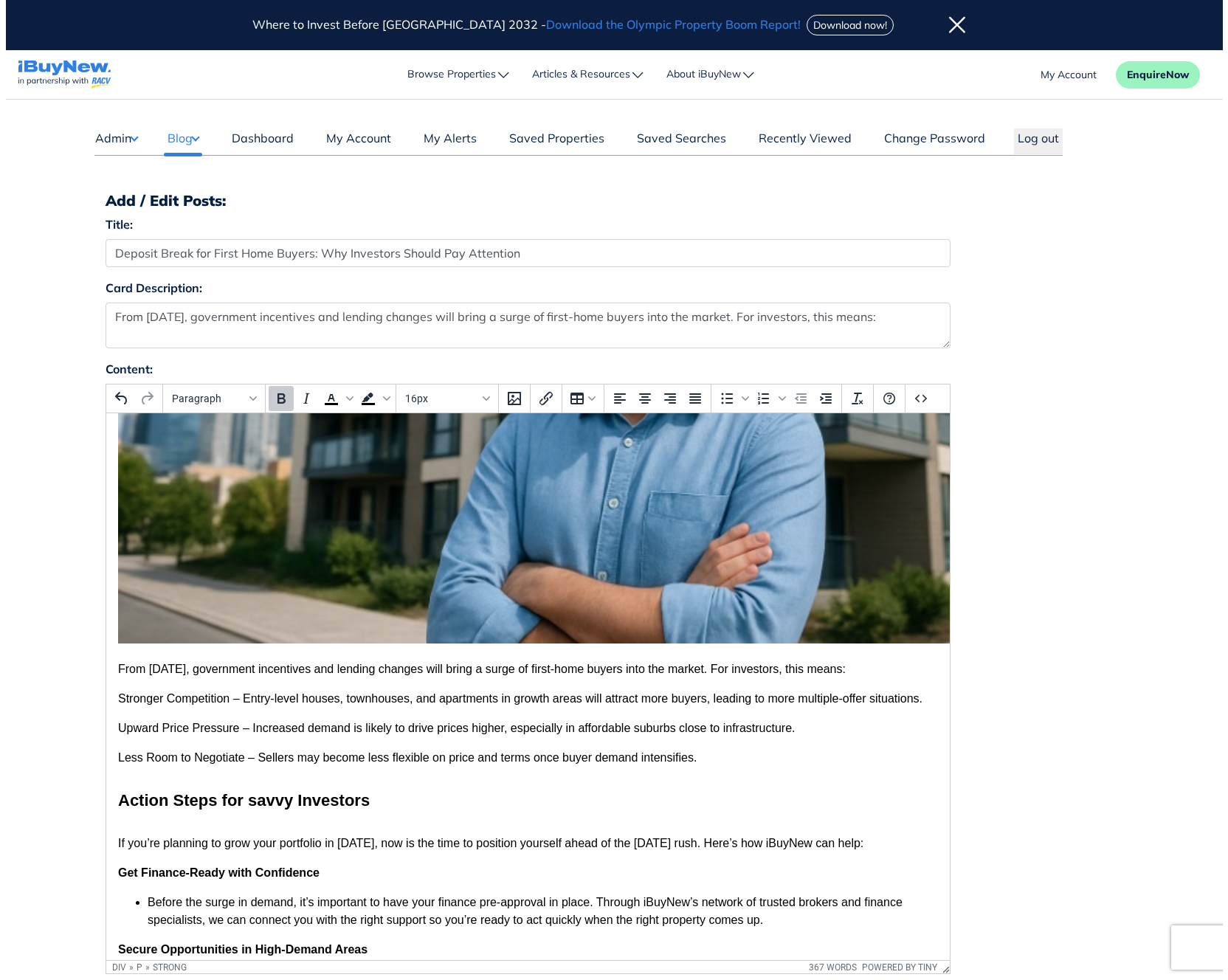
scroll to position [369, 0]
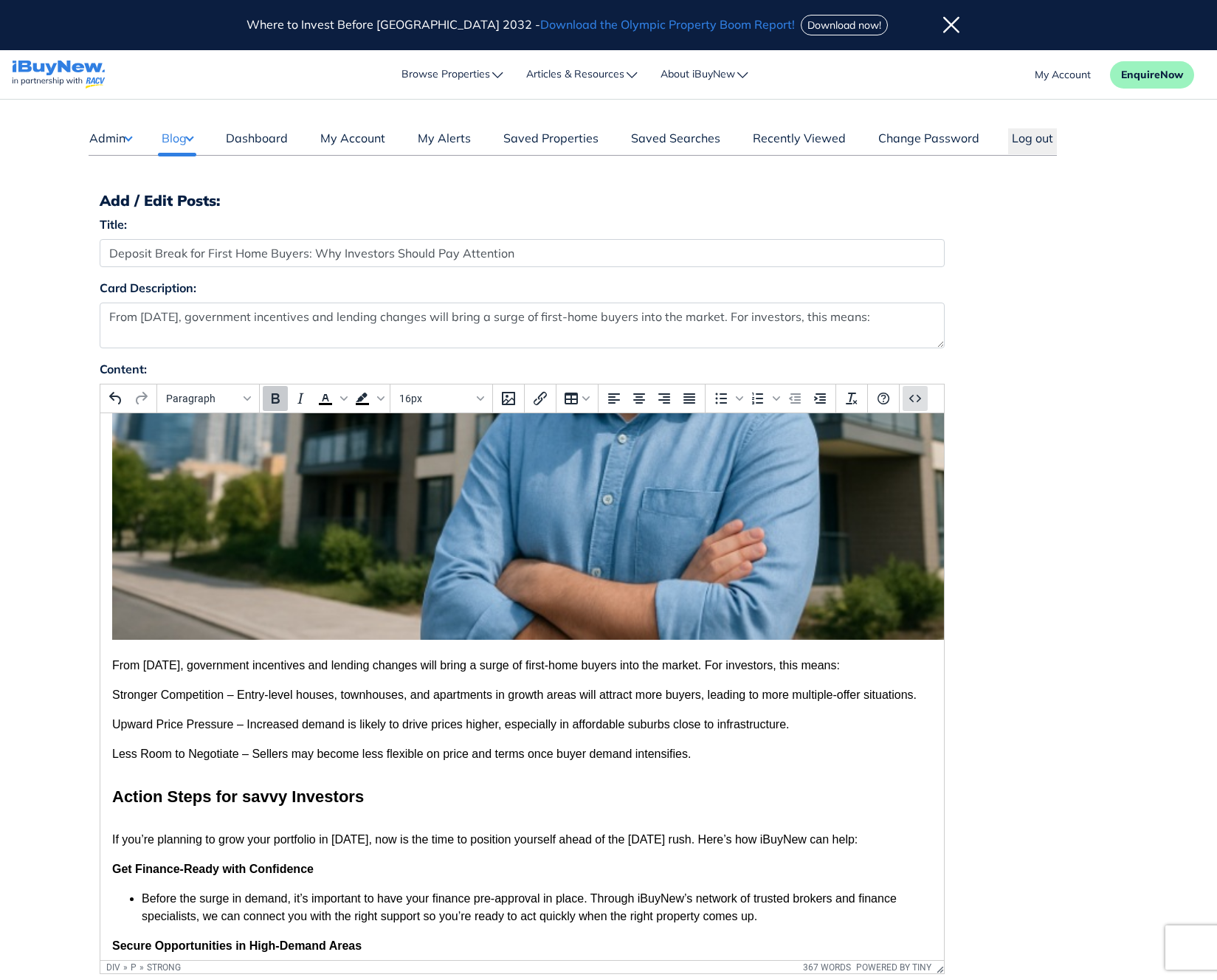
click at [915, 397] on icon "Source code" at bounding box center [915, 398] width 18 height 18
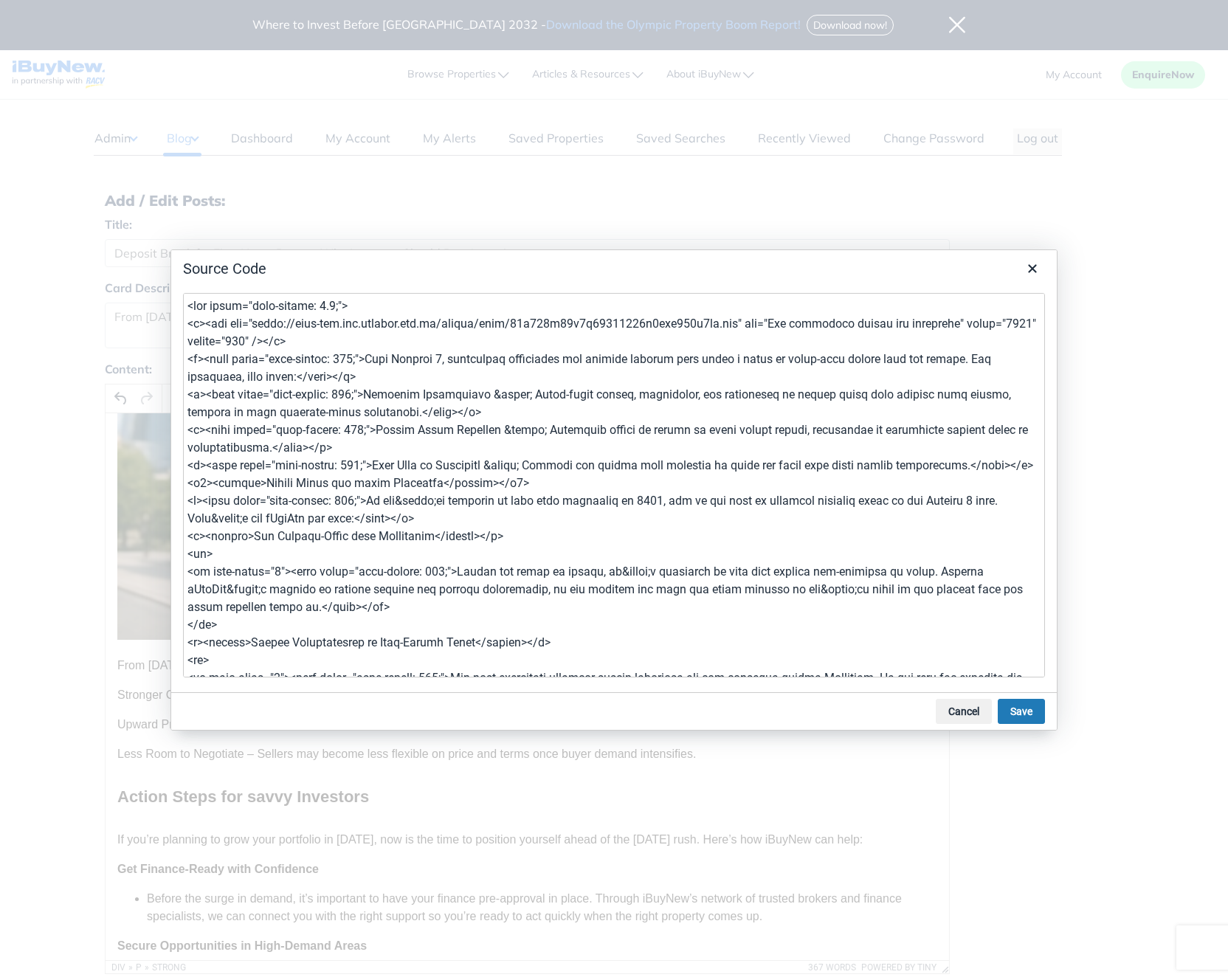
scroll to position [710, 0]
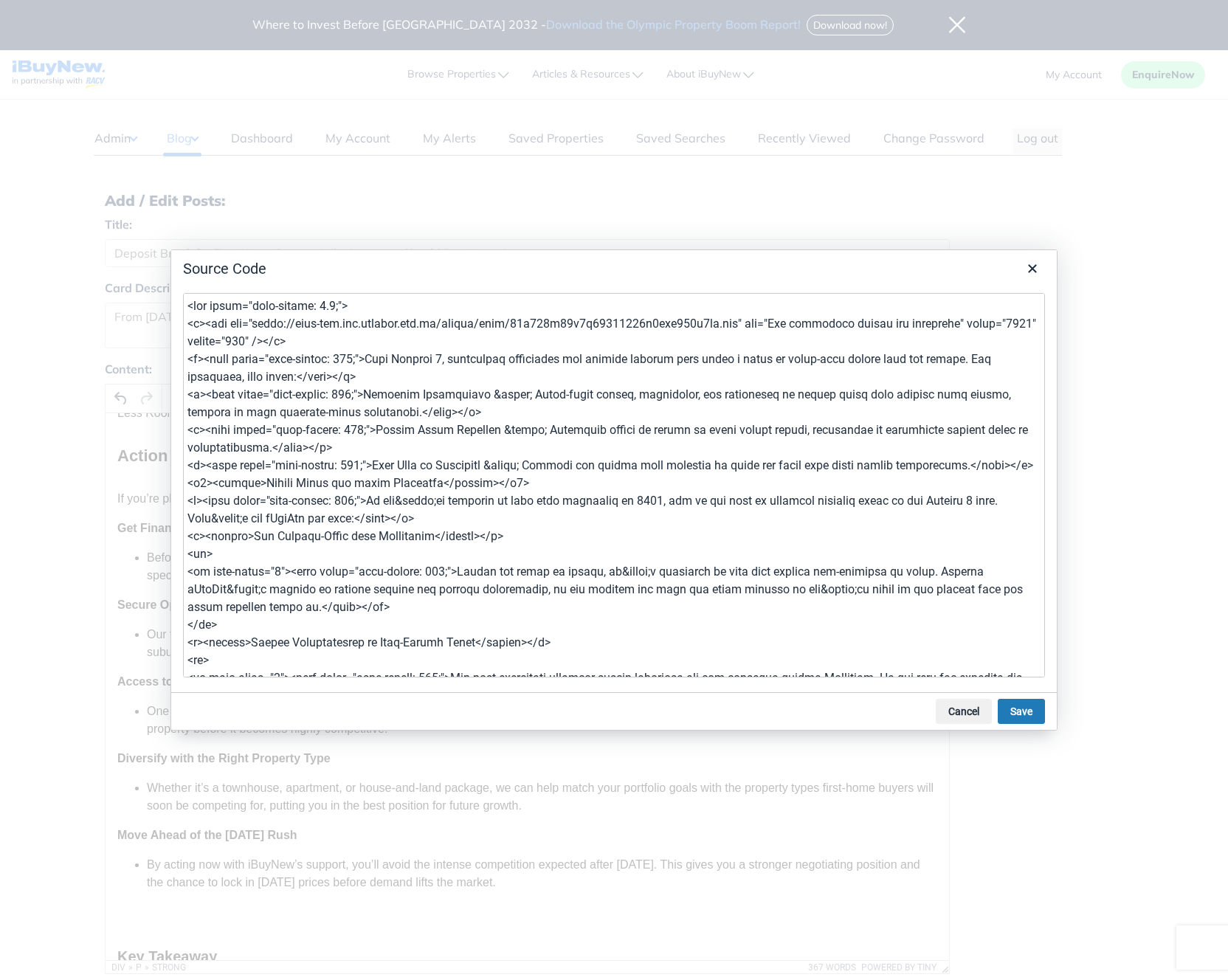
click at [777, 514] on textarea at bounding box center [614, 485] width 862 height 385
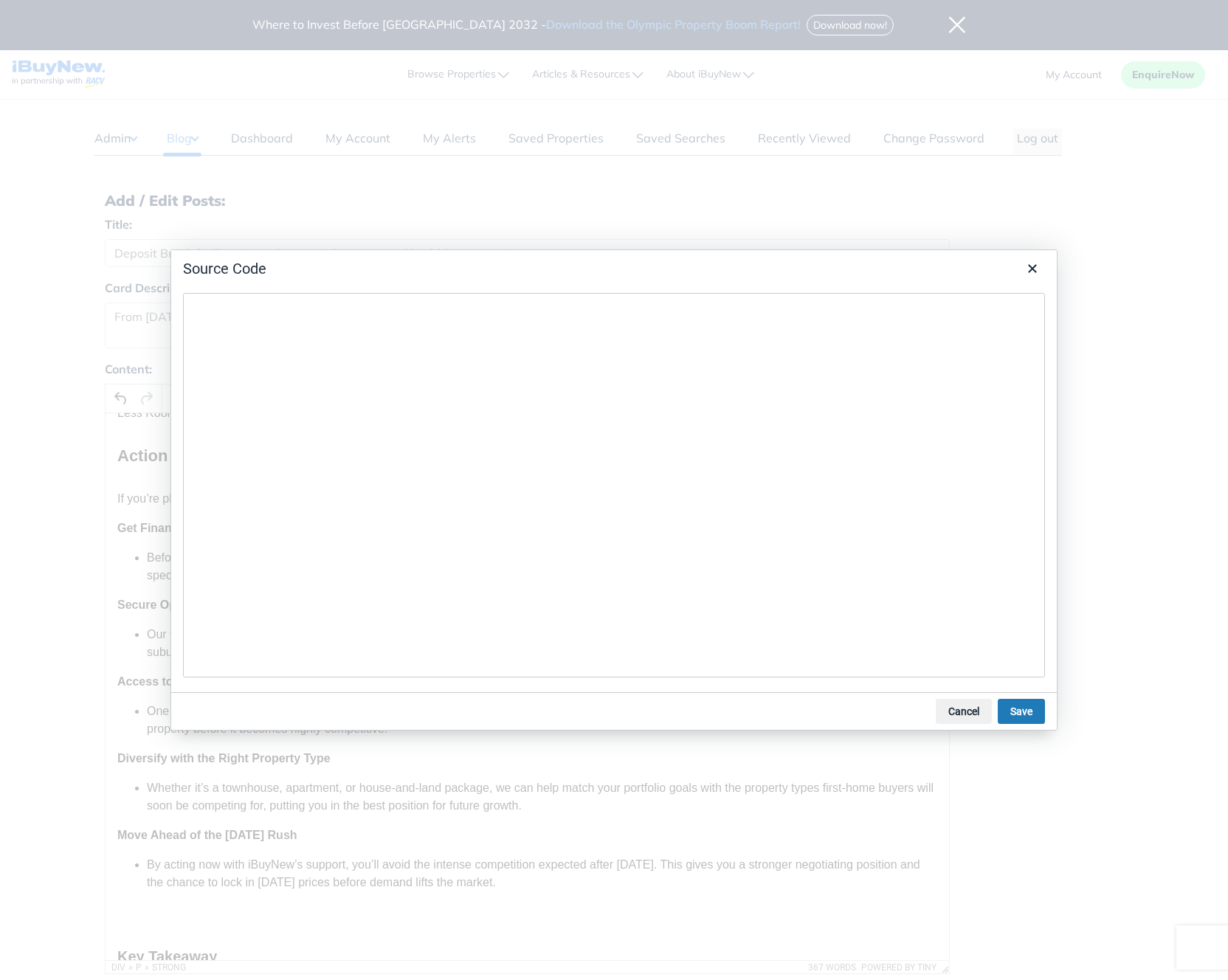
type textarea "<article itemscope itemtype="https://schema.org/Article"> <header> <figure> <im…"
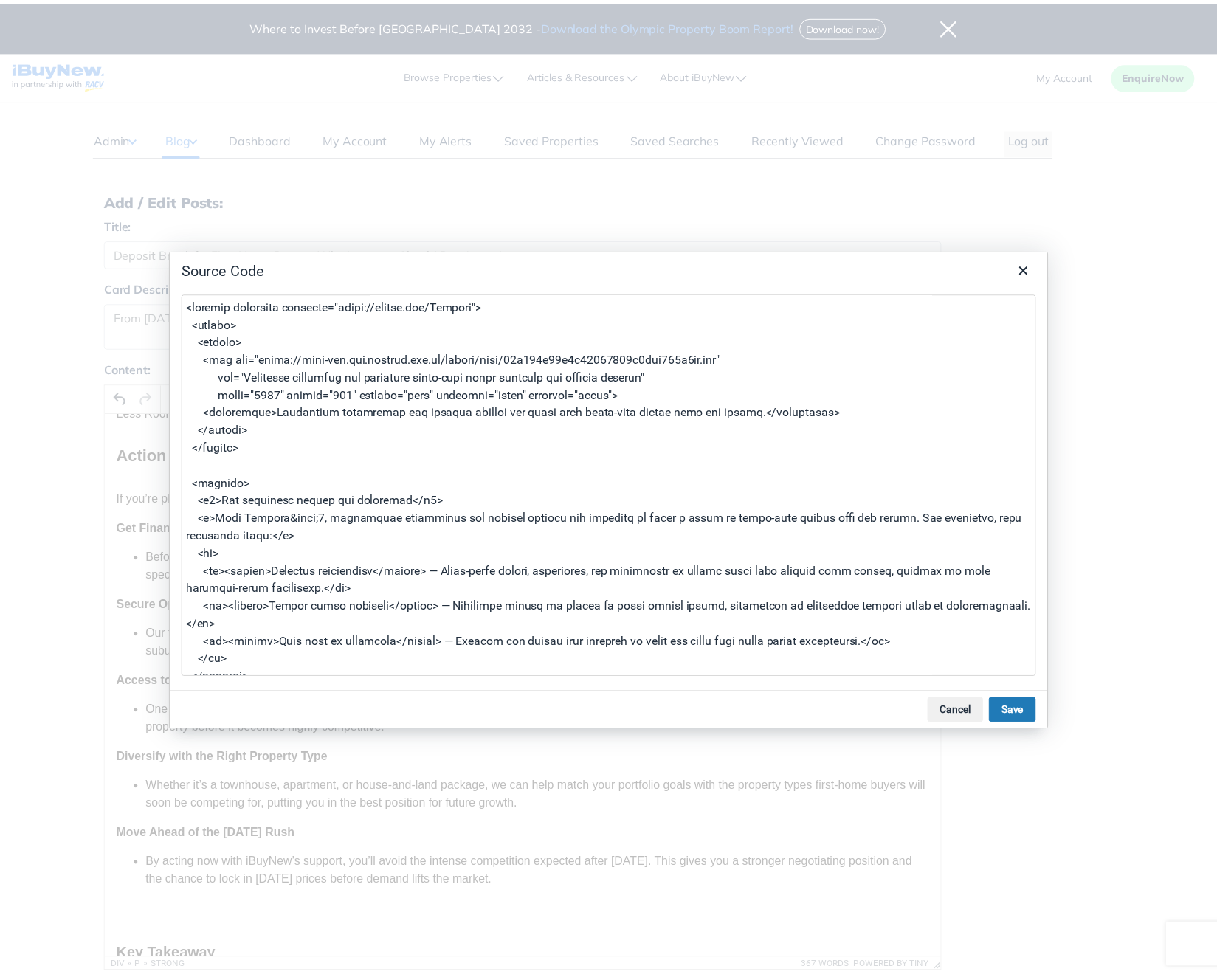
scroll to position [770, 0]
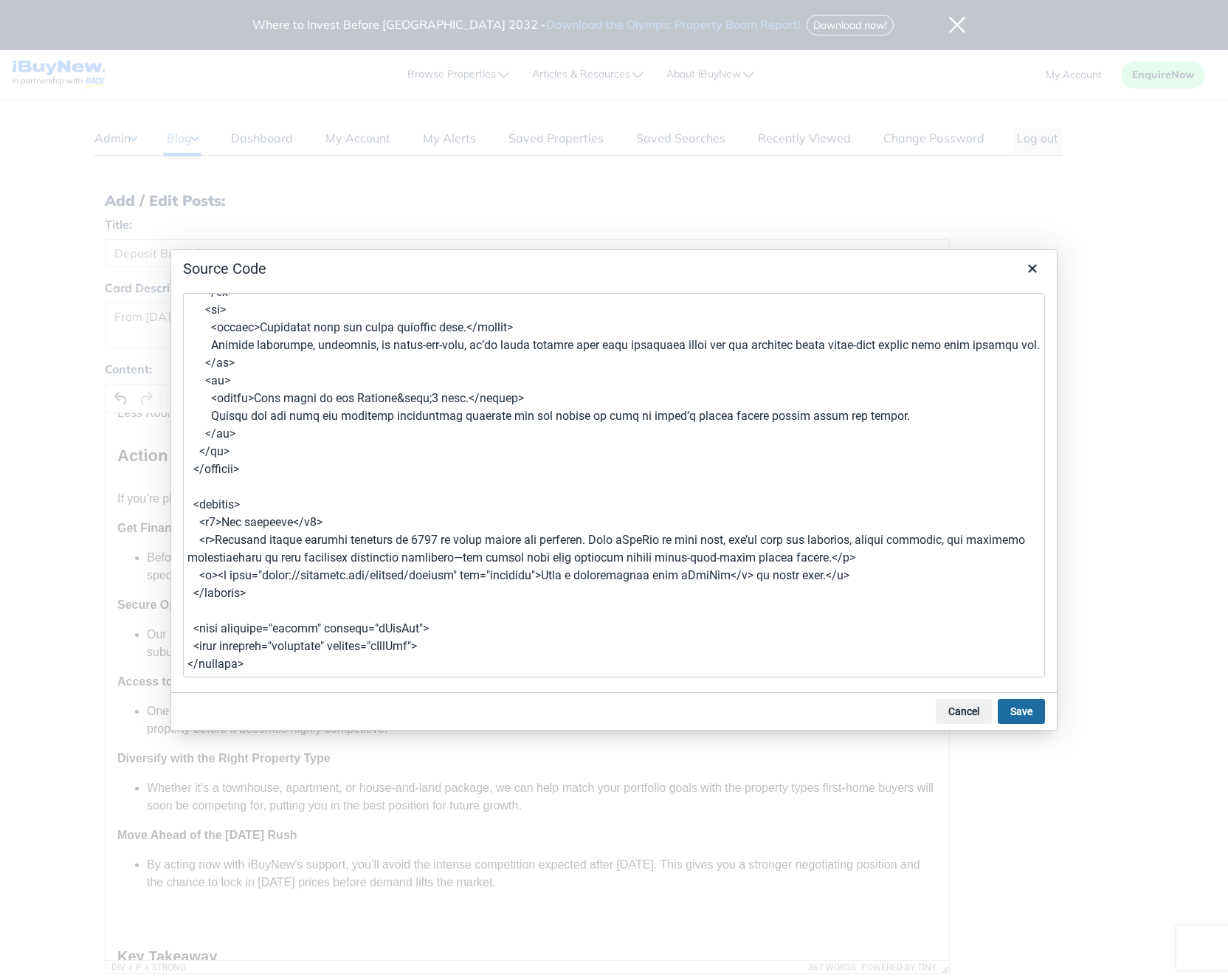
click at [1038, 711] on button "Save" at bounding box center [1022, 711] width 47 height 25
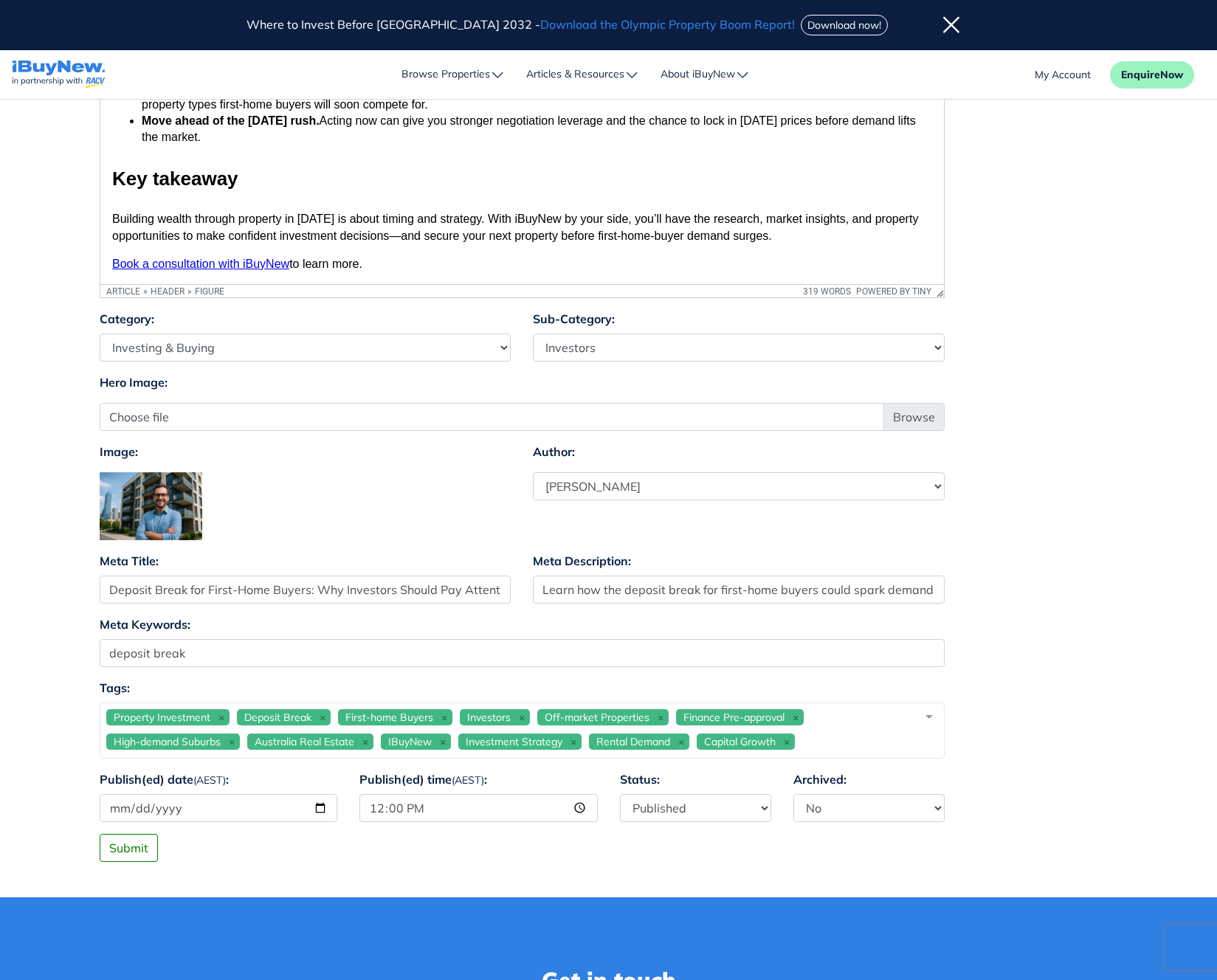
scroll to position [859, 0]
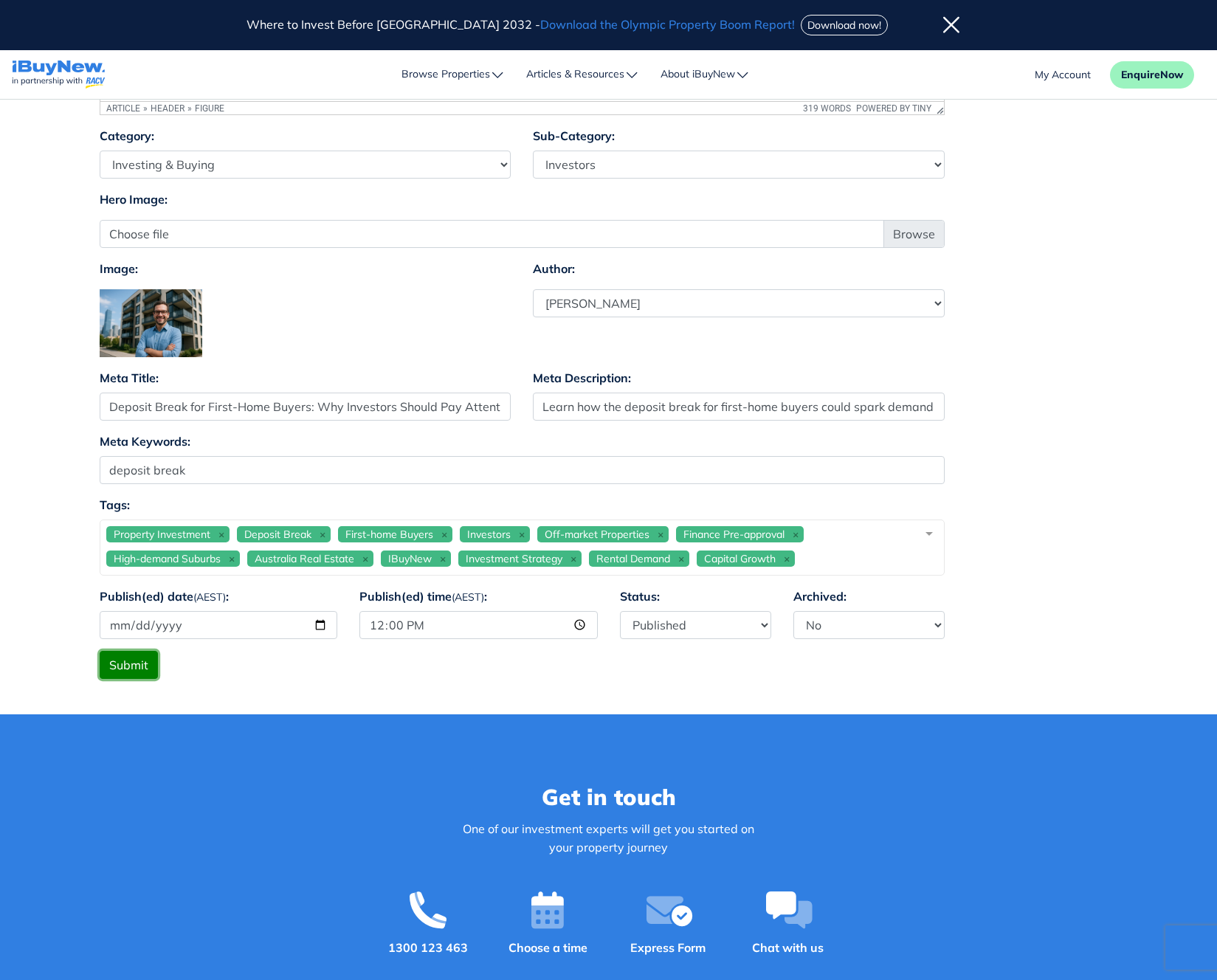
click at [134, 671] on button "Submit" at bounding box center [129, 665] width 59 height 28
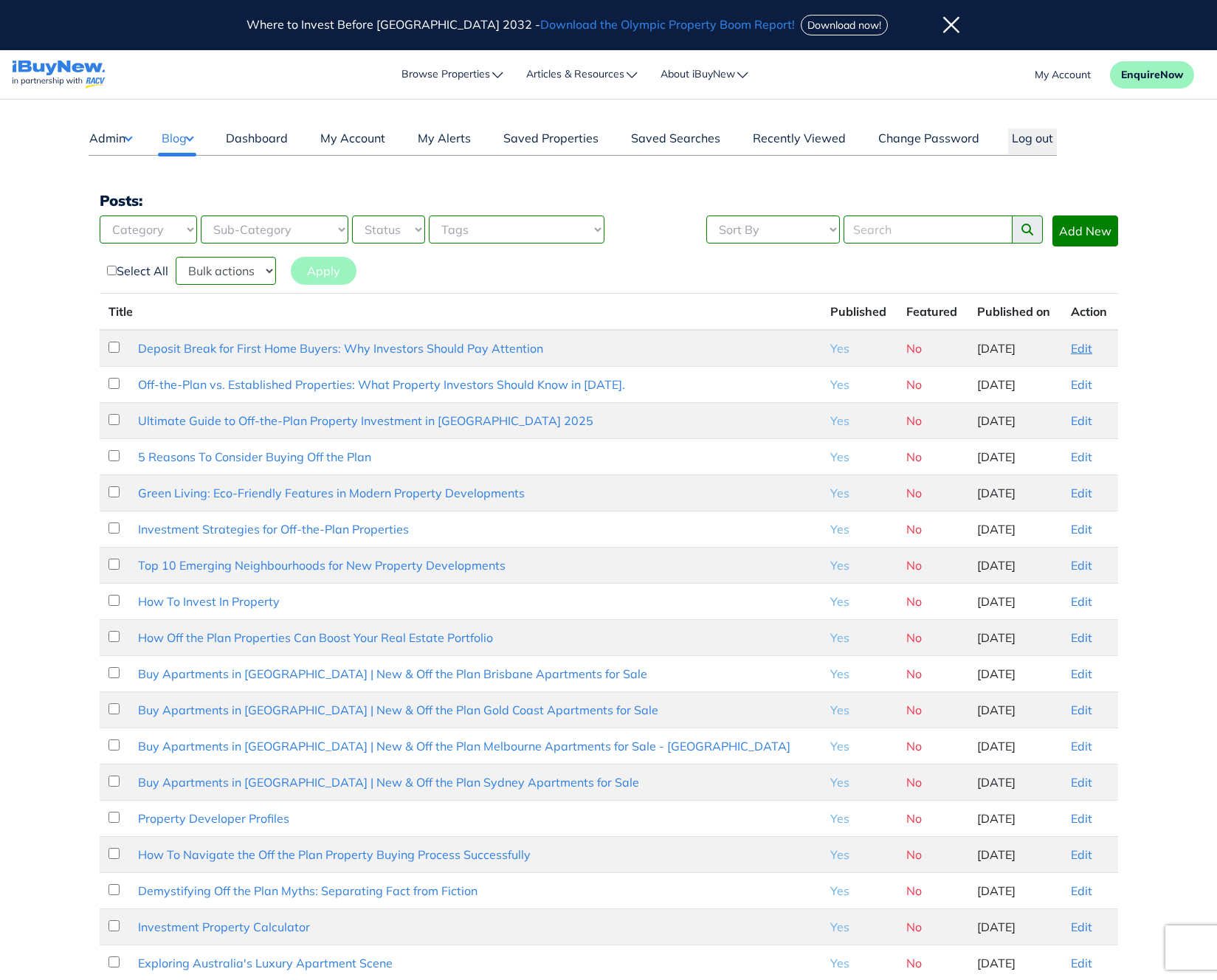
click at [1072, 351] on link "Edit" at bounding box center [1082, 348] width 21 height 14
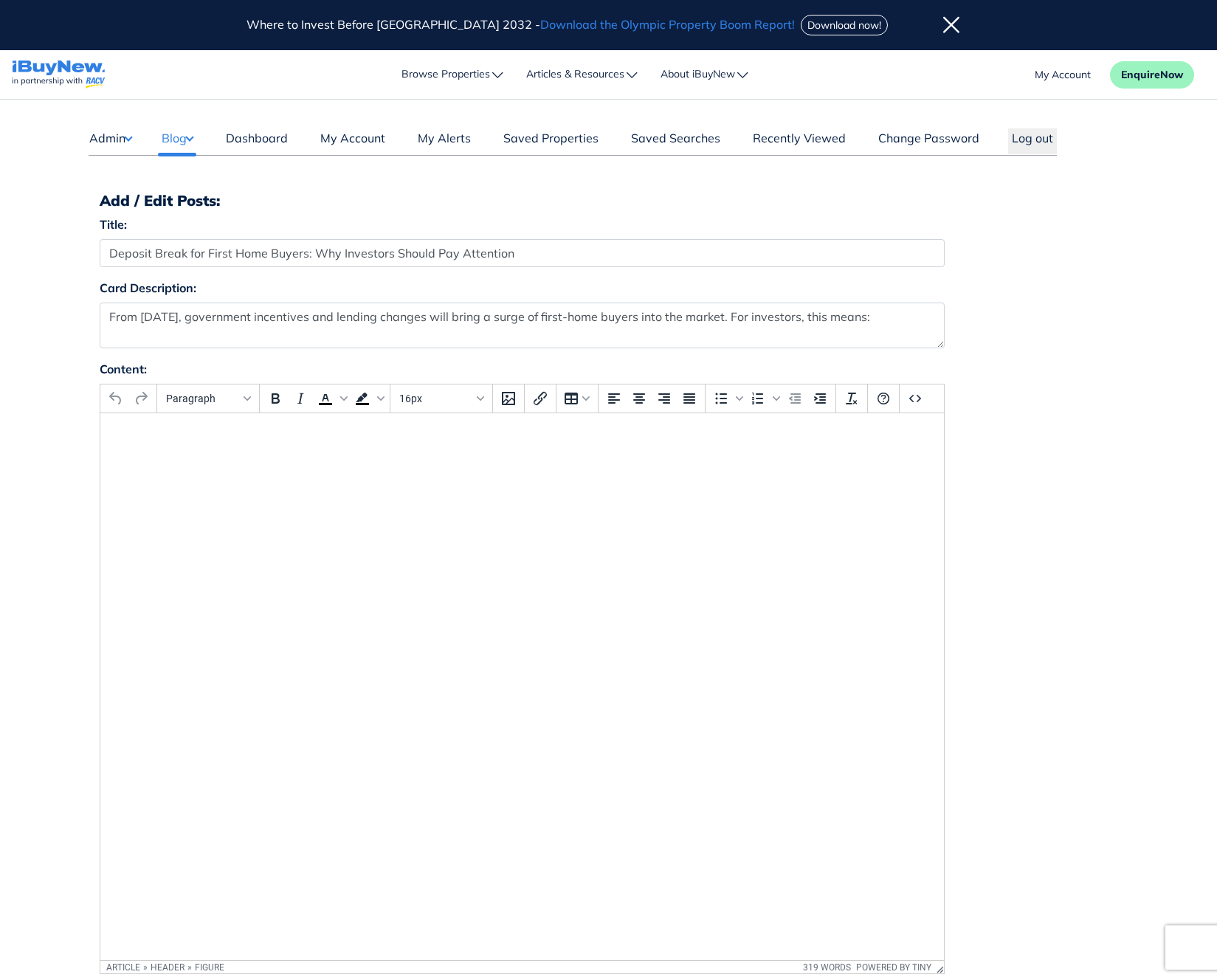
select select "4"
select select "17"
select select "1590"
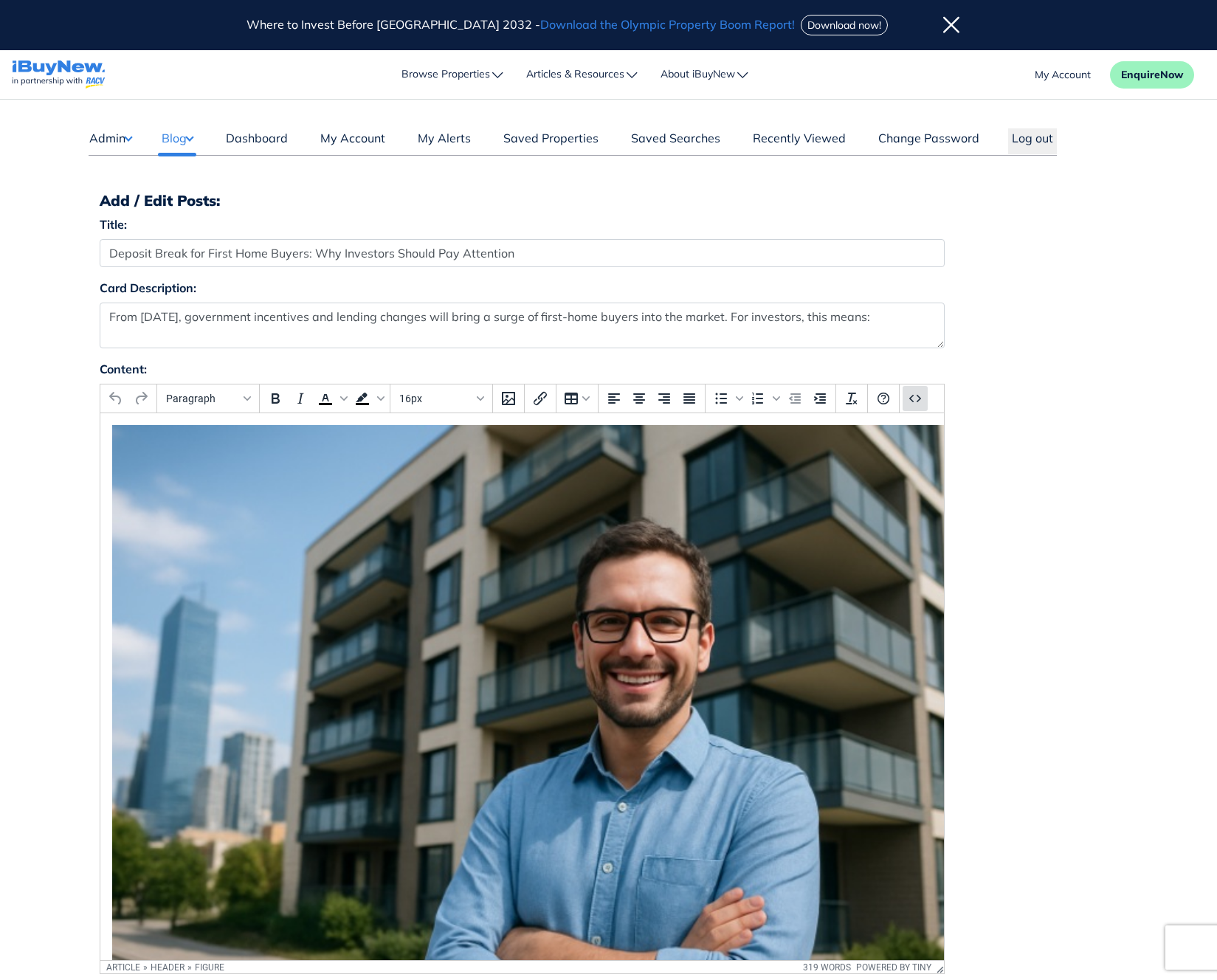
click at [915, 398] on icon "Source code" at bounding box center [915, 398] width 18 height 18
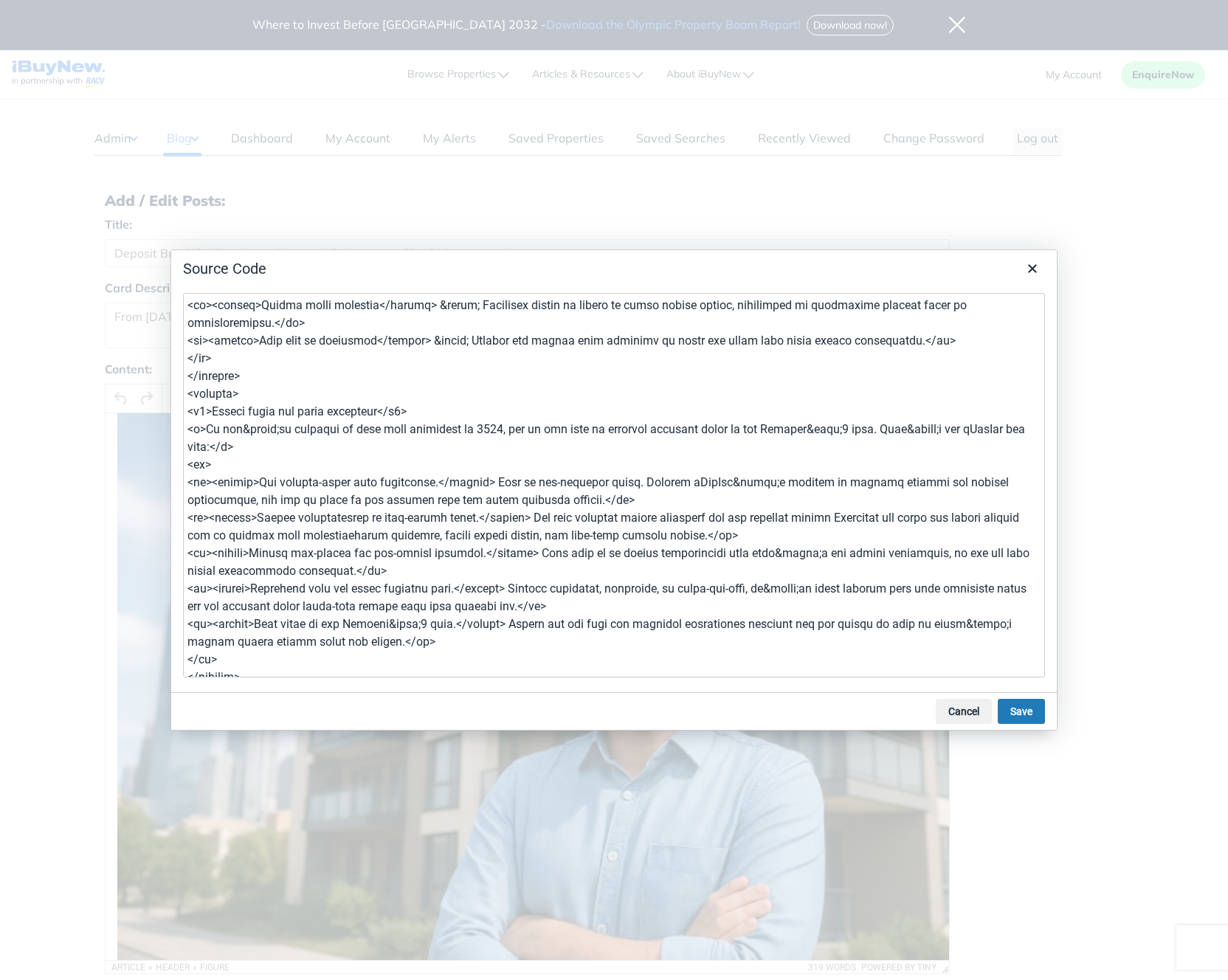
scroll to position [238, 0]
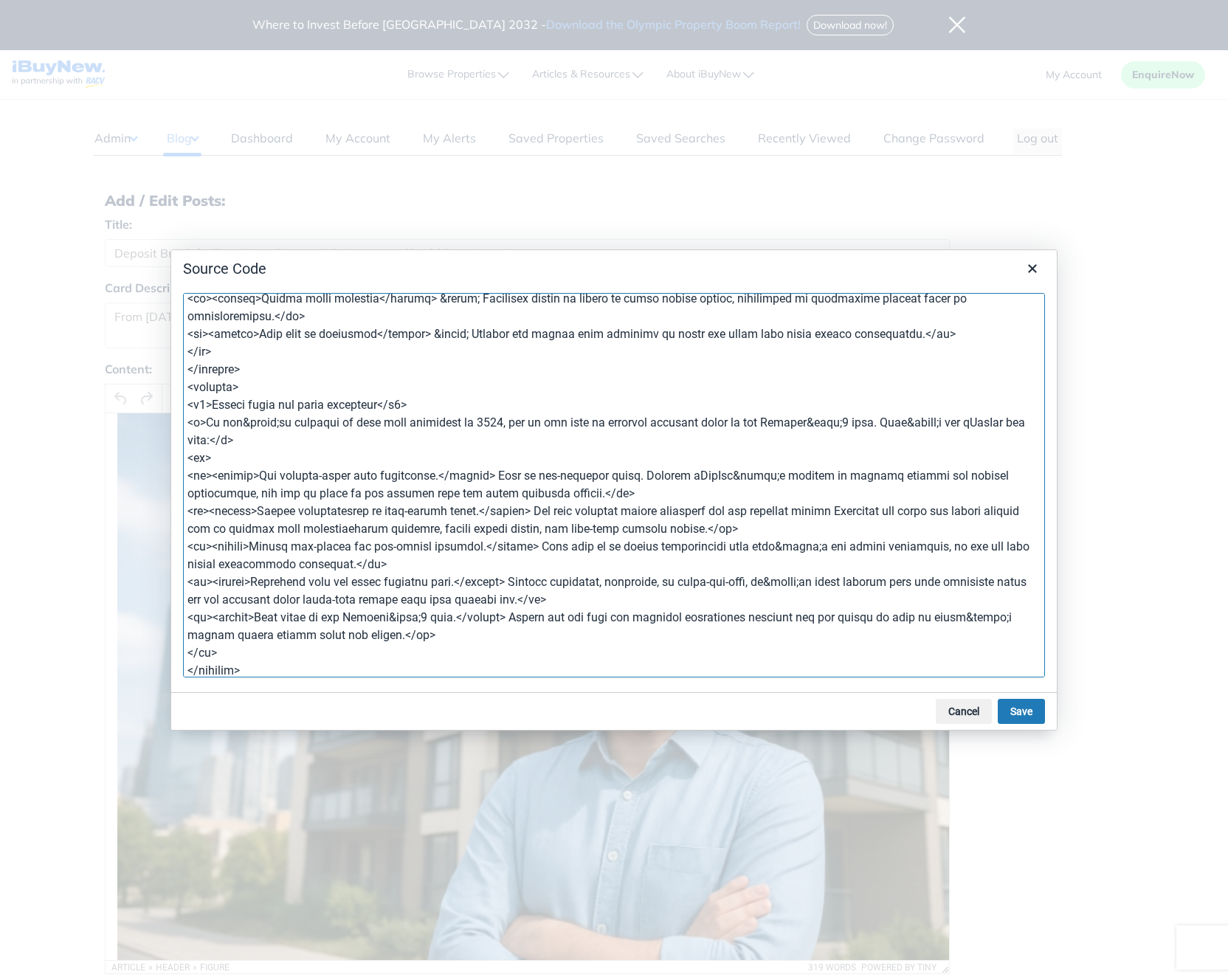
click at [500, 477] on textarea at bounding box center [614, 485] width 862 height 385
click at [499, 479] on textarea at bounding box center [614, 485] width 862 height 385
drag, startPoint x: 500, startPoint y: 474, endPoint x: 523, endPoint y: 476, distance: 23.1
click at [523, 476] on textarea at bounding box center [614, 485] width 862 height 385
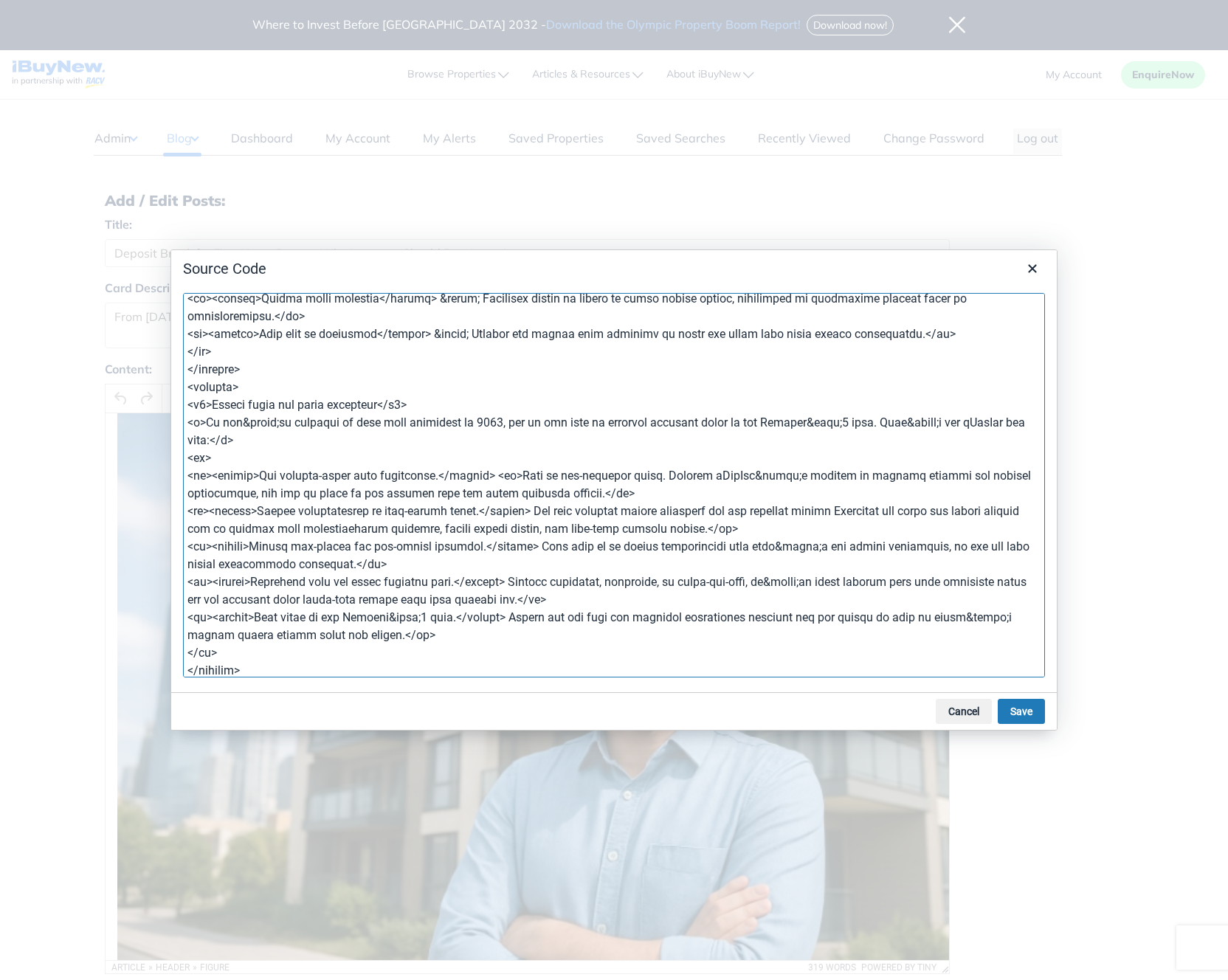
click at [547, 512] on textarea at bounding box center [614, 485] width 862 height 385
paste textarea "<br>"
click at [543, 547] on textarea at bounding box center [614, 485] width 862 height 385
click at [547, 550] on textarea at bounding box center [614, 485] width 862 height 385
paste textarea "<br>"
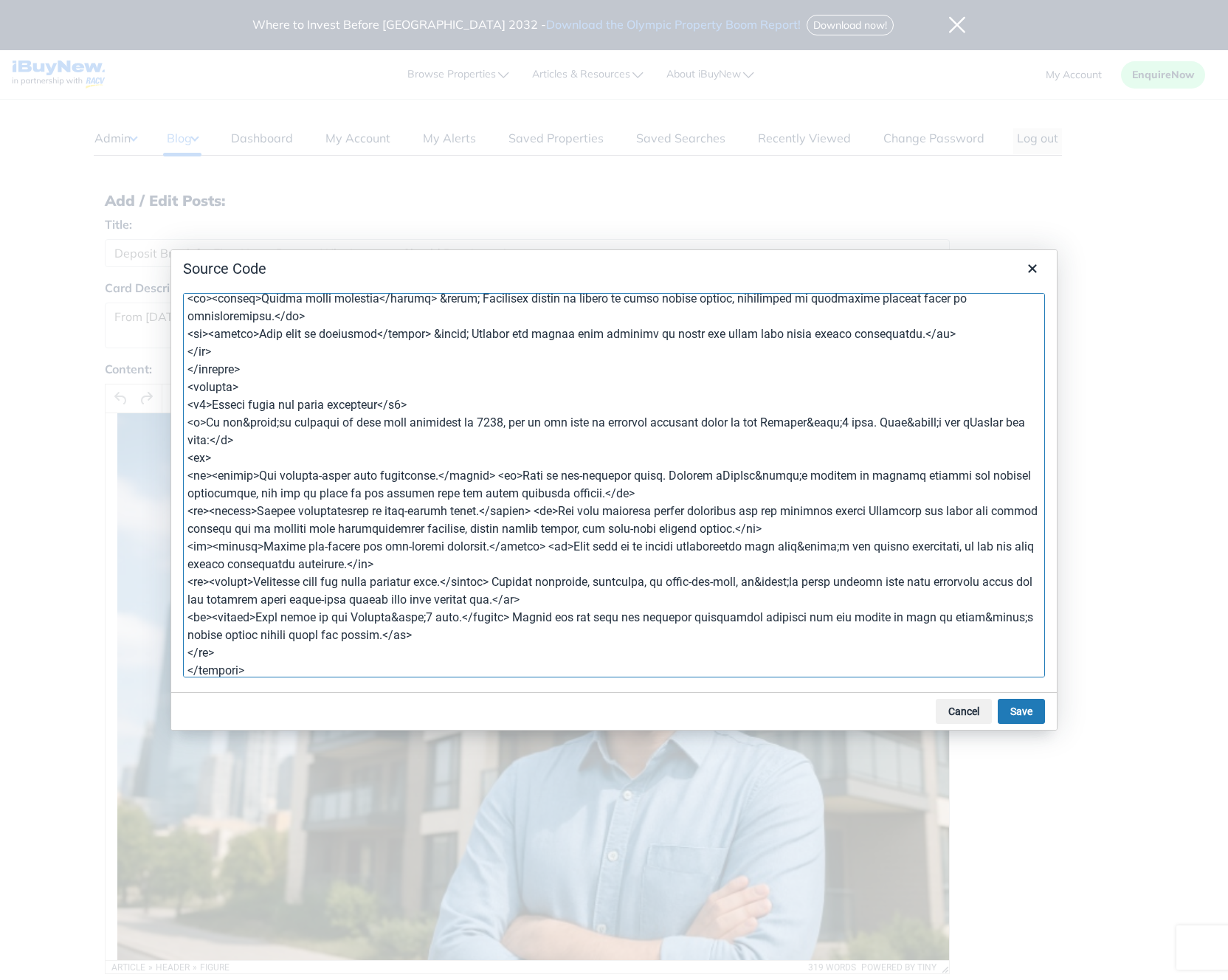
click at [511, 586] on textarea at bounding box center [614, 485] width 862 height 385
paste textarea "<br>"
click at [531, 622] on textarea at bounding box center [614, 485] width 862 height 385
paste textarea "<br>"
click at [835, 616] on textarea at bounding box center [614, 485] width 862 height 385
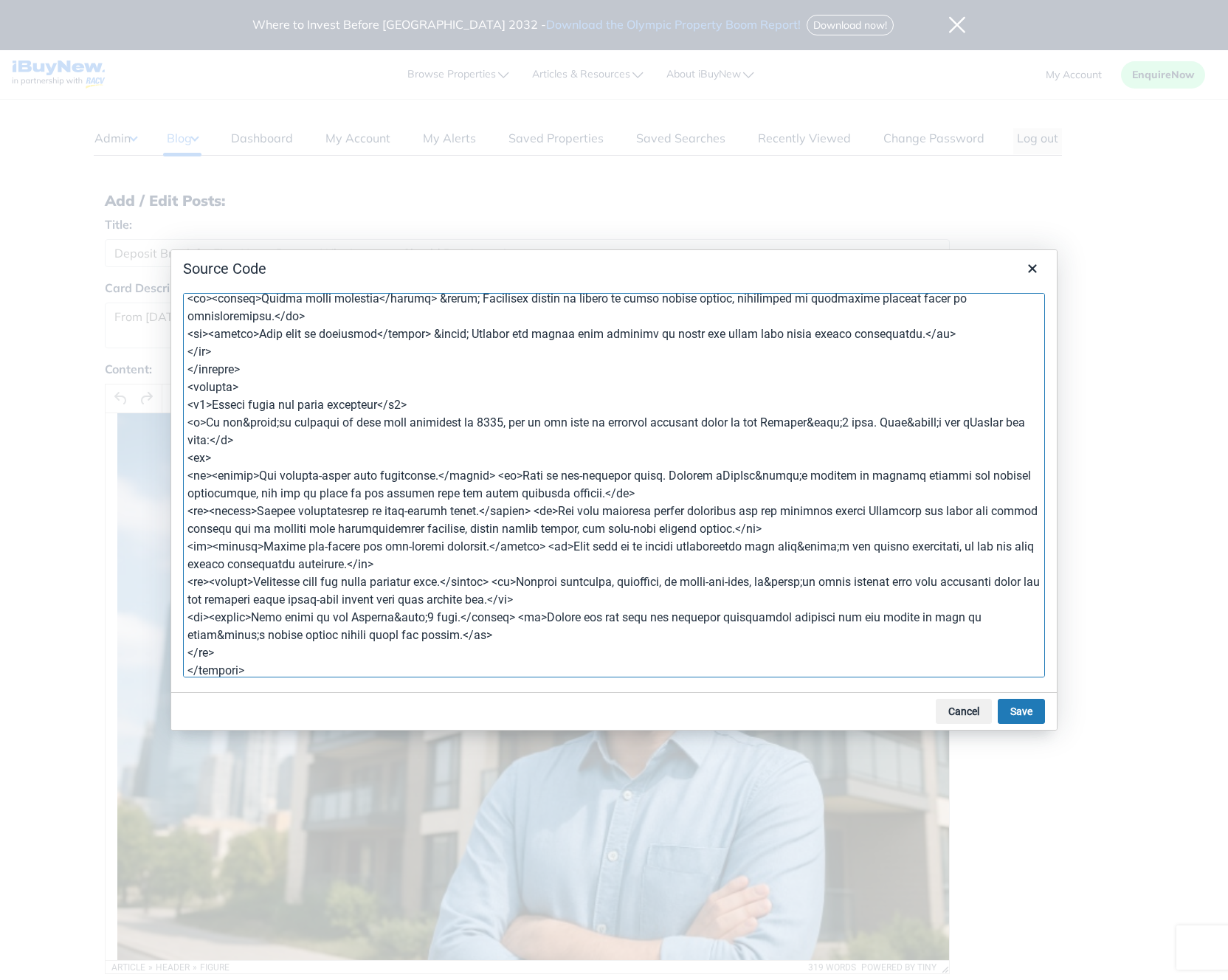
type textarea "<article><header> <figure><img src="https://prod-new.cdn.ibuynew.com.au/images/…"
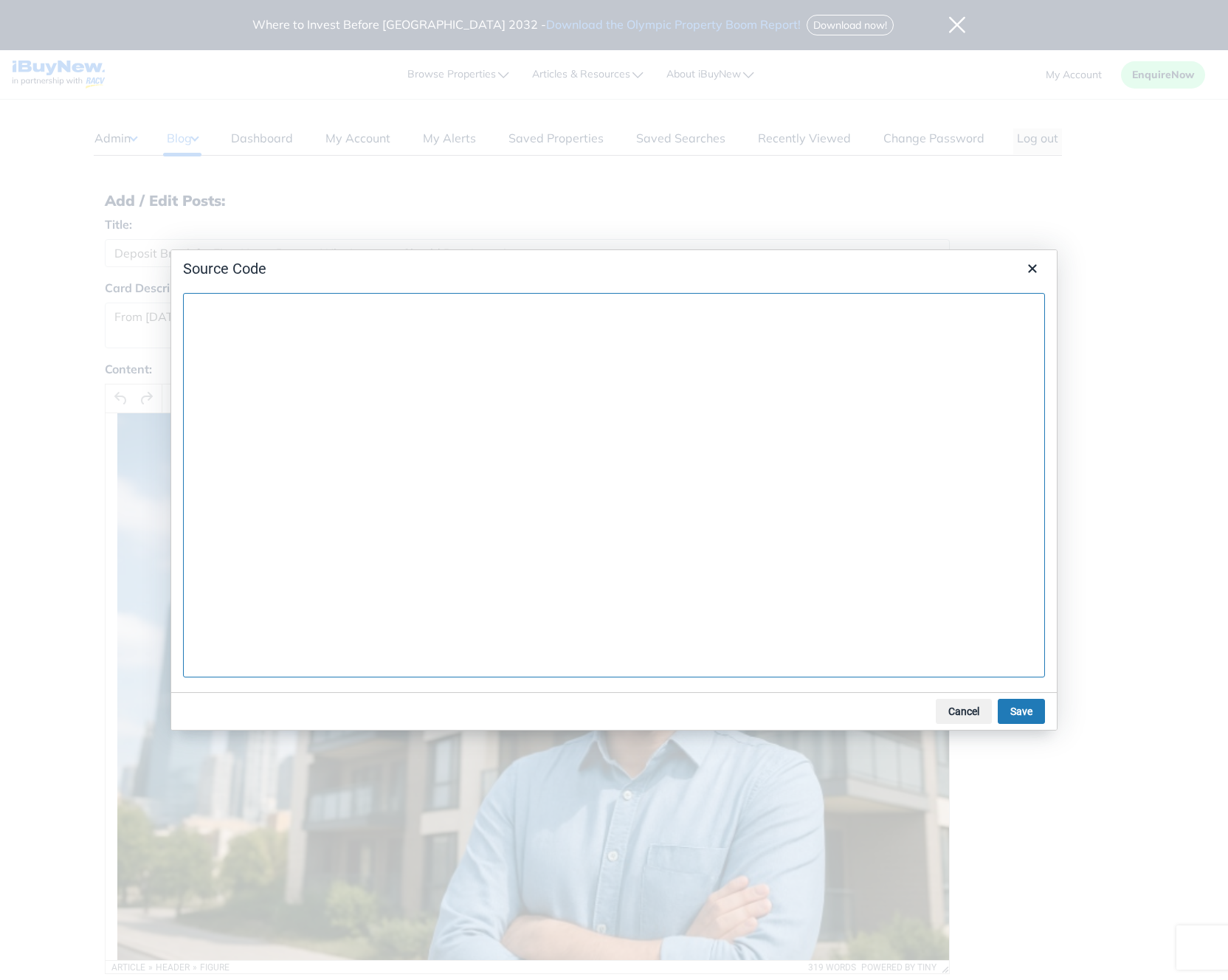
scroll to position [0, 0]
paste textarea "<article style="line-height: 1.5;"><header> <figure><img src="https://prod-new.…"
type textarea "<article style="line-height: 1.5;"><header> <figure><img src="https://prod-new.…"
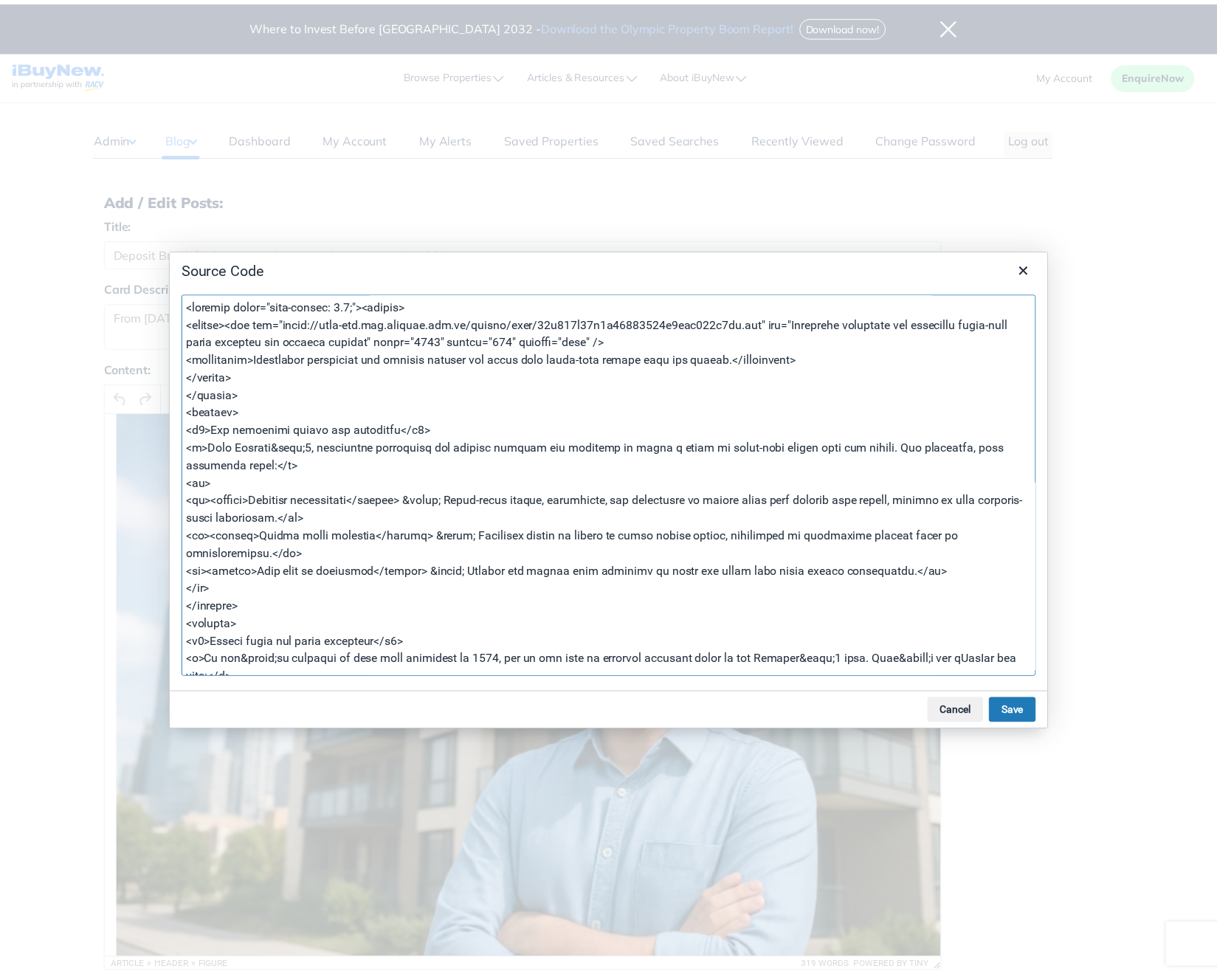
scroll to position [380, 0]
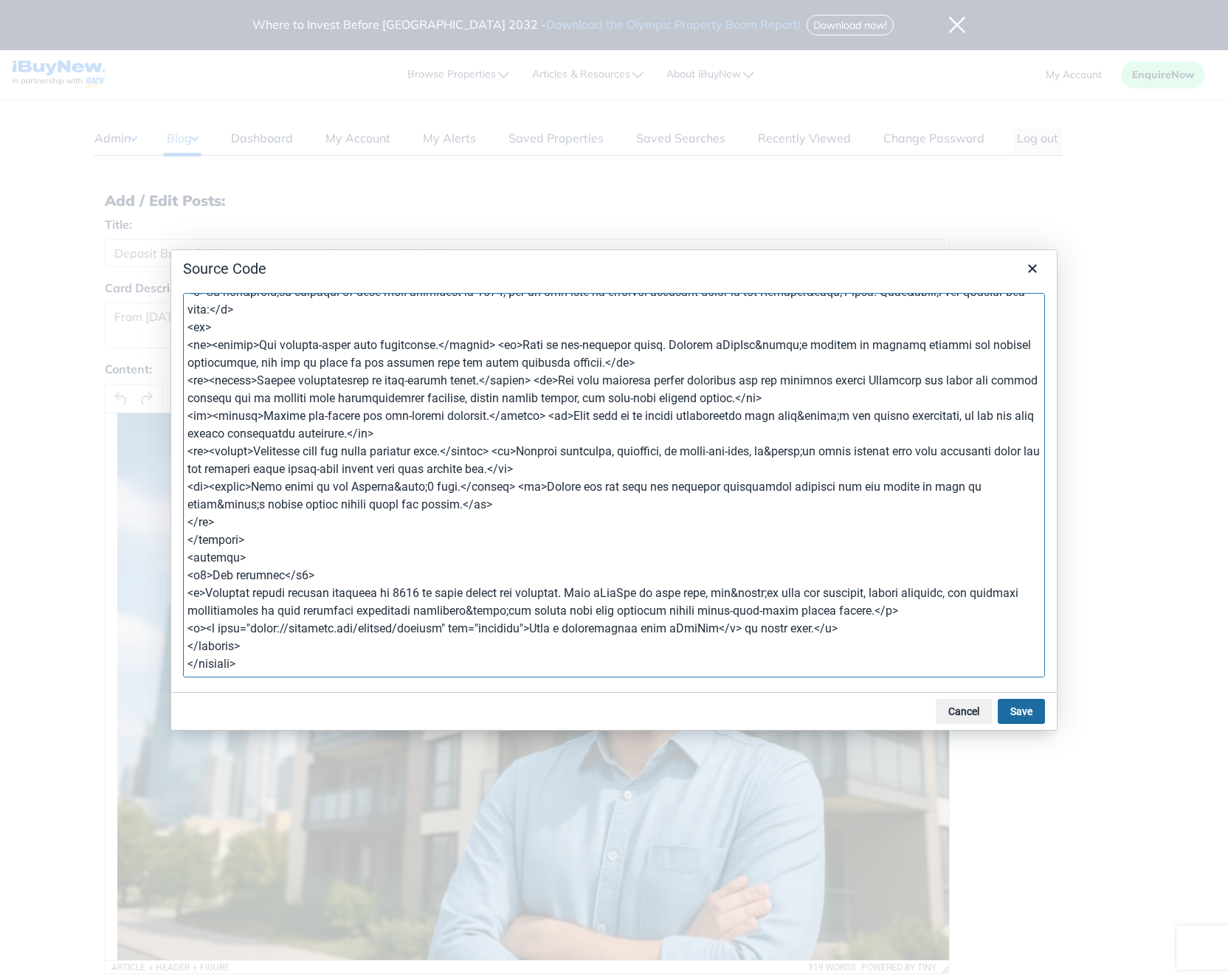
click at [1025, 717] on button "Save" at bounding box center [1022, 711] width 47 height 25
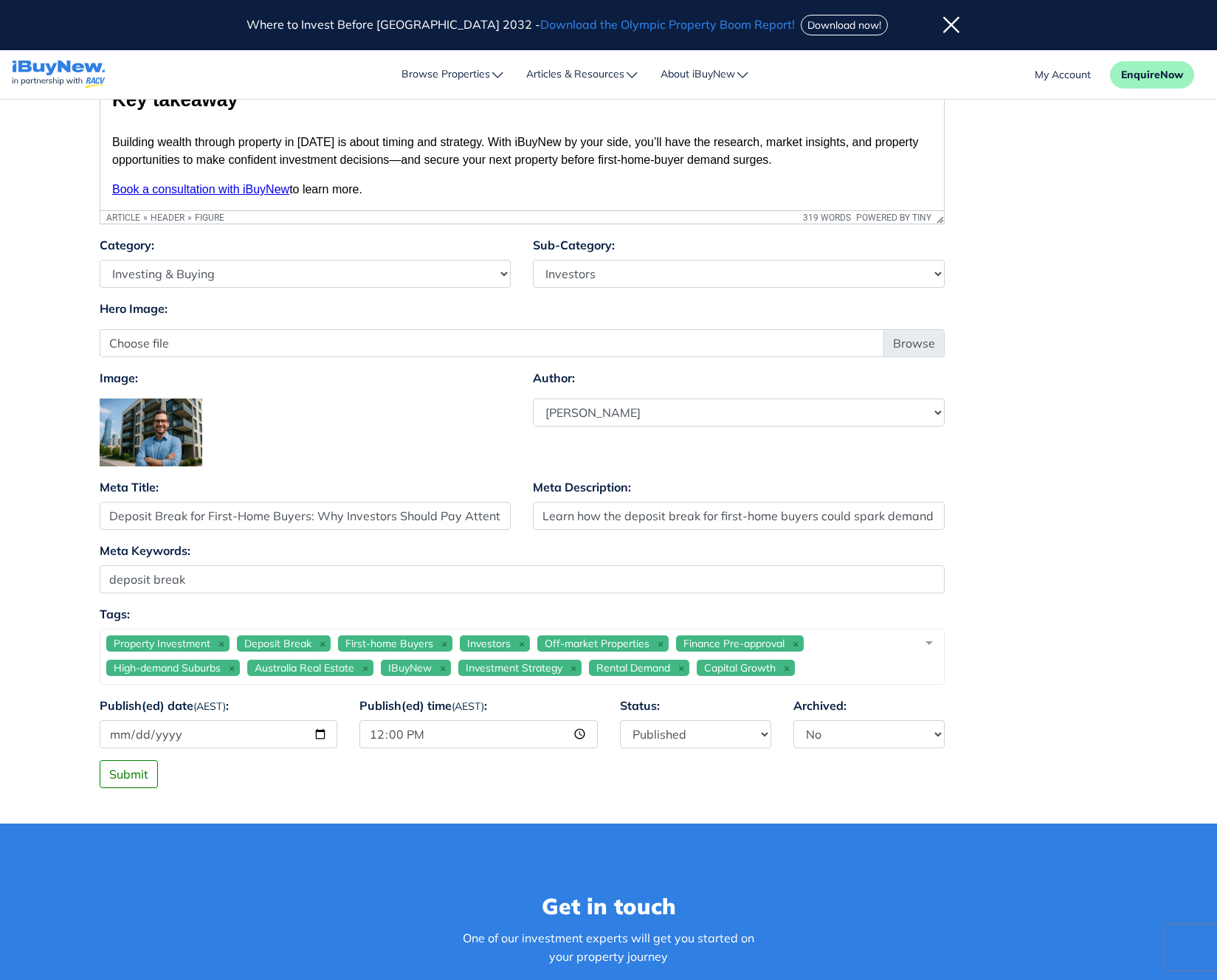
scroll to position [752, 0]
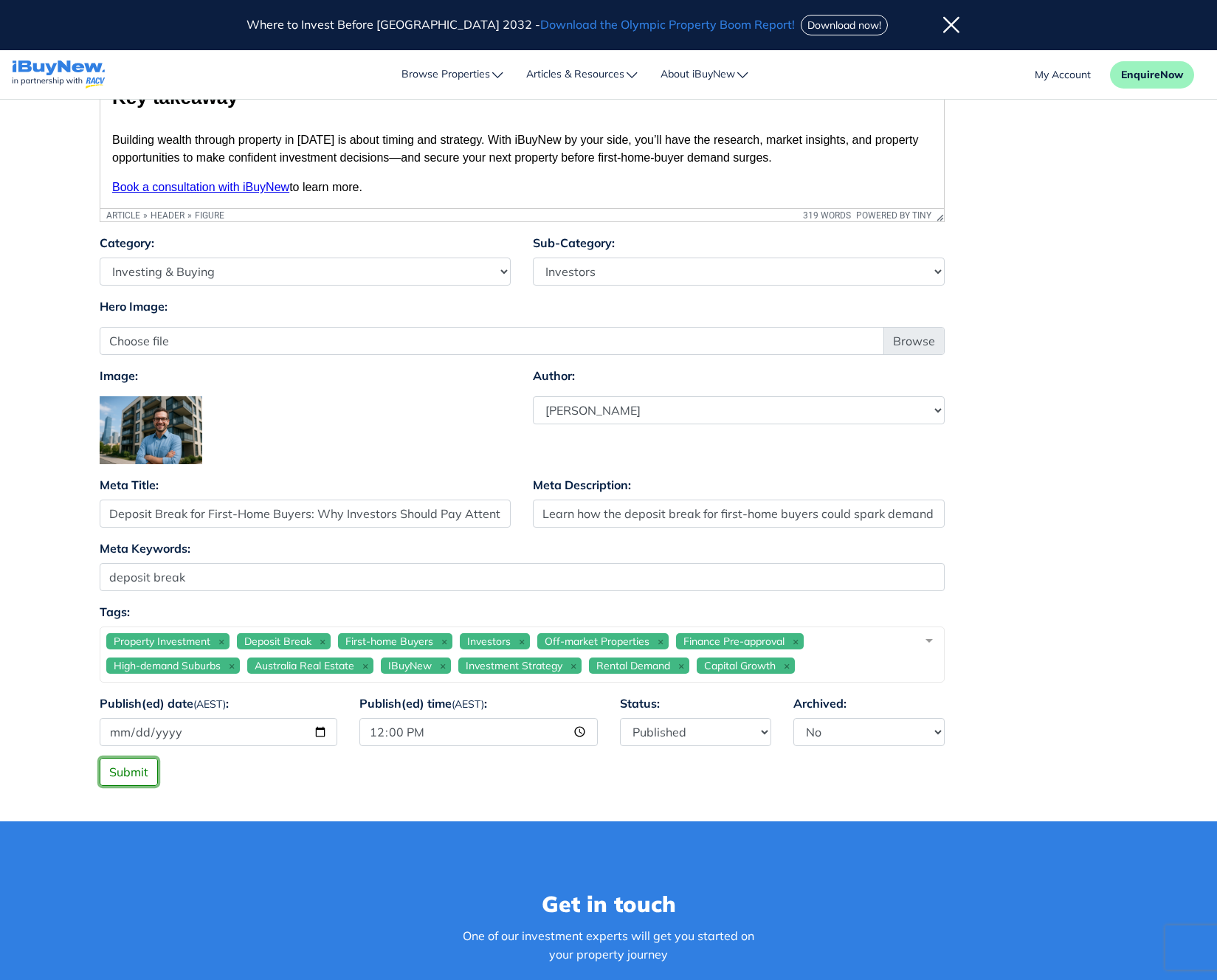
drag, startPoint x: 130, startPoint y: 773, endPoint x: 169, endPoint y: 750, distance: 45.3
click at [130, 772] on button "Submit" at bounding box center [129, 772] width 59 height 28
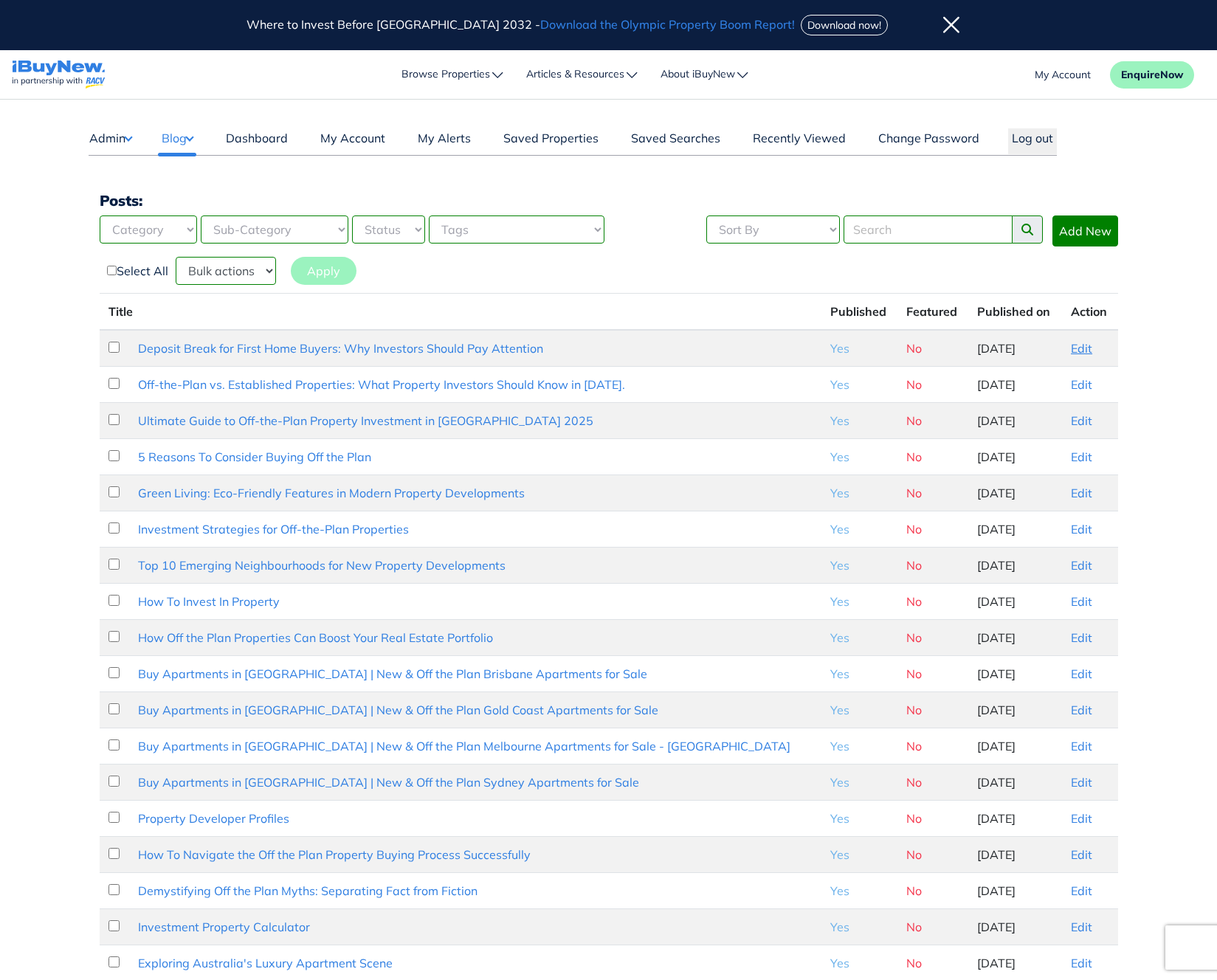
click at [1080, 353] on link "Edit" at bounding box center [1082, 348] width 21 height 14
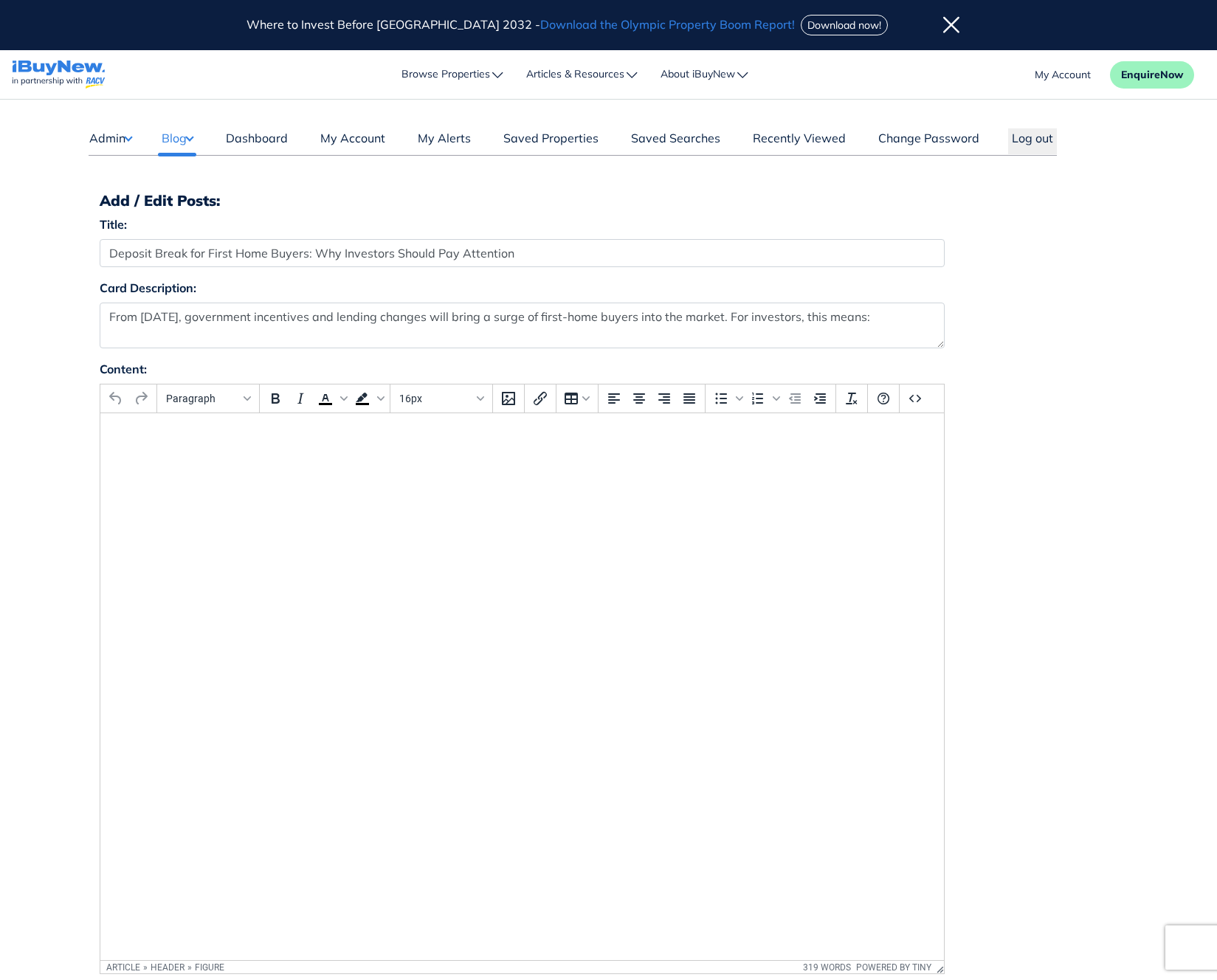
select select "4"
select select "17"
select select "1590"
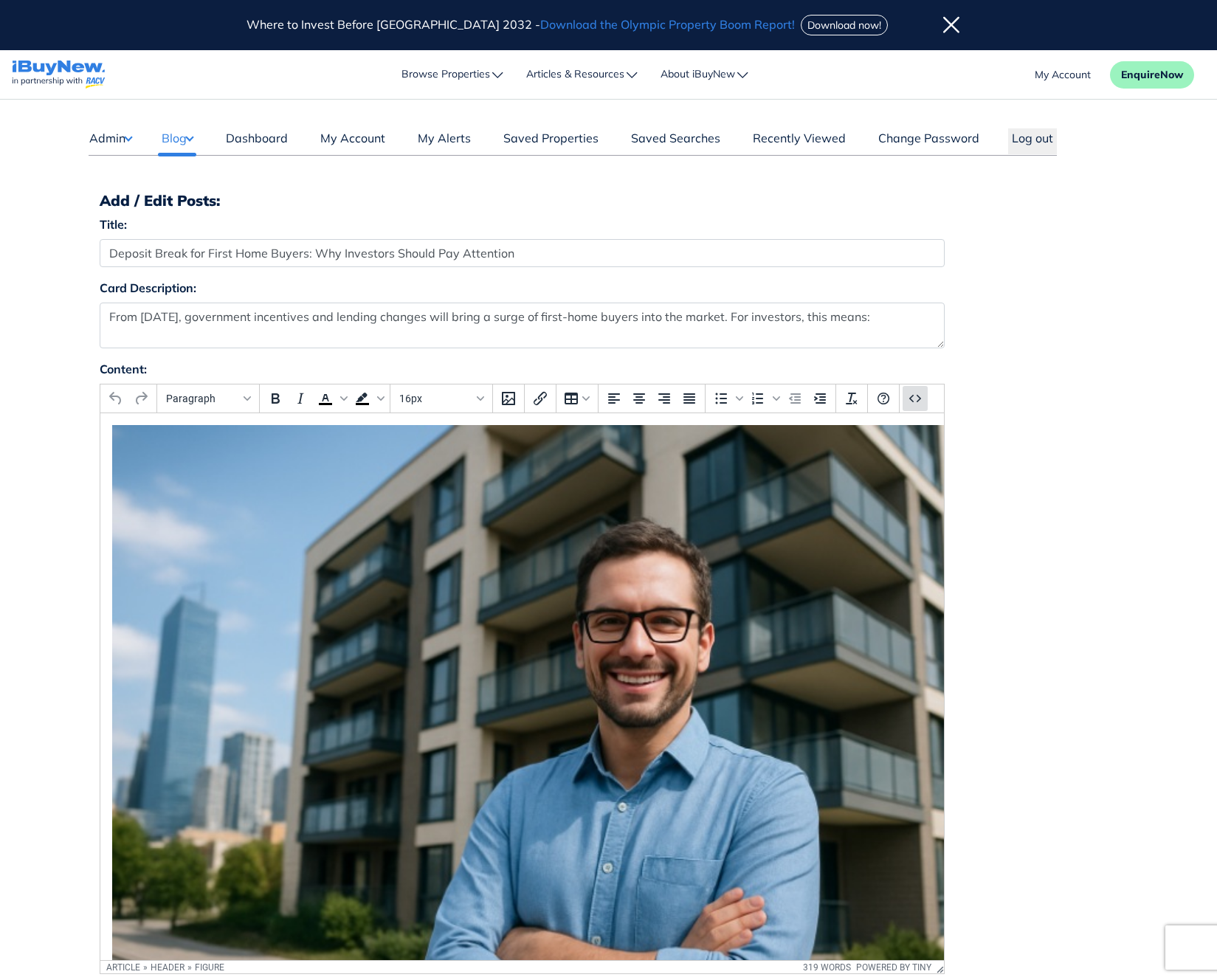
click at [915, 391] on icon "Source code" at bounding box center [915, 398] width 18 height 18
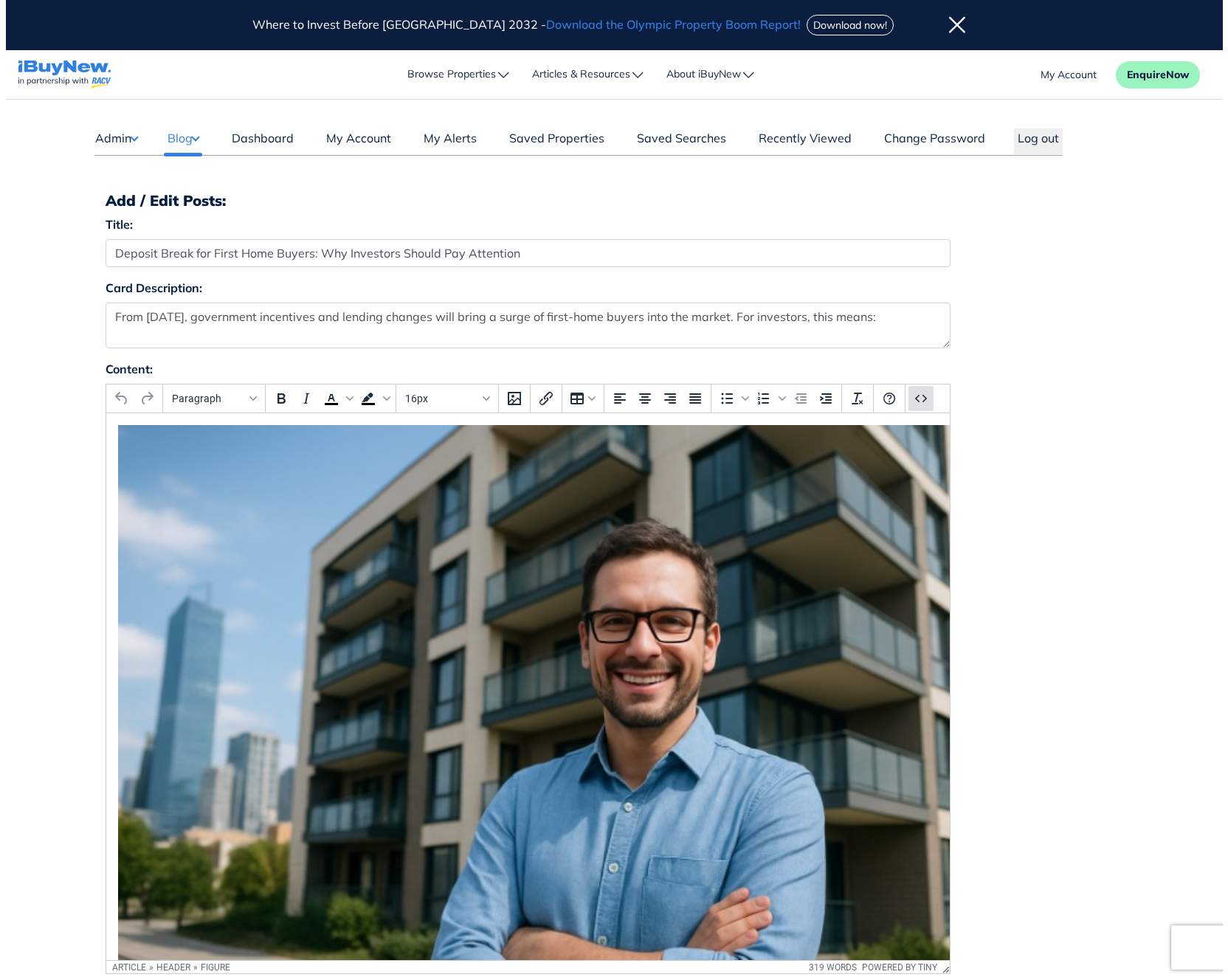
scroll to position [12, 0]
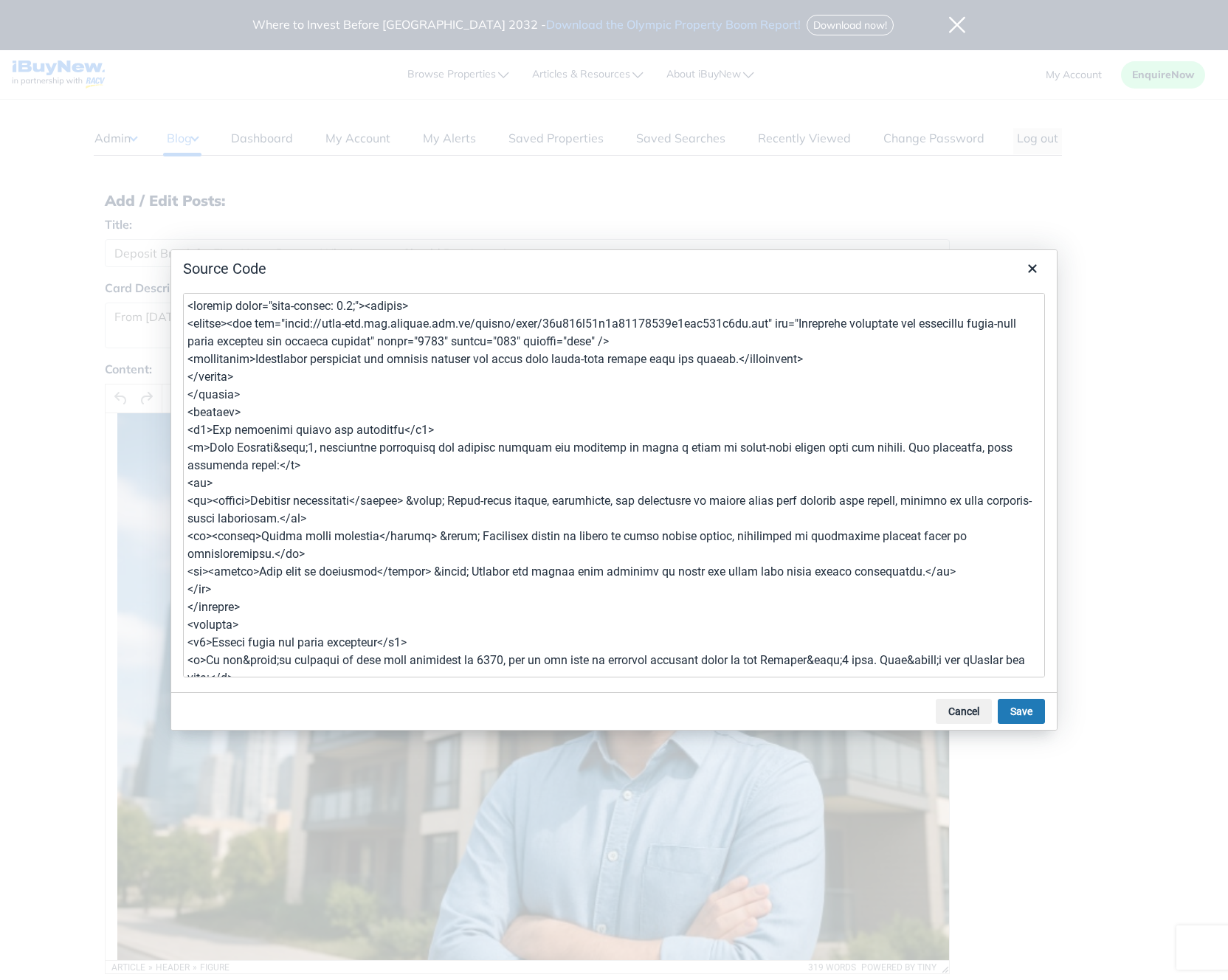
click at [209, 503] on textarea at bounding box center [614, 485] width 862 height 385
click at [215, 485] on textarea at bounding box center [614, 485] width 862 height 385
click at [373, 519] on textarea at bounding box center [614, 485] width 862 height 385
click at [206, 536] on textarea at bounding box center [614, 485] width 862 height 385
click at [221, 551] on textarea at bounding box center [614, 485] width 862 height 385
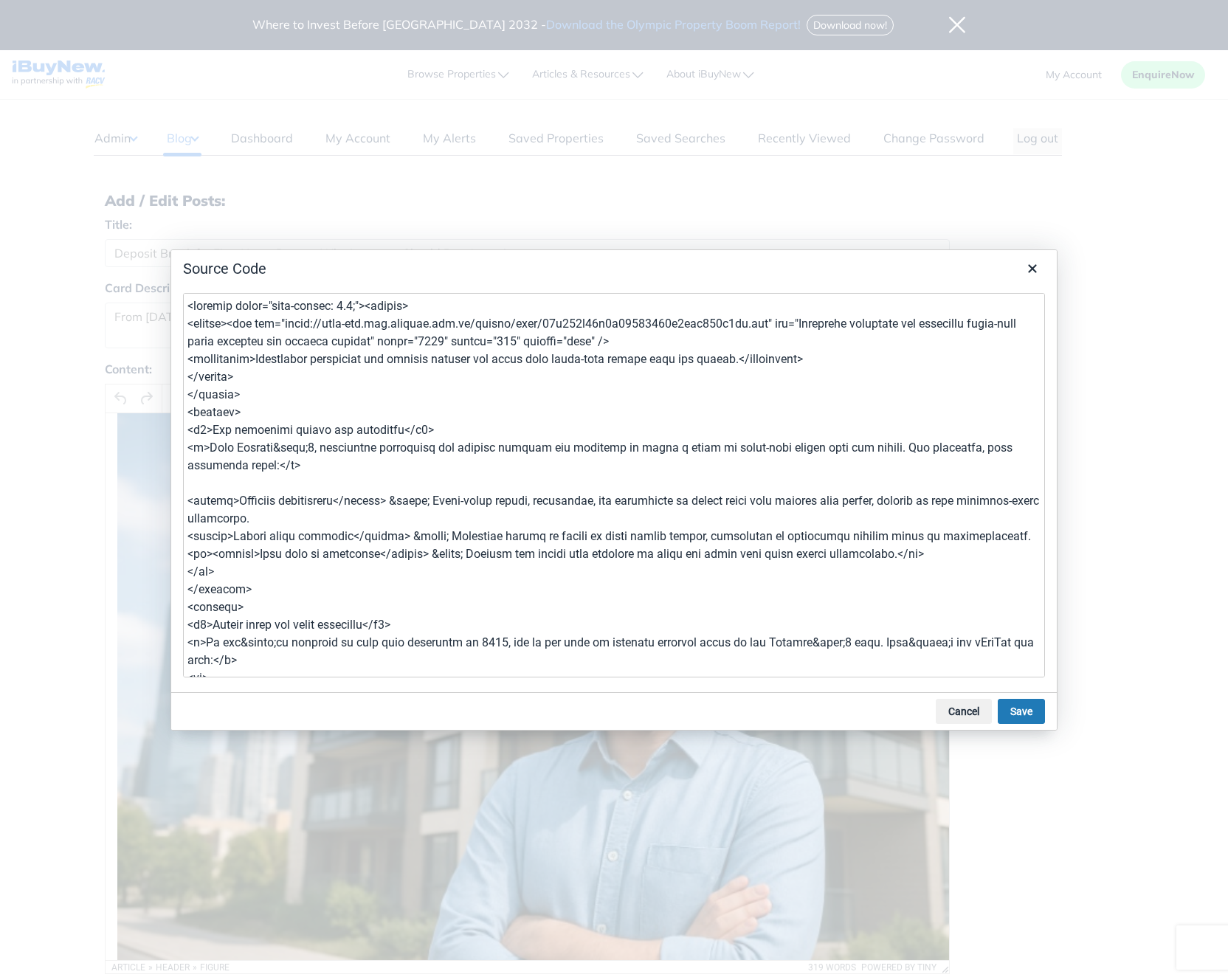
click at [966, 560] on textarea at bounding box center [614, 485] width 862 height 385
click at [209, 557] on textarea at bounding box center [614, 485] width 862 height 385
click at [228, 571] on textarea at bounding box center [614, 485] width 862 height 385
type textarea "<article style="line-height: 1.5;"><header> <figure><img src="[URL][DOMAIN_NAME…"
click at [505, 610] on textarea at bounding box center [614, 485] width 862 height 385
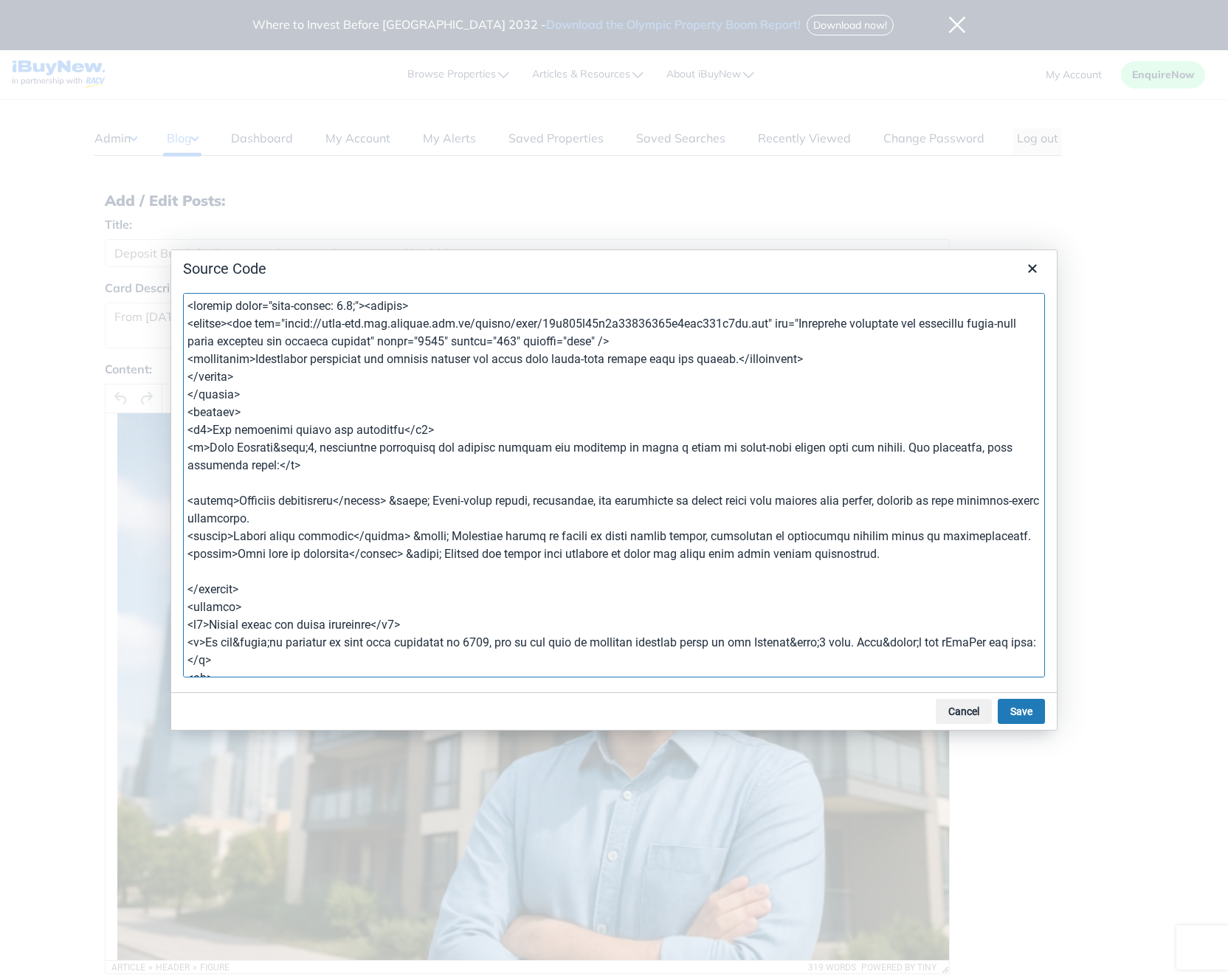
click at [505, 610] on textarea at bounding box center [614, 485] width 862 height 385
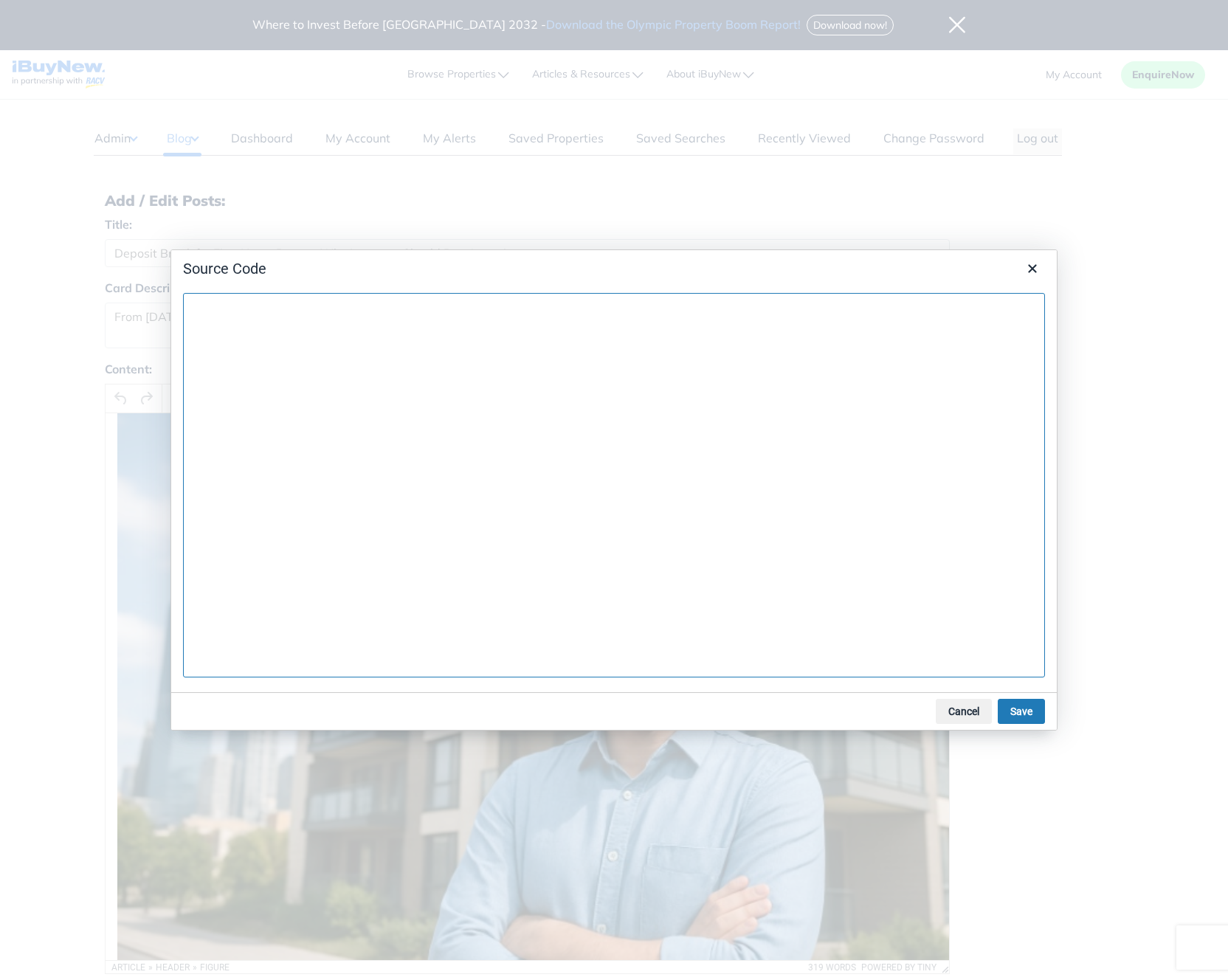
paste textarea "<article style="line-height: 1.5;"><header> <figure><img src="https://prod-new.…"
type textarea "<article style="line-height: 1.5;"><header> <figure><img src="https://prod-new.…"
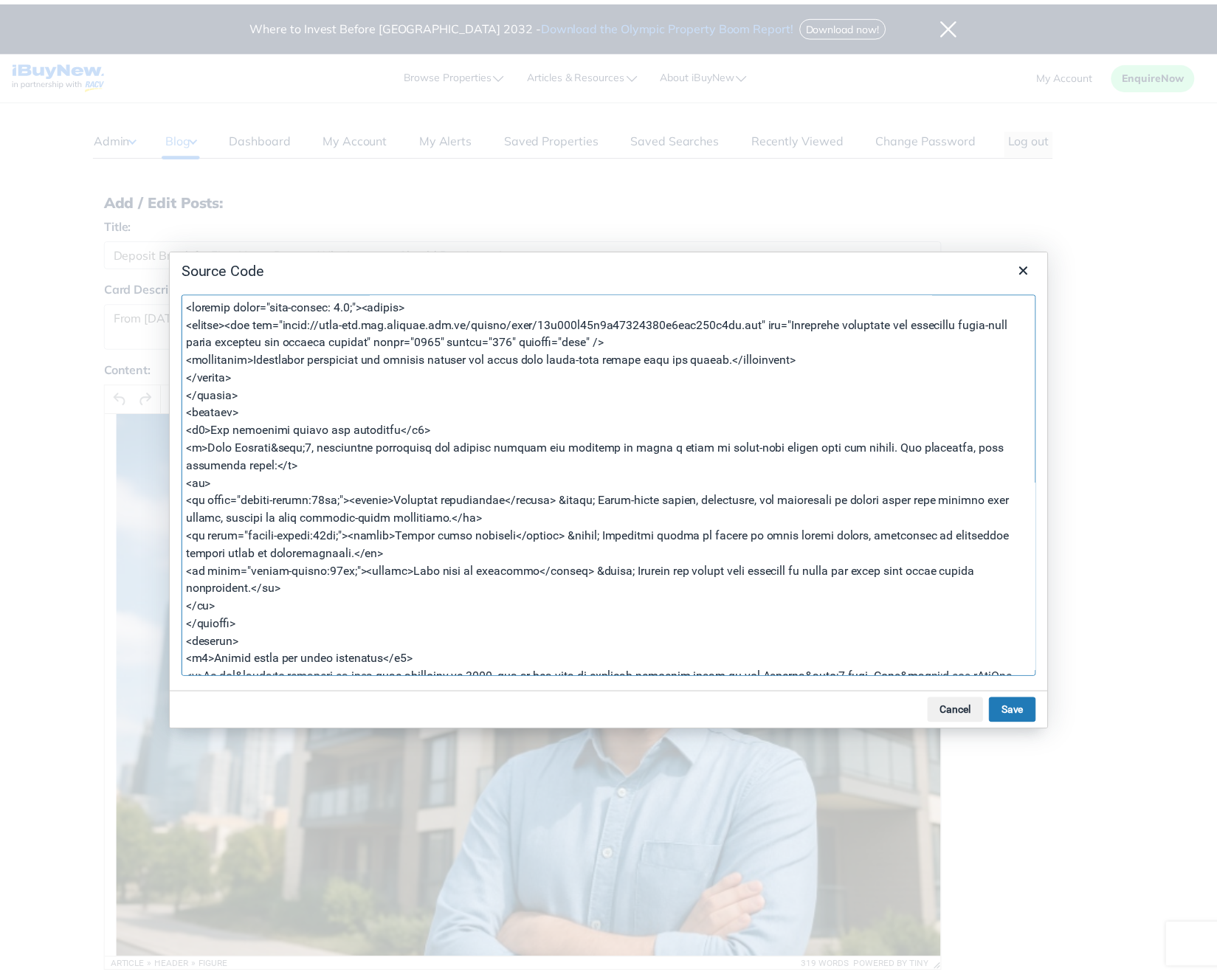
scroll to position [397, 0]
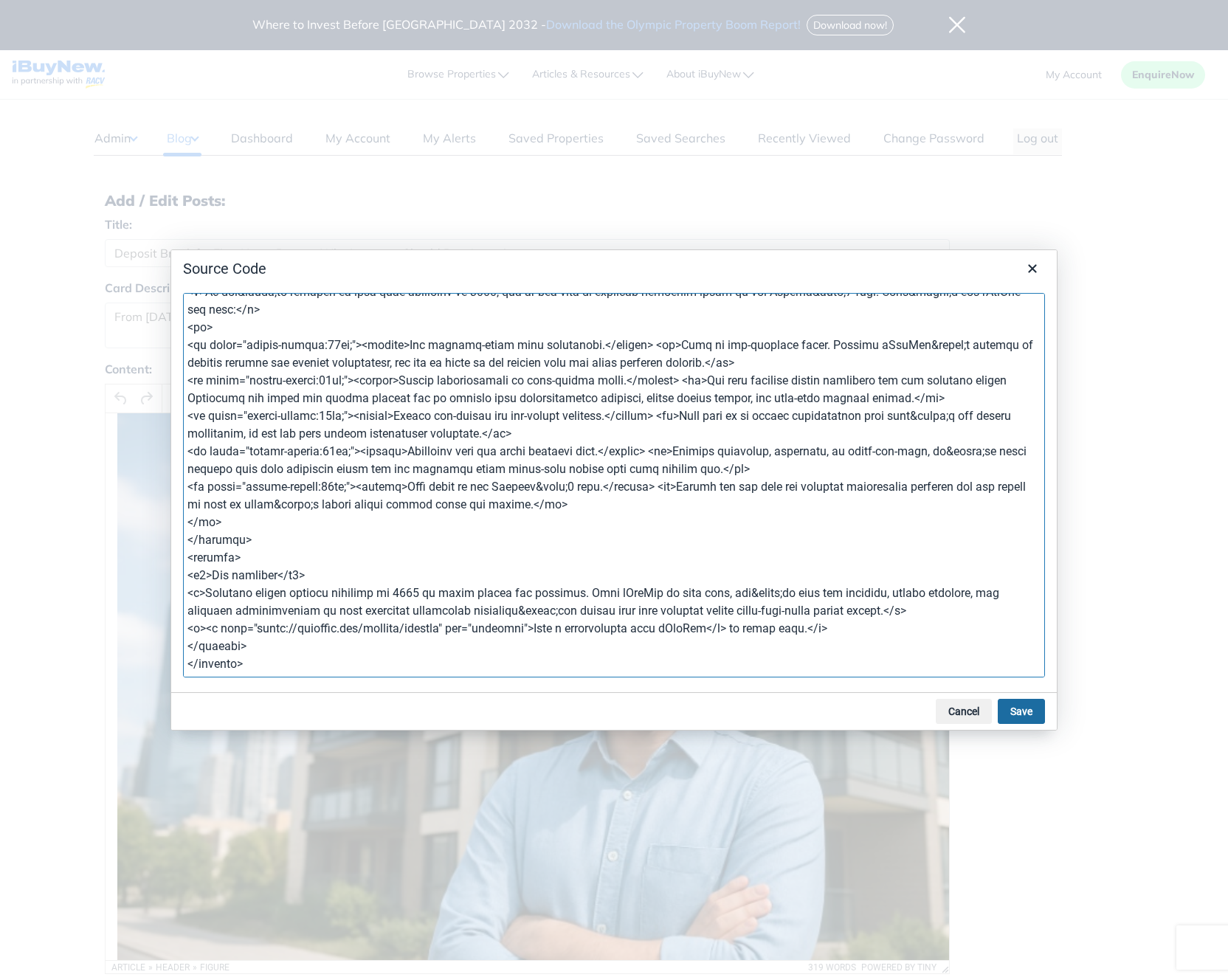
click at [1024, 713] on button "Save" at bounding box center [1022, 711] width 47 height 25
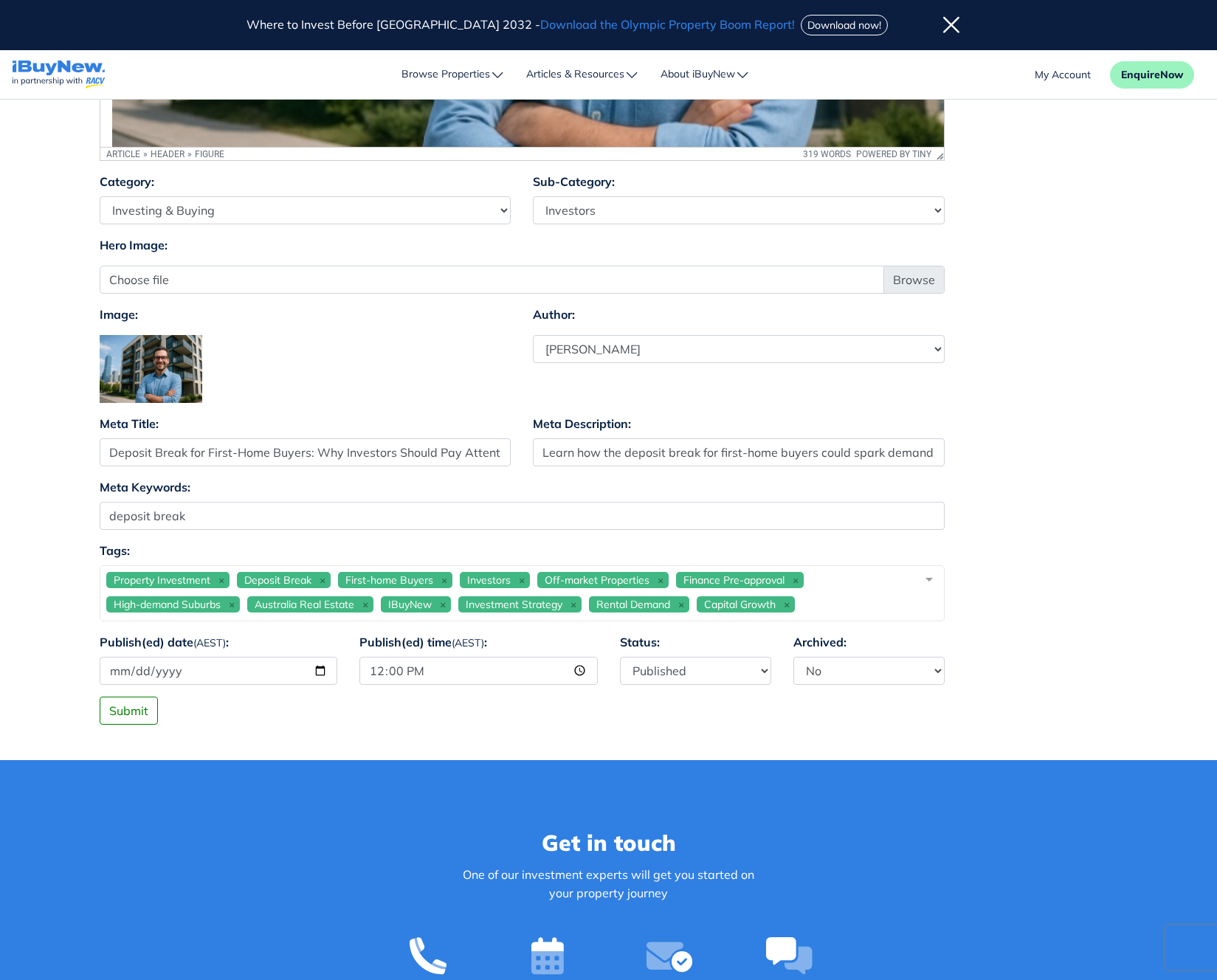
scroll to position [927, 0]
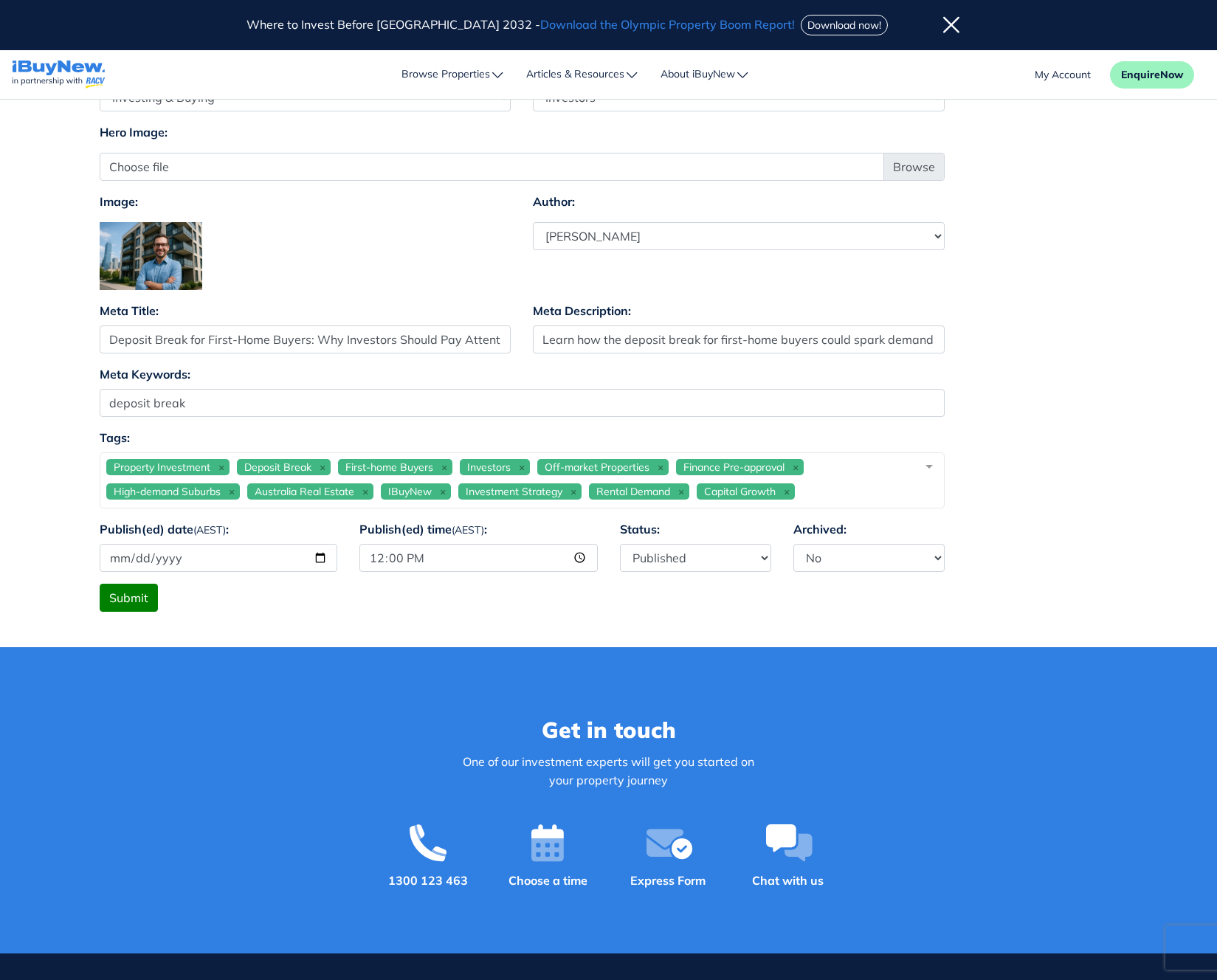
click at [117, 605] on button "Submit" at bounding box center [129, 598] width 59 height 28
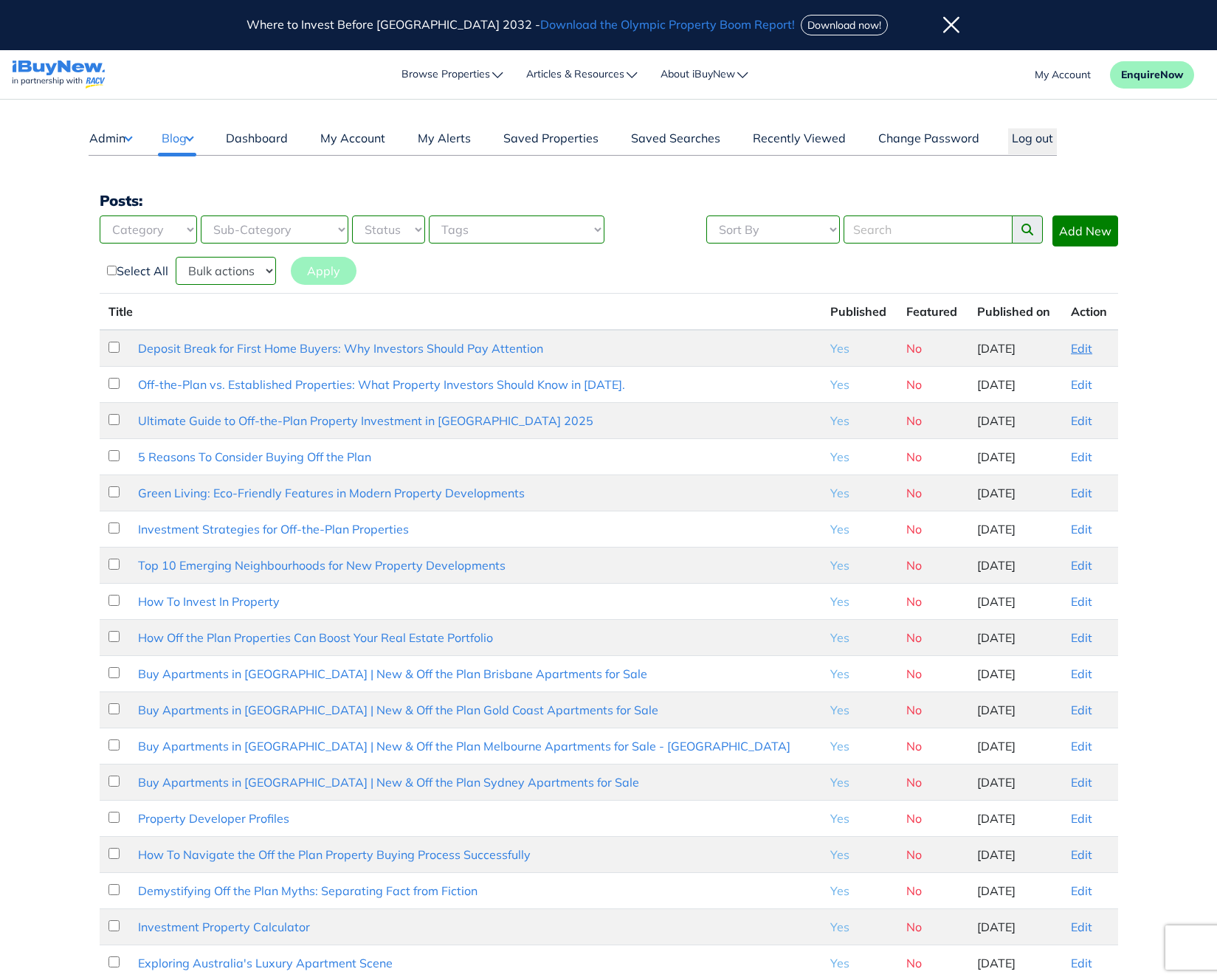
click at [1074, 352] on link "Edit" at bounding box center [1082, 348] width 21 height 14
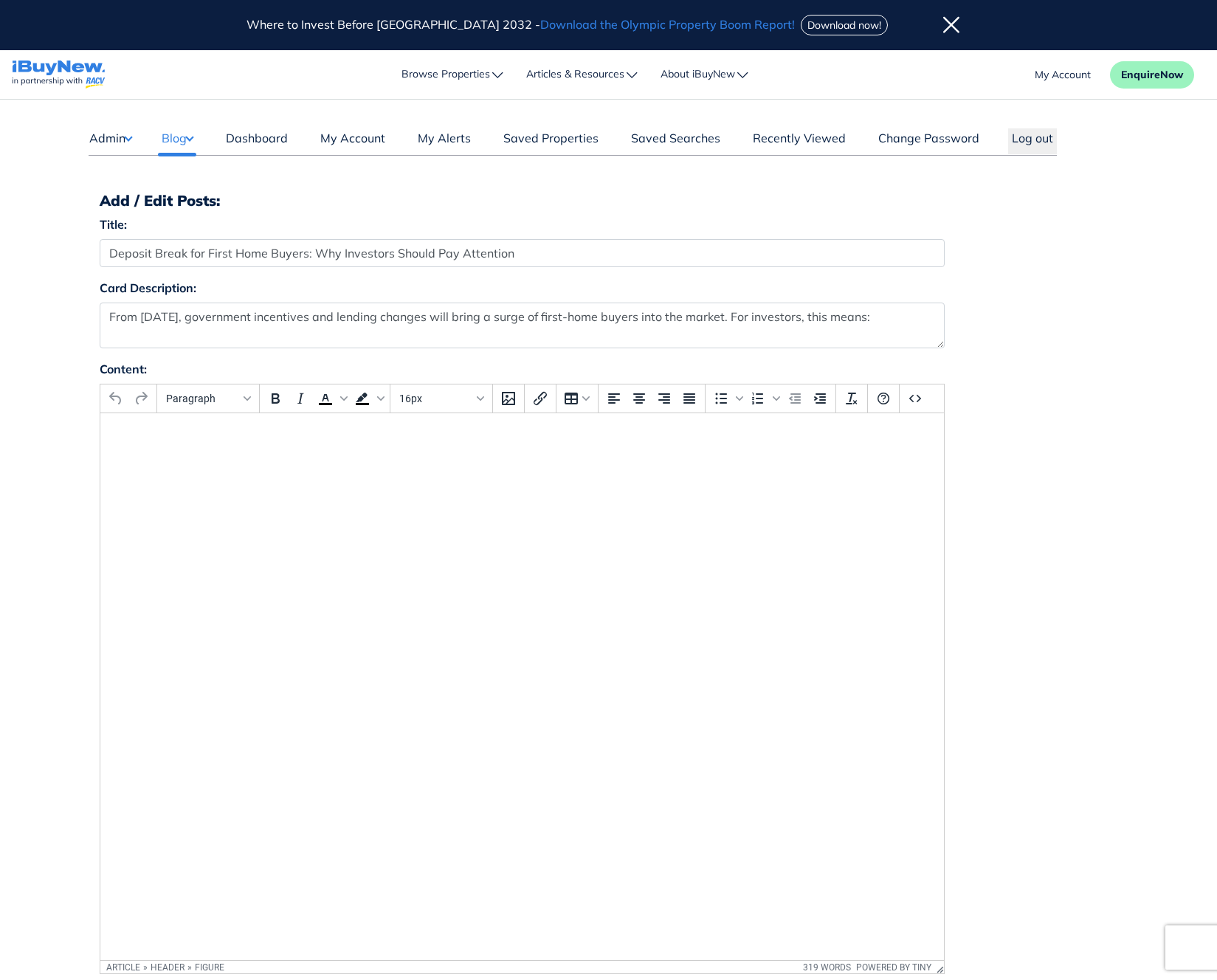
select select "4"
select select "17"
select select "1590"
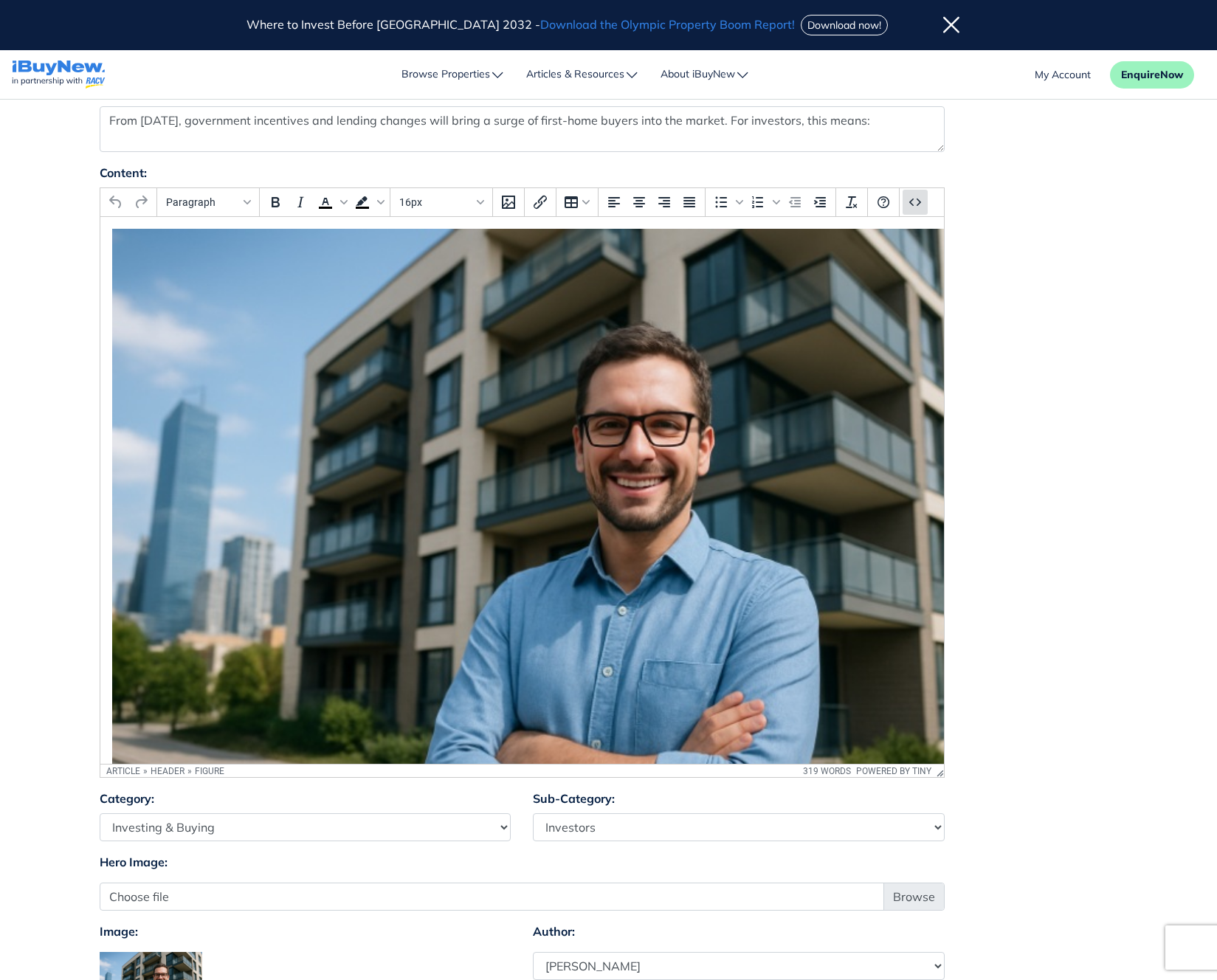
scroll to position [194, 0]
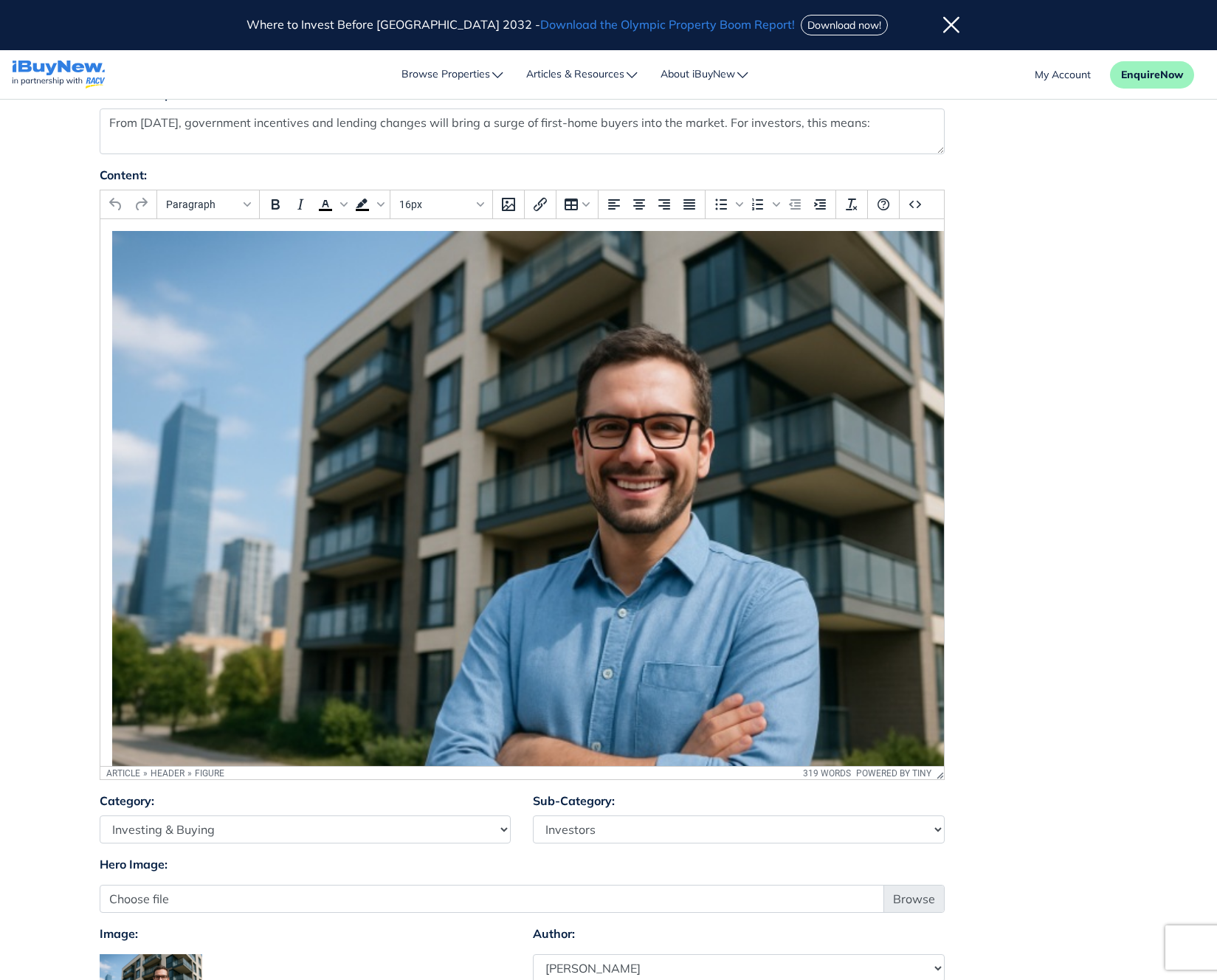
click at [901, 200] on div at bounding box center [915, 205] width 31 height 29
click at [916, 204] on icon "Source code" at bounding box center [915, 204] width 18 height 18
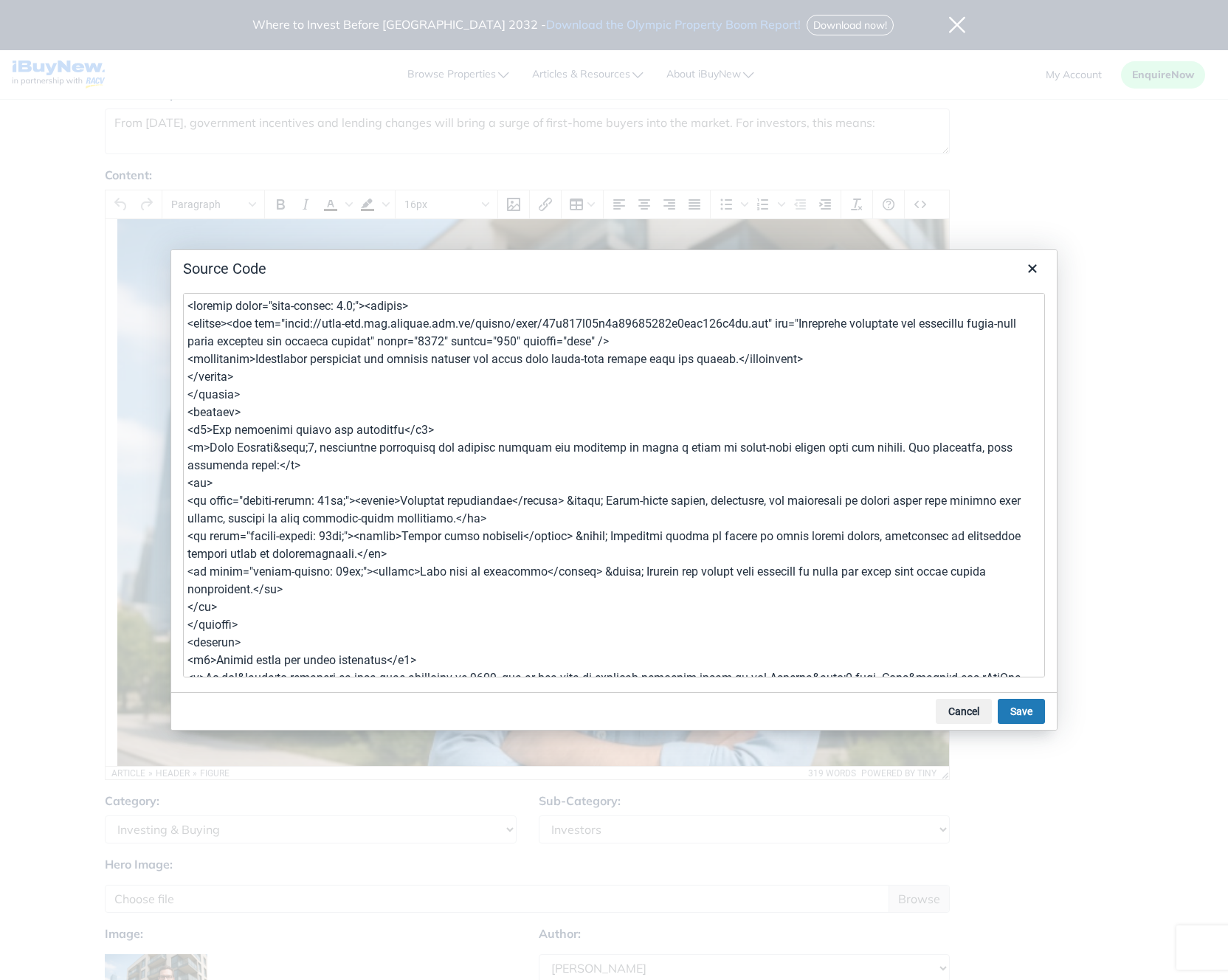
click at [222, 484] on textarea at bounding box center [614, 485] width 862 height 385
drag, startPoint x: 368, startPoint y: 501, endPoint x: 188, endPoint y: 494, distance: 180.1
click at [188, 494] on textarea at bounding box center [614, 485] width 862 height 385
drag, startPoint x: 370, startPoint y: 537, endPoint x: 187, endPoint y: 536, distance: 183.0
click at [187, 536] on textarea at bounding box center [614, 485] width 862 height 385
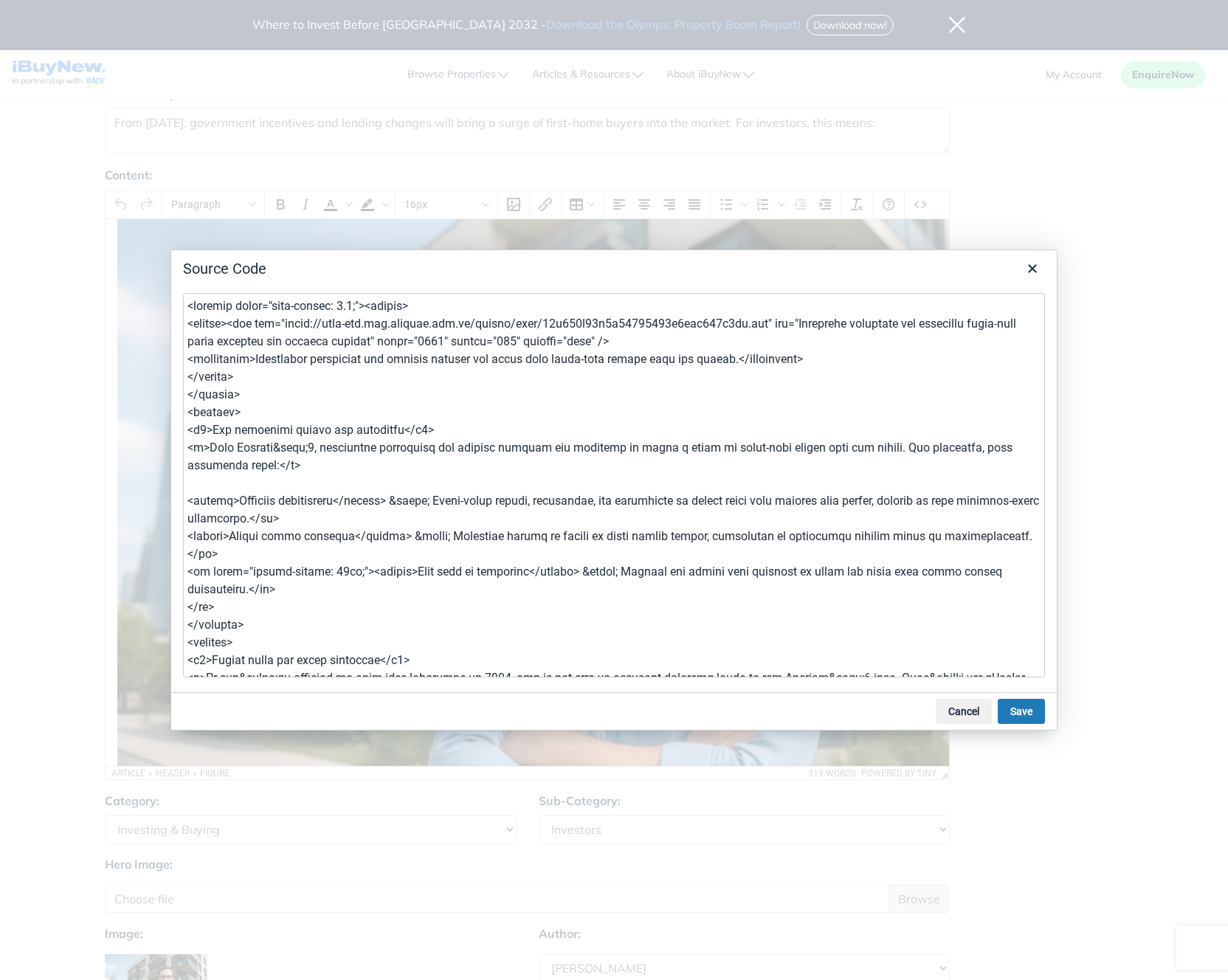
click at [349, 515] on textarea at bounding box center [614, 485] width 862 height 385
drag, startPoint x: 368, startPoint y: 573, endPoint x: 187, endPoint y: 571, distance: 181.0
click at [187, 571] on textarea at bounding box center [614, 485] width 862 height 385
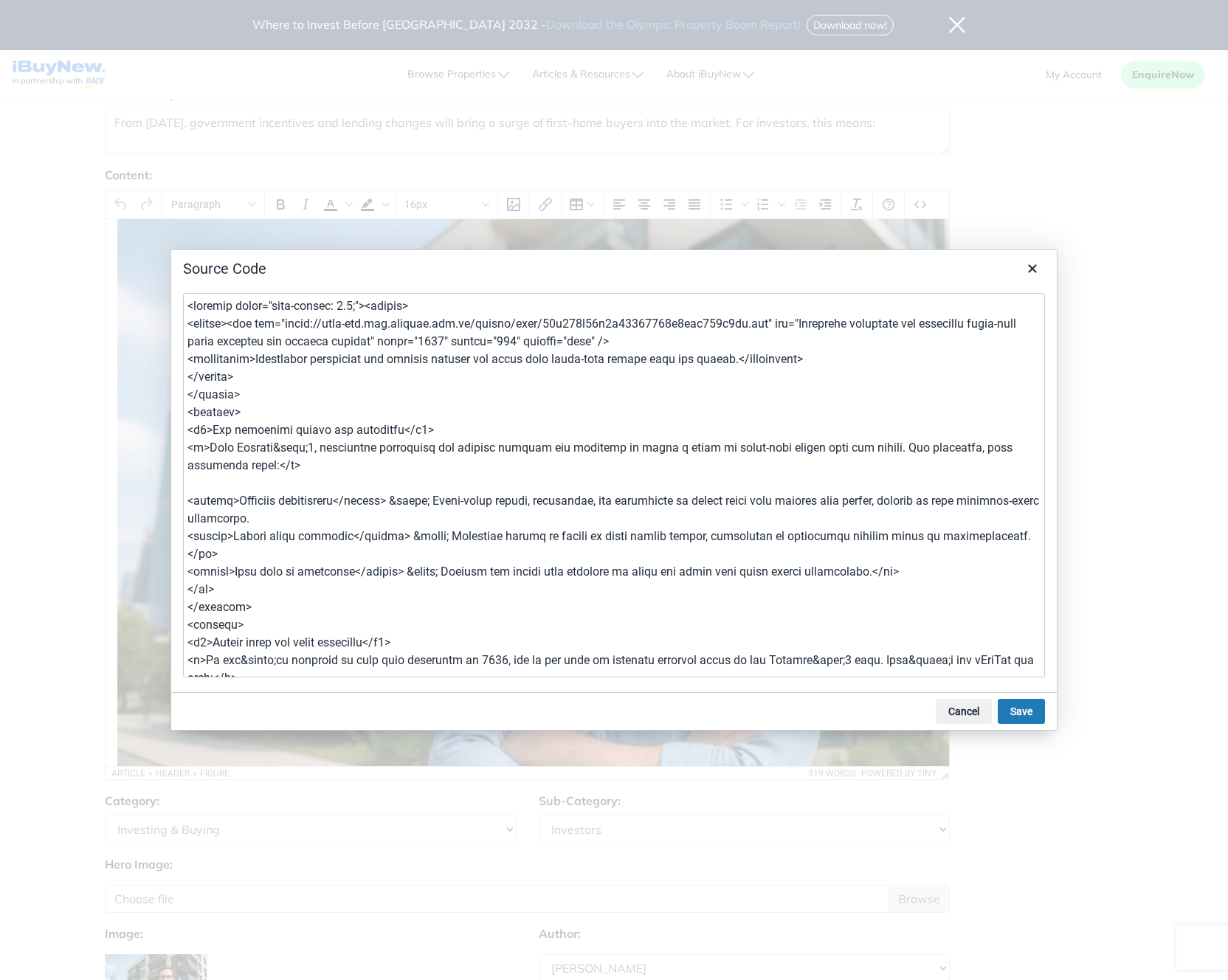
click at [221, 559] on textarea at bounding box center [614, 485] width 862 height 385
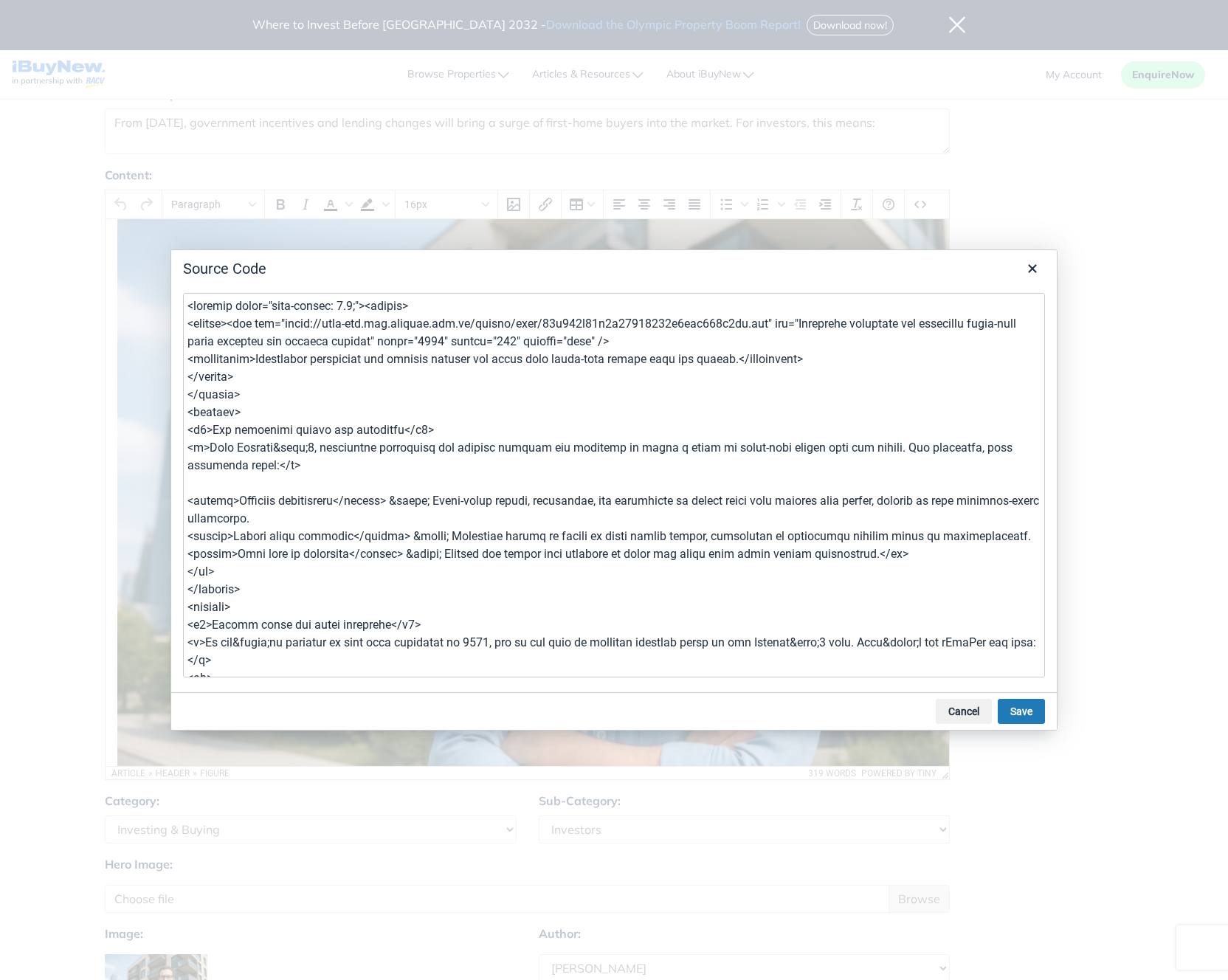
drag, startPoint x: 225, startPoint y: 579, endPoint x: 161, endPoint y: 568, distance: 64.9
click at [161, 568] on div "Source Code Cancel Save" at bounding box center [614, 490] width 1228 height 980
type textarea "<article style="line-height: 1.5;"><header> <figure><img src="https://prod-new.…"
click at [1013, 717] on button "Save" at bounding box center [1022, 711] width 47 height 25
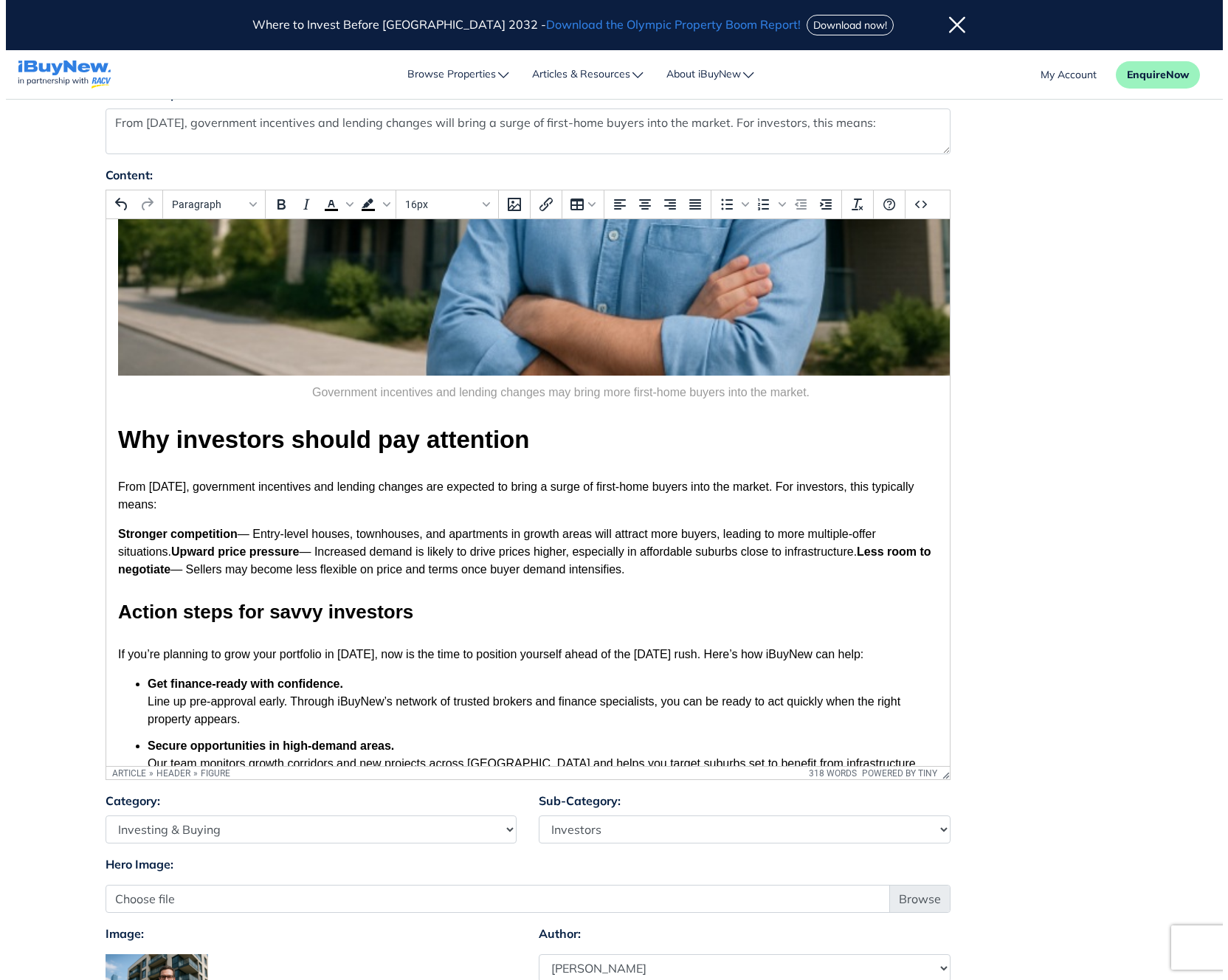
scroll to position [440, 0]
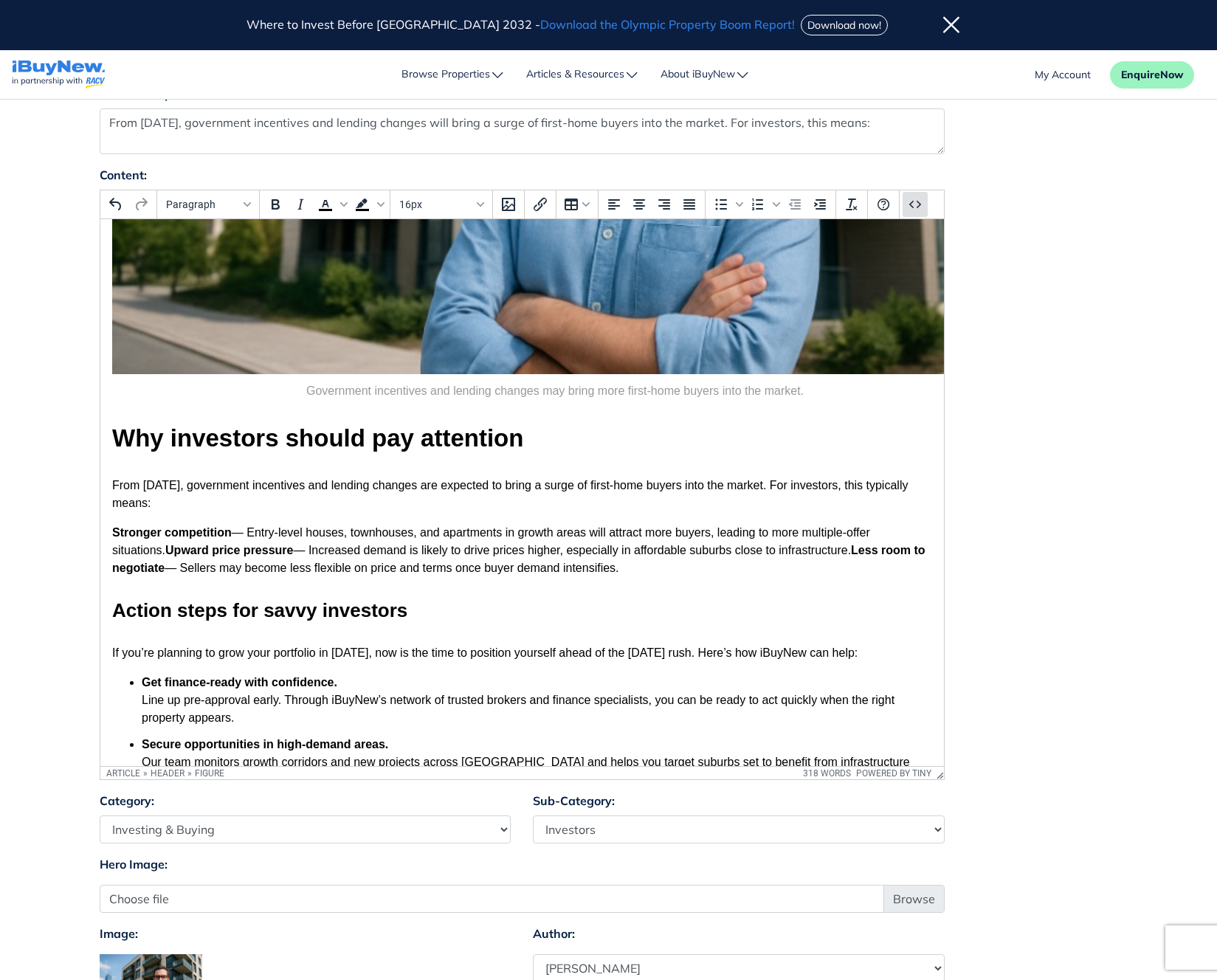
click at [911, 205] on icon "Source code" at bounding box center [915, 205] width 12 height 8
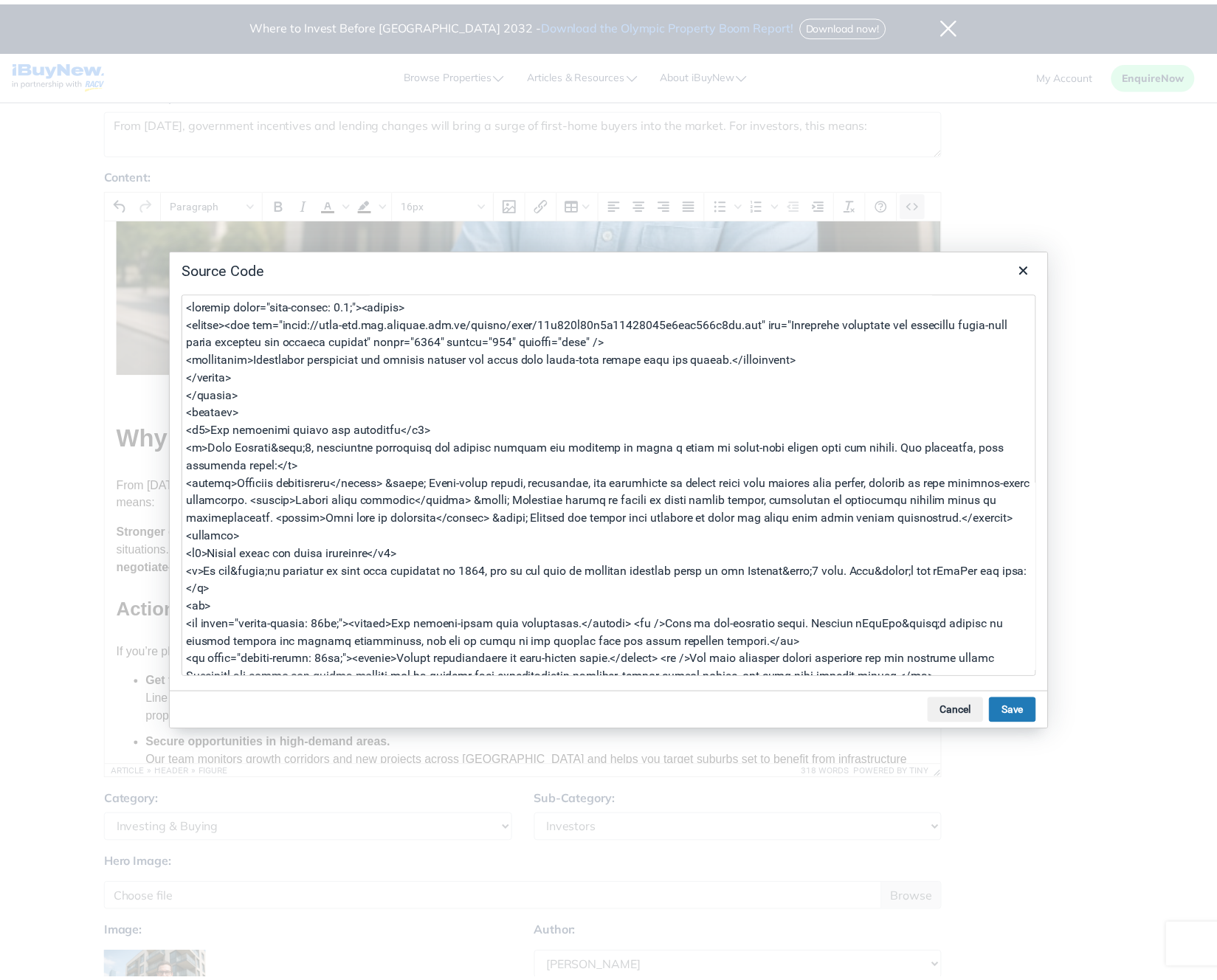
scroll to position [63, 0]
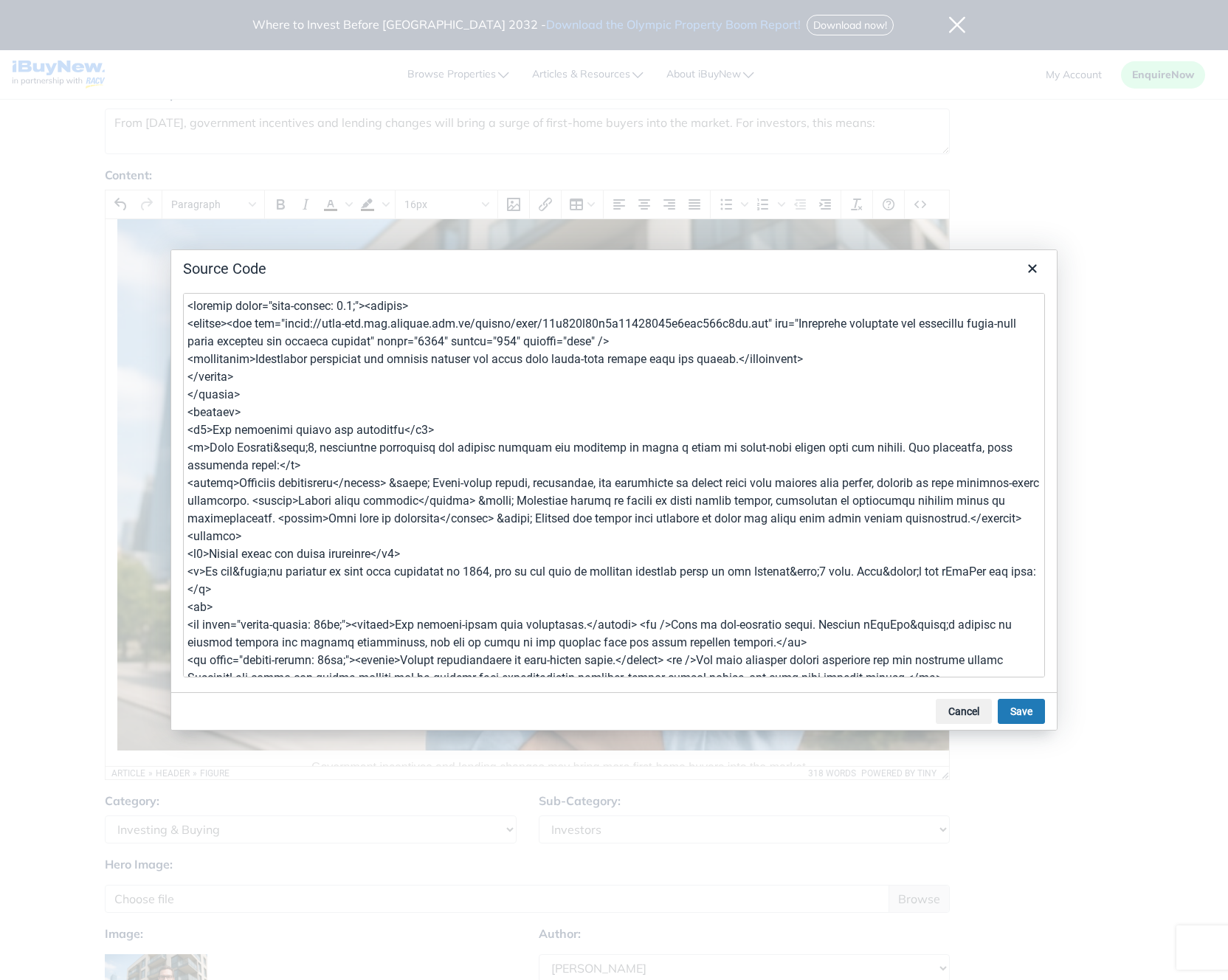
click at [320, 503] on textarea at bounding box center [614, 485] width 862 height 385
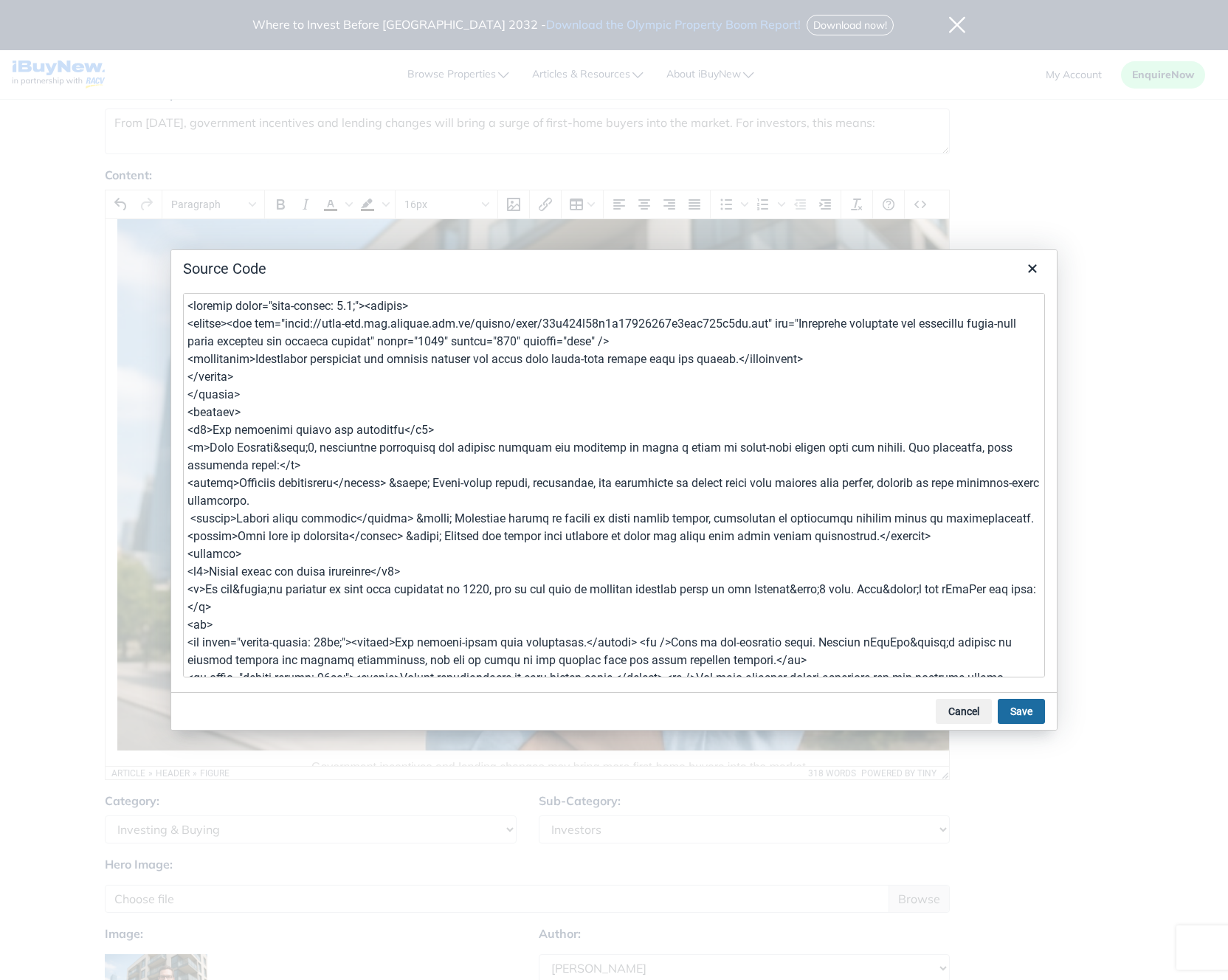
type textarea "<article style="line-height: 1.5;"><header> <figure><img src="https://prod-new.…"
click at [1024, 710] on button "Save" at bounding box center [1022, 711] width 47 height 25
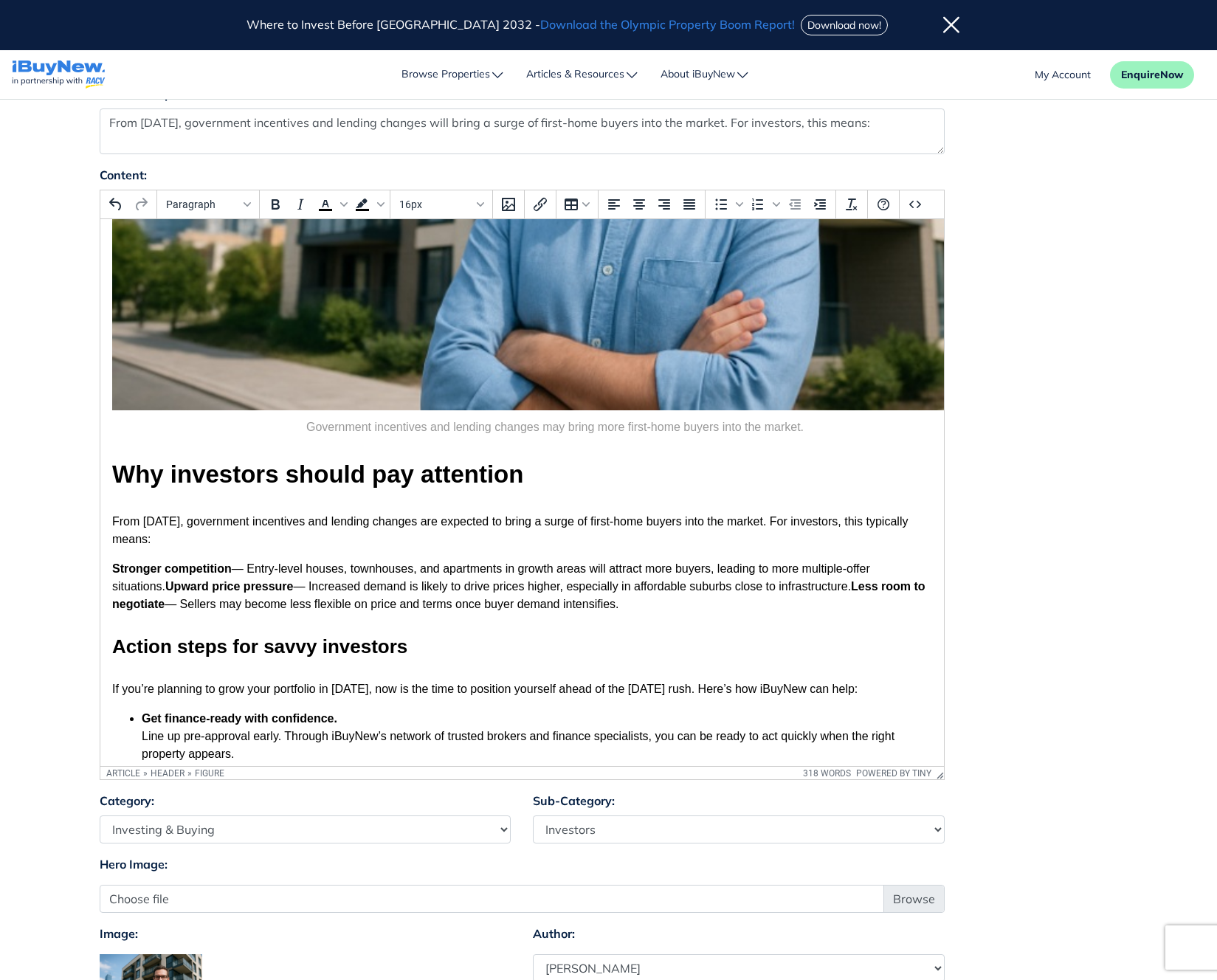
scroll to position [407, 0]
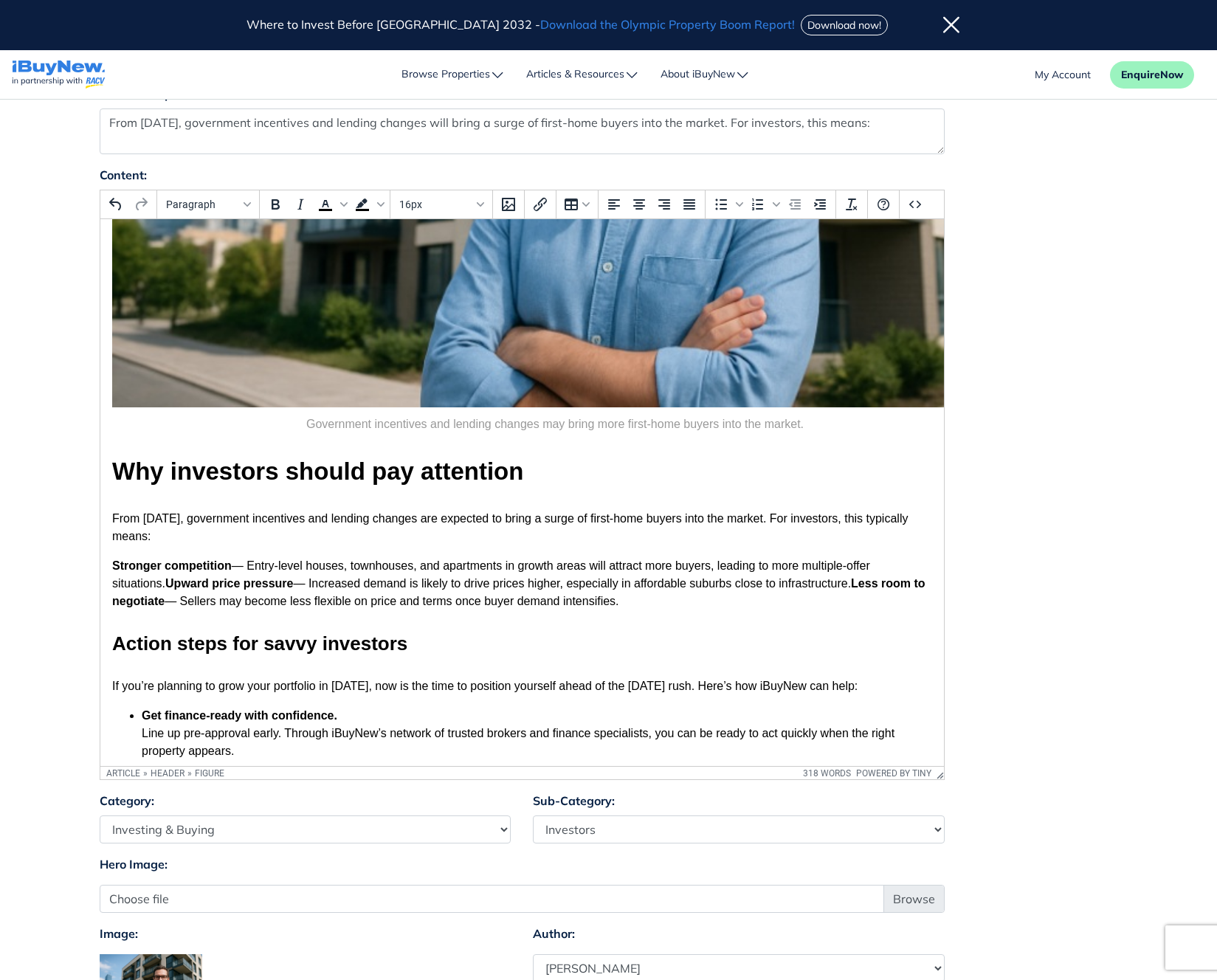
click at [173, 582] on strong "Upward price pressure" at bounding box center [228, 583] width 128 height 12
click at [816, 590] on strong "Less room to negotiate" at bounding box center [862, 583] width 130 height 12
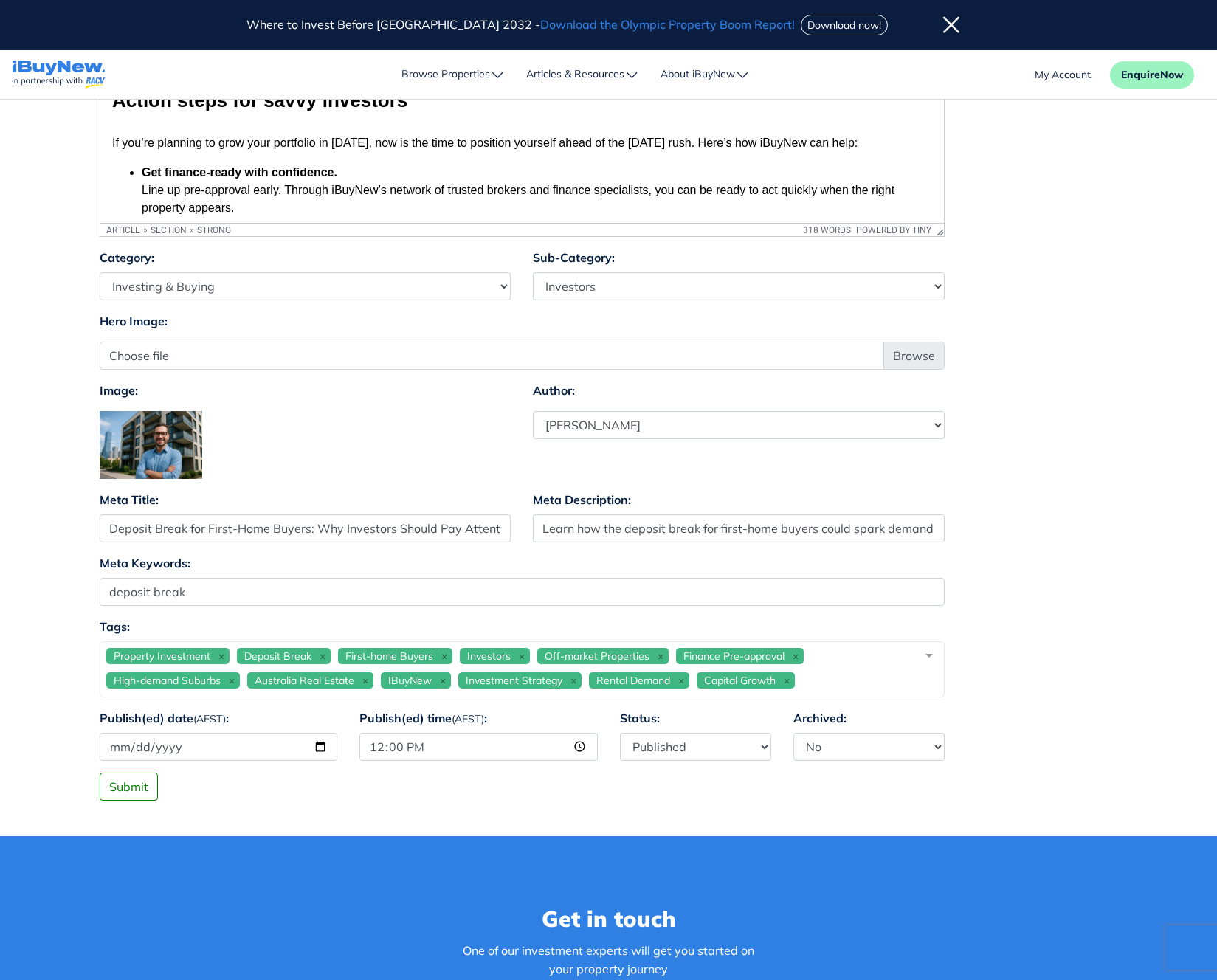
scroll to position [1139, 0]
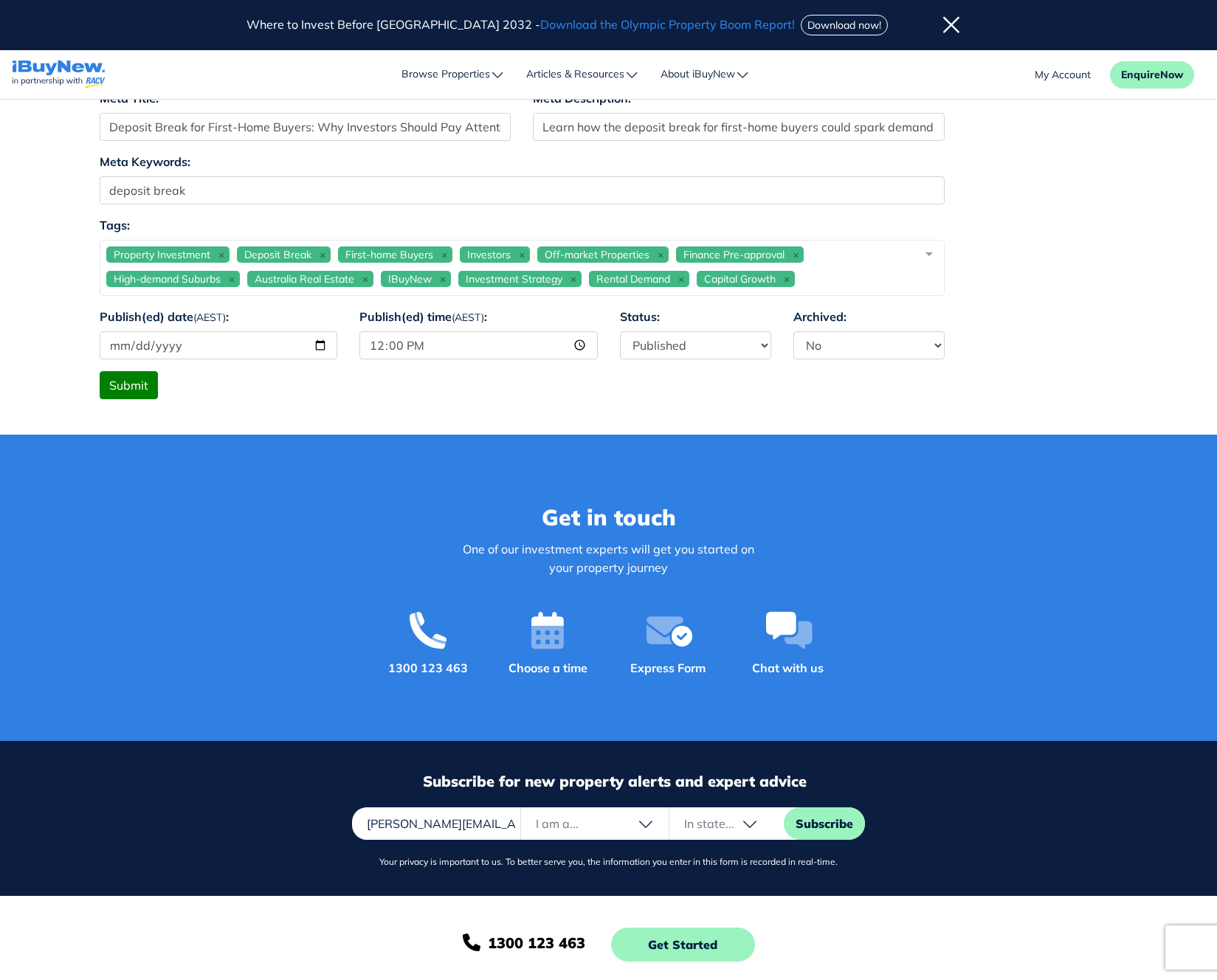
click at [136, 382] on button "Submit" at bounding box center [129, 385] width 59 height 28
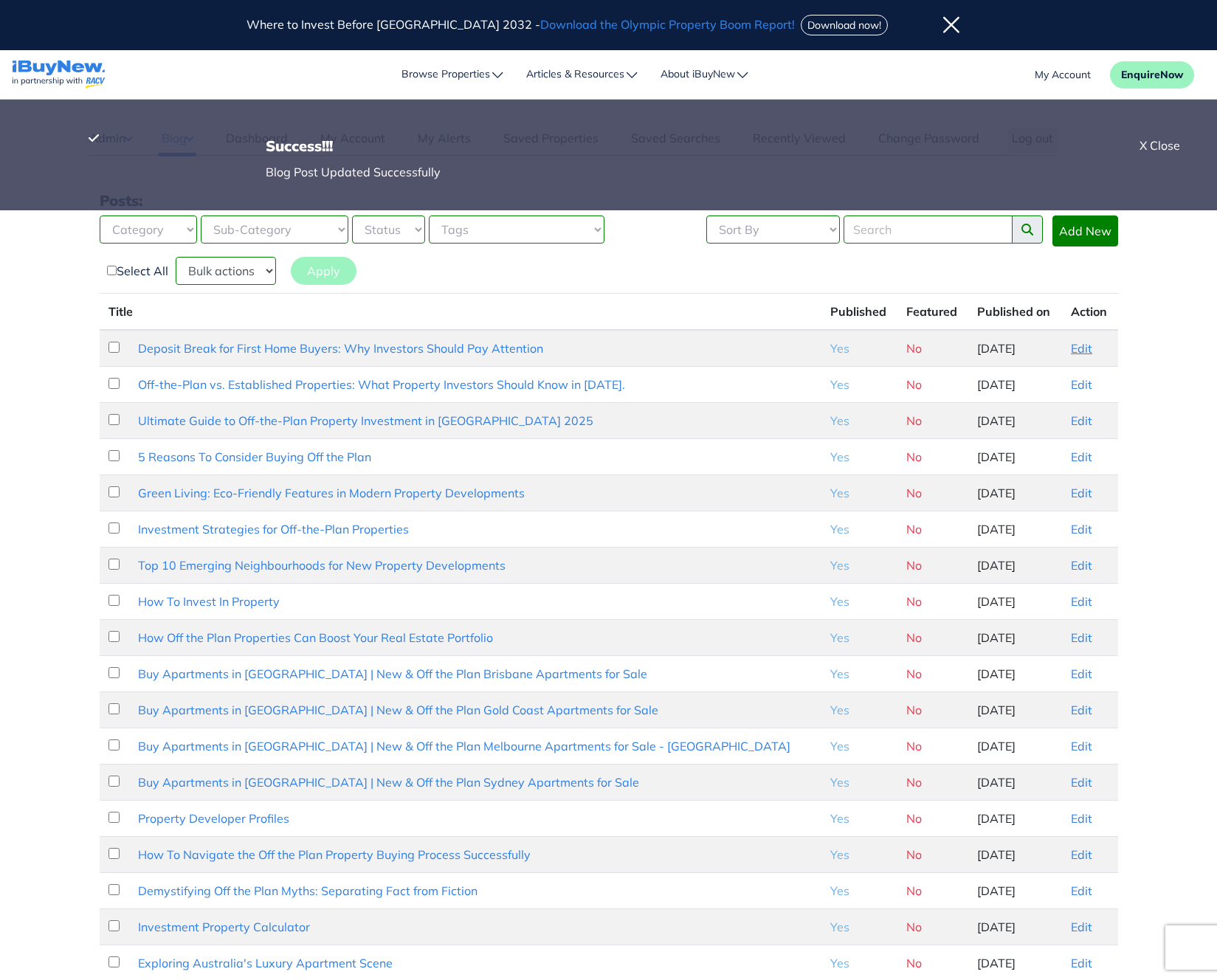
click at [1079, 348] on link "Edit" at bounding box center [1082, 348] width 21 height 14
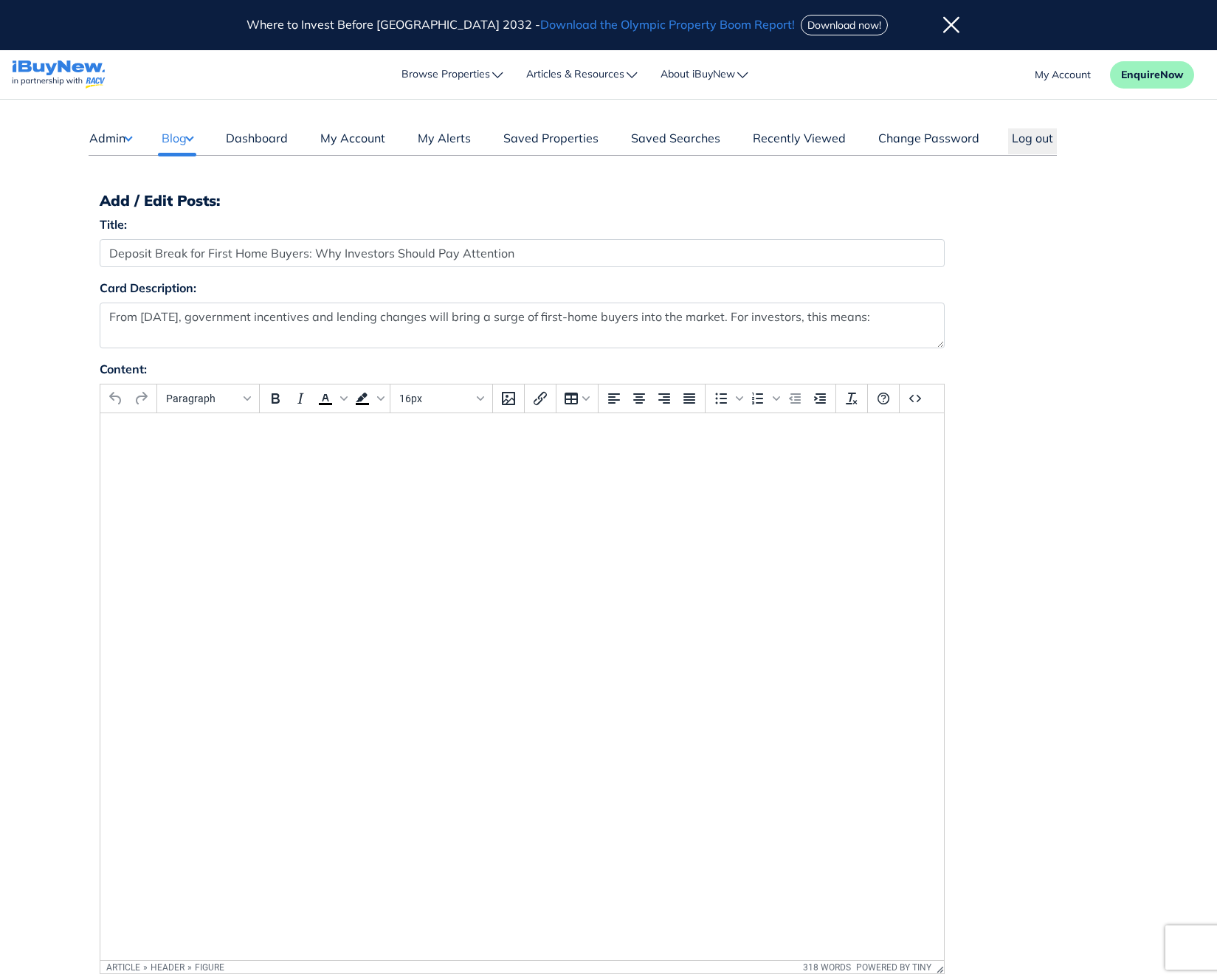
select select "4"
select select "17"
select select "1590"
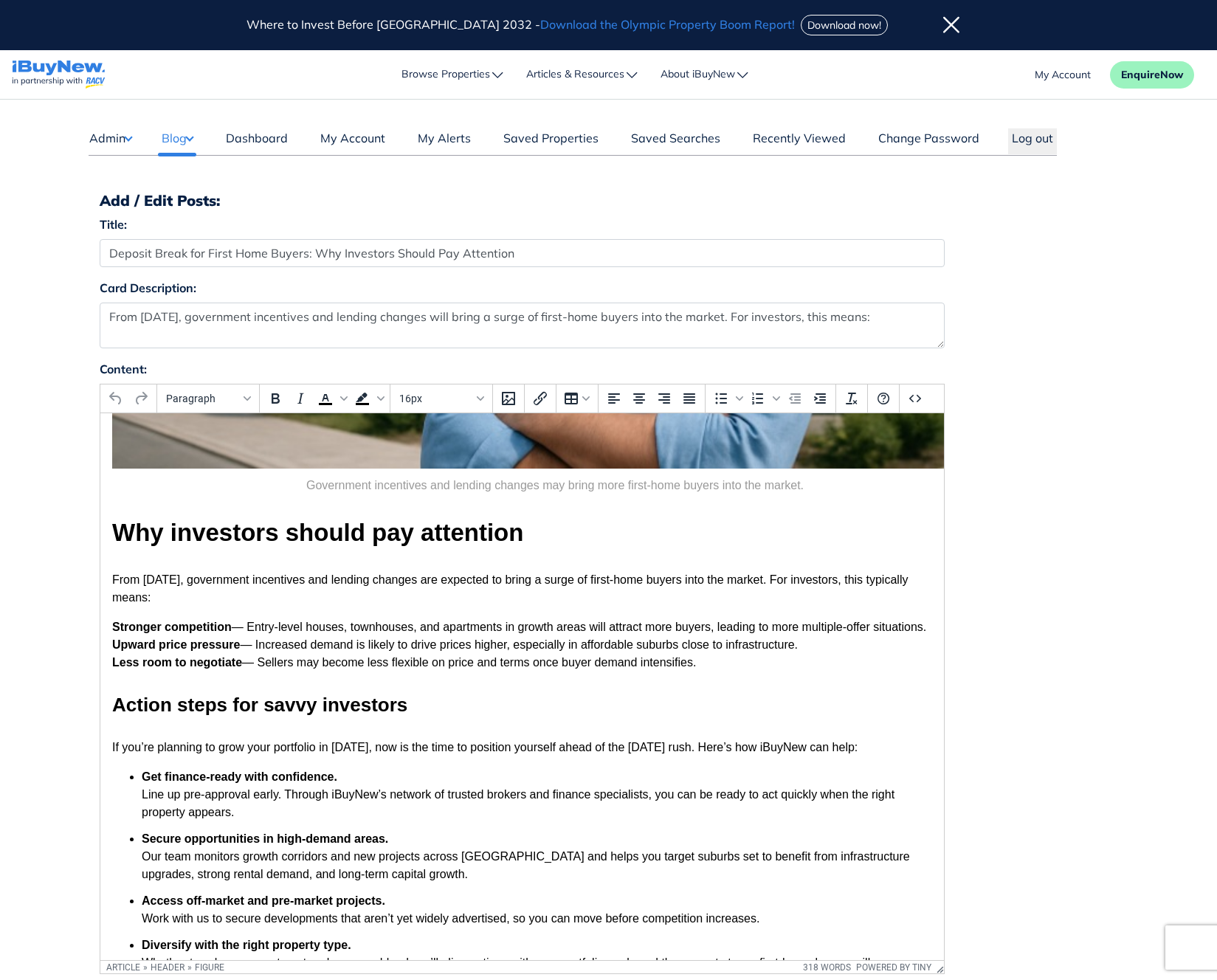
scroll to position [630, 0]
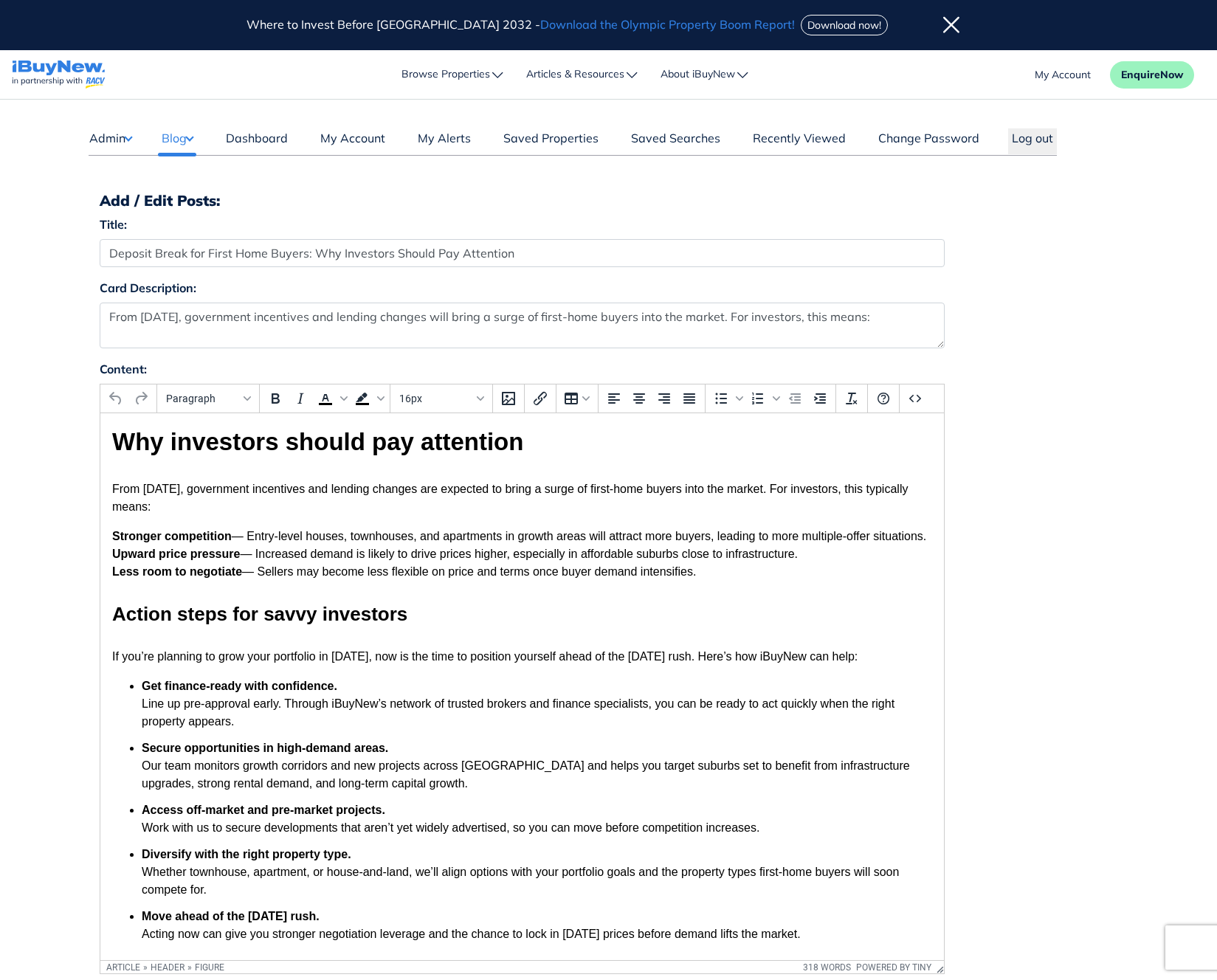
click at [718, 581] on section "Less room to negotiate — Sellers may become less flexible on price and terms on…" at bounding box center [521, 572] width 820 height 18
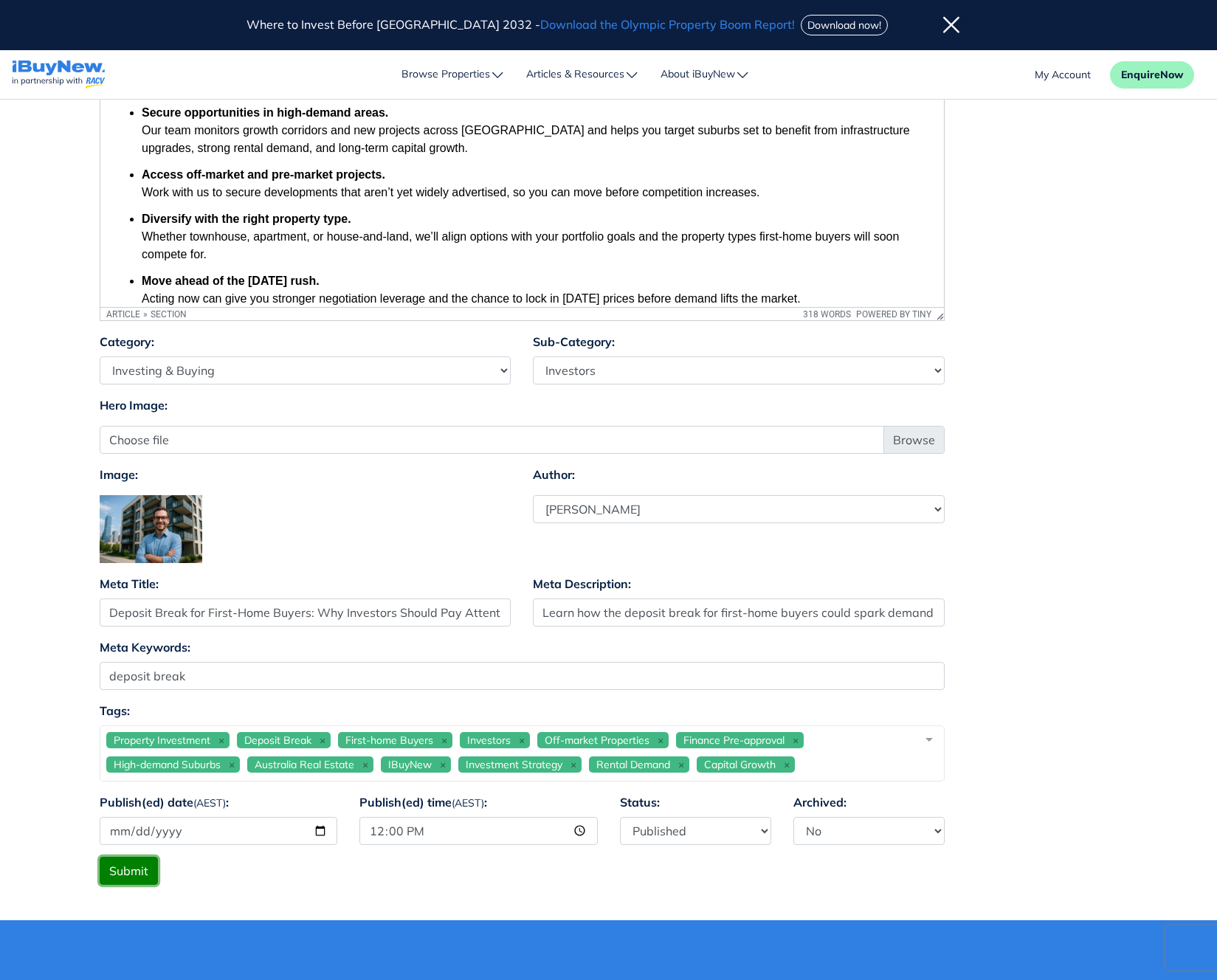
scroll to position [654, 0]
click at [138, 874] on button "Submit" at bounding box center [129, 870] width 59 height 28
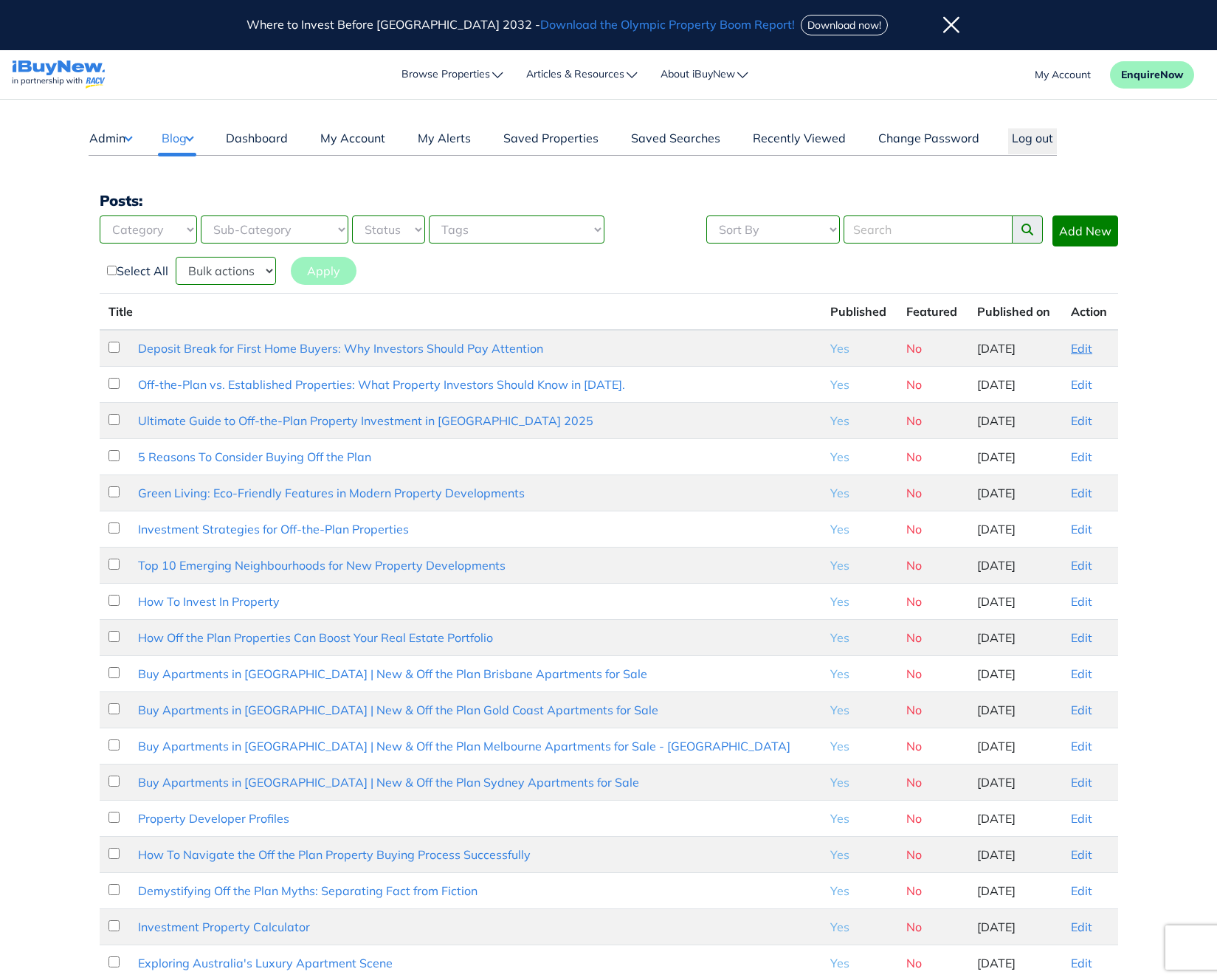
click at [1072, 352] on link "Edit" at bounding box center [1082, 348] width 21 height 14
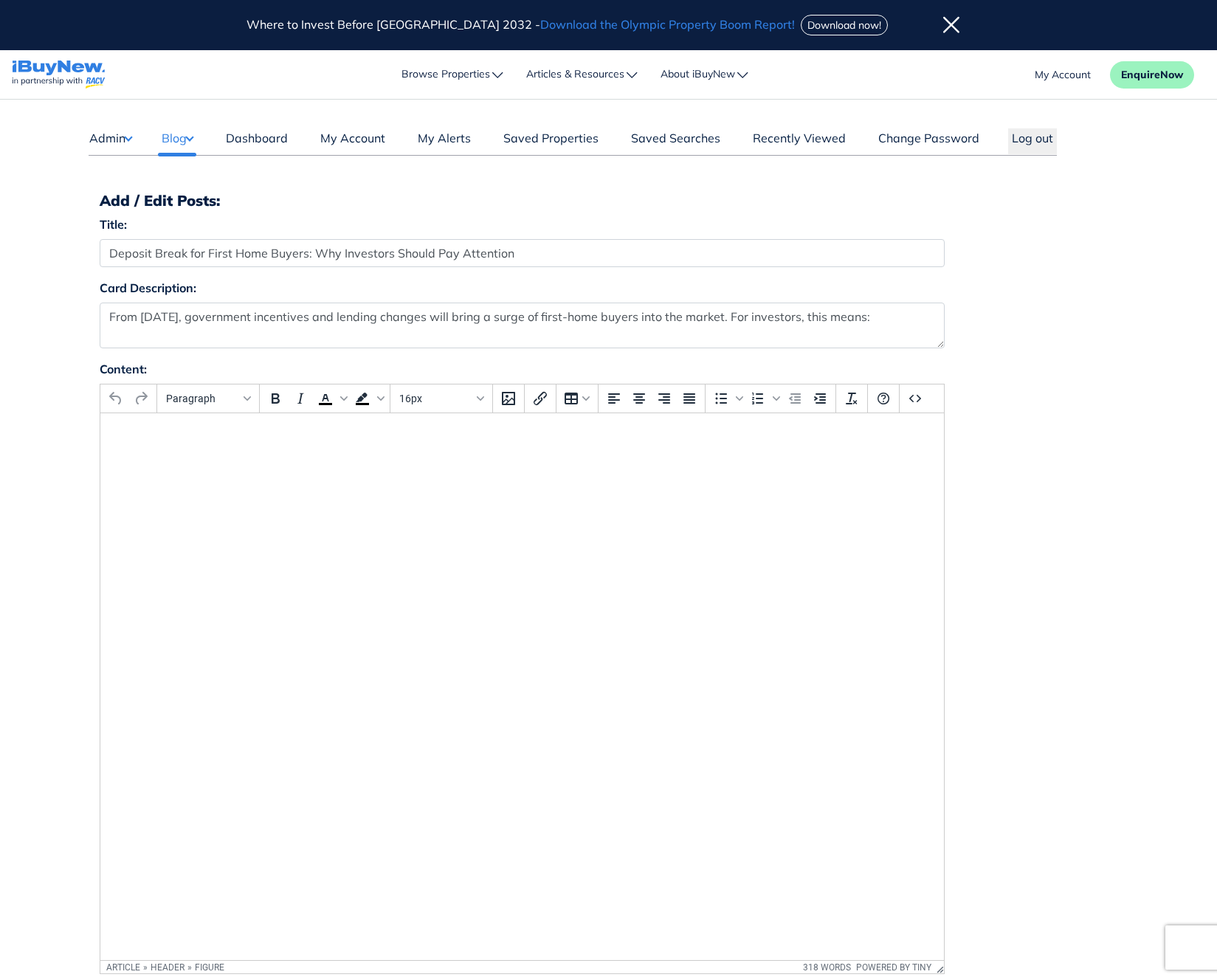
select select "4"
select select "17"
select select "1590"
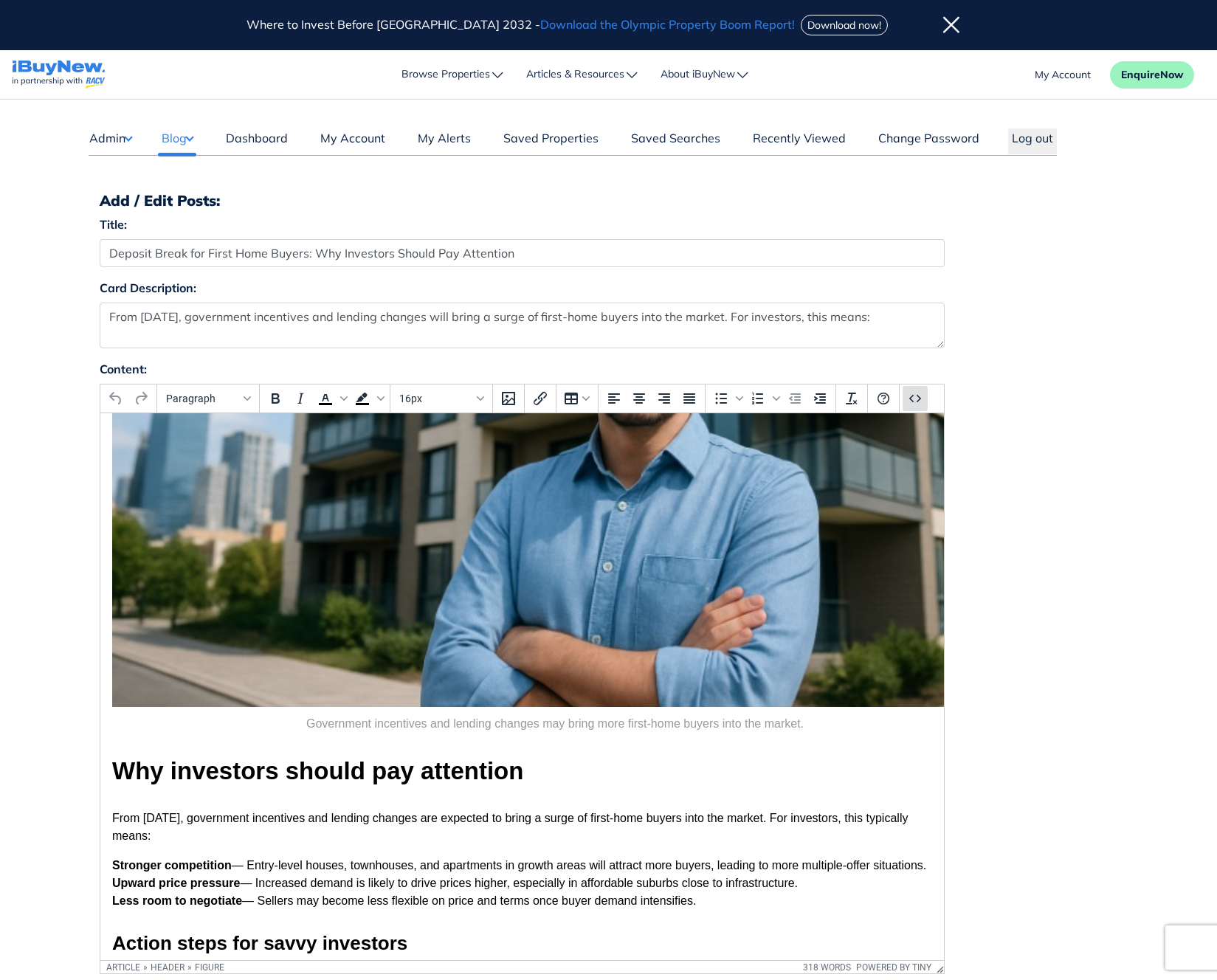
click at [926, 400] on button "Source code" at bounding box center [915, 398] width 25 height 25
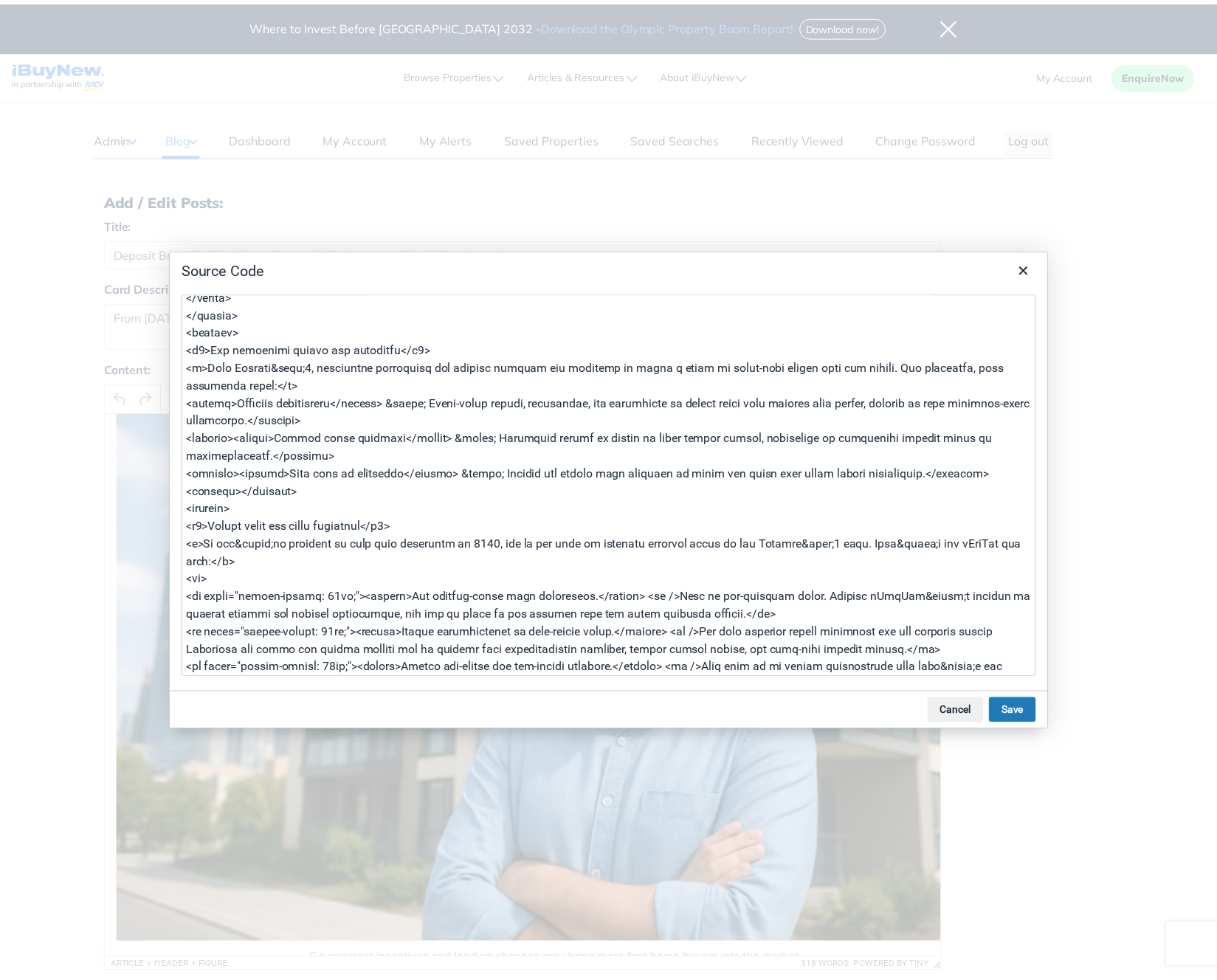
scroll to position [77, 0]
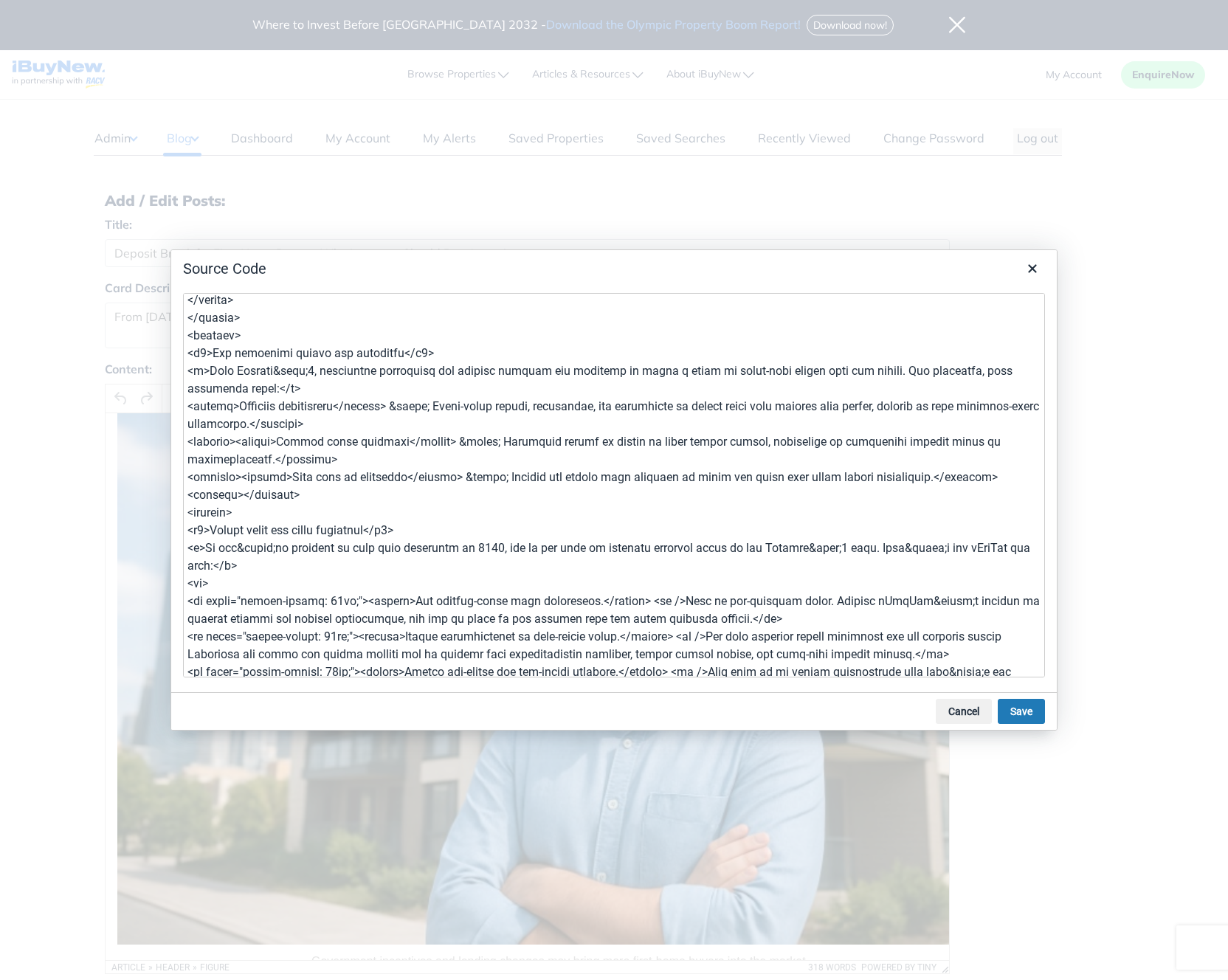
click at [241, 493] on textarea at bounding box center [614, 485] width 862 height 385
click at [189, 492] on textarea at bounding box center [614, 485] width 862 height 385
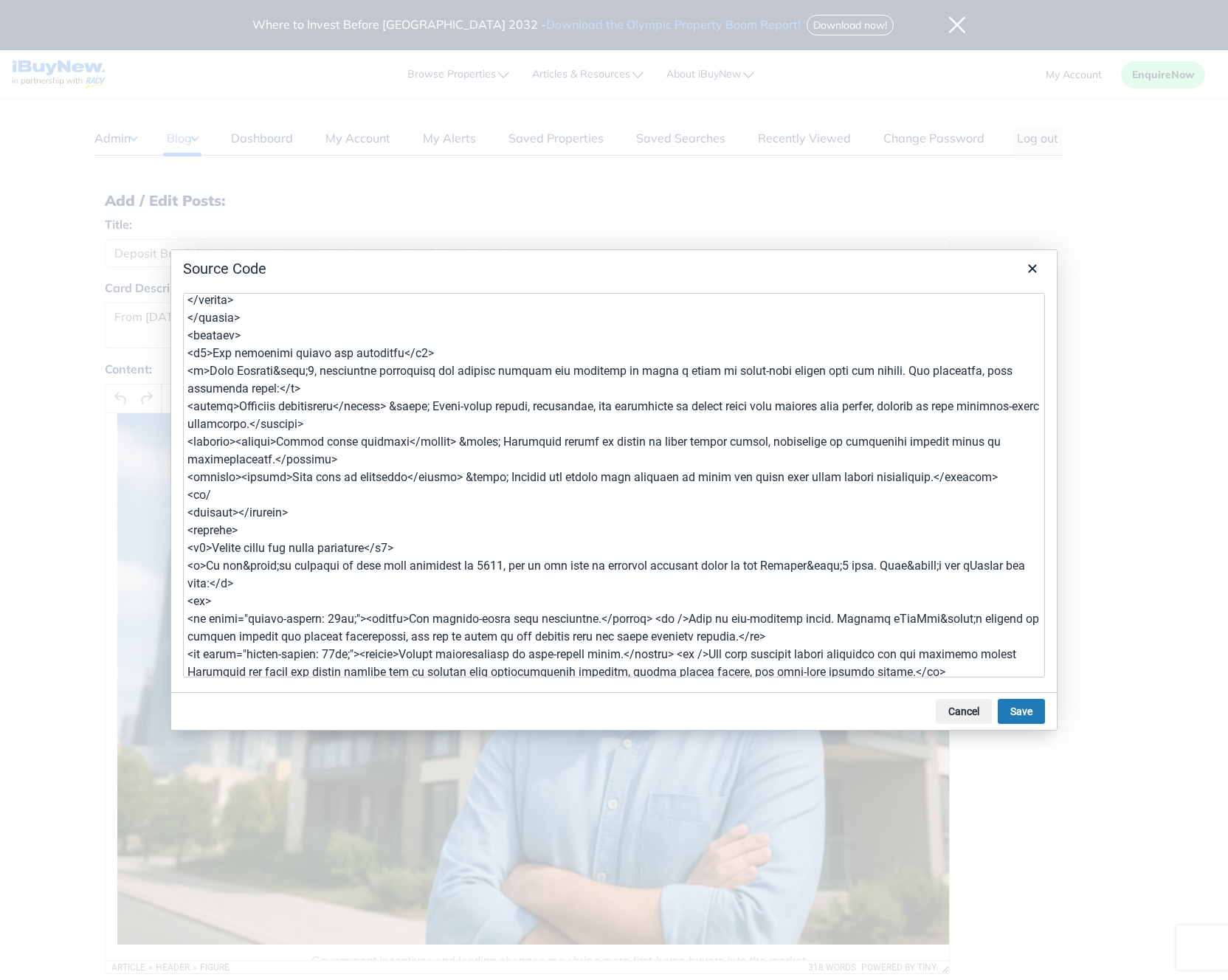
type textarea "<article style="line-height: 1.5;"><header> <figure><img src="https://prod-new.…"
click at [1028, 708] on button "Save" at bounding box center [1022, 711] width 47 height 25
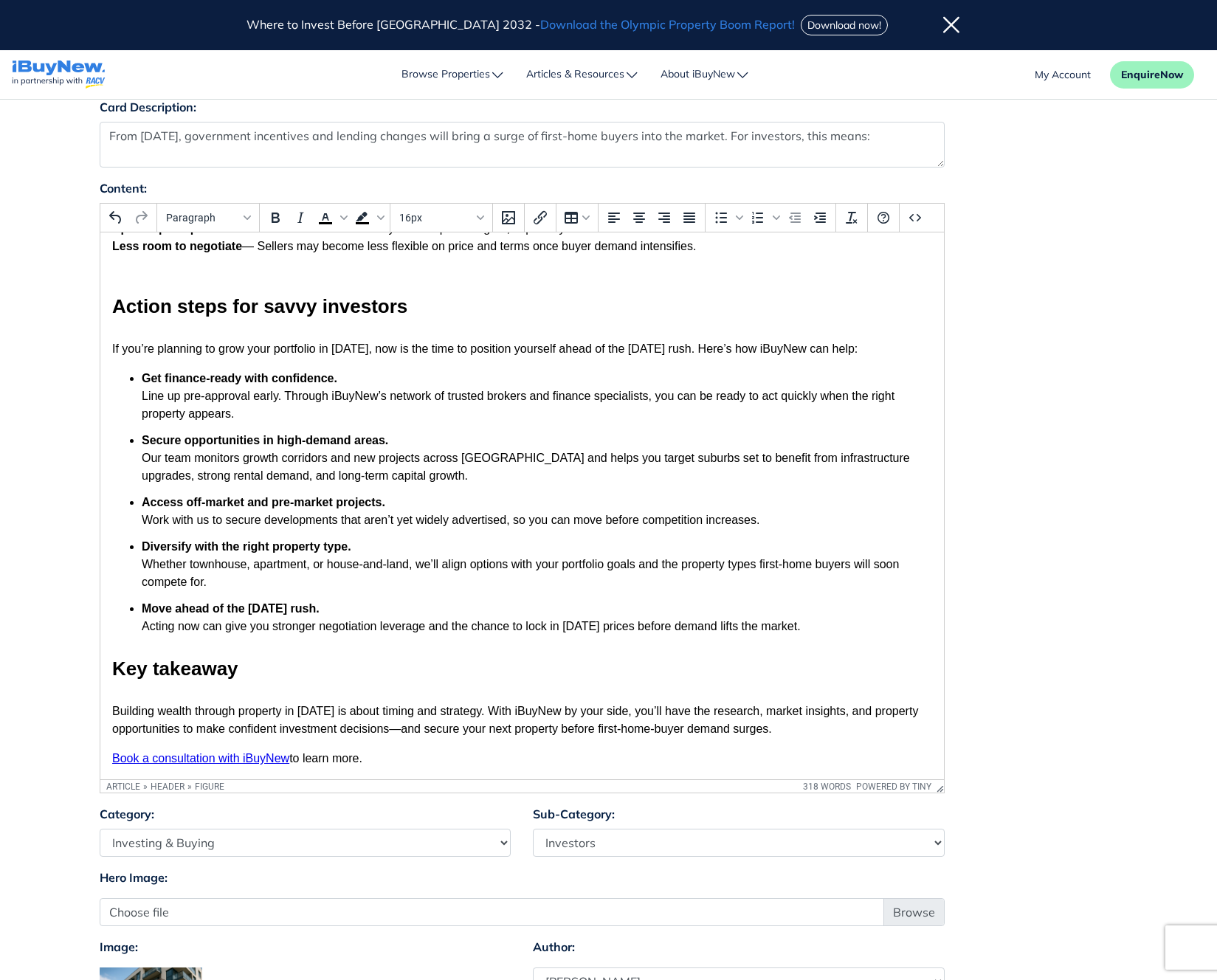
scroll to position [181, 0]
click at [916, 223] on icon "Source code" at bounding box center [915, 216] width 18 height 18
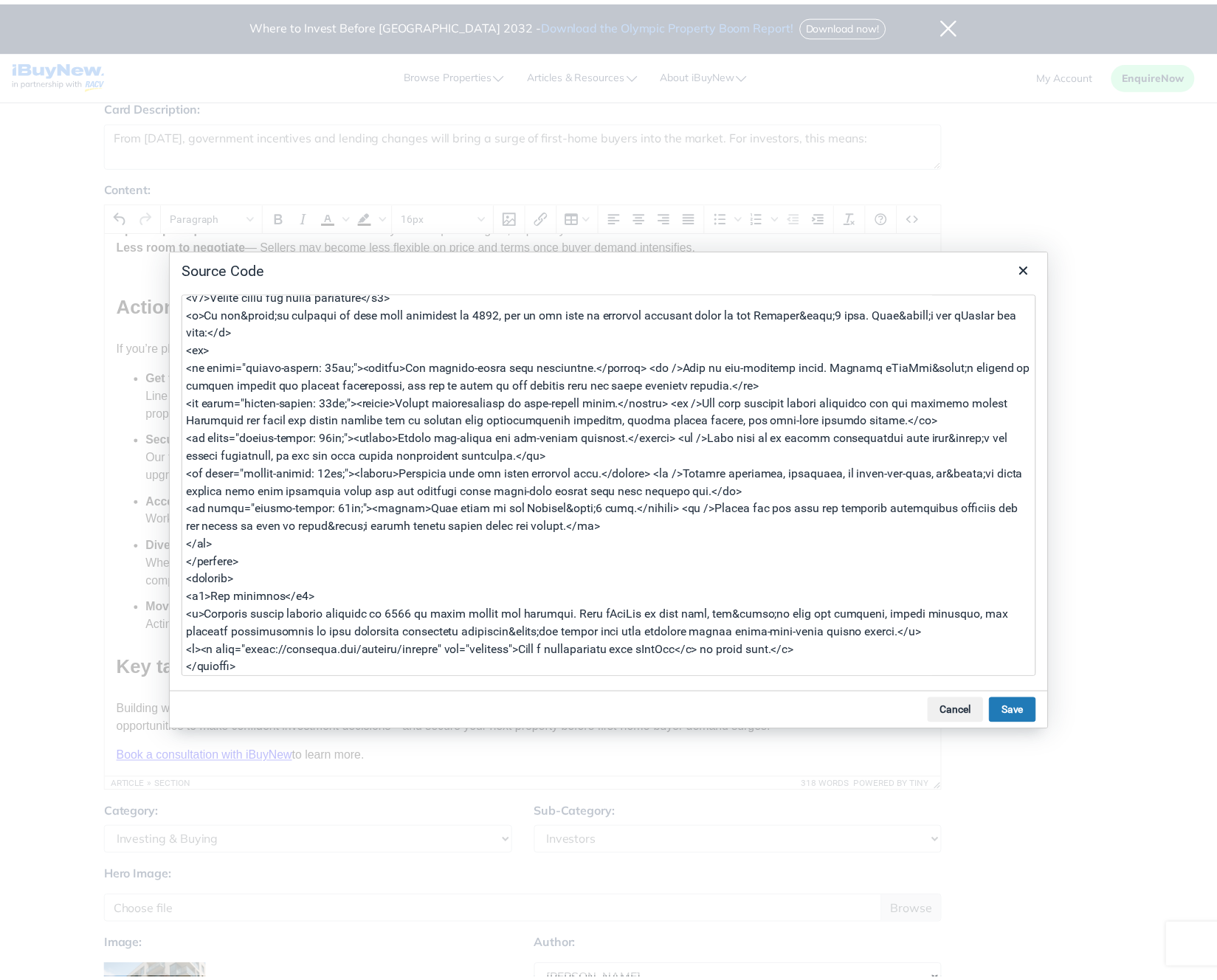
scroll to position [350, 0]
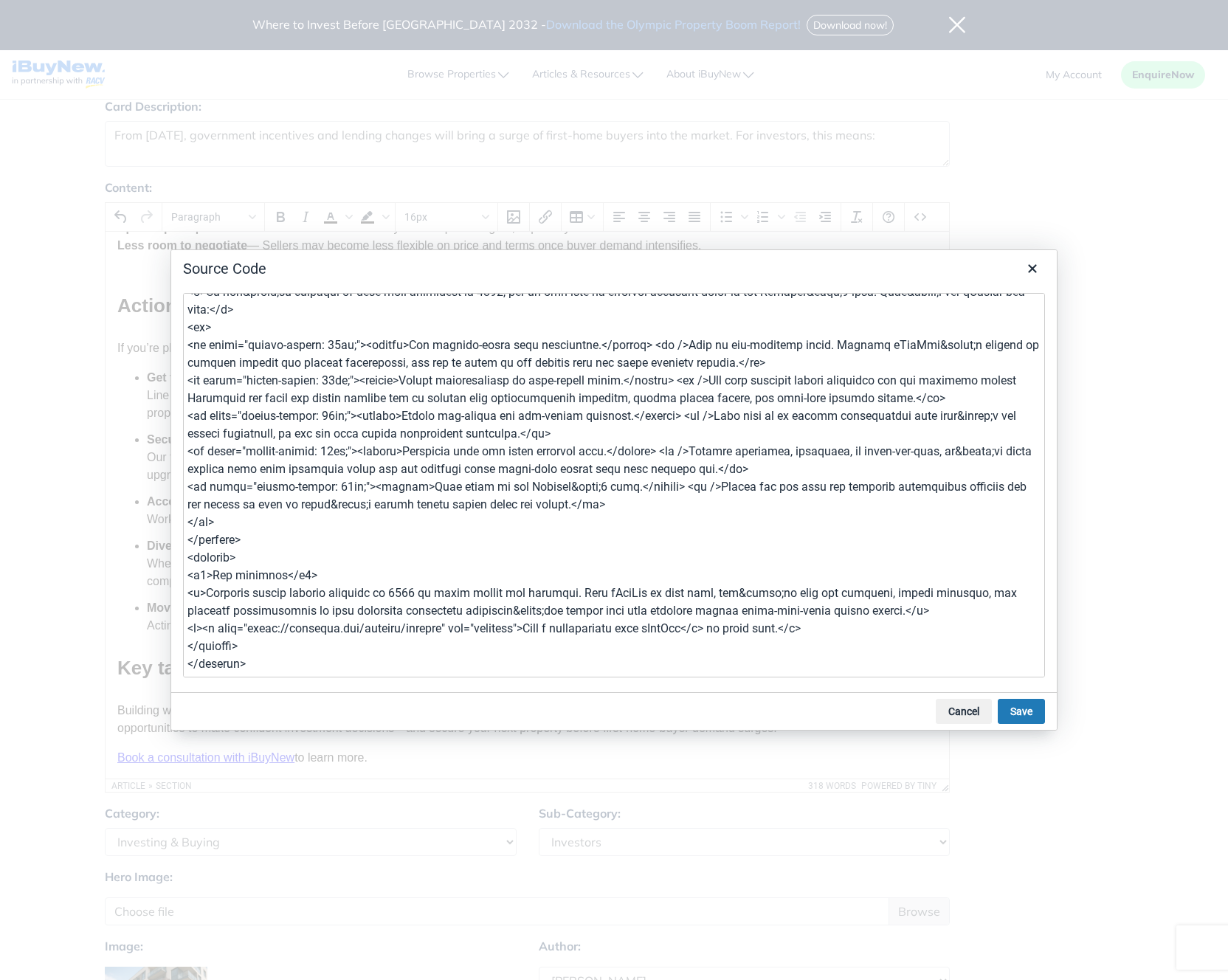
click at [279, 558] on textarea at bounding box center [614, 485] width 862 height 385
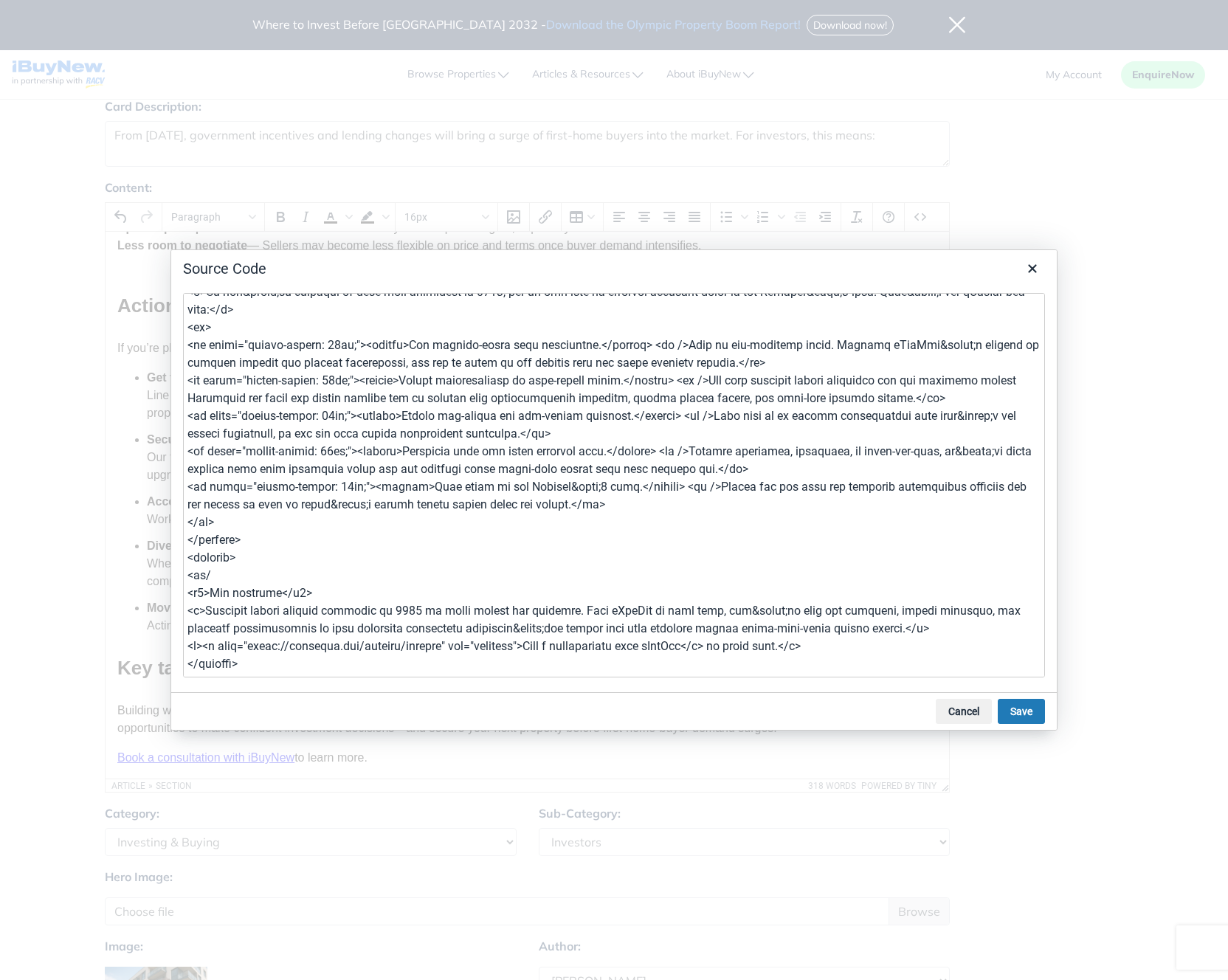
type textarea "<article style="line-height: 1.5;"><header> <figure><img src="[URL][DOMAIN_NAME…"
click at [1021, 709] on button "Save" at bounding box center [1022, 711] width 47 height 25
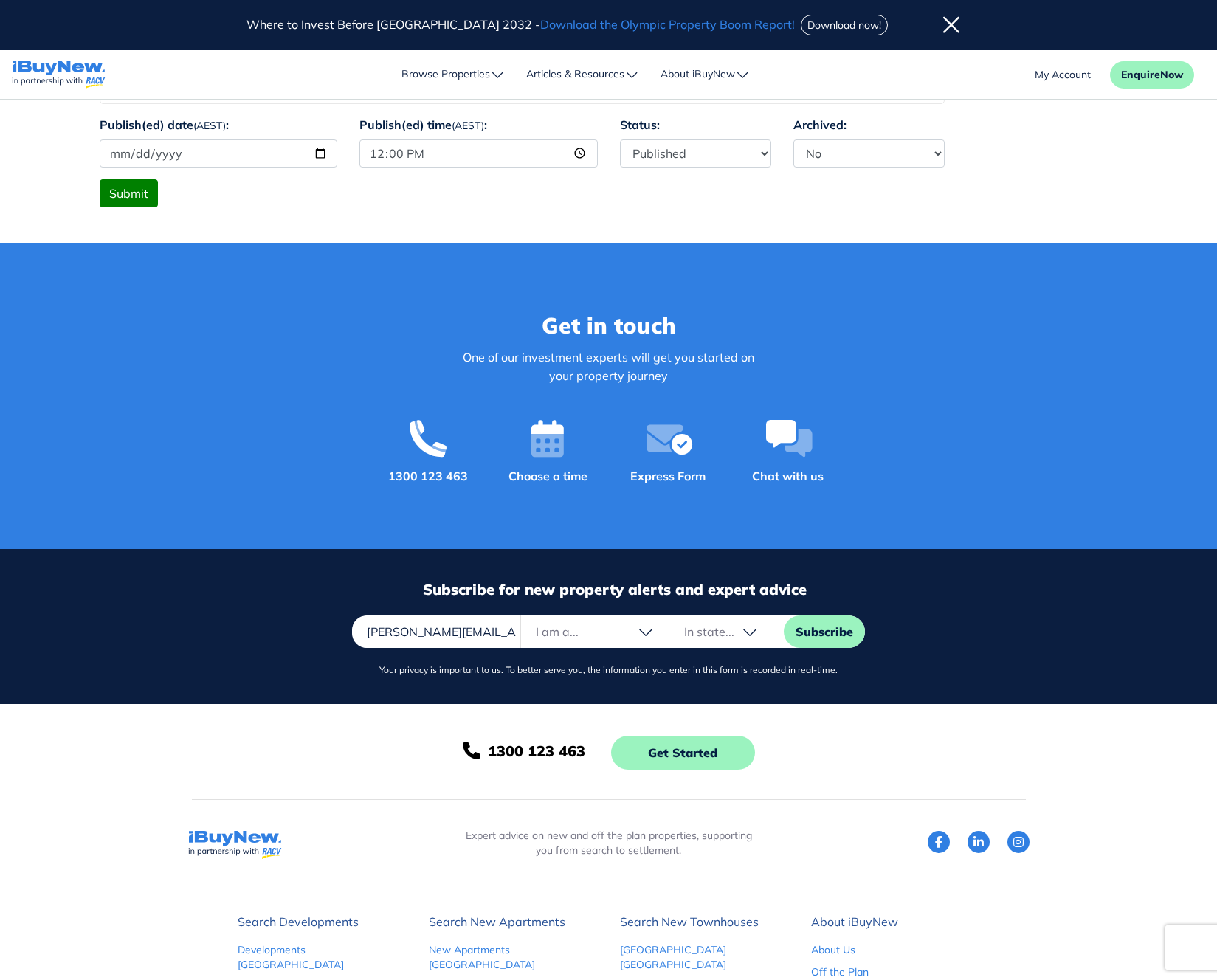
scroll to position [1333, 0]
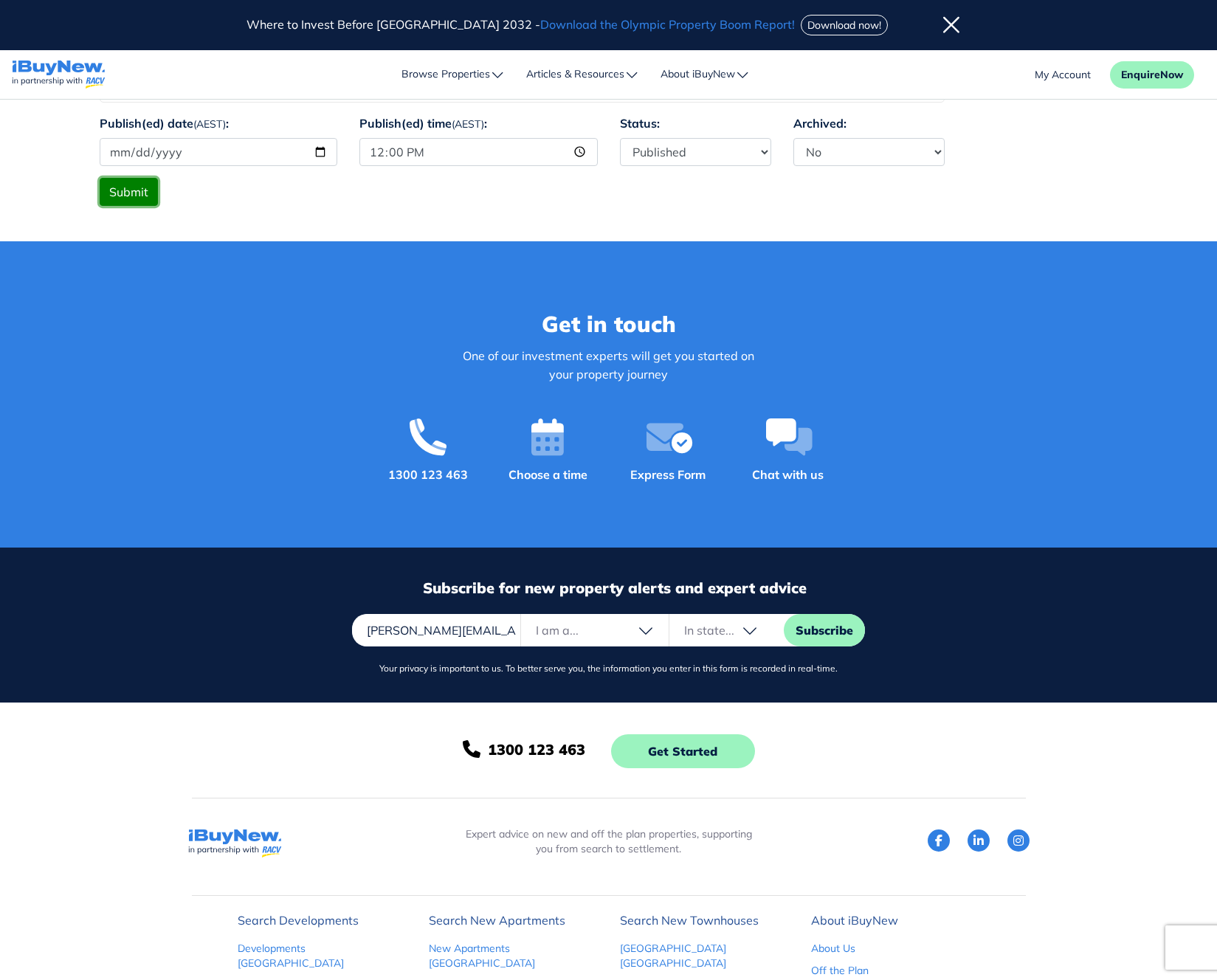
click at [135, 205] on button "Submit" at bounding box center [129, 192] width 59 height 28
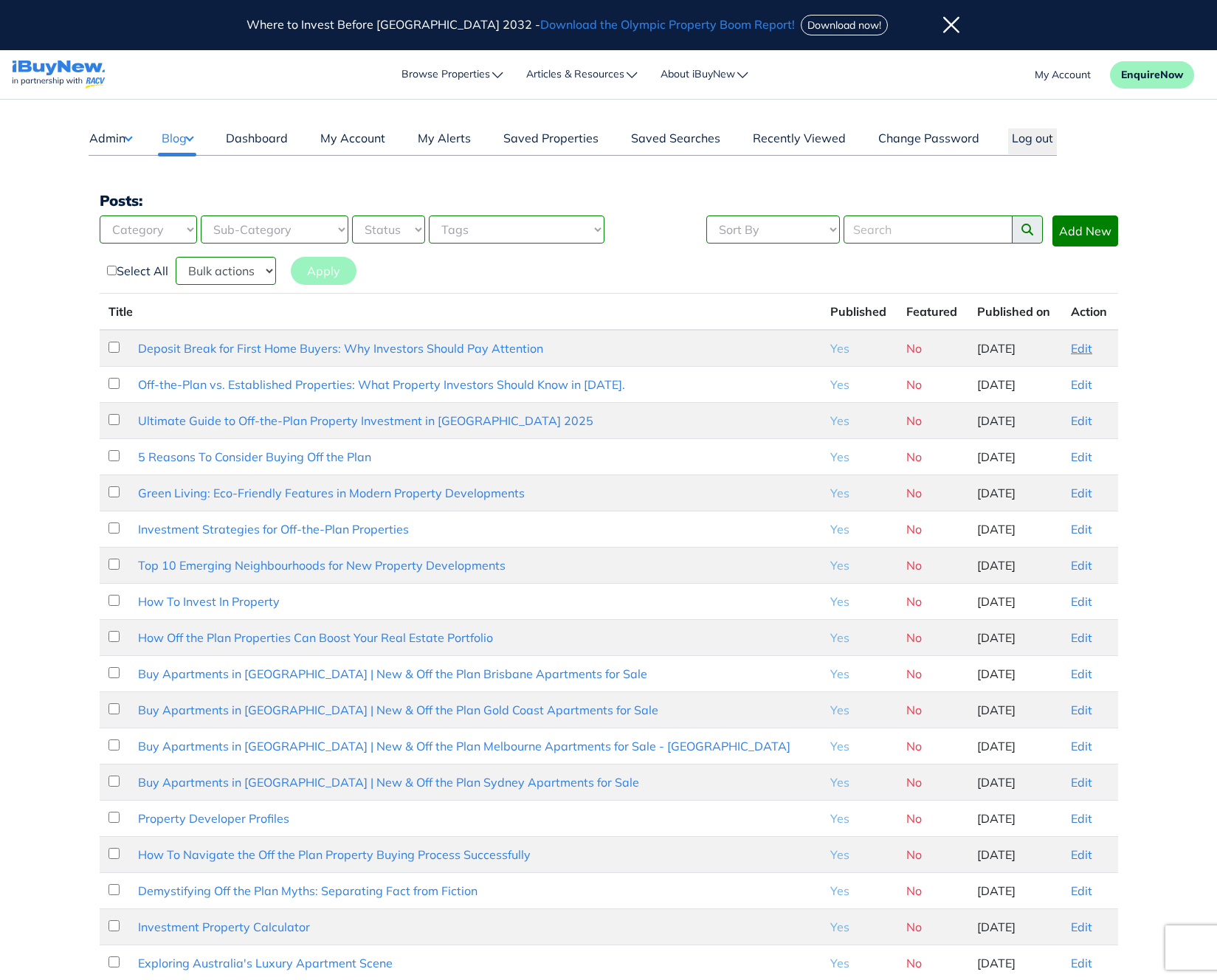
click at [1082, 343] on link "Edit" at bounding box center [1082, 348] width 21 height 14
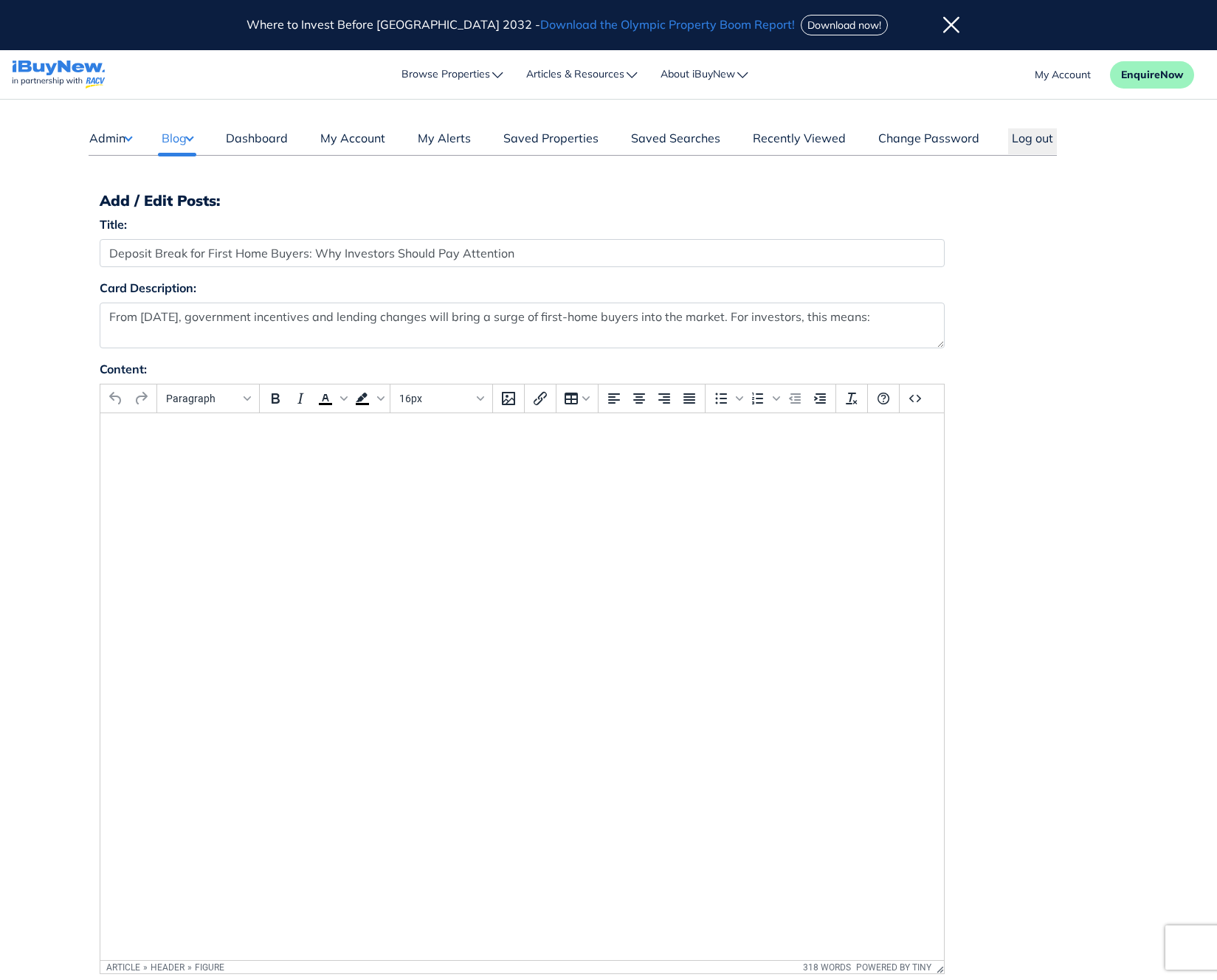
select select "4"
select select "17"
select select "1590"
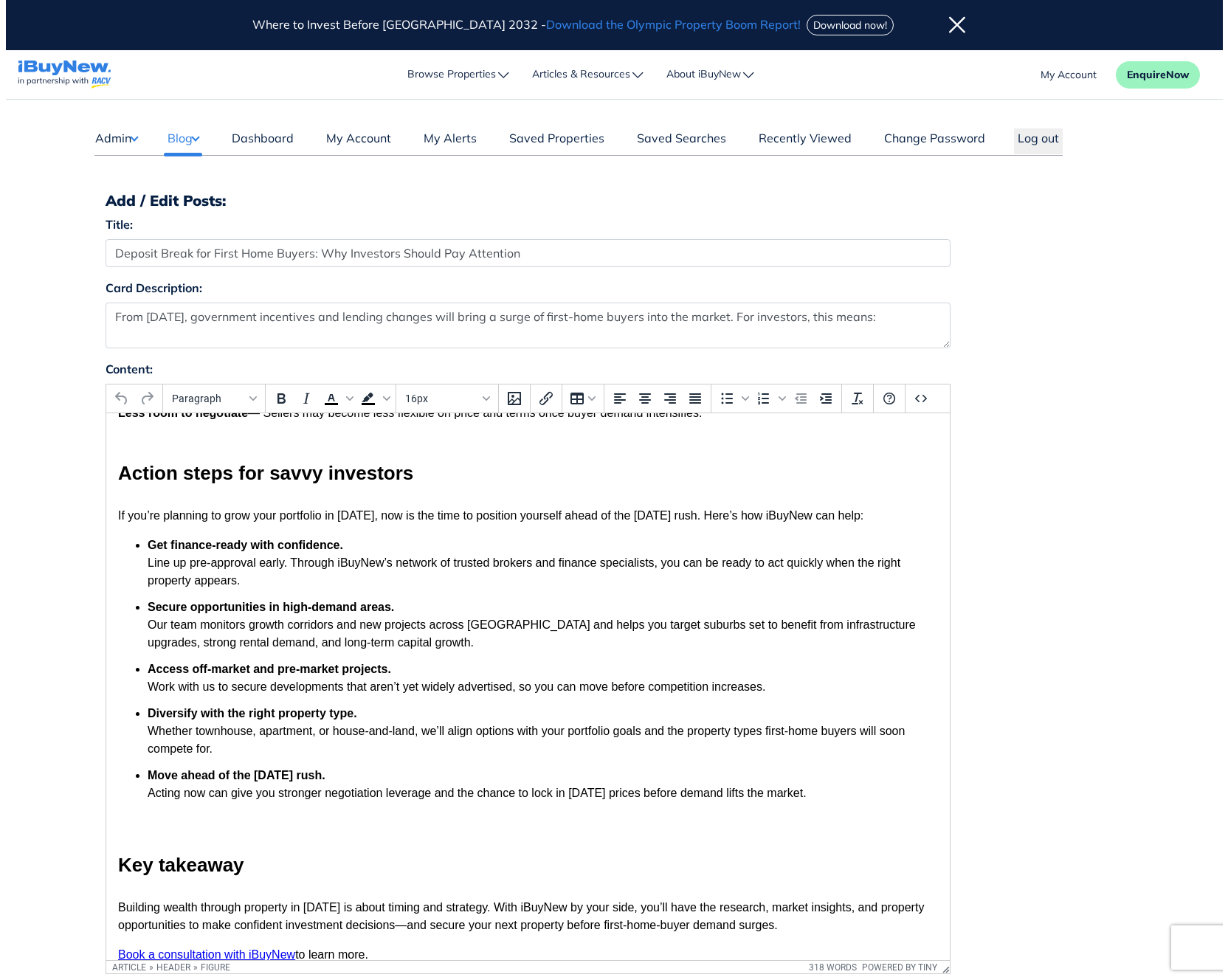
scroll to position [790, 0]
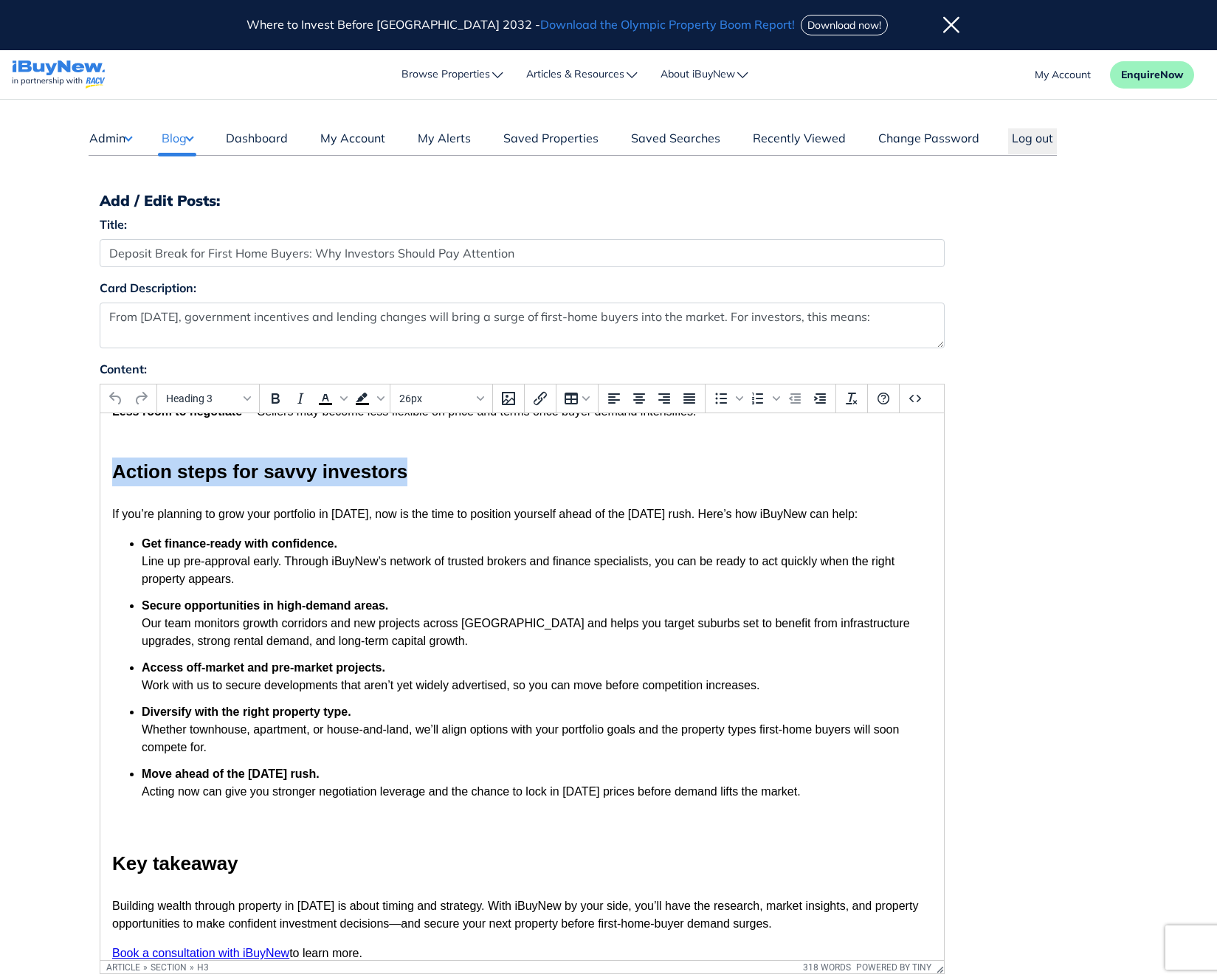
drag, startPoint x: 113, startPoint y: 490, endPoint x: 416, endPoint y: 491, distance: 303.0
click at [416, 487] on h3 "Action steps for savvy investors" at bounding box center [521, 472] width 820 height 29
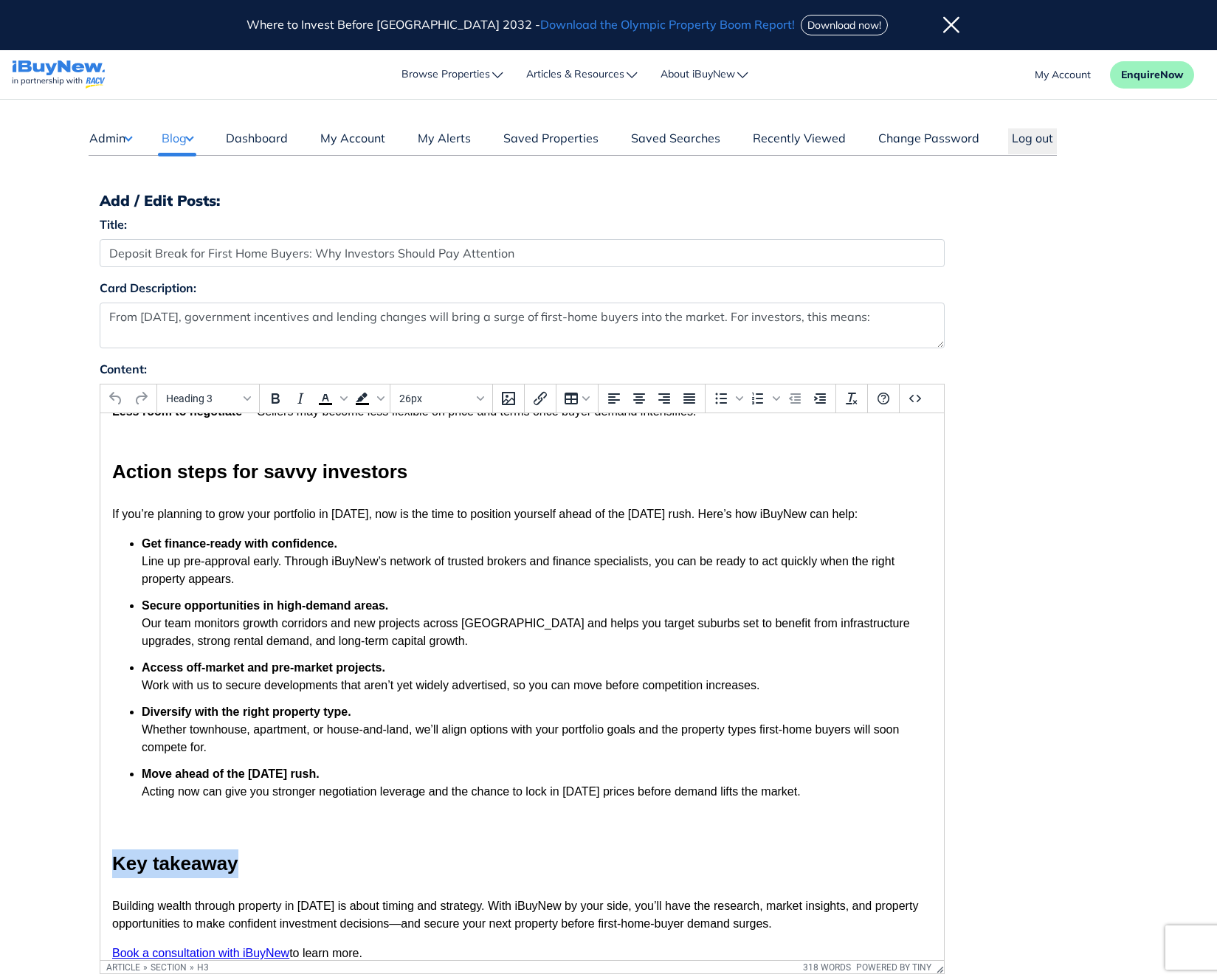
drag, startPoint x: 150, startPoint y: 879, endPoint x: 243, endPoint y: 879, distance: 93.0
click at [243, 879] on h3 "Key takeaway" at bounding box center [521, 864] width 820 height 29
click at [909, 396] on icon "Source code" at bounding box center [915, 398] width 18 height 18
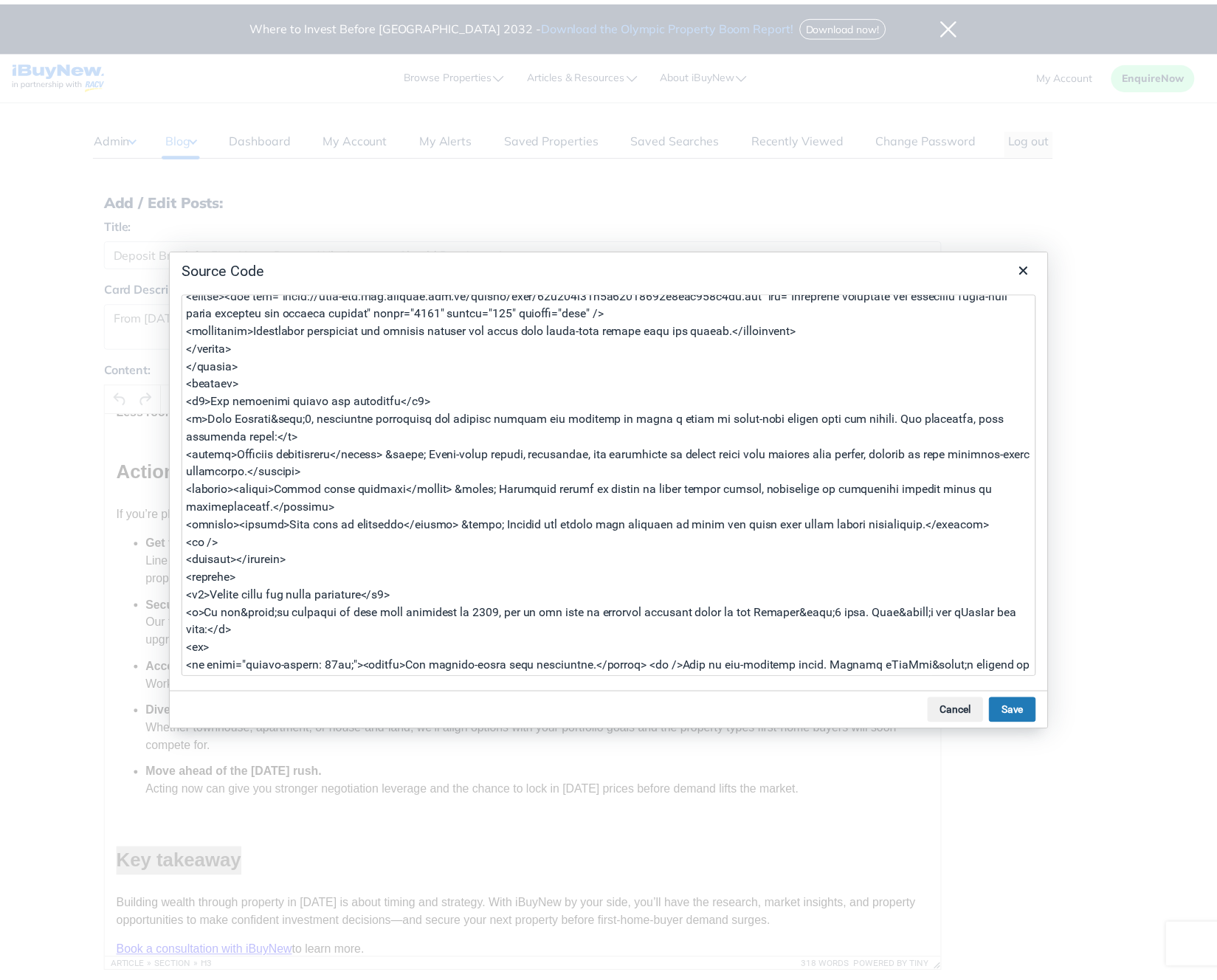
scroll to position [0, 0]
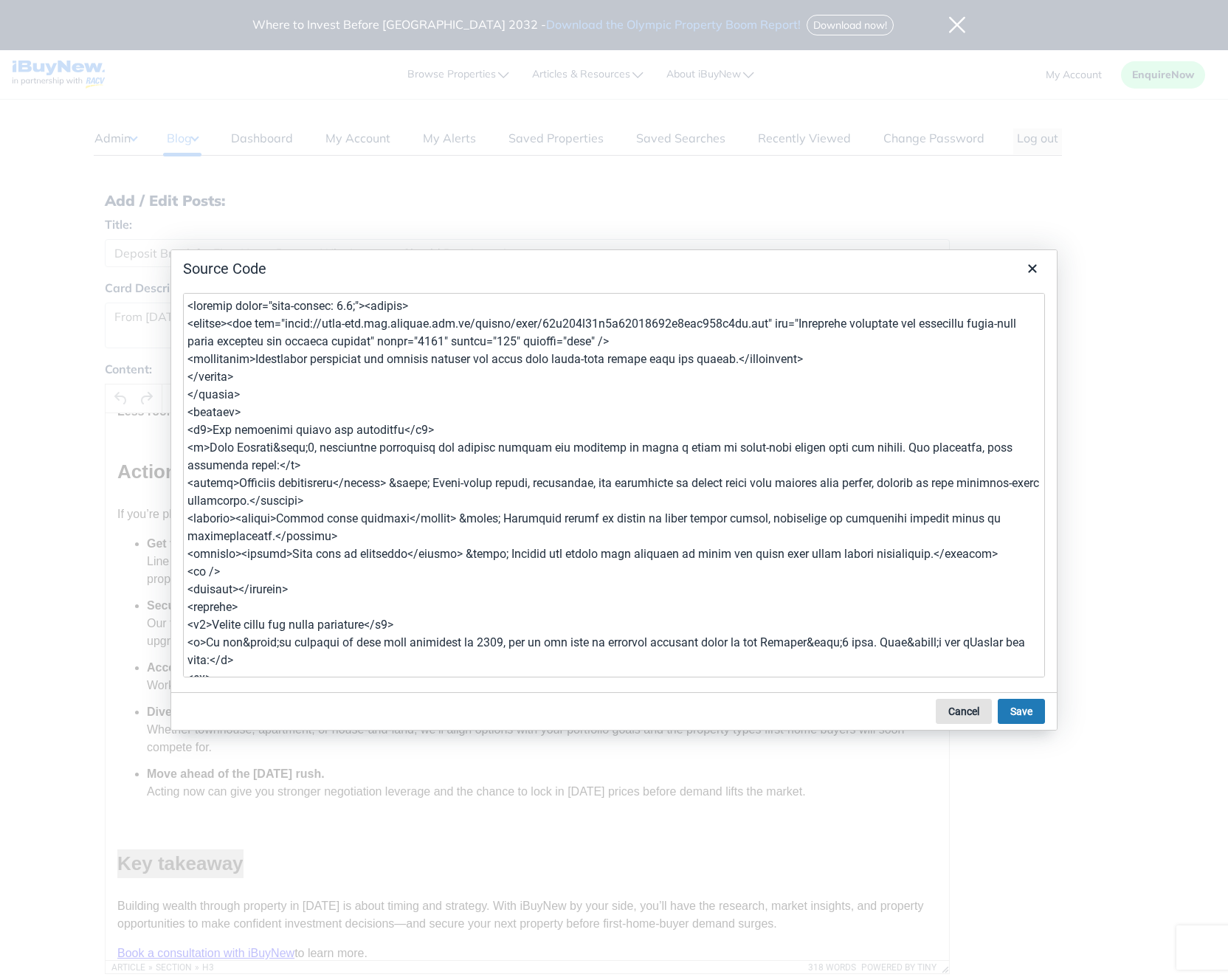
click at [946, 710] on button "Cancel" at bounding box center [964, 711] width 56 height 25
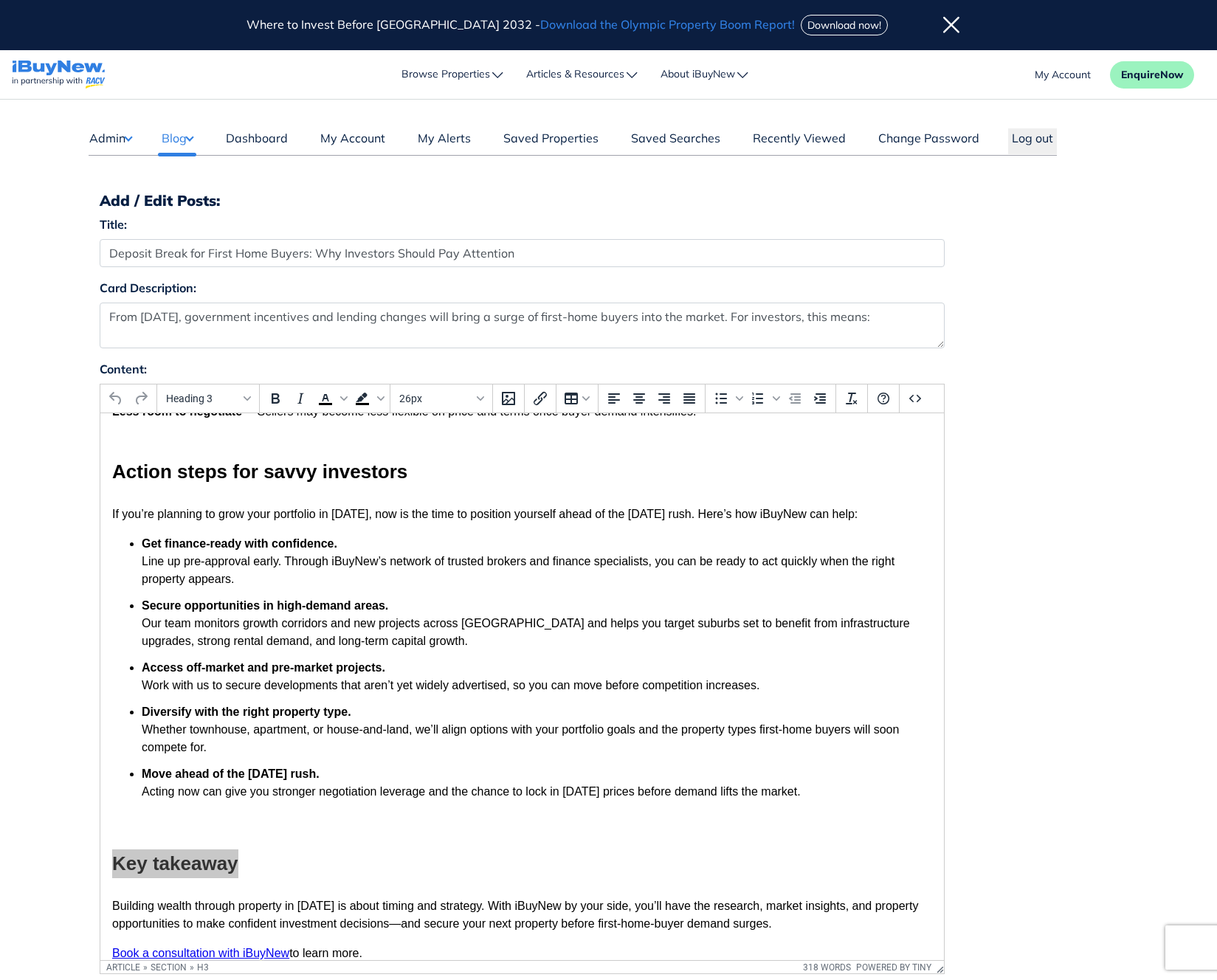
click at [1077, 719] on div "Content: Heading 3 To open the popup, press Shift+Enter To open the popup, pres…" at bounding box center [608, 673] width 1041 height 626
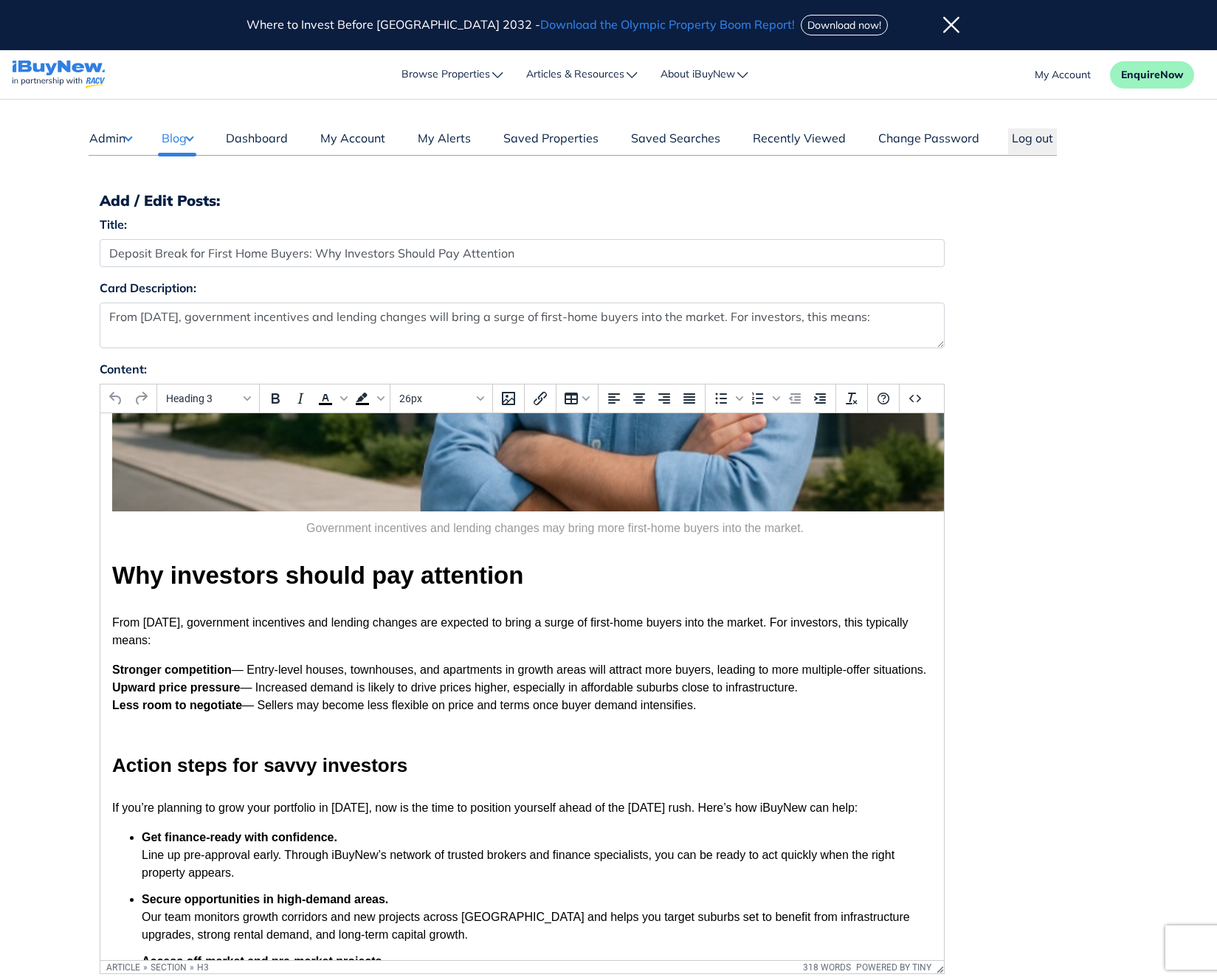
scroll to position [743, 0]
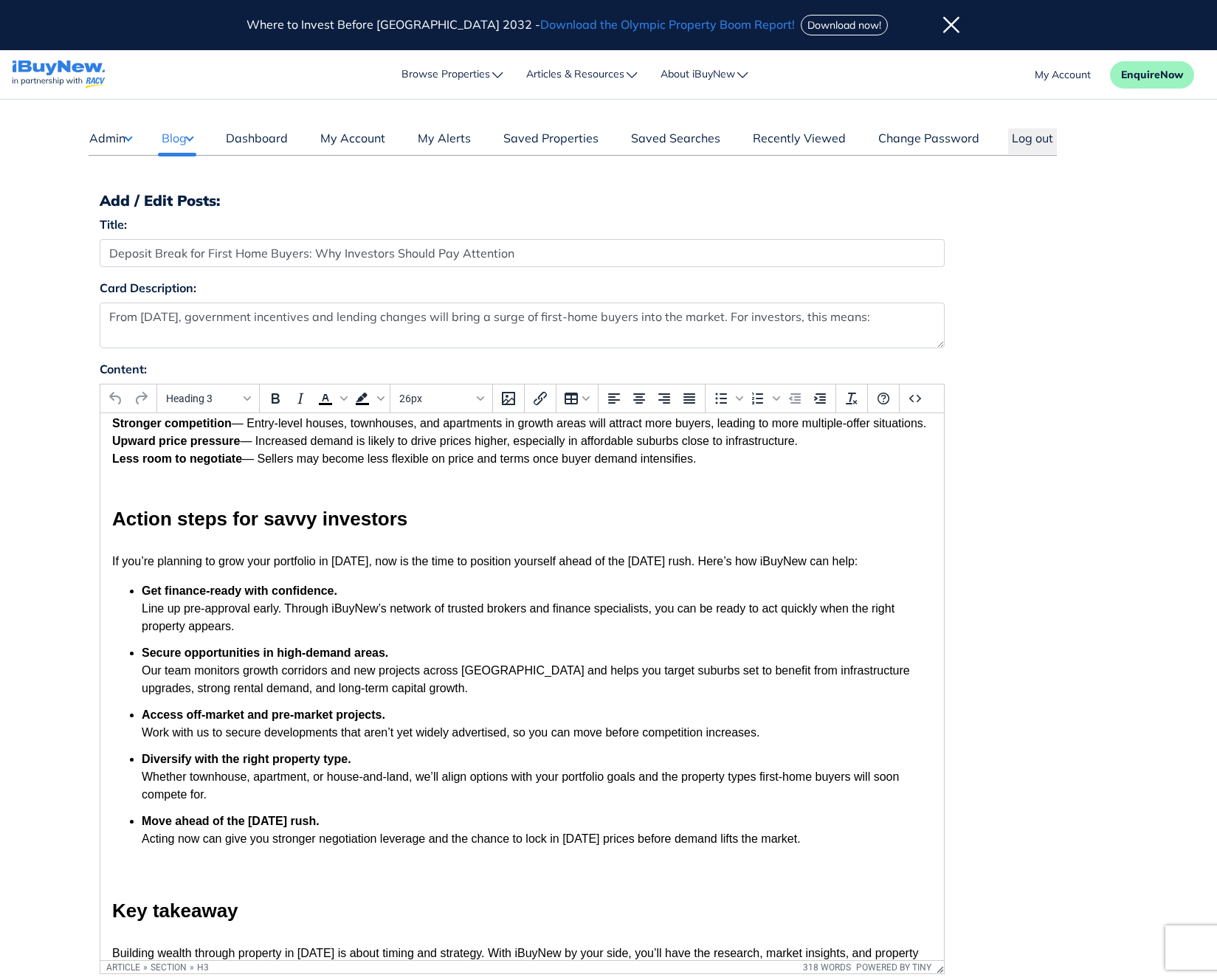
click at [220, 529] on h3 "Action steps for savvy investors" at bounding box center [521, 519] width 820 height 29
drag, startPoint x: 179, startPoint y: 536, endPoint x: 386, endPoint y: 530, distance: 207.1
click at [386, 530] on h3 "Action steps for savvy investors" at bounding box center [521, 519] width 820 height 29
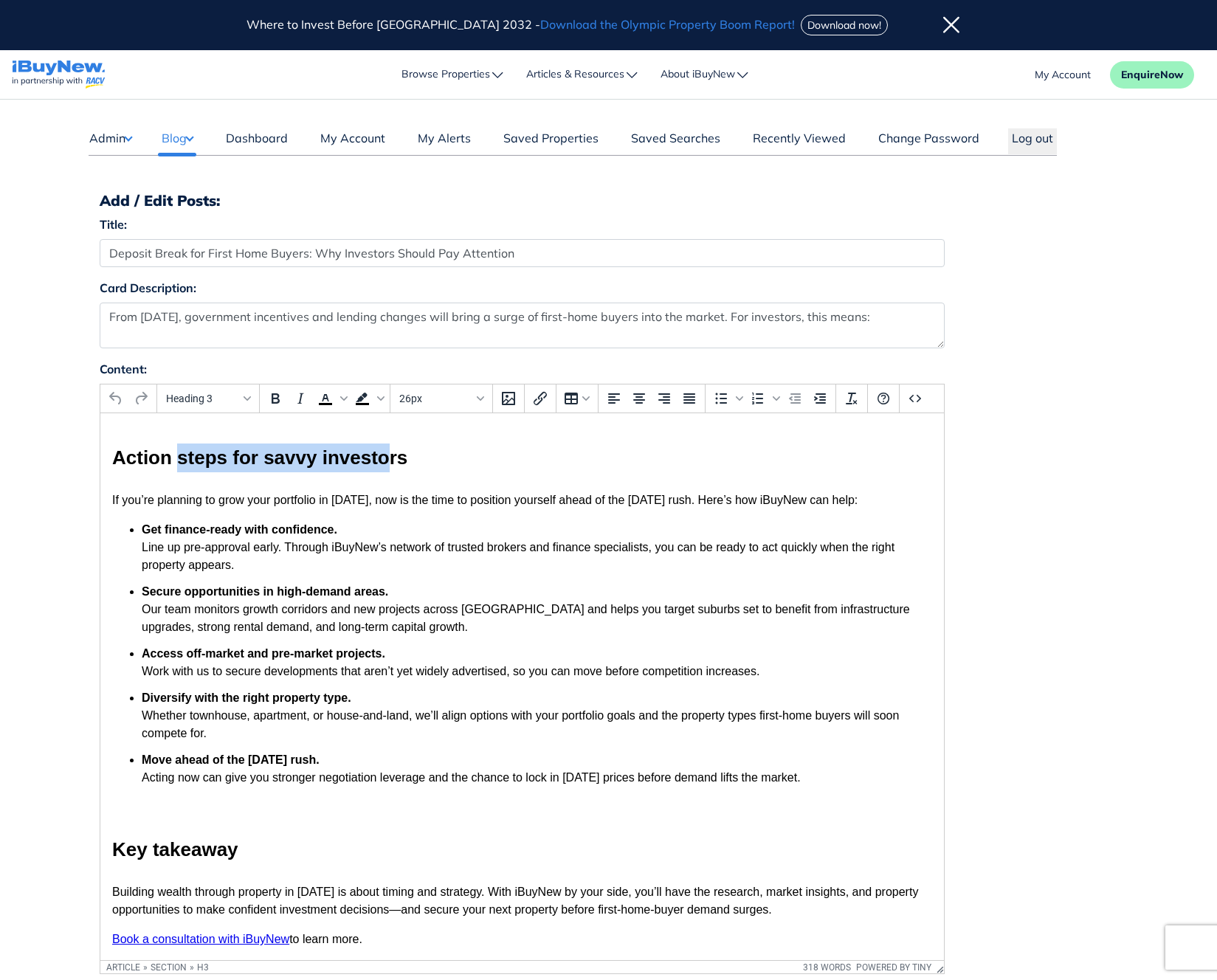
scroll to position [831, 0]
click at [118, 835] on h3 "Key takeaway" at bounding box center [521, 850] width 820 height 29
drag, startPoint x: 117, startPoint y: 835, endPoint x: 289, endPoint y: 839, distance: 172.0
click at [289, 839] on h3 "Key takeaway" at bounding box center [521, 850] width 820 height 29
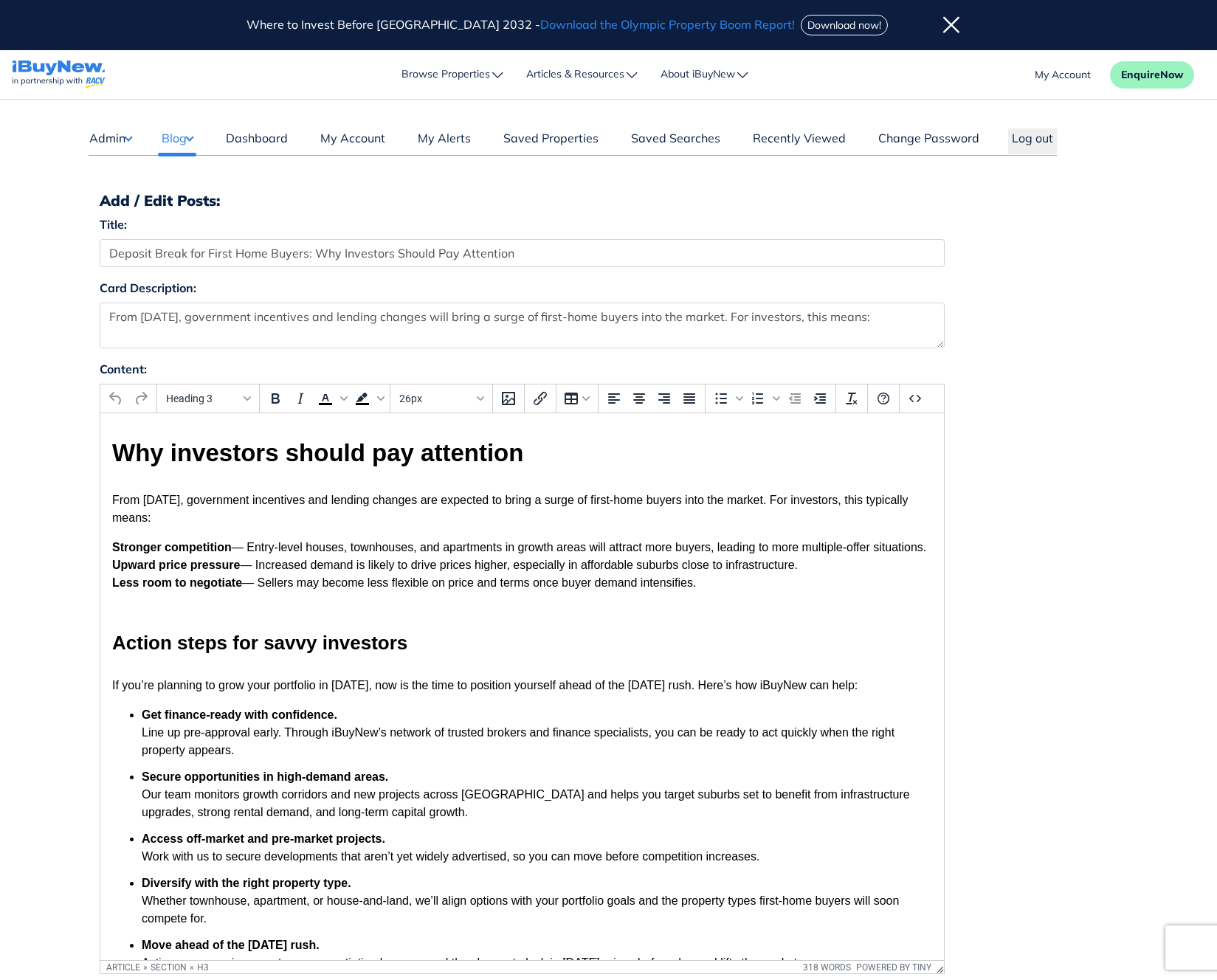
scroll to position [605, 0]
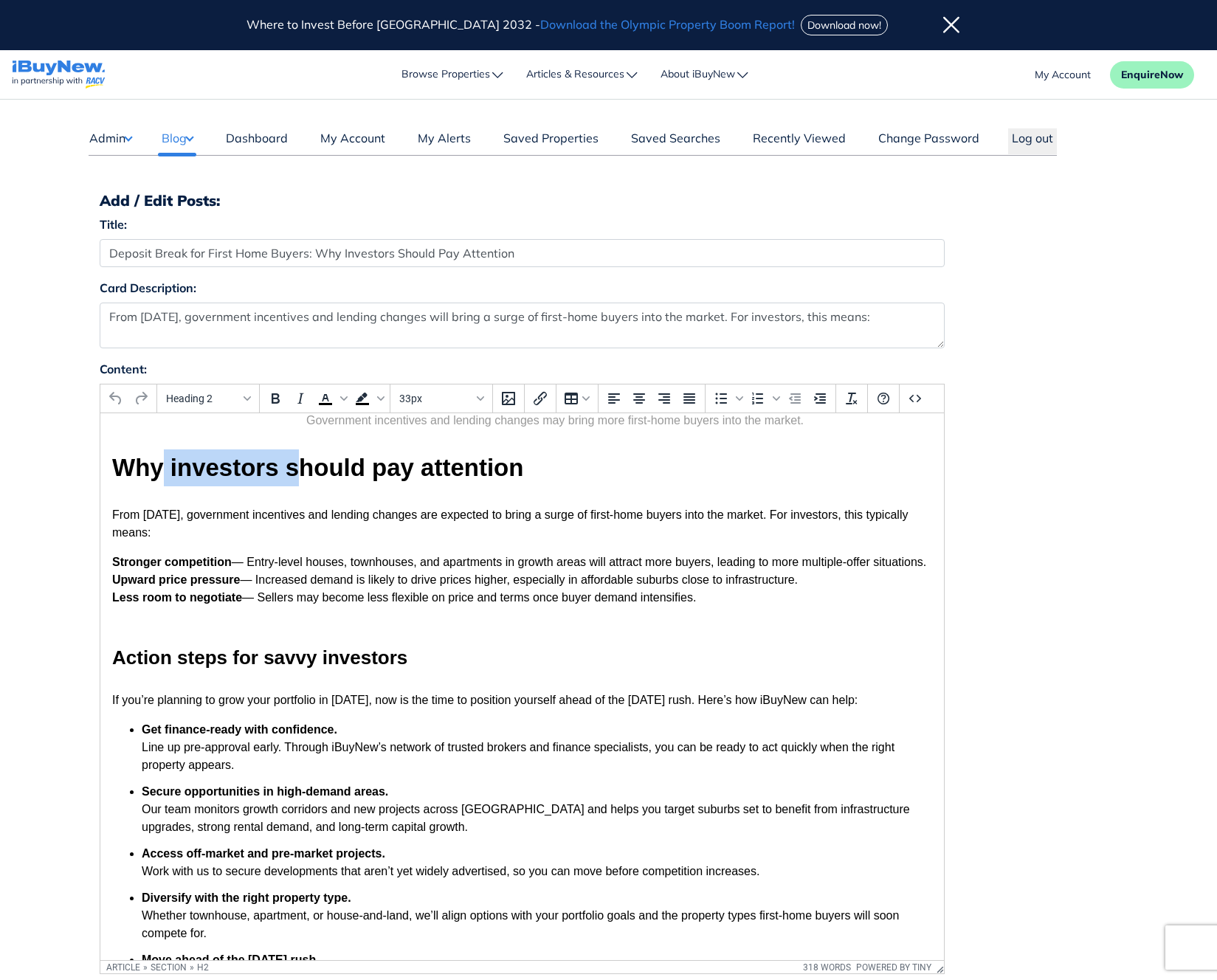
drag, startPoint x: 158, startPoint y: 461, endPoint x: 298, endPoint y: 470, distance: 140.3
click at [298, 470] on h2 "Why investors should pay attention" at bounding box center [521, 468] width 820 height 37
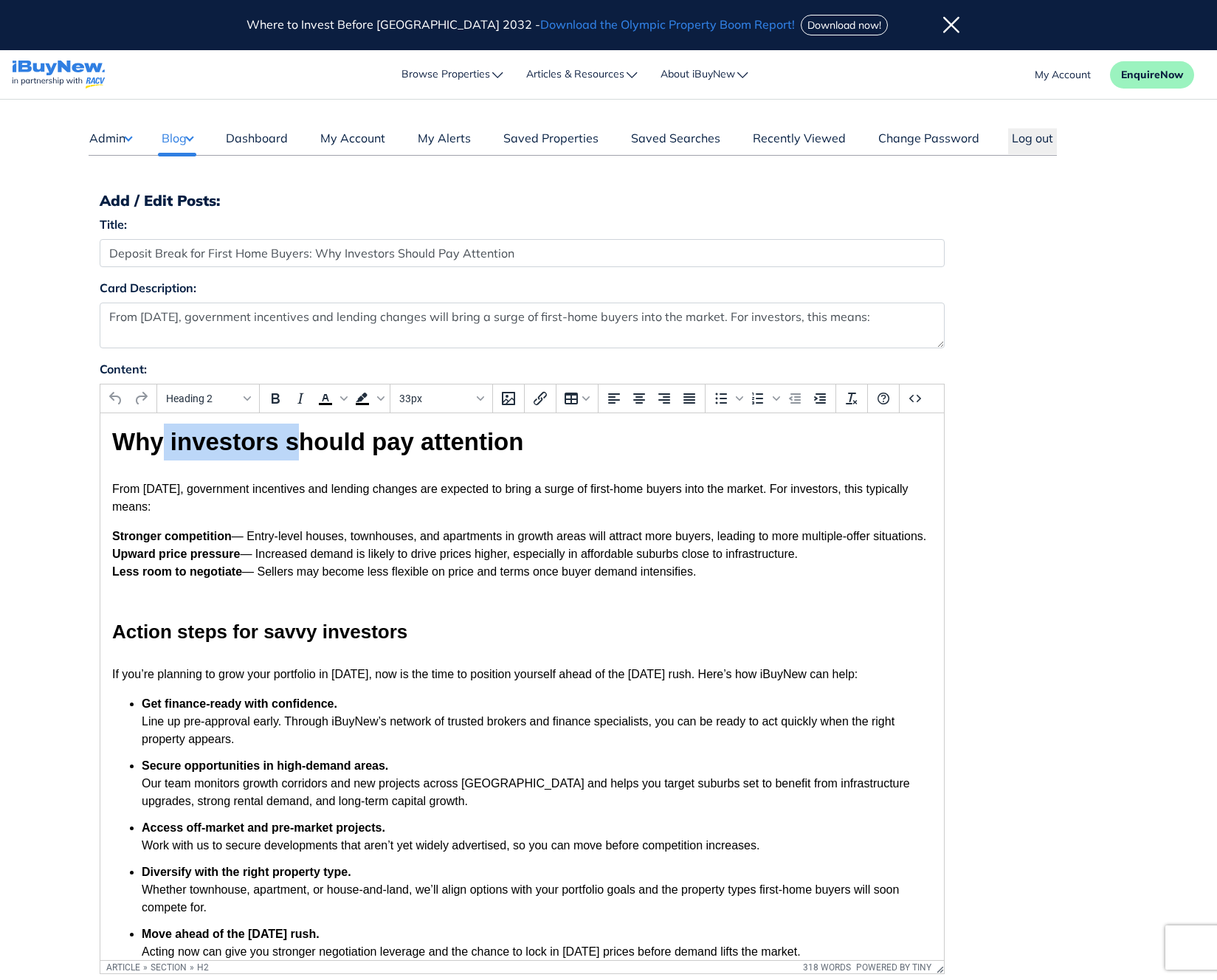
scroll to position [621, 0]
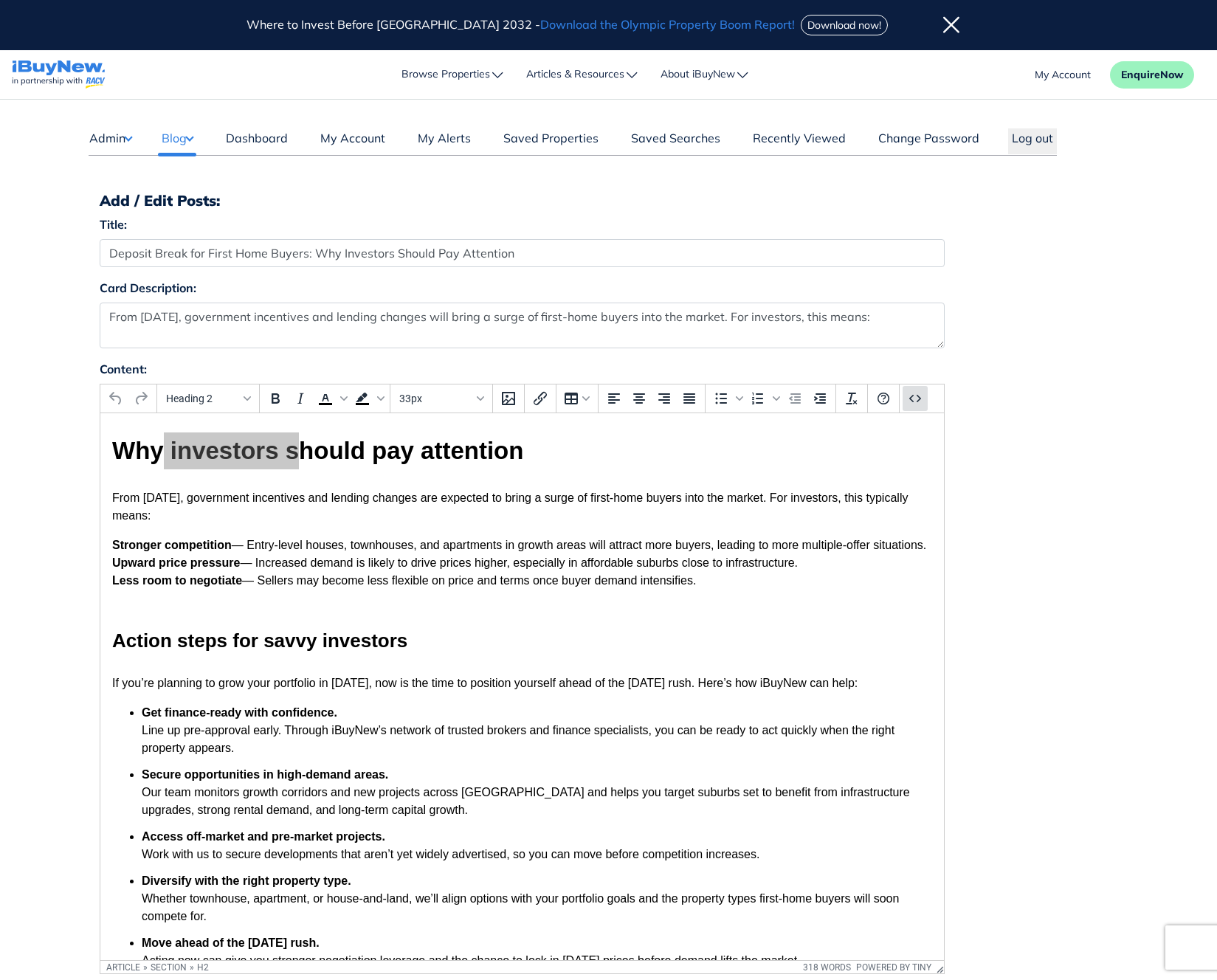
click at [921, 401] on icon "Source code" at bounding box center [915, 398] width 18 height 18
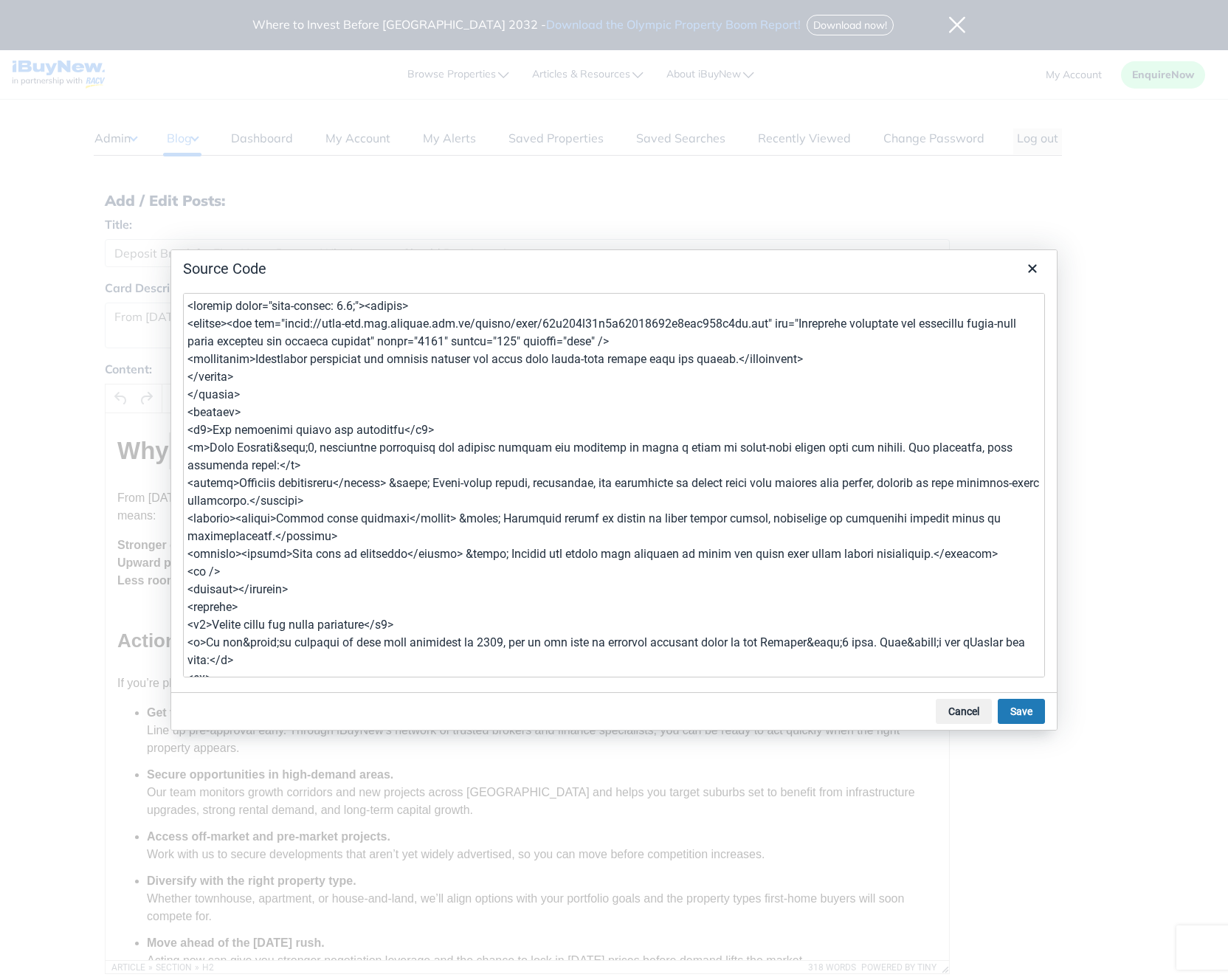
drag, startPoint x: 231, startPoint y: 576, endPoint x: 187, endPoint y: 576, distance: 44.0
click at [187, 576] on textarea at bounding box center [614, 485] width 862 height 385
click at [276, 578] on textarea at bounding box center [614, 485] width 862 height 385
click at [263, 605] on textarea at bounding box center [614, 485] width 862 height 385
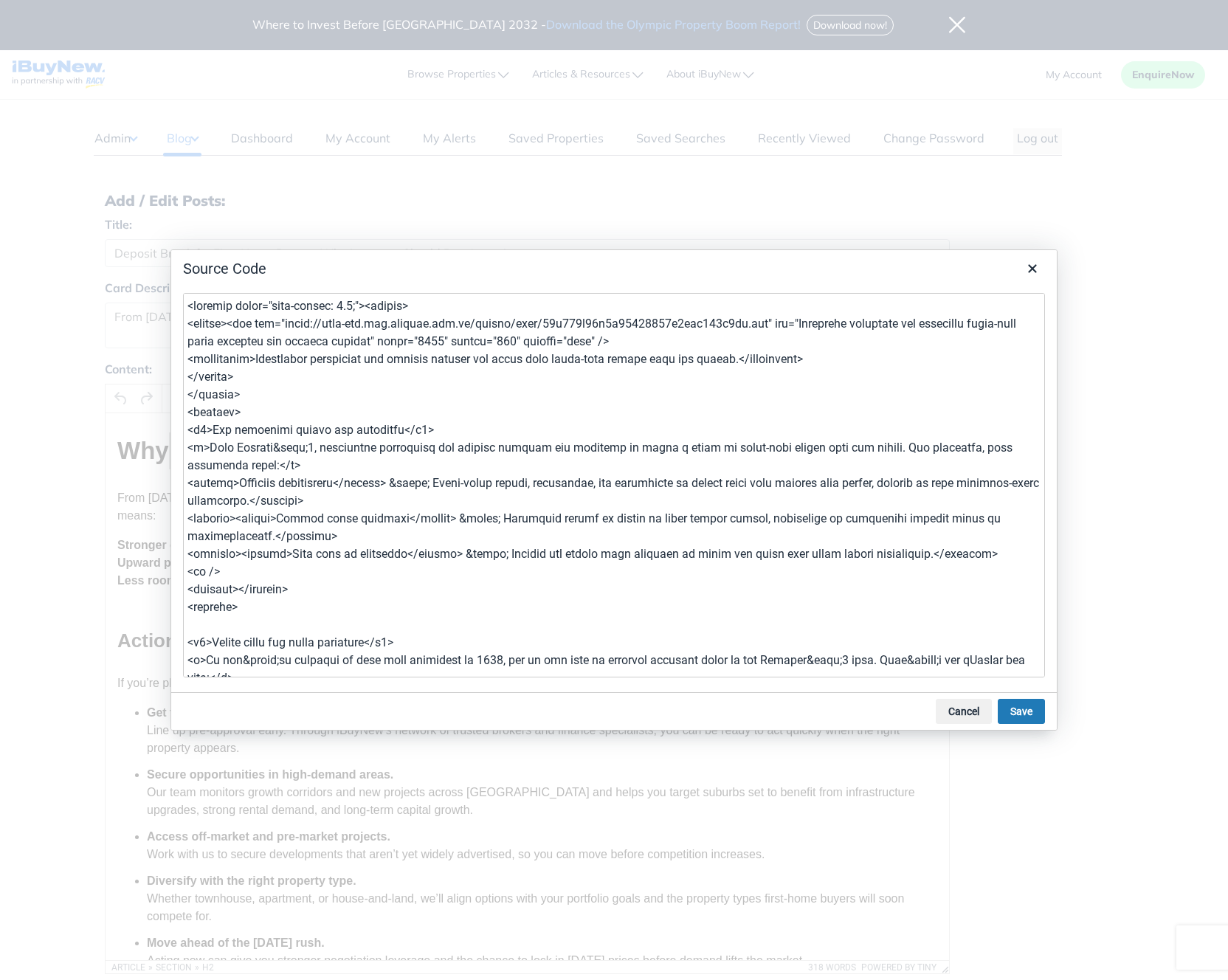
type textarea "<article style="line-height: 1.5;"><header> <figure><img src="https://prod-new.…"
click at [1020, 720] on button "Save" at bounding box center [1022, 711] width 47 height 25
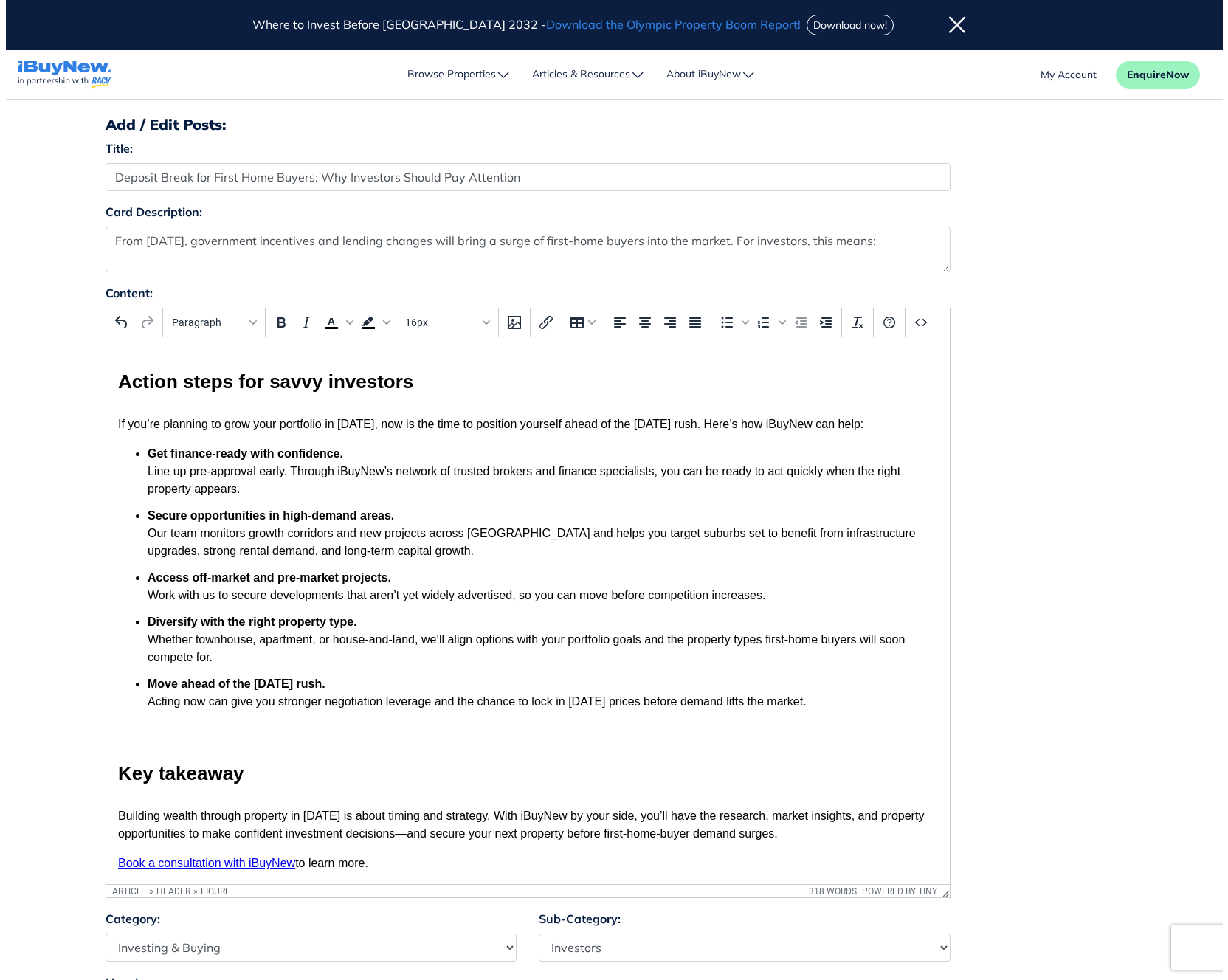
scroll to position [72, 0]
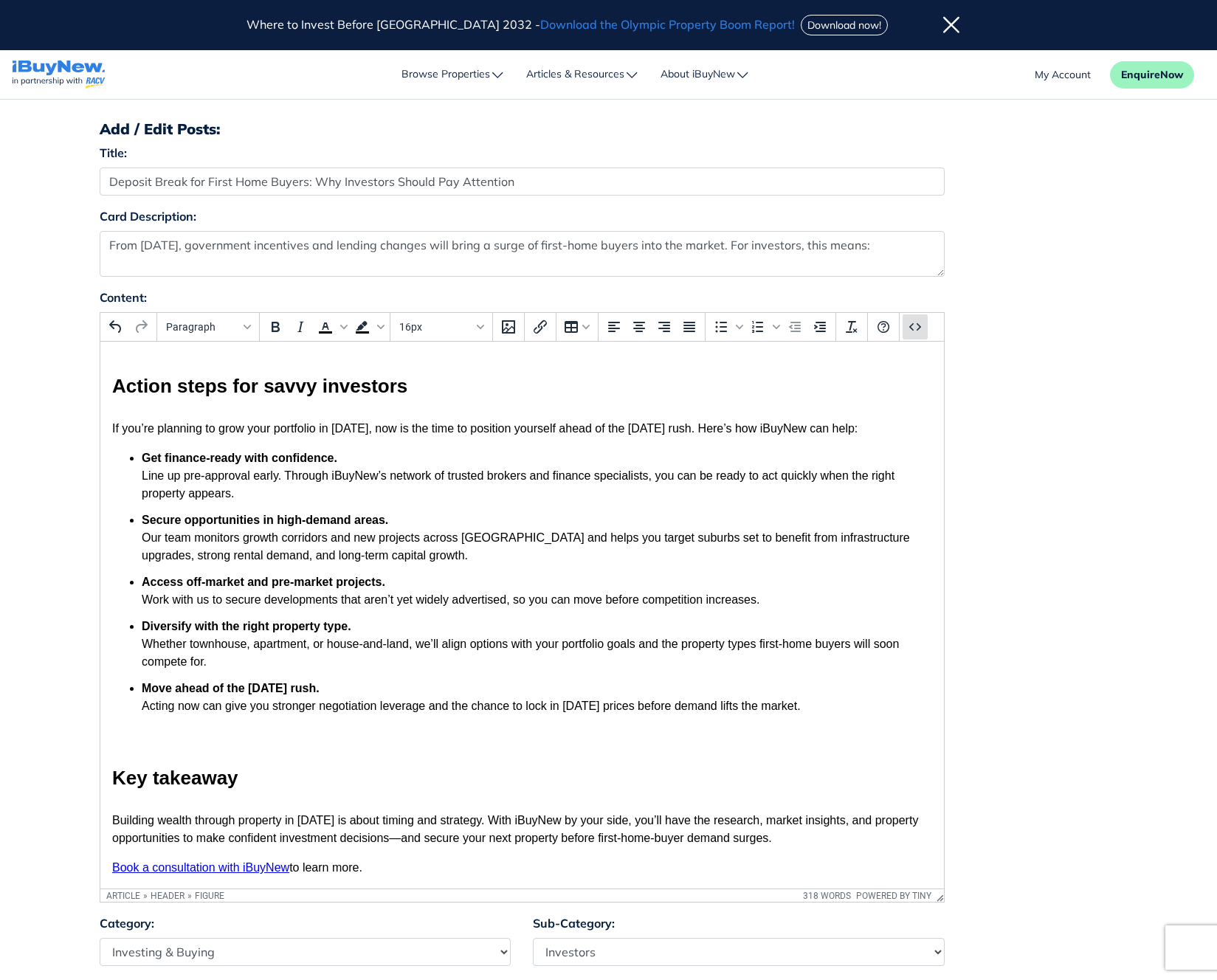
click at [916, 337] on button "Source code" at bounding box center [915, 327] width 25 height 25
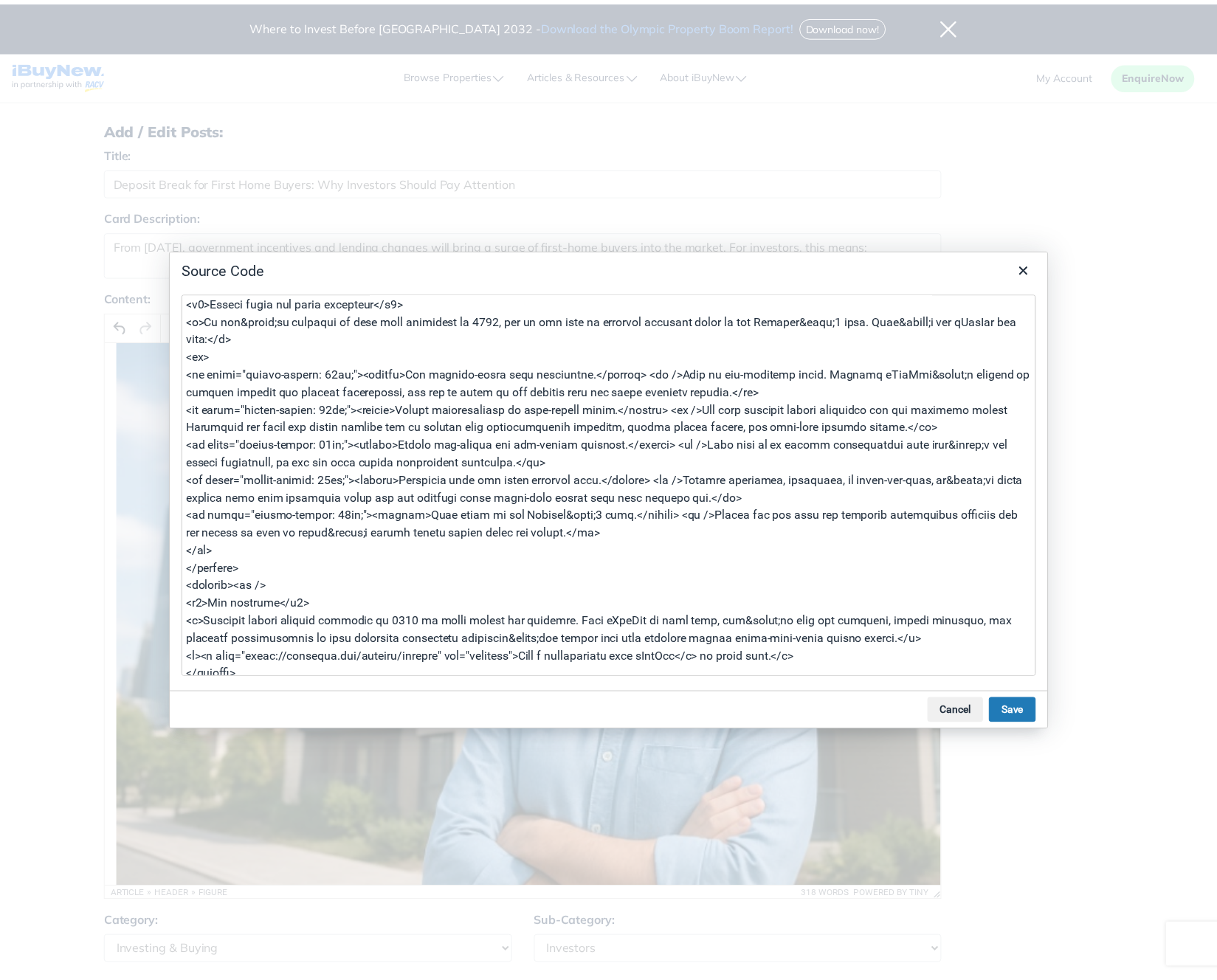
scroll to position [350, 0]
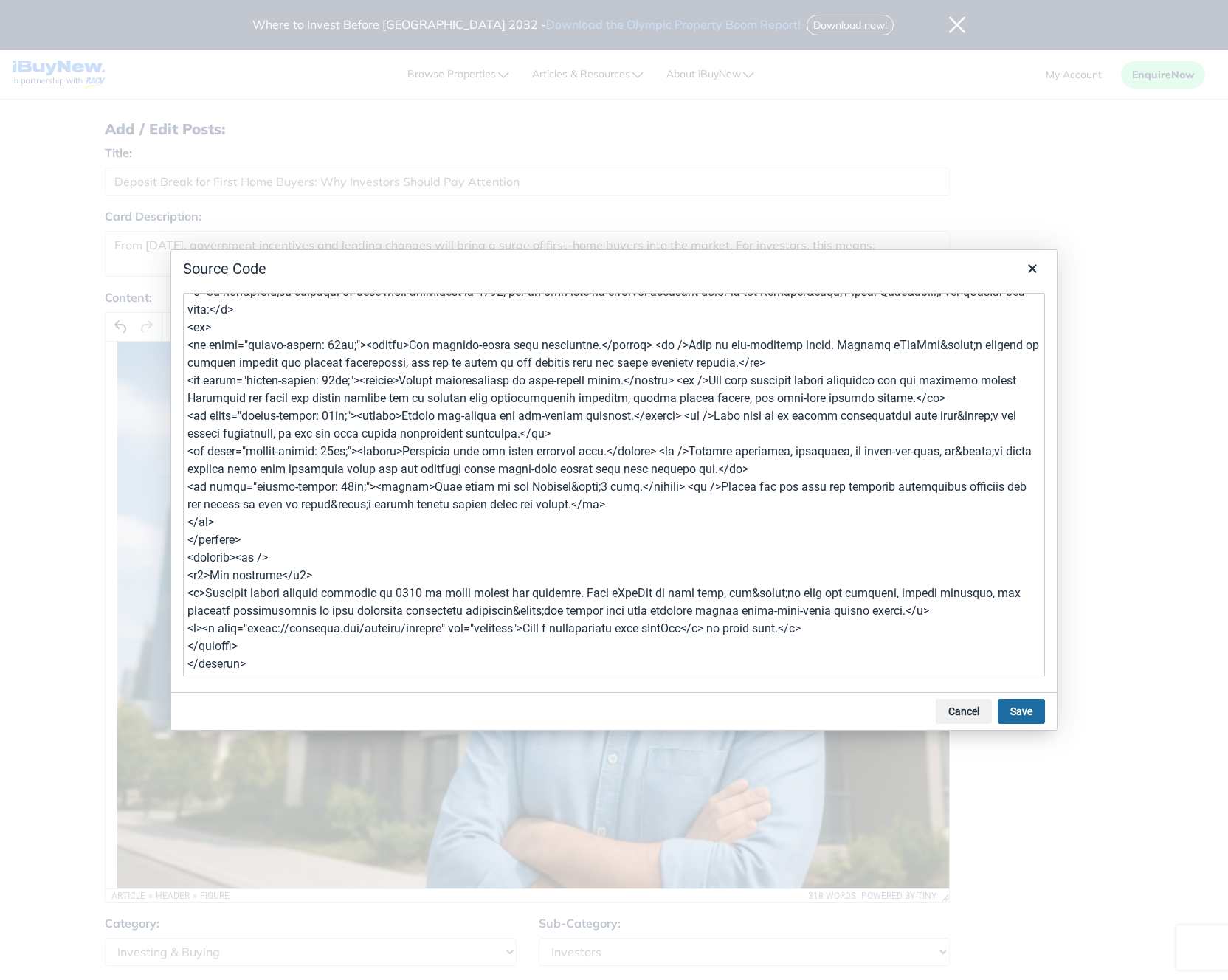
click at [1025, 716] on button "Save" at bounding box center [1022, 711] width 47 height 25
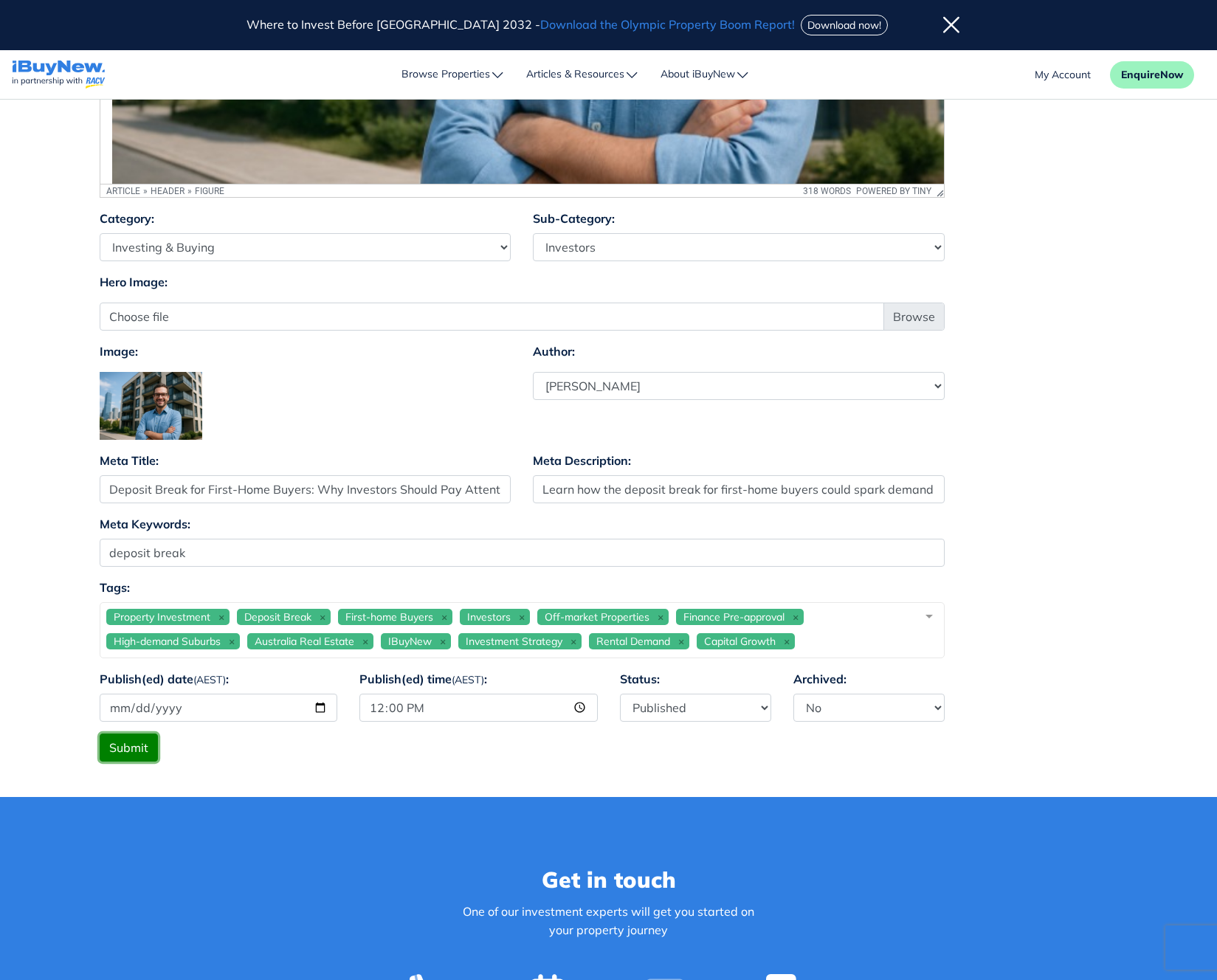
scroll to position [777, 0]
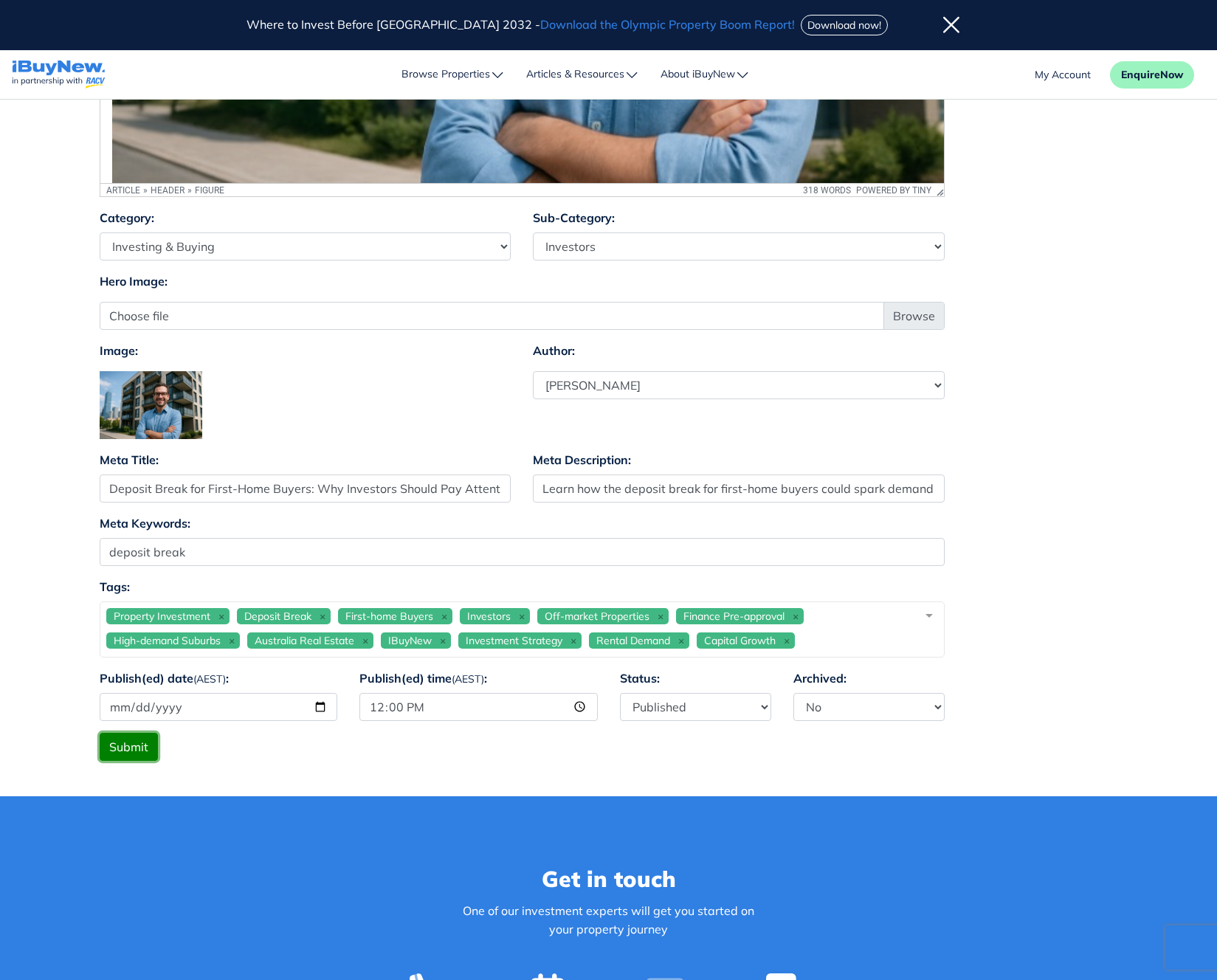
click at [121, 752] on button "Submit" at bounding box center [129, 747] width 59 height 28
